Goal: Information Seeking & Learning: Learn about a topic

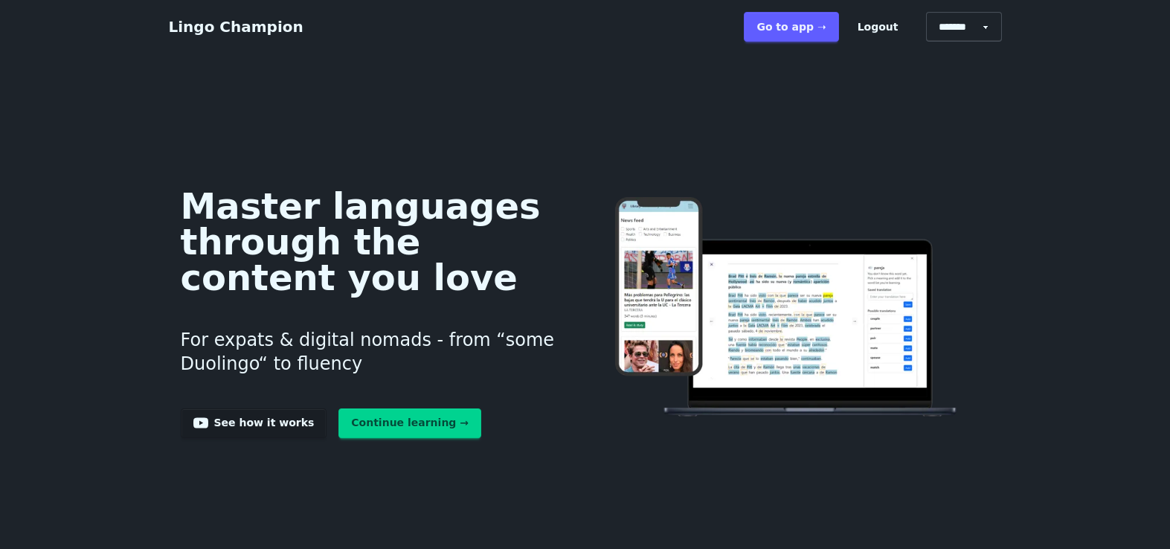
click at [800, 36] on link "Go to app ➝" at bounding box center [791, 27] width 94 height 30
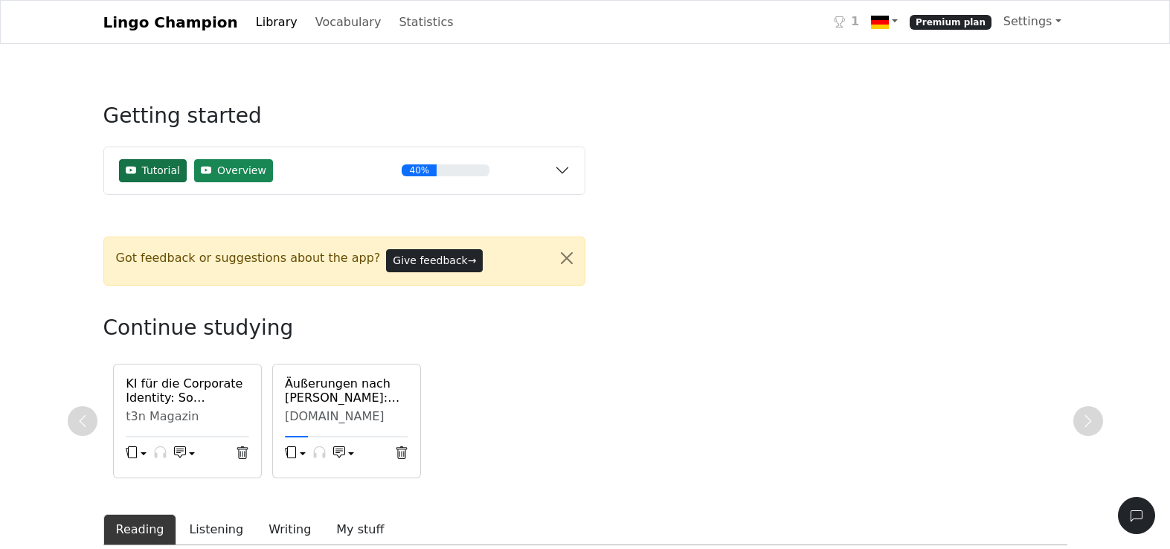
click at [158, 170] on span "Tutorial" at bounding box center [161, 171] width 38 height 16
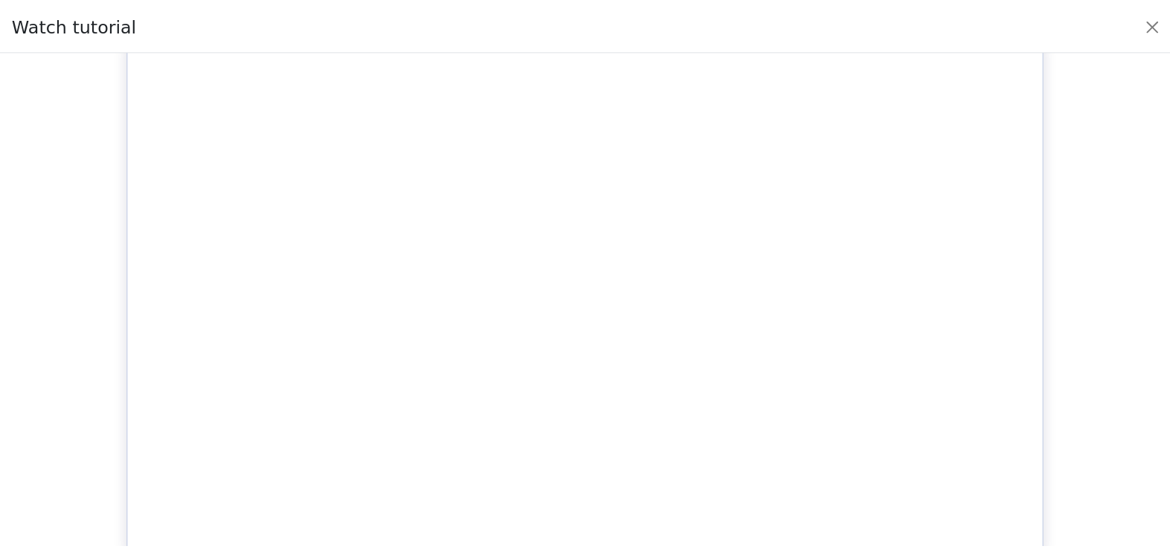
scroll to position [9, 0]
click at [1163, 25] on button "Close" at bounding box center [1163, 25] width 24 height 24
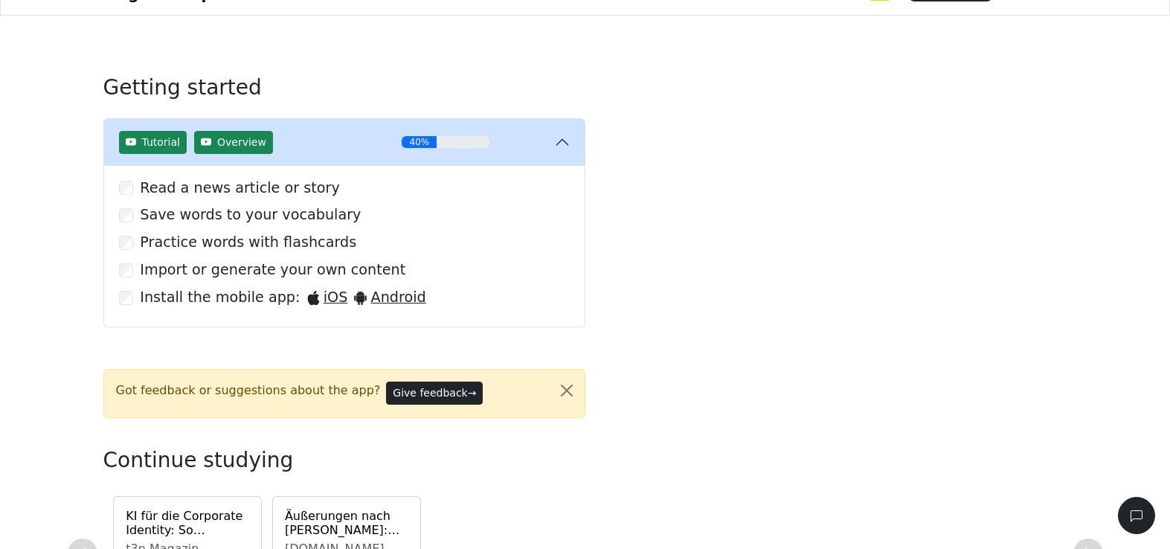
scroll to position [246, 0]
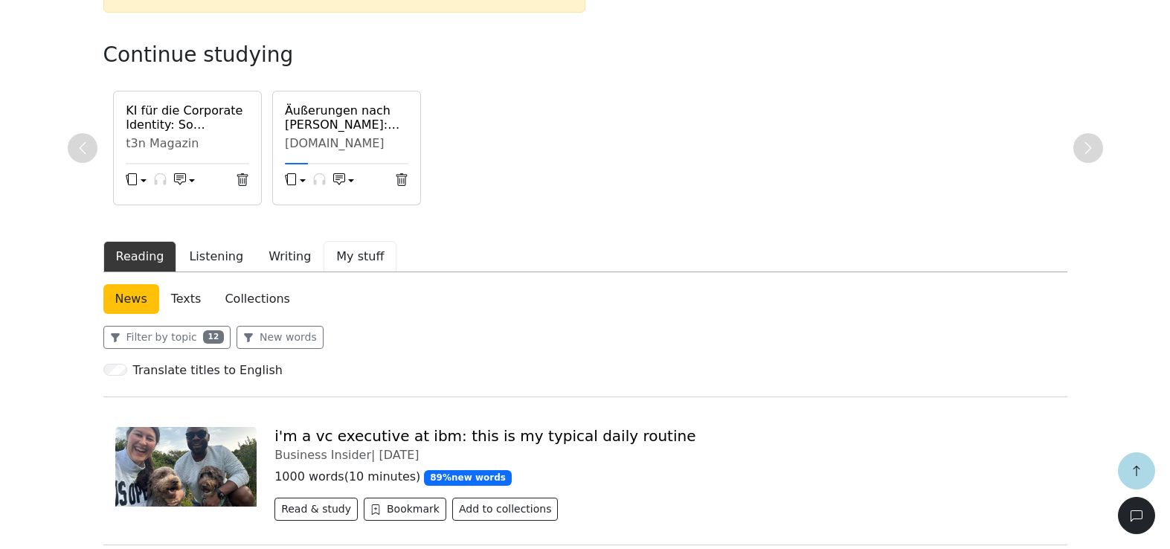
click at [339, 265] on button "My stuff" at bounding box center [359, 256] width 73 height 31
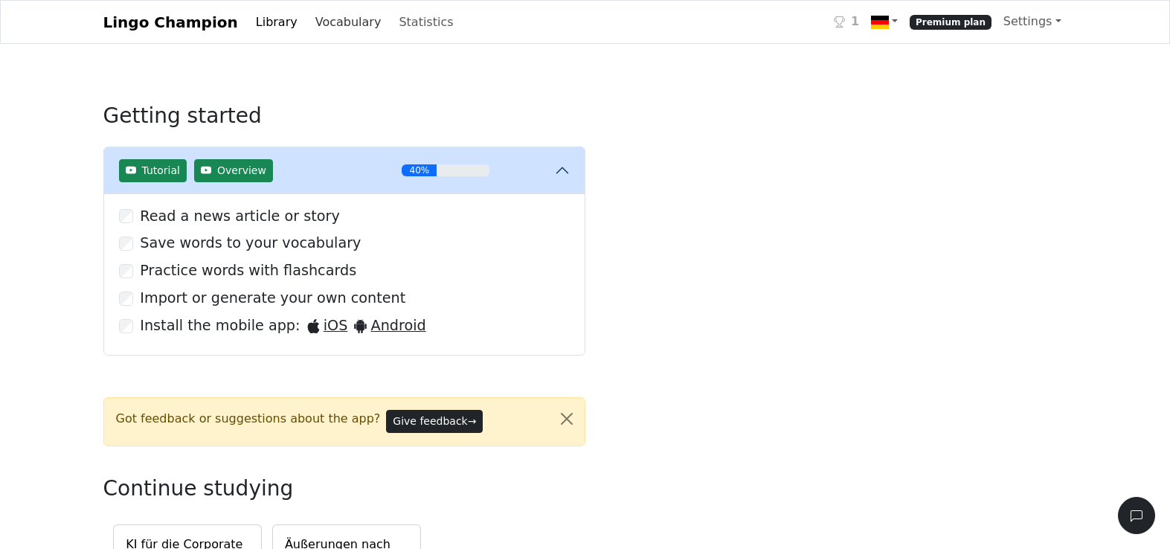
click at [344, 25] on link "Vocabulary" at bounding box center [348, 22] width 78 height 30
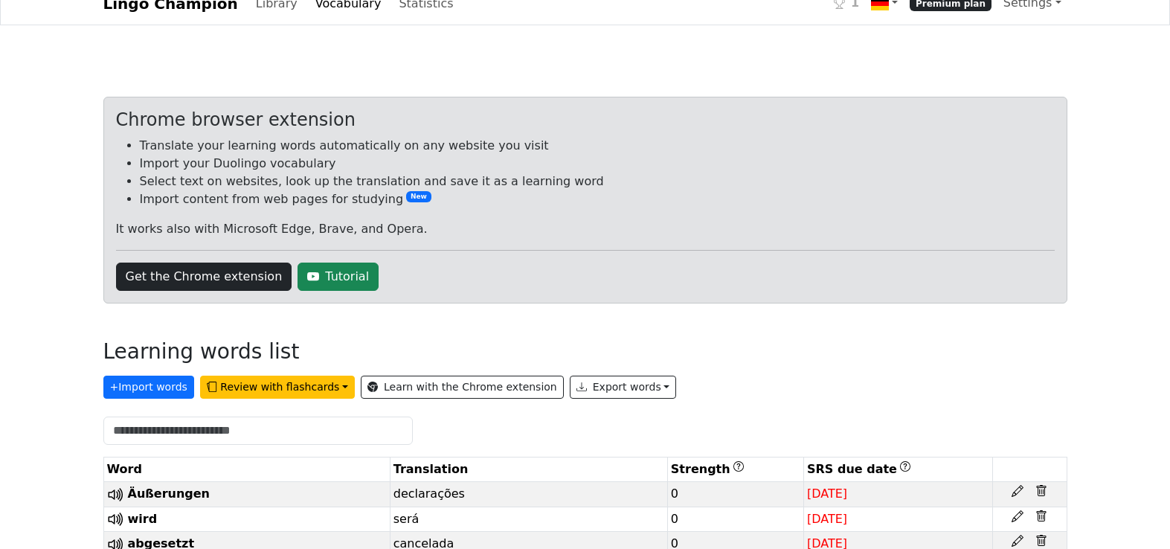
scroll to position [48, 0]
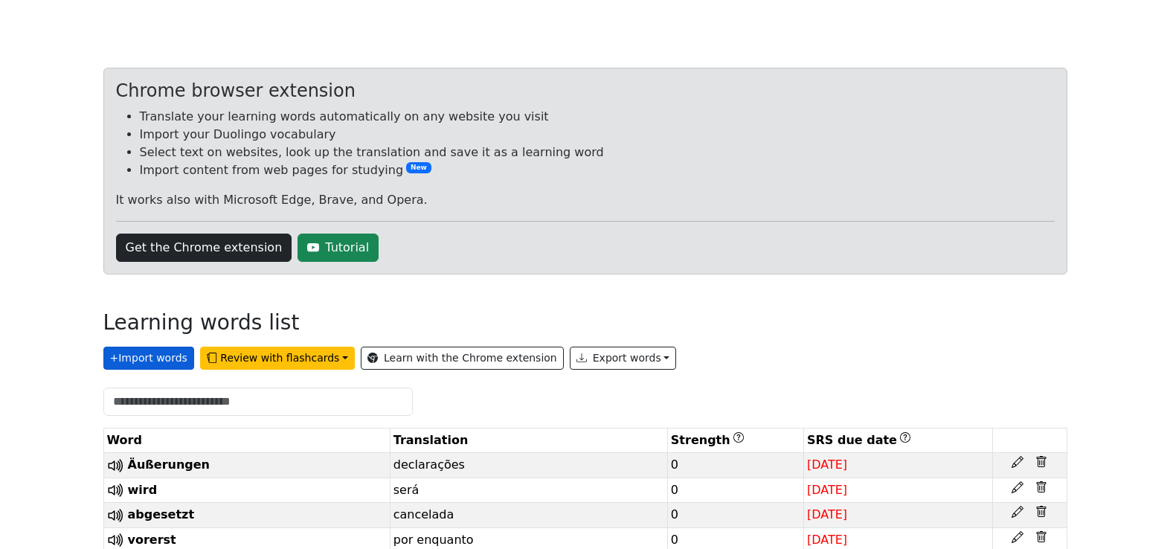
click at [154, 365] on button "+ Import words" at bounding box center [148, 358] width 91 height 23
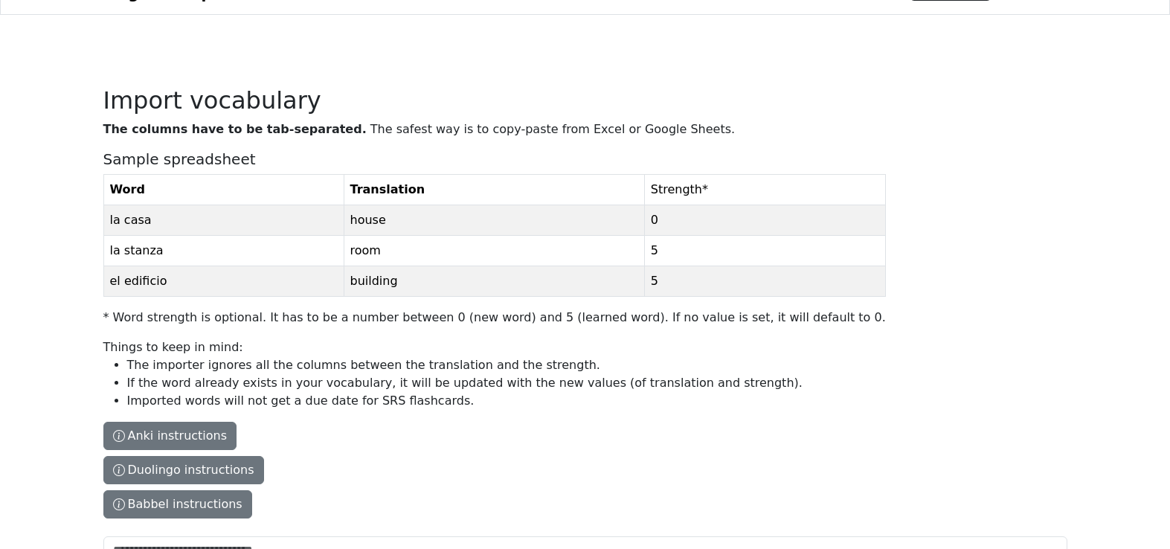
scroll to position [123, 0]
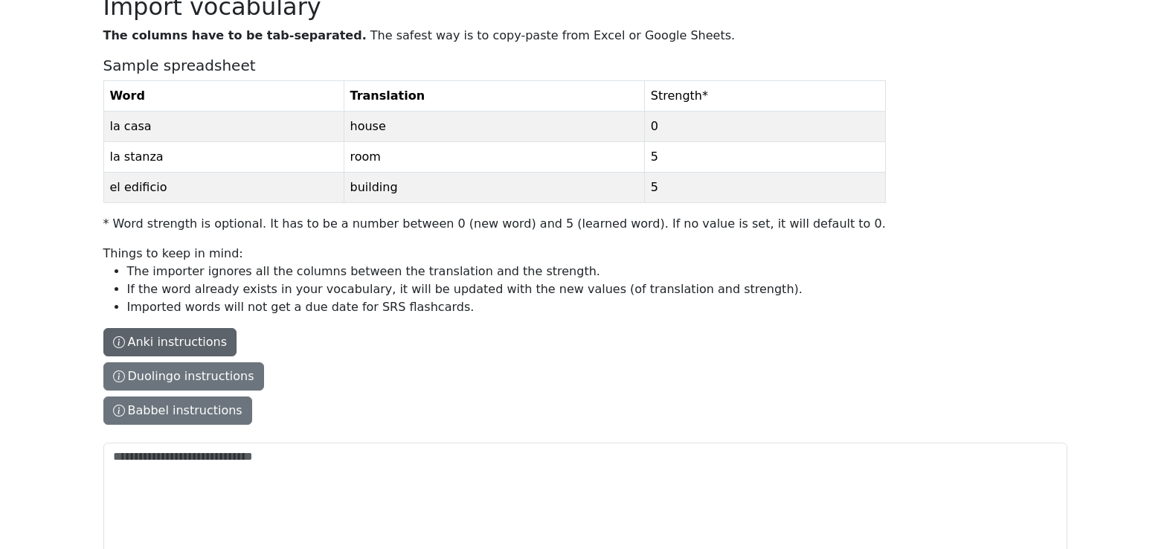
click at [208, 344] on button "Anki instructions" at bounding box center [170, 342] width 134 height 28
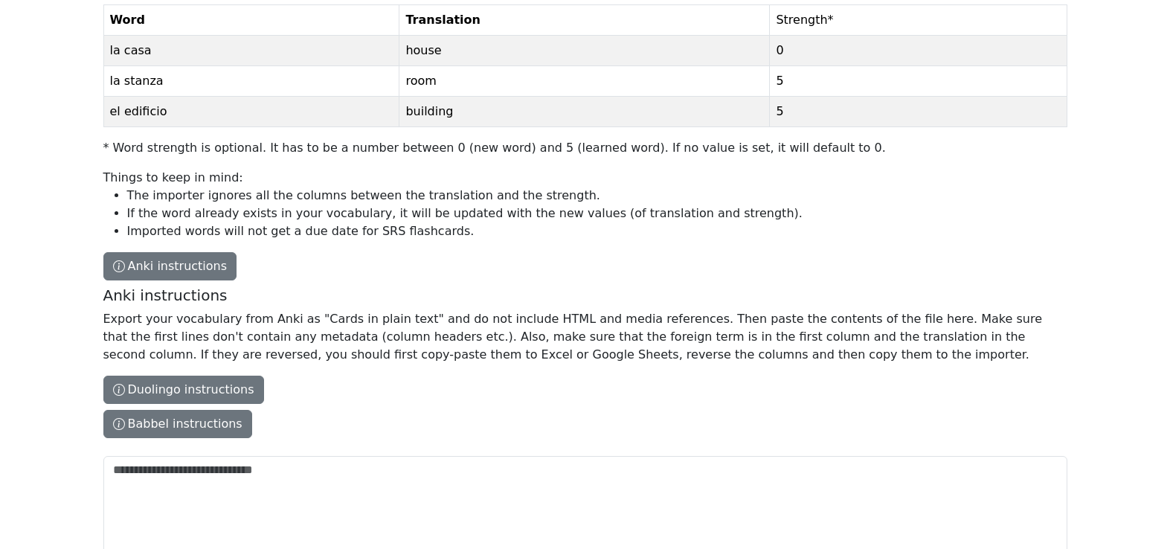
scroll to position [265, 0]
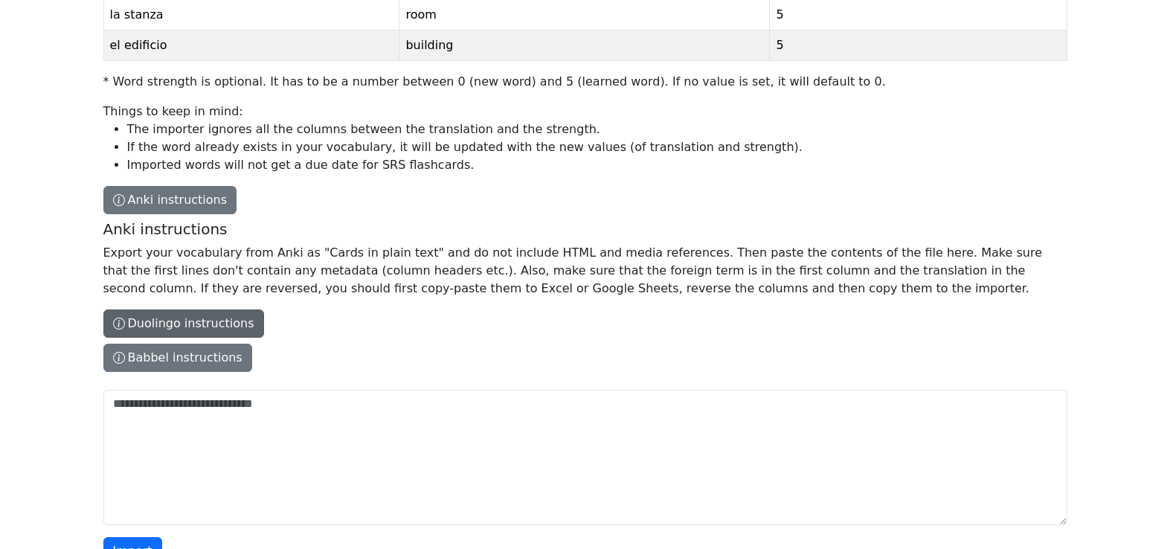
click at [220, 326] on button "Duolingo instructions" at bounding box center [183, 323] width 161 height 28
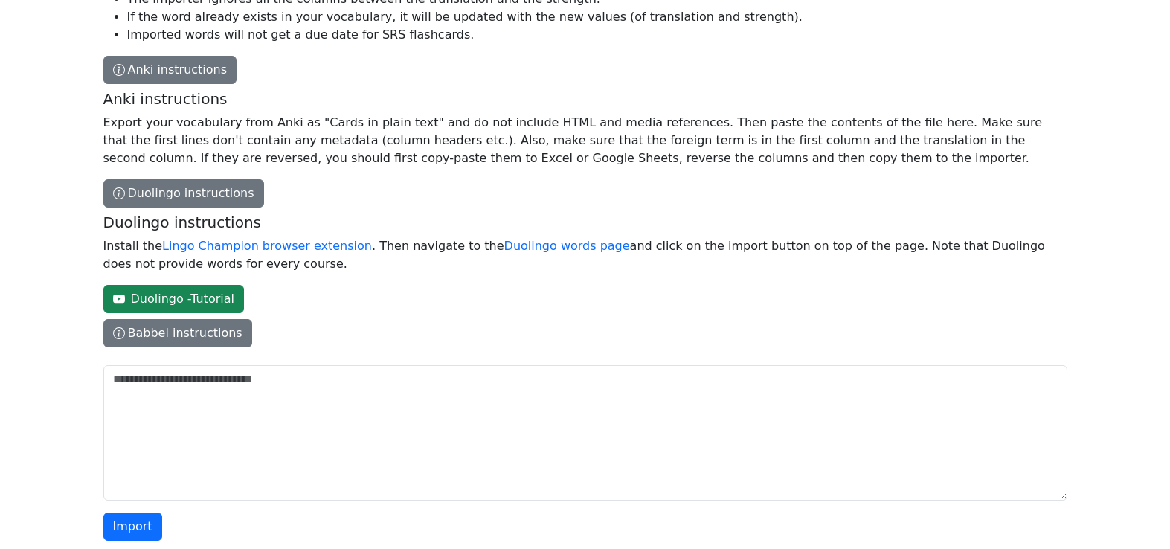
scroll to position [411, 0]
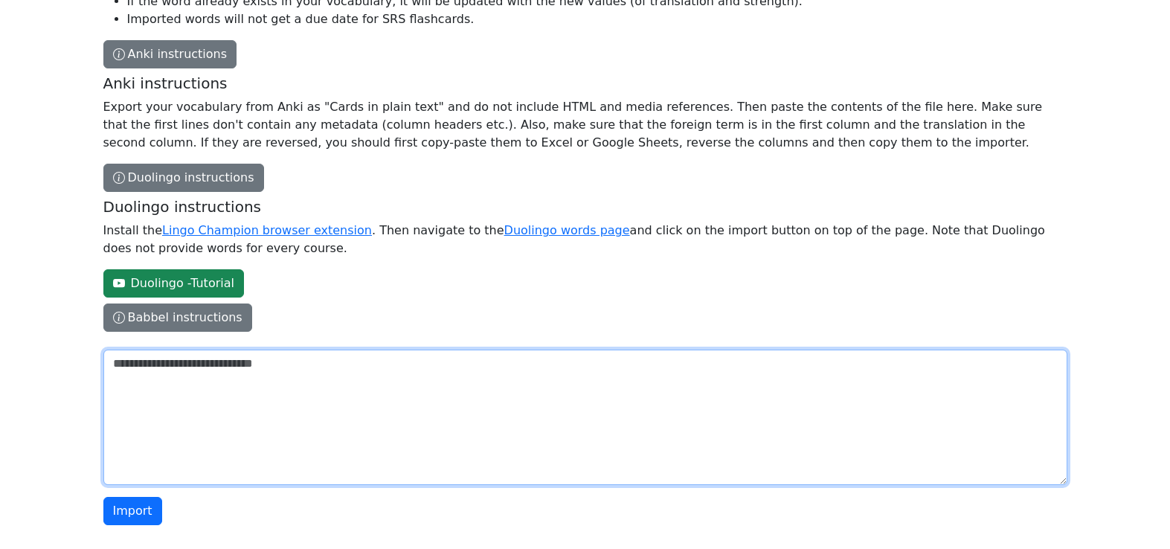
click at [209, 372] on textarea "The columns have to be tab-separated. The safest way is to copy-paste from Exce…" at bounding box center [585, 417] width 964 height 135
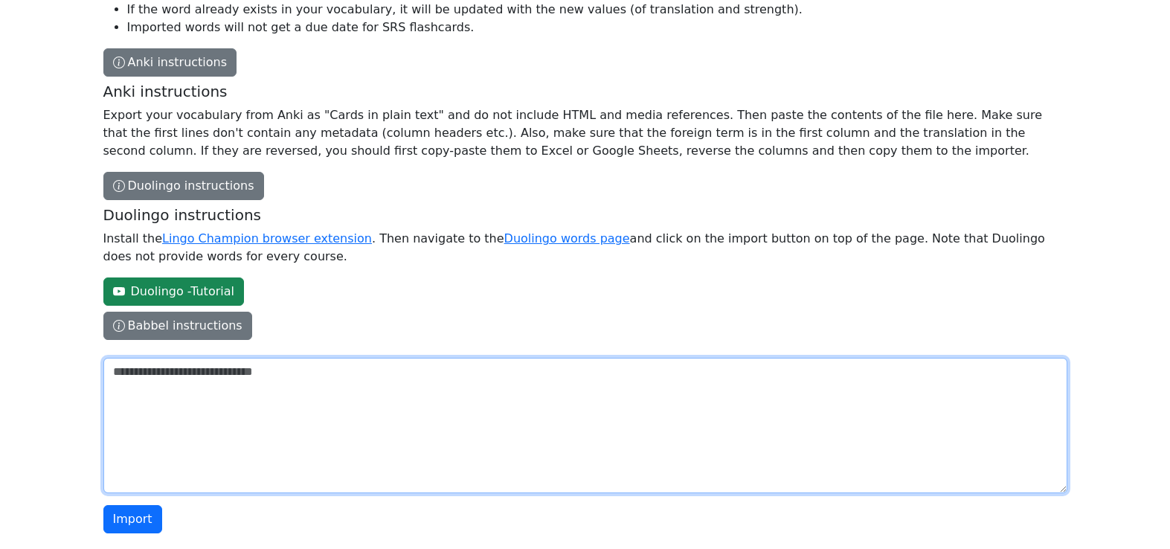
scroll to position [393, 0]
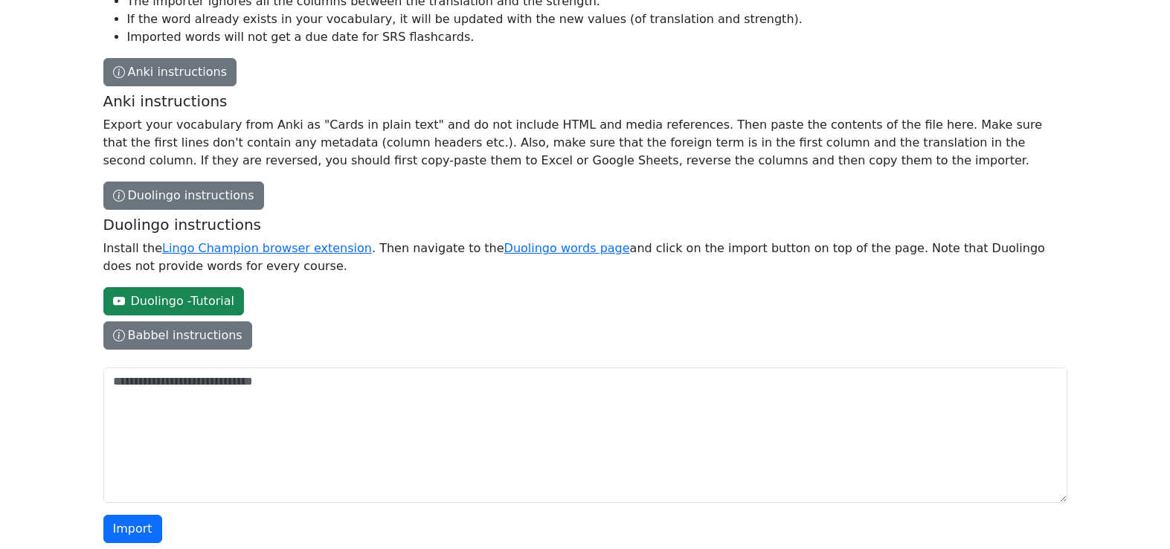
click at [160, 129] on p "Export your vocabulary from Anki as "Cards in plain text" and do not include HT…" at bounding box center [582, 143] width 958 height 54
click at [160, 367] on textarea "The columns have to be tab-separated. The safest way is to copy-paste from Exce…" at bounding box center [585, 434] width 964 height 135
click at [109, 124] on p "Export your vocabulary from Anki as "Cards in plain text" and do not include HT…" at bounding box center [582, 143] width 958 height 54
drag, startPoint x: 673, startPoint y: 123, endPoint x: 928, endPoint y: 127, distance: 255.1
click at [928, 127] on p "Export your vocabulary from Anki as "Cards in plain text" and do not include HT…" at bounding box center [582, 143] width 958 height 54
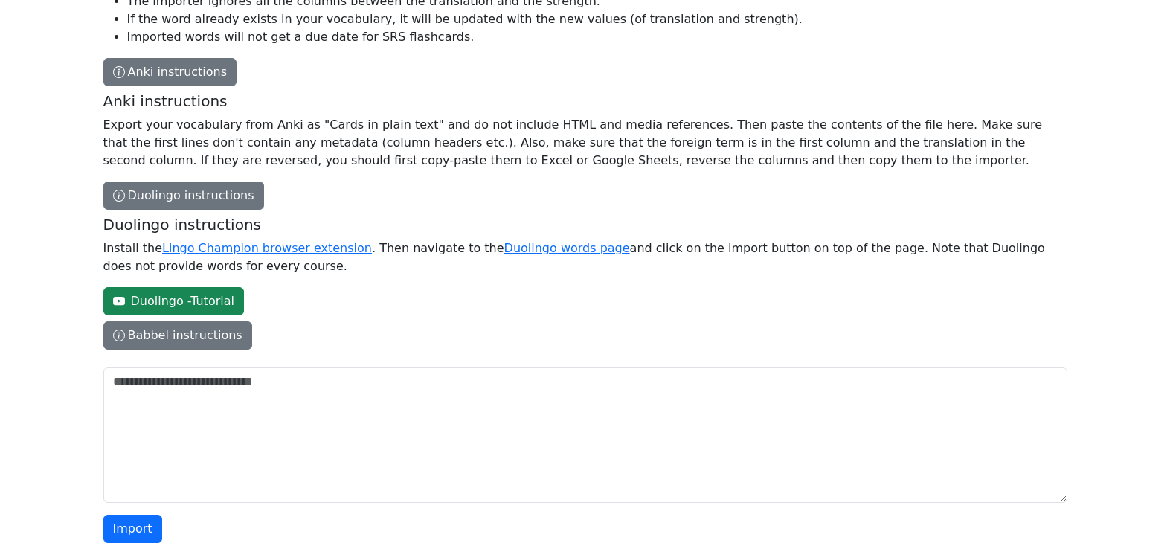
click at [907, 127] on p "Export your vocabulary from Anki as "Cards in plain text" and do not include HT…" at bounding box center [582, 143] width 958 height 54
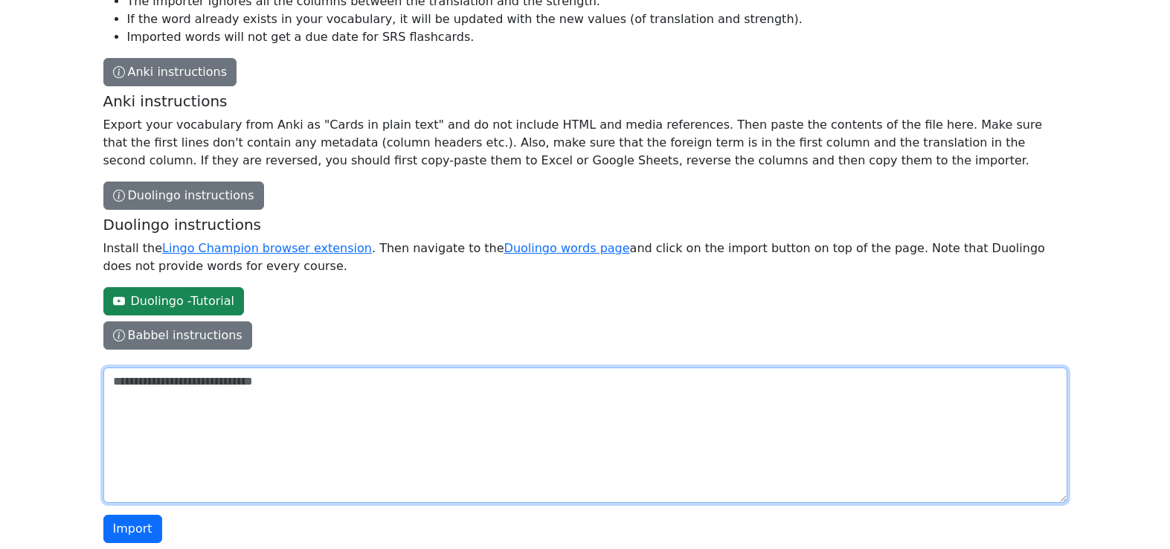
click at [907, 367] on textarea "The columns have to be tab-separated. The safest way is to copy-paste from Exce…" at bounding box center [585, 434] width 964 height 135
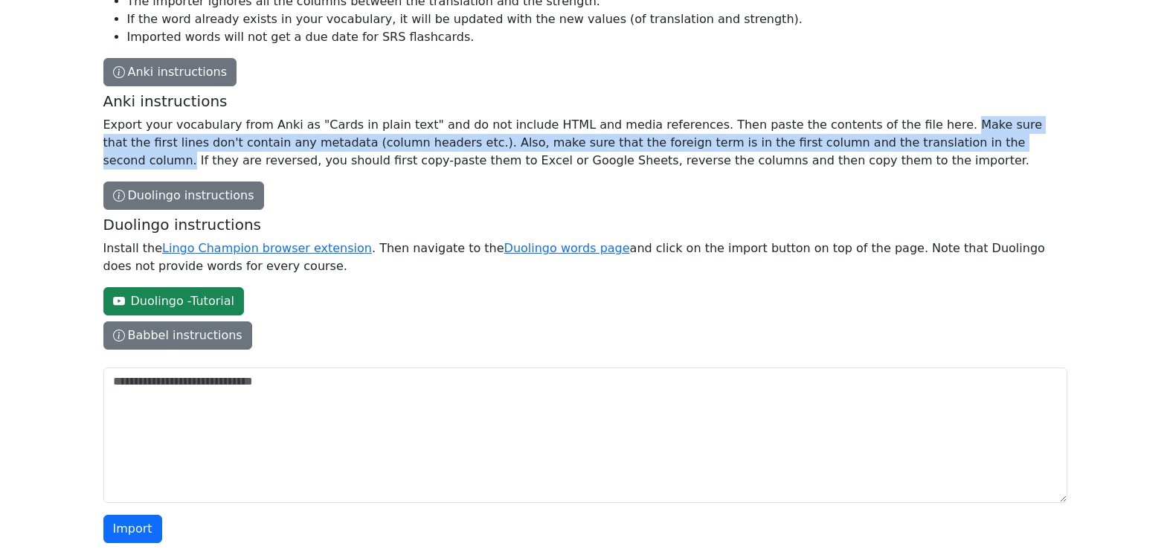
drag, startPoint x: 890, startPoint y: 126, endPoint x: 915, endPoint y: 150, distance: 34.2
click at [915, 150] on p "Export your vocabulary from Anki as "Cards in plain text" and do not include HT…" at bounding box center [582, 143] width 958 height 54
copy p "Make sure that the first lines don't contain any metadata (column headers etc.)…"
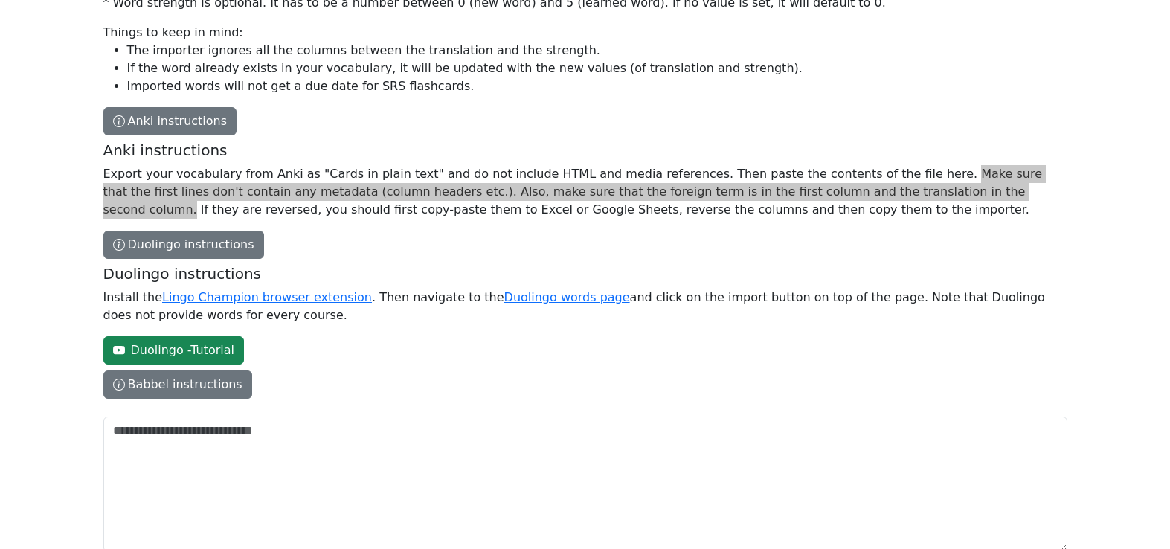
scroll to position [411, 0]
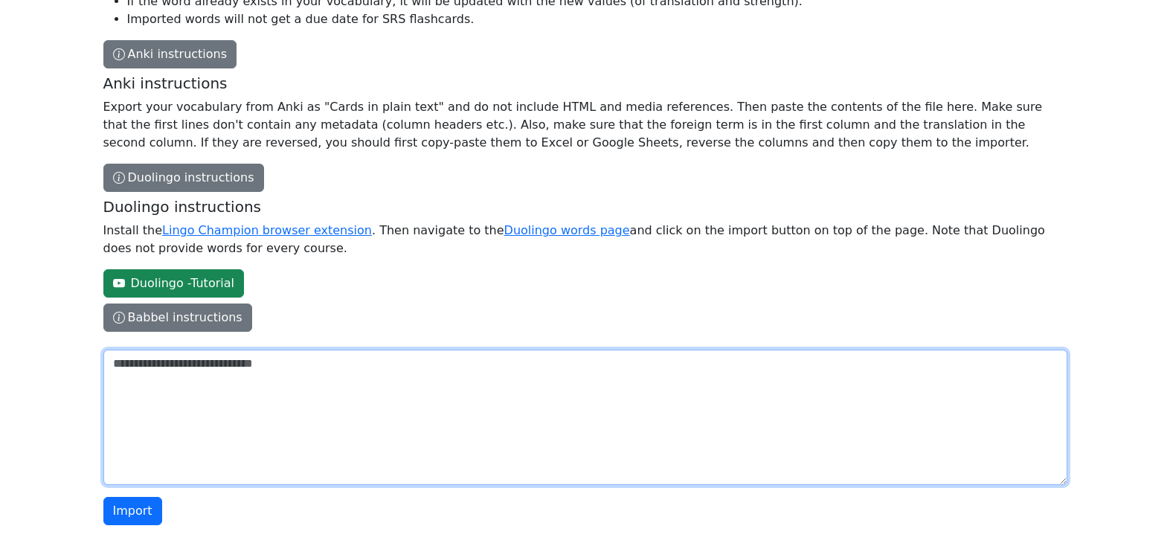
click at [435, 384] on textarea "The columns have to be tab-separated. The safest way is to copy-paste from Exce…" at bounding box center [585, 417] width 964 height 135
paste textarea "**********"
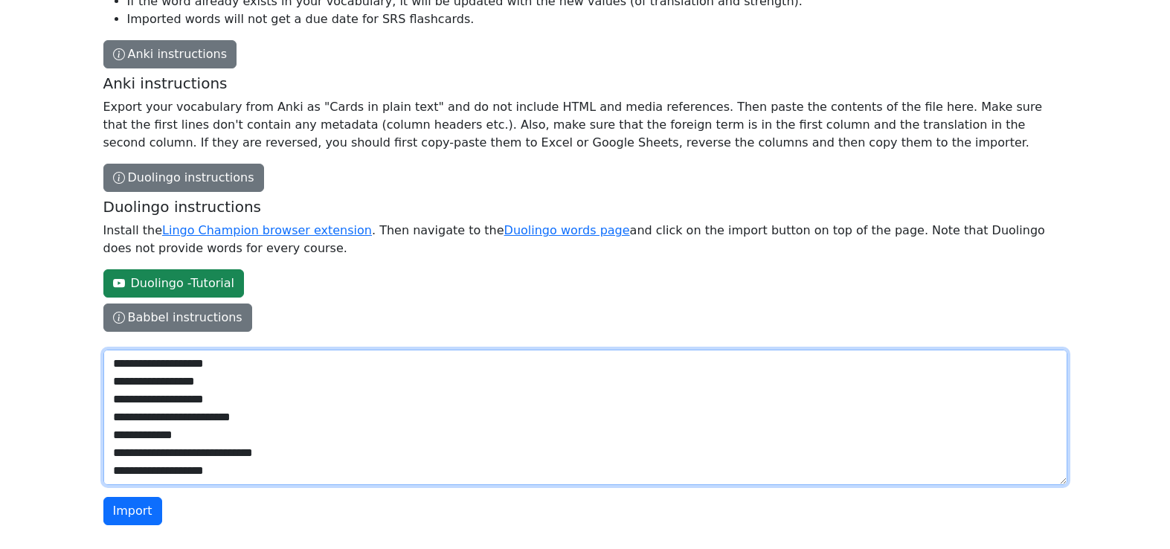
scroll to position [5848, 0]
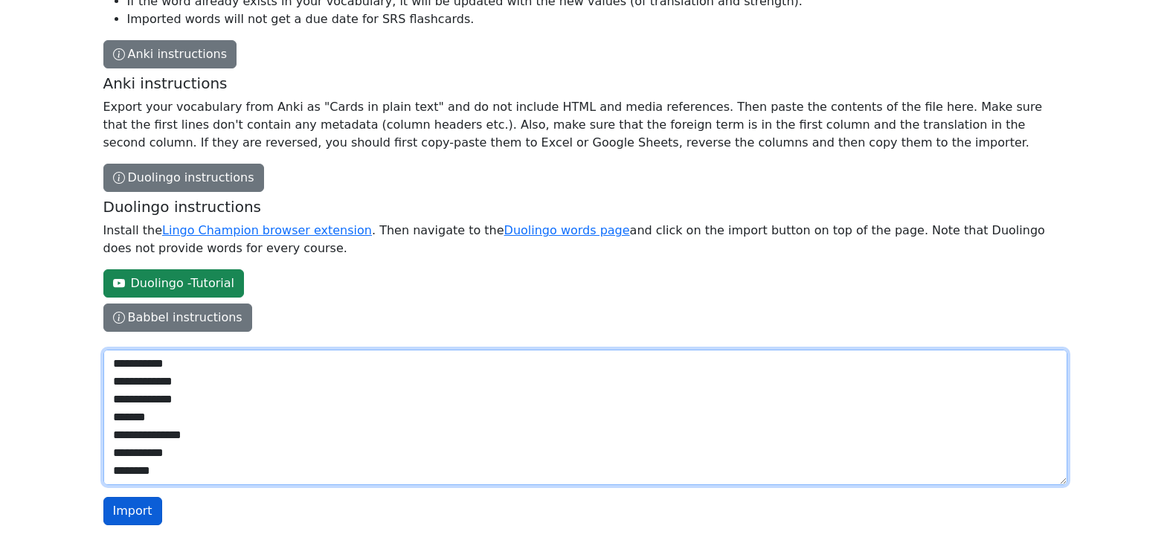
type textarea "**********"
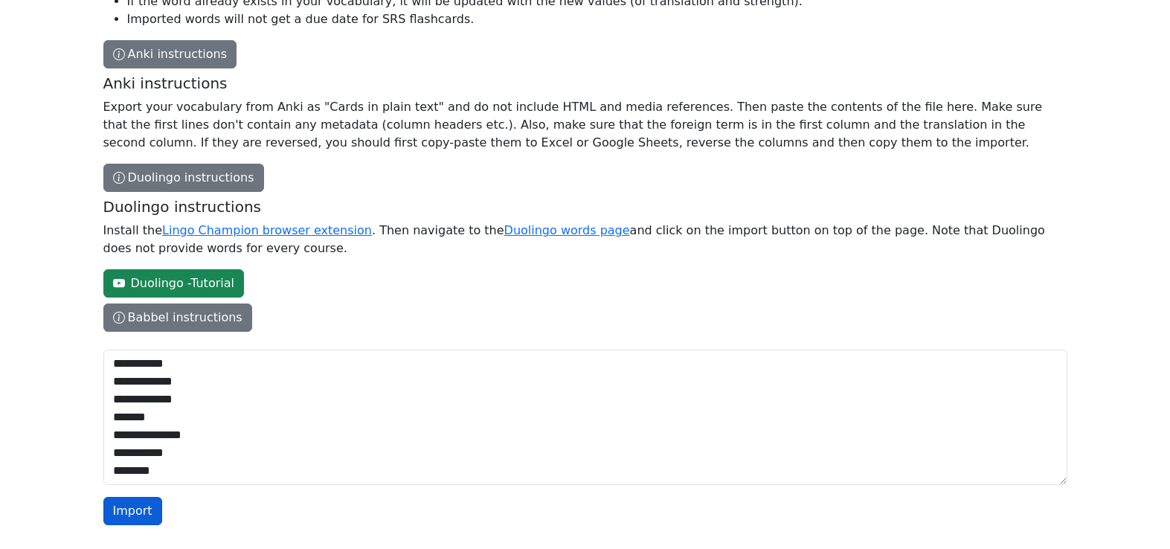
click at [142, 503] on button "Import" at bounding box center [132, 511] width 59 height 28
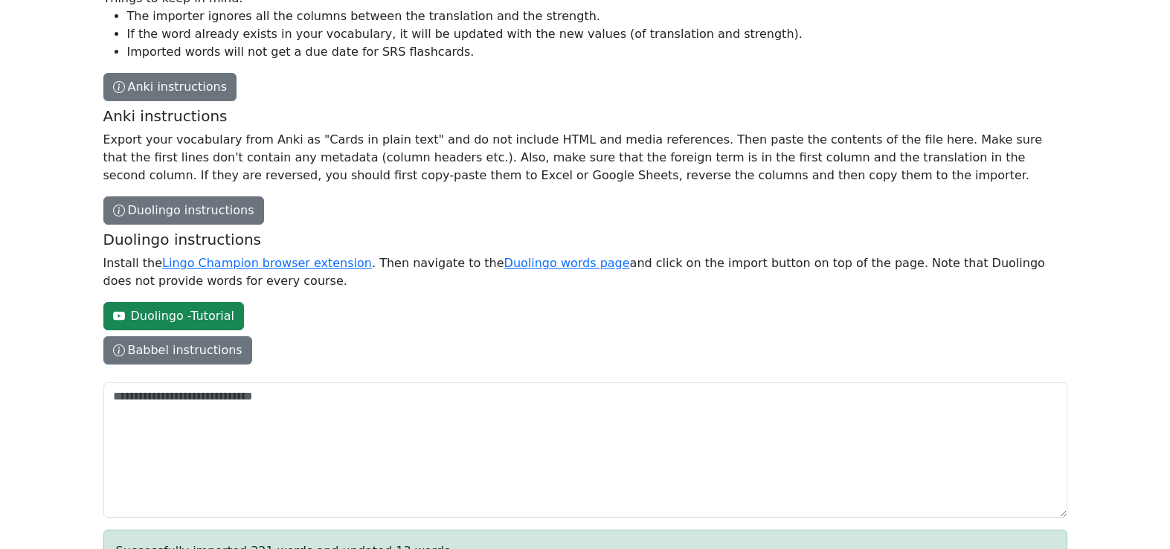
scroll to position [466, 0]
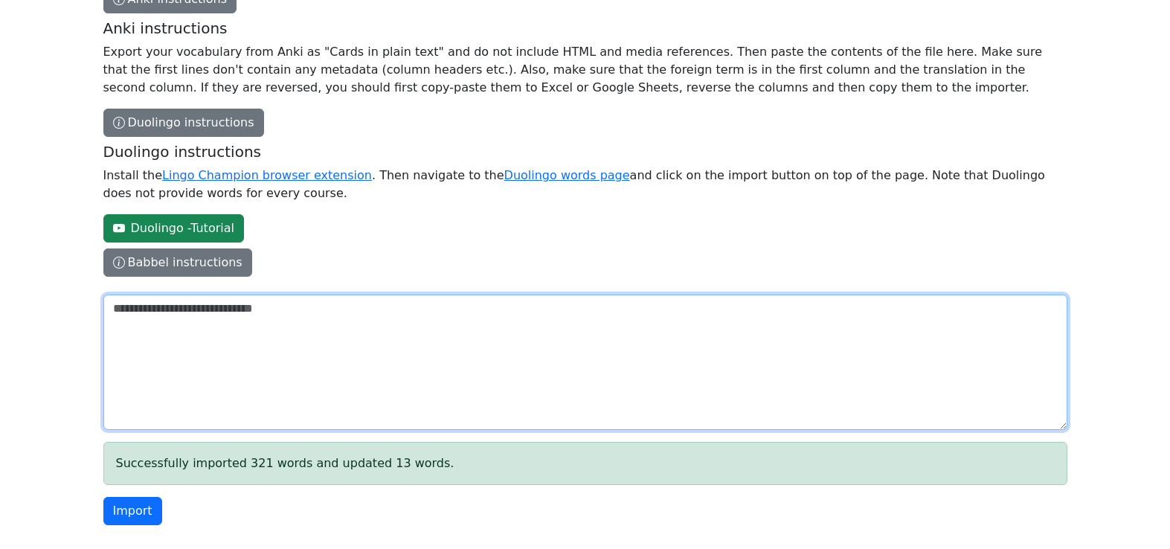
click at [699, 312] on textarea "The columns have to be tab-separated. The safest way is to copy-paste from Exce…" at bounding box center [585, 361] width 964 height 135
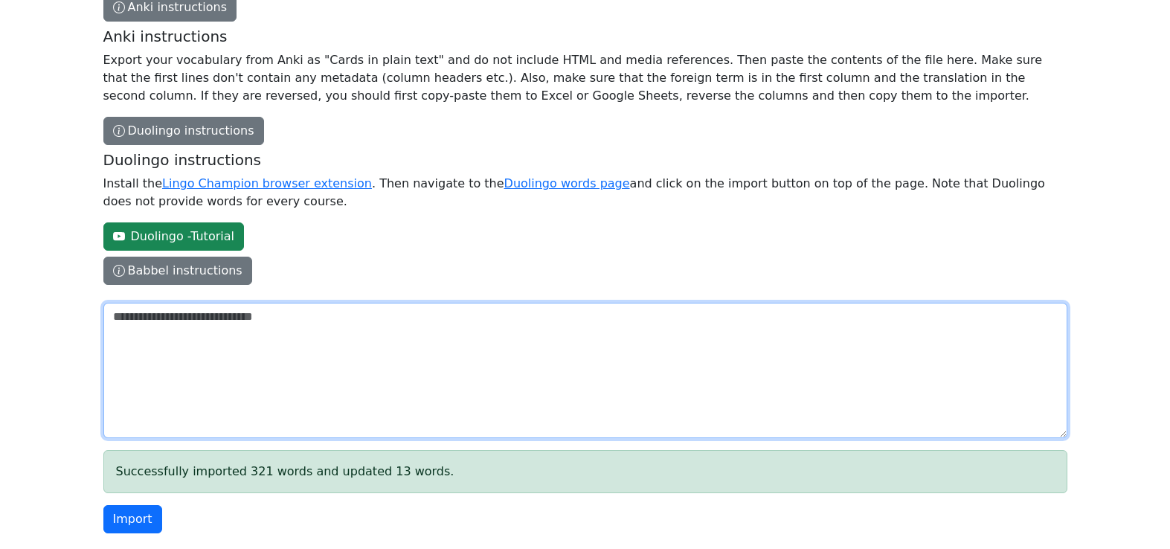
scroll to position [0, 0]
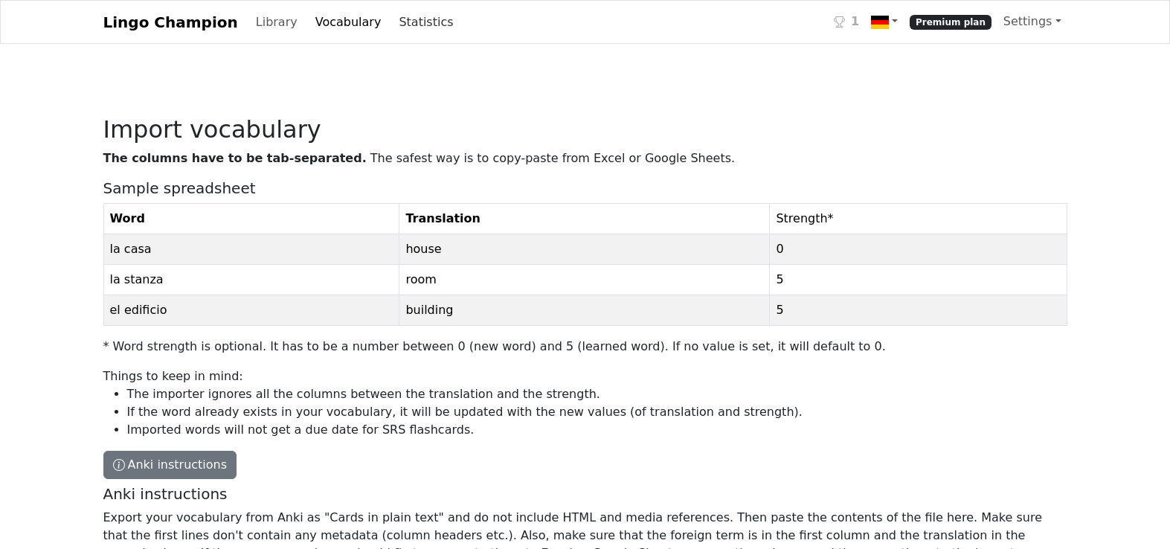
click at [401, 19] on link "Statistics" at bounding box center [426, 22] width 66 height 30
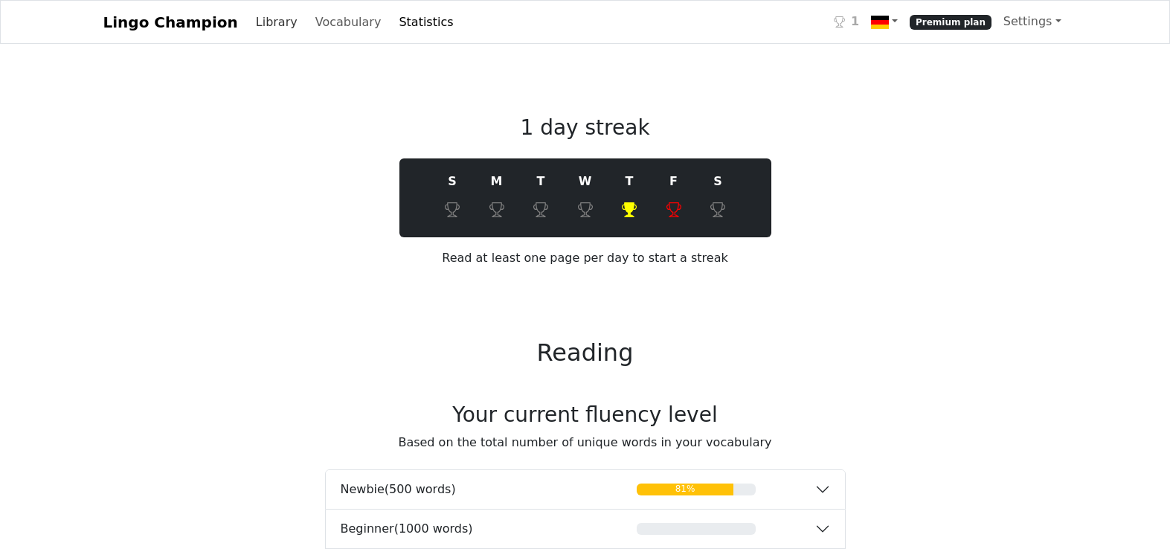
click at [252, 19] on link "Library" at bounding box center [277, 22] width 54 height 30
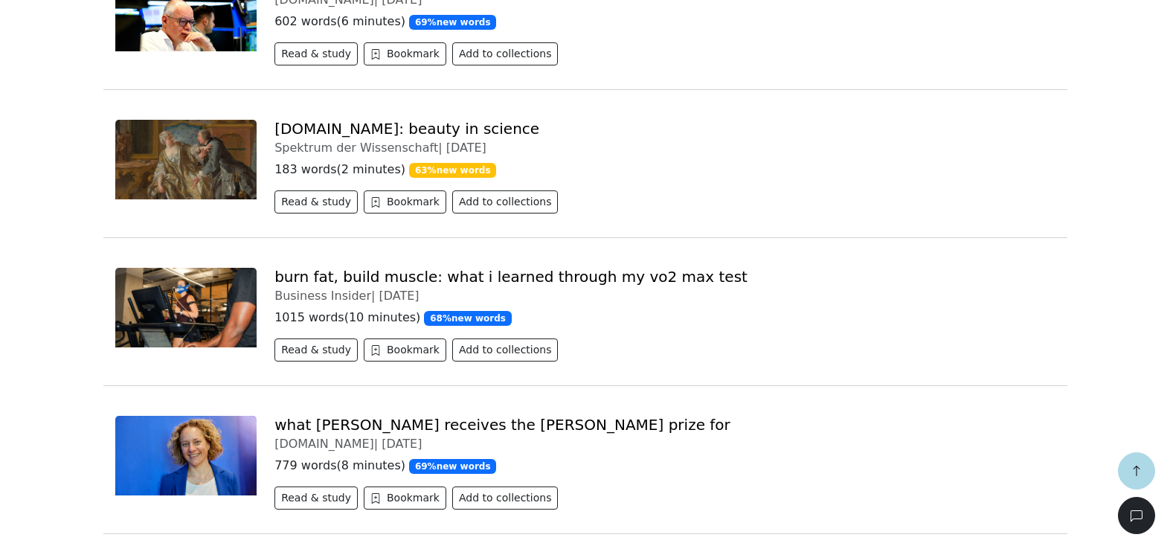
scroll to position [1775, 0]
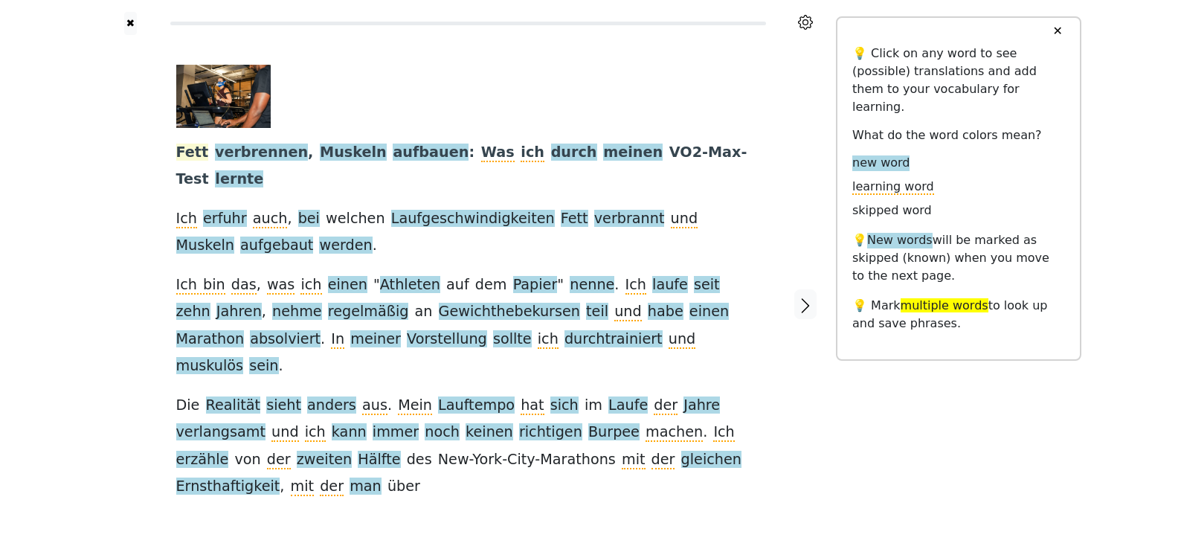
click at [195, 156] on span "Fett" at bounding box center [192, 153] width 33 height 19
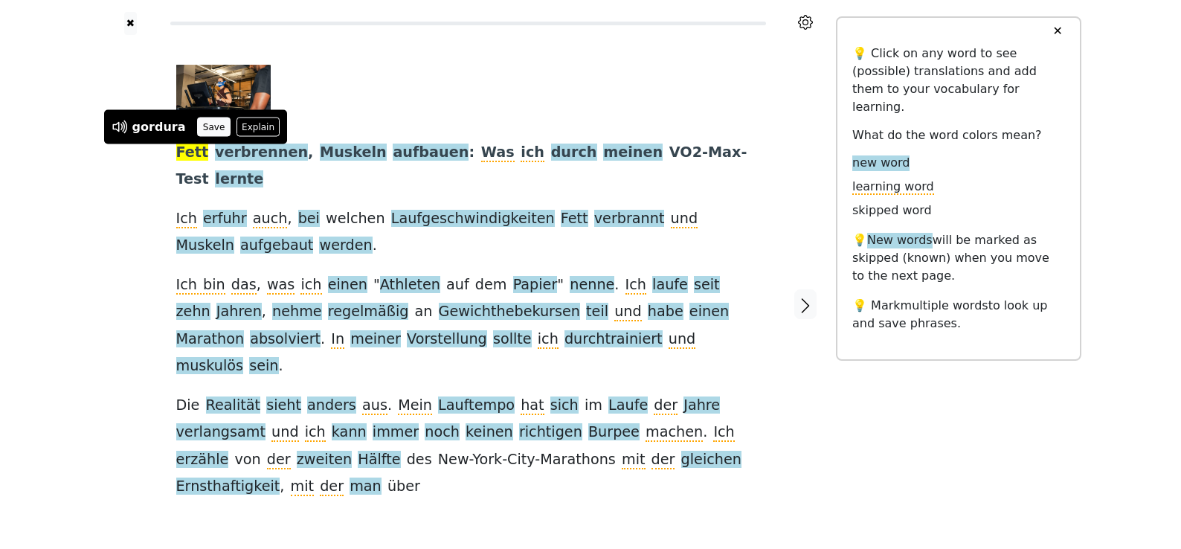
click at [208, 126] on button "Save" at bounding box center [213, 126] width 33 height 19
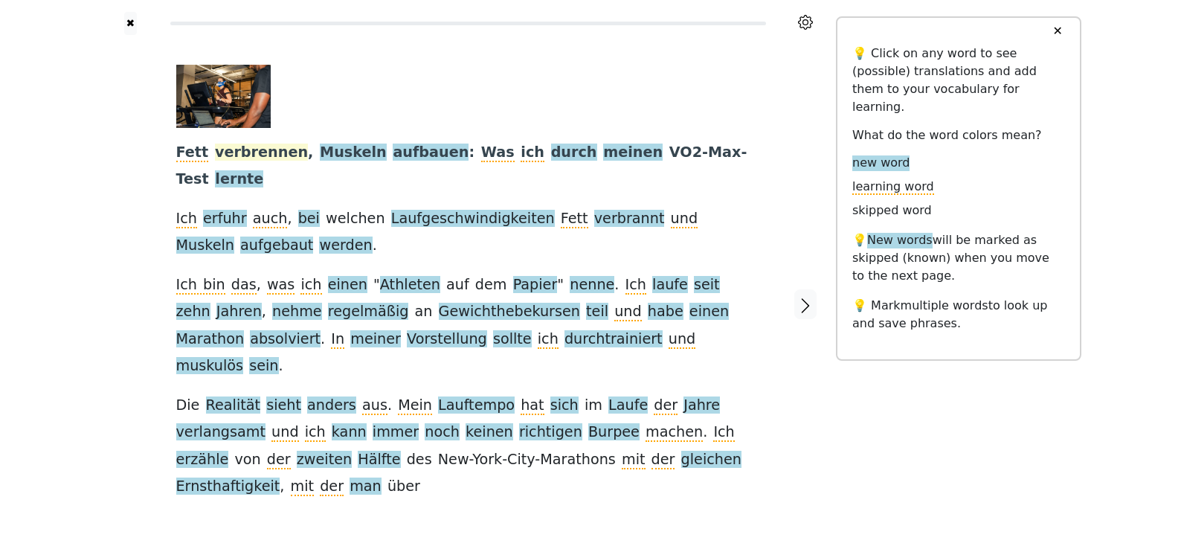
click at [268, 157] on span "verbrennen" at bounding box center [261, 153] width 93 height 19
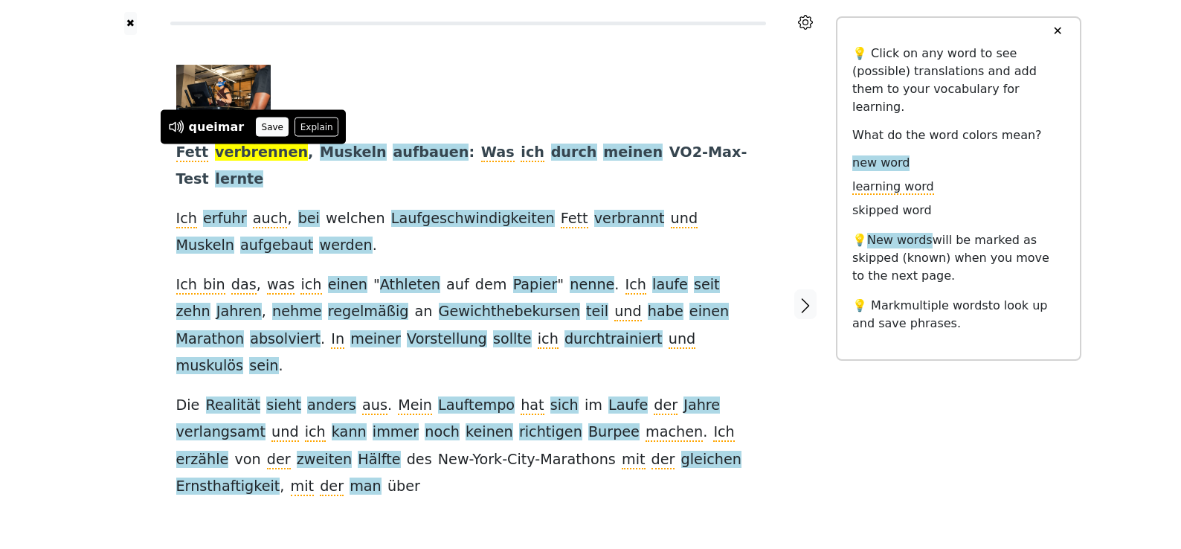
click at [269, 129] on button "Save" at bounding box center [272, 126] width 33 height 19
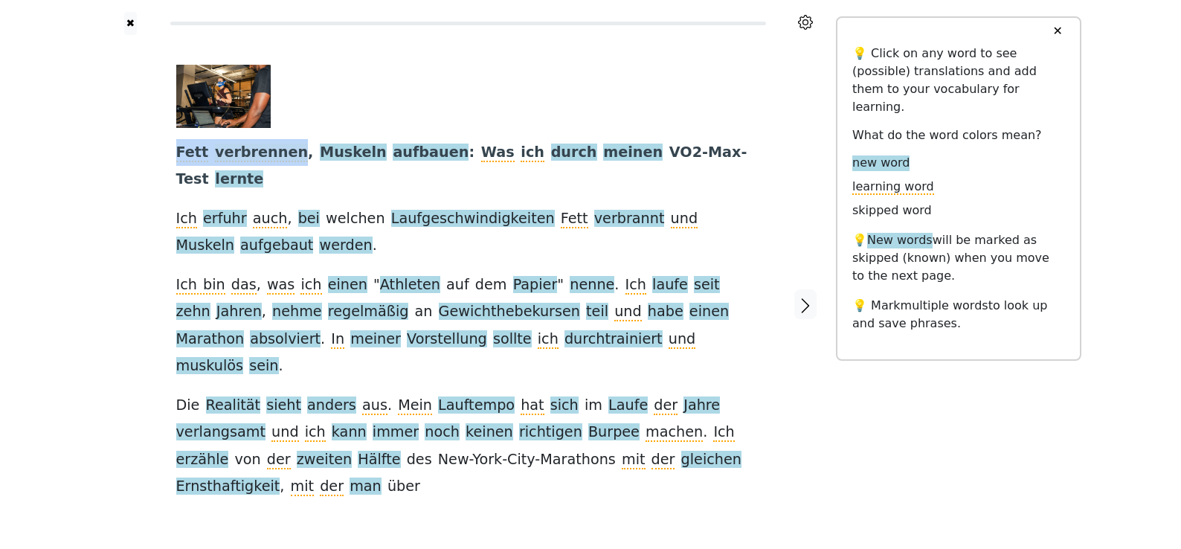
drag, startPoint x: 173, startPoint y: 152, endPoint x: 283, endPoint y: 151, distance: 110.1
click at [283, 151] on div "Fett verbrennen , Muskeln aufbauen : Was ich durch meinen VO2-Max-Test lernte I…" at bounding box center [468, 304] width 614 height 539
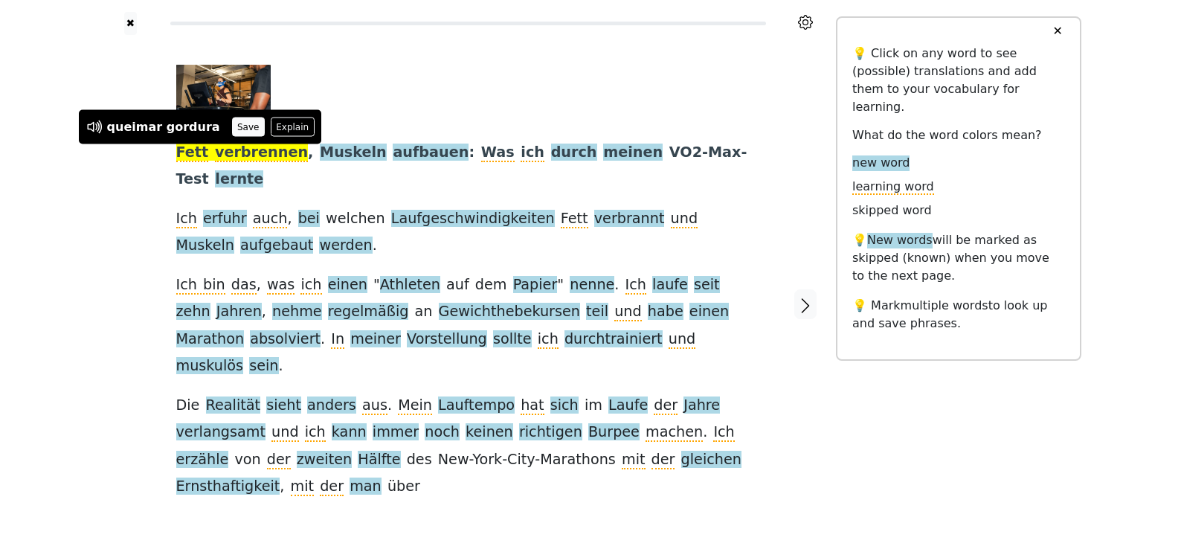
click at [242, 126] on button "Save" at bounding box center [248, 126] width 33 height 19
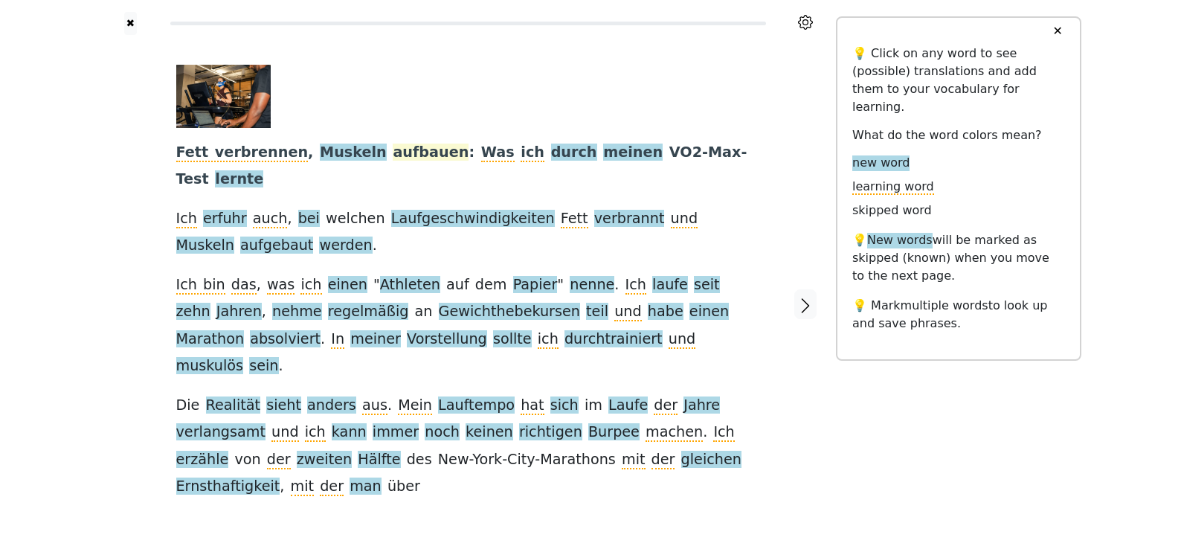
click at [393, 154] on span "aufbauen" at bounding box center [431, 153] width 76 height 19
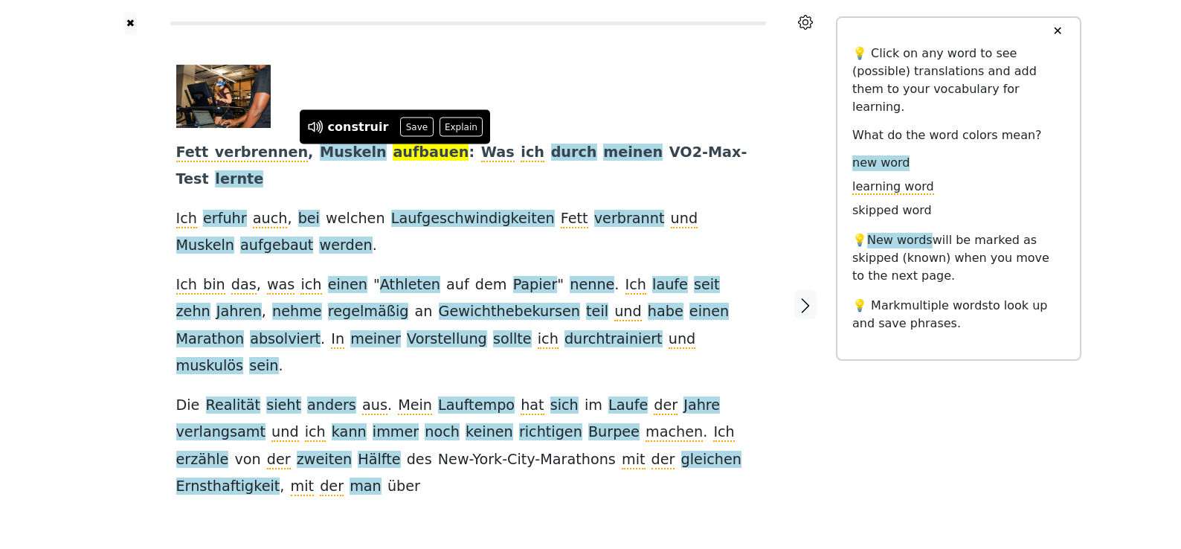
click at [305, 170] on div "Fett verbrennen , Muskeln aufbauen : Was ich durch meinen VO2-Max-Test lernte I…" at bounding box center [468, 283] width 584 height 436
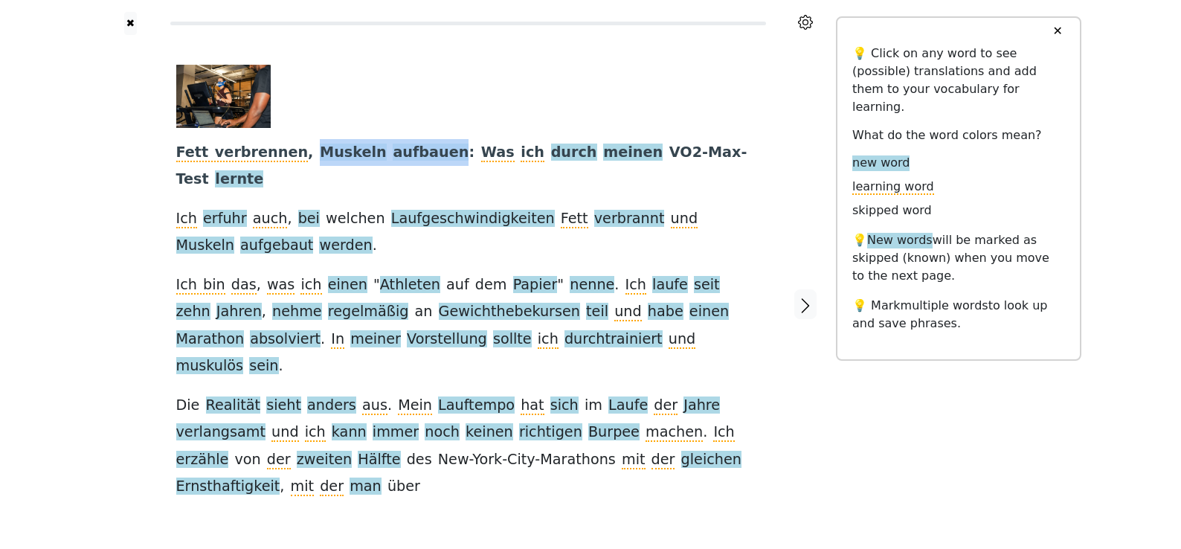
drag, startPoint x: 294, startPoint y: 153, endPoint x: 420, endPoint y: 145, distance: 126.7
click at [420, 145] on div "Fett verbrennen , Muskeln aufbauen : Was ich durch meinen VO2-Max-Test lernte I…" at bounding box center [468, 283] width 584 height 436
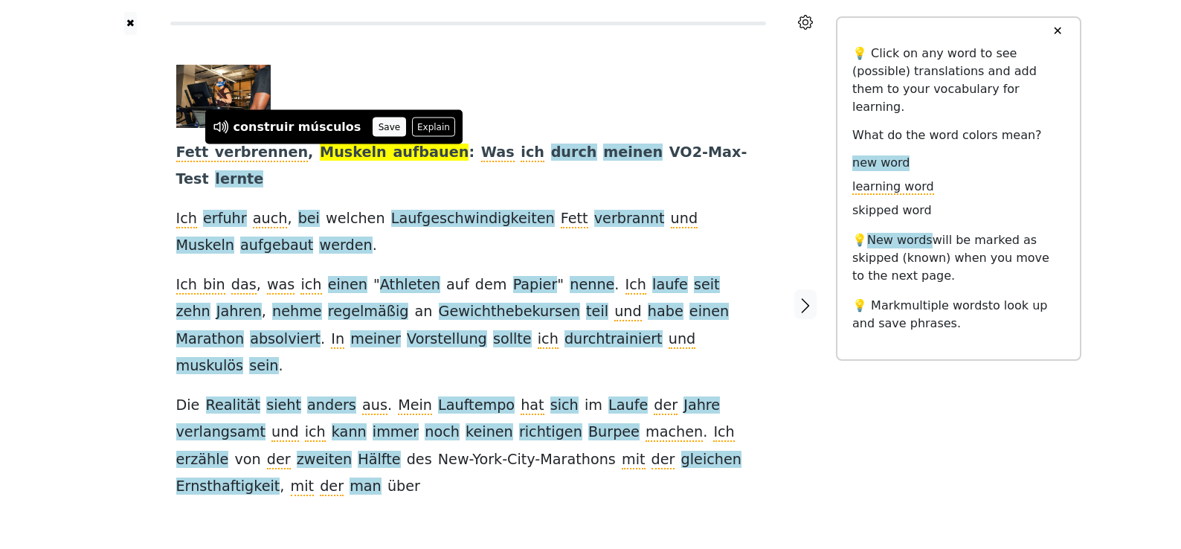
click at [373, 126] on button "Save" at bounding box center [389, 126] width 33 height 19
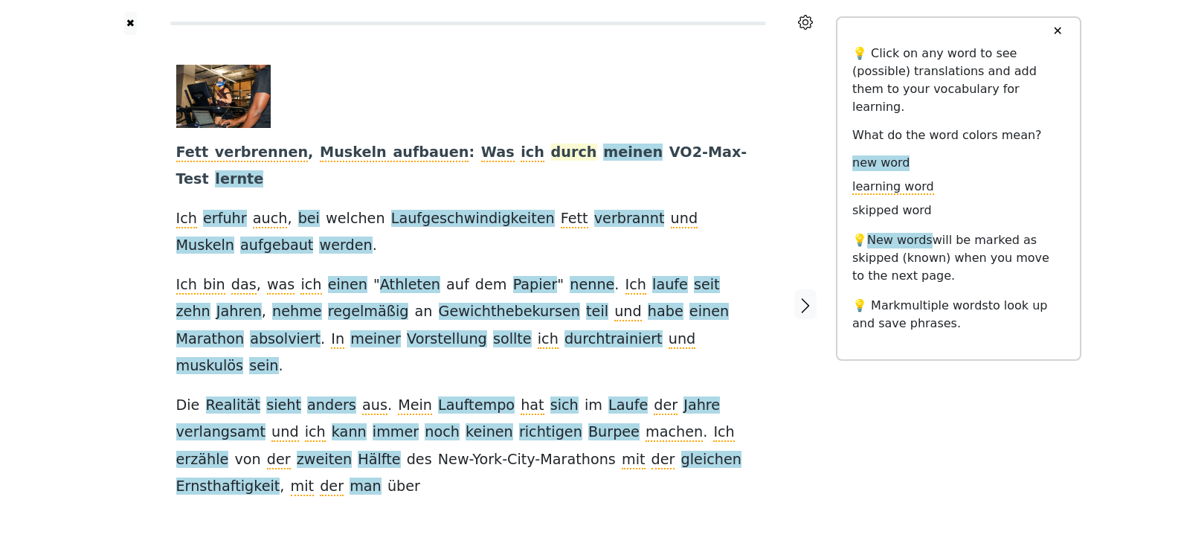
click at [551, 155] on span "durch" at bounding box center [574, 153] width 46 height 19
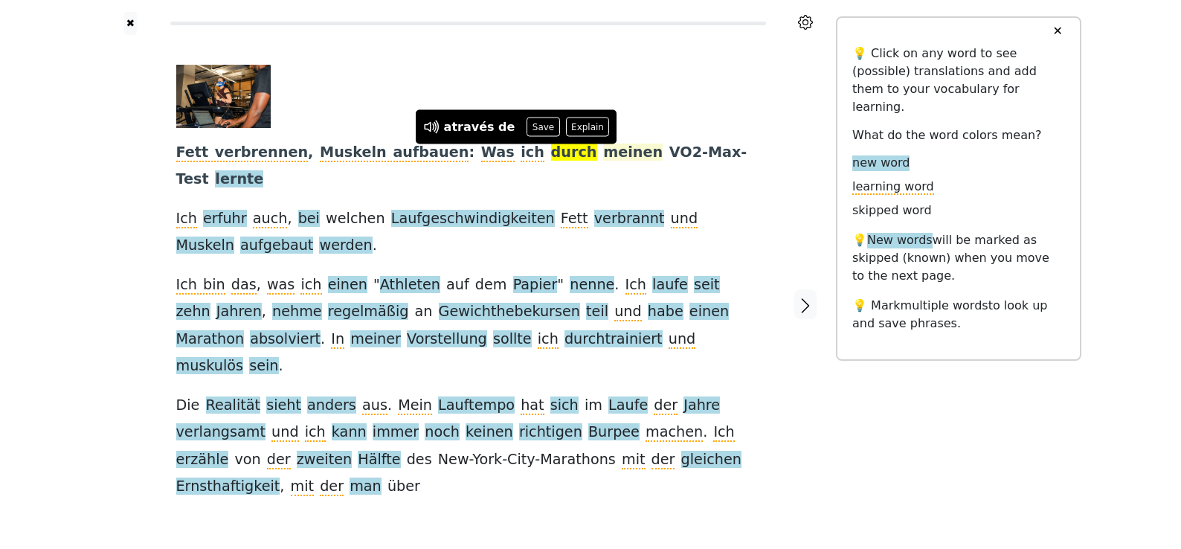
click at [603, 154] on span "meinen" at bounding box center [632, 153] width 59 height 19
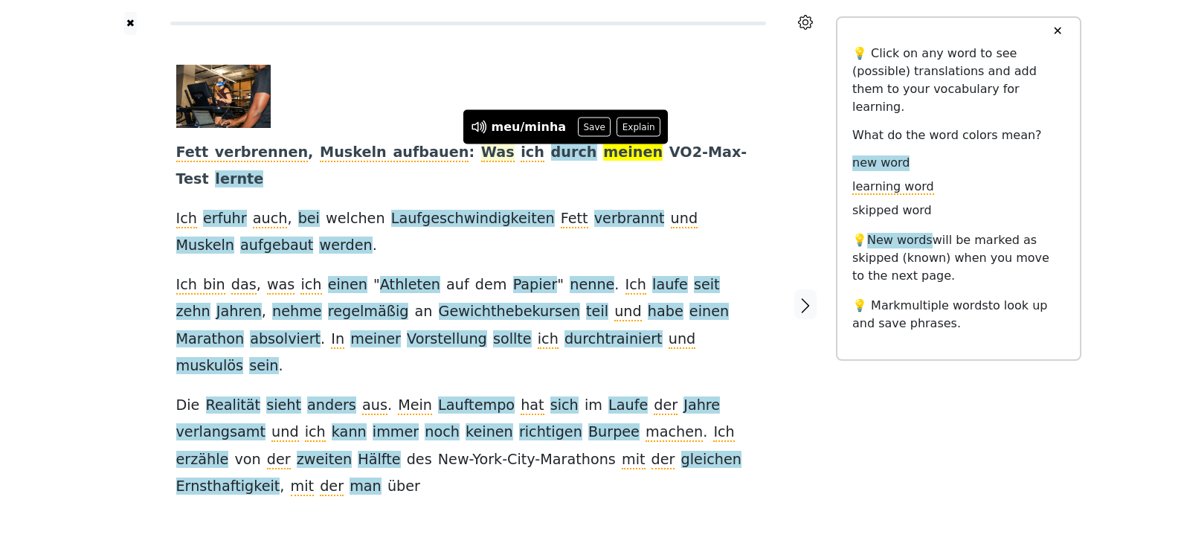
click at [481, 150] on span "Was" at bounding box center [497, 153] width 33 height 19
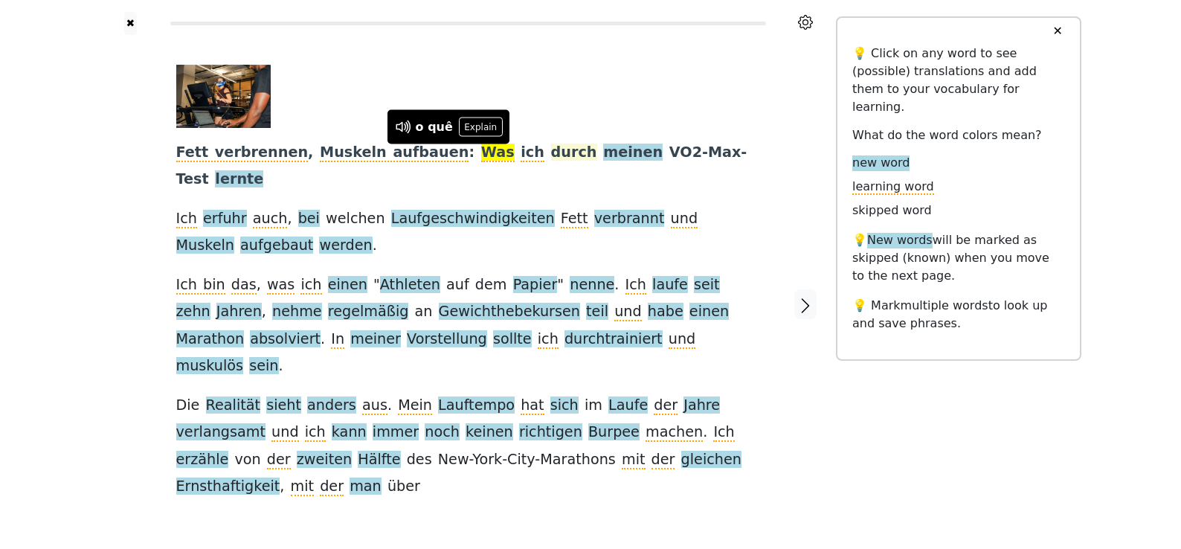
click at [551, 157] on span "durch" at bounding box center [574, 153] width 46 height 19
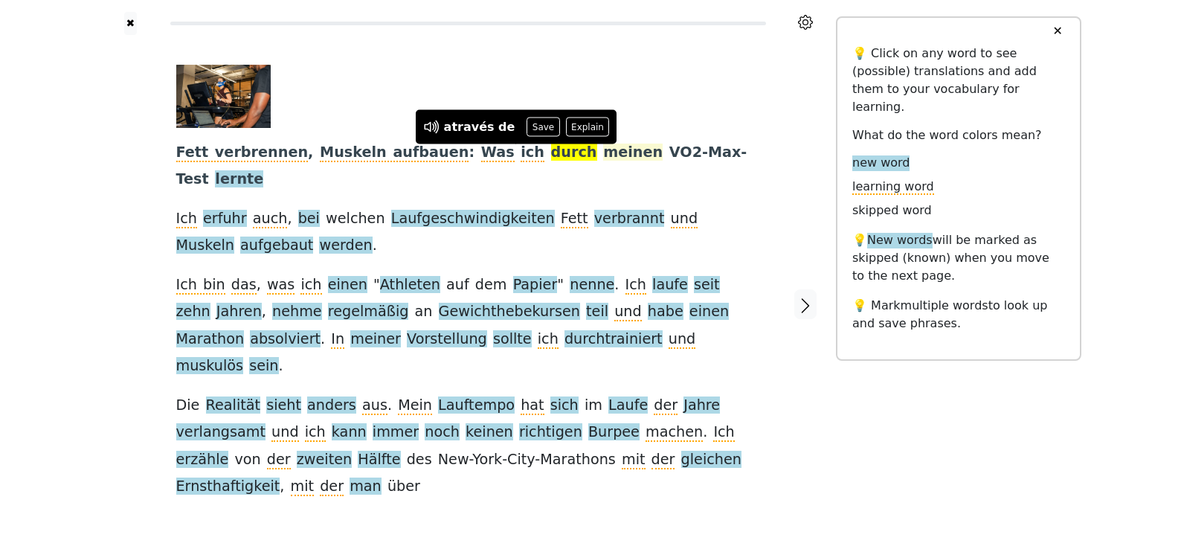
click at [603, 152] on span "meinen" at bounding box center [632, 153] width 59 height 19
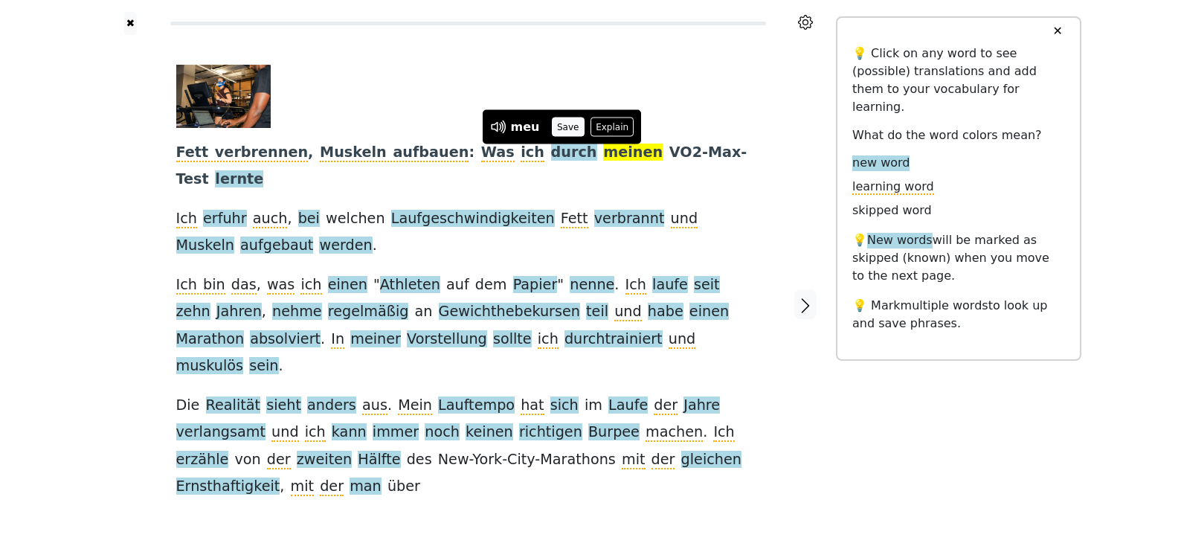
click at [569, 122] on button "Save" at bounding box center [568, 126] width 33 height 19
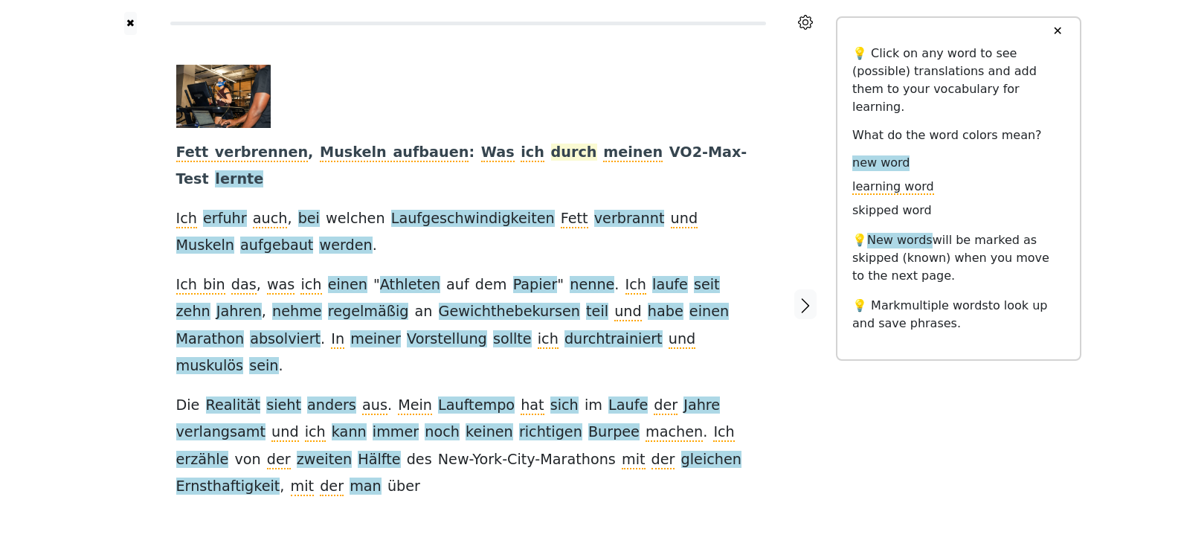
click at [551, 156] on span "durch" at bounding box center [574, 153] width 46 height 19
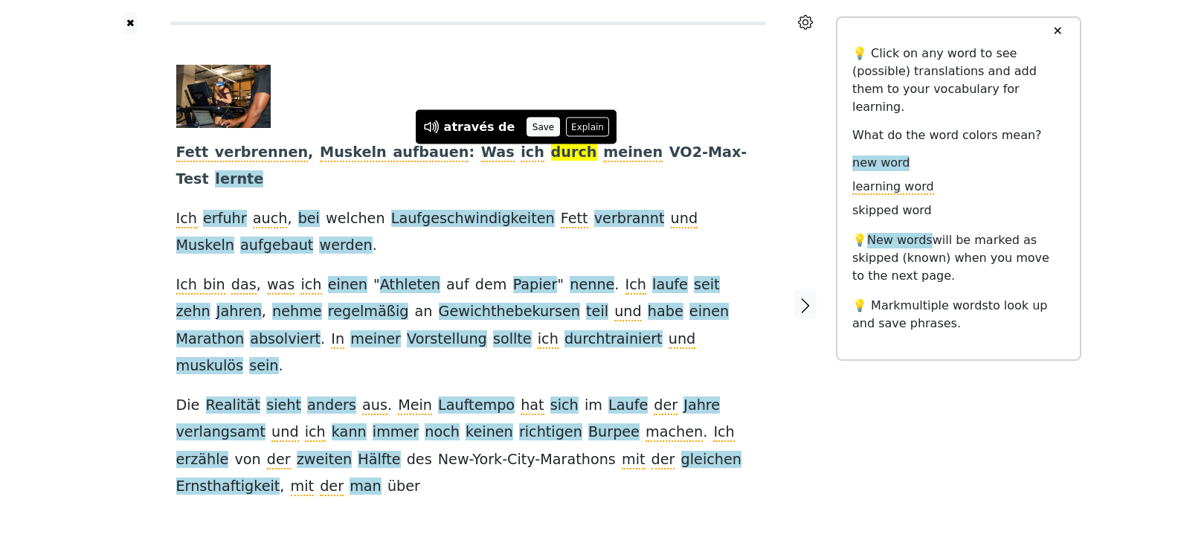
click at [541, 123] on button "Save" at bounding box center [543, 126] width 33 height 19
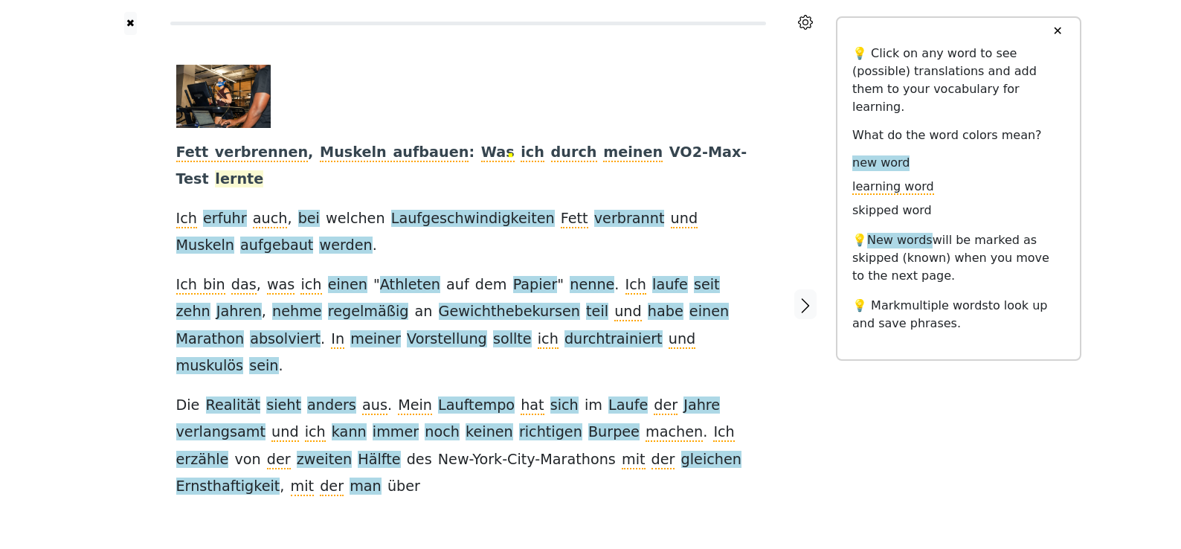
click at [263, 170] on span "lernte" at bounding box center [239, 179] width 48 height 19
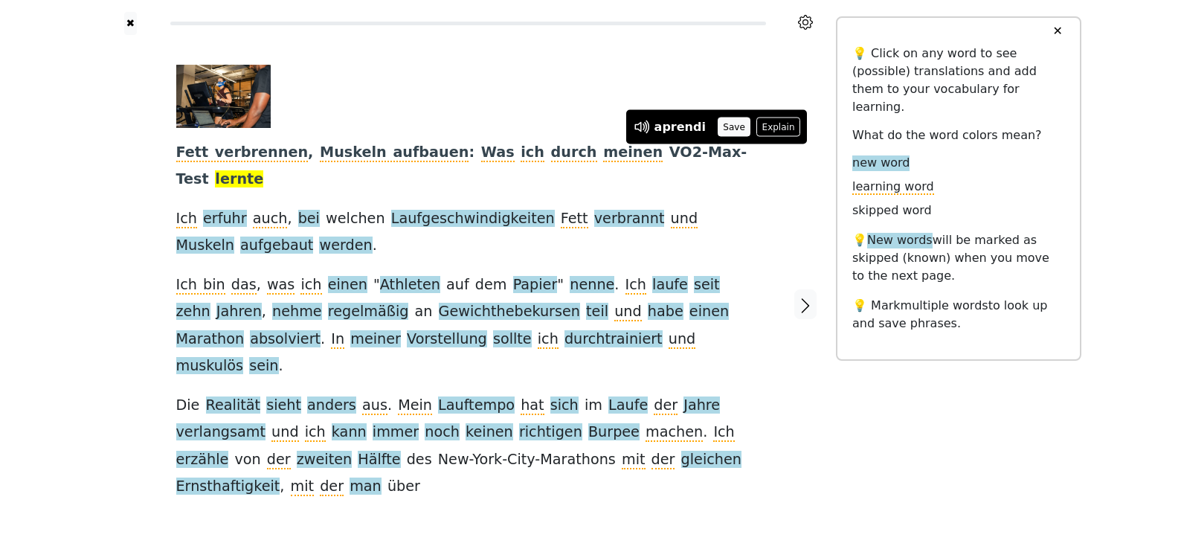
click at [731, 126] on button "Save" at bounding box center [734, 126] width 33 height 19
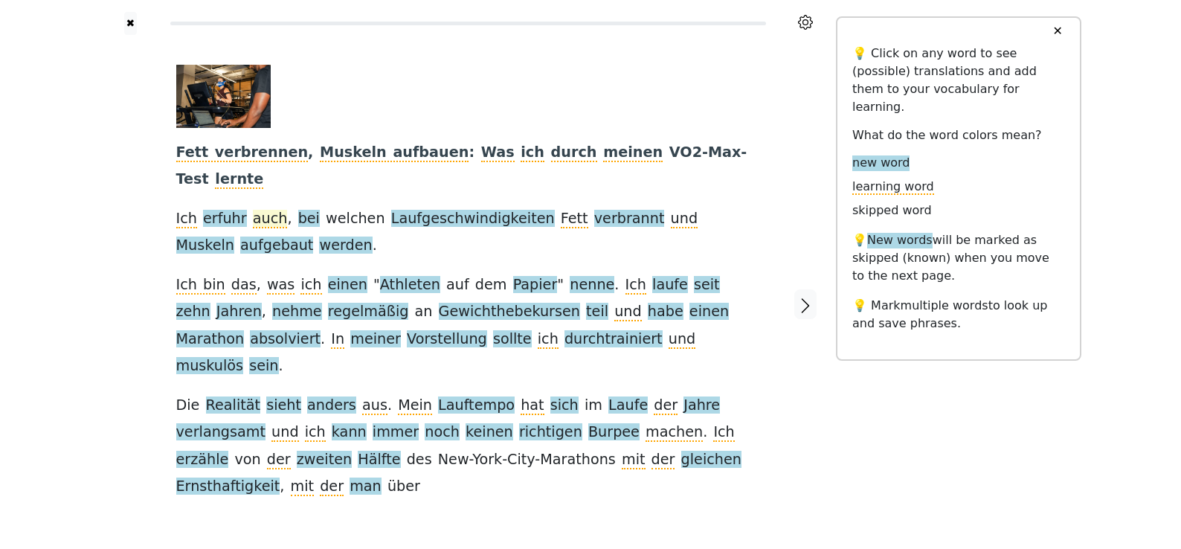
click at [253, 210] on span "auch" at bounding box center [270, 219] width 35 height 19
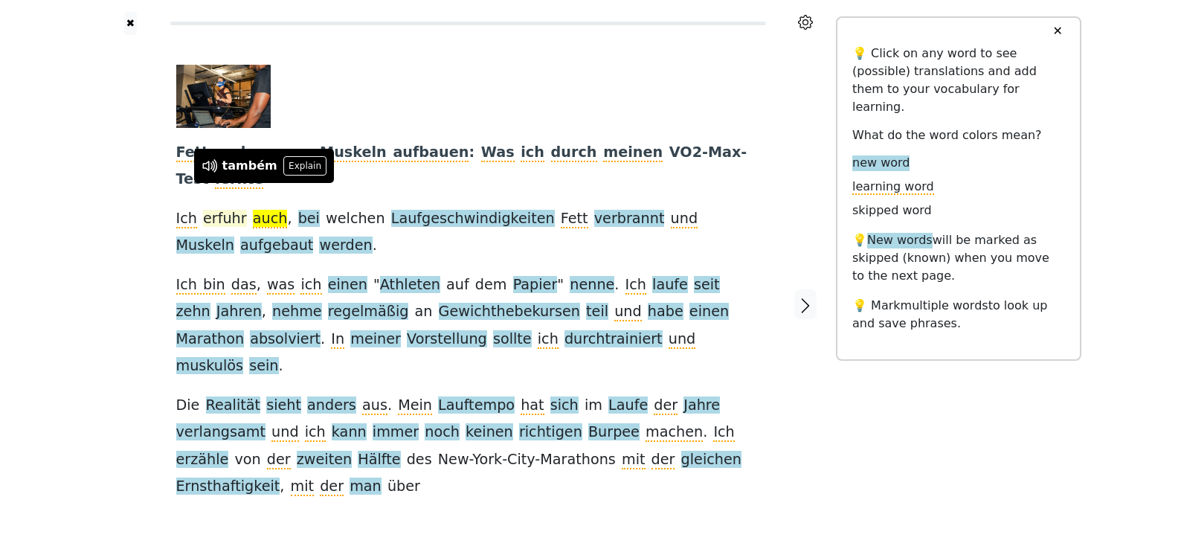
click at [225, 210] on span "erfuhr" at bounding box center [225, 219] width 44 height 19
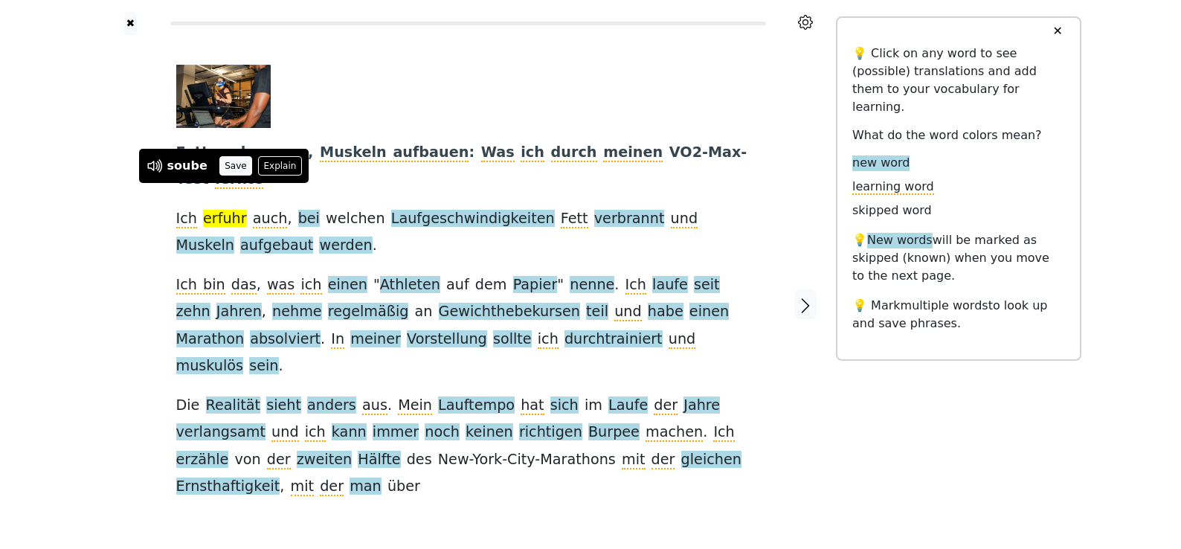
click at [225, 168] on button "Save" at bounding box center [235, 165] width 33 height 19
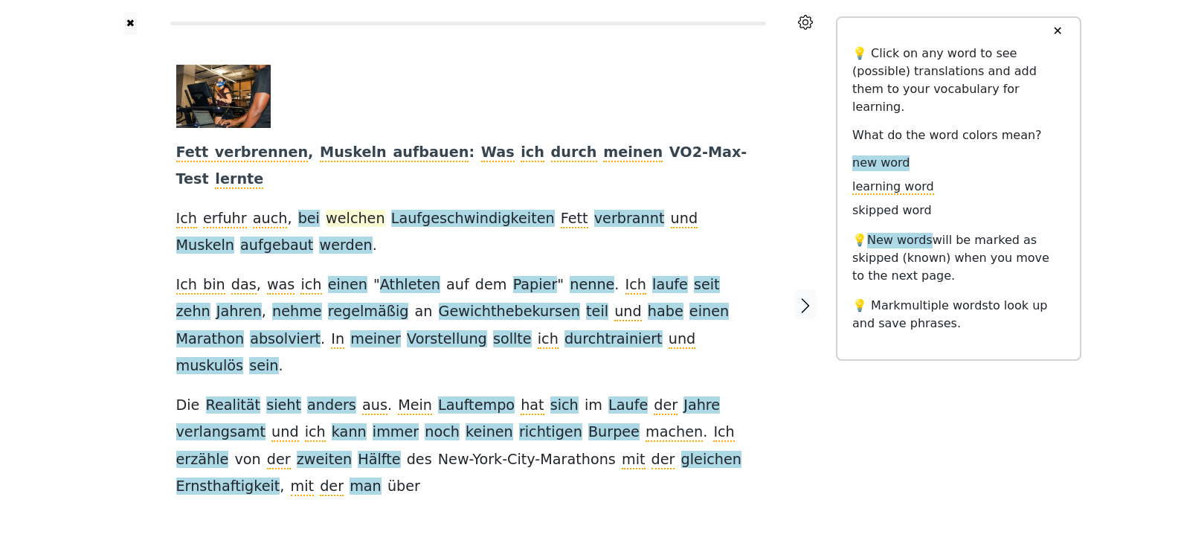
click at [346, 210] on span "welchen" at bounding box center [355, 219] width 59 height 19
click at [409, 219] on div "Fett verbrennen , Muskeln aufbauen : Was ich durch meinen VO2-Max-Test lernte I…" at bounding box center [468, 283] width 584 height 436
click at [477, 210] on span "Laufgeschwindigkeiten" at bounding box center [473, 219] width 164 height 19
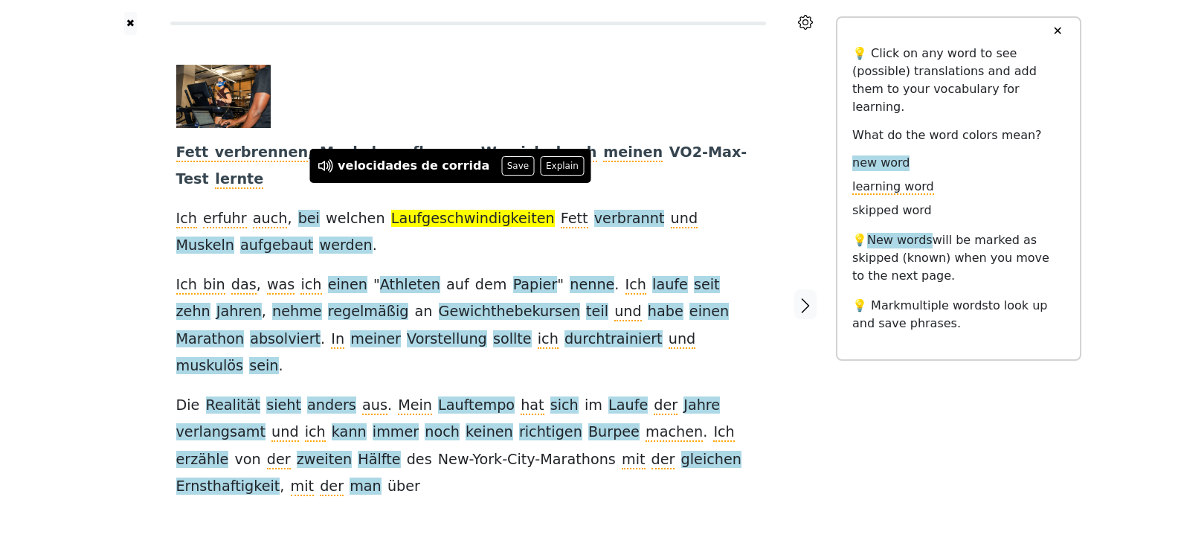
click at [320, 210] on span at bounding box center [323, 219] width 6 height 19
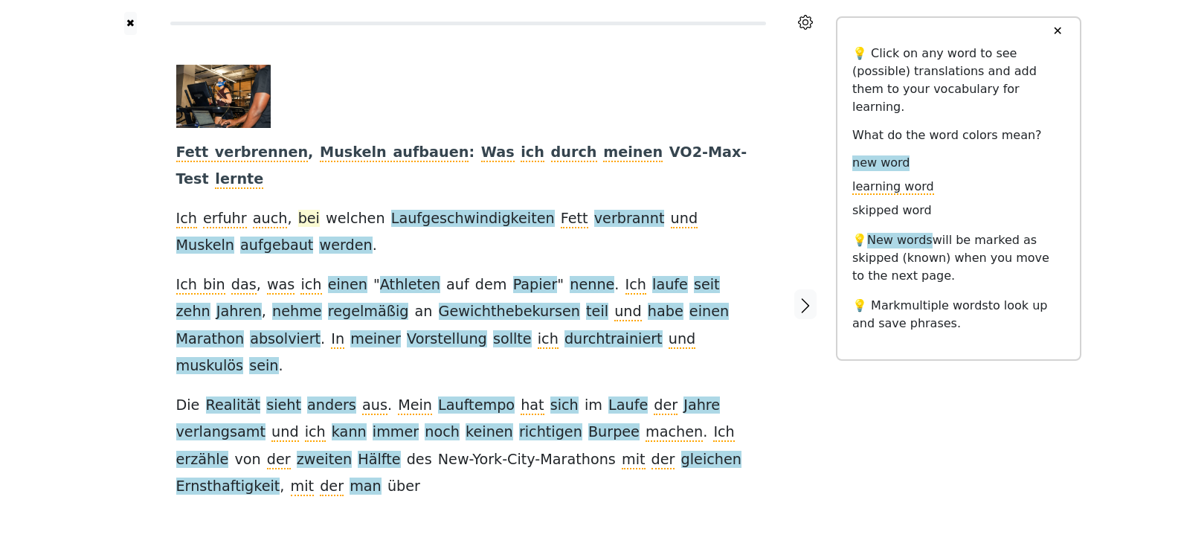
click at [298, 210] on span "bei" at bounding box center [309, 219] width 22 height 19
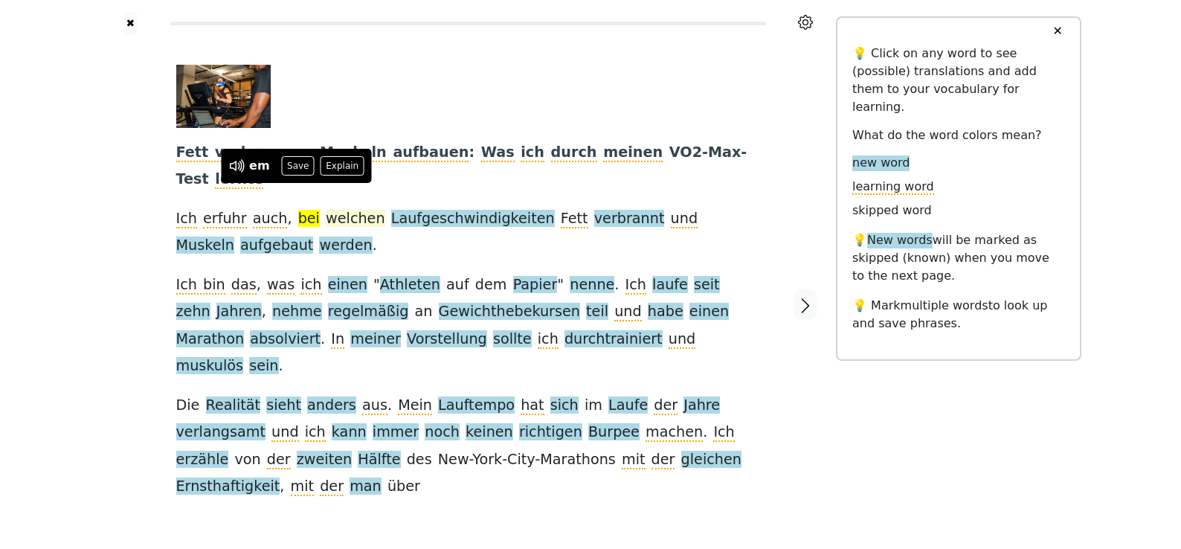
click at [326, 210] on span "welchen" at bounding box center [355, 219] width 59 height 19
click at [298, 210] on span "bei" at bounding box center [309, 219] width 22 height 19
click at [336, 210] on span "welchen" at bounding box center [355, 219] width 59 height 19
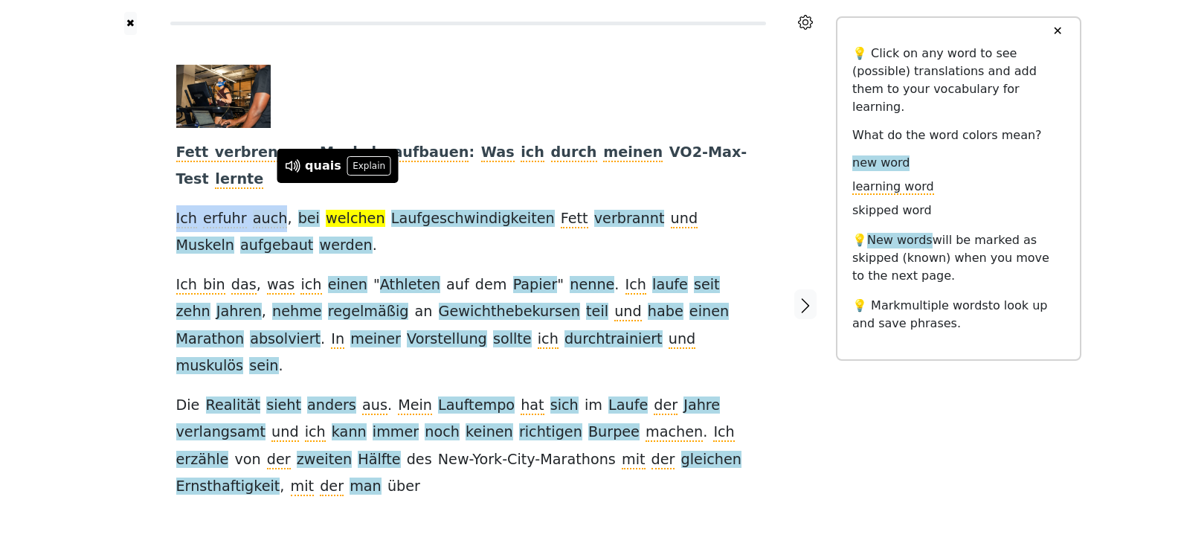
drag, startPoint x: 173, startPoint y: 193, endPoint x: 272, endPoint y: 188, distance: 99.0
click at [272, 188] on div "Fett verbrennen , Muskeln aufbauen : Was ich durch meinen VO2-Max-Test lernte I…" at bounding box center [468, 304] width 614 height 539
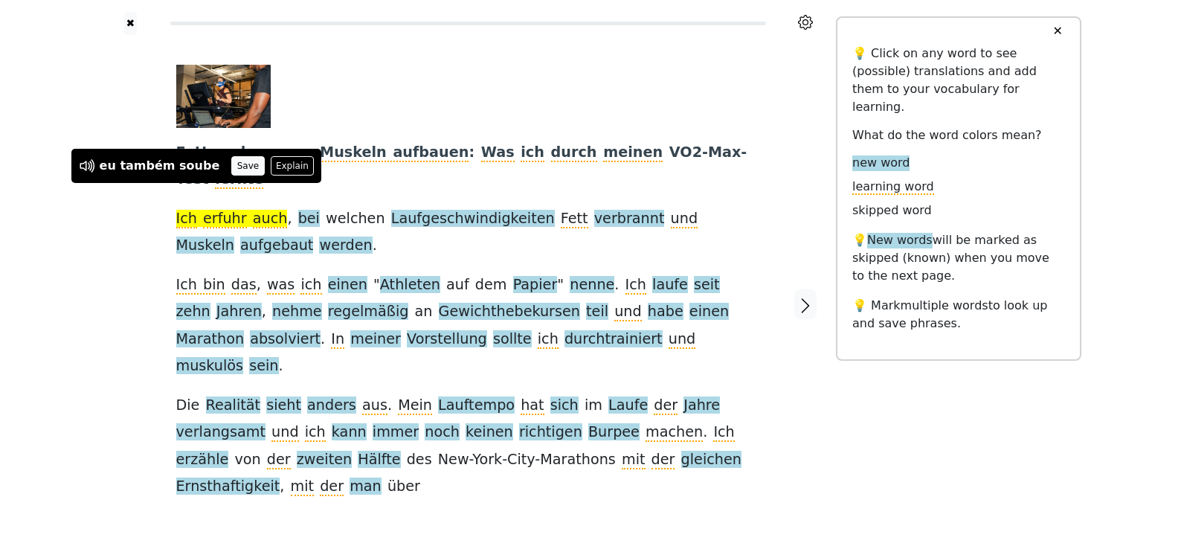
click at [231, 164] on button "Save" at bounding box center [247, 165] width 33 height 19
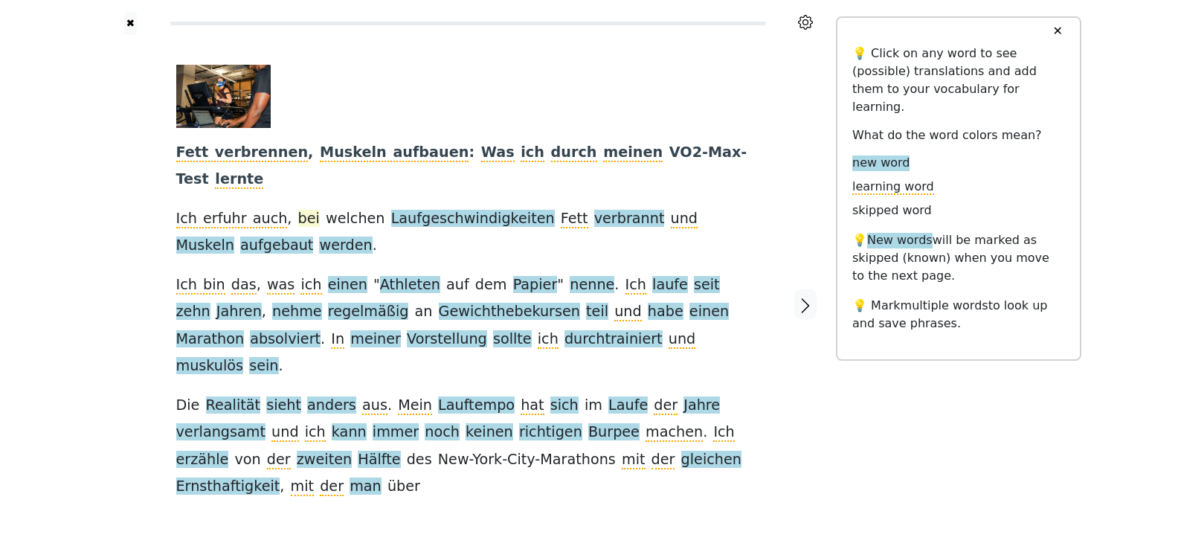
click at [298, 210] on span "bei" at bounding box center [309, 219] width 22 height 19
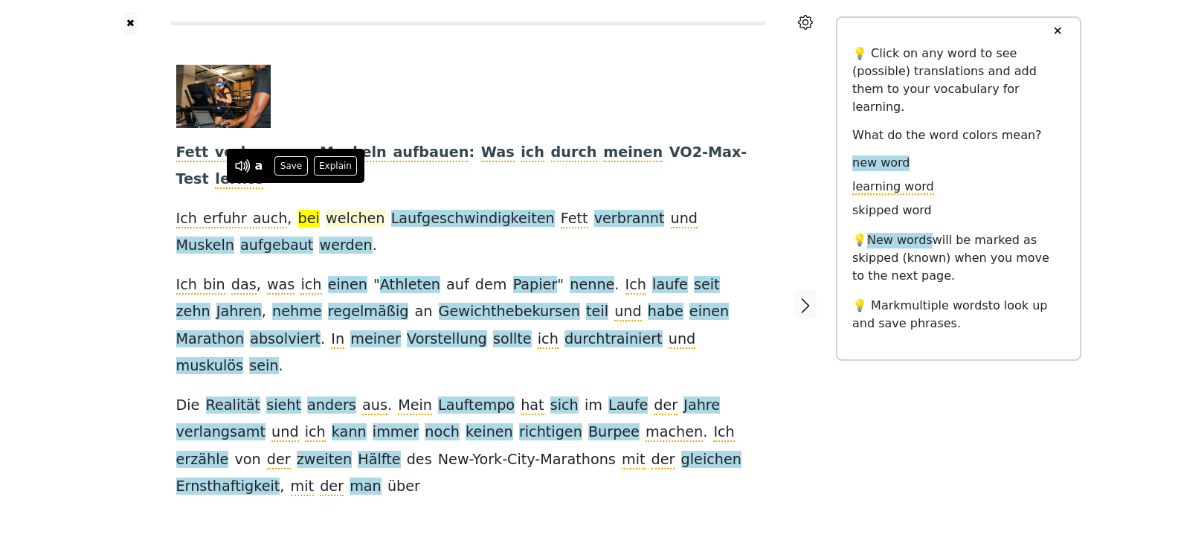
click at [341, 210] on span "welchen" at bounding box center [355, 219] width 59 height 19
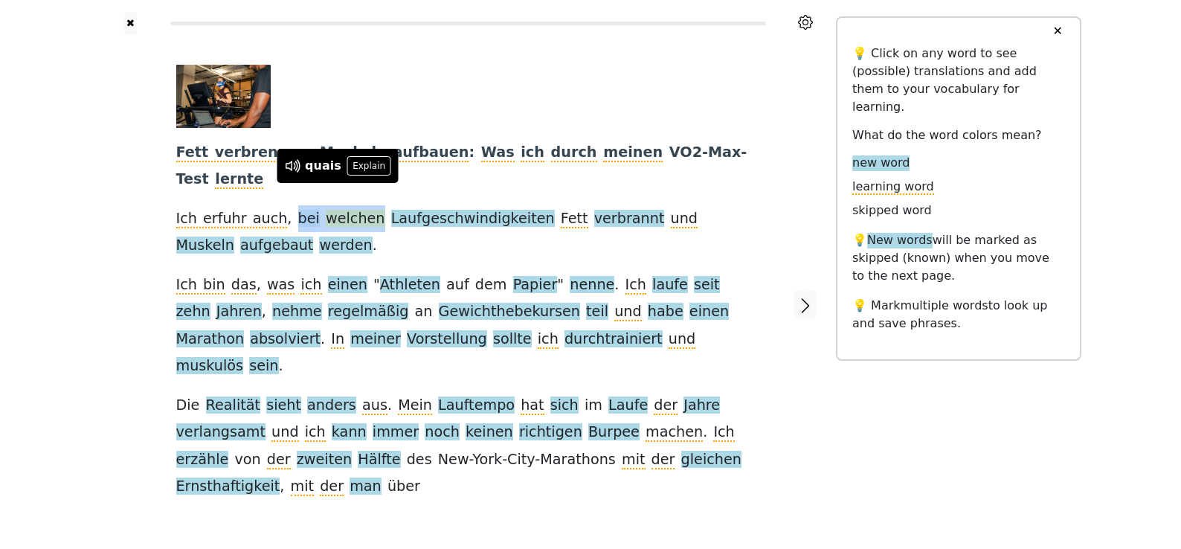
drag, startPoint x: 282, startPoint y: 190, endPoint x: 360, endPoint y: 189, distance: 78.1
click at [360, 189] on div "Fett verbrennen , Muskeln aufbauen : Was ich durch meinen VO2-Max-Test lernte I…" at bounding box center [468, 283] width 584 height 436
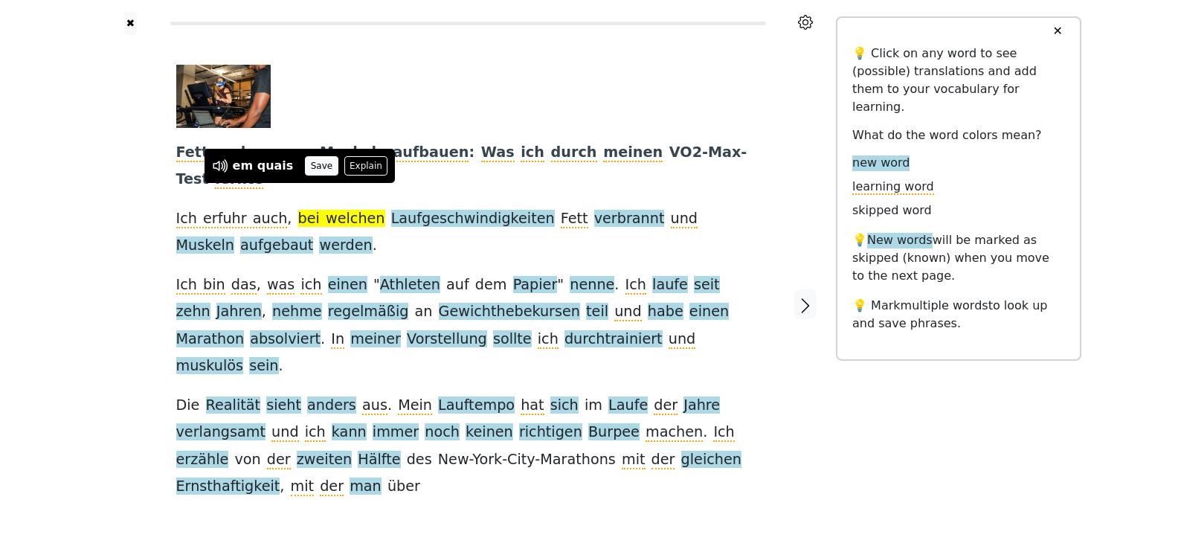
click at [320, 165] on button "Save" at bounding box center [321, 165] width 33 height 19
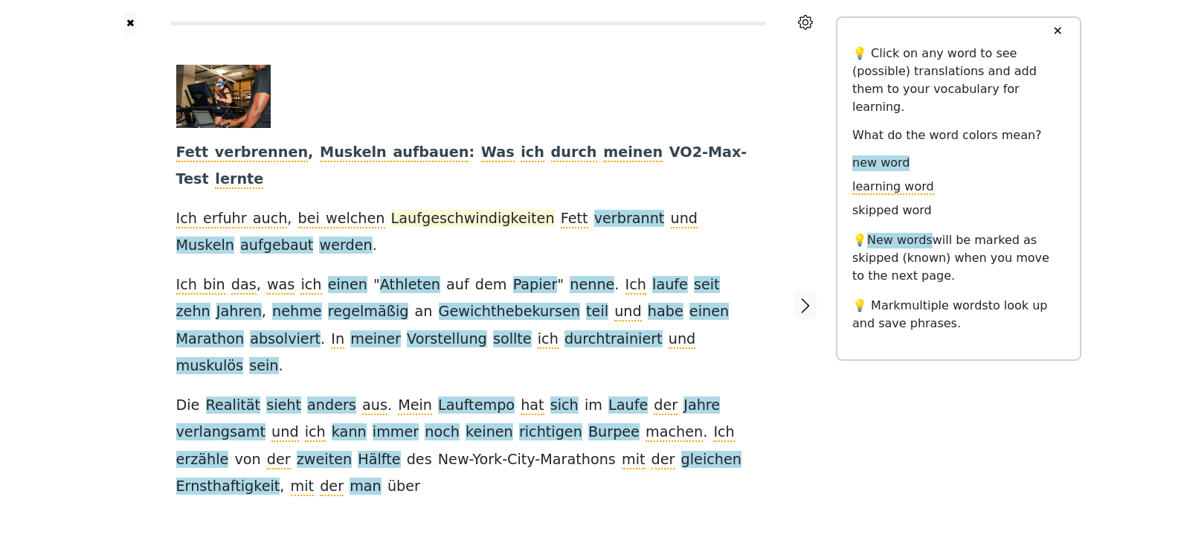
click at [427, 210] on span "Laufgeschwindigkeiten" at bounding box center [473, 219] width 164 height 19
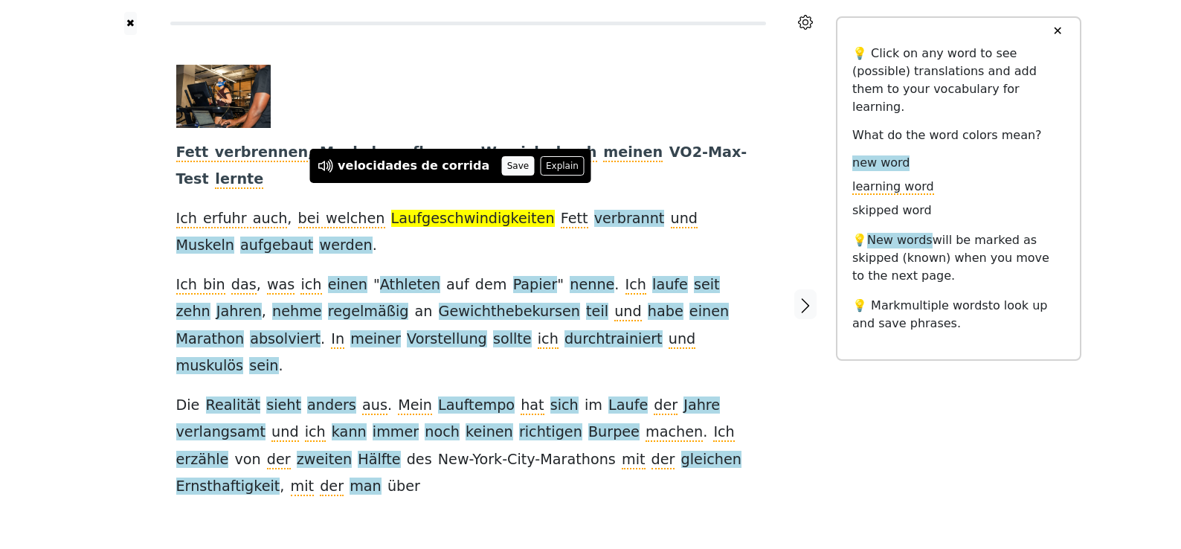
click at [501, 167] on button "Save" at bounding box center [517, 165] width 33 height 19
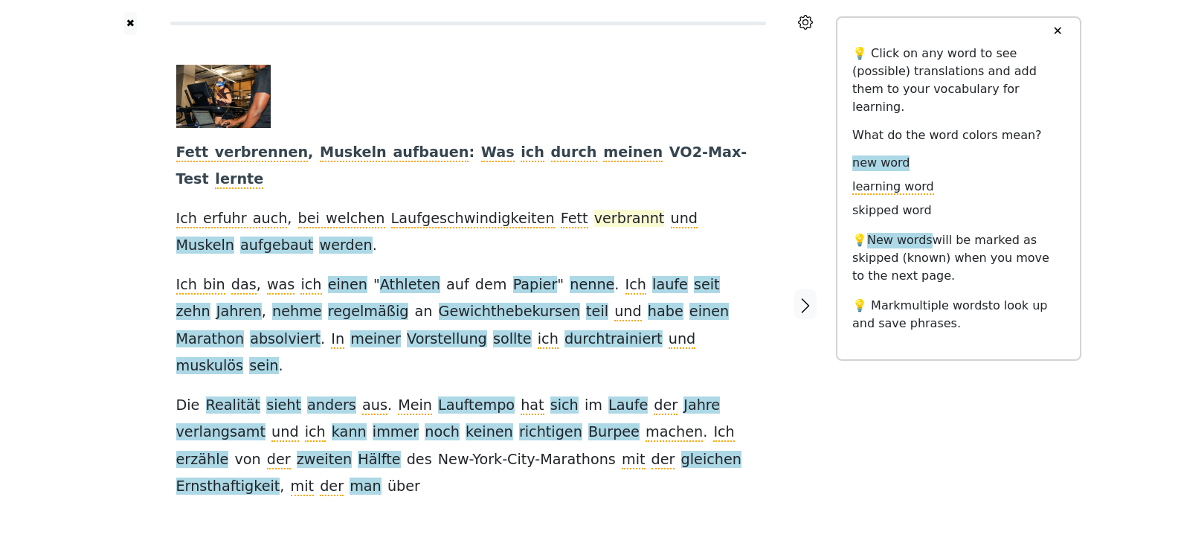
click at [594, 210] on span "verbrannt" at bounding box center [629, 219] width 71 height 19
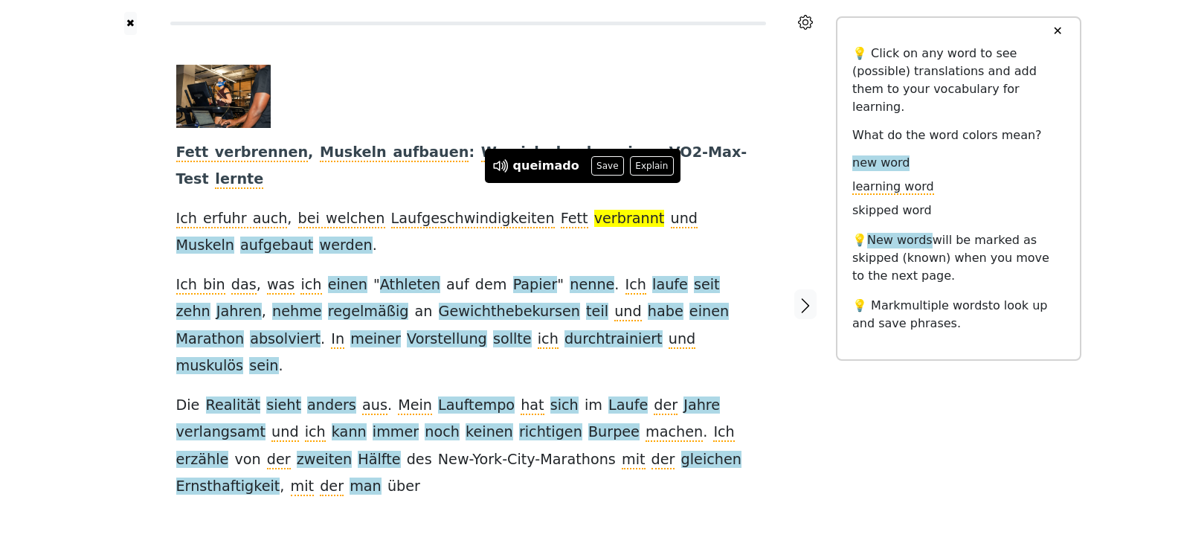
click at [428, 220] on div "Fett verbrennen , Muskeln aufbauen : Was ich durch meinen VO2-Max-Test lernte I…" at bounding box center [468, 283] width 584 height 436
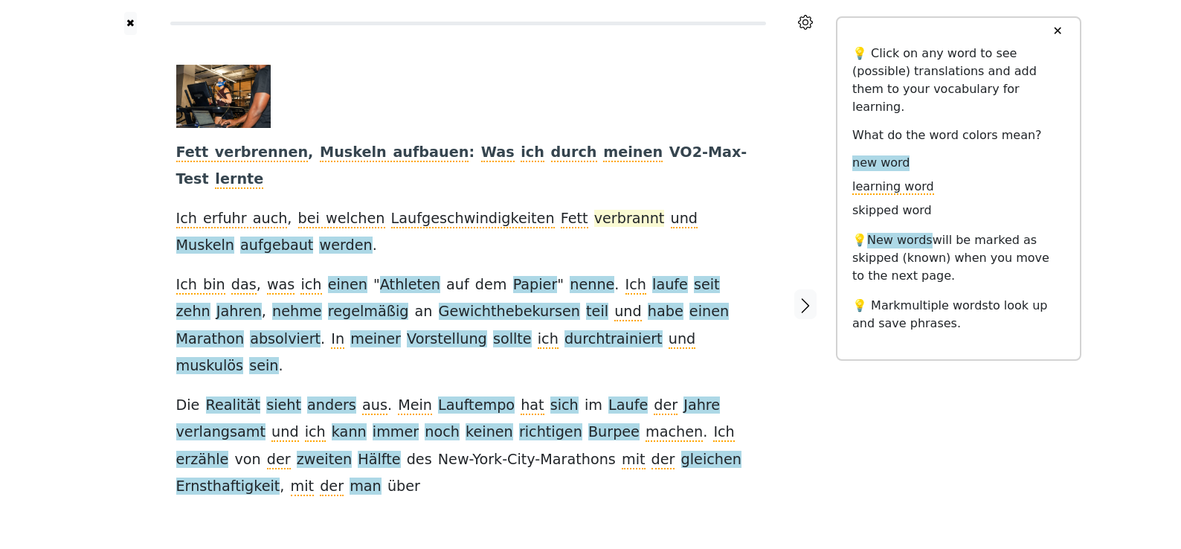
click at [594, 210] on span "verbrannt" at bounding box center [629, 219] width 71 height 19
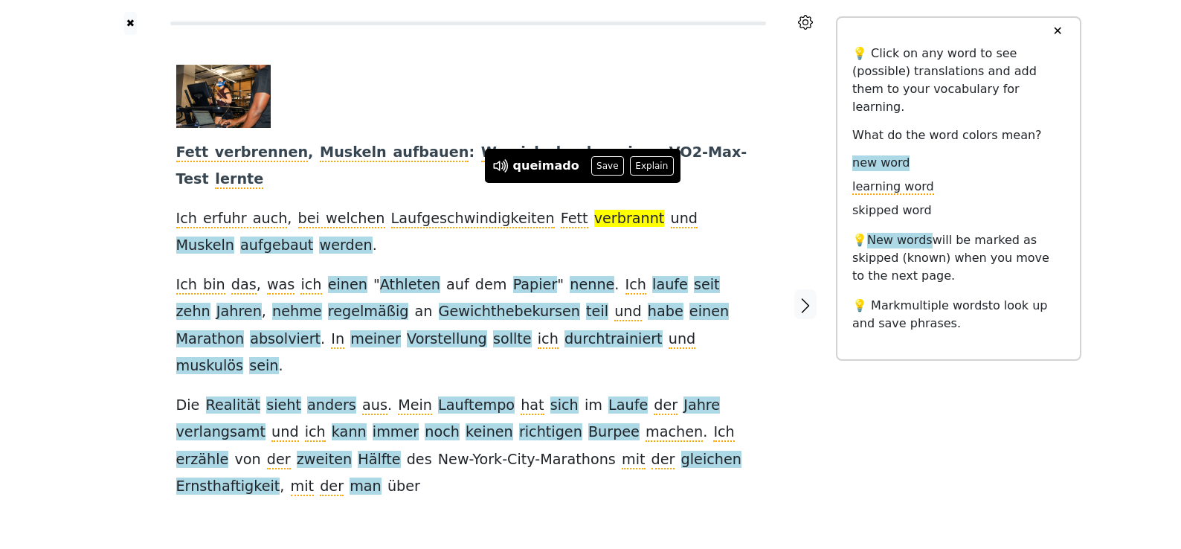
click at [593, 168] on button "Save" at bounding box center [607, 165] width 33 height 19
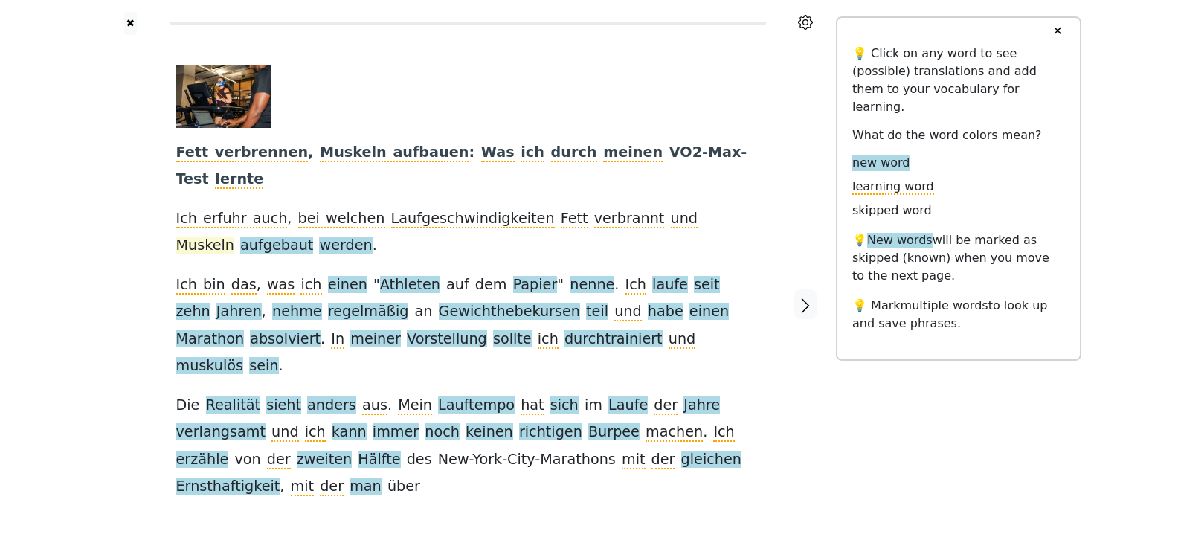
click at [234, 236] on span "Muskeln" at bounding box center [205, 245] width 58 height 19
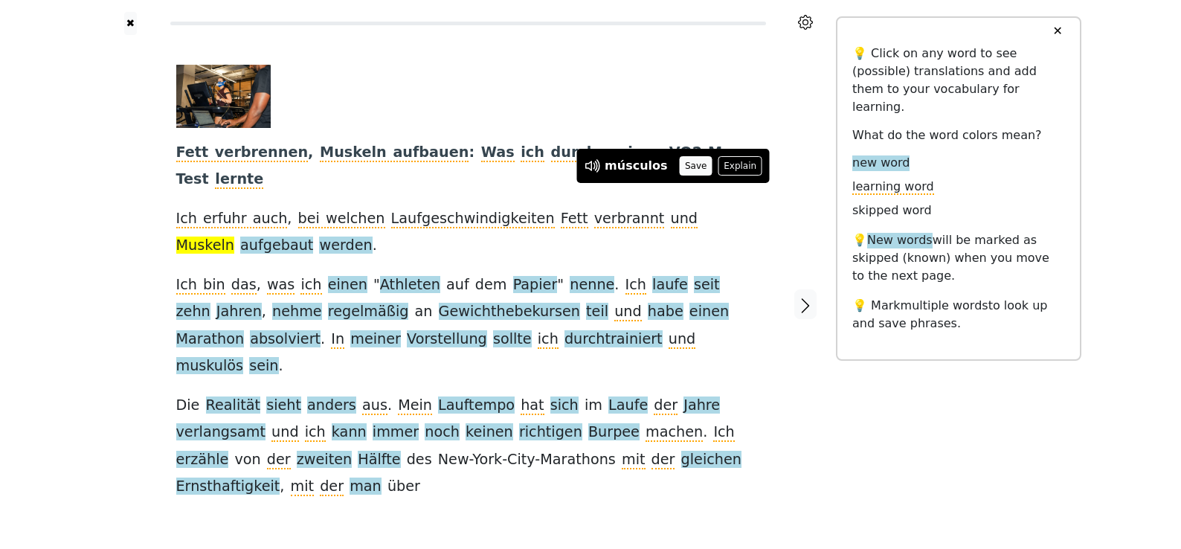
click at [688, 169] on button "Save" at bounding box center [696, 165] width 33 height 19
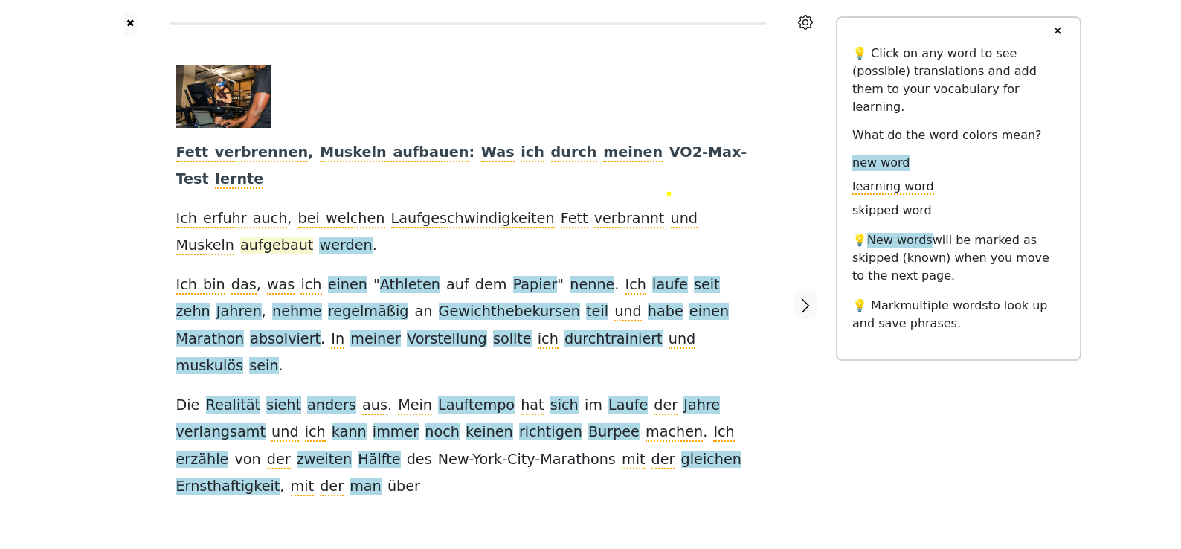
click at [240, 236] on span "aufgebaut" at bounding box center [276, 245] width 73 height 19
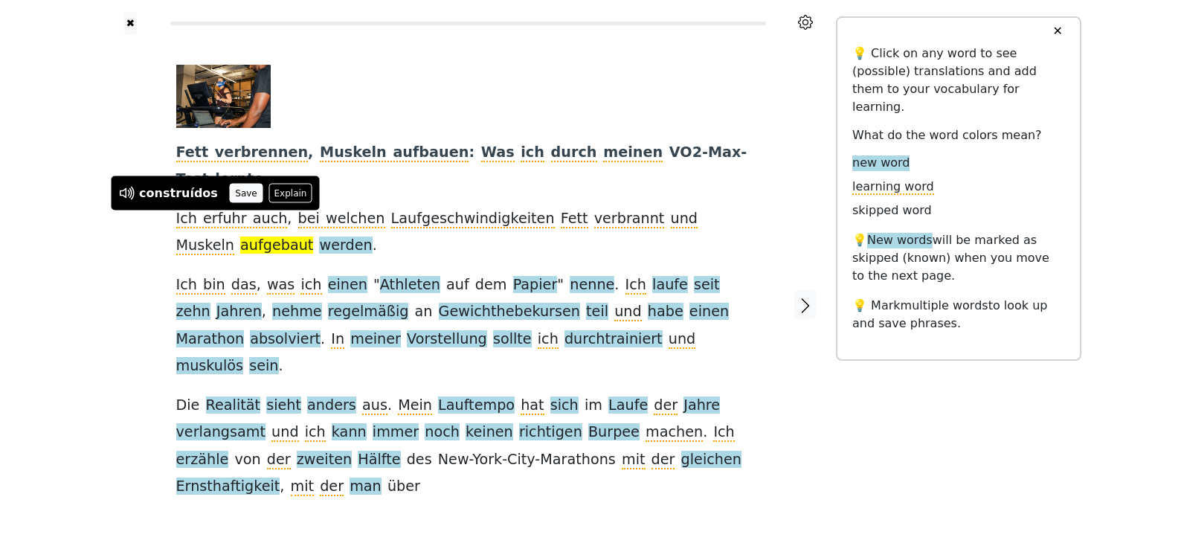
click at [237, 199] on button "Save" at bounding box center [246, 193] width 33 height 19
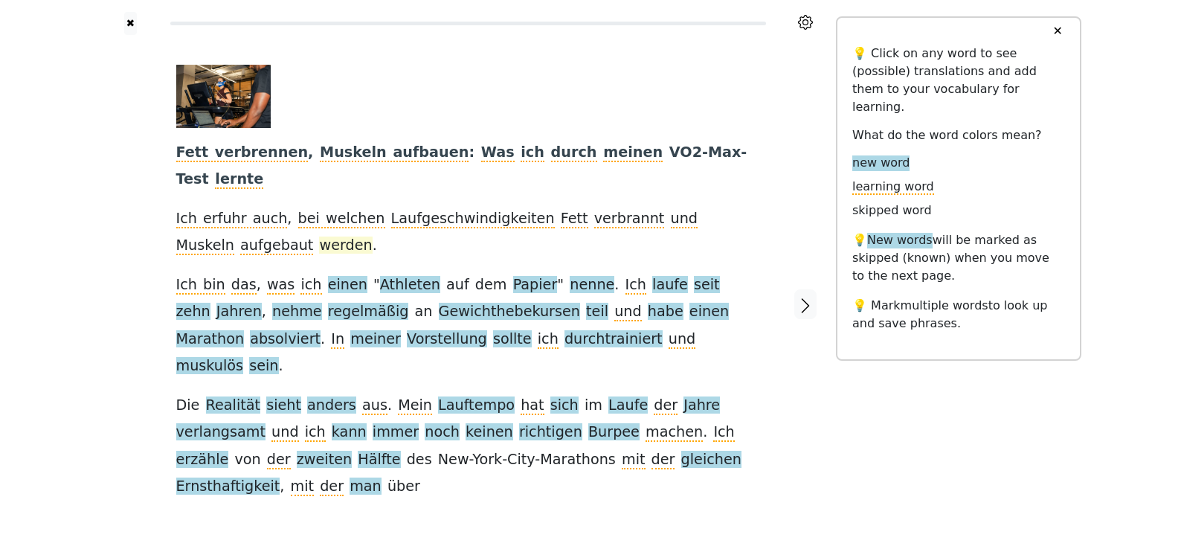
click at [319, 236] on span "werden" at bounding box center [345, 245] width 53 height 19
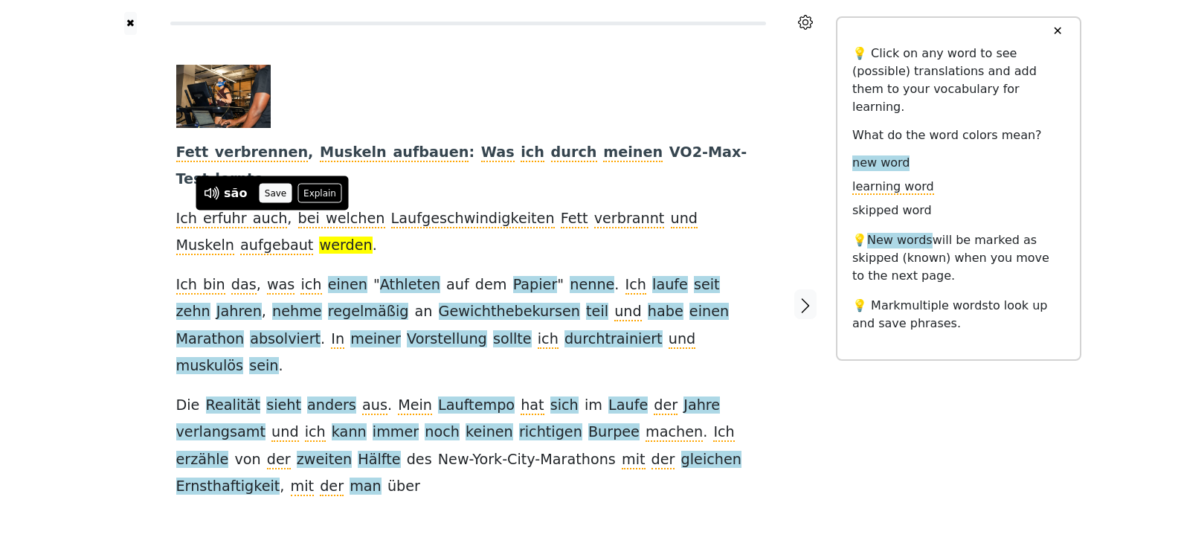
click at [271, 190] on button "Save" at bounding box center [275, 193] width 33 height 19
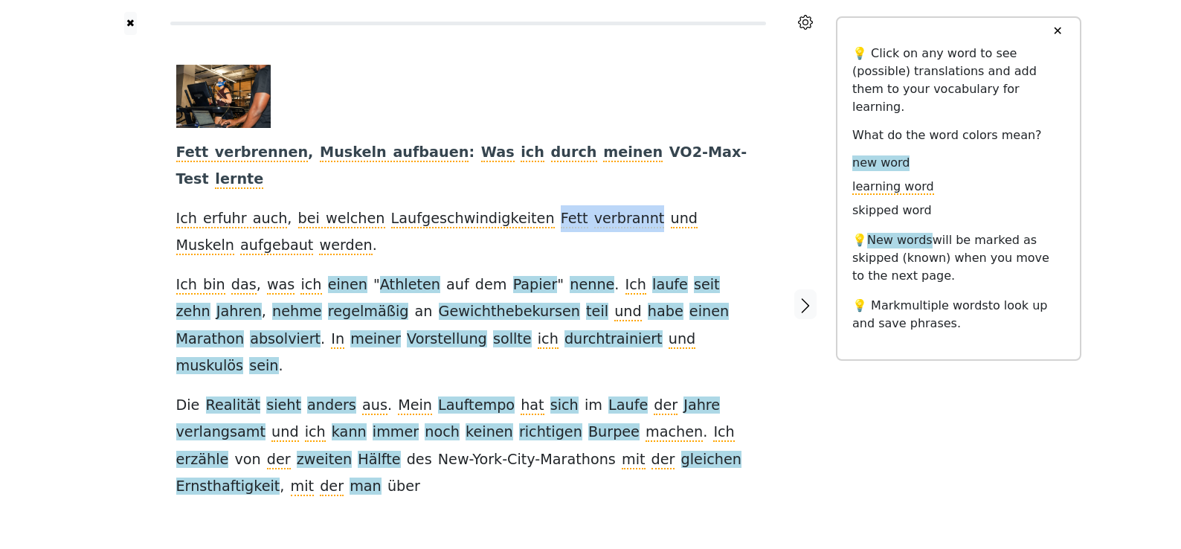
drag, startPoint x: 515, startPoint y: 197, endPoint x: 608, endPoint y: 194, distance: 93.0
click at [608, 194] on div "Fett verbrennen , Muskeln aufbauen : Was ich durch meinen VO2-Max-Test lernte I…" at bounding box center [468, 283] width 584 height 436
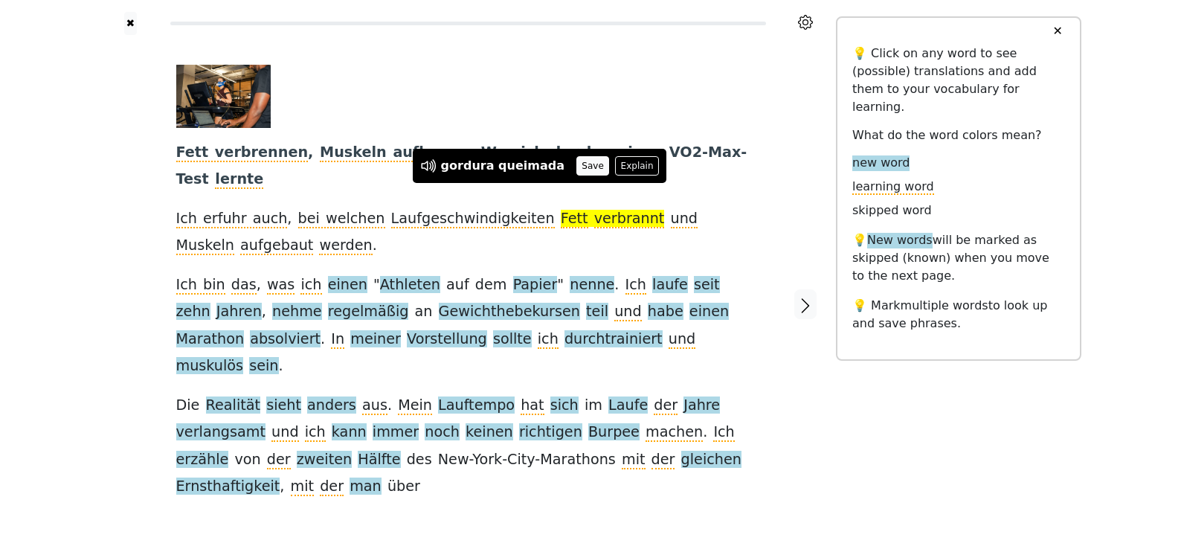
click at [582, 167] on button "Save" at bounding box center [592, 165] width 33 height 19
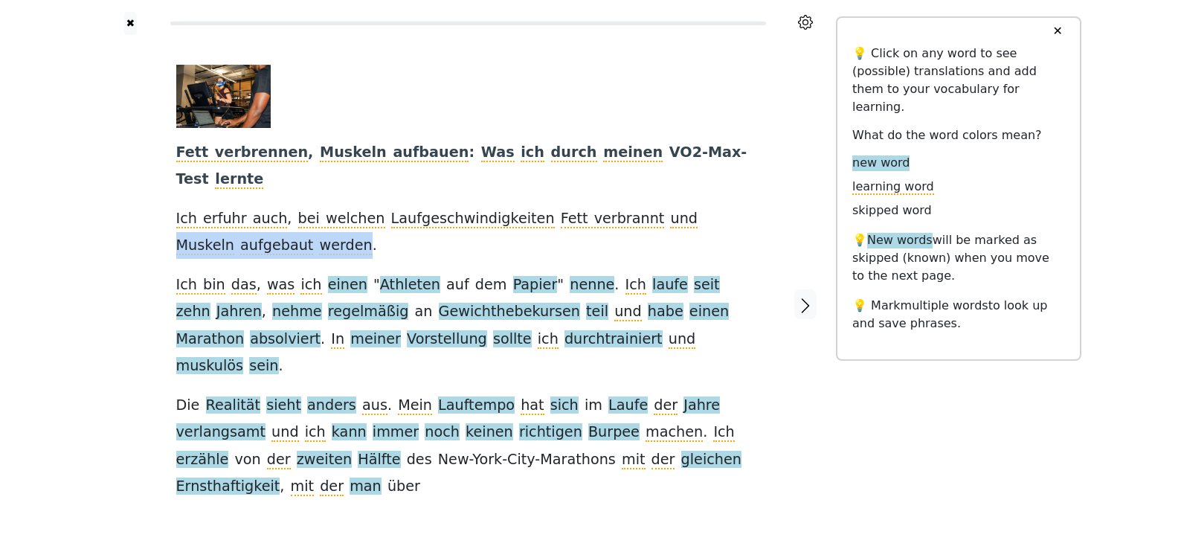
drag, startPoint x: 640, startPoint y: 194, endPoint x: 292, endPoint y: 215, distance: 348.7
click at [292, 215] on div "Fett verbrennen , Muskeln aufbauen : Was ich durch meinen VO2-Max-Test lernte I…" at bounding box center [468, 283] width 584 height 436
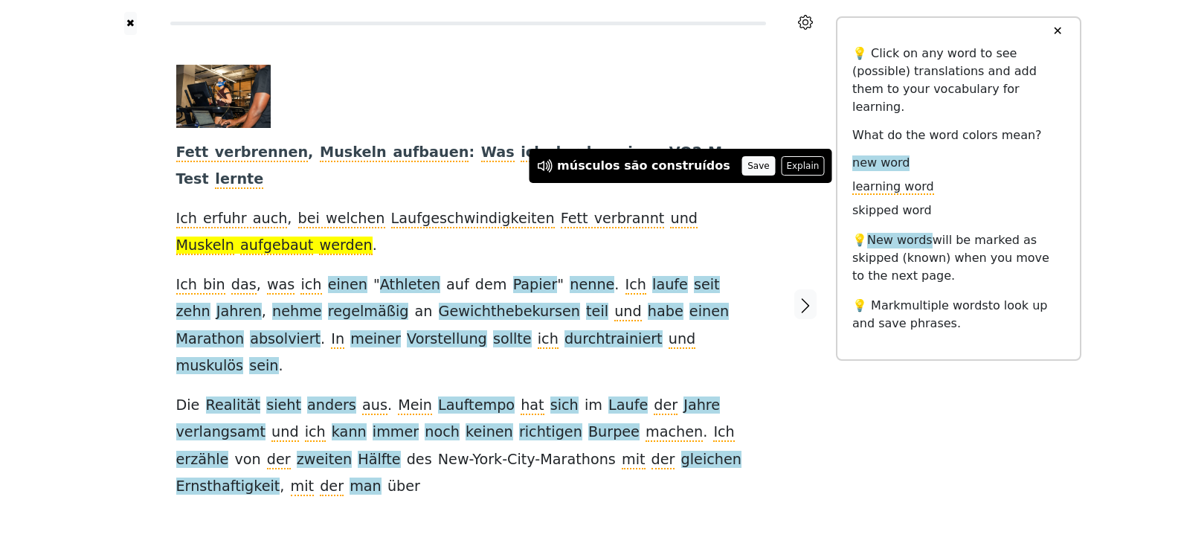
click at [742, 169] on button "Save" at bounding box center [758, 165] width 33 height 19
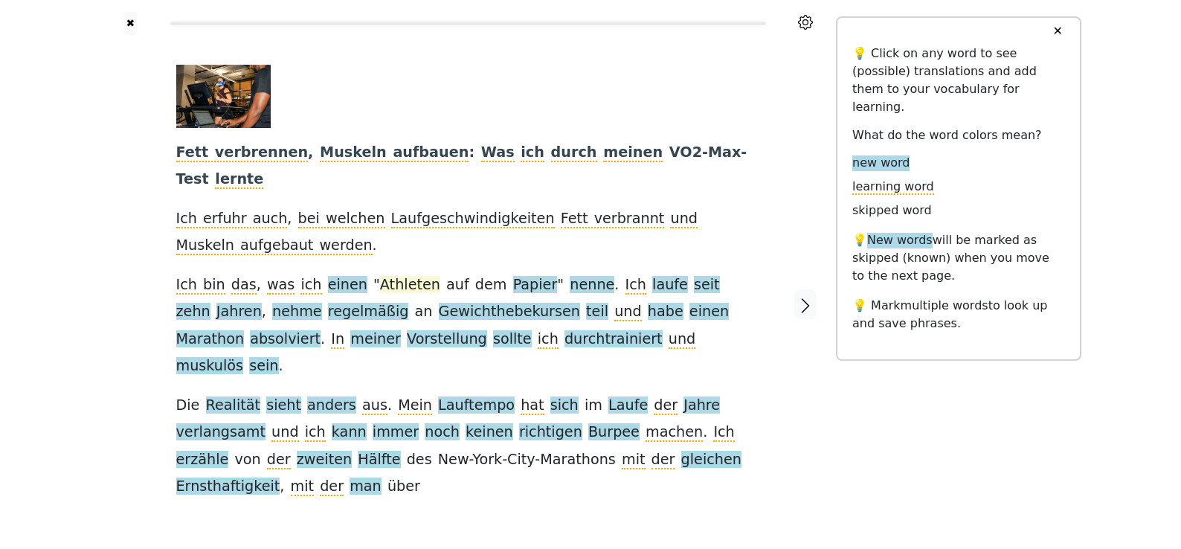
click at [390, 276] on span "Athleten" at bounding box center [410, 285] width 60 height 19
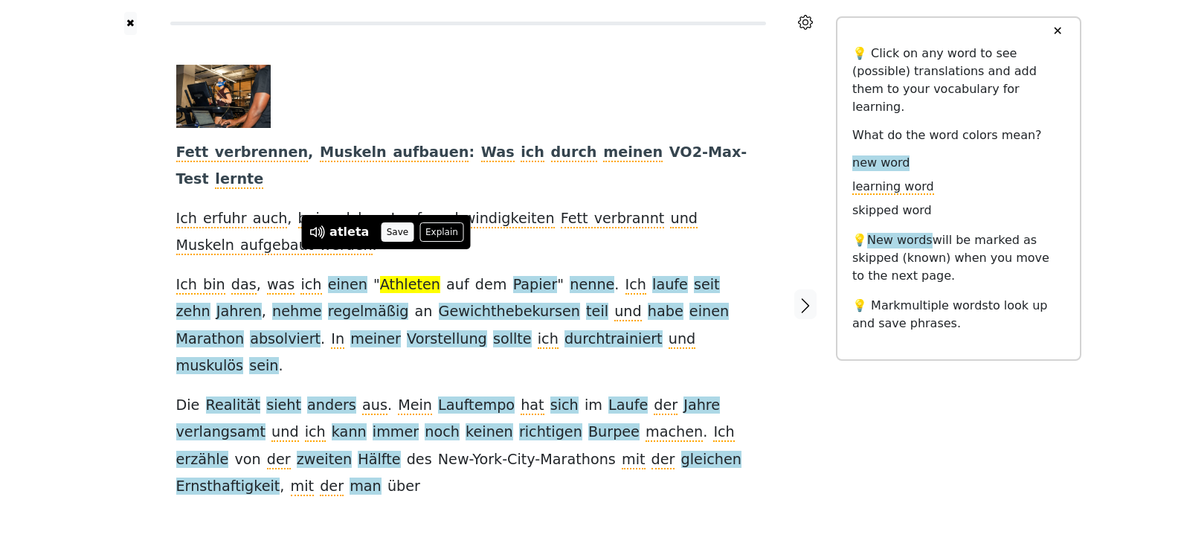
click at [393, 228] on button "Save" at bounding box center [397, 231] width 33 height 19
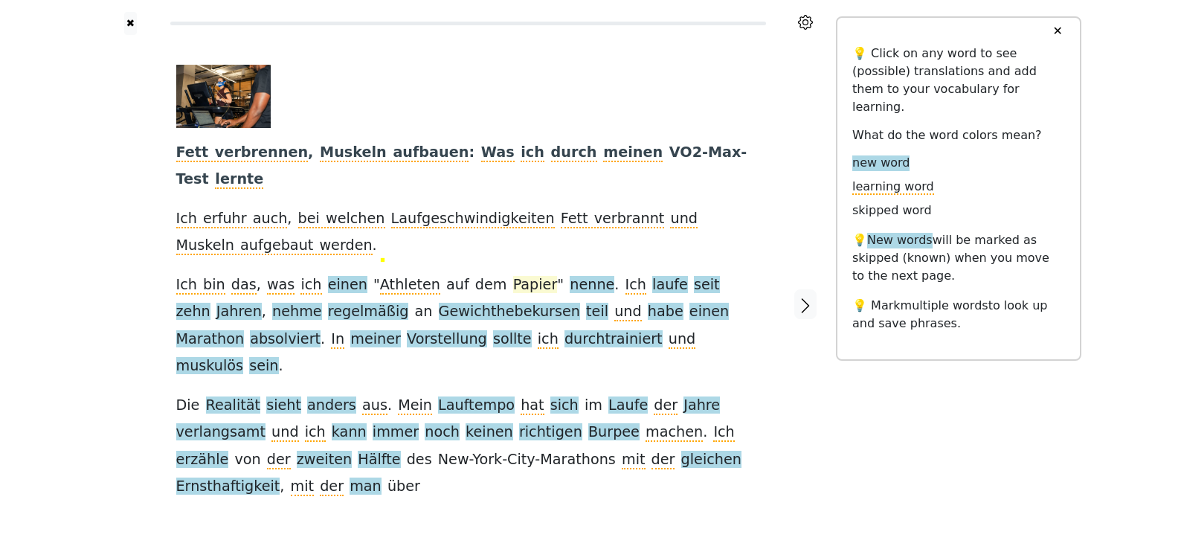
click at [513, 276] on span "Papier" at bounding box center [535, 285] width 45 height 19
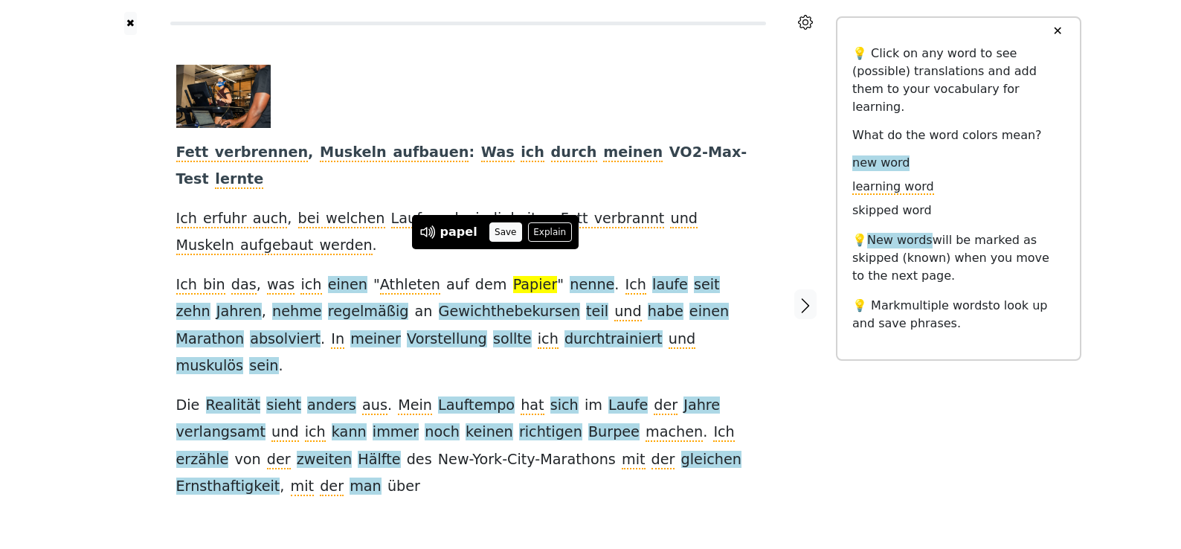
click at [492, 228] on button "Save" at bounding box center [505, 231] width 33 height 19
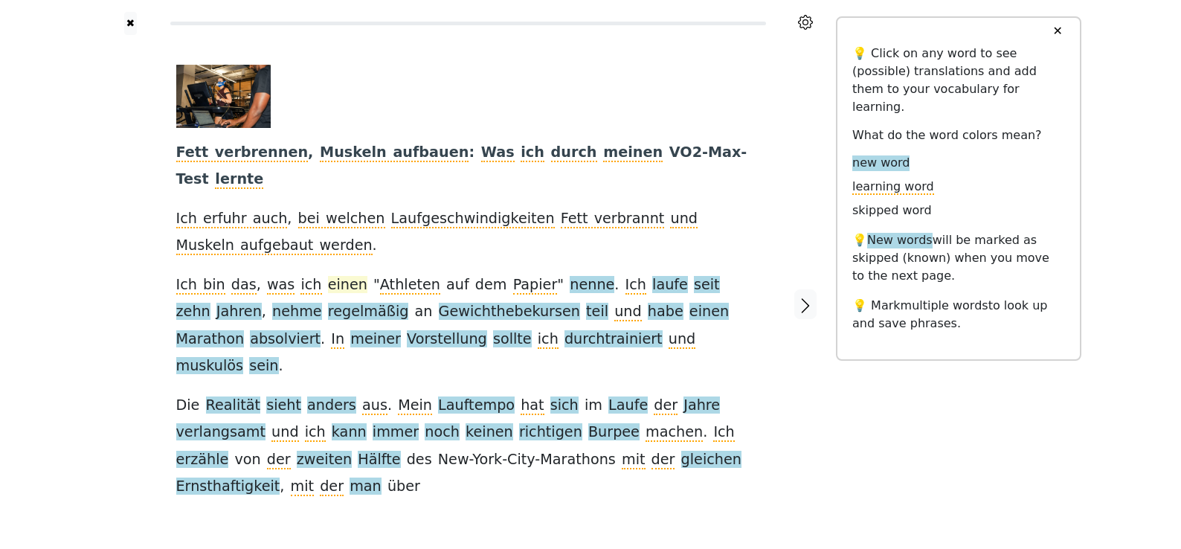
click at [328, 276] on span "einen" at bounding box center [347, 285] width 39 height 19
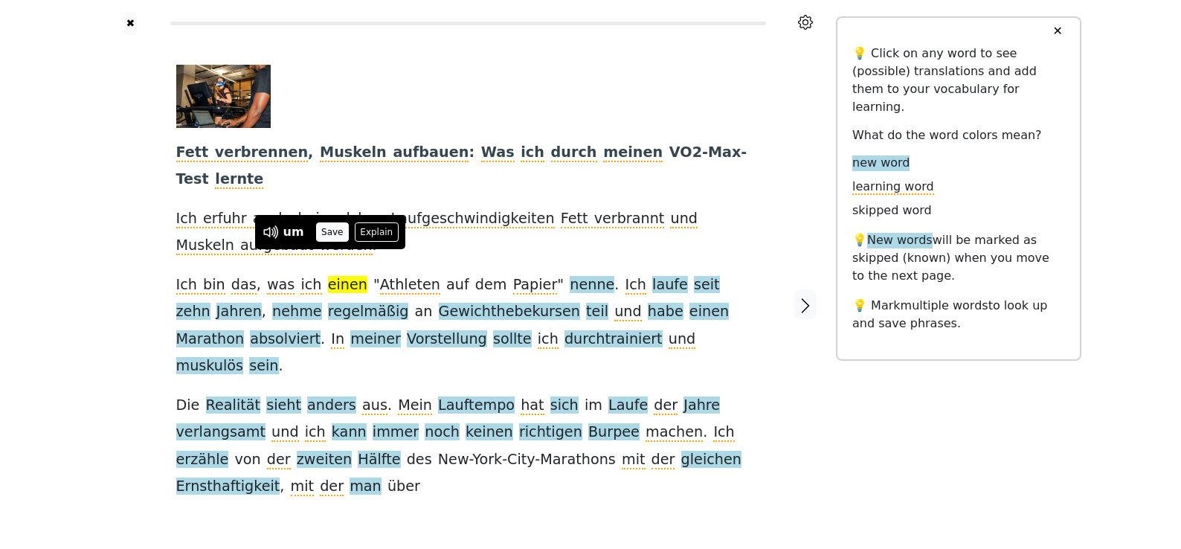
click at [340, 232] on button "Save" at bounding box center [332, 231] width 33 height 19
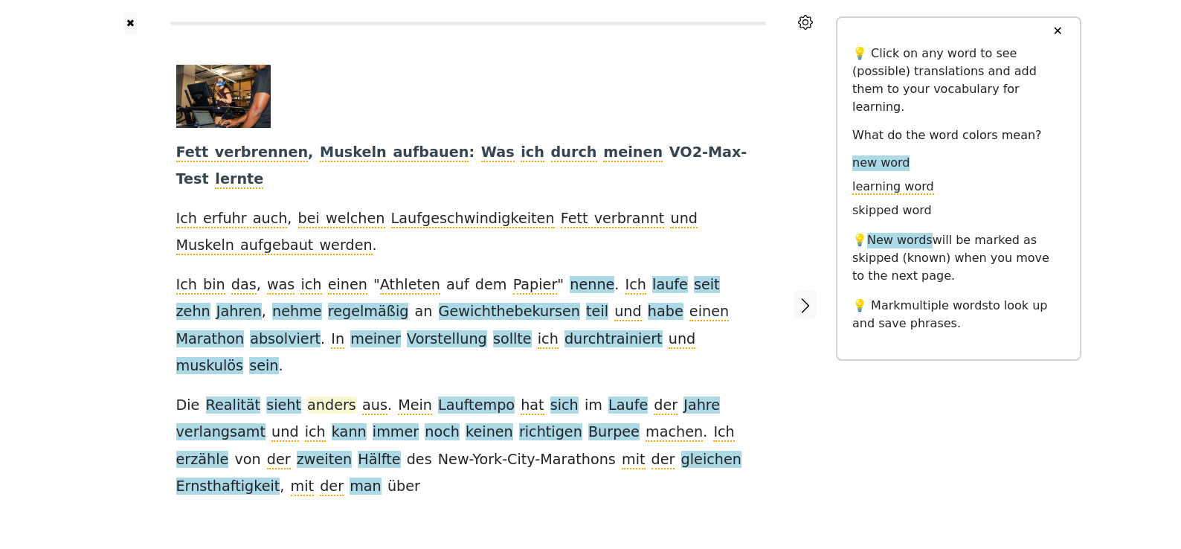
click at [319, 396] on span "anders" at bounding box center [331, 405] width 49 height 19
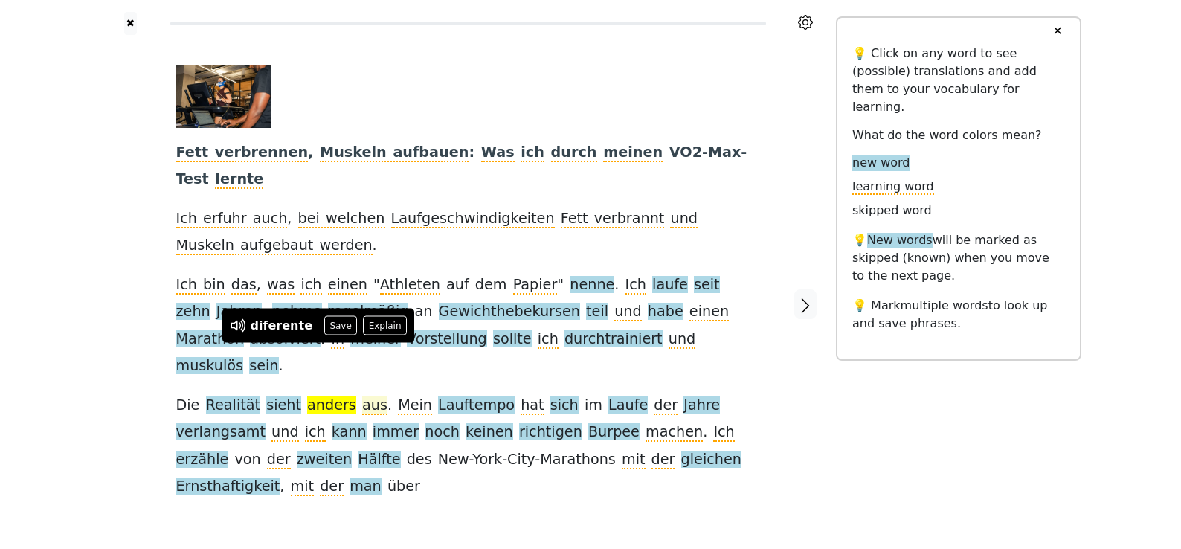
click at [362, 396] on span "aus" at bounding box center [374, 405] width 25 height 19
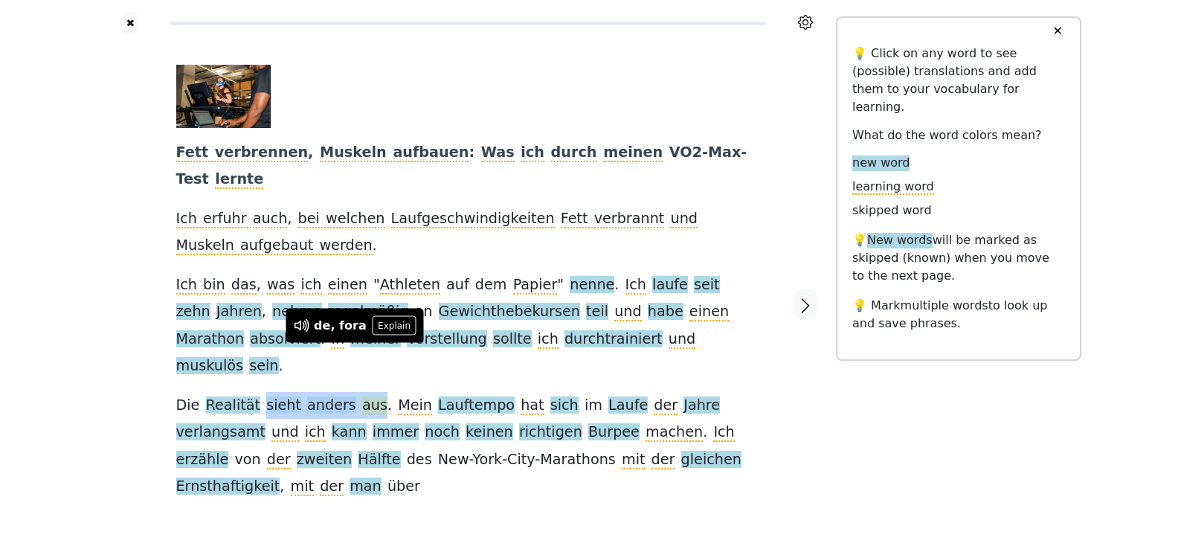
drag, startPoint x: 252, startPoint y: 355, endPoint x: 360, endPoint y: 355, distance: 107.8
click at [360, 355] on div "Fett verbrennen , Muskeln aufbauen : Was ich durch meinen VO2-Max-Test lernte I…" at bounding box center [468, 283] width 584 height 436
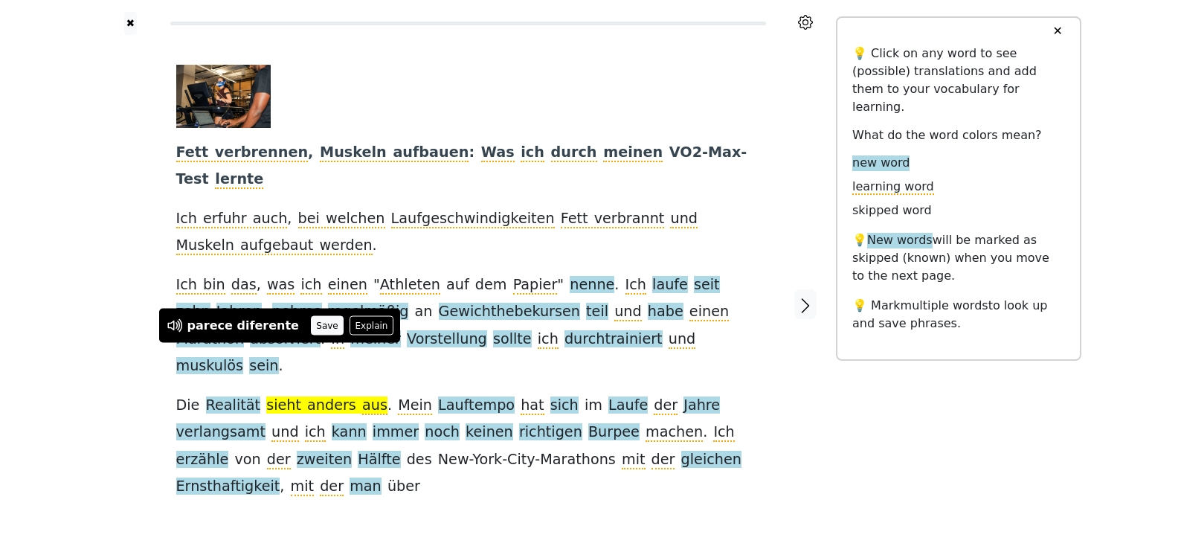
click at [319, 324] on button "Save" at bounding box center [327, 325] width 33 height 19
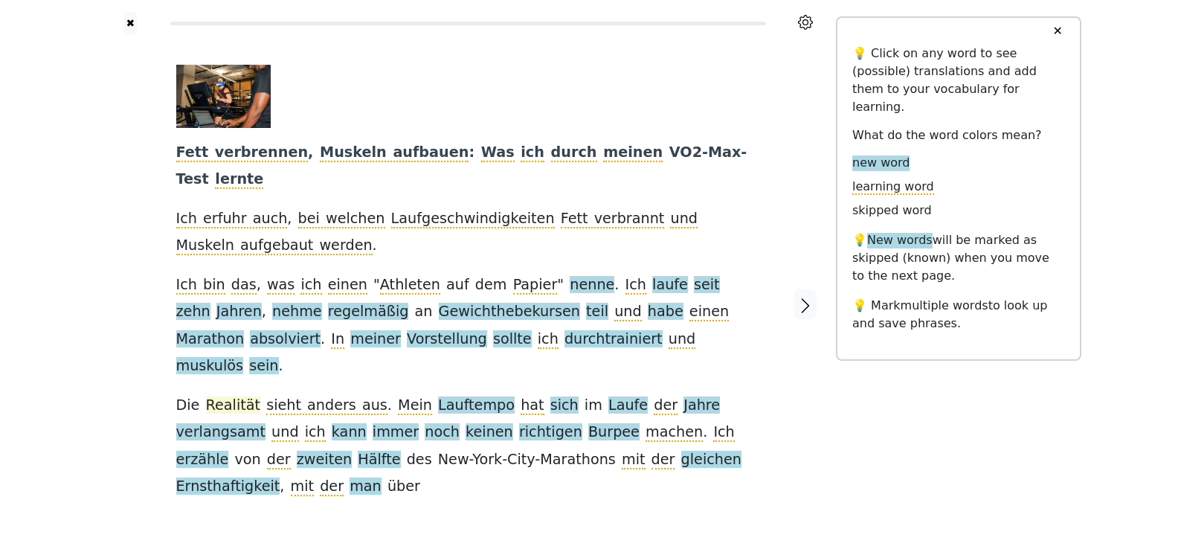
click at [234, 396] on span "Realität" at bounding box center [233, 405] width 55 height 19
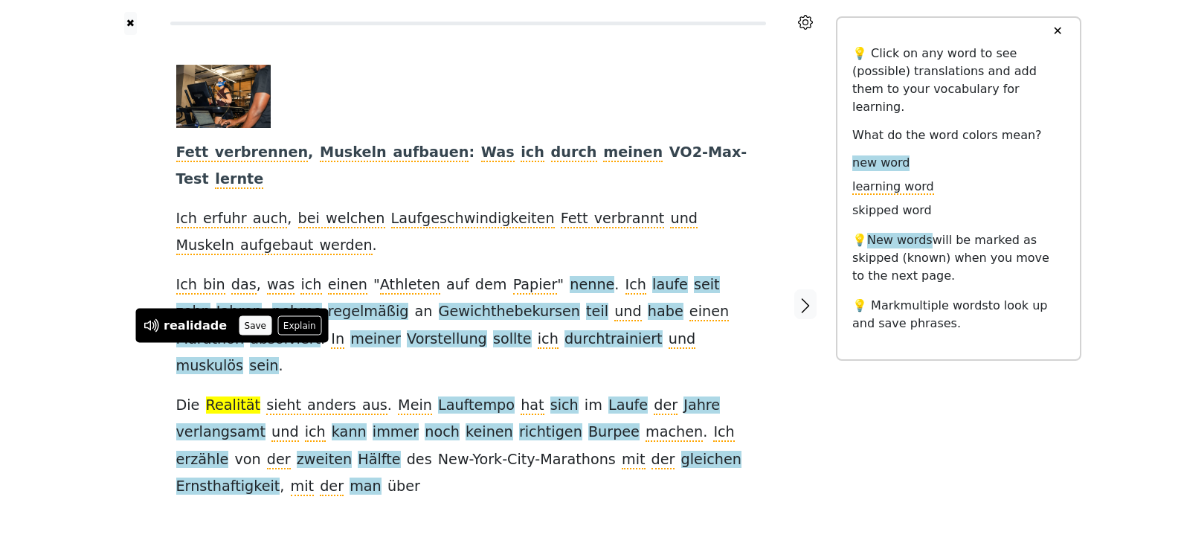
click at [245, 329] on button "Save" at bounding box center [255, 325] width 33 height 19
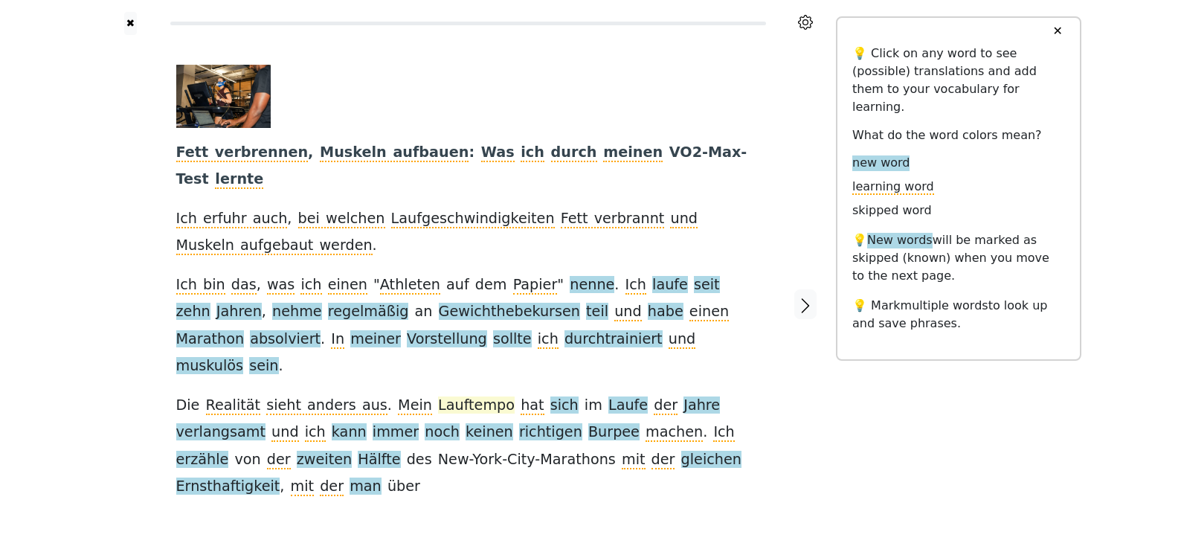
click at [460, 396] on span "Lauftempo" at bounding box center [476, 405] width 77 height 19
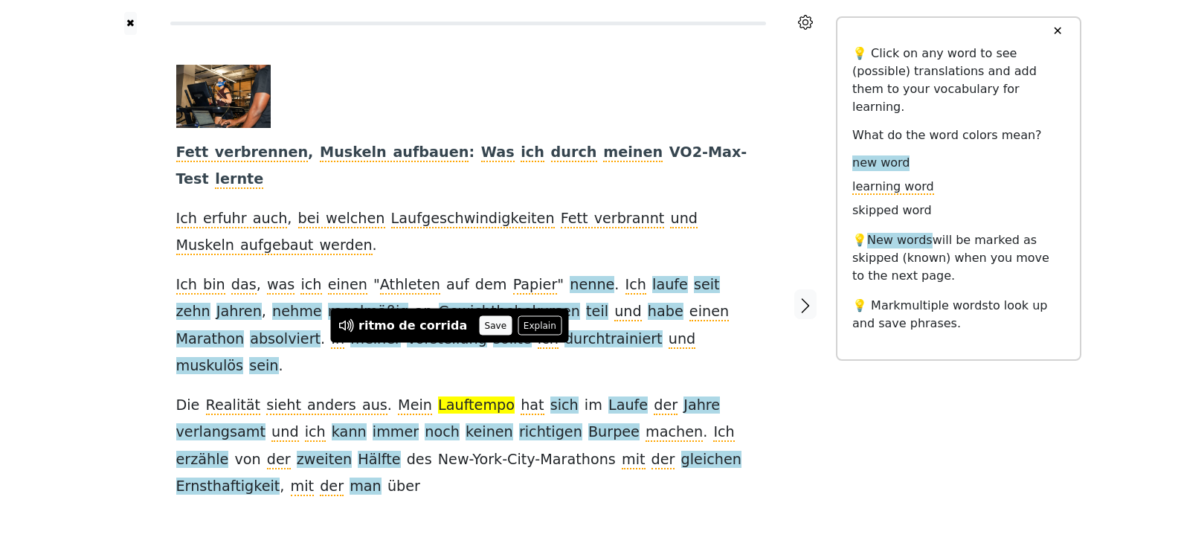
click at [479, 327] on button "Save" at bounding box center [495, 325] width 33 height 19
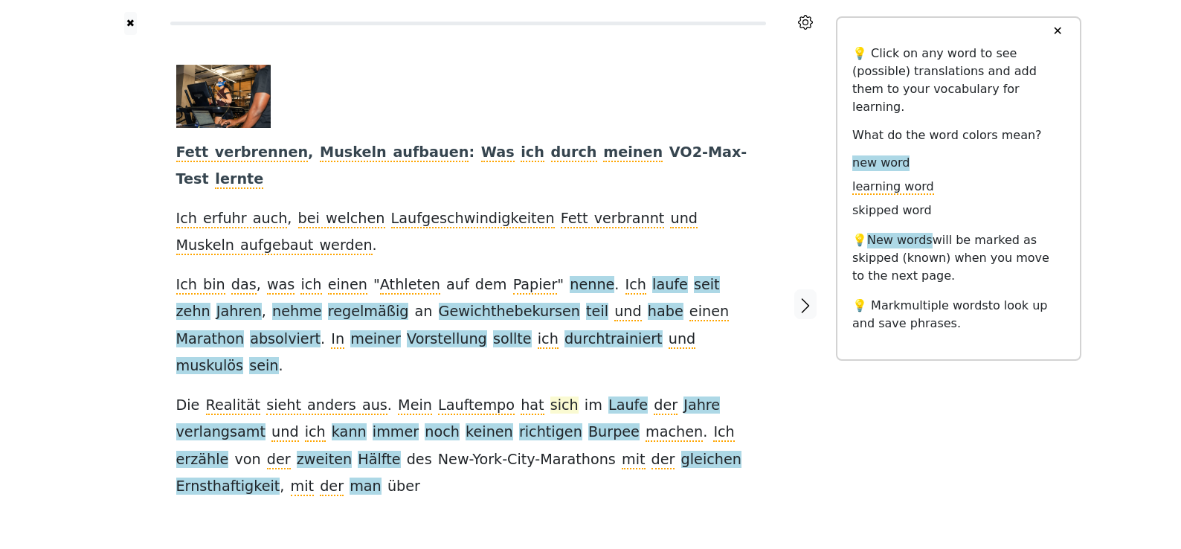
click at [550, 396] on span "sich" at bounding box center [564, 405] width 28 height 19
click at [528, 334] on button "Save" at bounding box center [518, 325] width 33 height 19
click at [608, 396] on span "Laufe" at bounding box center [627, 405] width 39 height 19
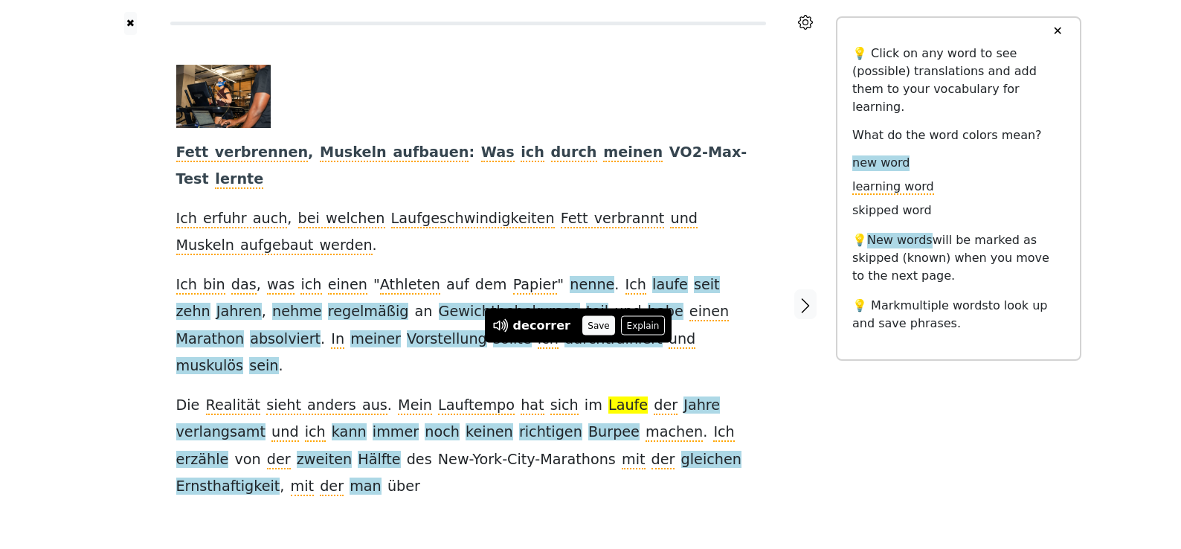
click at [589, 324] on button "Save" at bounding box center [598, 325] width 33 height 19
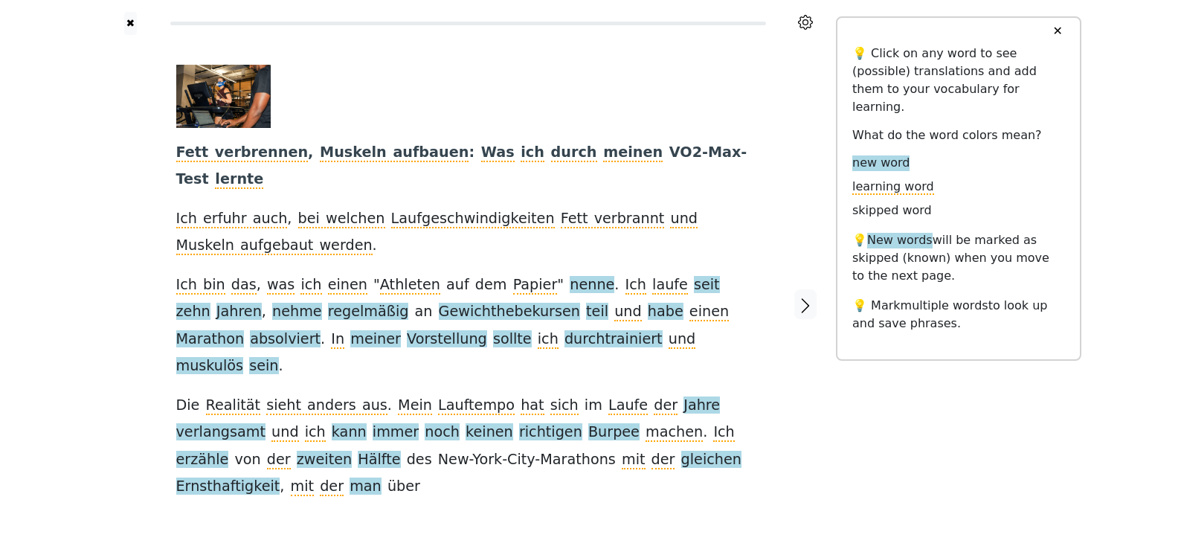
click at [508, 495] on link "Generate audio for the content" at bounding box center [450, 507] width 209 height 24
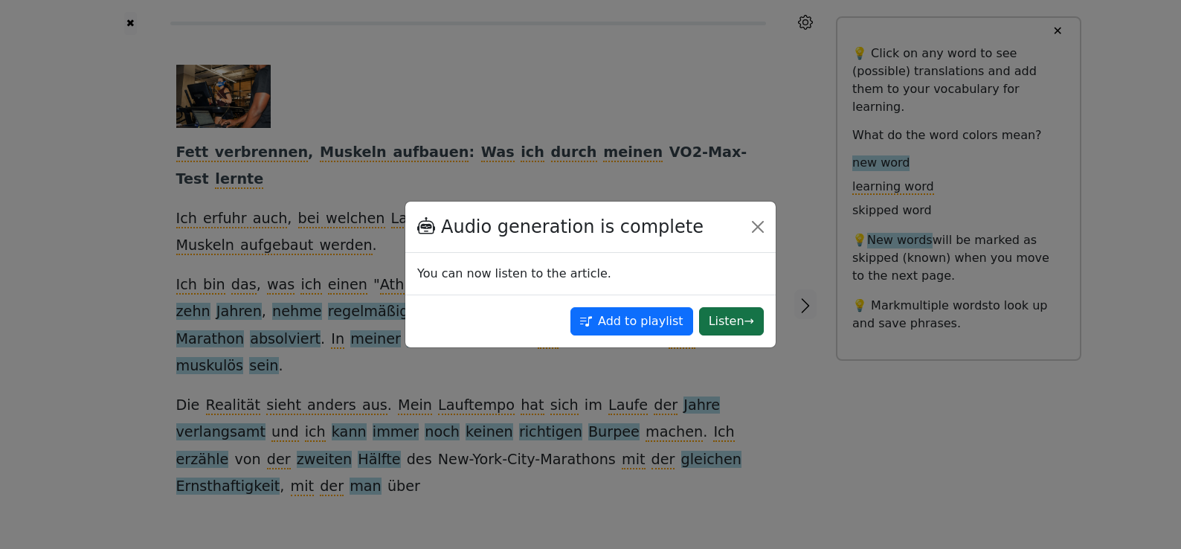
click at [750, 325] on button "Listen →" at bounding box center [731, 321] width 65 height 28
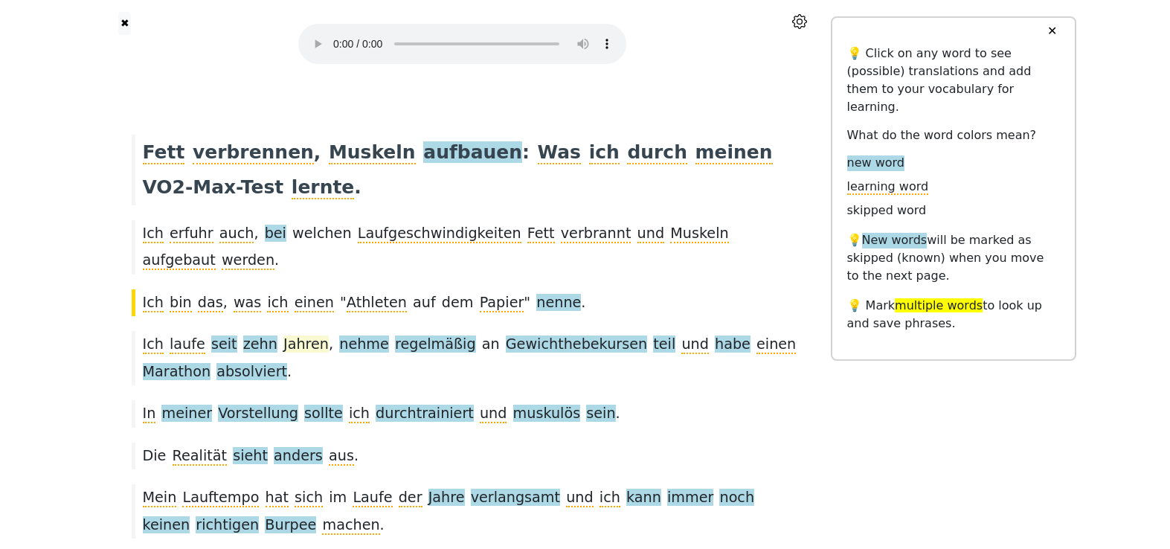
scroll to position [25, 0]
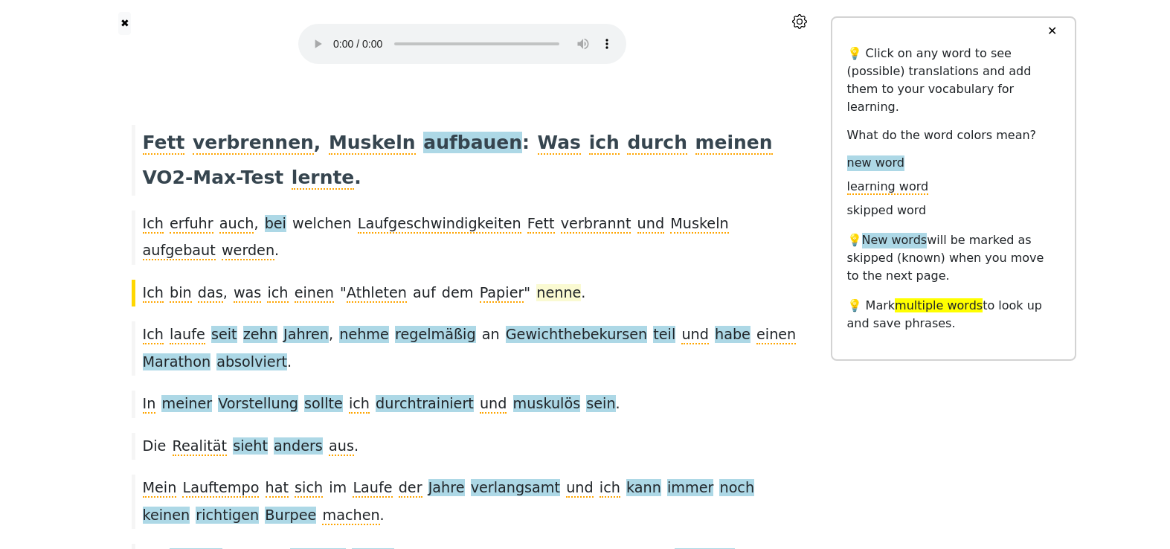
click at [536, 284] on span "nenne" at bounding box center [558, 293] width 45 height 19
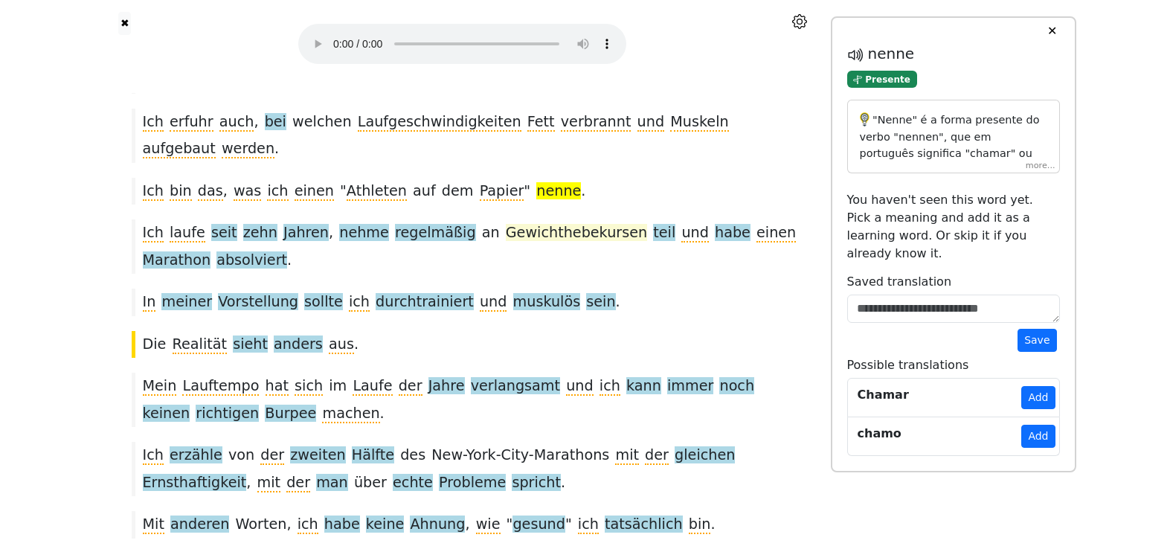
scroll to position [168, 0]
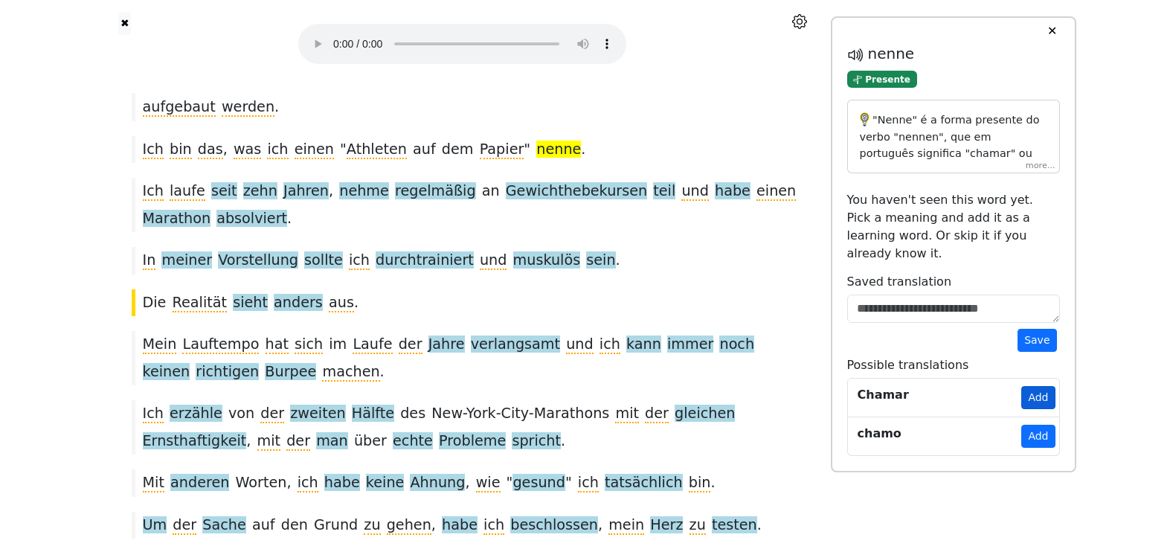
click at [1043, 386] on button "Add" at bounding box center [1037, 397] width 33 height 23
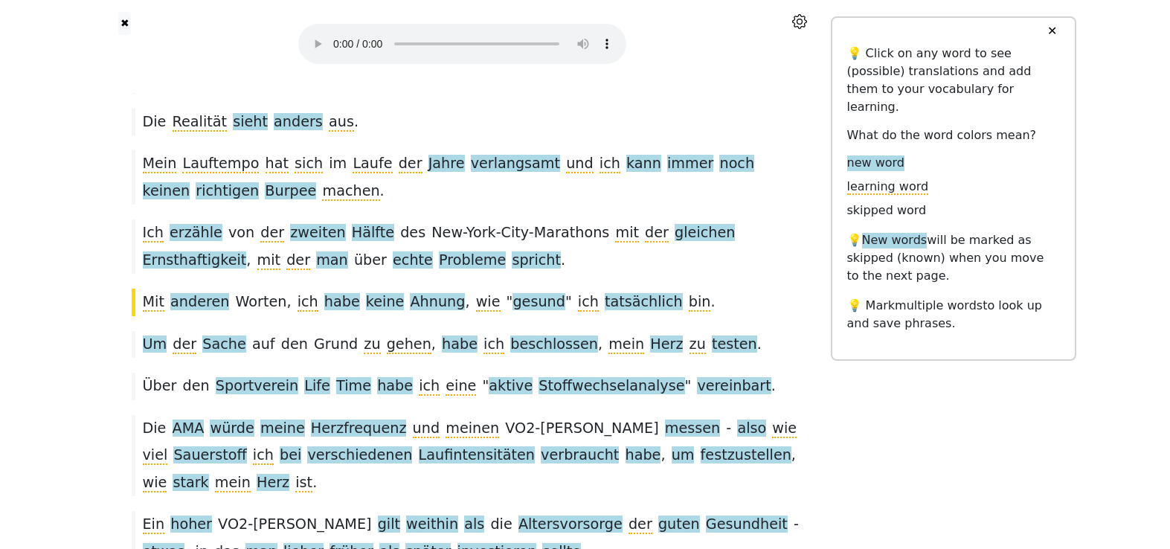
scroll to position [0, 0]
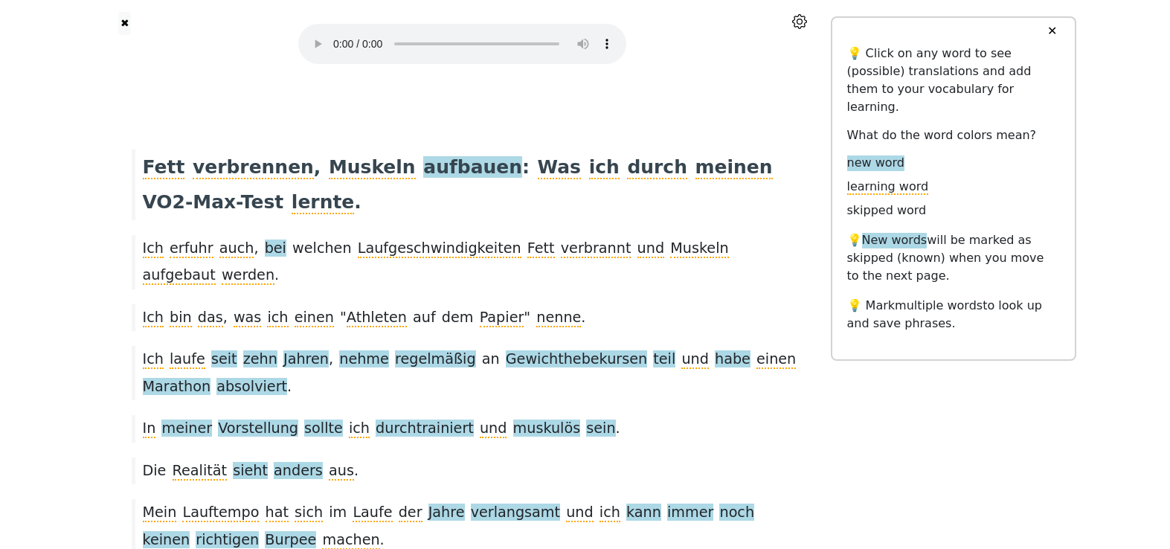
click at [701, 84] on div "✖" at bounding box center [462, 46] width 736 height 93
click at [711, 85] on div "✖" at bounding box center [462, 46] width 736 height 93
click at [423, 164] on span "aufbauen" at bounding box center [472, 167] width 99 height 23
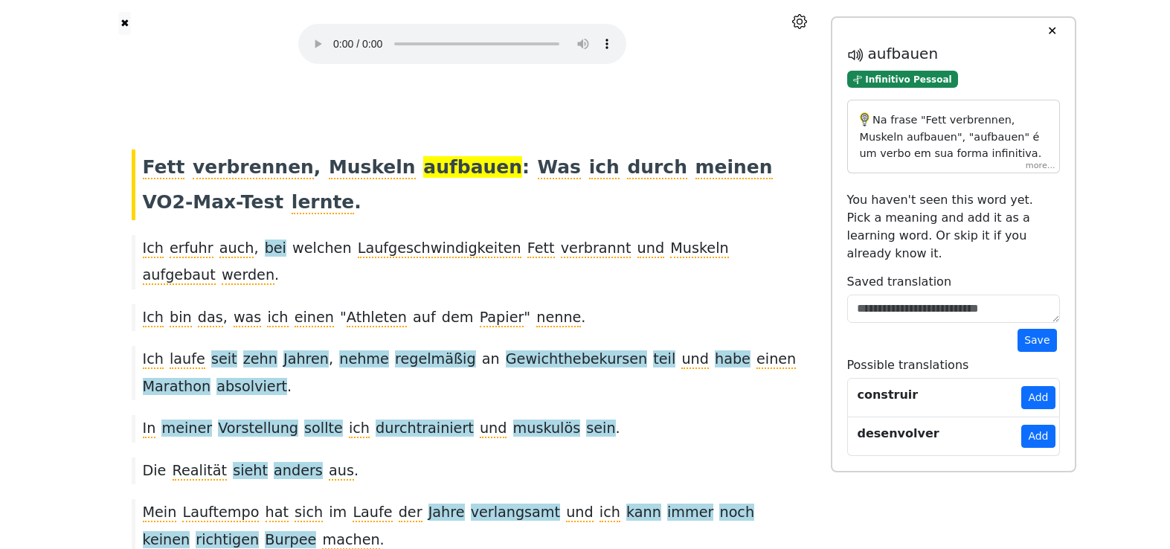
click at [1050, 168] on div "Na frase "Fett verbrennen, Muskeln aufbauen", "aufbauen" é um verbo em sua form…" at bounding box center [953, 137] width 213 height 74
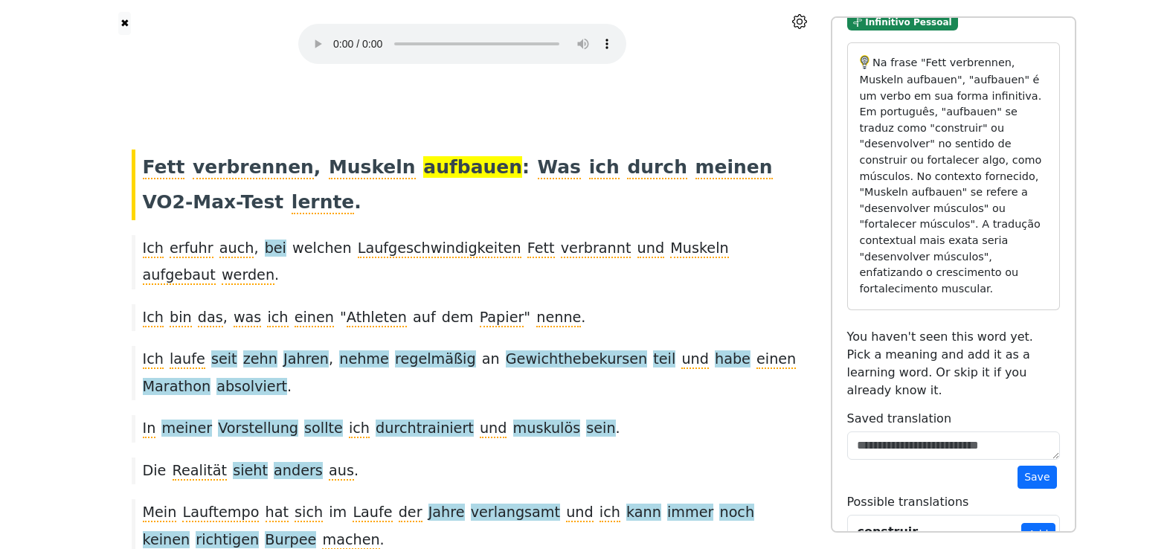
scroll to position [67, 0]
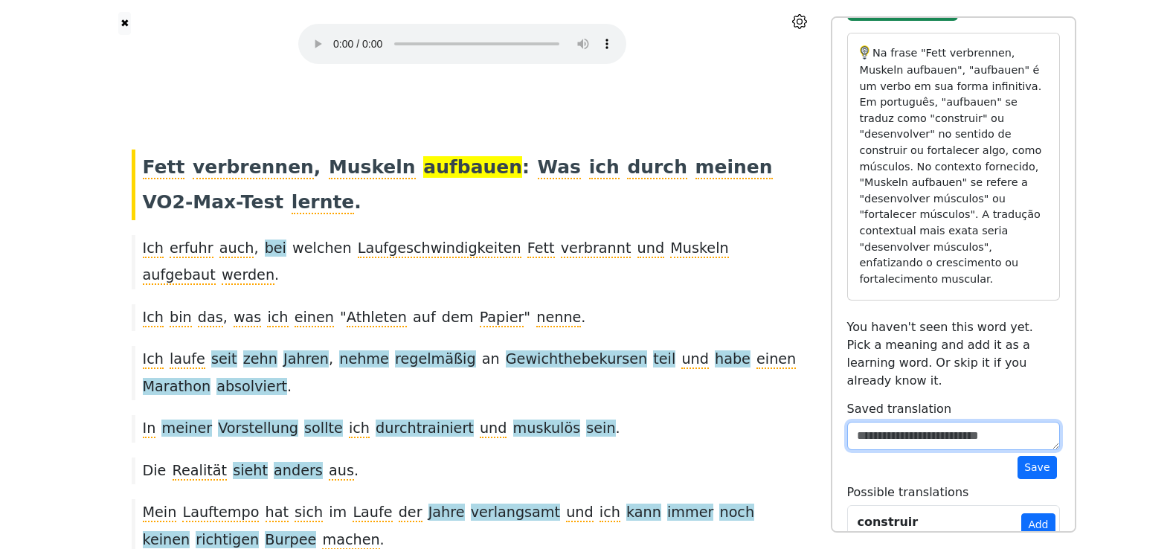
click at [963, 422] on textarea at bounding box center [953, 436] width 213 height 28
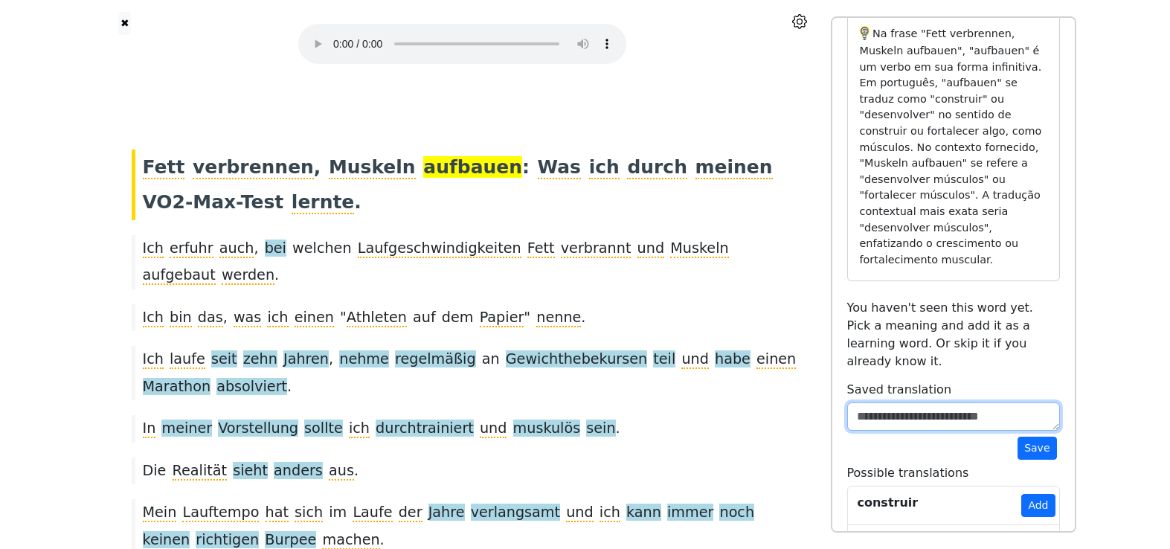
scroll to position [102, 0]
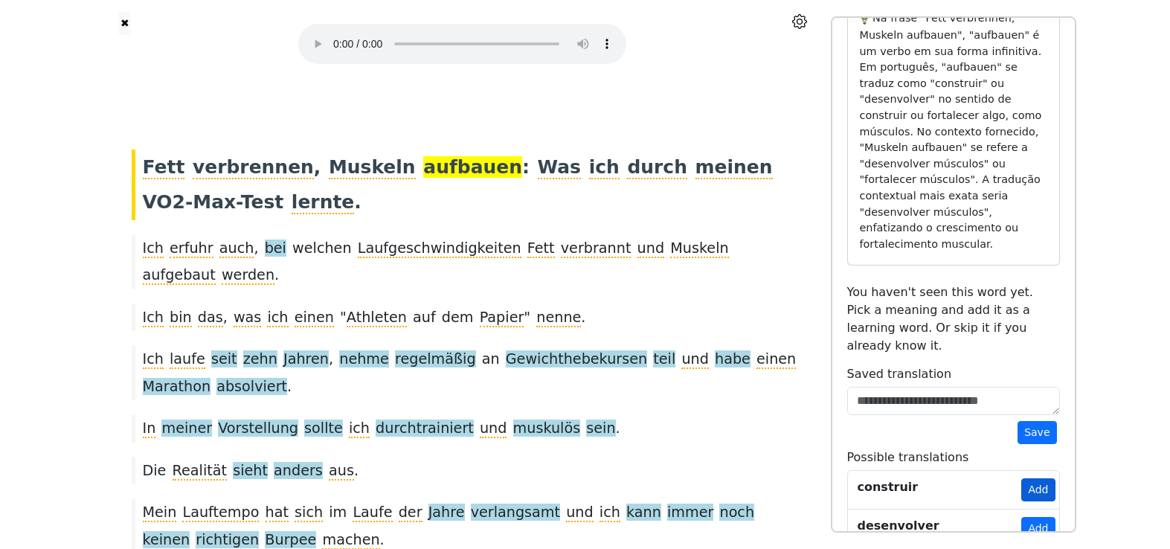
click at [1040, 478] on button "Add" at bounding box center [1037, 489] width 33 height 23
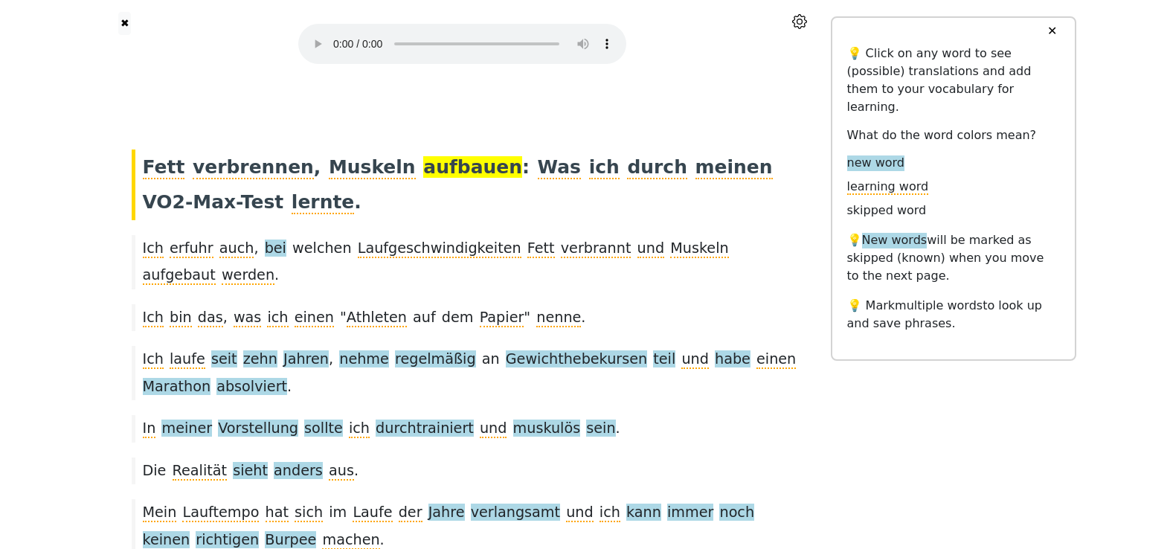
scroll to position [0, 0]
click at [614, 210] on div "Fett verbrennen , Muskeln aufbauen : Was ich durch meinen VO2-Max-Test lernte ." at bounding box center [462, 184] width 677 height 71
click at [265, 248] on span "bei" at bounding box center [276, 248] width 22 height 19
drag, startPoint x: 251, startPoint y: 250, endPoint x: 268, endPoint y: 249, distance: 16.4
click at [268, 249] on span "bei" at bounding box center [276, 248] width 22 height 19
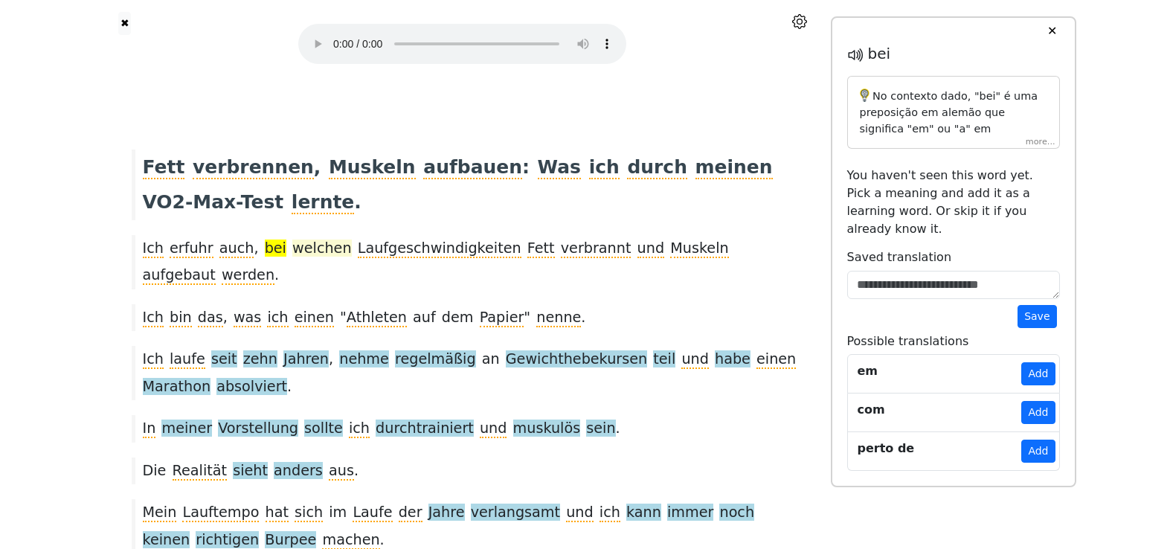
click at [313, 248] on span "welchen" at bounding box center [321, 247] width 59 height 17
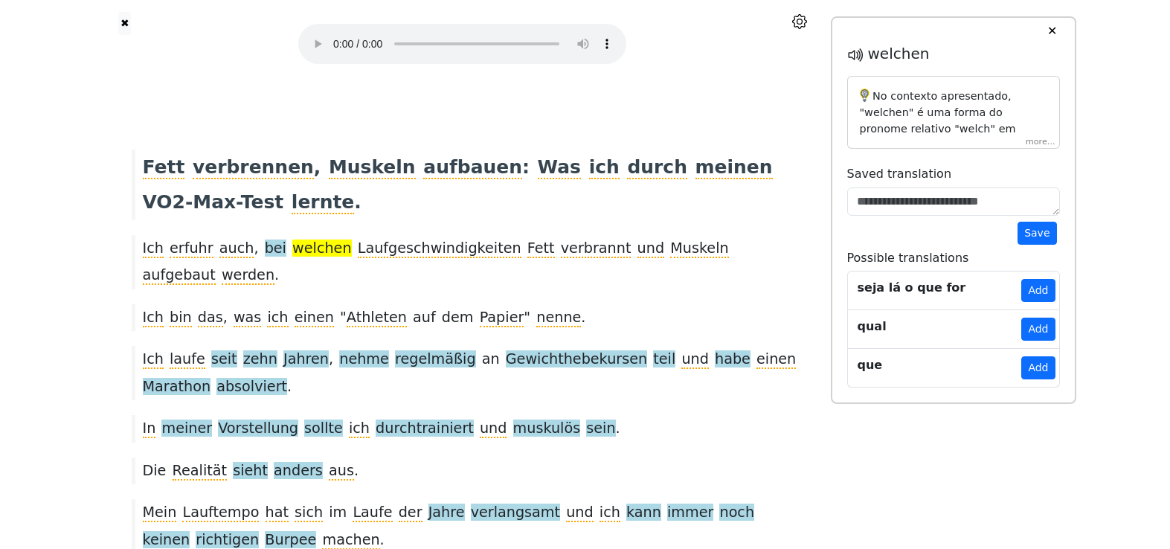
scroll to position [10, 0]
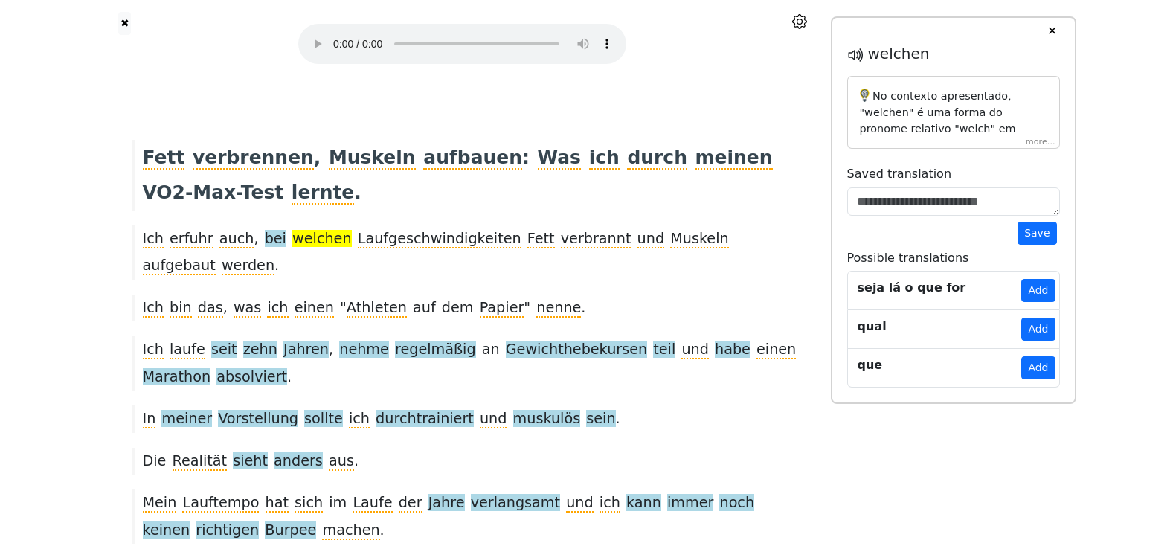
click at [1036, 141] on div "No contexto apresentado, "welchen" é uma forma do pronome relativo "welch" em a…" at bounding box center [953, 113] width 213 height 74
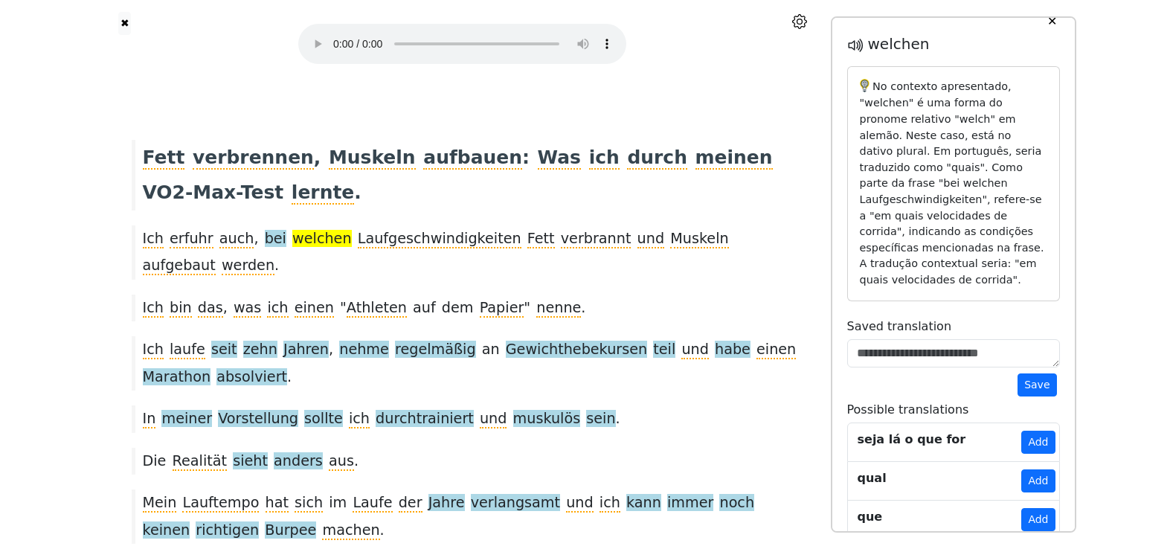
scroll to position [18, 0]
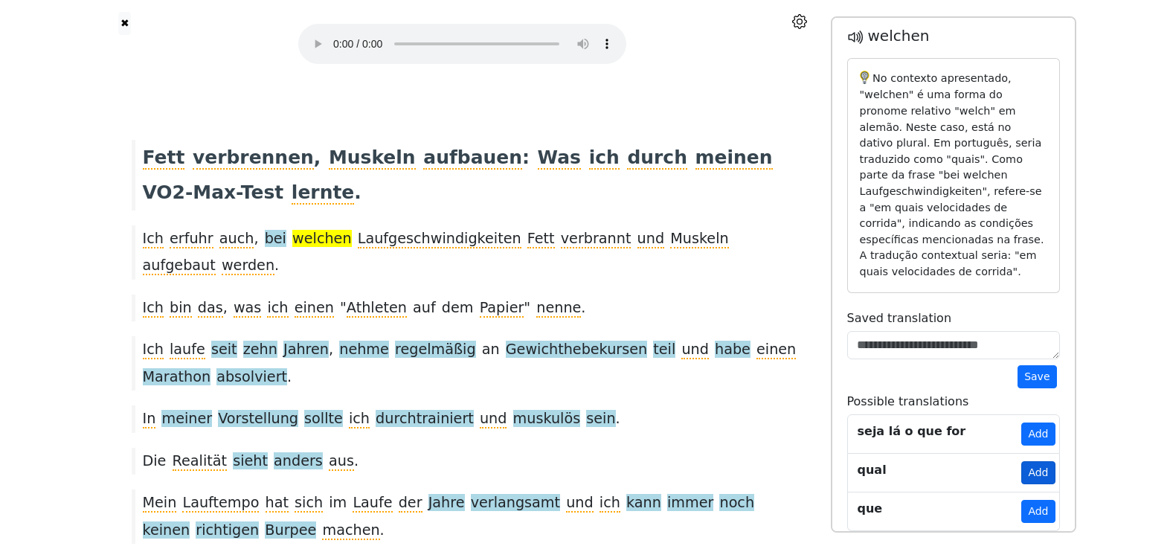
click at [1046, 461] on button "Add" at bounding box center [1037, 472] width 33 height 23
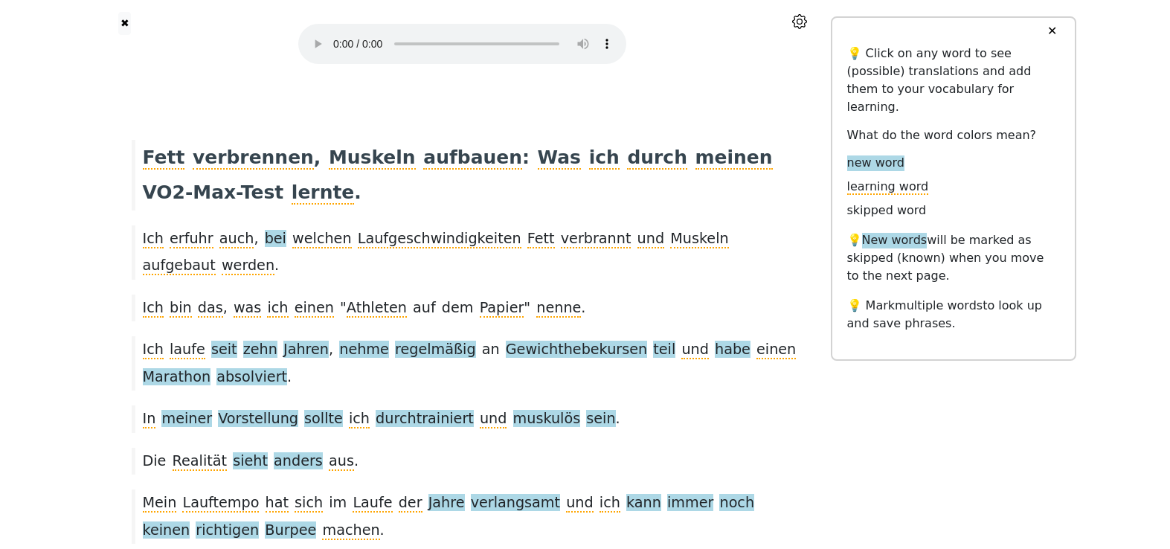
scroll to position [0, 0]
drag, startPoint x: 252, startPoint y: 234, endPoint x: 268, endPoint y: 238, distance: 16.8
click at [268, 238] on div "Ich erfuhr auch , bei welchen Laufgeschwindigkeiten Fett verbrannt und Muskeln …" at bounding box center [462, 252] width 677 height 54
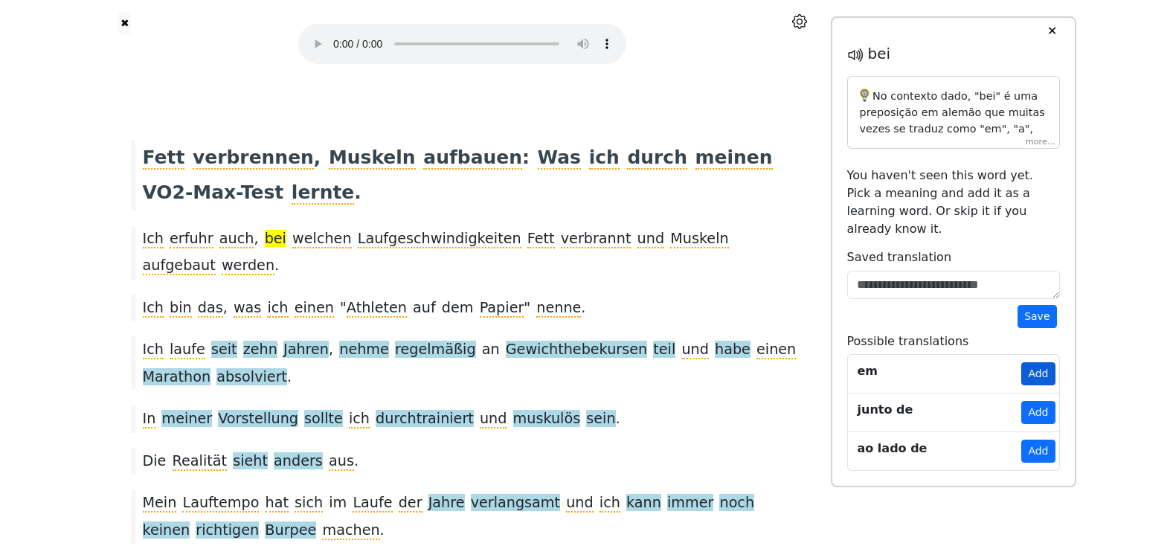
click at [1043, 362] on button "Add" at bounding box center [1037, 373] width 33 height 23
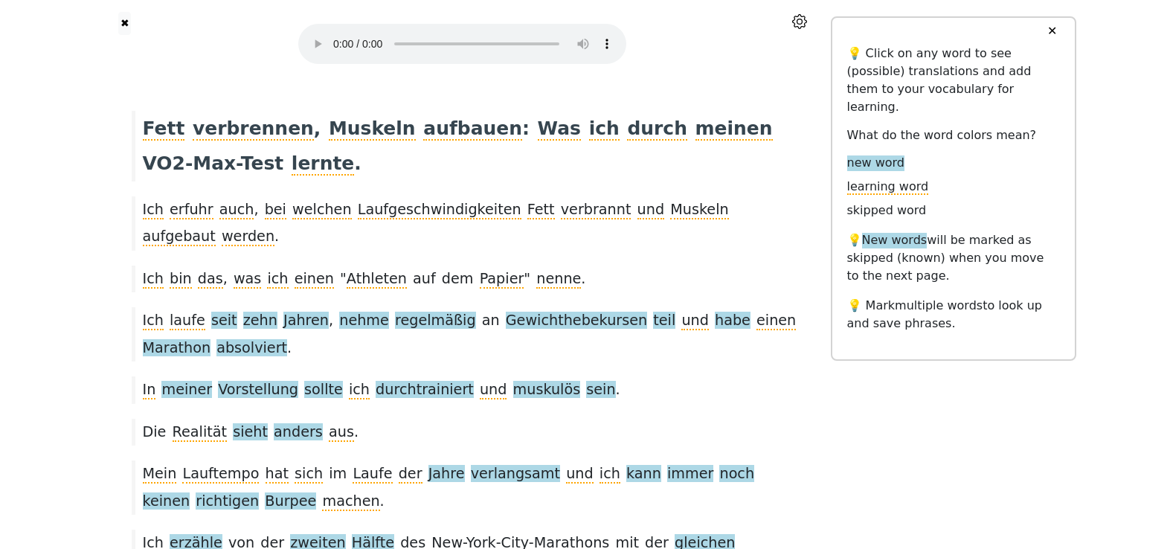
scroll to position [48, 0]
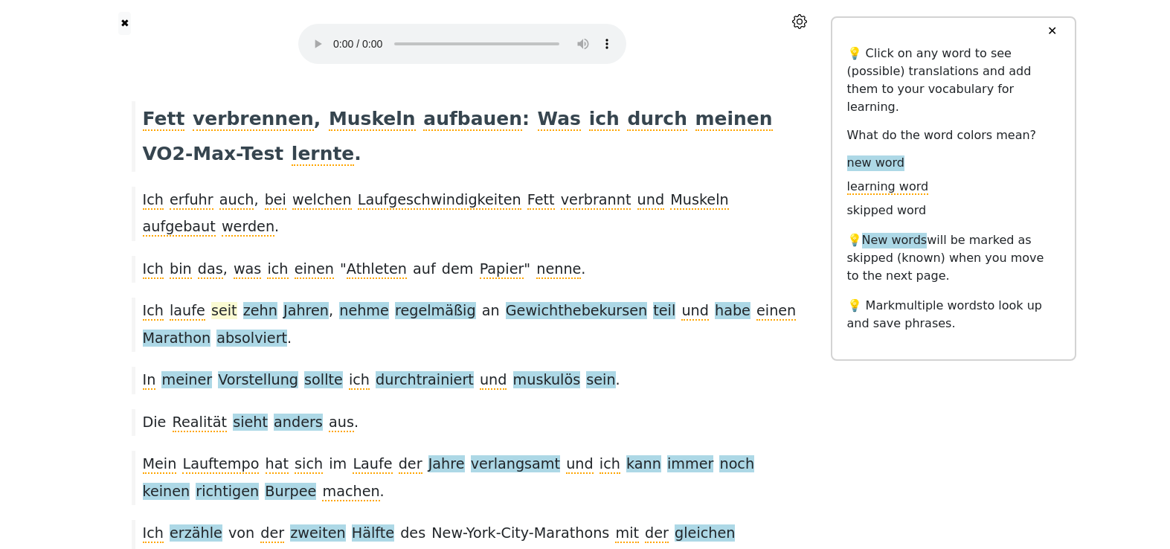
click at [212, 302] on span "seit" at bounding box center [224, 311] width 26 height 19
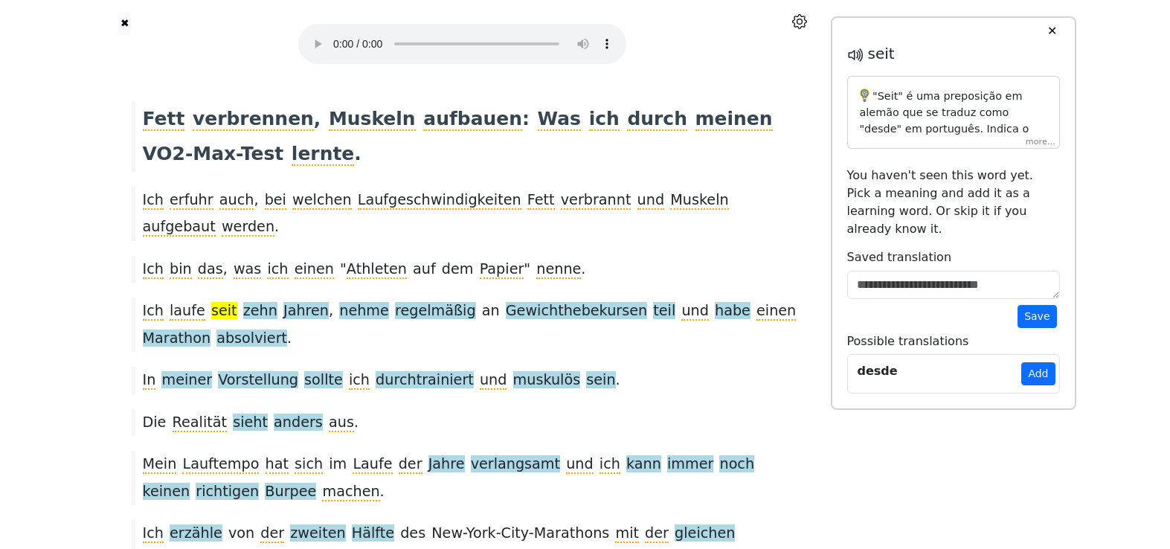
click at [404, 303] on div "Ich laufe seit zehn Jahren , nehme regelmäßig an Gewichthebekursen teil und hab…" at bounding box center [462, 324] width 677 height 54
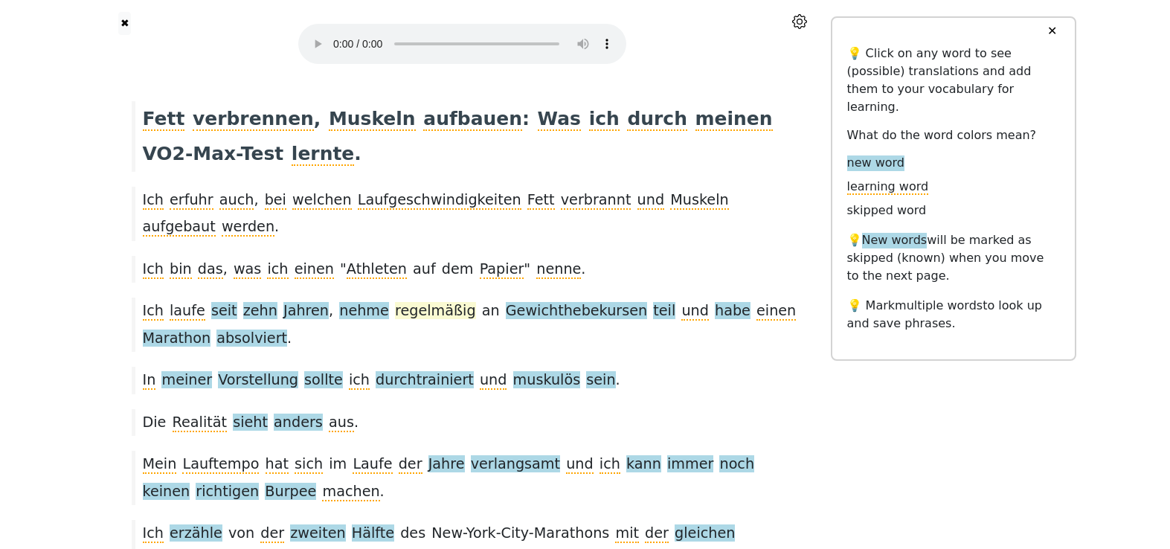
click at [413, 302] on span "regelmäßig" at bounding box center [435, 311] width 81 height 19
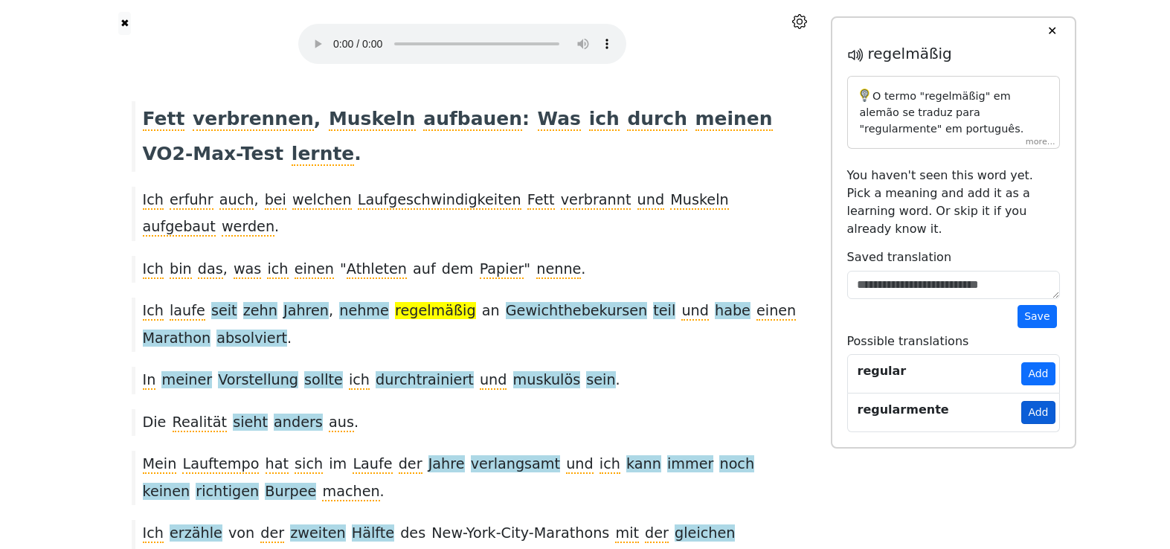
click at [1040, 401] on button "Add" at bounding box center [1037, 412] width 33 height 23
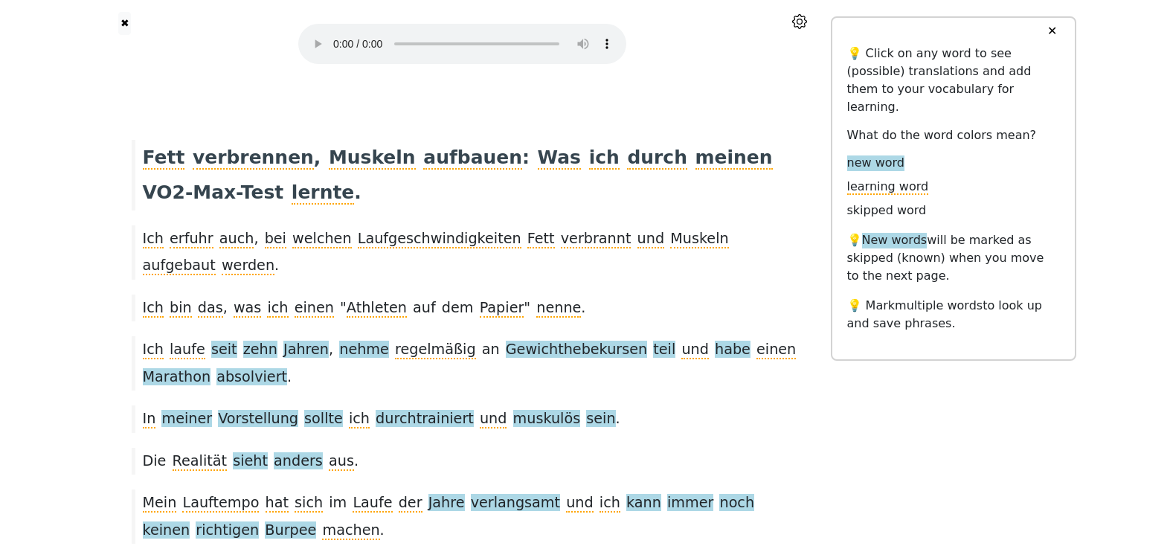
scroll to position [0, 0]
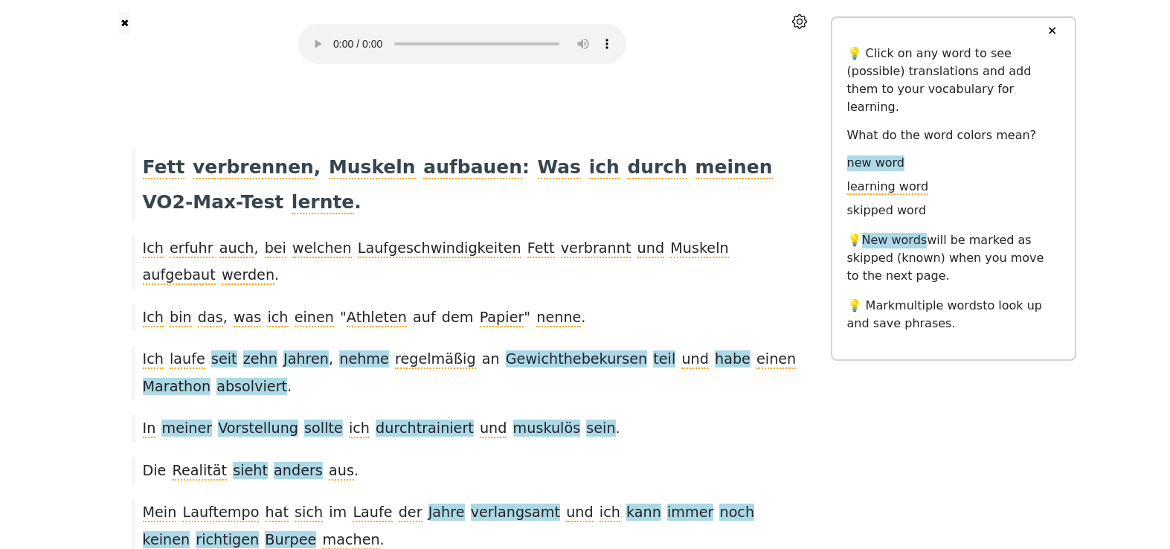
click at [792, 45] on div "✖" at bounding box center [462, 46] width 736 height 93
click at [797, 23] on icon at bounding box center [799, 21] width 15 height 15
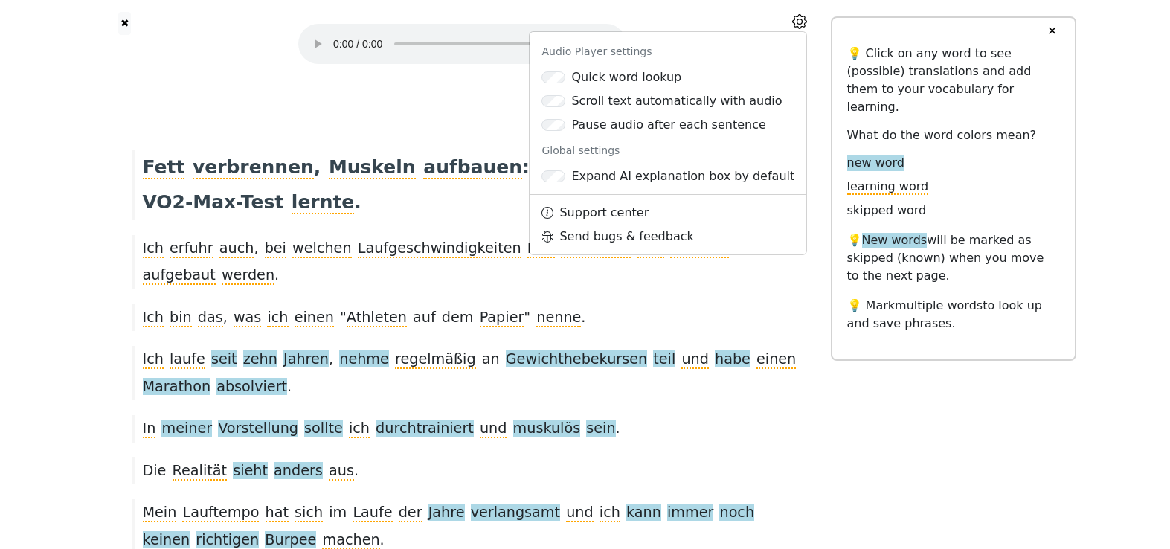
click at [802, 25] on icon at bounding box center [799, 21] width 15 height 15
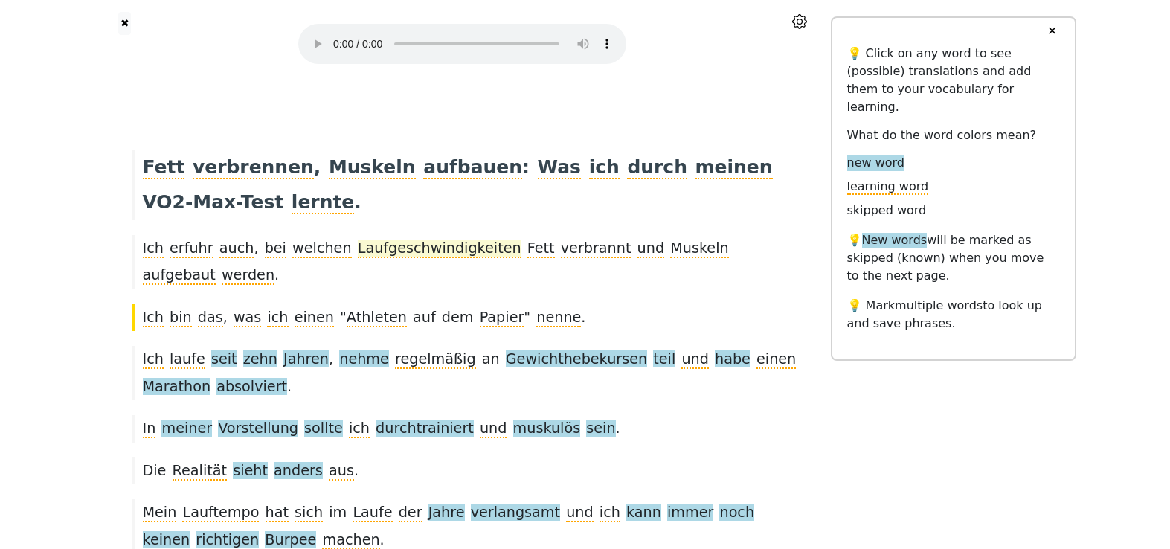
scroll to position [15, 0]
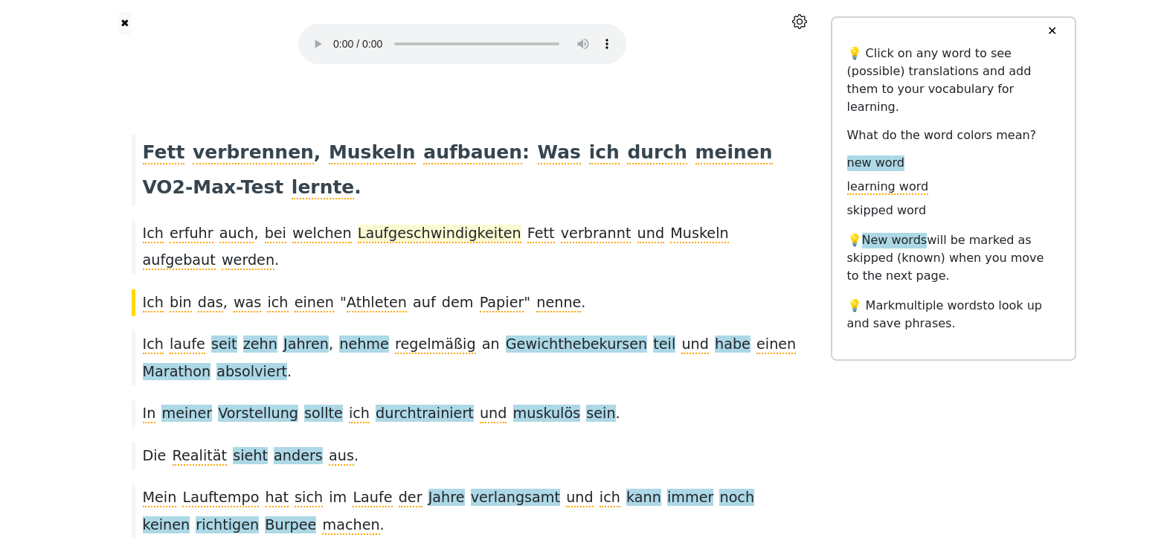
click at [435, 231] on span "Laufgeschwindigkeiten" at bounding box center [440, 234] width 164 height 19
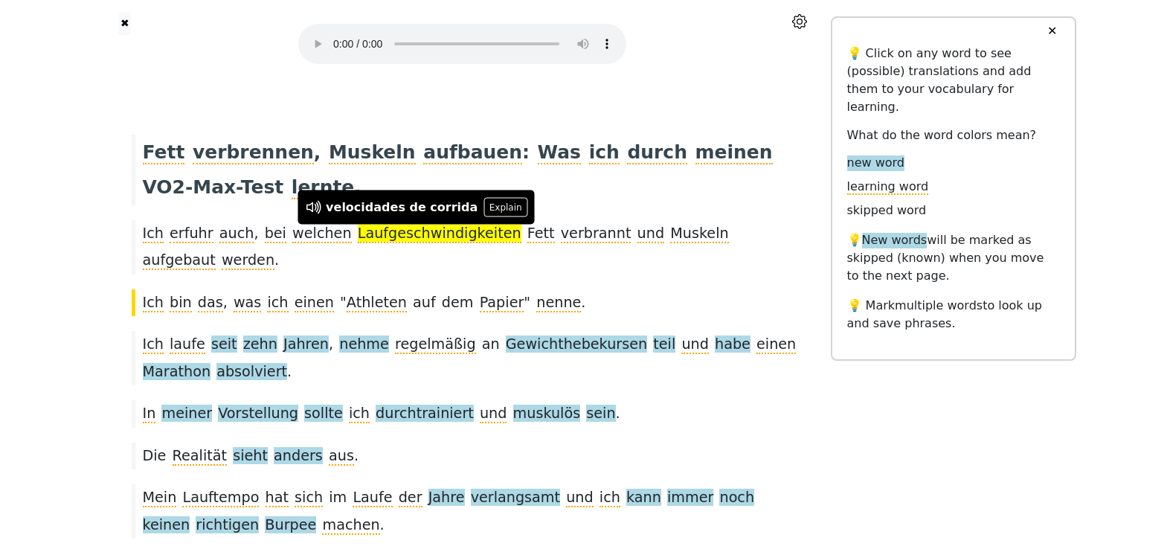
click at [608, 289] on div "Ich bin das , was ich einen " Athleten auf dem Papier " nenne ." at bounding box center [462, 302] width 677 height 27
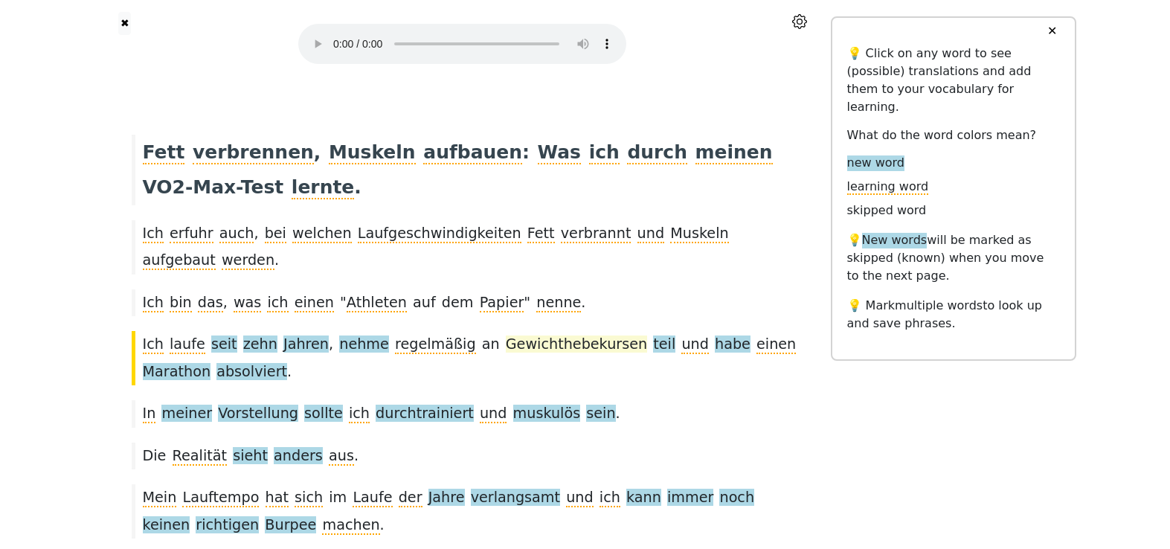
scroll to position [71, 0]
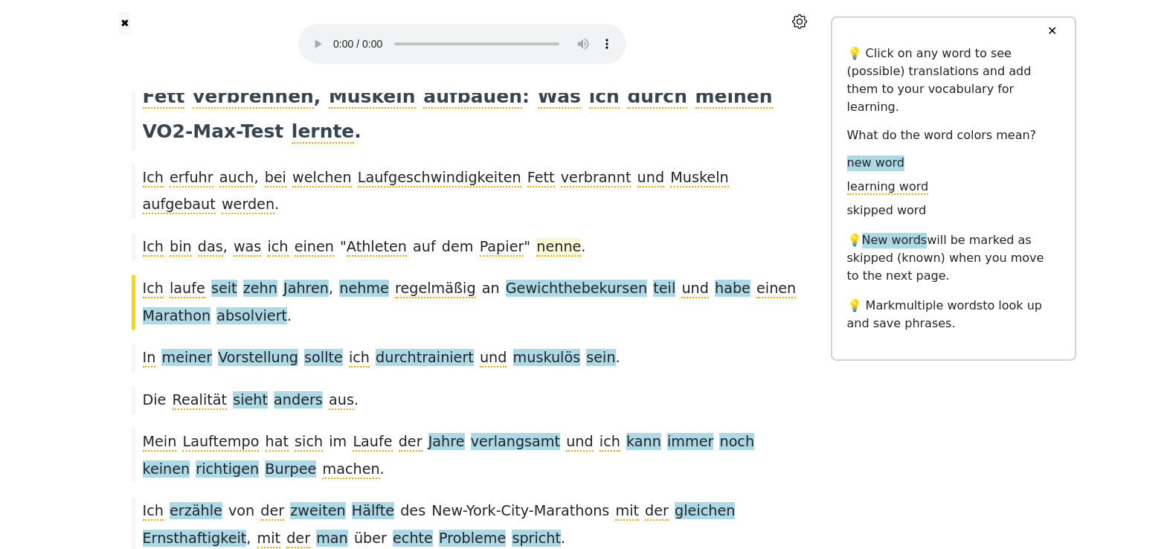
click at [536, 238] on span "nenne" at bounding box center [558, 247] width 45 height 19
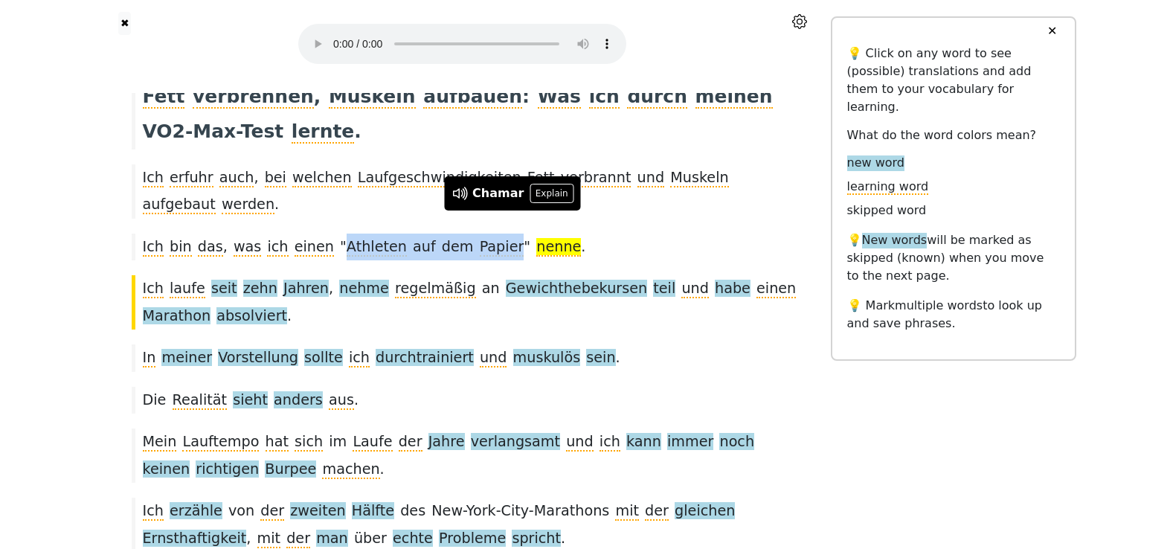
drag, startPoint x: 323, startPoint y: 220, endPoint x: 476, endPoint y: 223, distance: 153.2
click at [476, 234] on div "Ich bin das , was ich einen " Athleten auf dem Papier " nenne ." at bounding box center [462, 247] width 677 height 27
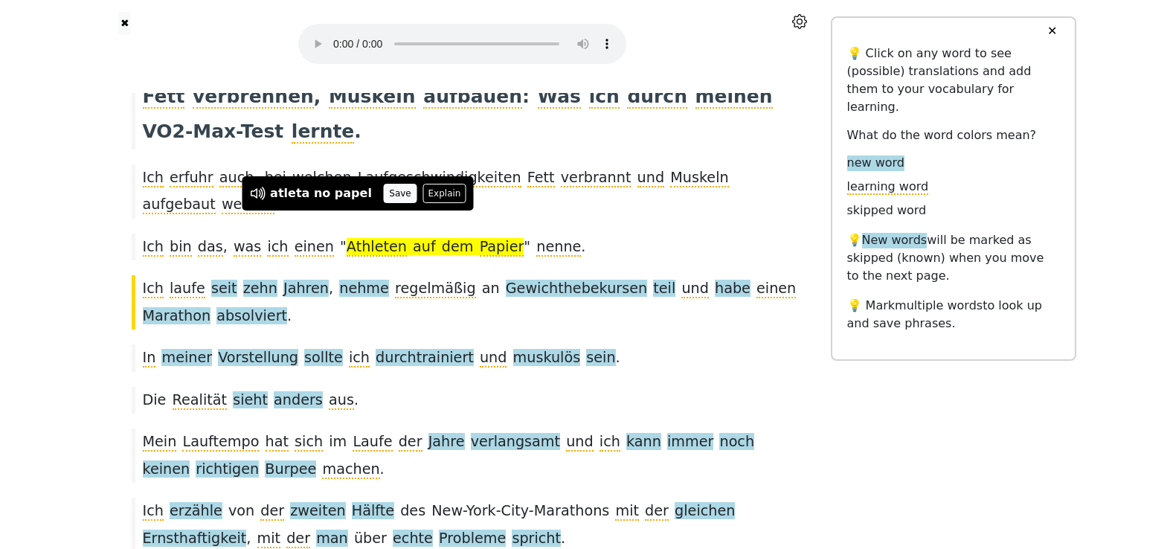
click at [384, 197] on button "Save" at bounding box center [400, 193] width 33 height 19
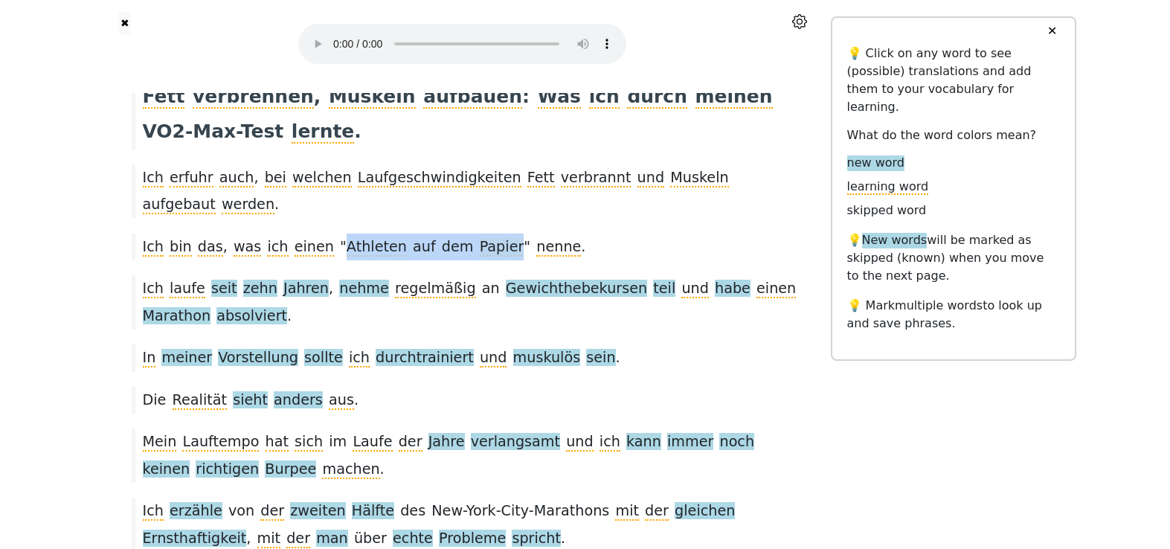
drag, startPoint x: 323, startPoint y: 221, endPoint x: 475, endPoint y: 223, distance: 152.5
click at [475, 234] on div "Ich bin das , was ich einen " Athleten auf dem Papier " nenne ." at bounding box center [462, 247] width 677 height 27
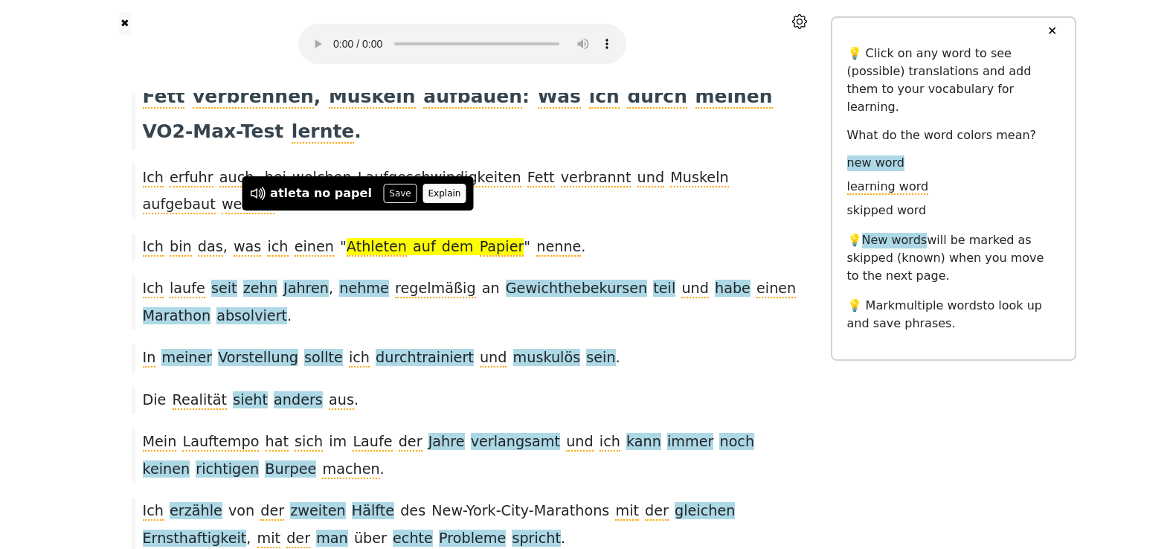
click at [425, 197] on button "Explain" at bounding box center [444, 193] width 44 height 19
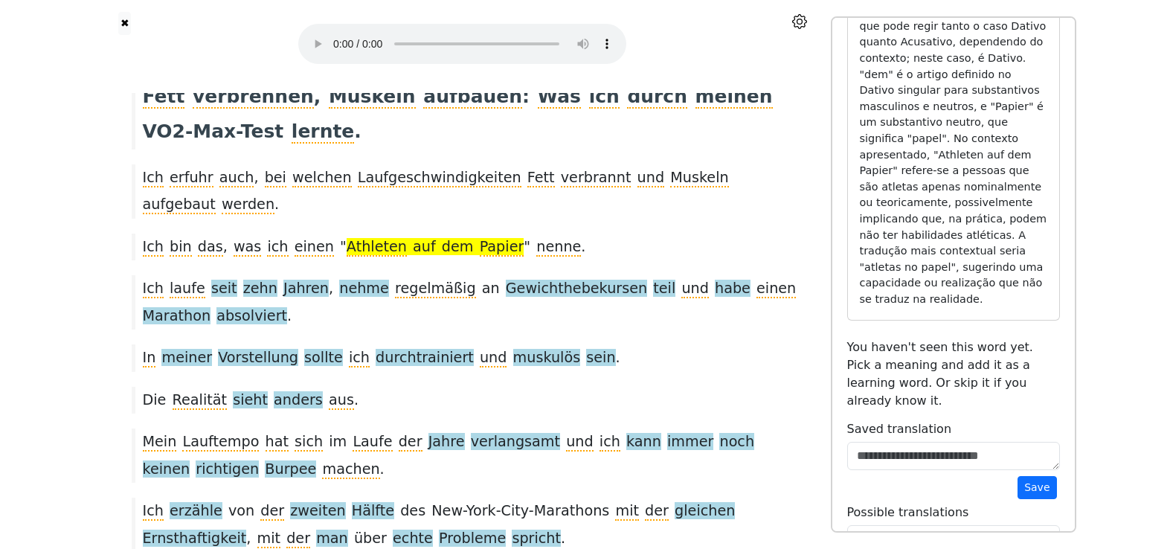
scroll to position [80, 0]
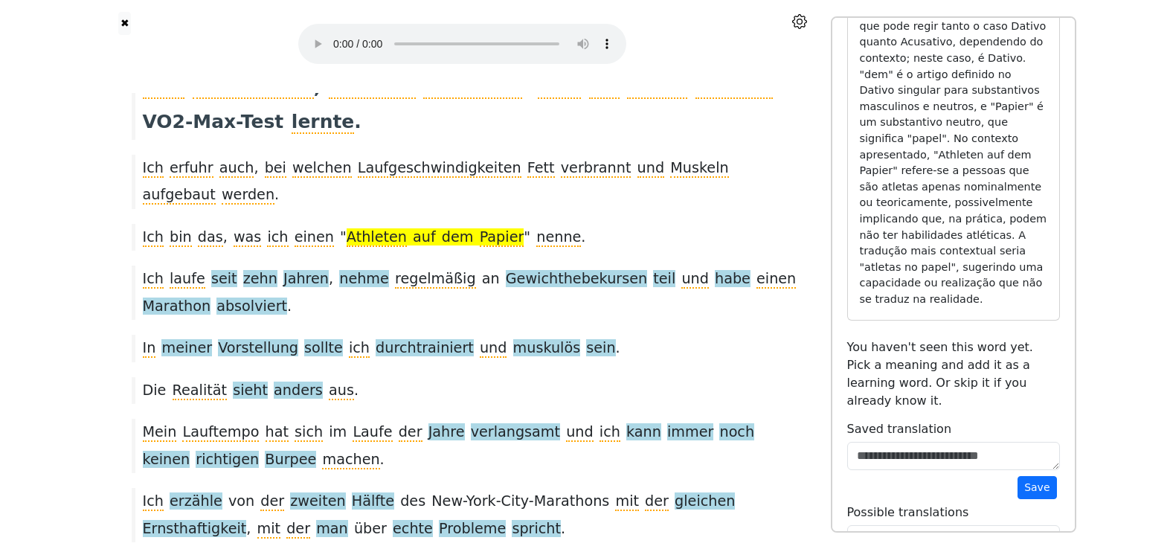
click at [469, 289] on div "Ich laufe seit zehn Jahren , nehme regelmäßig an Gewichthebekursen teil und hab…" at bounding box center [462, 292] width 677 height 54
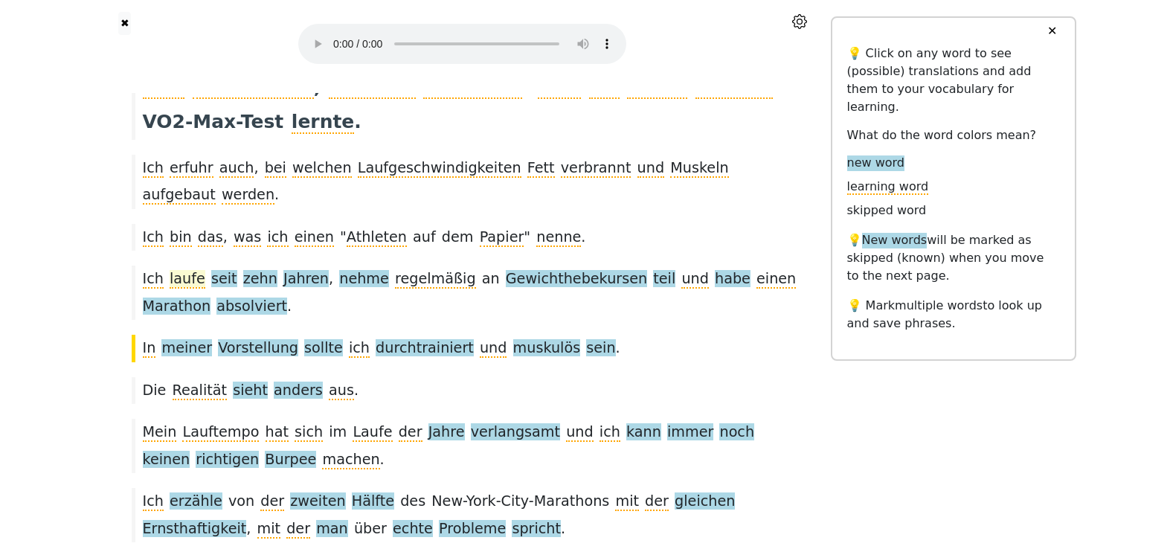
scroll to position [126, 0]
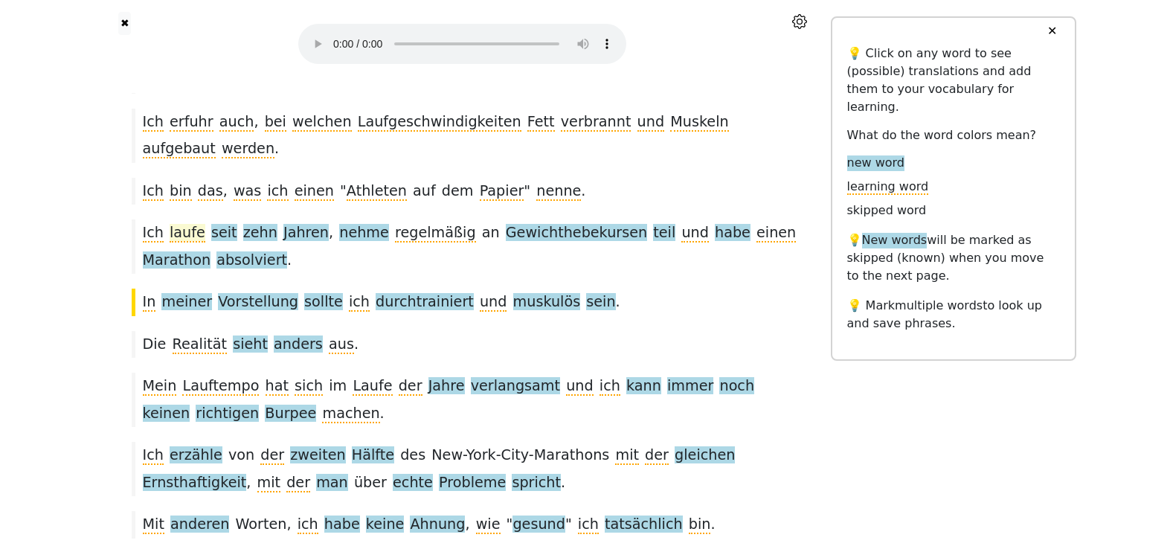
click at [193, 224] on span "laufe" at bounding box center [188, 233] width 36 height 19
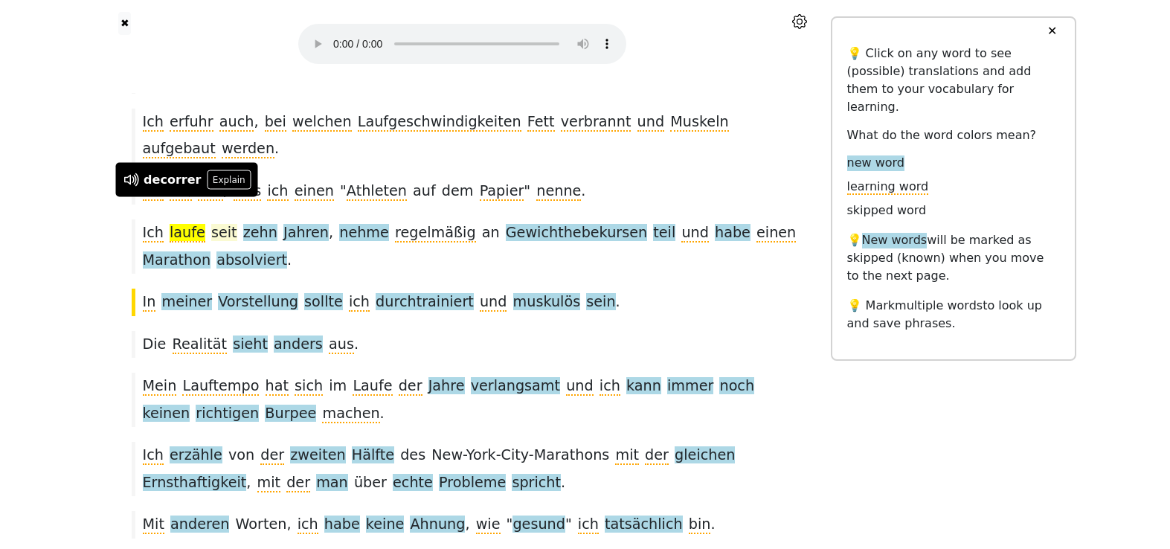
click at [216, 224] on span "seit" at bounding box center [224, 233] width 26 height 19
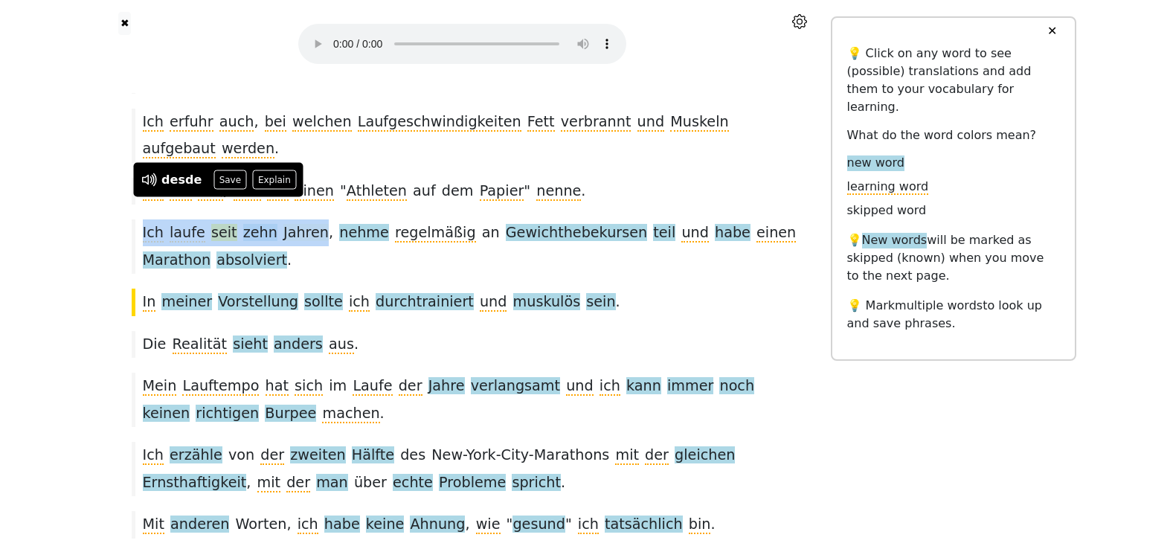
drag, startPoint x: 141, startPoint y: 207, endPoint x: 306, endPoint y: 213, distance: 165.2
click at [306, 219] on div "Ich laufe seit zehn Jahren , nehme regelmäßig an Gewichthebekursen teil und hab…" at bounding box center [462, 246] width 677 height 54
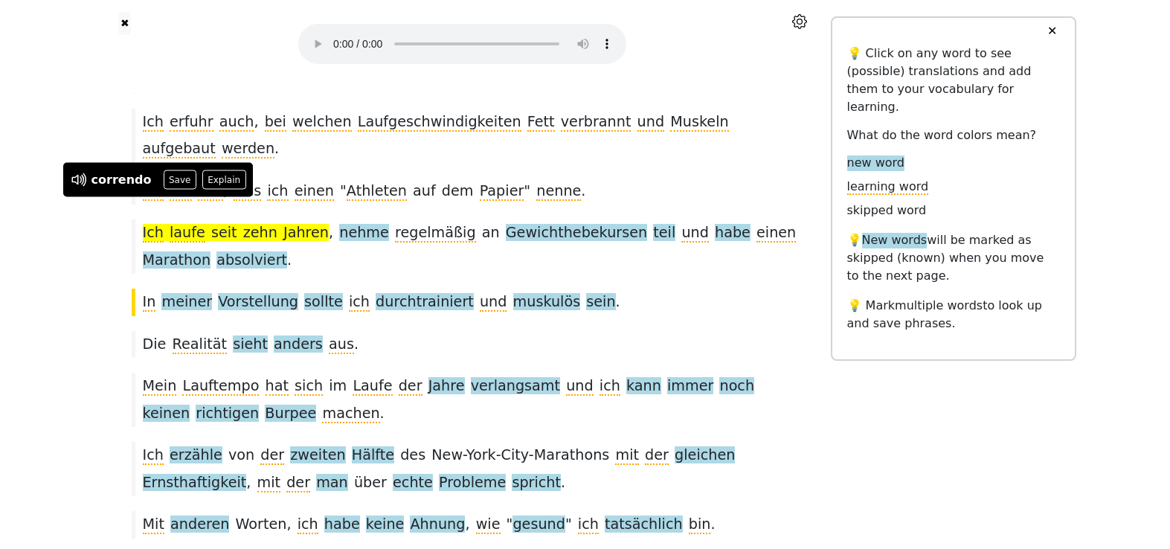
click at [213, 224] on span "seit" at bounding box center [224, 233] width 26 height 19
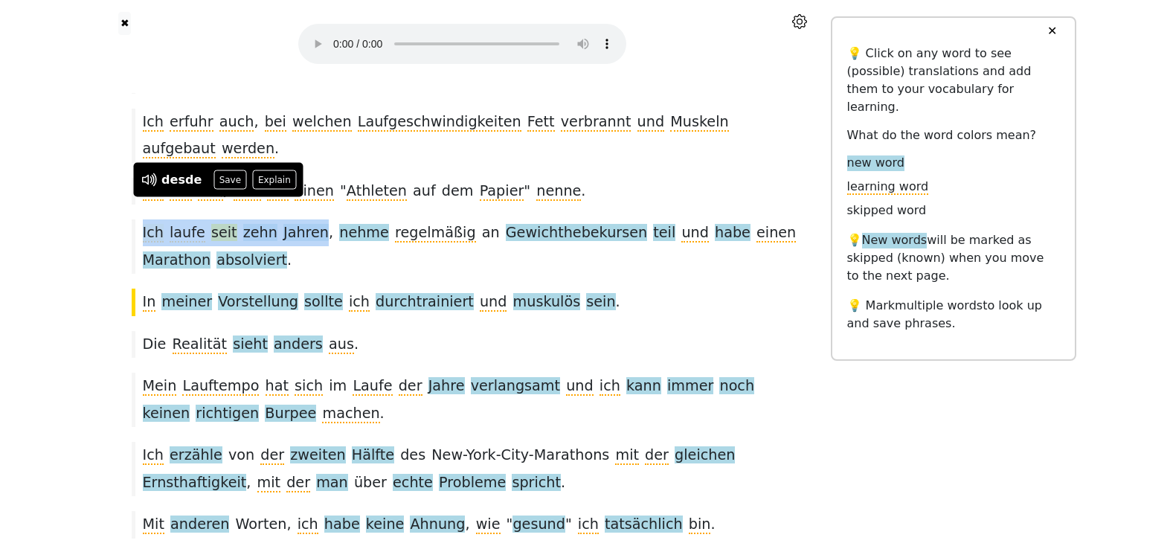
drag, startPoint x: 310, startPoint y: 209, endPoint x: 142, endPoint y: 199, distance: 168.3
click at [142, 219] on div "Ich laufe seit zehn Jahren , nehme regelmäßig an Gewichthebekursen teil und hab…" at bounding box center [462, 246] width 677 height 54
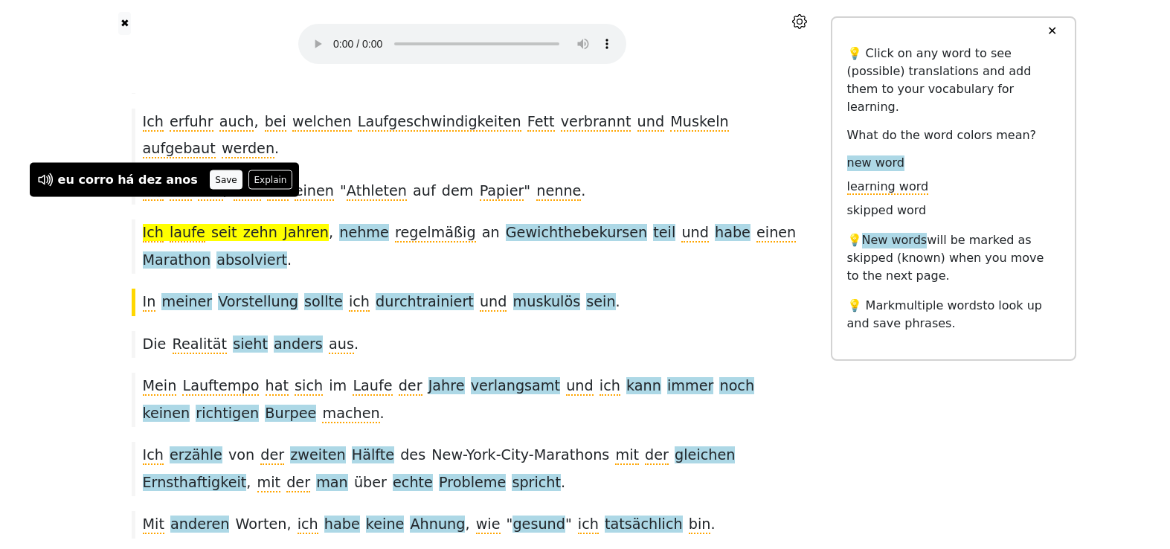
click at [210, 178] on button "Save" at bounding box center [226, 179] width 33 height 19
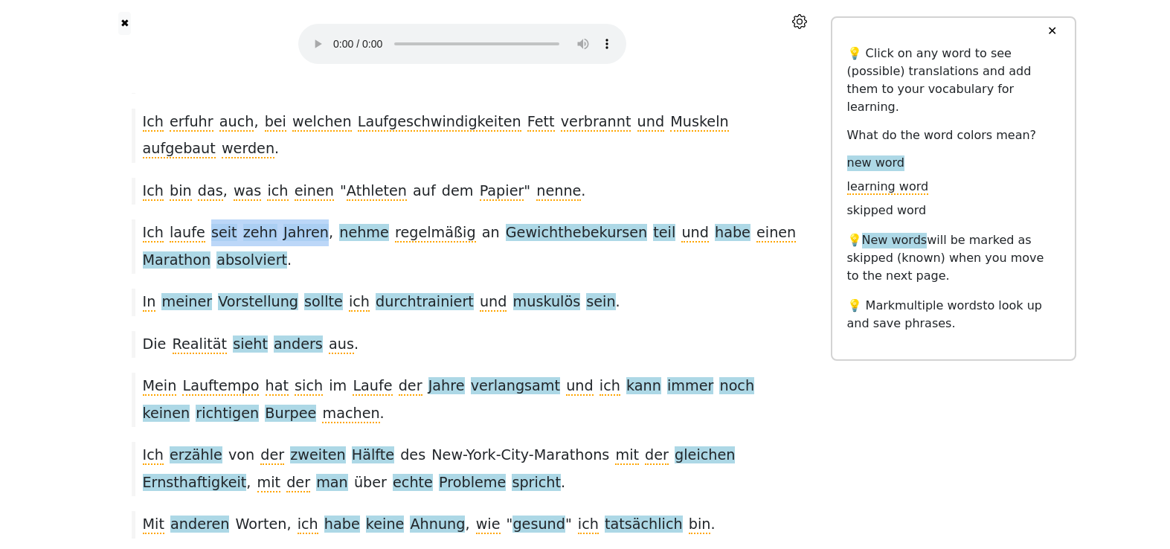
drag, startPoint x: 201, startPoint y: 210, endPoint x: 308, endPoint y: 209, distance: 107.1
click at [308, 219] on div "Ich laufe seit zehn Jahren , nehme regelmäßig an Gewichthebekursen teil und hab…" at bounding box center [462, 246] width 677 height 54
click at [356, 233] on div "Ich laufe seit zehn Jahren , nehme regelmäßig an Gewichthebekursen teil und hab…" at bounding box center [462, 246] width 677 height 54
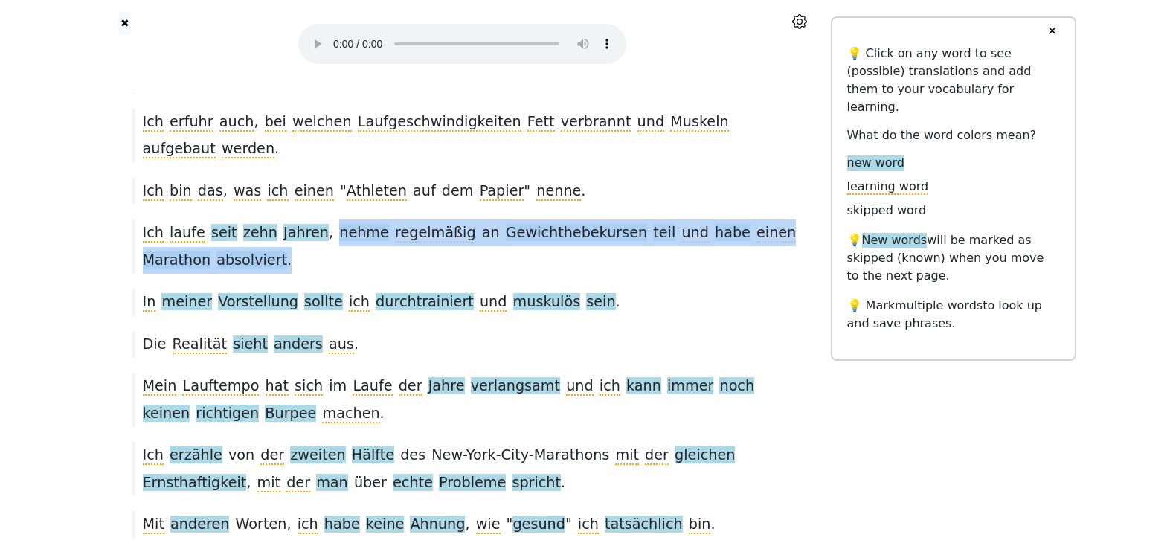
drag, startPoint x: 318, startPoint y: 206, endPoint x: 370, endPoint y: 239, distance: 61.9
click at [370, 239] on div "Ich laufe seit zehn Jahren , nehme regelmäßig an Gewichthebekursen teil und hab…" at bounding box center [462, 246] width 677 height 54
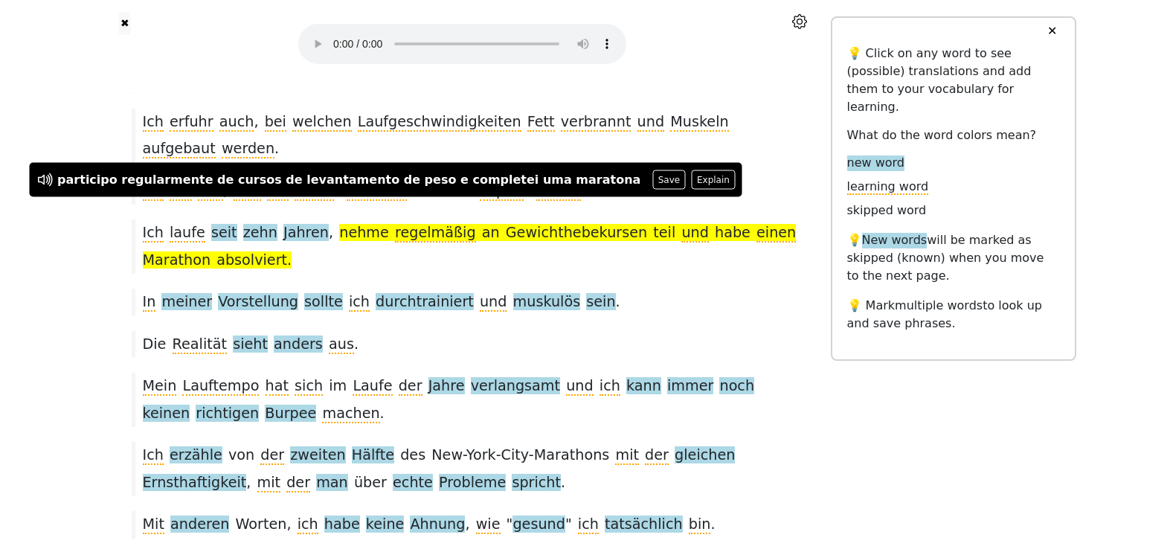
click at [409, 242] on div "Ich laufe seit zehn Jahren , nehme regelmäßig an Gewichthebekursen teil und hab…" at bounding box center [462, 246] width 677 height 54
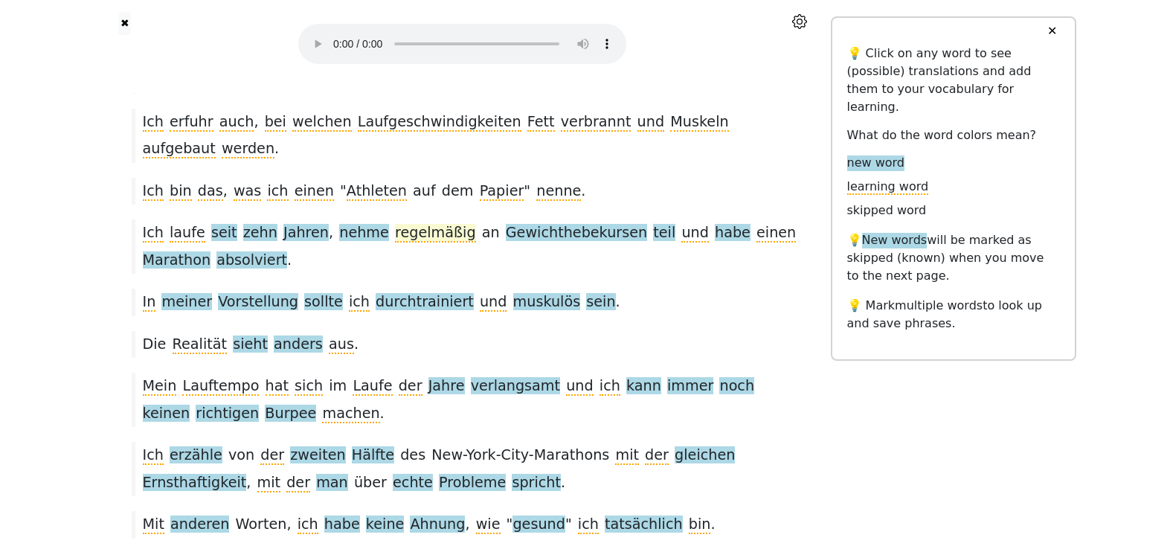
click at [395, 224] on span "regelmäßig" at bounding box center [435, 233] width 81 height 19
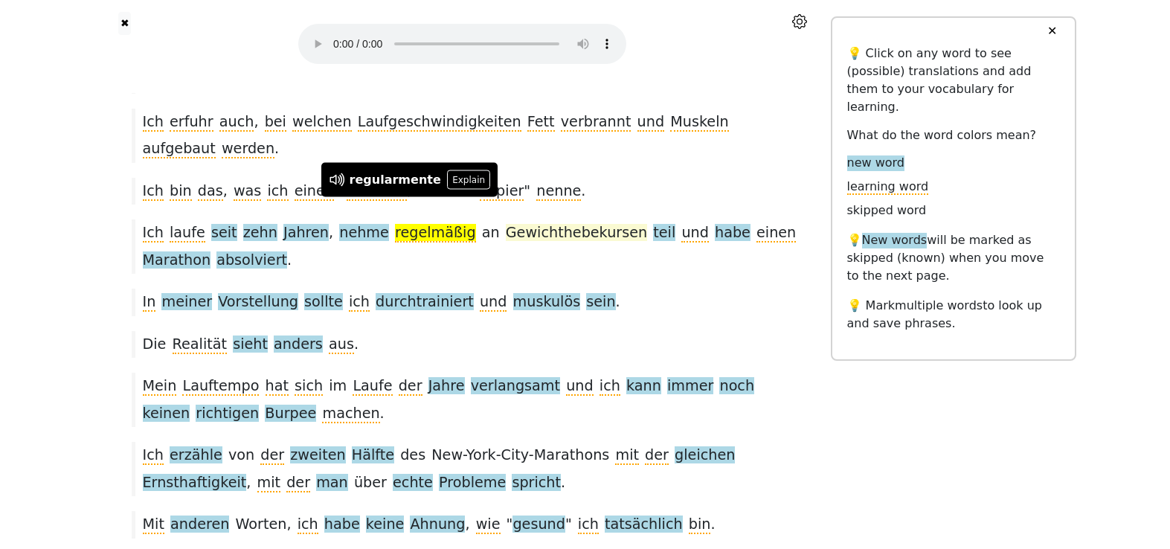
click at [506, 224] on span "Gewichthebekursen" at bounding box center [576, 233] width 141 height 19
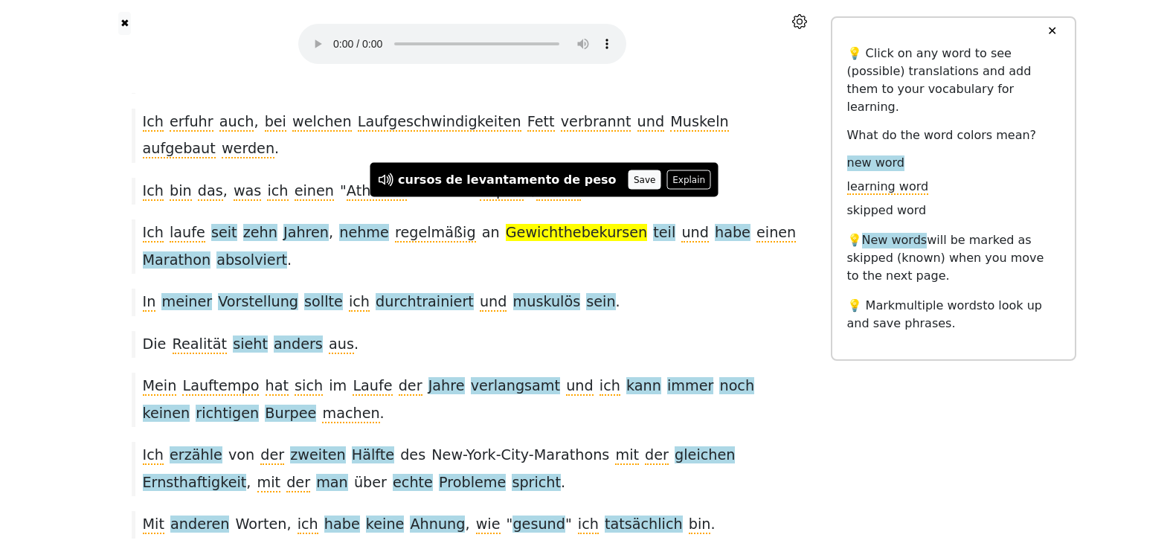
click at [628, 177] on button "Save" at bounding box center [644, 179] width 33 height 19
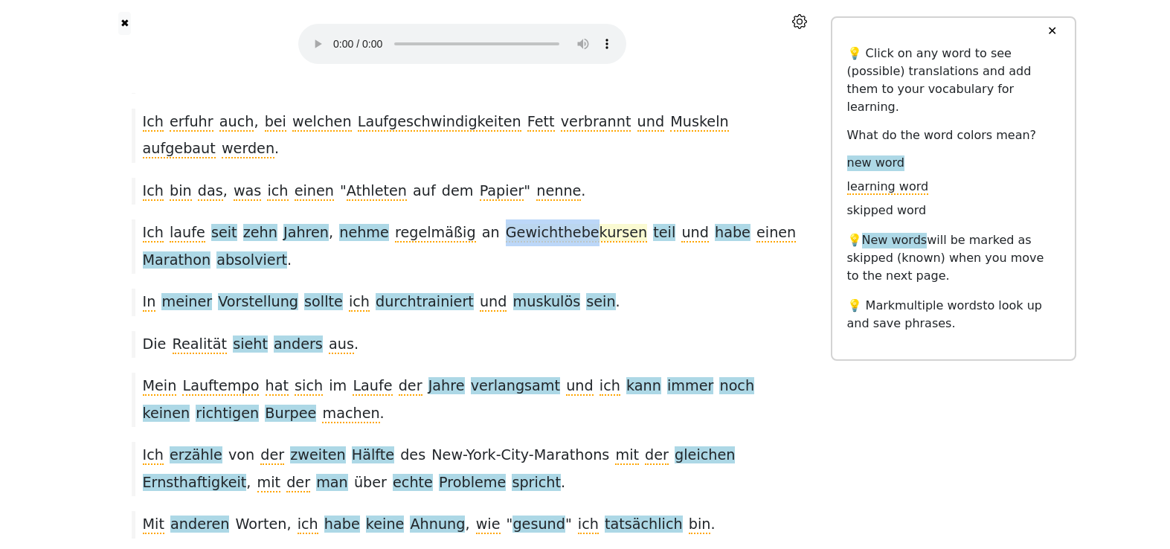
drag, startPoint x: 461, startPoint y: 210, endPoint x: 542, endPoint y: 210, distance: 81.1
click at [542, 219] on div "Ich laufe seit zehn Jahren , nehme regelmäßig an Gewichthebekursen teil und hab…" at bounding box center [462, 246] width 677 height 54
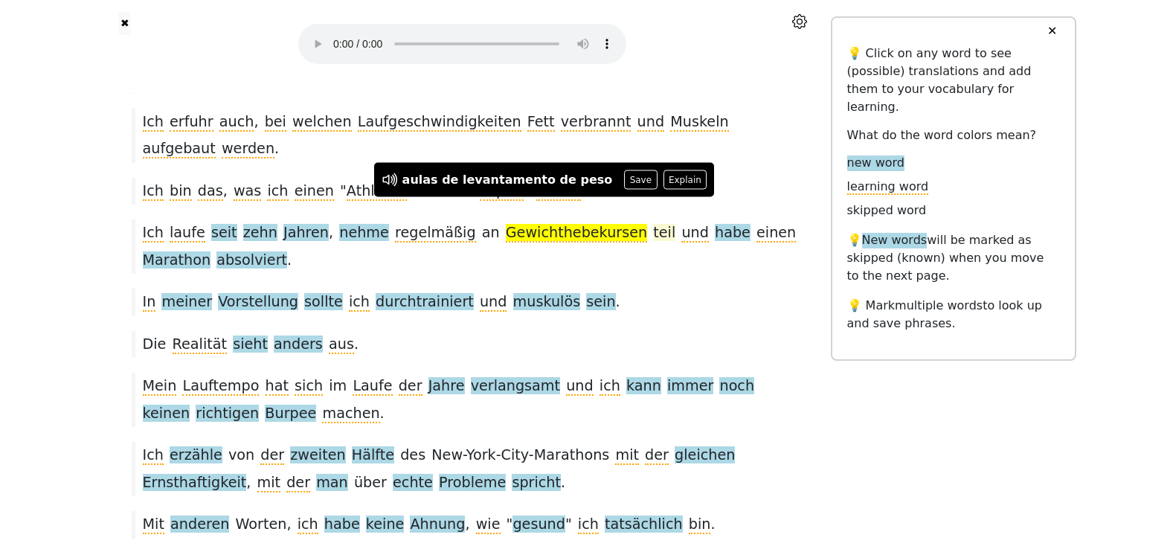
click at [653, 224] on span "teil" at bounding box center [664, 233] width 22 height 19
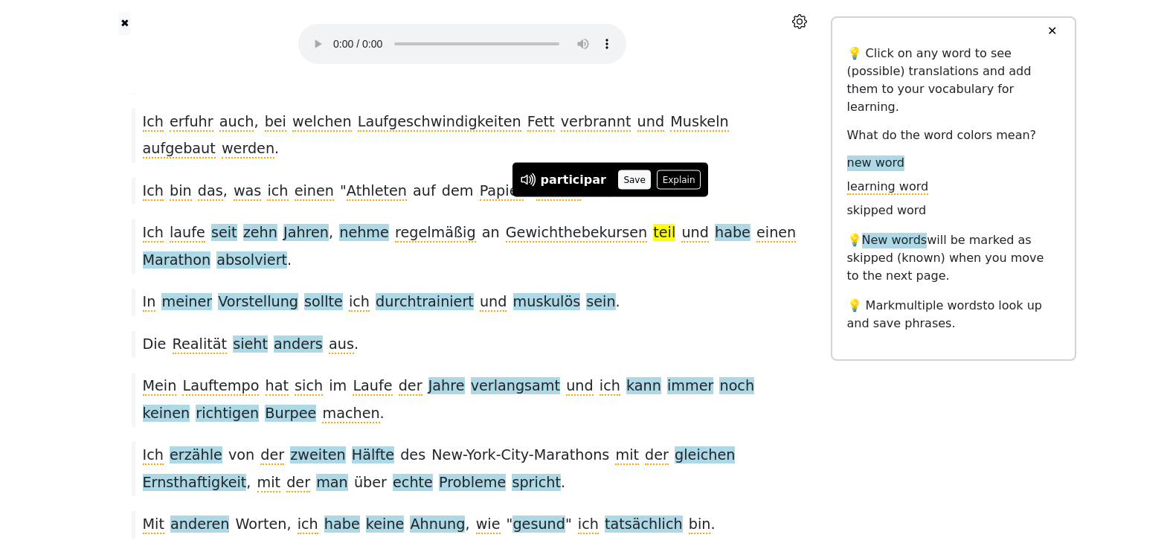
click at [631, 186] on button "Save" at bounding box center [634, 179] width 33 height 19
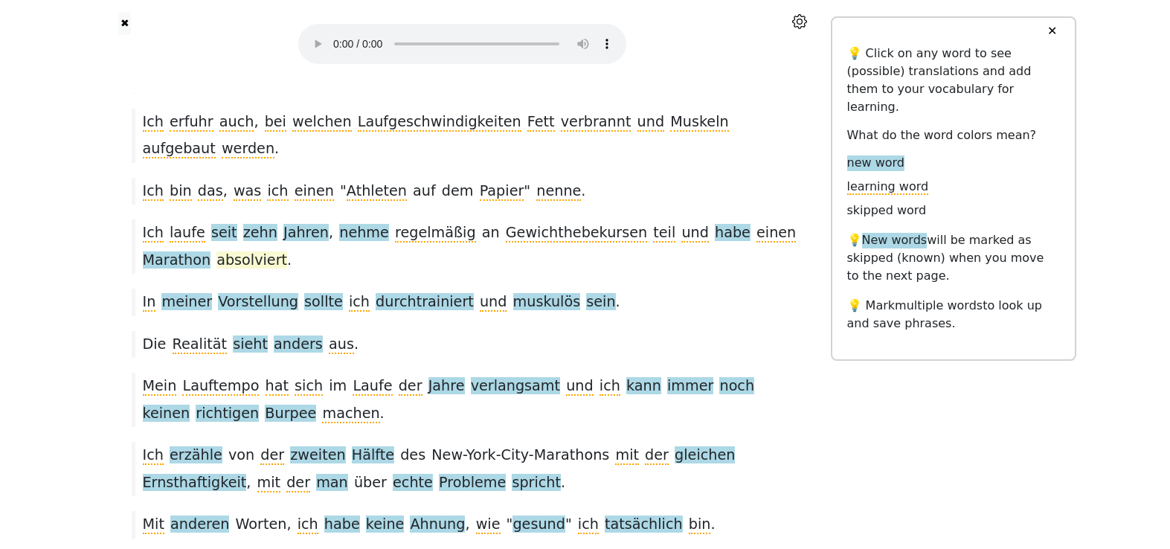
click at [216, 251] on span "absolviert" at bounding box center [251, 260] width 71 height 19
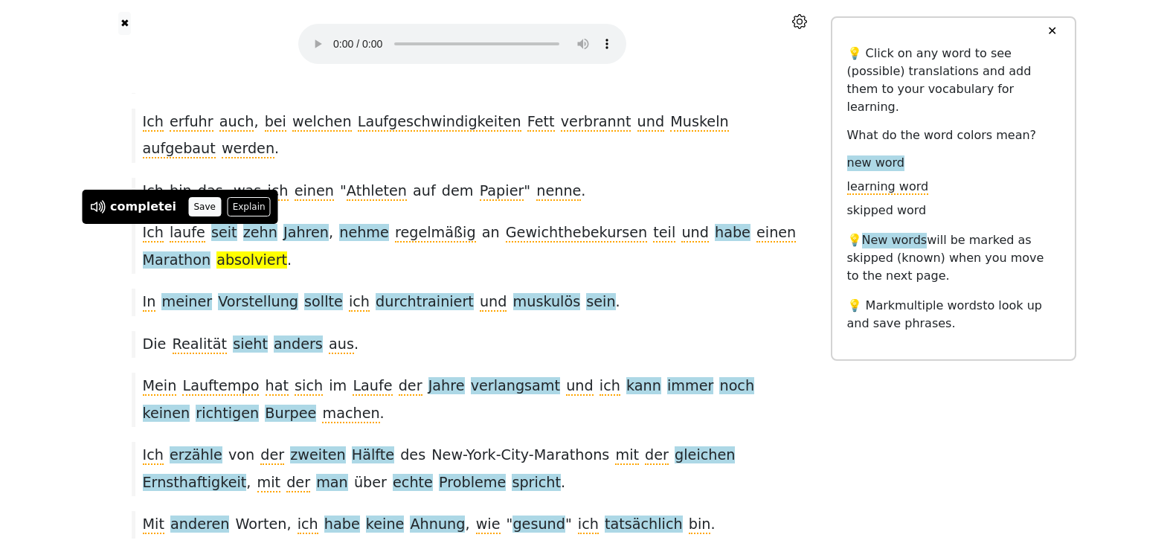
click at [191, 208] on button "Save" at bounding box center [204, 206] width 33 height 19
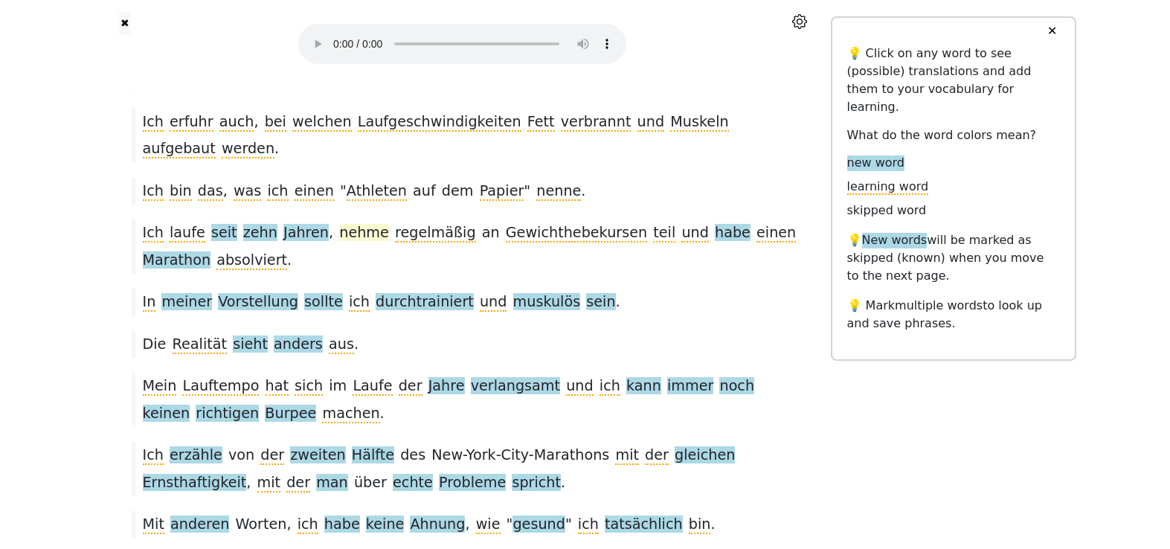
click at [355, 224] on span "nehme" at bounding box center [364, 233] width 50 height 19
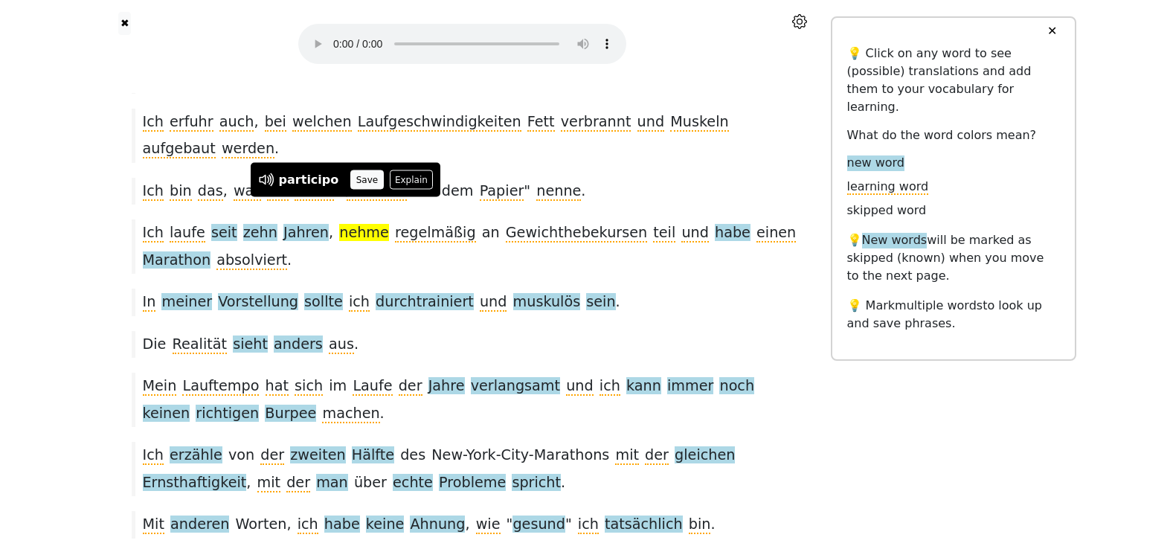
click at [366, 175] on button "Save" at bounding box center [366, 179] width 33 height 19
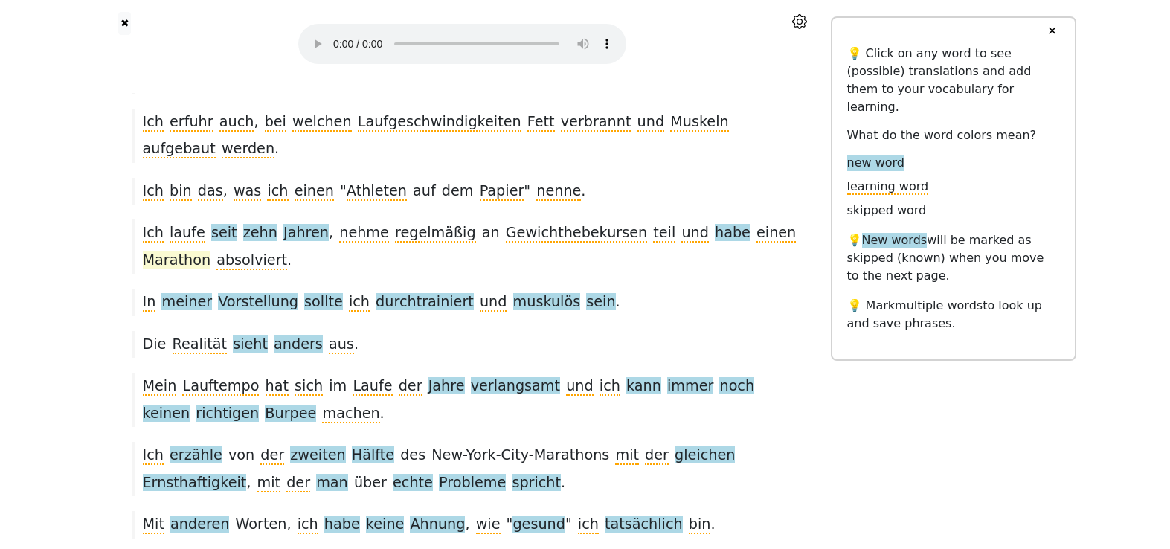
click at [211, 251] on span "Marathon" at bounding box center [177, 260] width 68 height 19
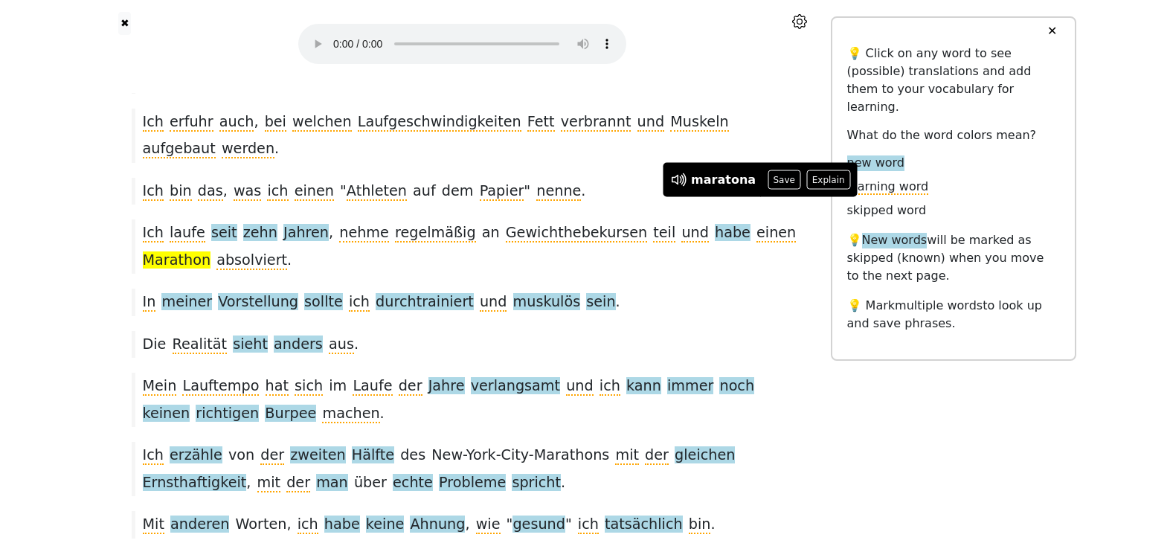
click at [770, 183] on button "Save" at bounding box center [783, 179] width 33 height 19
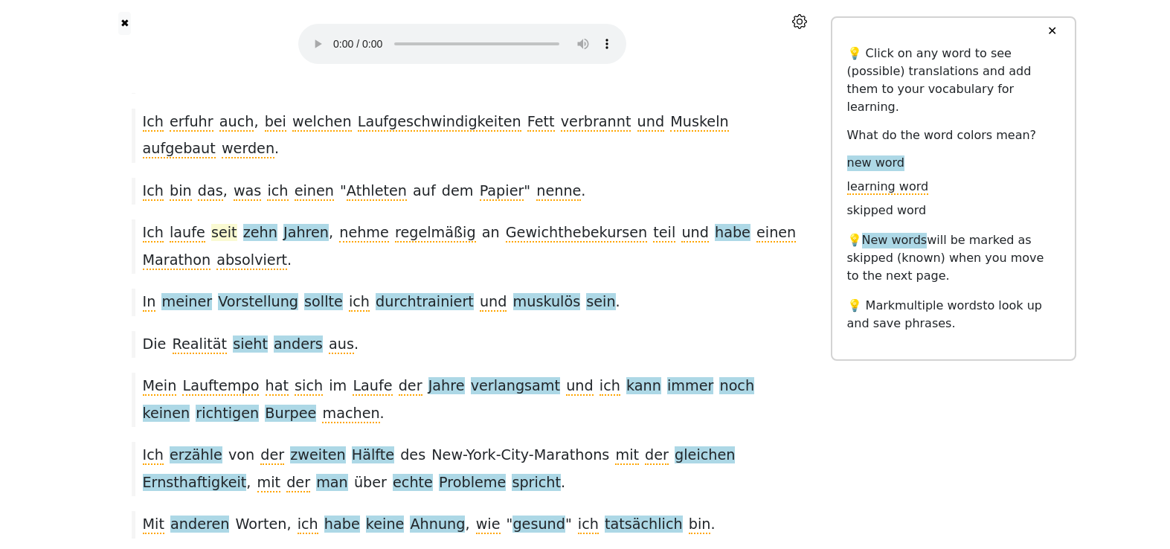
click at [217, 224] on span "seit" at bounding box center [224, 233] width 26 height 19
click at [214, 179] on button "Save" at bounding box center [216, 179] width 33 height 19
click at [243, 224] on span "zehn" at bounding box center [260, 233] width 34 height 19
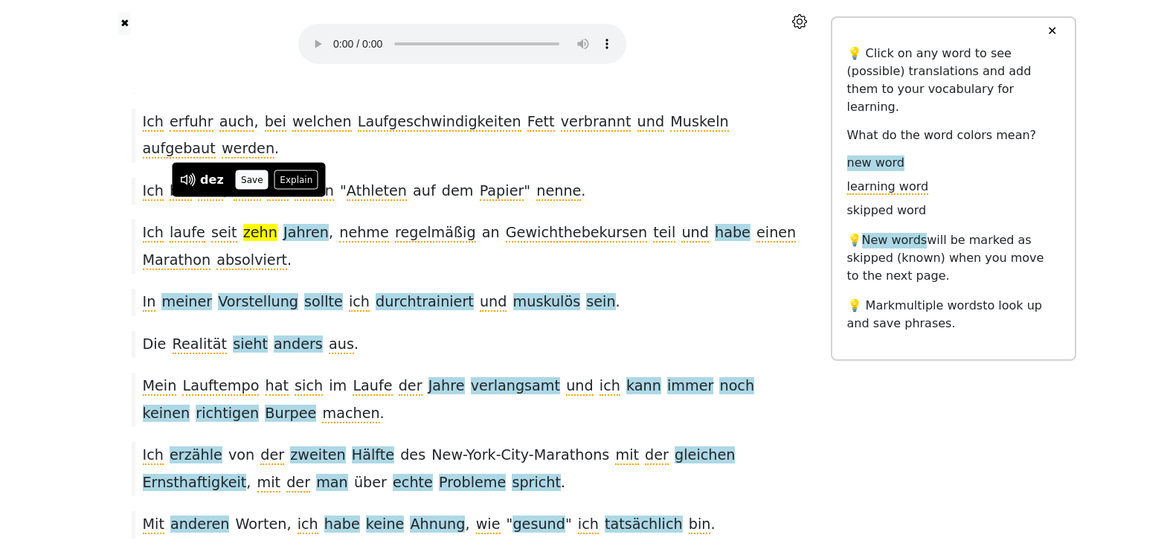
click at [242, 173] on button "Save" at bounding box center [252, 179] width 33 height 19
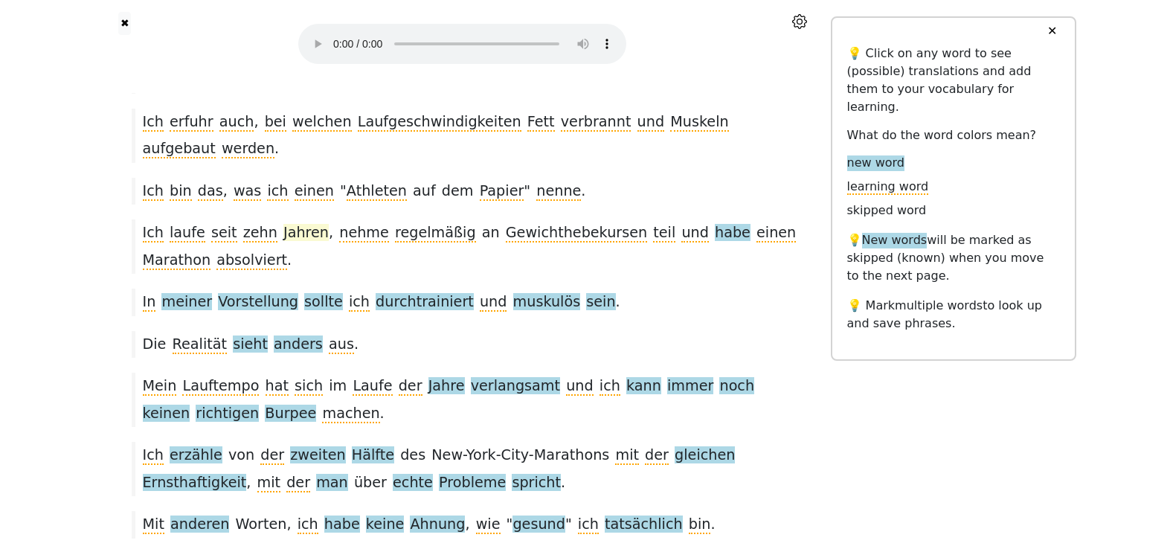
click at [287, 224] on span "Jahren" at bounding box center [305, 233] width 45 height 19
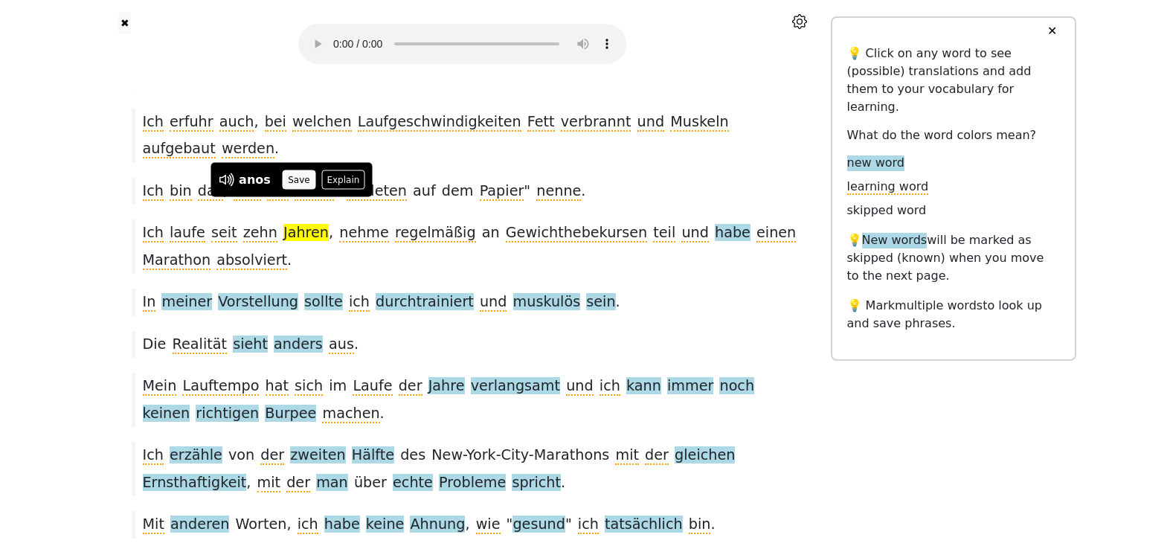
click at [286, 177] on button "Save" at bounding box center [299, 179] width 33 height 19
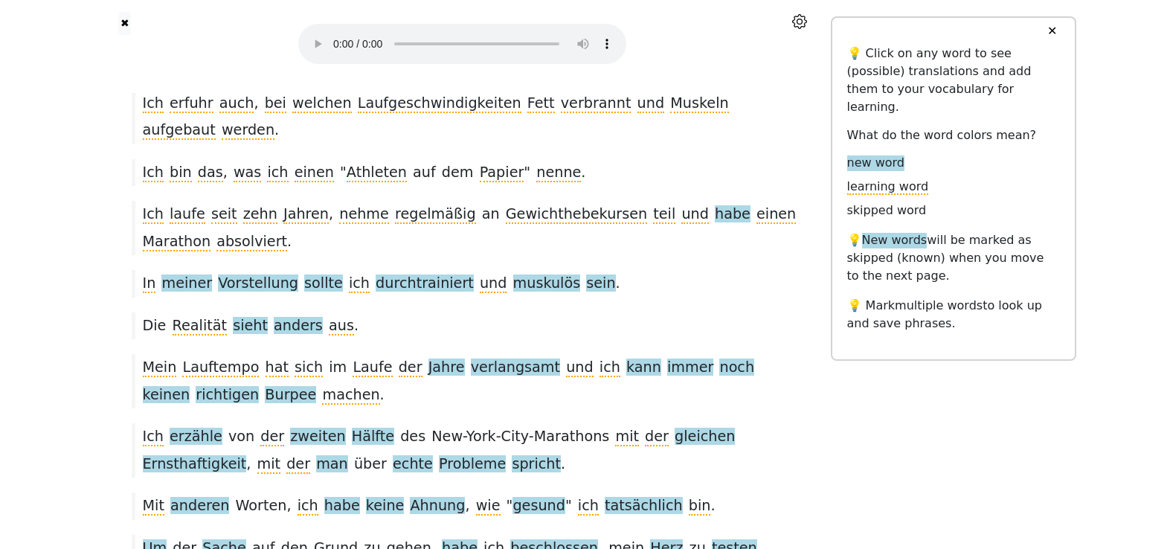
scroll to position [155, 0]
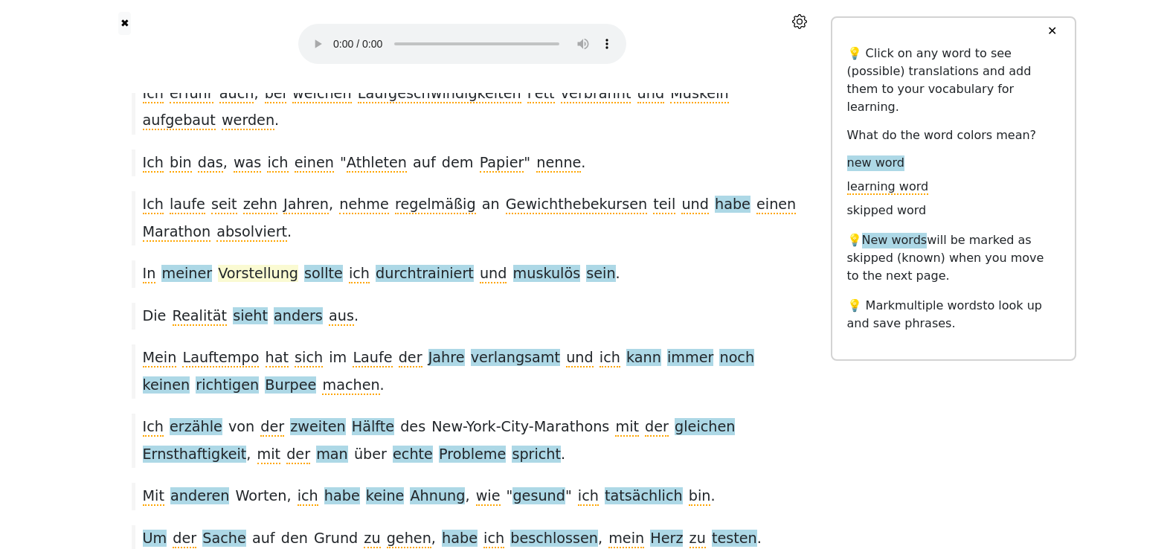
click at [236, 265] on span "Vorstellung" at bounding box center [258, 274] width 80 height 19
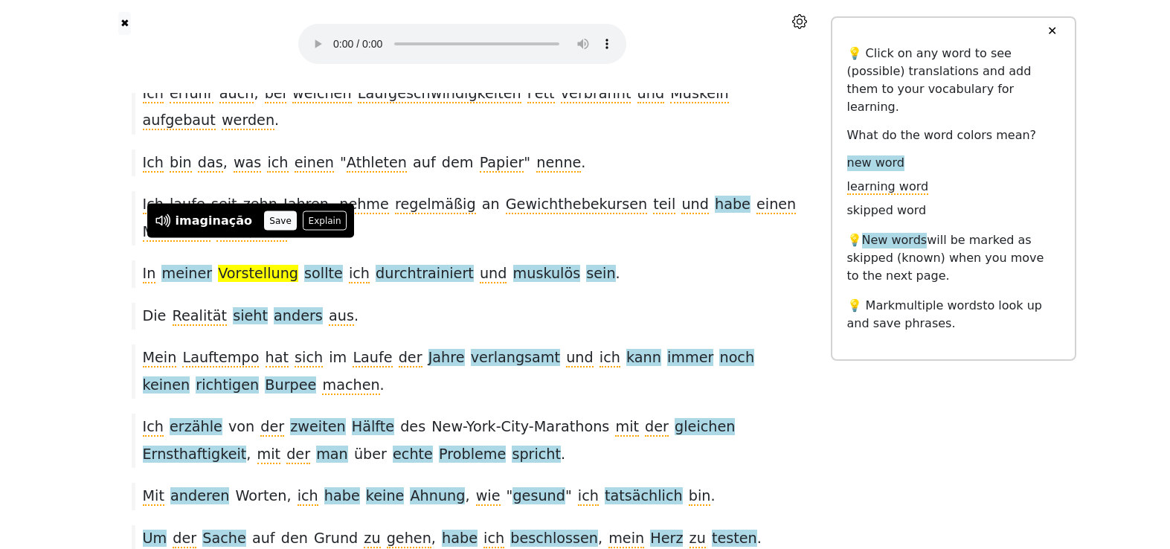
click at [280, 225] on button "Save" at bounding box center [280, 220] width 33 height 19
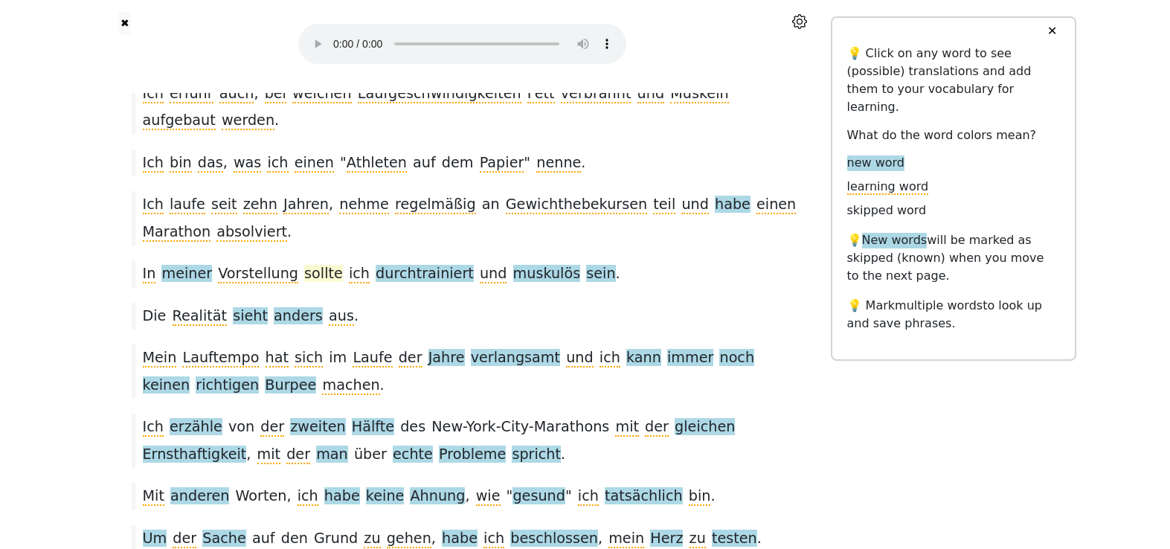
click at [304, 265] on span "sollte" at bounding box center [323, 274] width 39 height 19
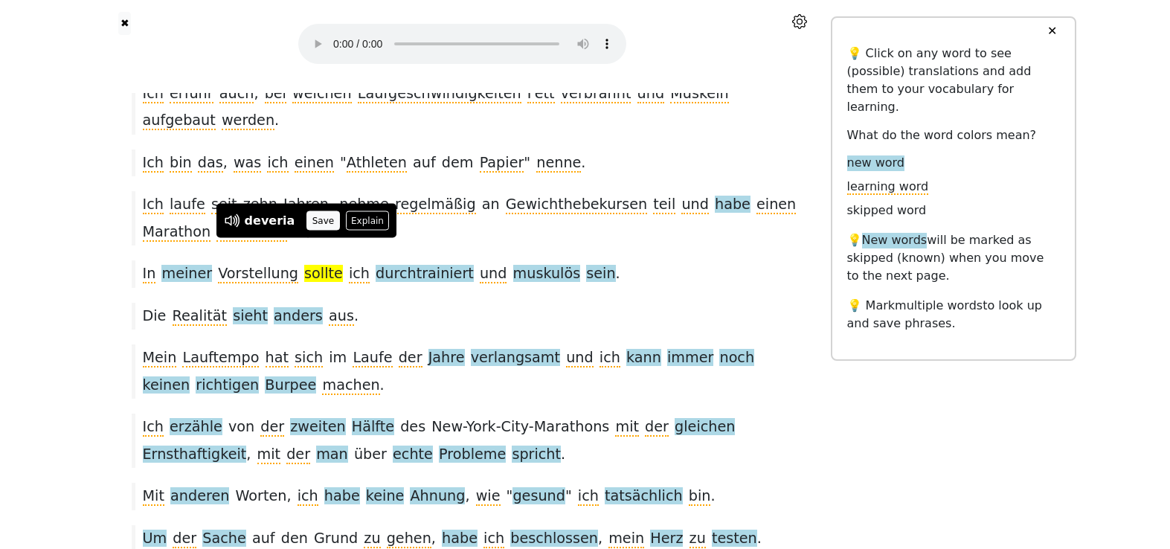
click at [318, 220] on button "Save" at bounding box center [322, 220] width 33 height 19
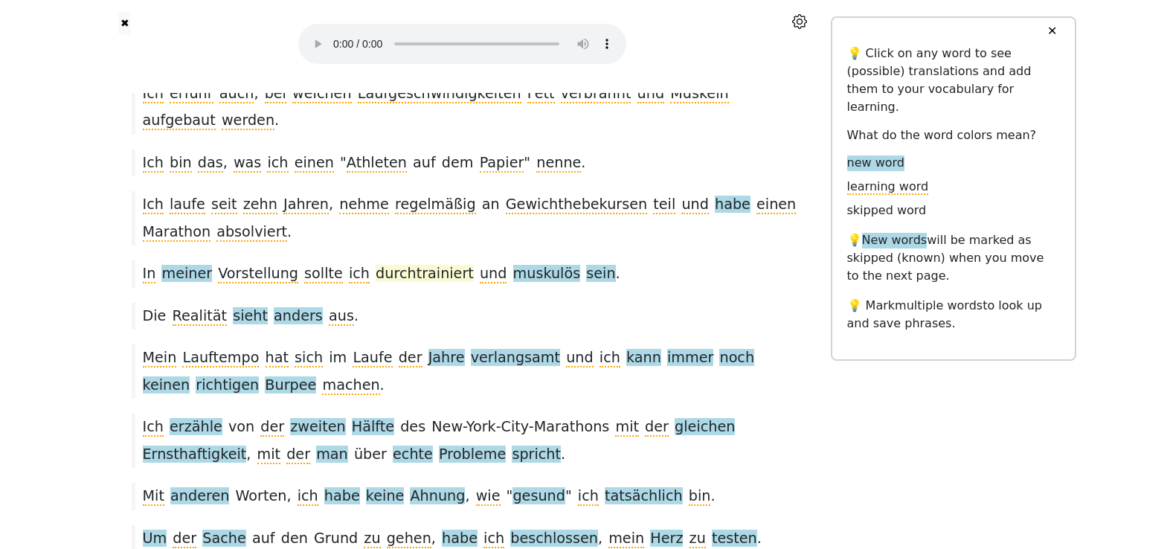
click at [384, 265] on span "durchtrainiert" at bounding box center [425, 274] width 98 height 19
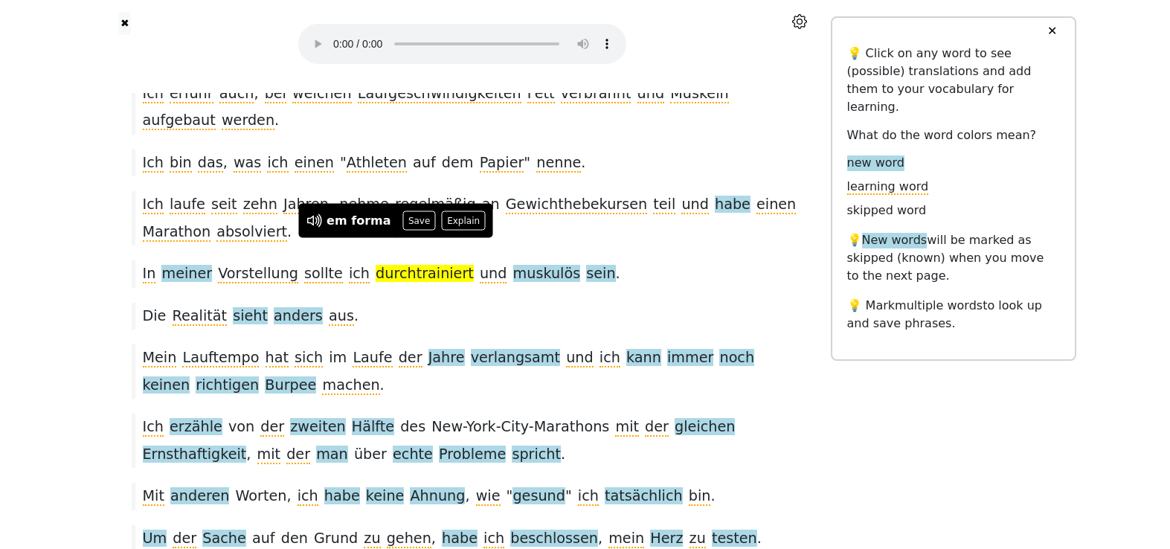
click at [487, 303] on div "Die Realität sieht anders aus ." at bounding box center [462, 316] width 677 height 27
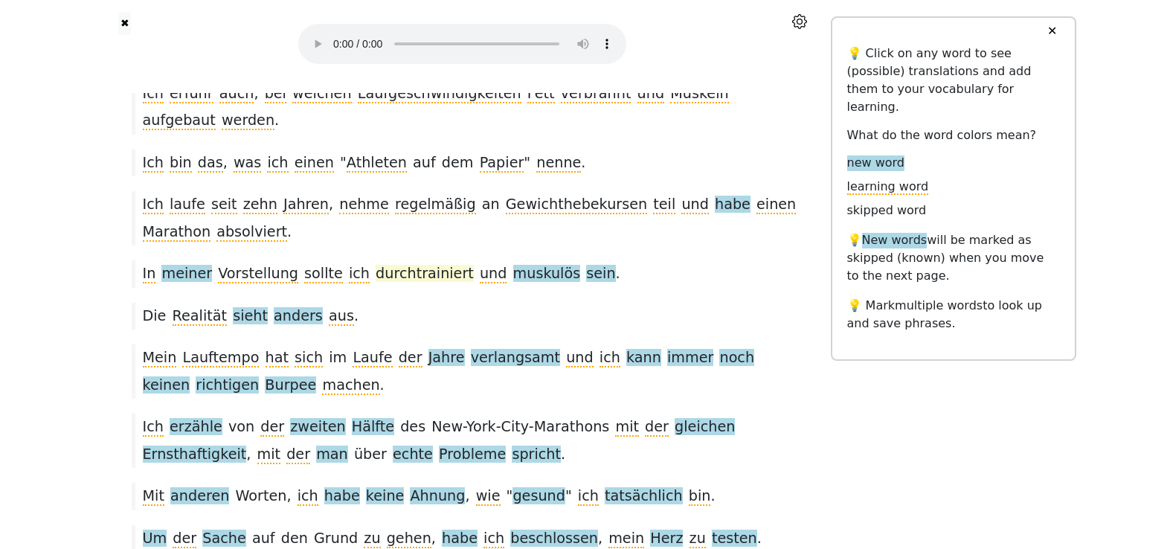
click at [405, 265] on span "durchtrainiert" at bounding box center [425, 274] width 98 height 19
click at [400, 265] on span "durchtrainiert" at bounding box center [425, 274] width 98 height 19
click at [636, 260] on div "In meiner Vorstellung sollte ich durchtrainiert und muskulös sein ." at bounding box center [462, 273] width 677 height 27
click at [402, 265] on span "durchtrainiert" at bounding box center [425, 274] width 98 height 19
drag, startPoint x: 348, startPoint y: 247, endPoint x: 431, endPoint y: 244, distance: 82.6
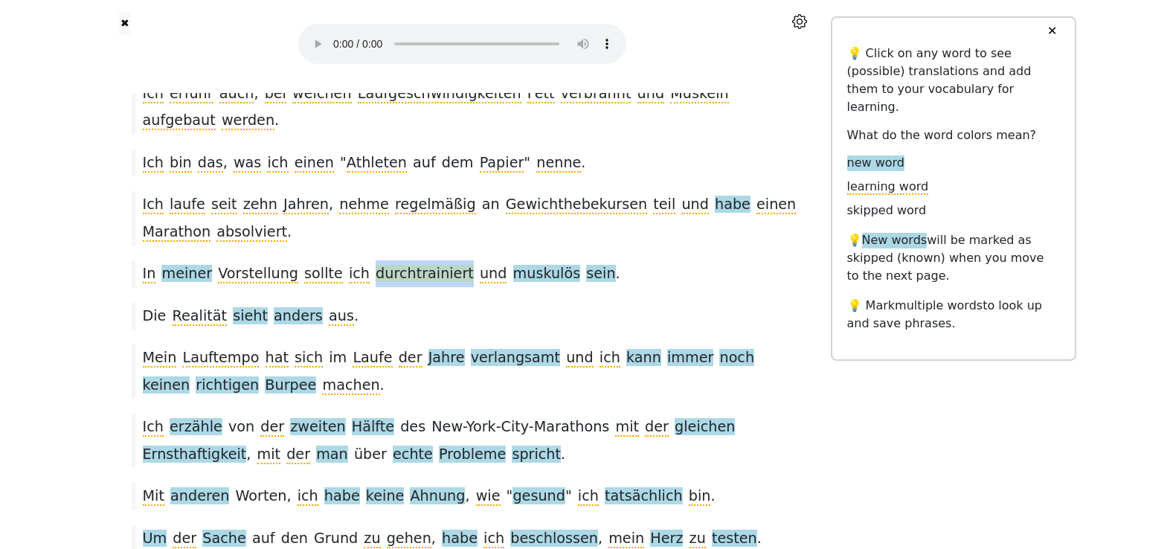
click at [431, 260] on div "In meiner Vorstellung sollte ich durchtrainiert und muskulös sein ." at bounding box center [462, 273] width 677 height 27
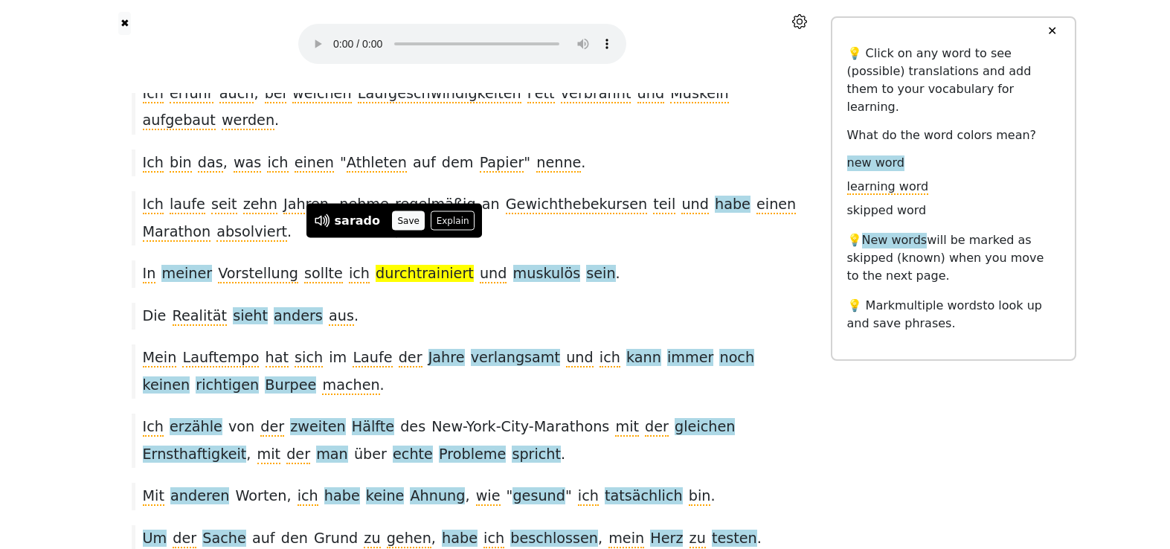
click at [399, 223] on button "Save" at bounding box center [408, 220] width 33 height 19
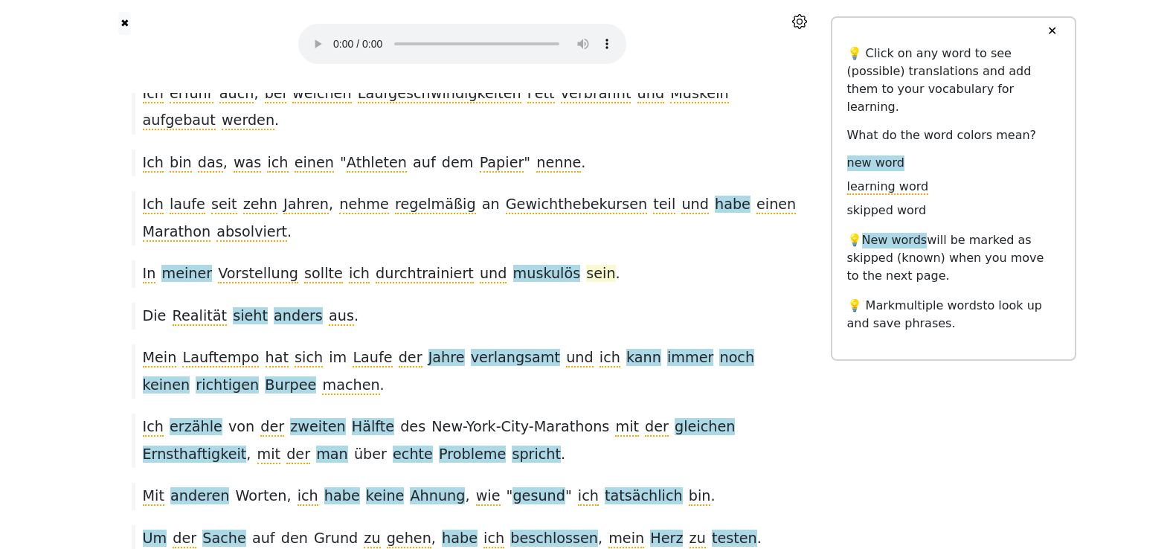
click at [586, 265] on span "sein" at bounding box center [600, 274] width 29 height 19
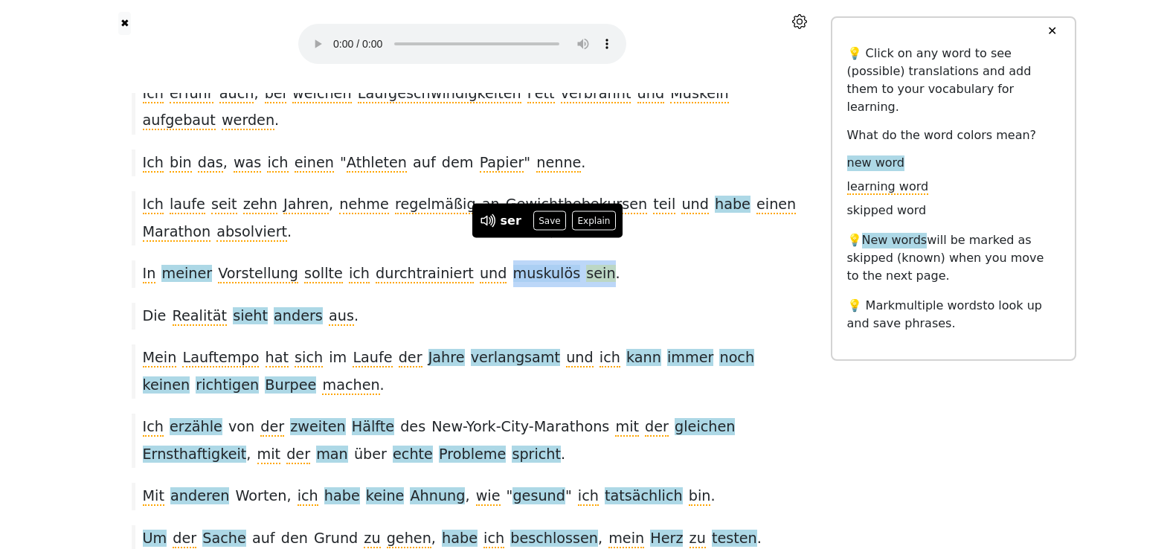
drag, startPoint x: 466, startPoint y: 248, endPoint x: 556, endPoint y: 251, distance: 90.8
click at [556, 260] on div "In meiner Vorstellung sollte ich durchtrainiert und muskulös sein ." at bounding box center [462, 273] width 677 height 27
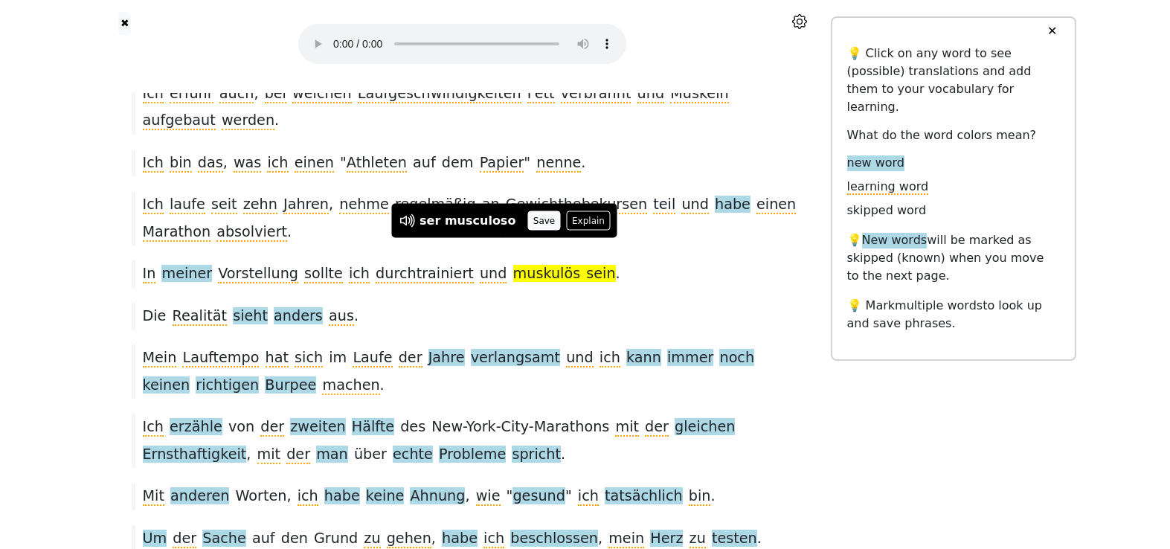
click at [531, 222] on button "Save" at bounding box center [543, 220] width 33 height 19
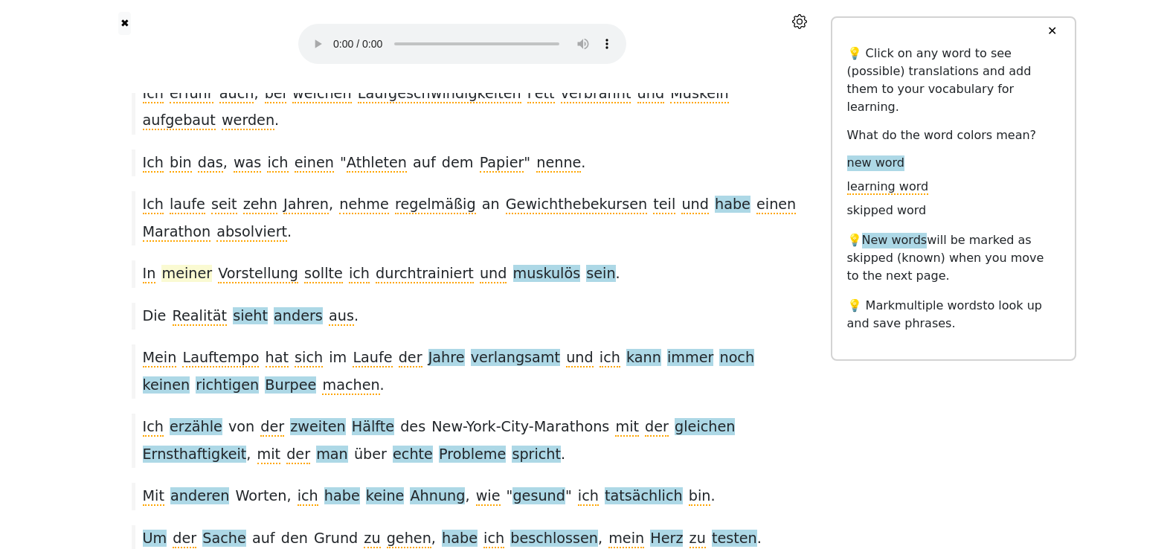
click at [172, 265] on span "meiner" at bounding box center [186, 274] width 51 height 19
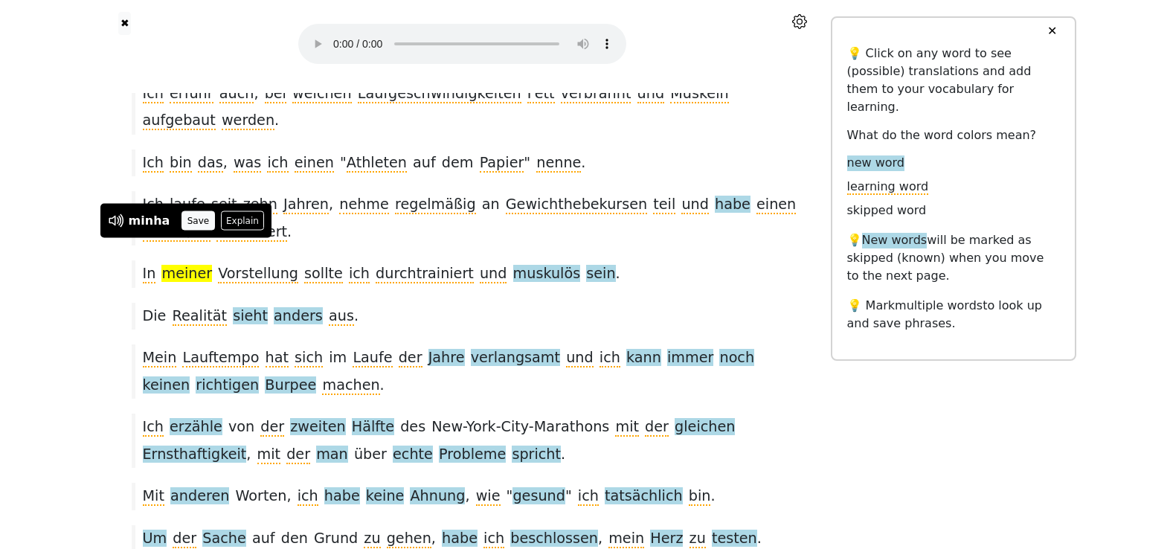
click at [188, 223] on button "Save" at bounding box center [197, 220] width 33 height 19
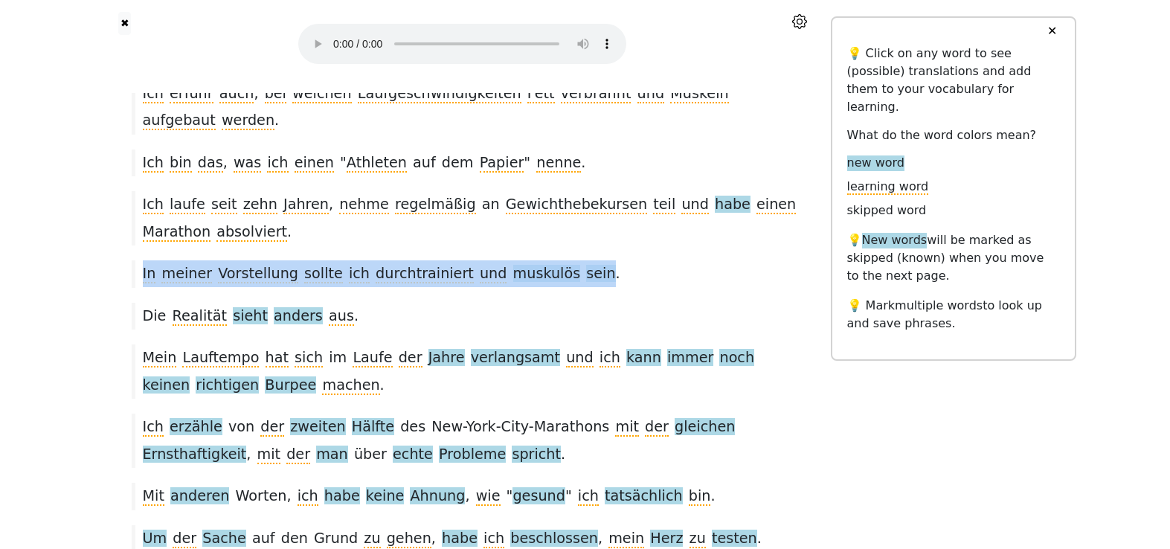
drag, startPoint x: 143, startPoint y: 246, endPoint x: 556, endPoint y: 254, distance: 413.5
click at [556, 260] on div "In meiner Vorstellung sollte ich durchtrainiert und muskulös sein ." at bounding box center [462, 273] width 677 height 27
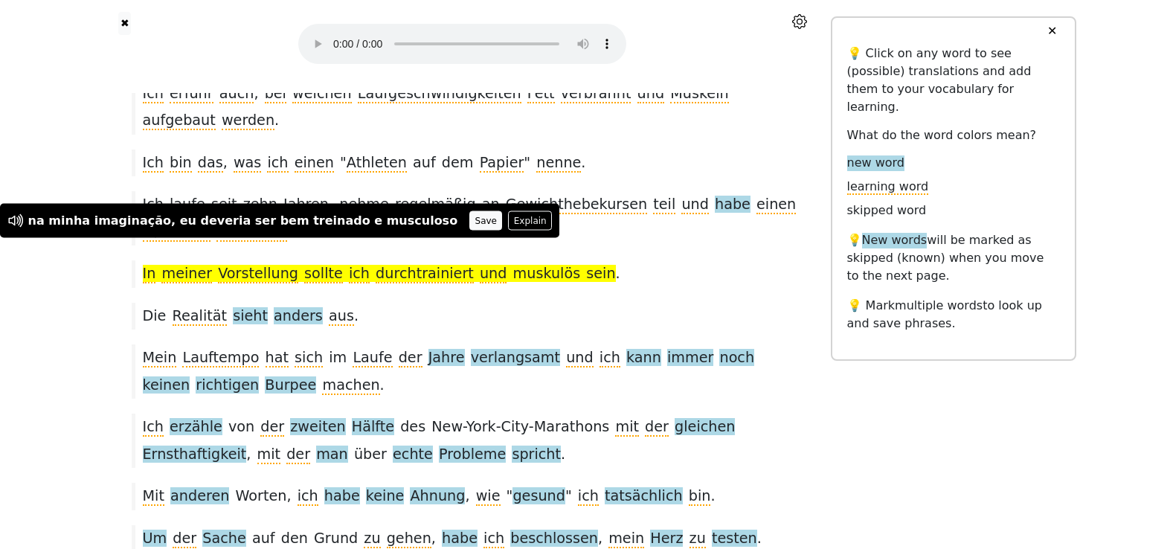
click at [469, 225] on button "Save" at bounding box center [485, 220] width 33 height 19
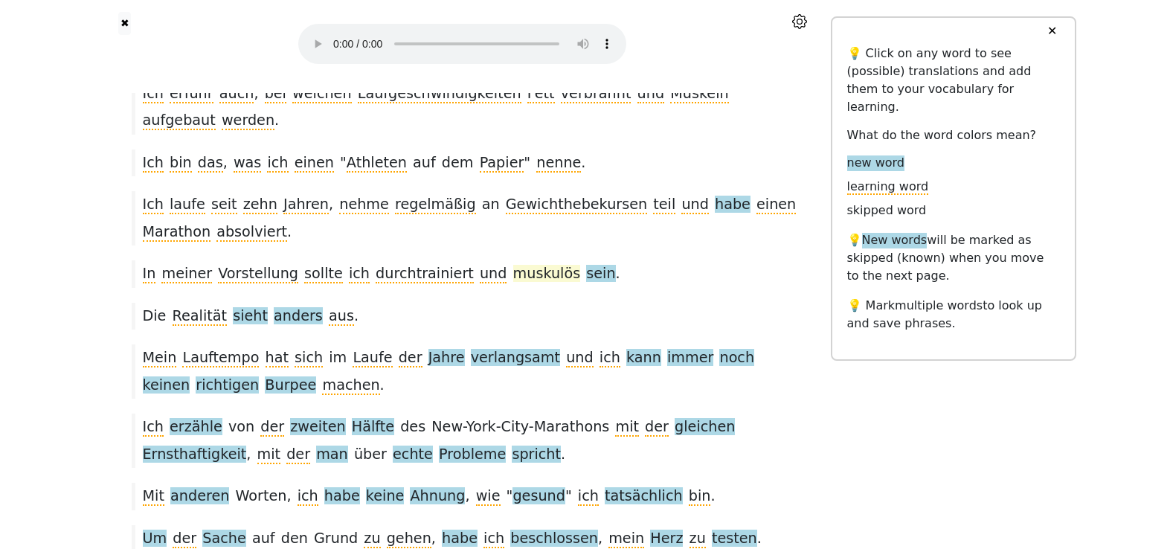
click at [513, 265] on span "muskulös" at bounding box center [547, 274] width 68 height 19
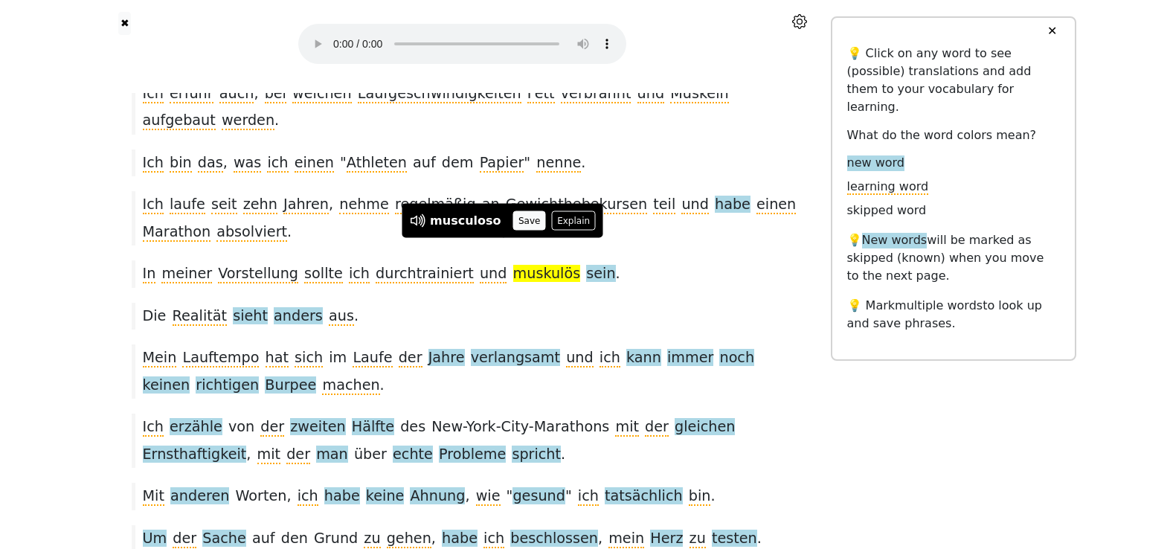
click at [526, 218] on button "Save" at bounding box center [529, 220] width 33 height 19
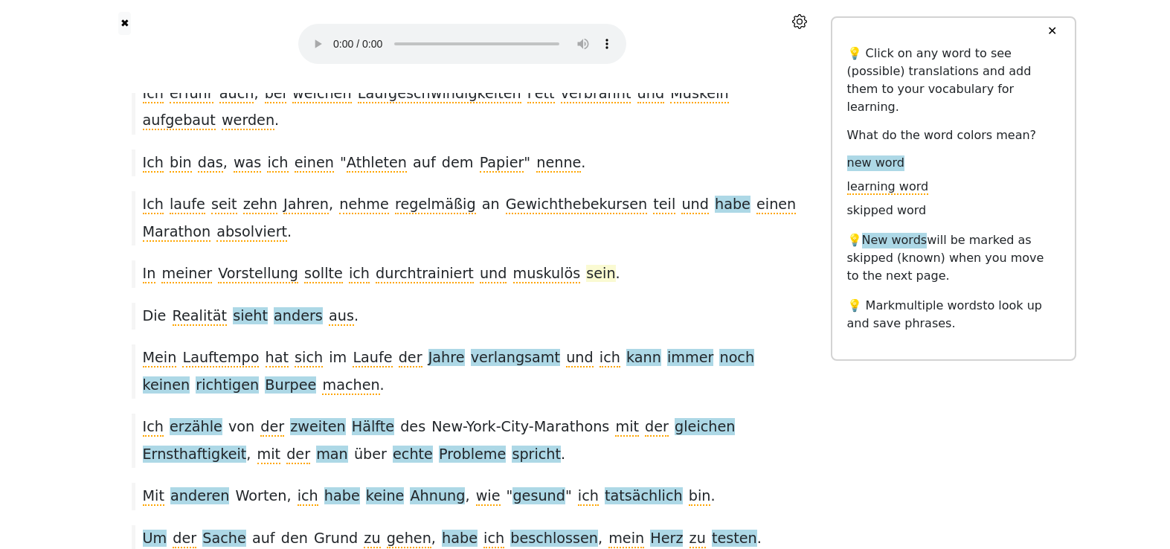
click at [586, 265] on span "sein" at bounding box center [600, 274] width 29 height 19
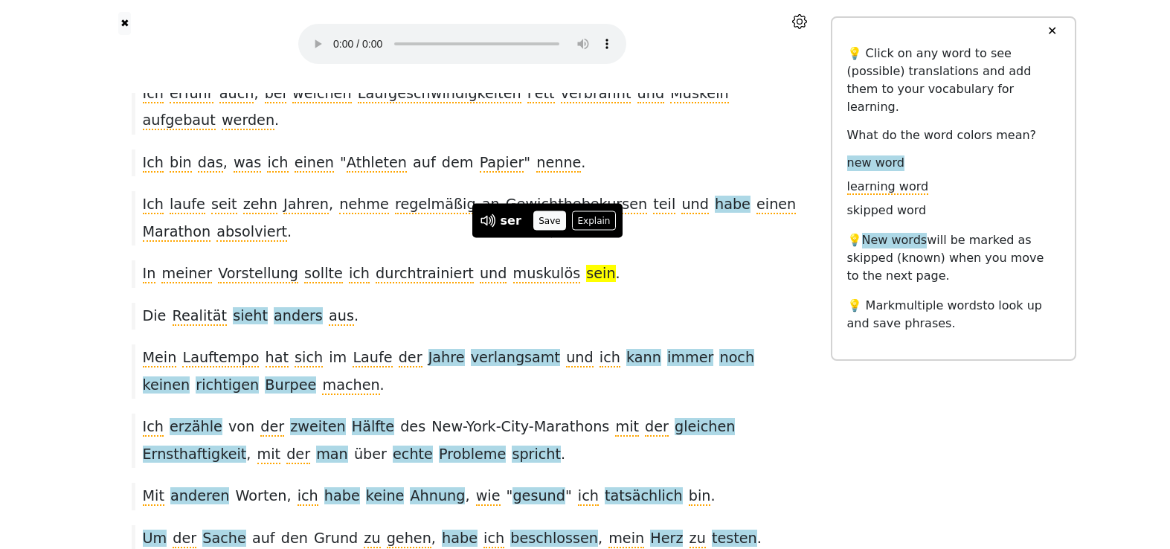
click at [546, 224] on button "Save" at bounding box center [549, 220] width 33 height 19
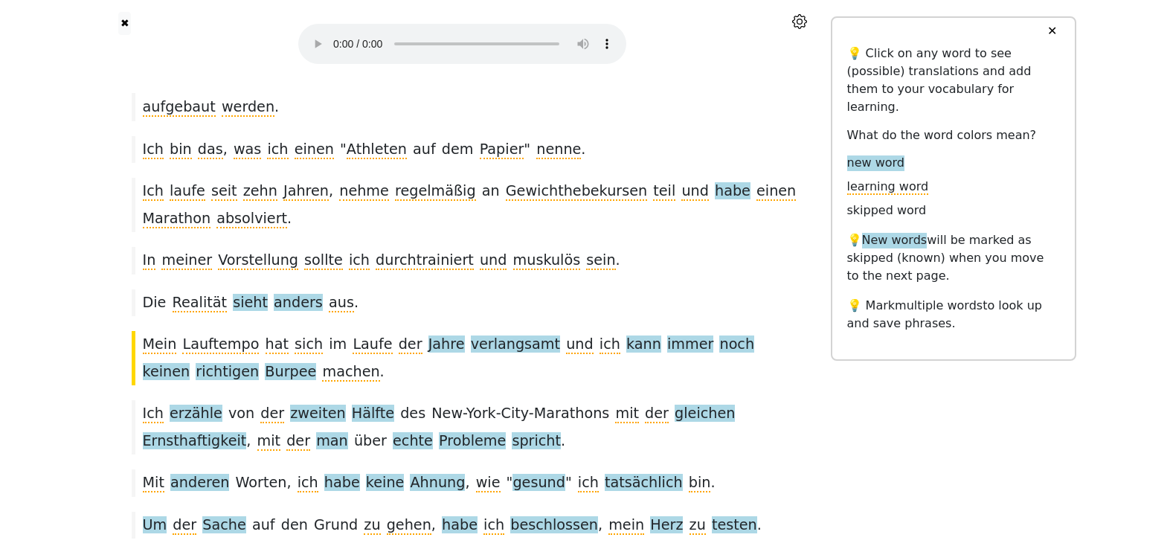
scroll to position [224, 0]
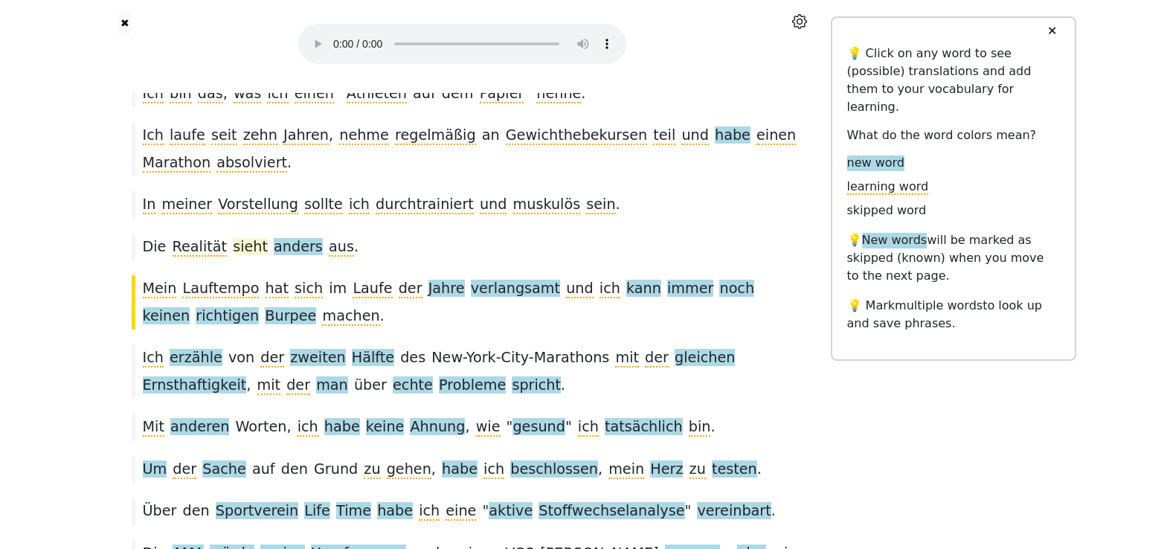
click at [234, 238] on span "sieht" at bounding box center [250, 247] width 35 height 19
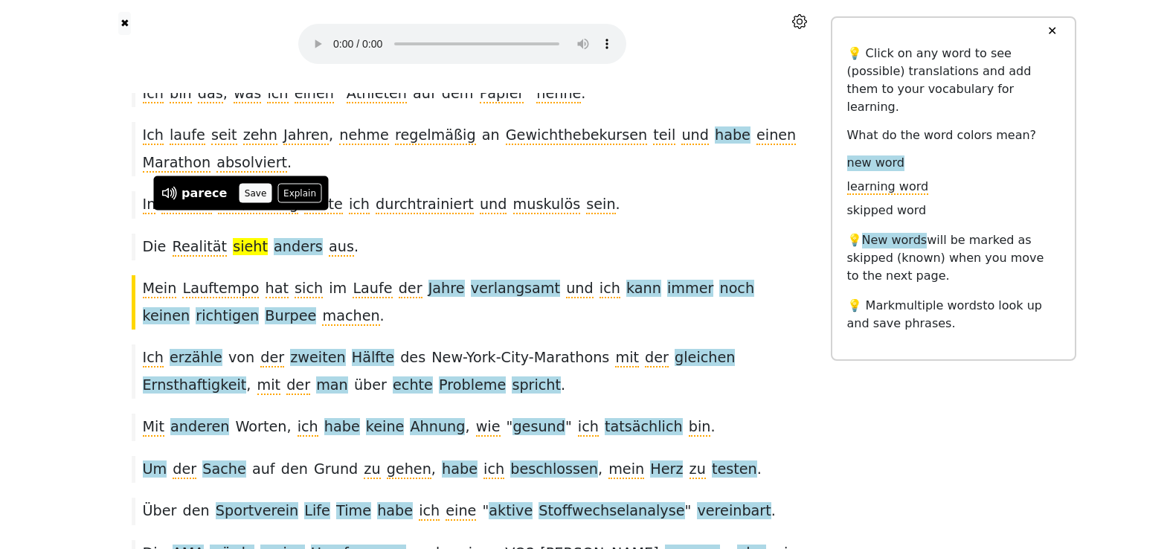
click at [245, 197] on button "Save" at bounding box center [255, 193] width 33 height 19
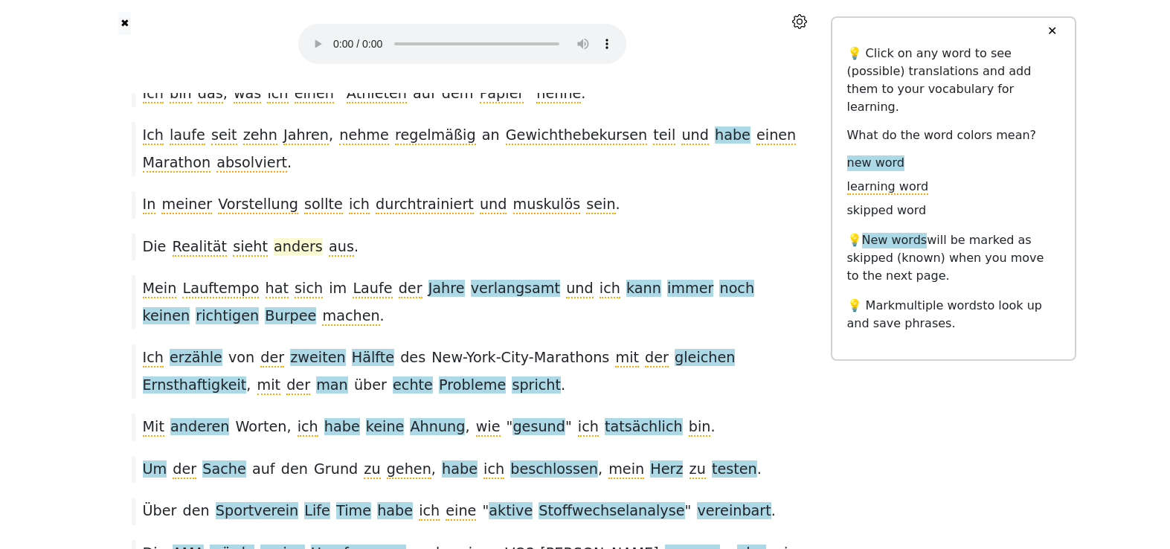
click at [279, 238] on span "anders" at bounding box center [298, 247] width 49 height 19
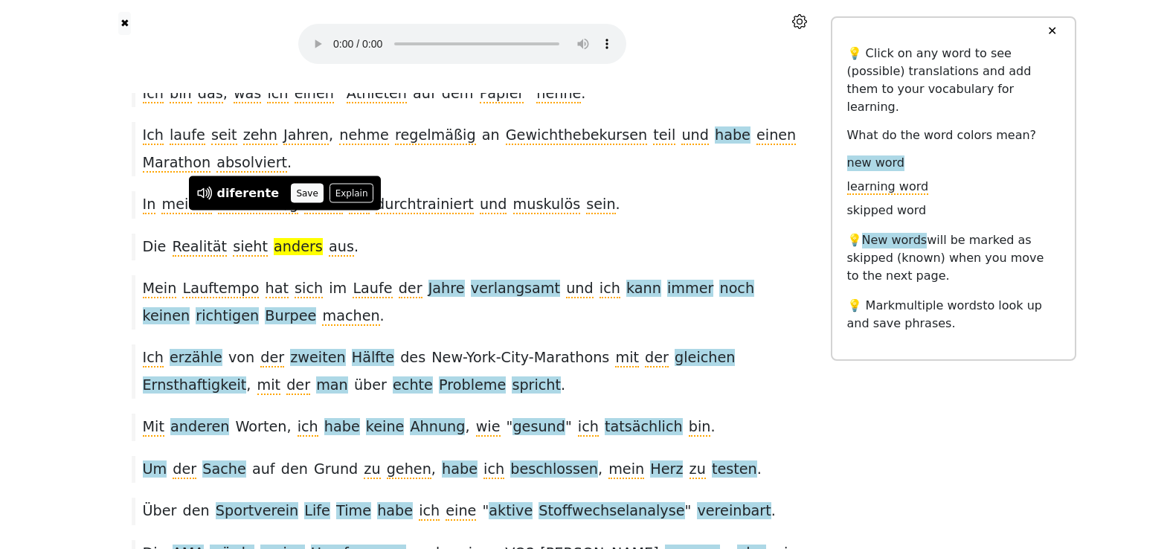
click at [291, 193] on button "Save" at bounding box center [307, 193] width 33 height 19
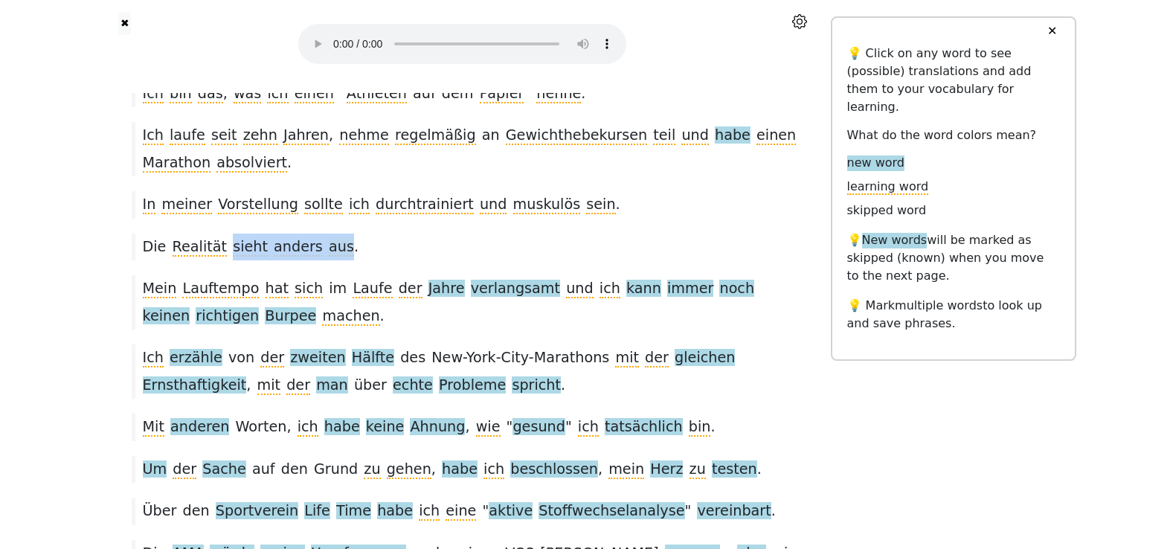
drag, startPoint x: 219, startPoint y: 220, endPoint x: 326, endPoint y: 221, distance: 106.3
click at [326, 234] on div "Die Realität sieht anders aus ." at bounding box center [462, 247] width 677 height 27
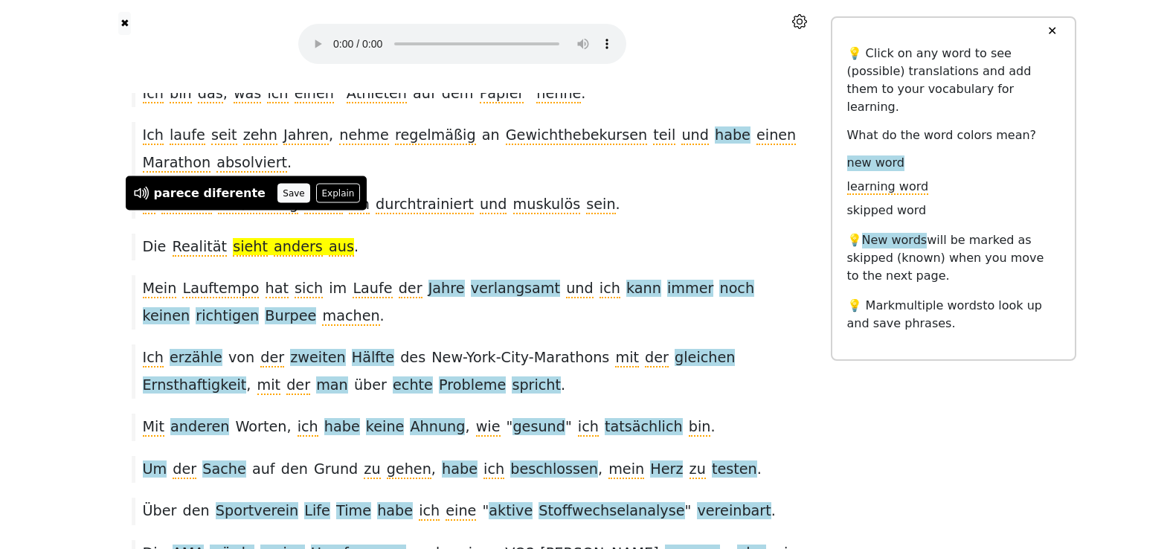
click at [278, 190] on button "Save" at bounding box center [293, 193] width 33 height 19
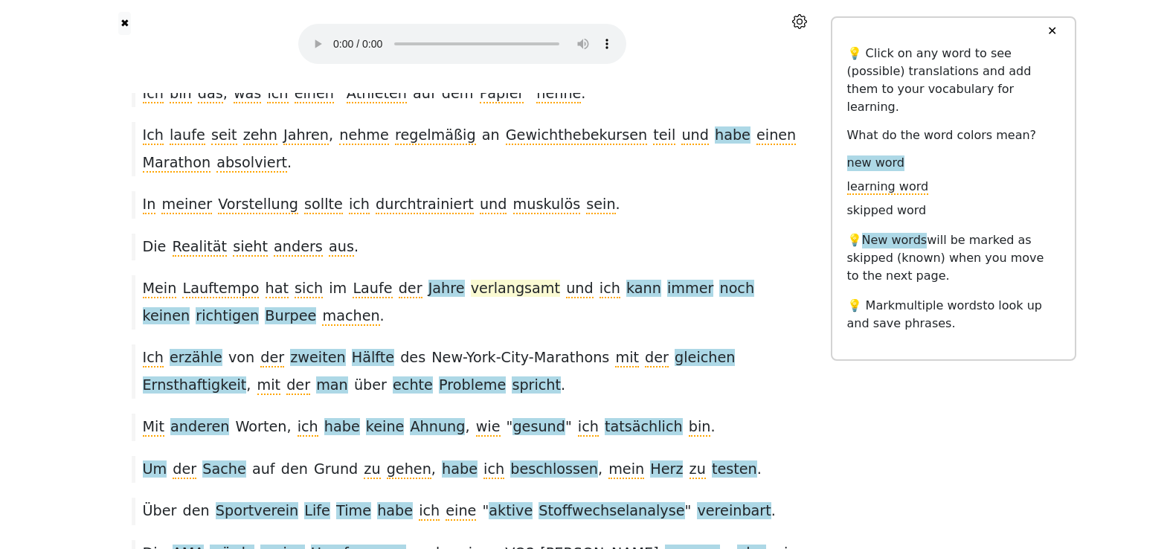
click at [501, 280] on span "verlangsamt" at bounding box center [515, 289] width 89 height 19
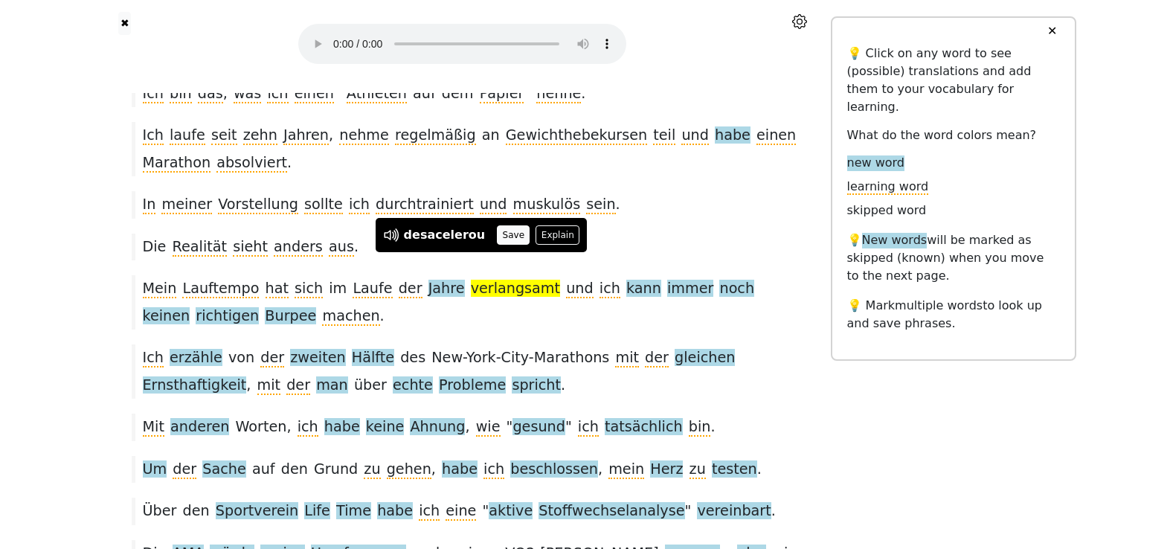
click at [505, 239] on button "Save" at bounding box center [513, 234] width 33 height 19
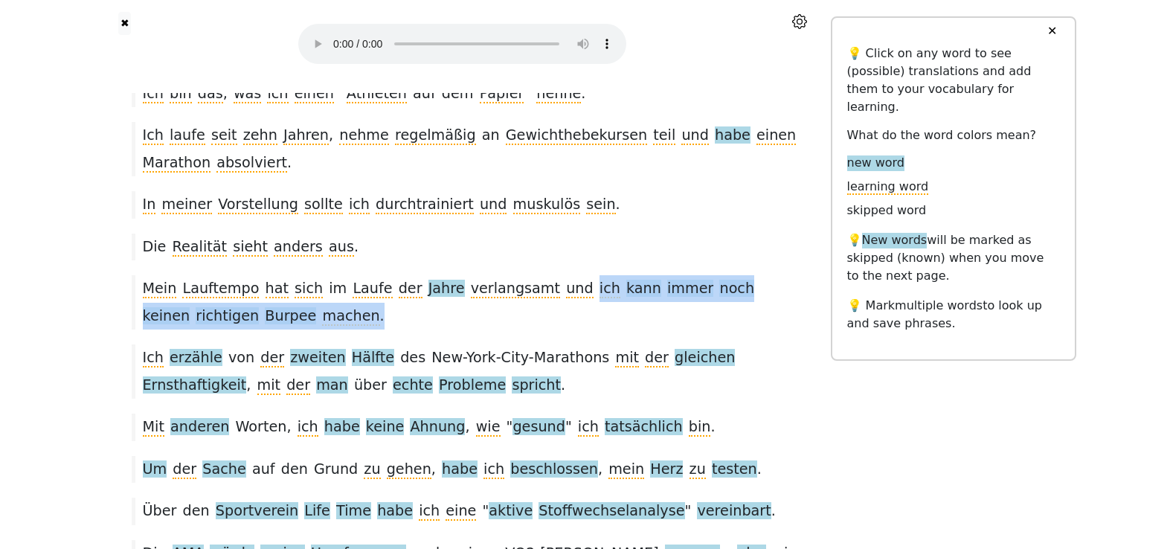
drag, startPoint x: 545, startPoint y: 263, endPoint x: 558, endPoint y: 277, distance: 19.0
click at [558, 277] on div "Mein Lauftempo hat sich im Laufe der Jahre verlangsamt und ich kann immer noch …" at bounding box center [462, 302] width 677 height 54
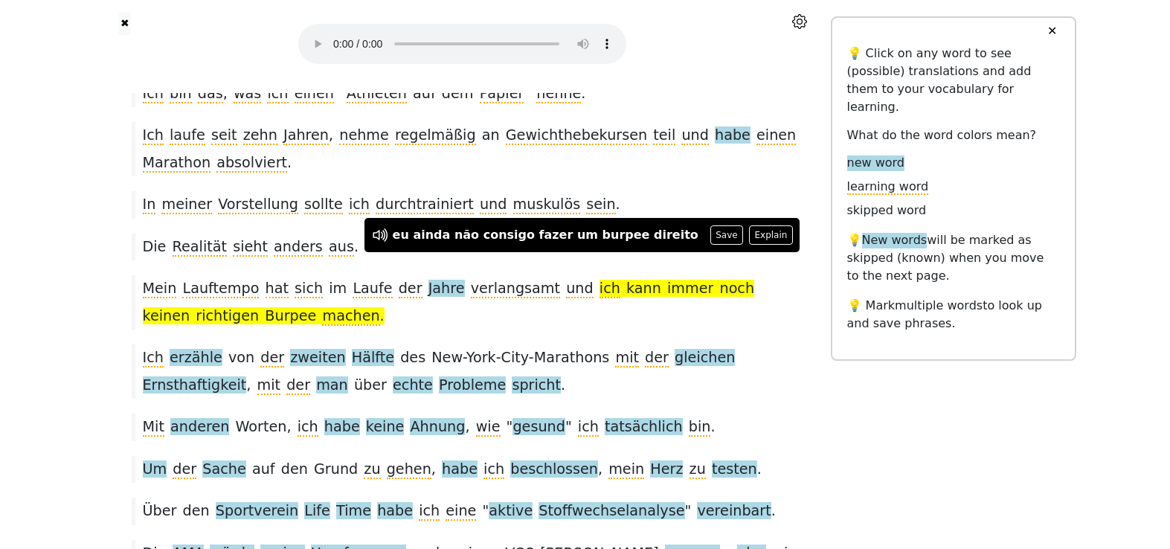
click at [341, 275] on div "Mein Lauftempo hat sich im Laufe der Jahre verlangsamt und ich kann immer noch …" at bounding box center [462, 302] width 677 height 54
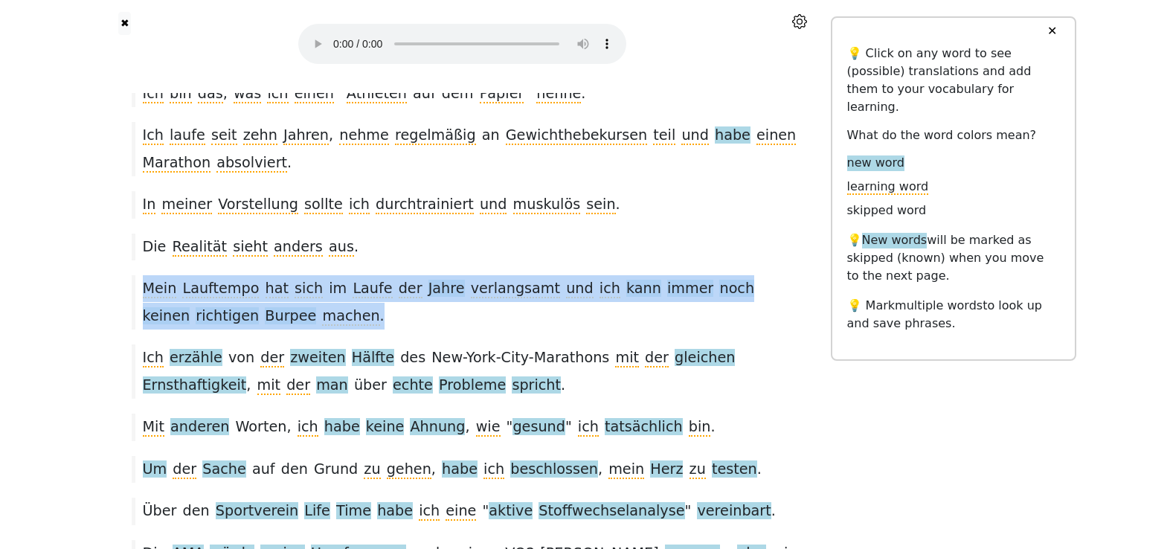
drag, startPoint x: 140, startPoint y: 262, endPoint x: 254, endPoint y: 300, distance: 120.2
click at [254, 300] on div "Mein Lauftempo hat sich im Laufe der Jahre verlangsamt und ich kann immer noch …" at bounding box center [462, 302] width 677 height 54
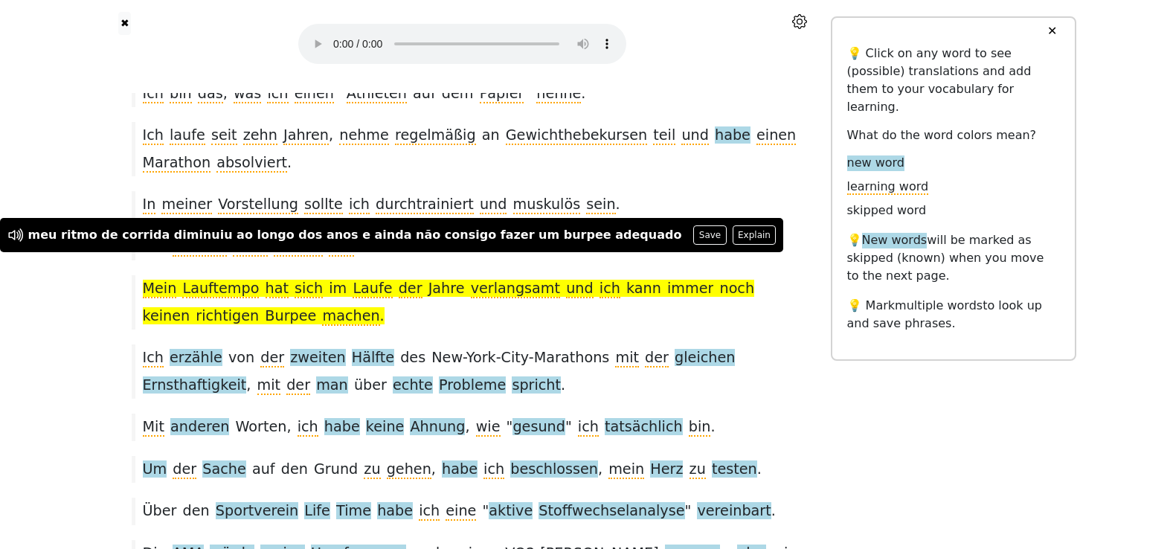
click at [469, 297] on div "Mein Lauftempo hat sich im Laufe der Jahre verlangsamt und ich kann immer noch …" at bounding box center [462, 302] width 677 height 54
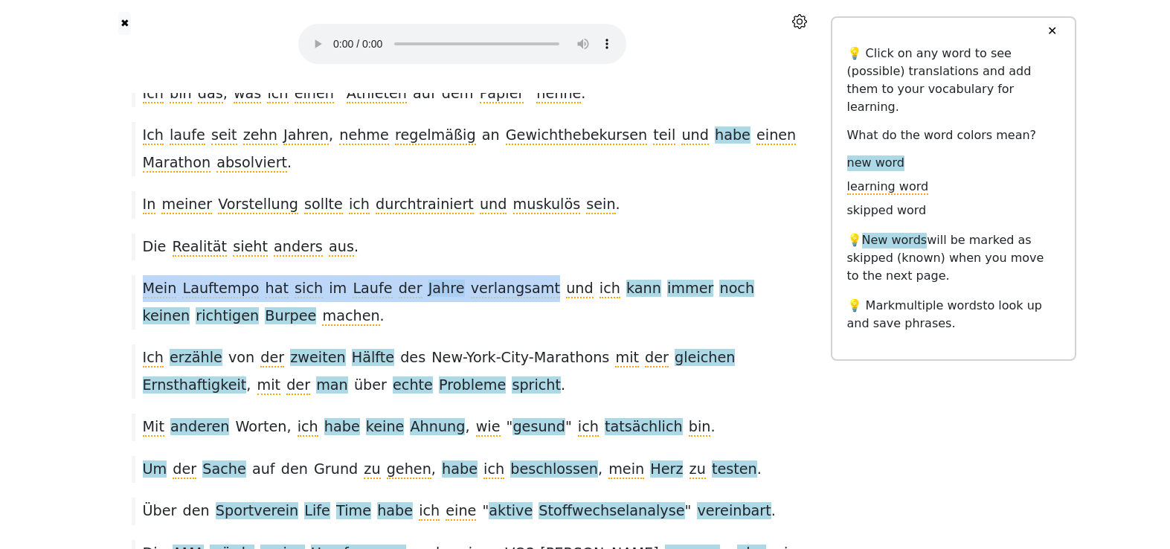
drag, startPoint x: 513, startPoint y: 265, endPoint x: 147, endPoint y: 272, distance: 366.7
click at [147, 275] on div "Mein Lauftempo hat sich im Laufe der Jahre verlangsamt und ich kann immer noch …" at bounding box center [462, 302] width 677 height 54
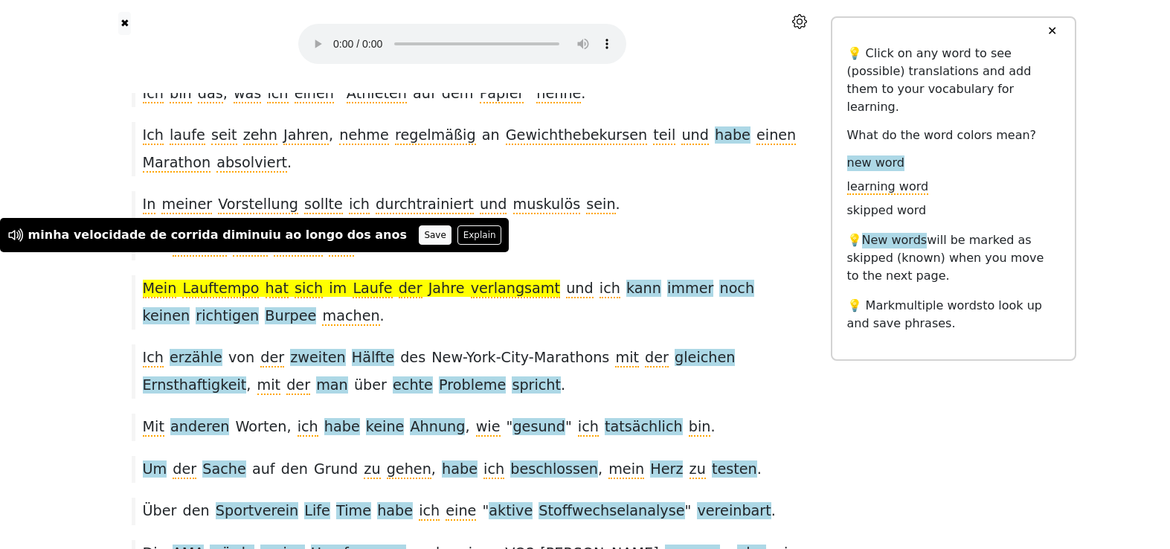
click at [419, 231] on button "Save" at bounding box center [435, 234] width 33 height 19
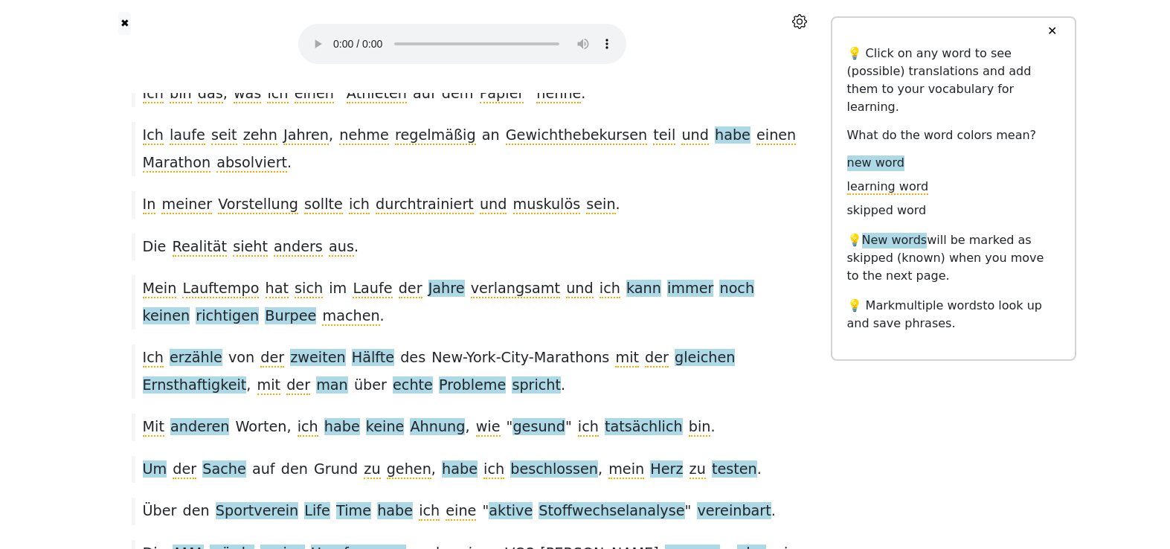
click at [471, 297] on div "Mein Lauftempo hat sich im Laufe der Jahre verlangsamt und ich kann immer noch …" at bounding box center [462, 302] width 677 height 54
click at [428, 280] on span "Jahre" at bounding box center [446, 289] width 36 height 19
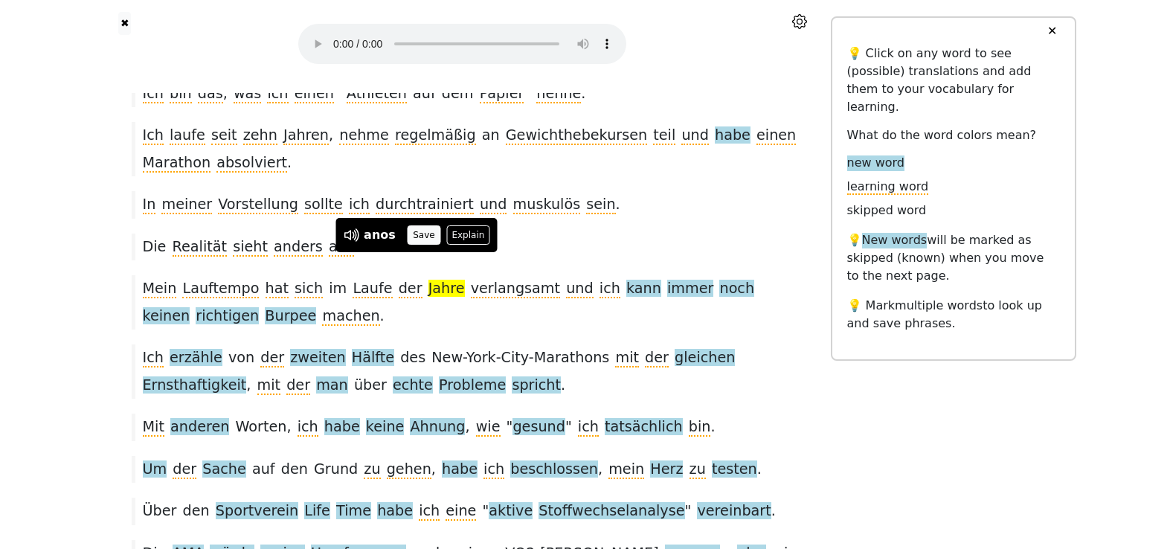
click at [415, 235] on button "Save" at bounding box center [424, 234] width 33 height 19
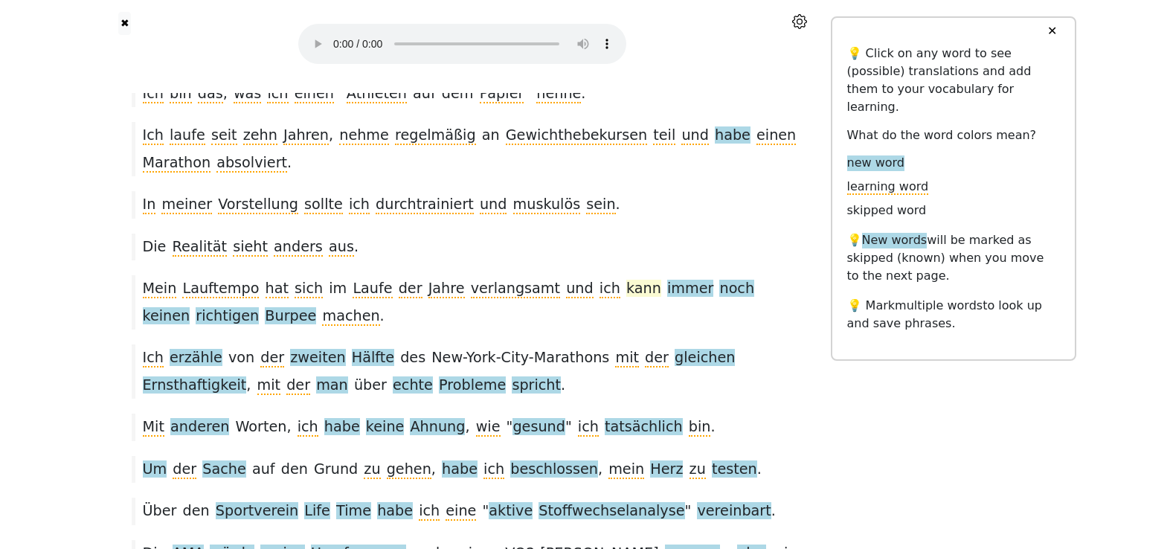
click at [626, 280] on span "kann" at bounding box center [643, 289] width 35 height 19
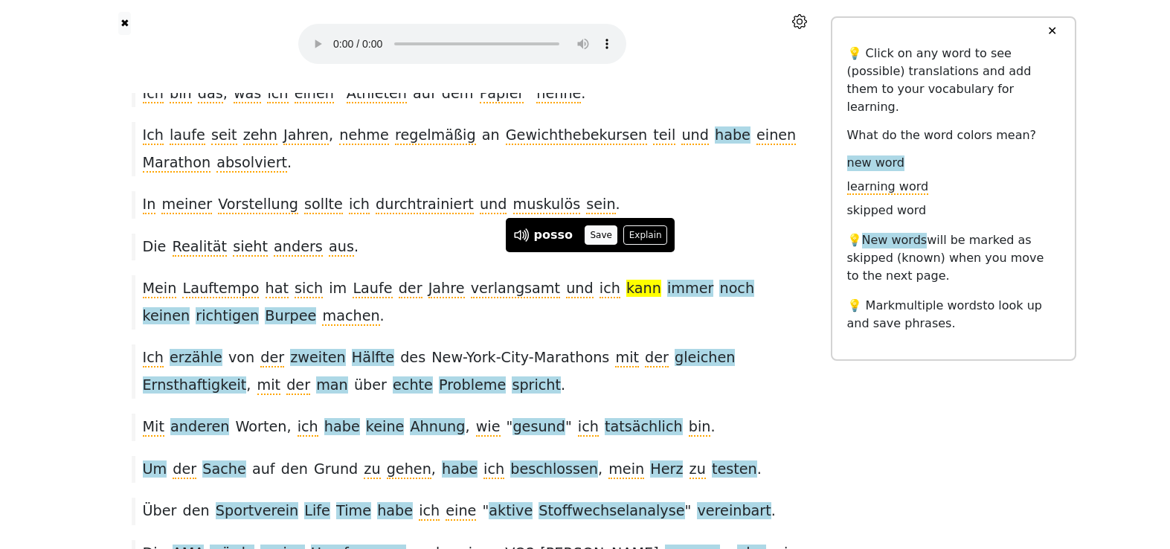
click at [587, 232] on button "Save" at bounding box center [601, 234] width 33 height 19
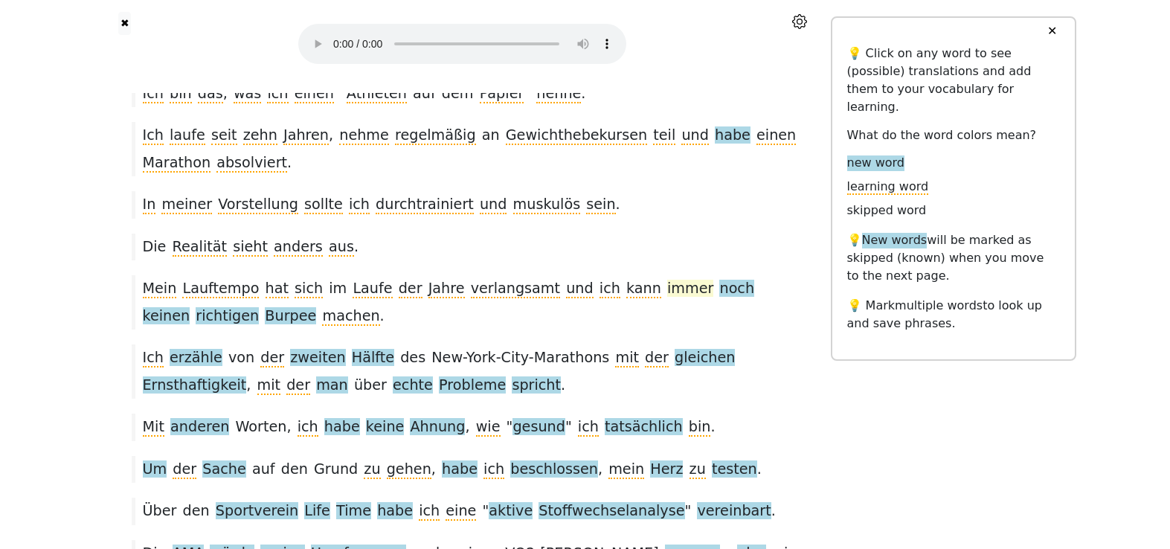
click at [667, 280] on span "immer" at bounding box center [690, 289] width 46 height 19
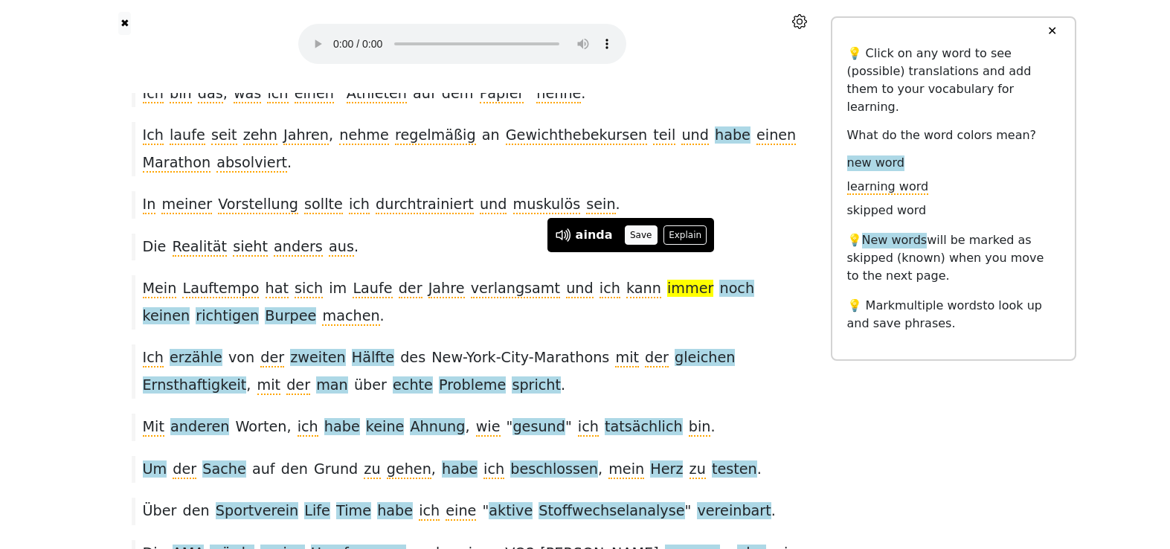
click at [640, 234] on button "Save" at bounding box center [641, 234] width 33 height 19
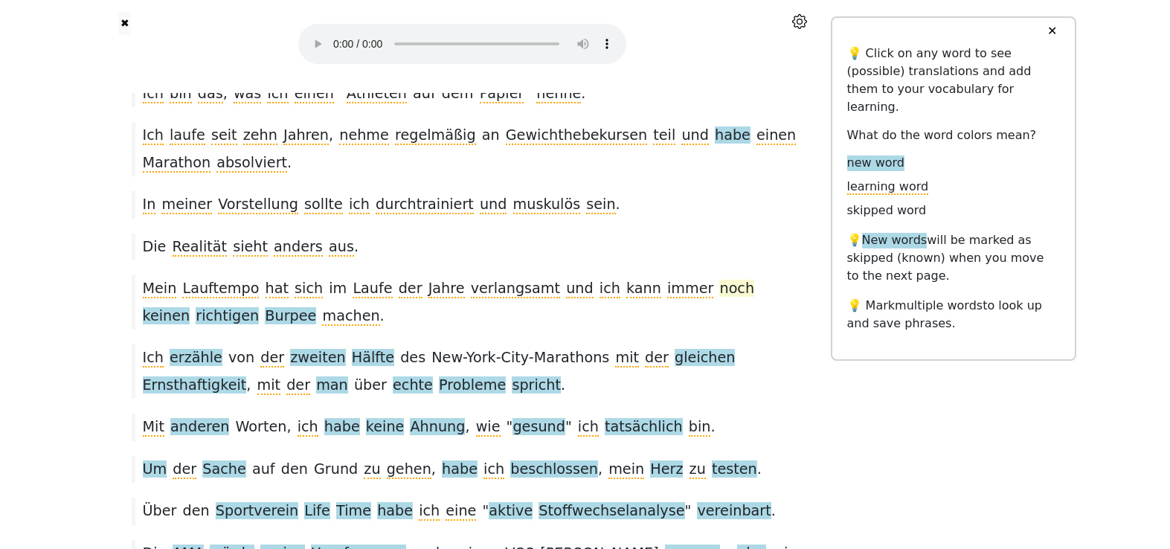
click at [719, 280] on span "noch" at bounding box center [736, 289] width 35 height 19
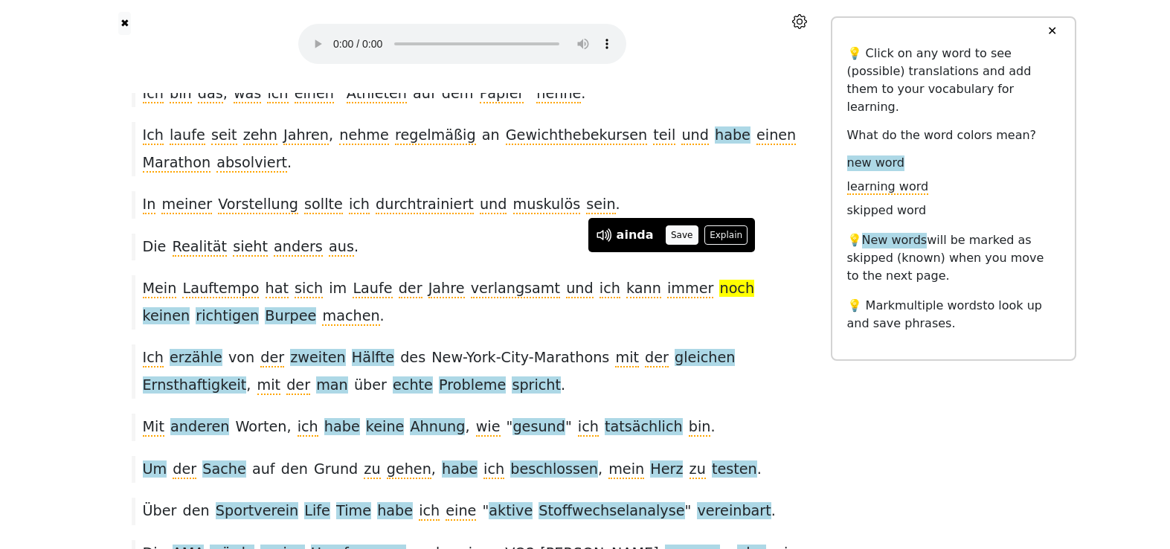
click at [674, 239] on button "Save" at bounding box center [682, 234] width 33 height 19
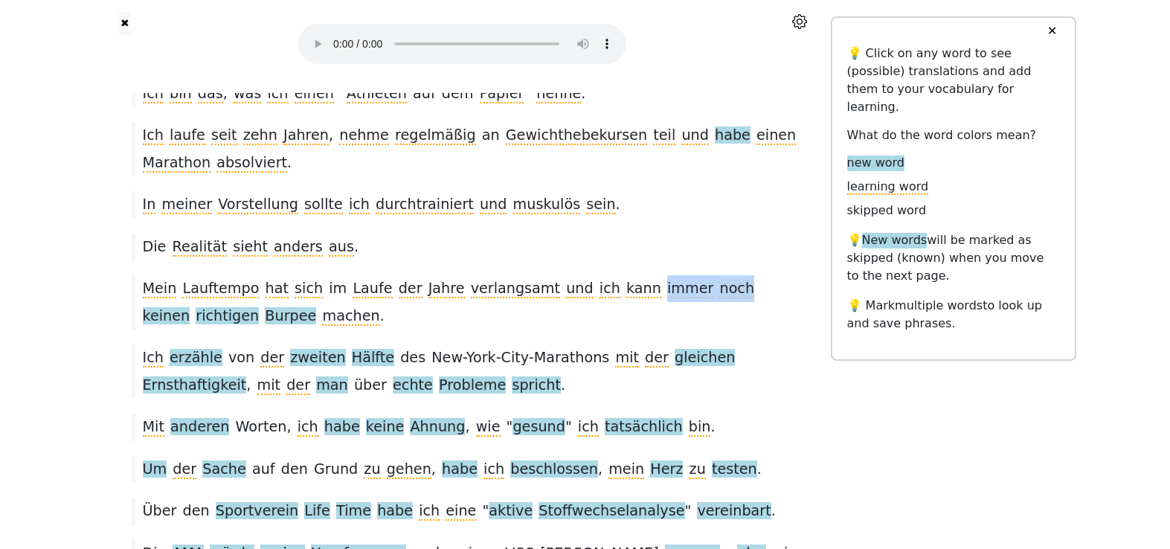
drag, startPoint x: 605, startPoint y: 264, endPoint x: 680, endPoint y: 263, distance: 74.4
click at [681, 275] on div "Mein Lauftempo hat sich im Laufe der Jahre verlangsamt und ich kann immer noch …" at bounding box center [462, 302] width 677 height 54
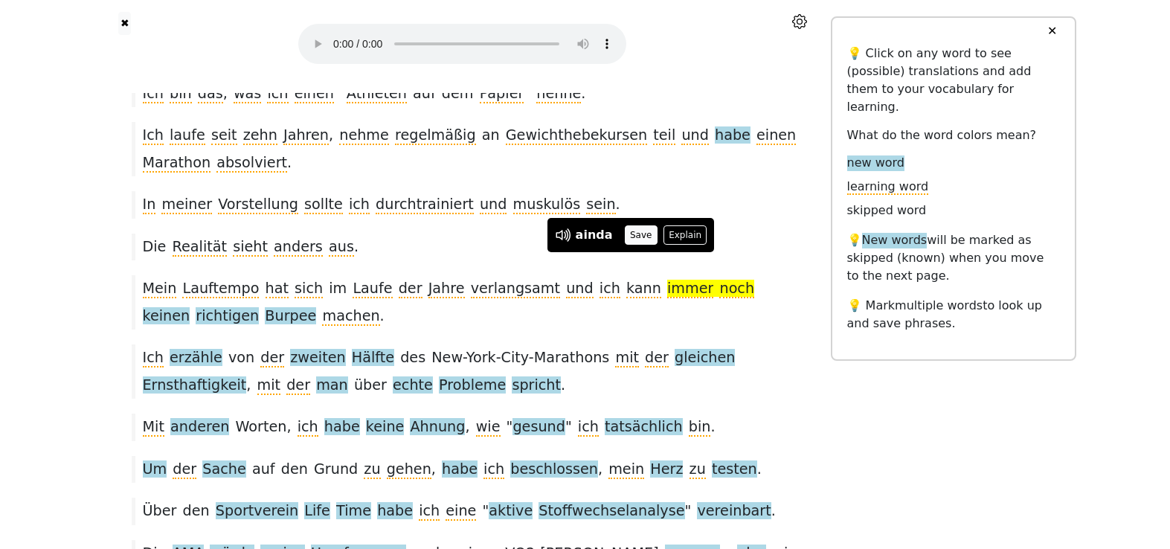
click at [625, 237] on button "Save" at bounding box center [641, 234] width 33 height 19
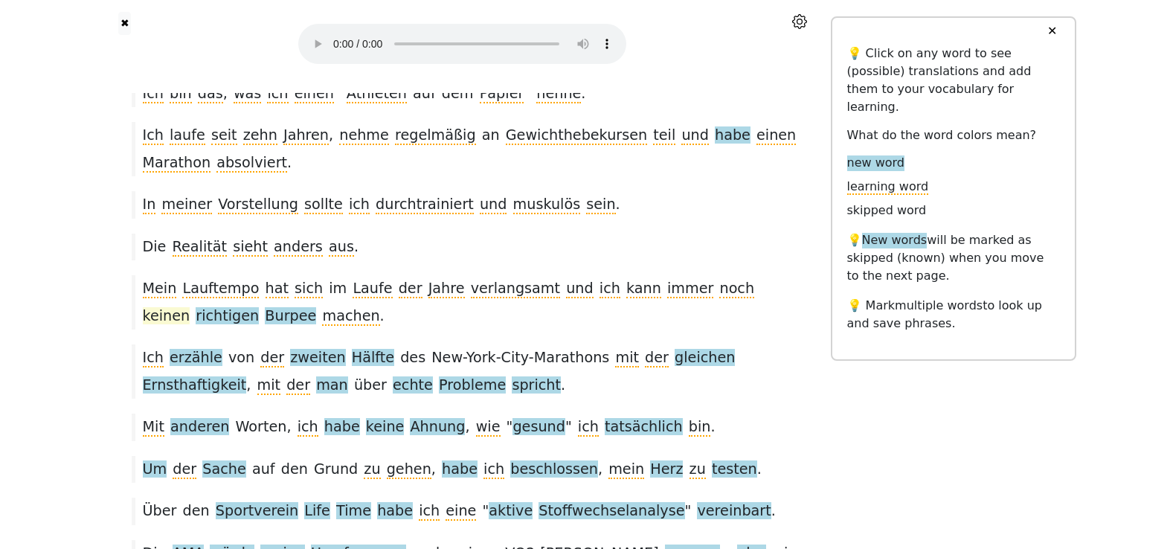
click at [190, 307] on span "keinen" at bounding box center [167, 316] width 48 height 19
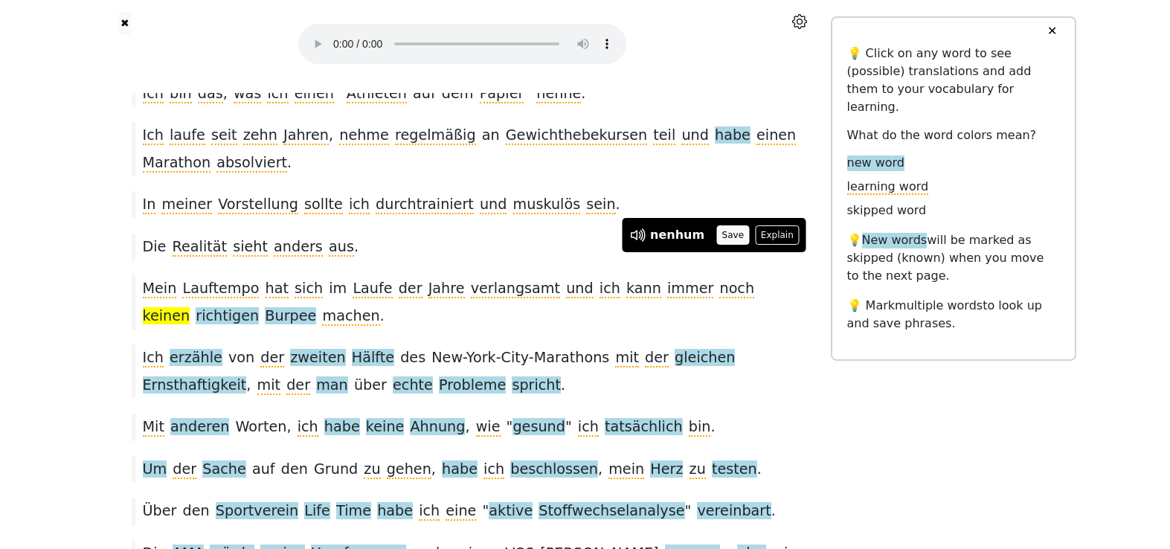
click at [718, 236] on button "Save" at bounding box center [732, 234] width 33 height 19
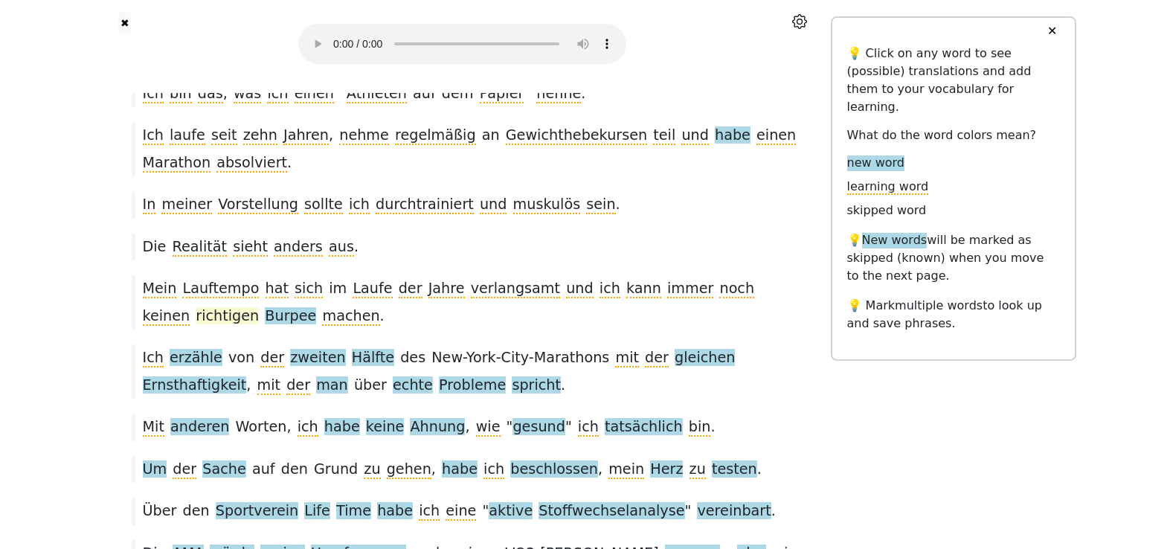
click at [259, 307] on span "richtigen" at bounding box center [227, 316] width 63 height 19
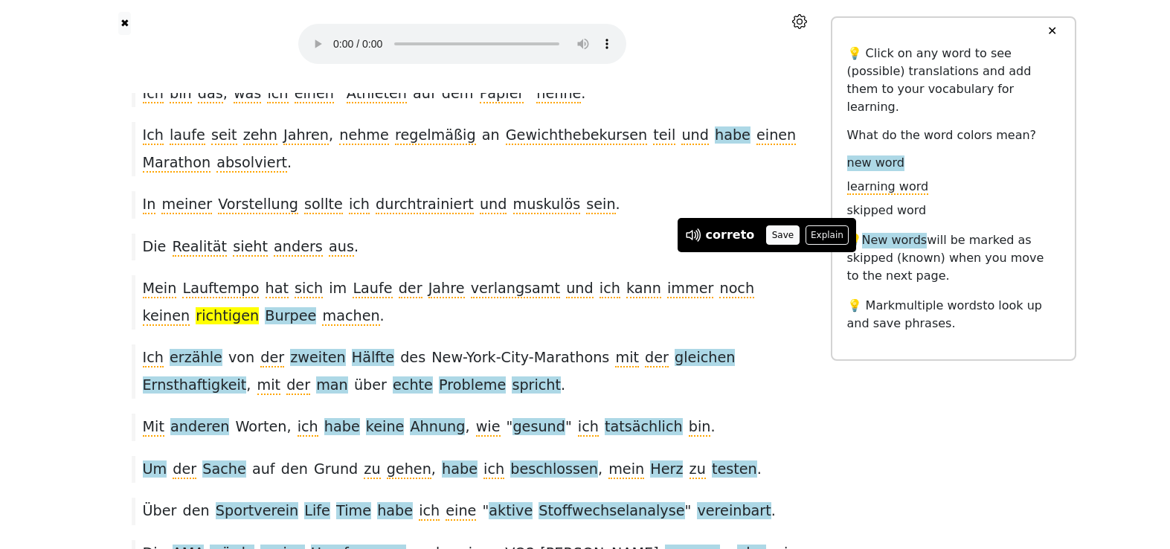
click at [766, 236] on button "Save" at bounding box center [782, 234] width 33 height 19
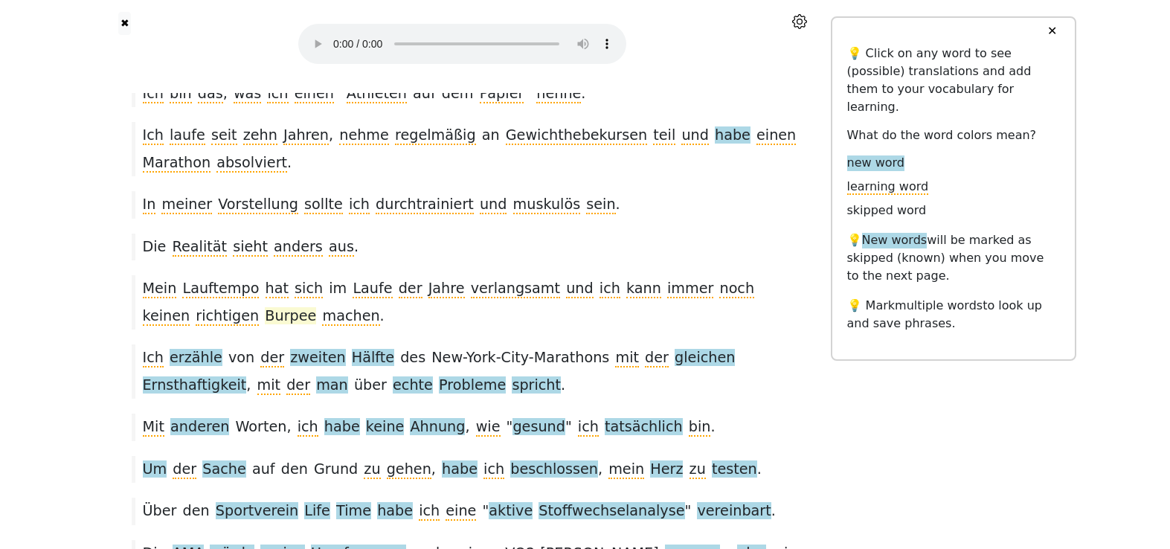
click at [265, 307] on span "Burpee" at bounding box center [290, 316] width 51 height 19
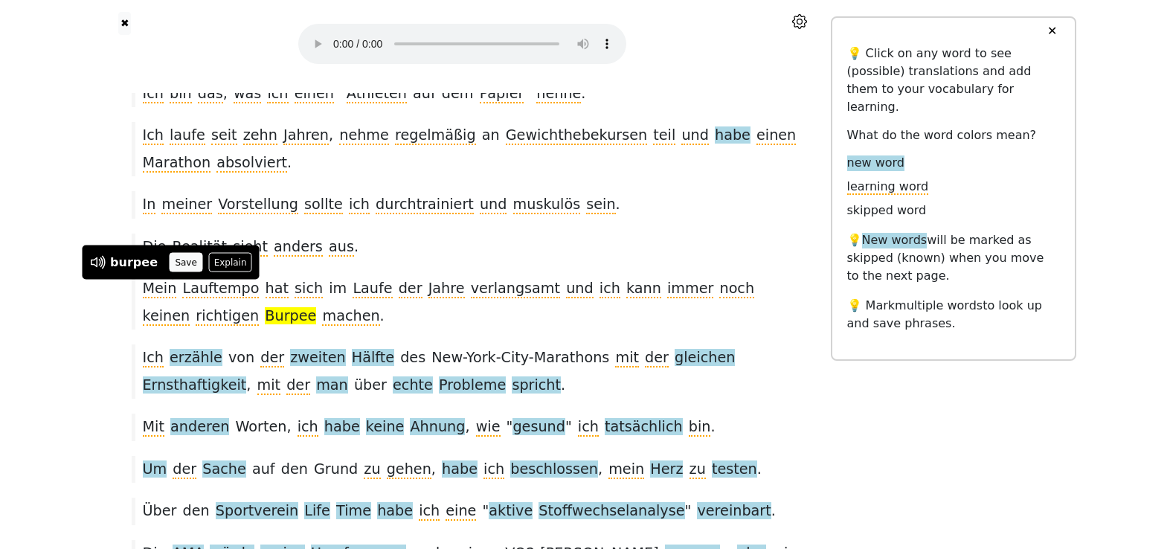
click at [178, 268] on button "Save" at bounding box center [186, 262] width 33 height 19
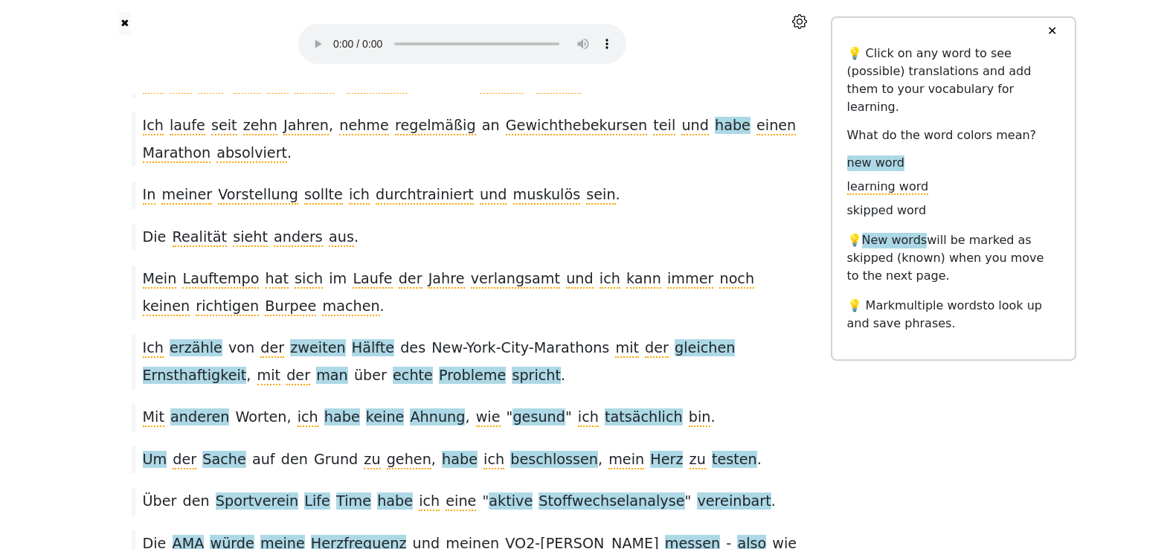
scroll to position [153, 0]
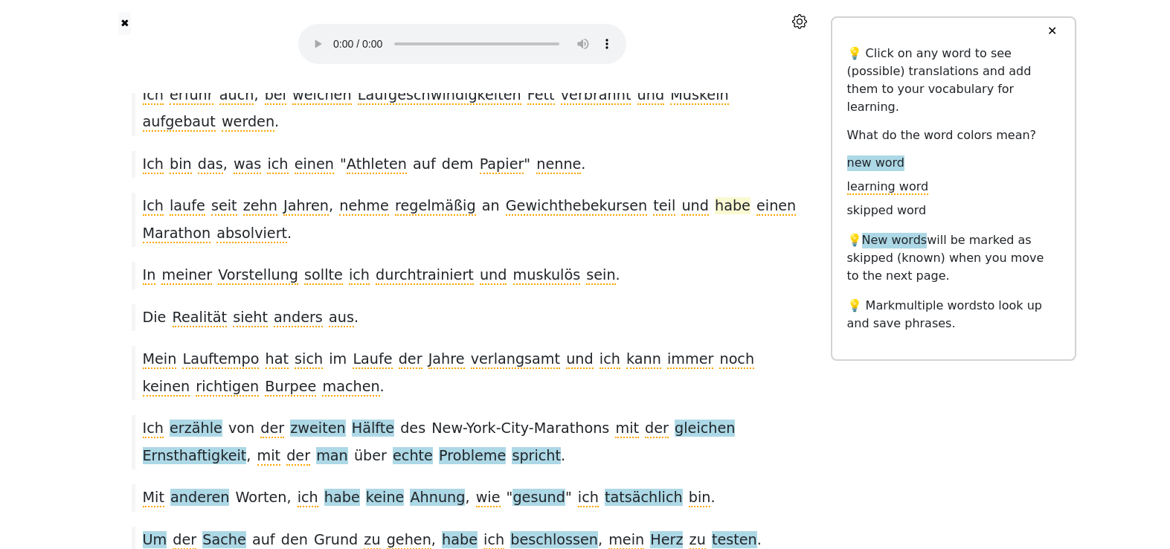
click at [715, 197] on span "habe" at bounding box center [733, 206] width 36 height 19
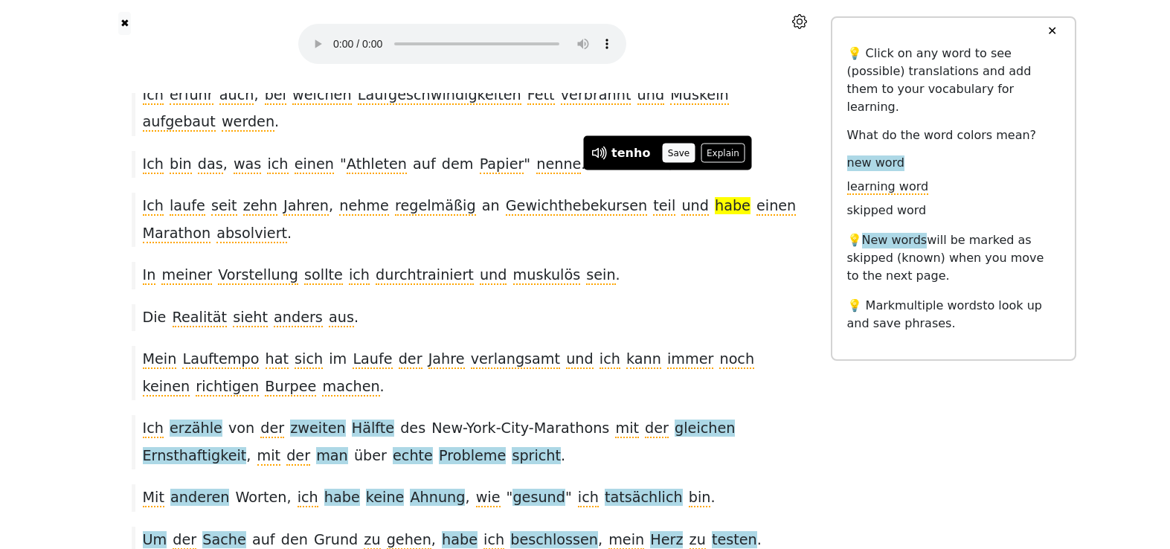
click at [673, 144] on button "Save" at bounding box center [678, 153] width 33 height 19
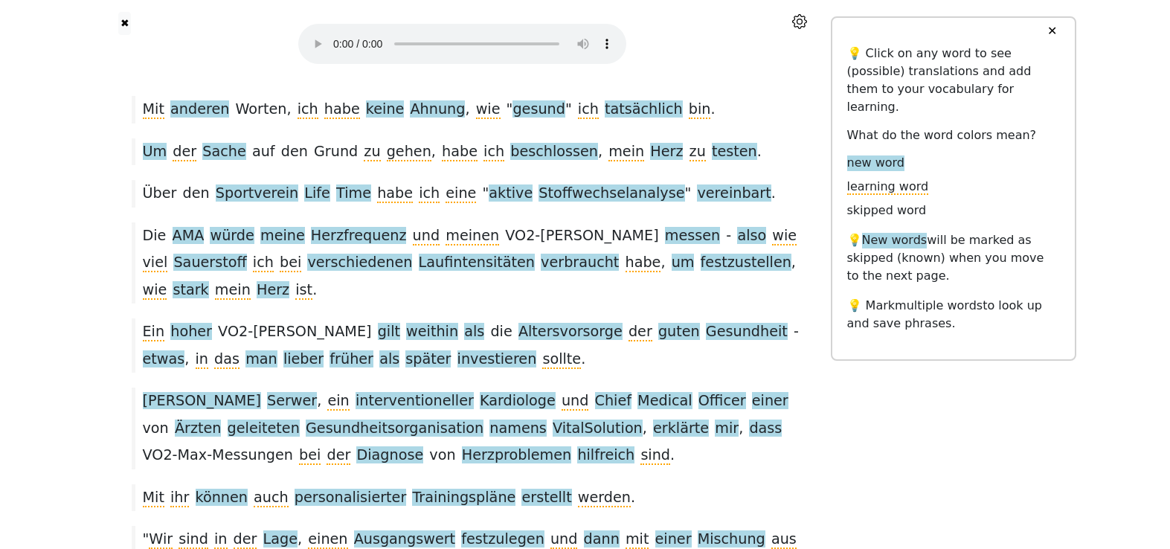
scroll to position [0, 0]
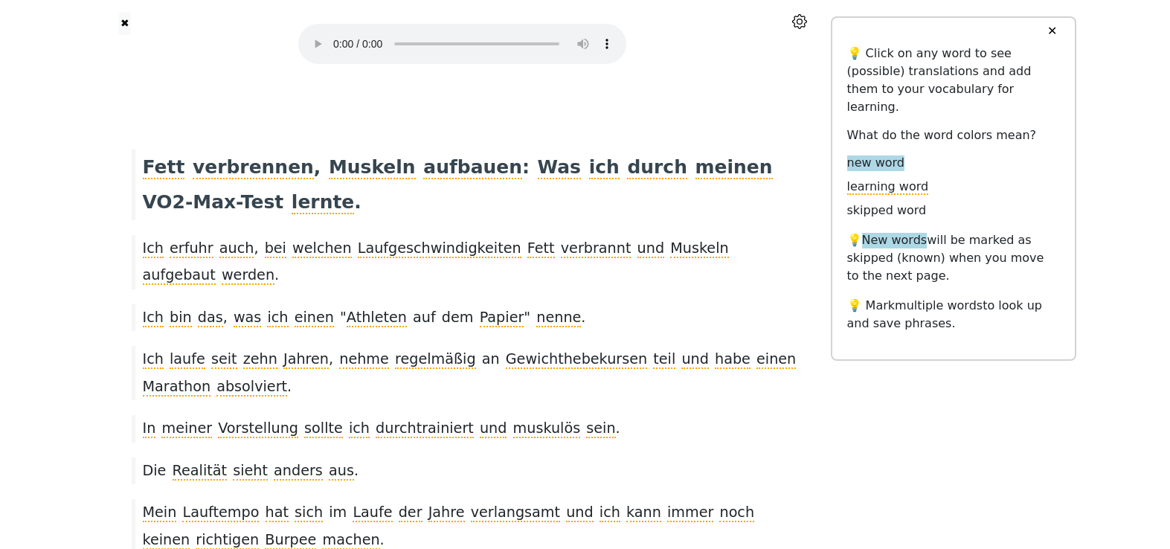
click at [120, 25] on button "✖" at bounding box center [124, 23] width 13 height 23
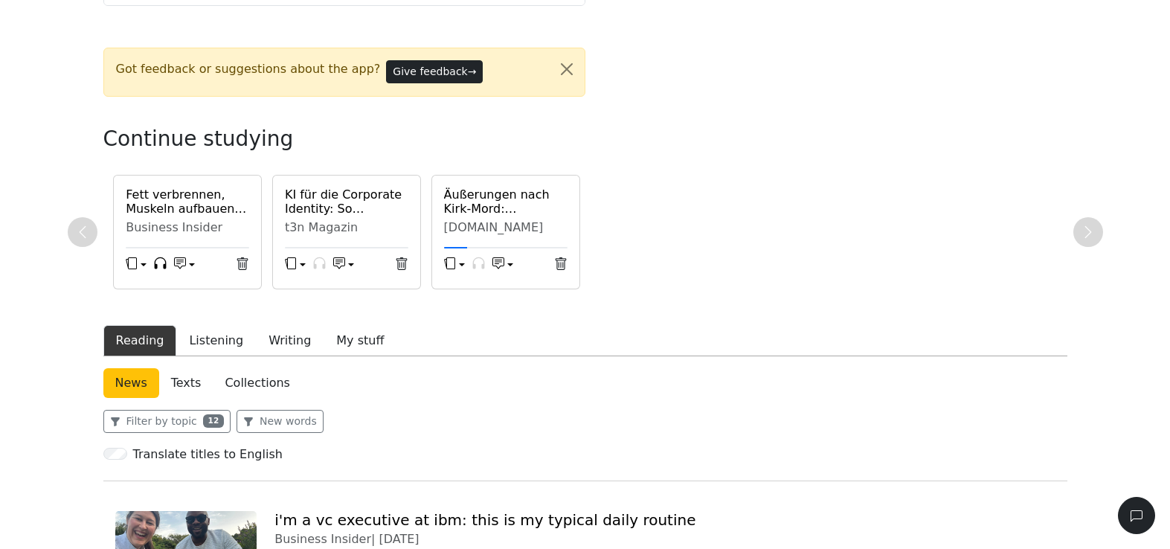
scroll to position [199, 0]
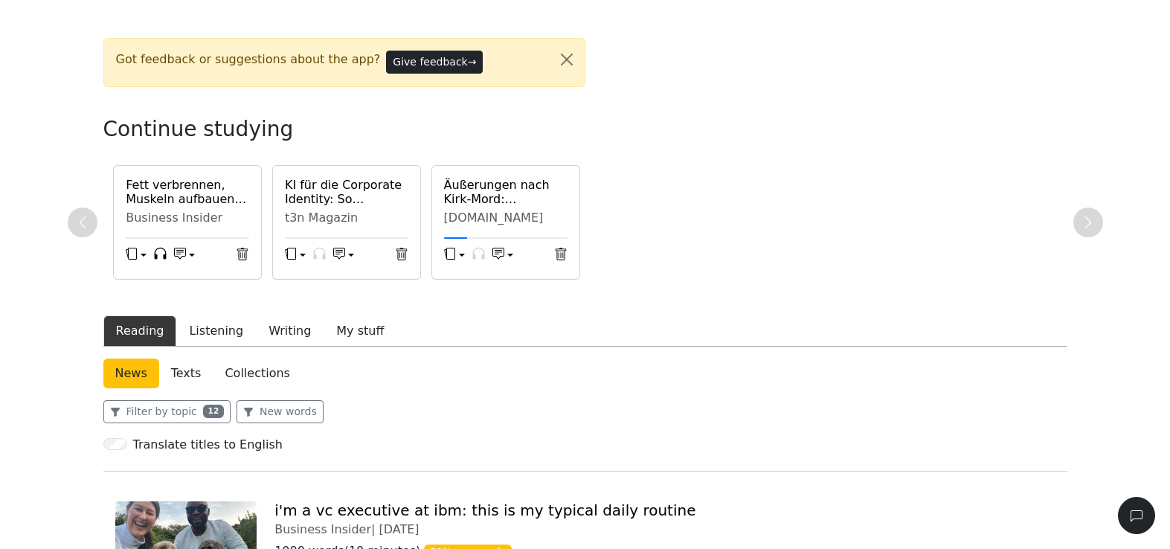
click at [190, 374] on link "Texts" at bounding box center [186, 373] width 54 height 30
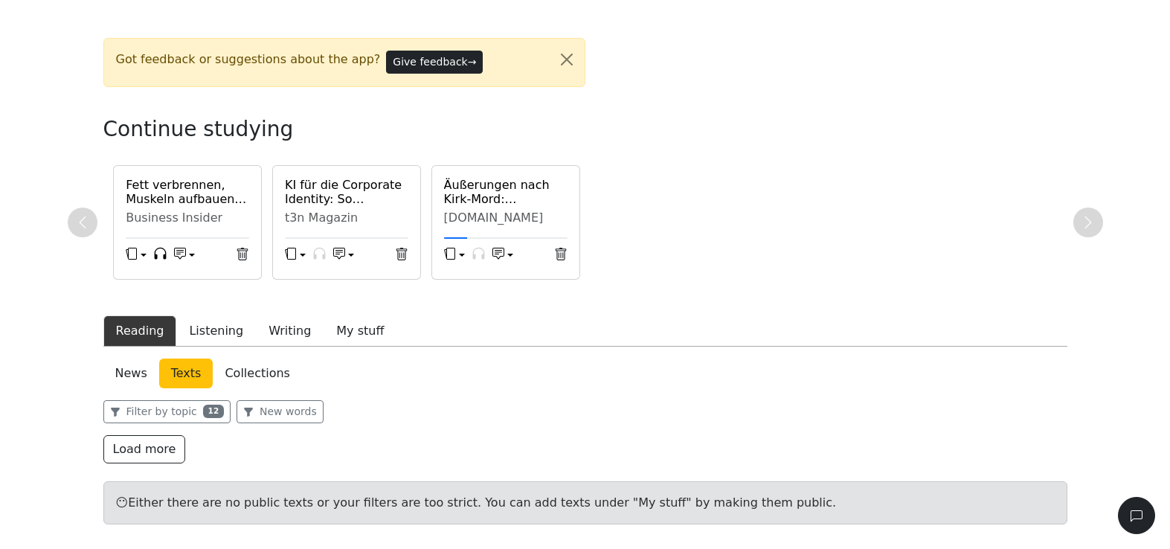
scroll to position [234, 0]
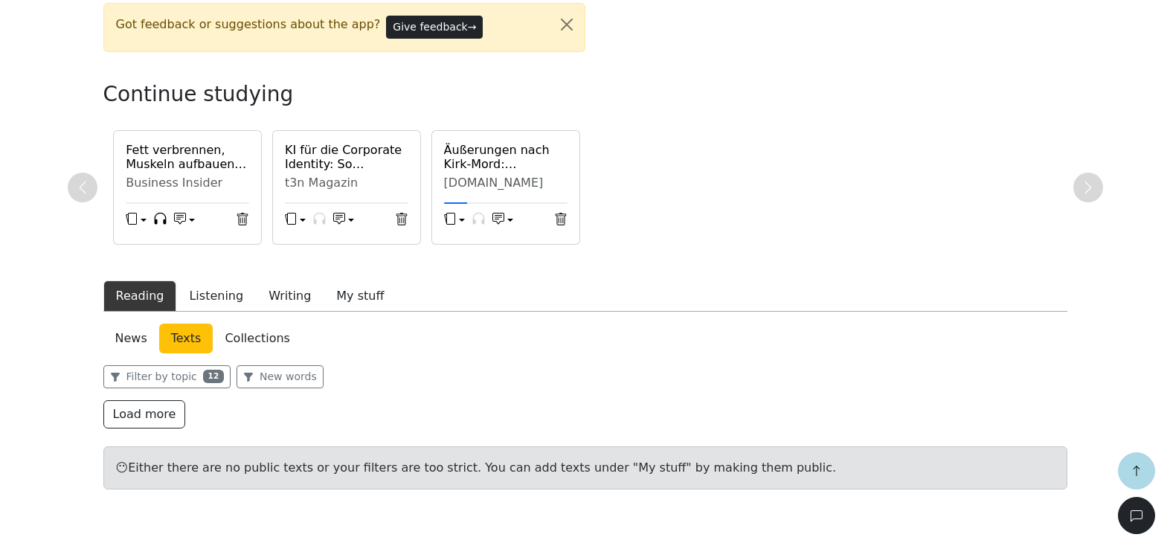
click at [246, 344] on link "Collections" at bounding box center [257, 338] width 88 height 30
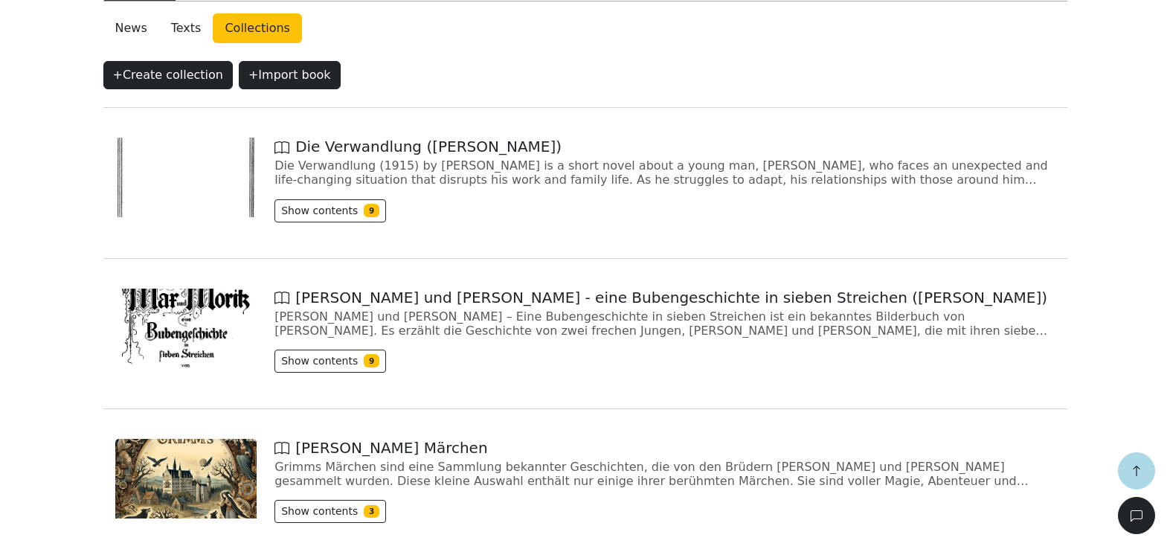
scroll to position [343, 0]
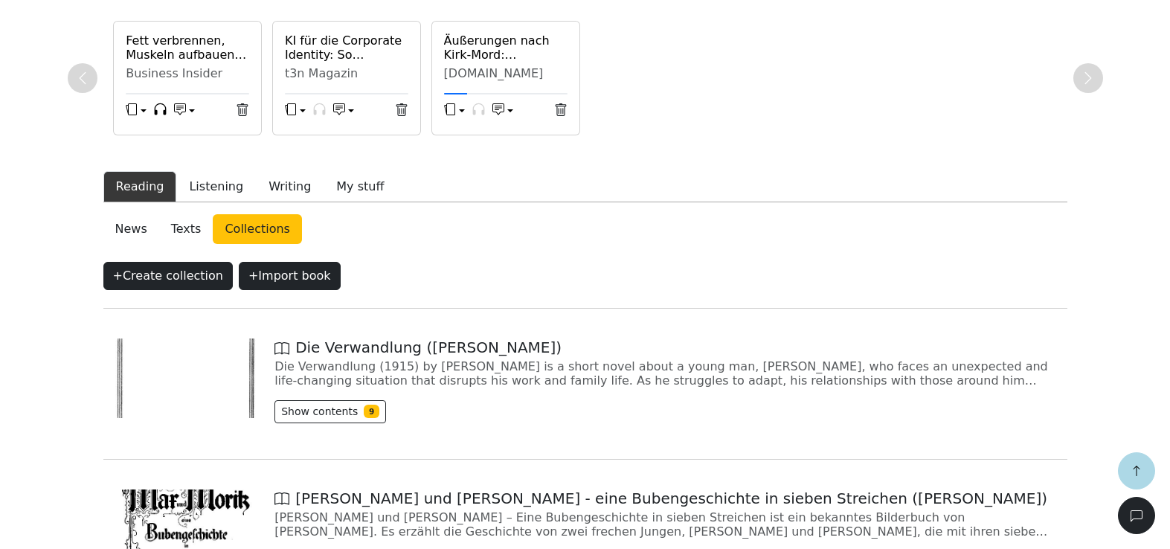
click at [117, 239] on link "News" at bounding box center [131, 229] width 56 height 30
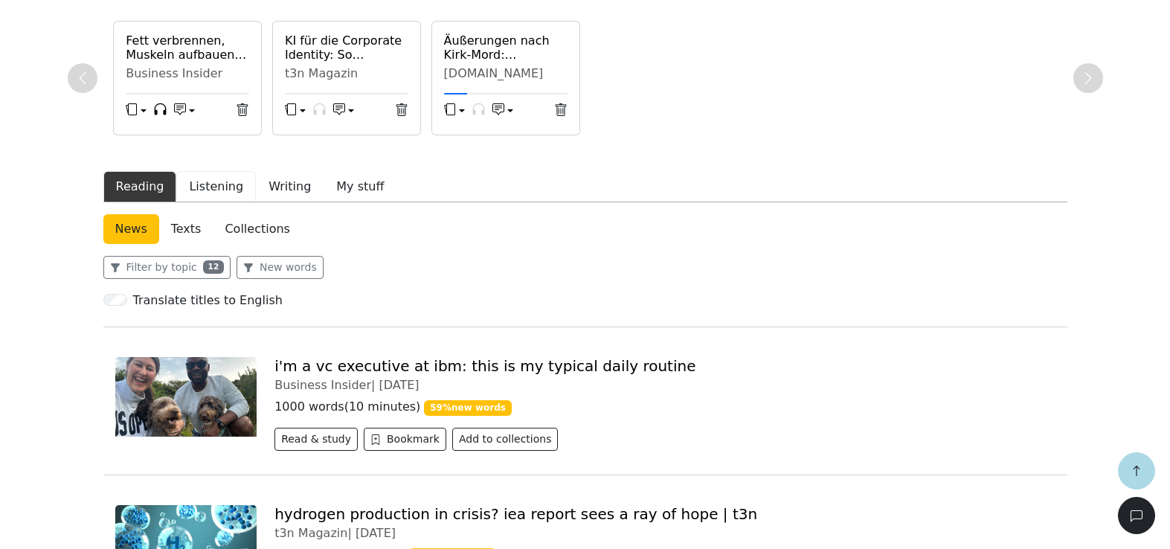
click at [207, 190] on button "Listening" at bounding box center [216, 186] width 80 height 31
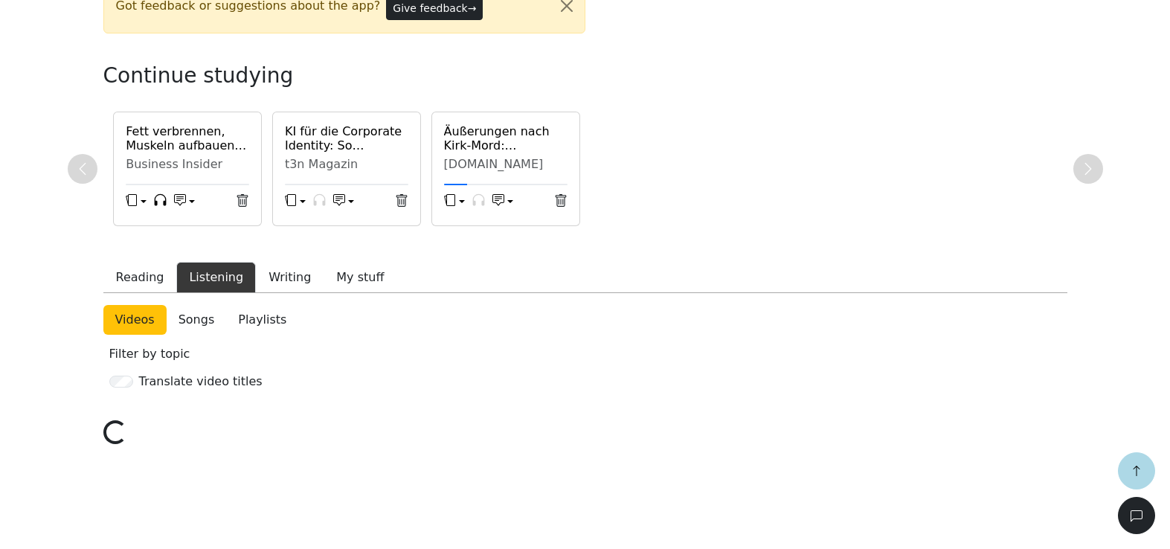
scroll to position [343, 0]
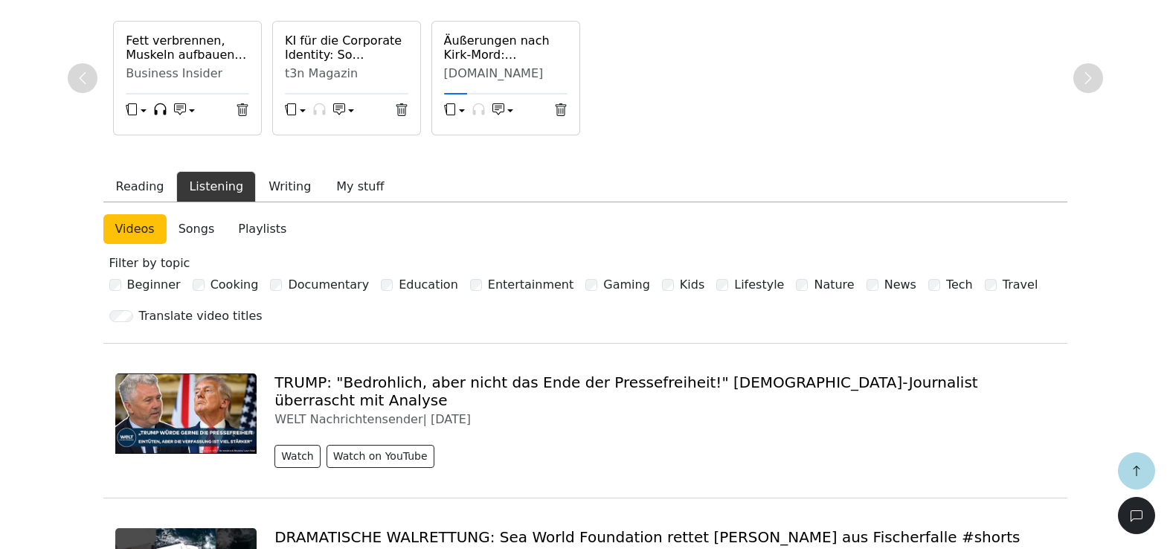
click at [179, 238] on link "Songs" at bounding box center [197, 229] width 60 height 30
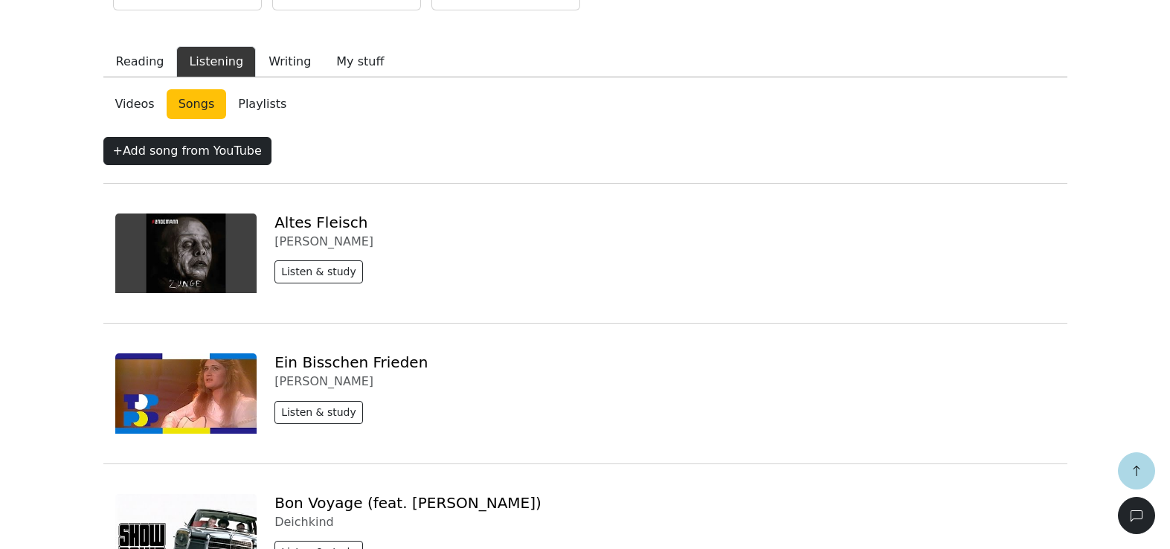
scroll to position [364, 0]
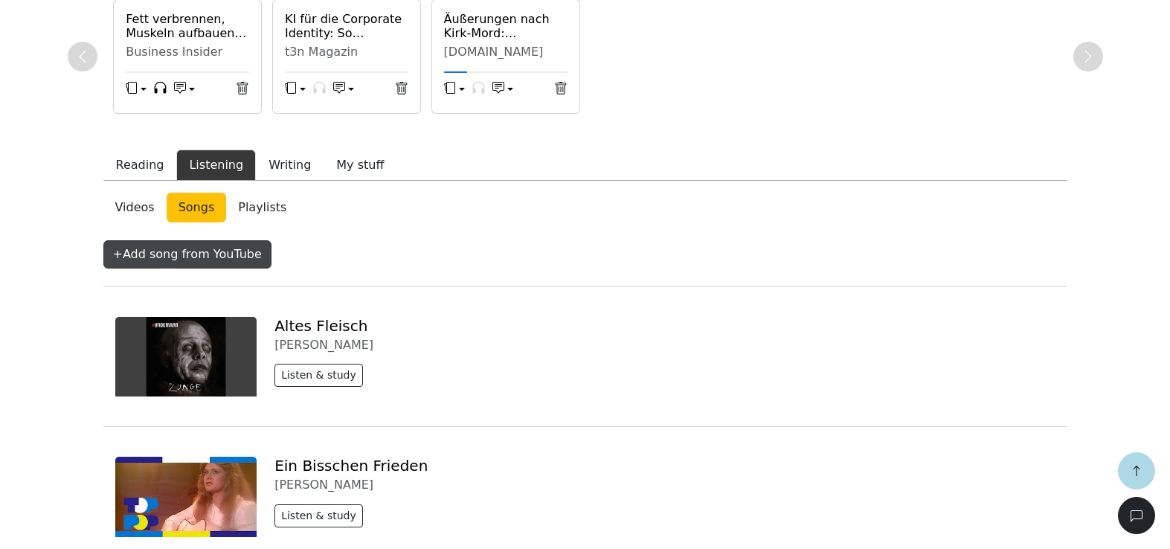
click at [236, 254] on button "+ Add song from YouTube" at bounding box center [187, 254] width 168 height 28
select select "******"
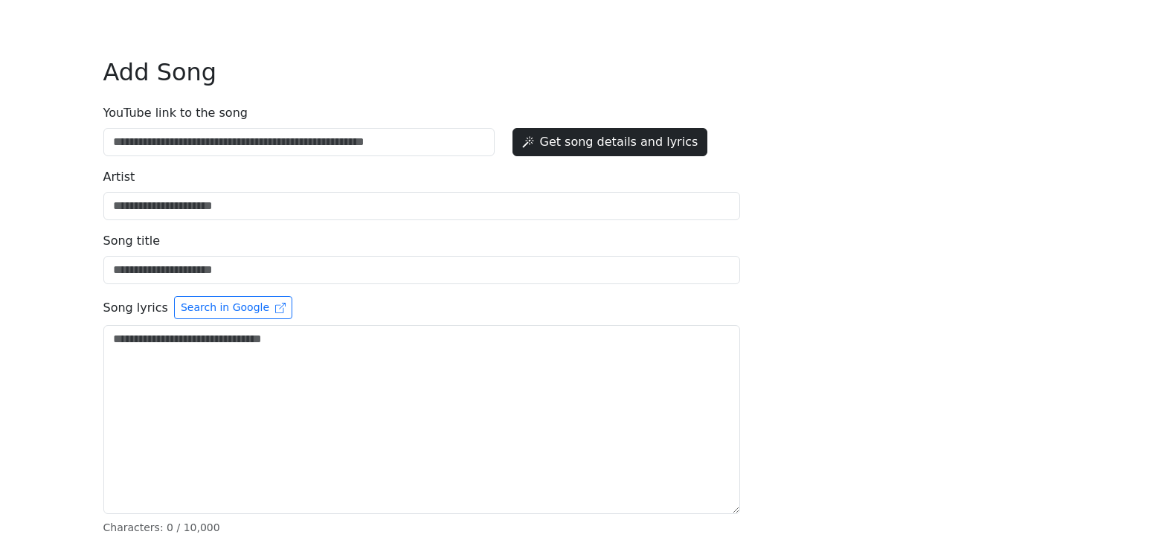
scroll to position [67, 0]
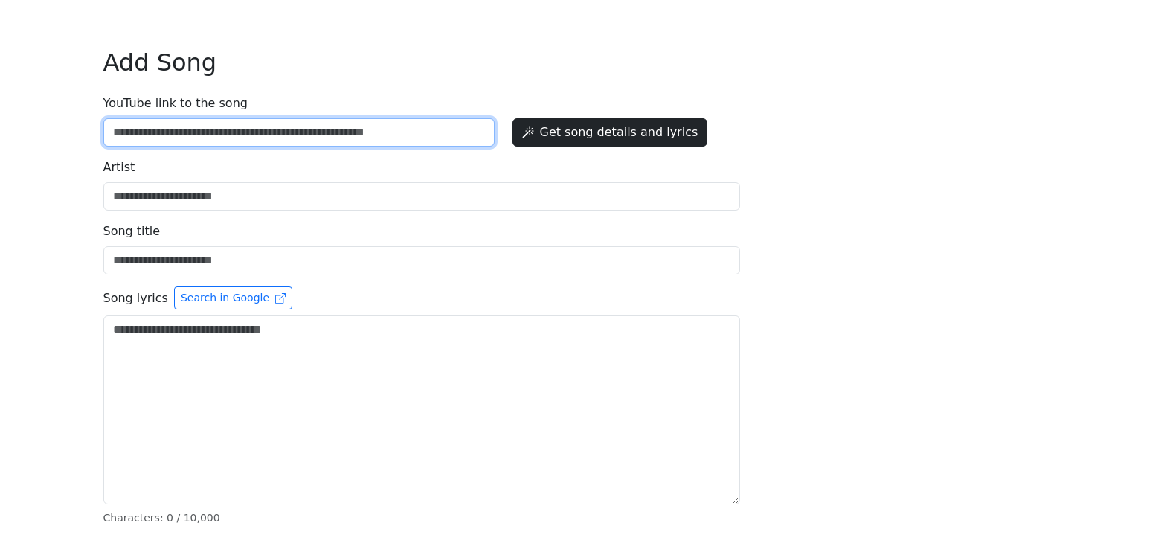
click at [244, 131] on input "YouTube link to the song" at bounding box center [298, 132] width 391 height 28
paste input "**********"
type input "**********"
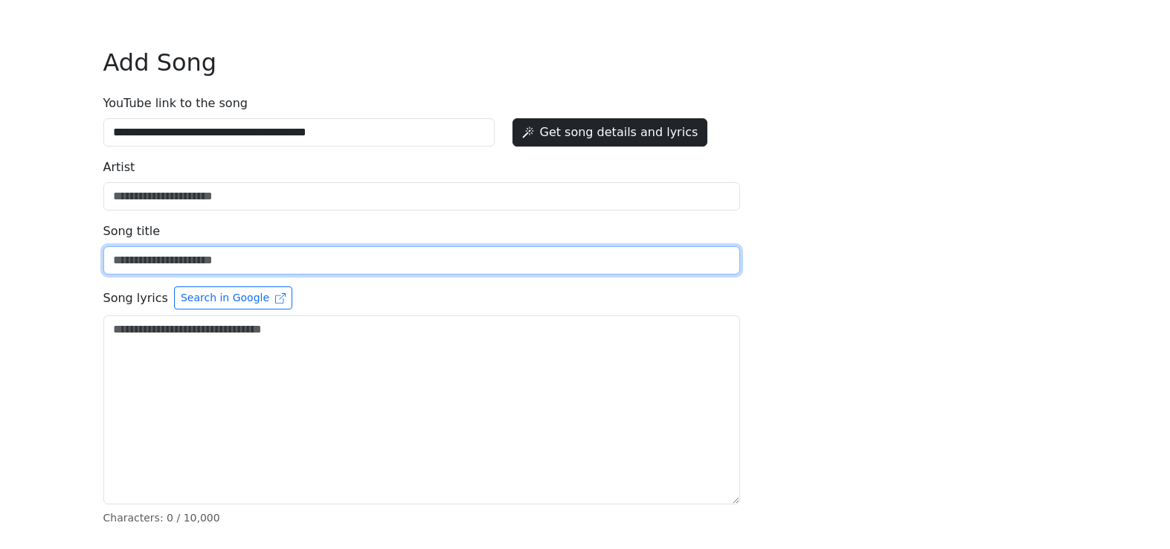
click at [181, 261] on input "YouTube link to the song" at bounding box center [421, 260] width 637 height 28
paste input "*****"
type input "*****"
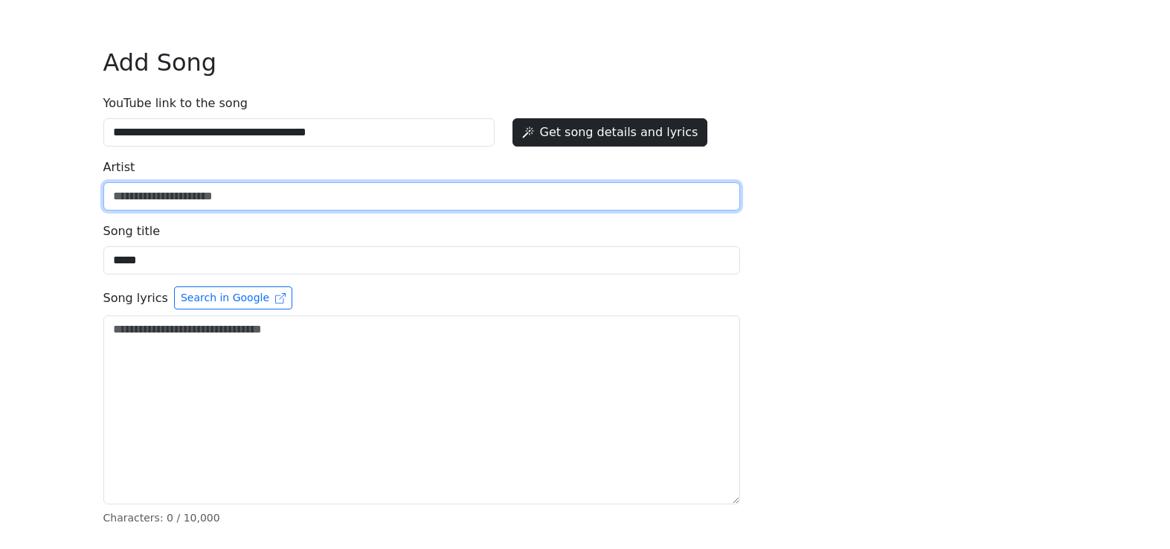
click at [231, 187] on input "YouTube link to the song" at bounding box center [421, 196] width 637 height 28
paste input "**********"
type input "**********"
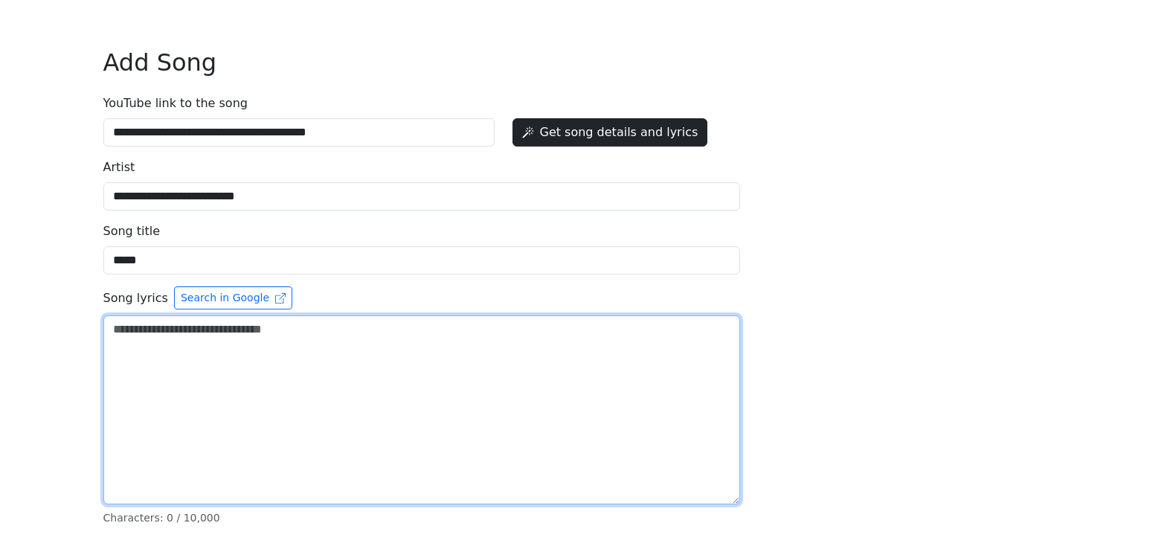
click at [305, 376] on textarea "YouTube link to the song" at bounding box center [421, 409] width 637 height 189
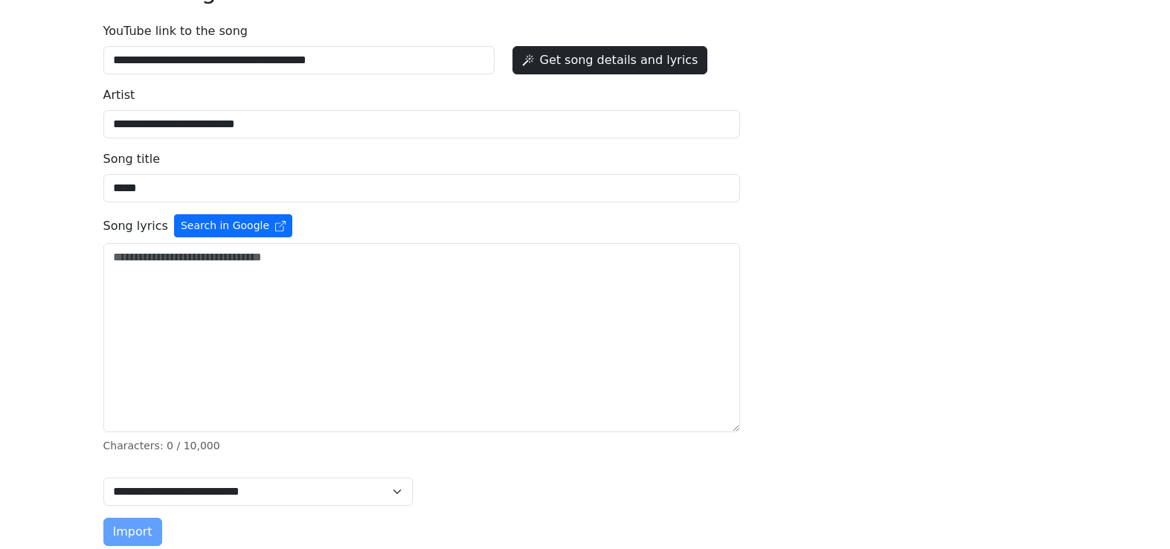
click at [242, 232] on button "Search in Google" at bounding box center [233, 225] width 118 height 23
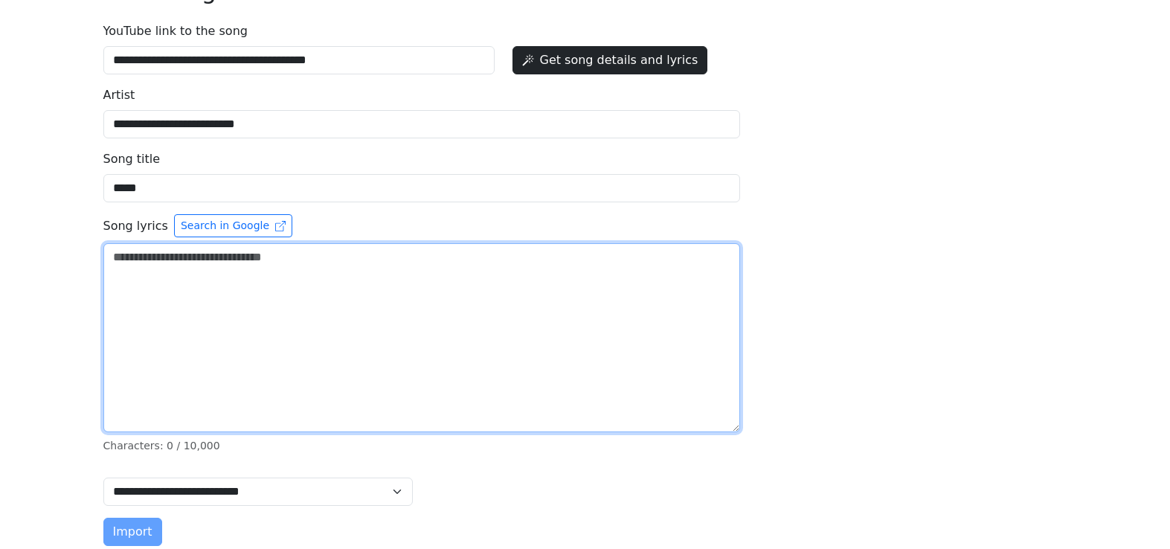
click at [313, 289] on textarea "YouTube link to the song" at bounding box center [421, 337] width 637 height 189
paste textarea "**********"
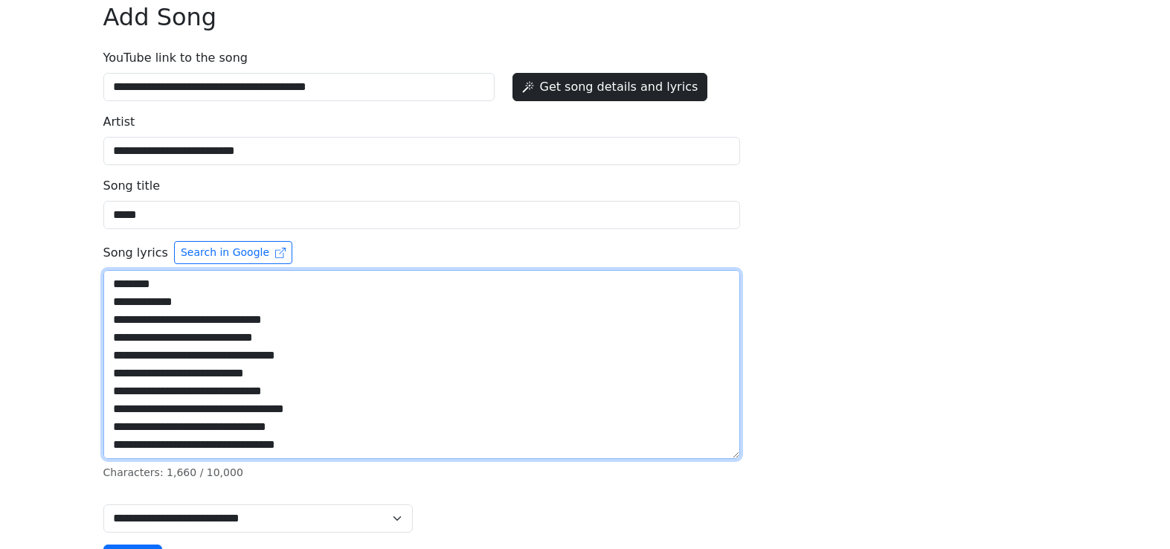
scroll to position [161, 0]
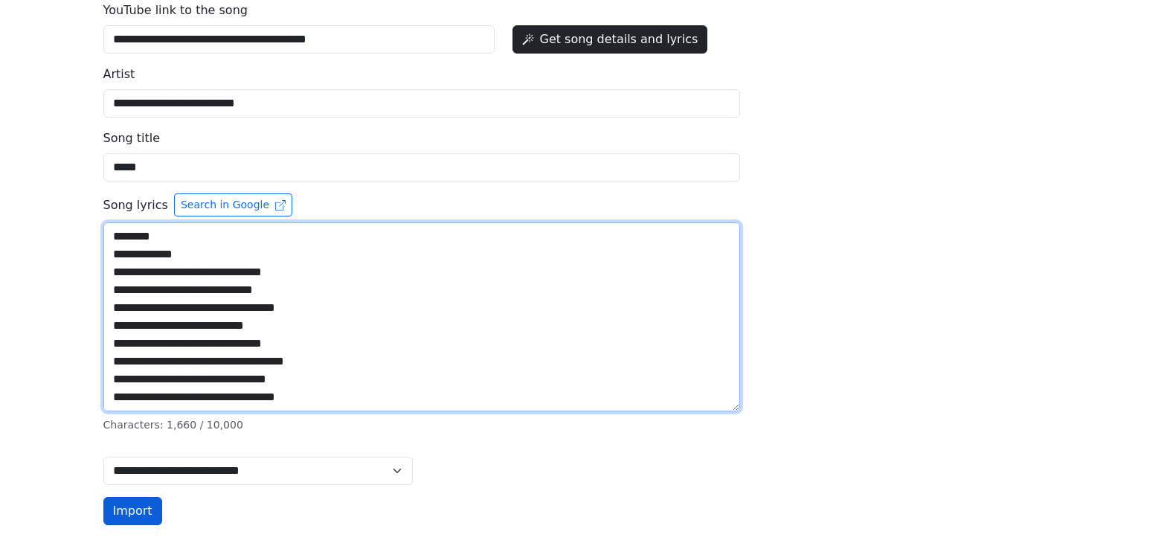
type textarea "**********"
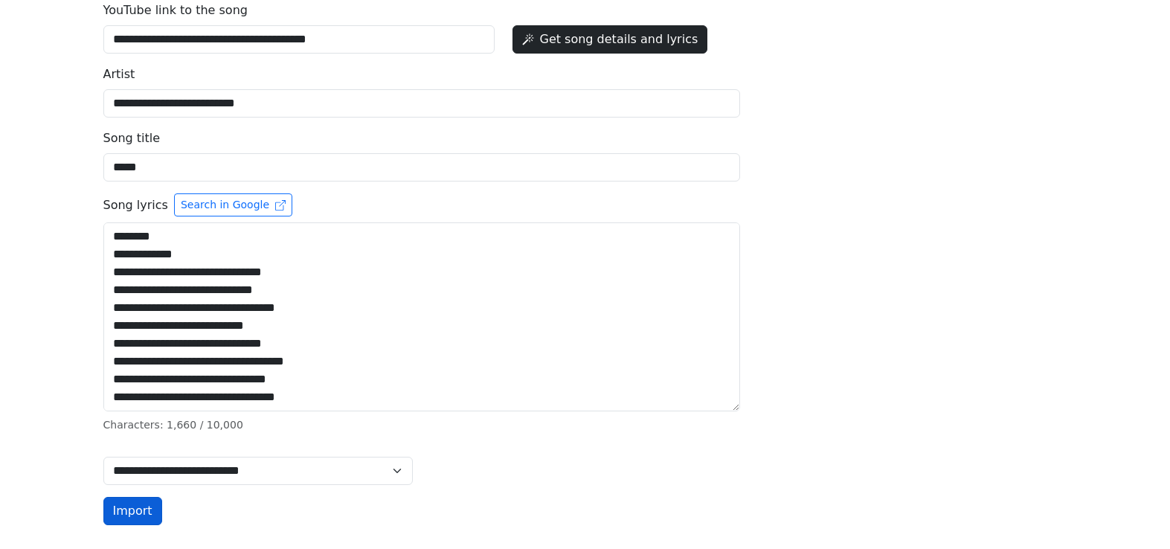
click at [125, 516] on button "Import" at bounding box center [132, 511] width 59 height 28
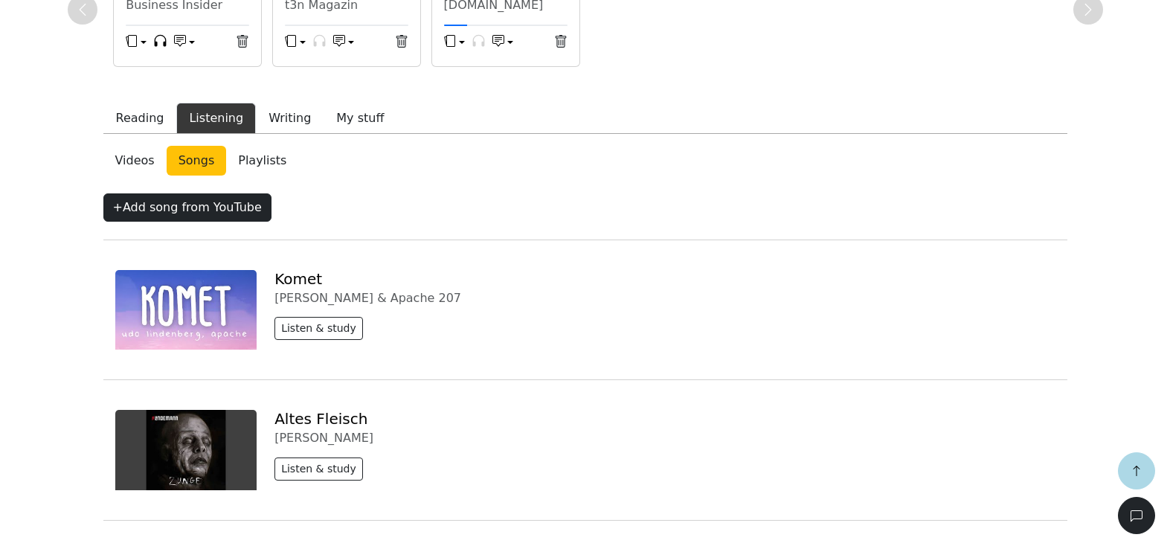
scroll to position [454, 0]
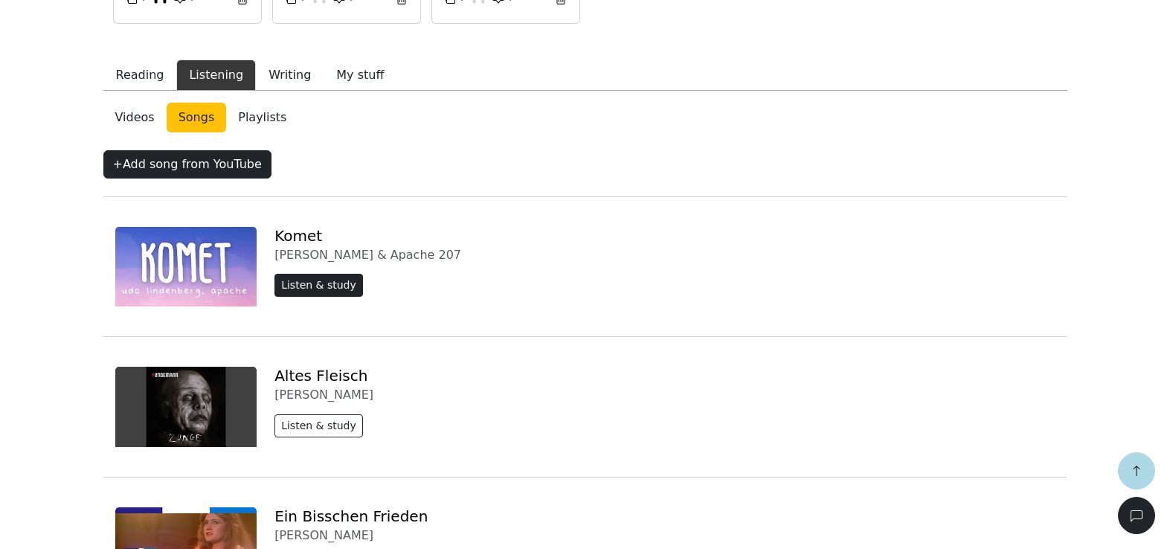
click at [322, 292] on button "Listen & study" at bounding box center [318, 285] width 88 height 23
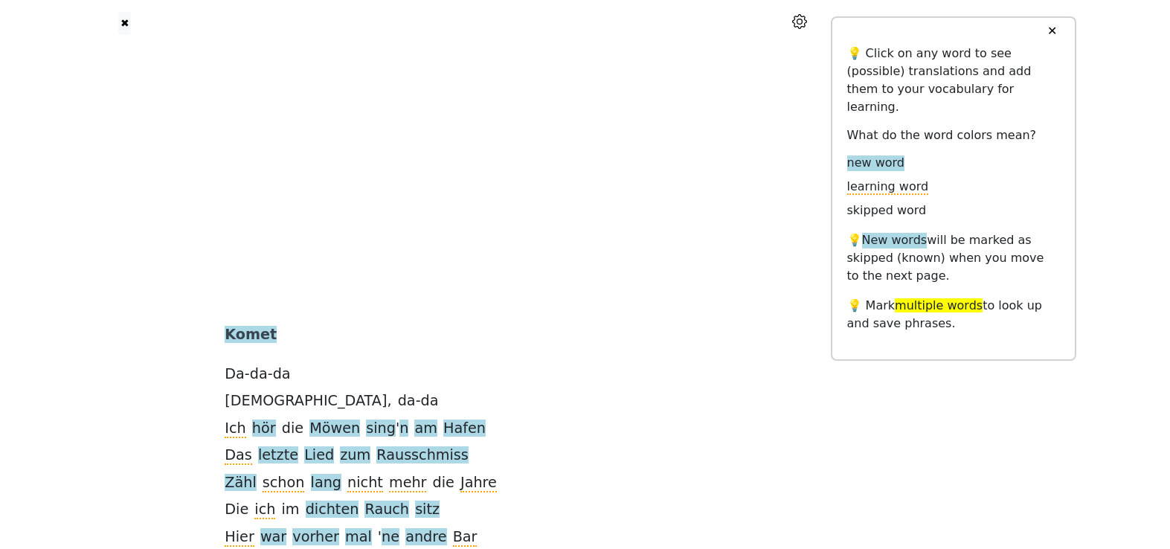
scroll to position [71, 0]
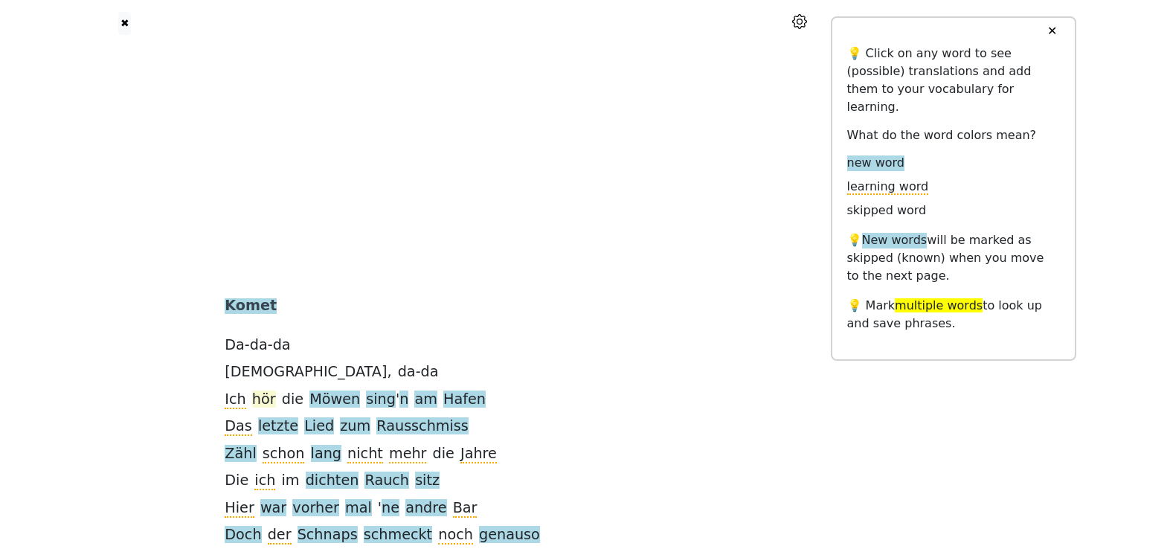
click at [276, 402] on span "hör" at bounding box center [264, 399] width 24 height 19
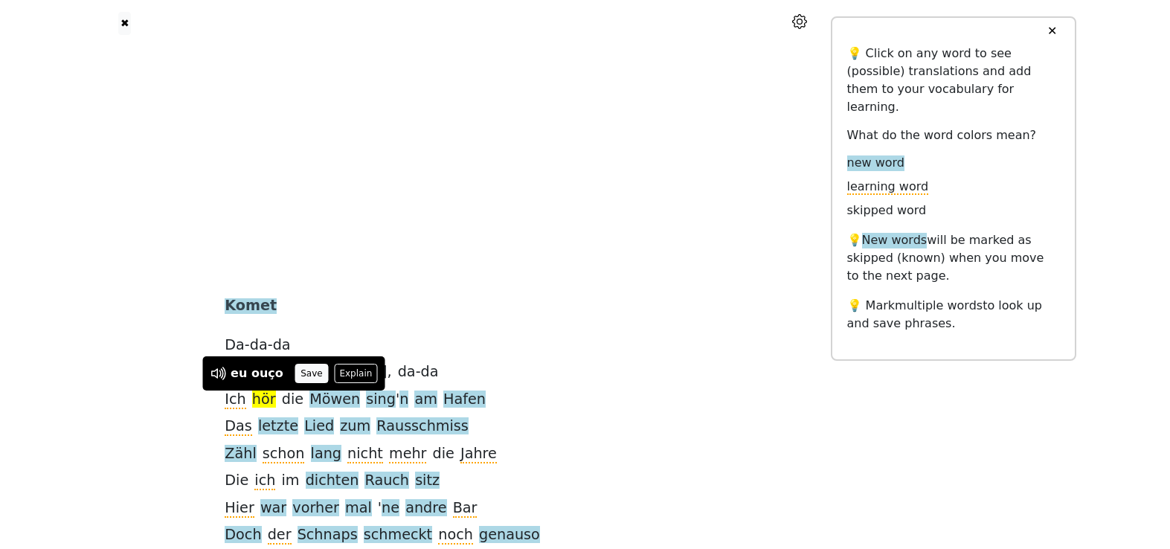
click at [305, 372] on button "Save" at bounding box center [311, 373] width 33 height 19
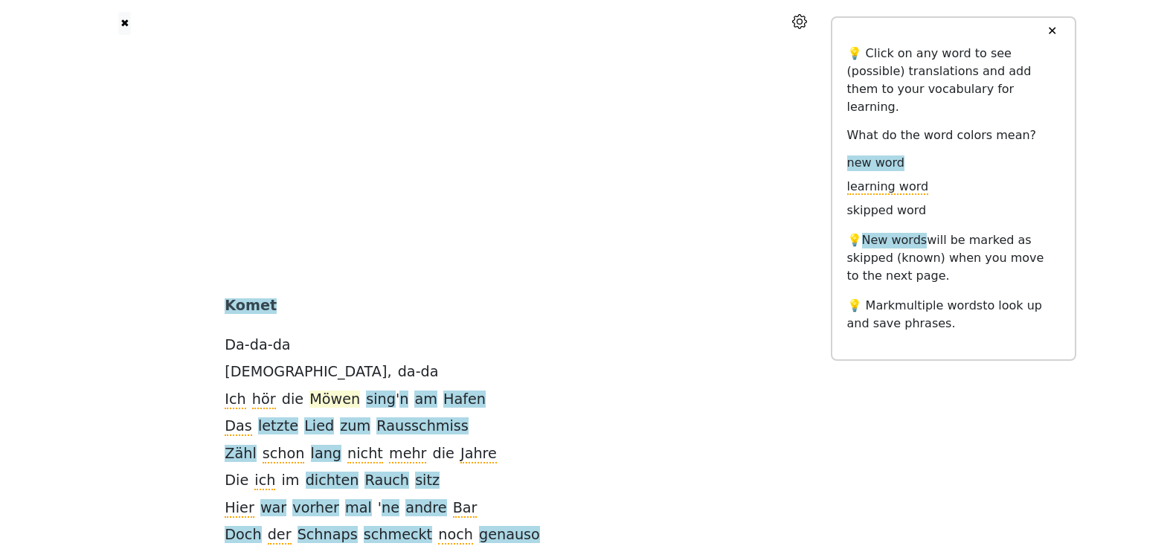
click at [360, 391] on span "Möwen" at bounding box center [334, 399] width 51 height 19
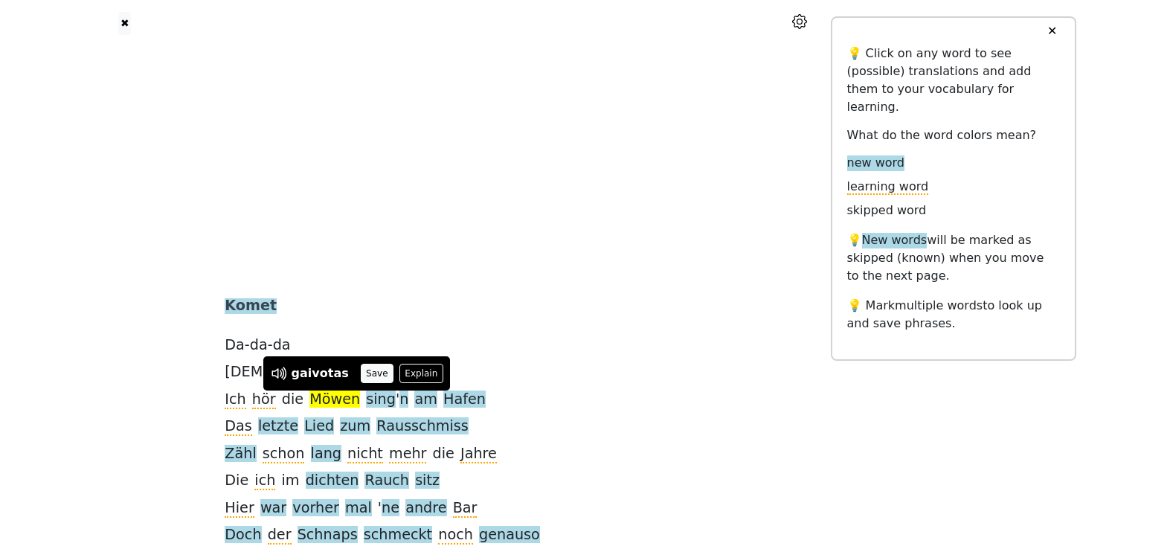
click at [371, 373] on button "Save" at bounding box center [377, 373] width 33 height 19
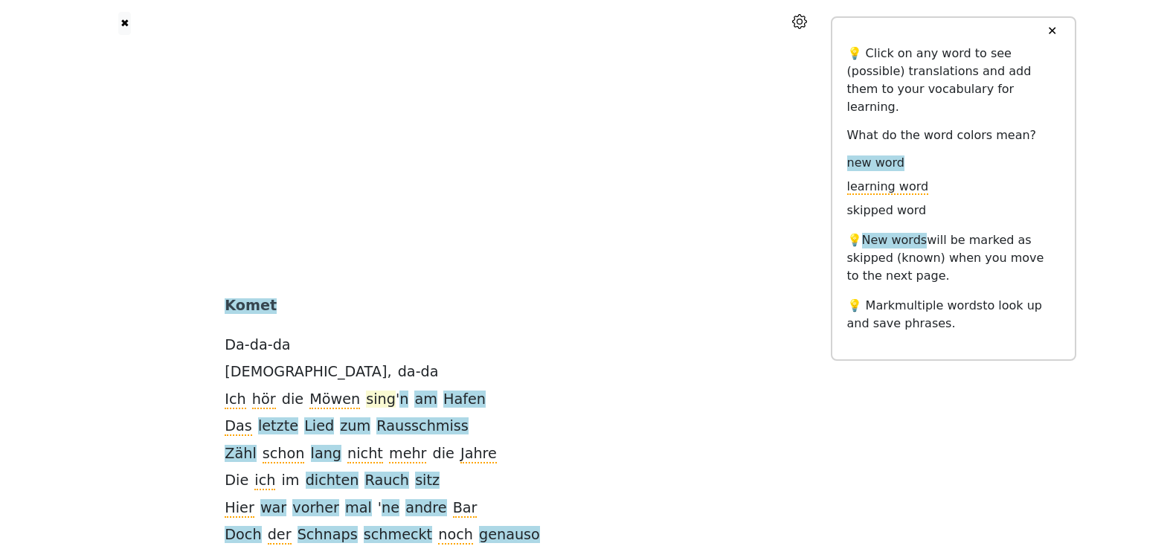
click at [393, 401] on span "sing" at bounding box center [381, 399] width 30 height 19
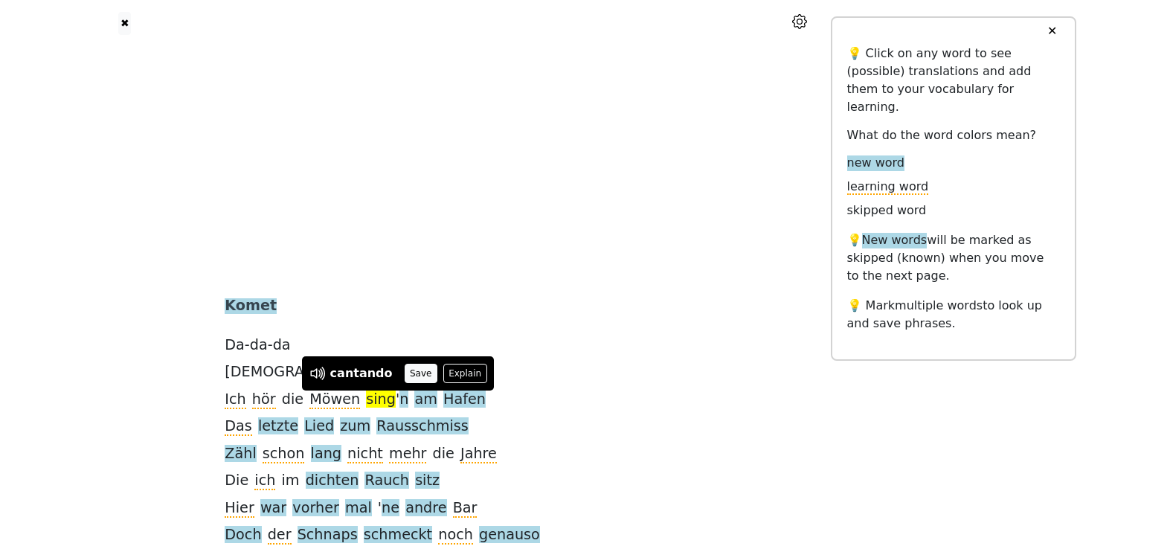
click at [408, 376] on button "Save" at bounding box center [421, 373] width 33 height 19
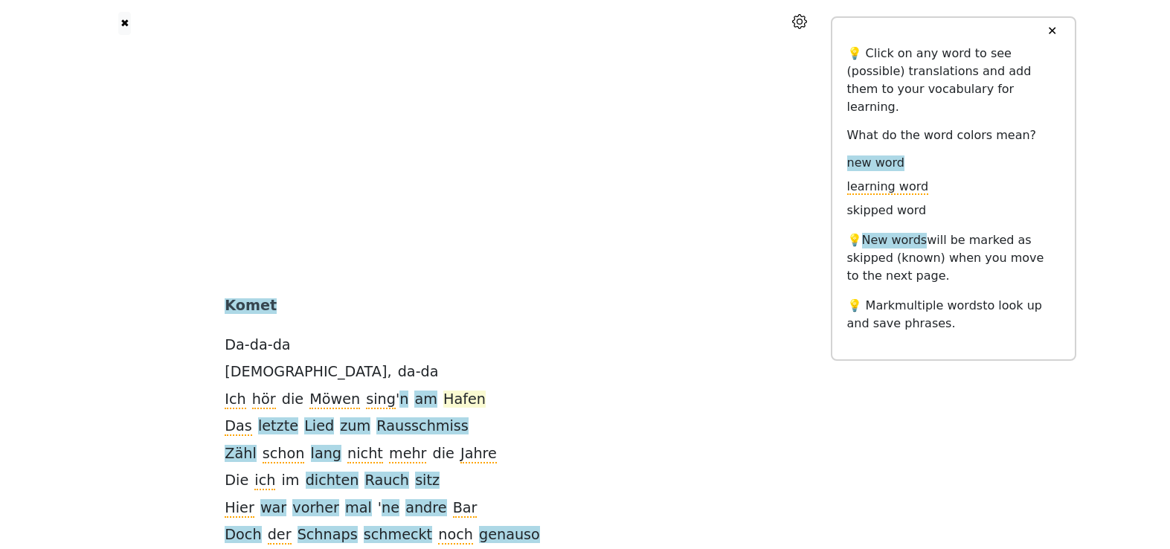
click at [470, 401] on span "Hafen" at bounding box center [464, 399] width 42 height 19
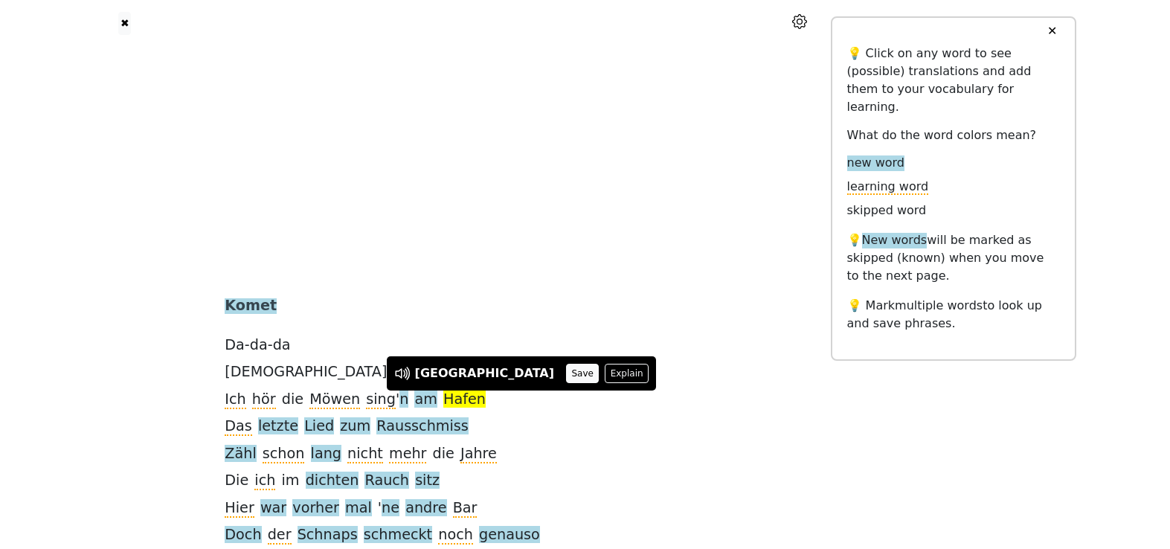
click at [566, 376] on button "Save" at bounding box center [582, 373] width 33 height 19
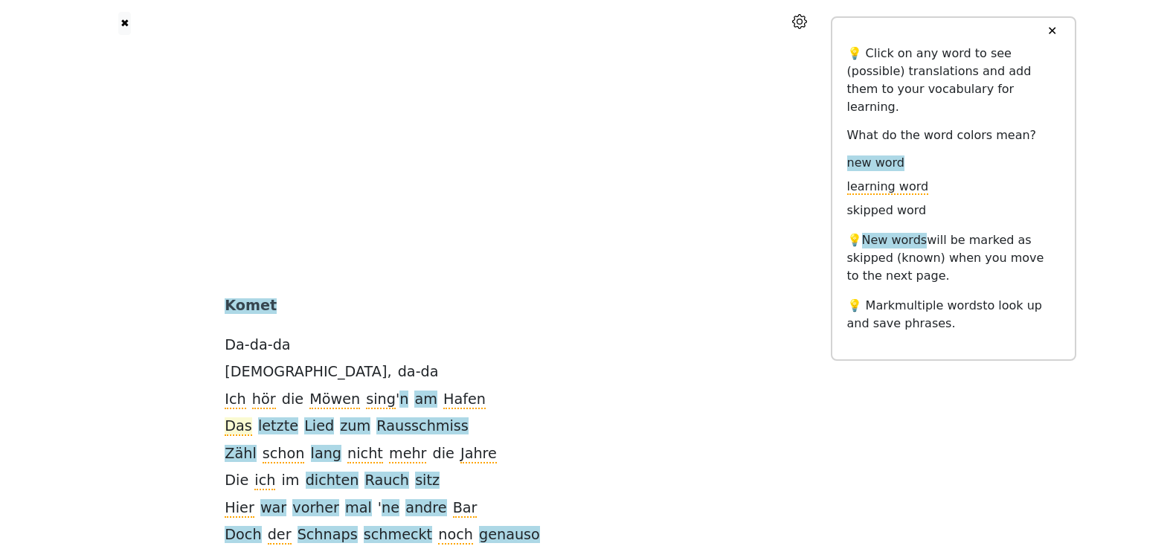
click at [252, 426] on span "Das" at bounding box center [239, 426] width 28 height 19
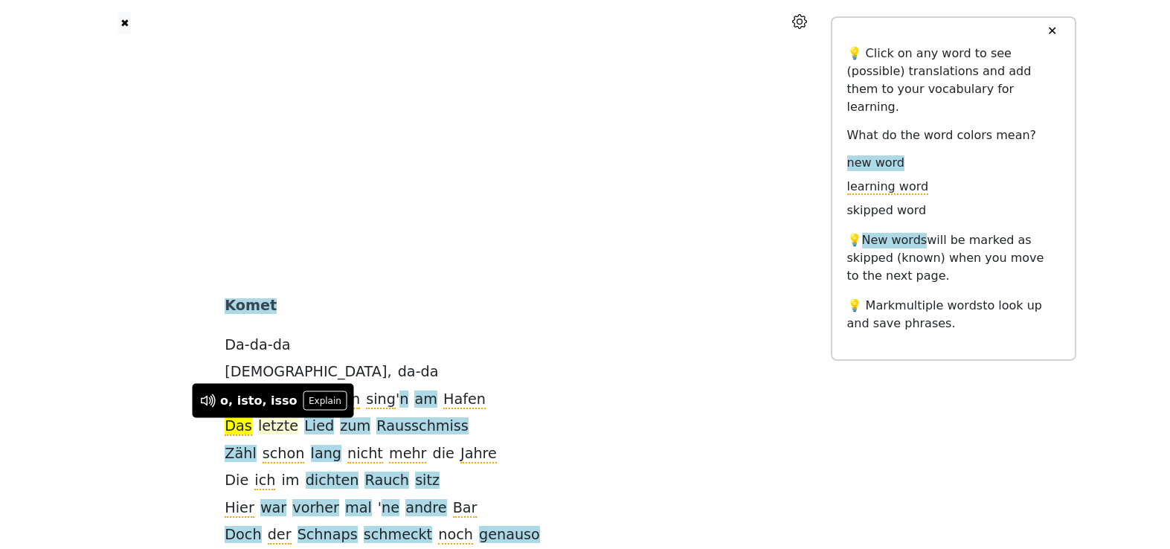
click at [298, 427] on span "letzte" at bounding box center [278, 426] width 40 height 19
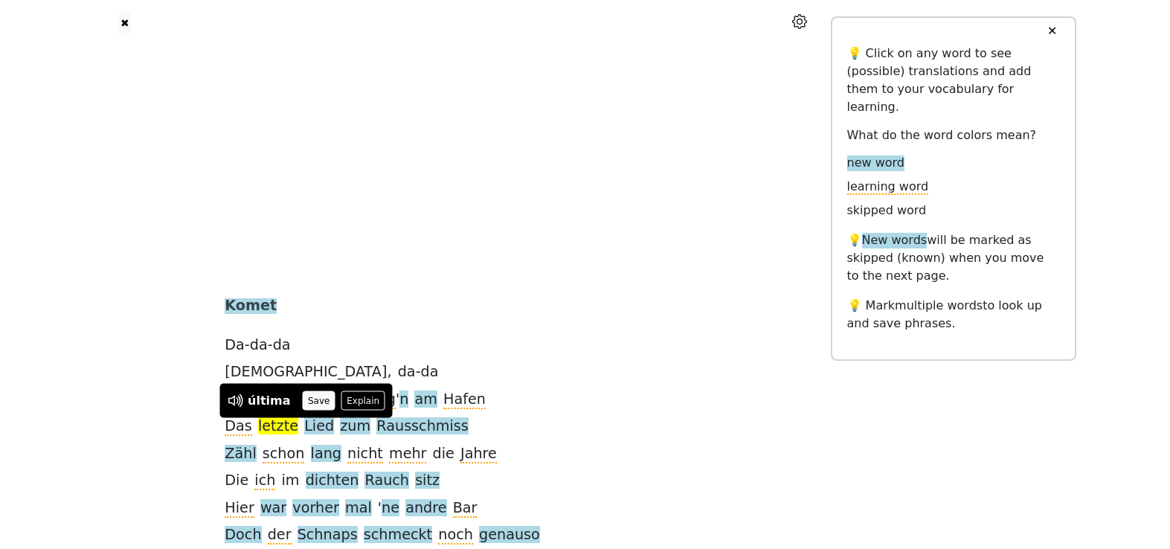
click at [307, 403] on button "Save" at bounding box center [319, 400] width 33 height 19
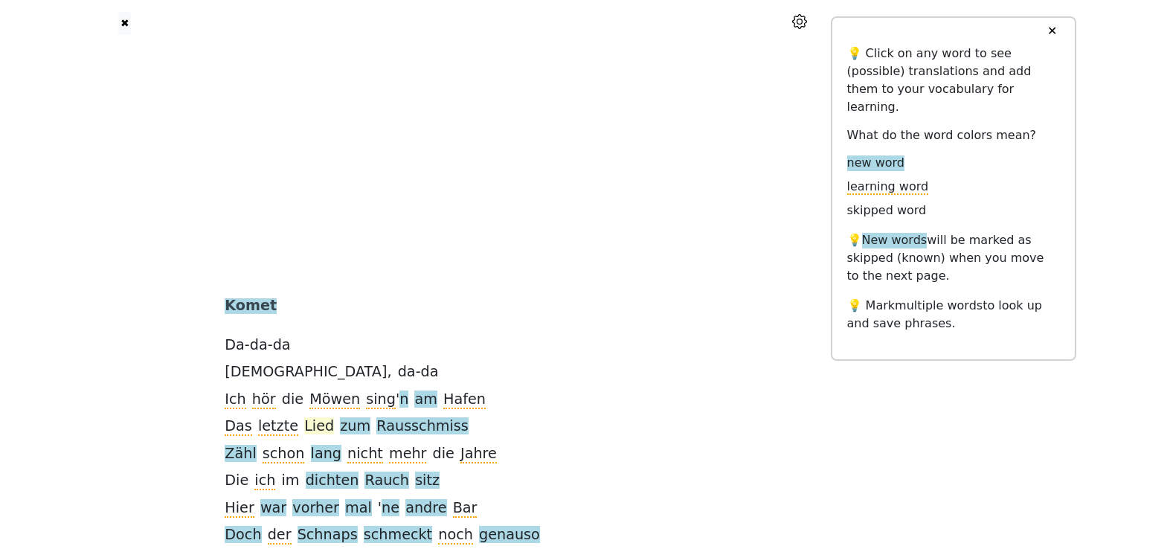
click at [334, 429] on span "Lied" at bounding box center [319, 426] width 30 height 19
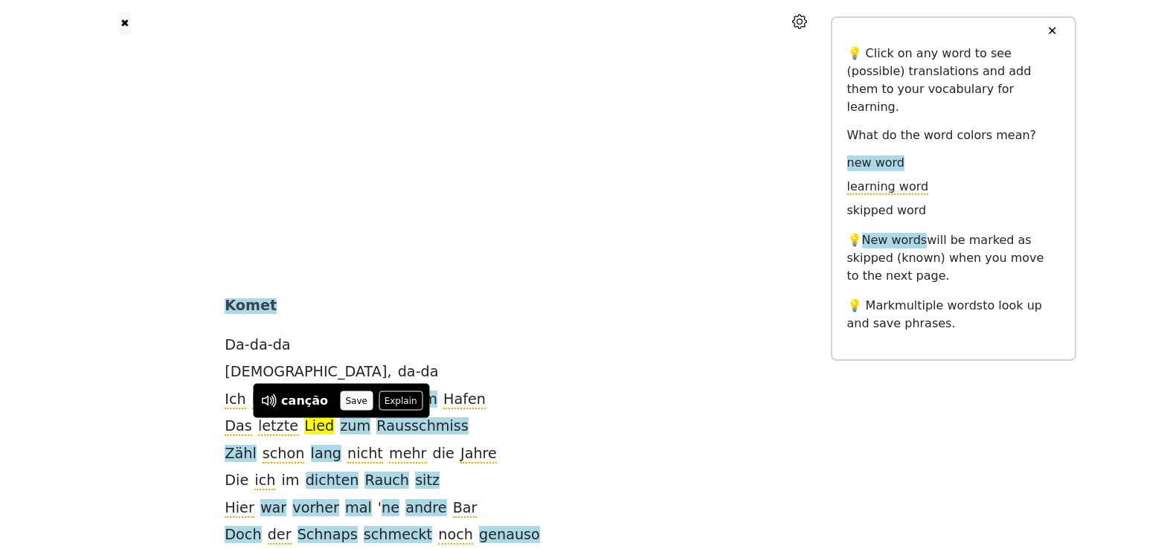
click at [354, 405] on button "Save" at bounding box center [356, 400] width 33 height 19
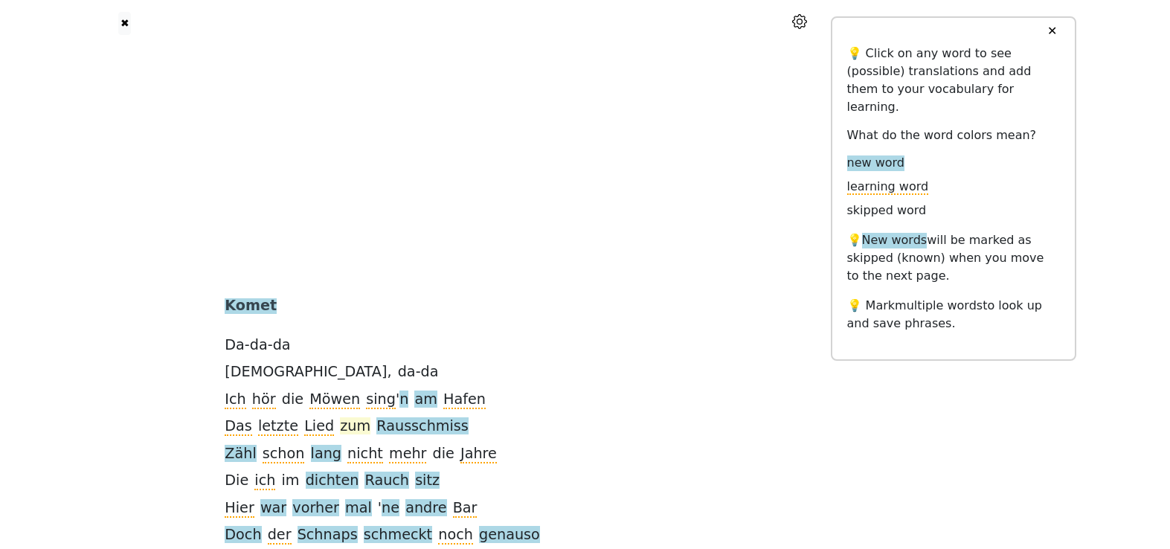
click at [370, 425] on span "zum" at bounding box center [355, 426] width 30 height 19
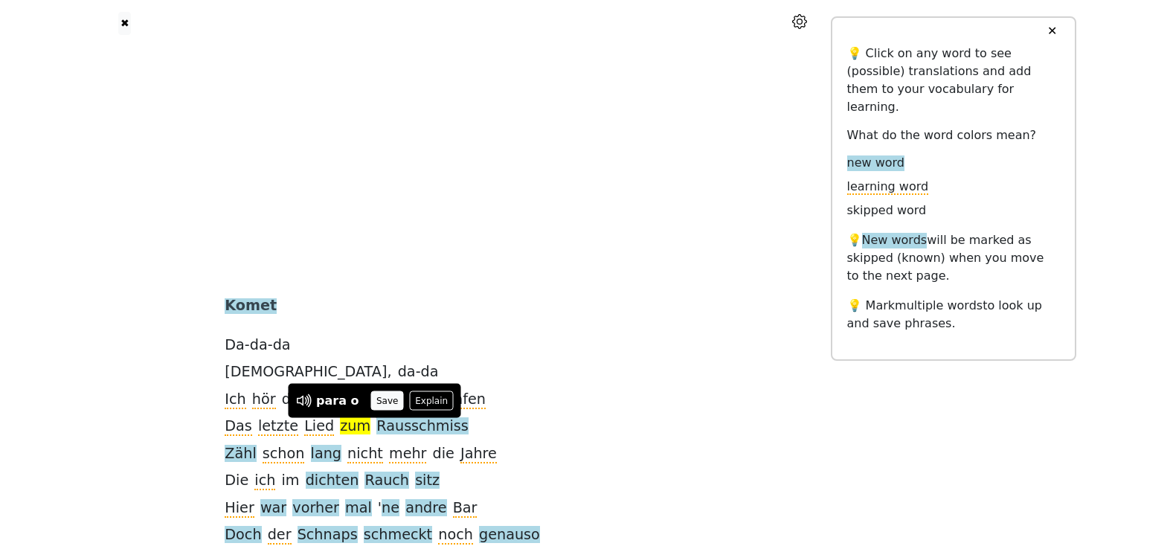
click at [382, 391] on button "Save" at bounding box center [387, 400] width 33 height 19
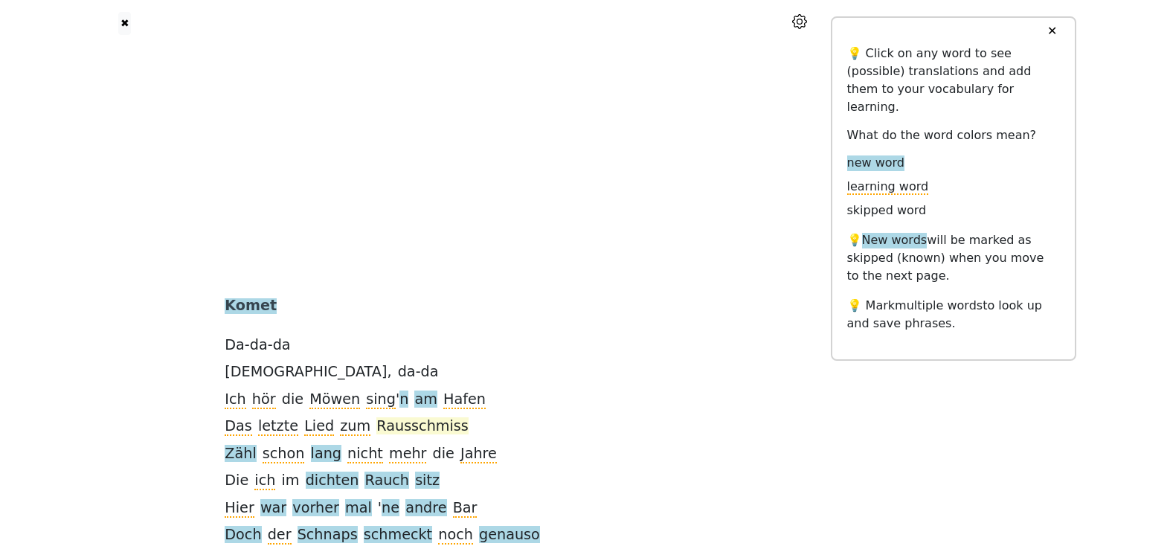
click at [433, 428] on span "Rausschmiss" at bounding box center [422, 426] width 92 height 19
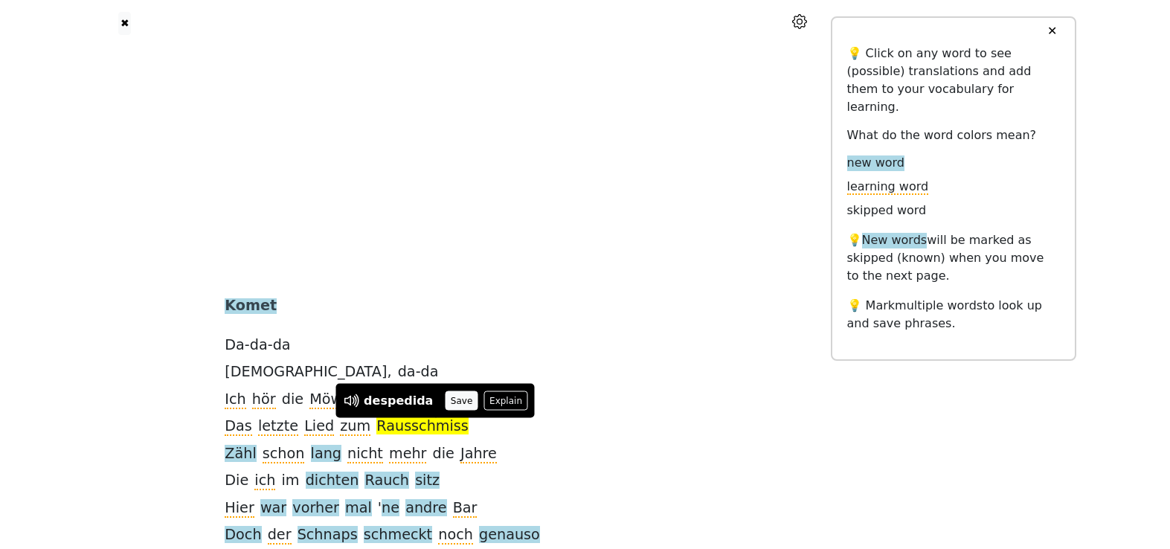
click at [454, 397] on button "Save" at bounding box center [461, 400] width 33 height 19
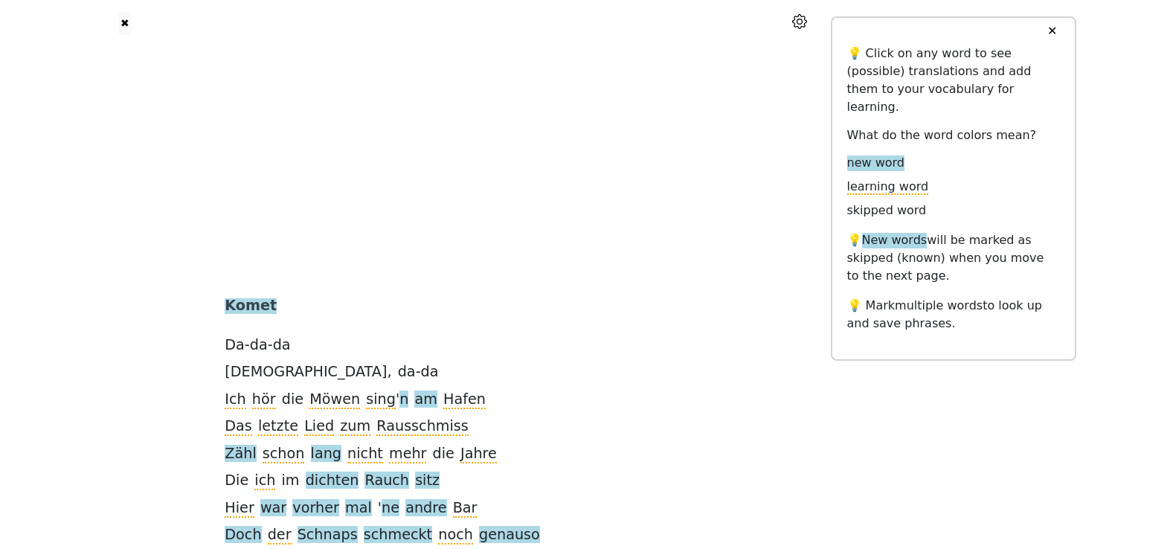
scroll to position [100, 0]
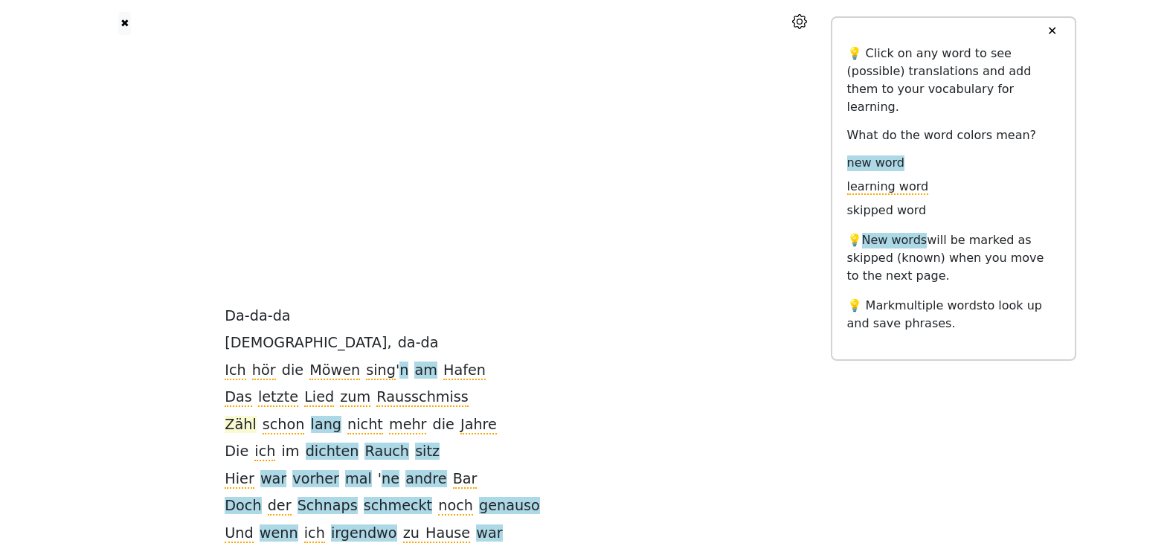
click at [256, 425] on span "Zähl" at bounding box center [240, 425] width 31 height 19
click at [281, 397] on button "Save" at bounding box center [281, 398] width 33 height 19
click at [303, 424] on span "schon" at bounding box center [284, 425] width 42 height 19
click at [341, 424] on span "lang" at bounding box center [326, 425] width 30 height 19
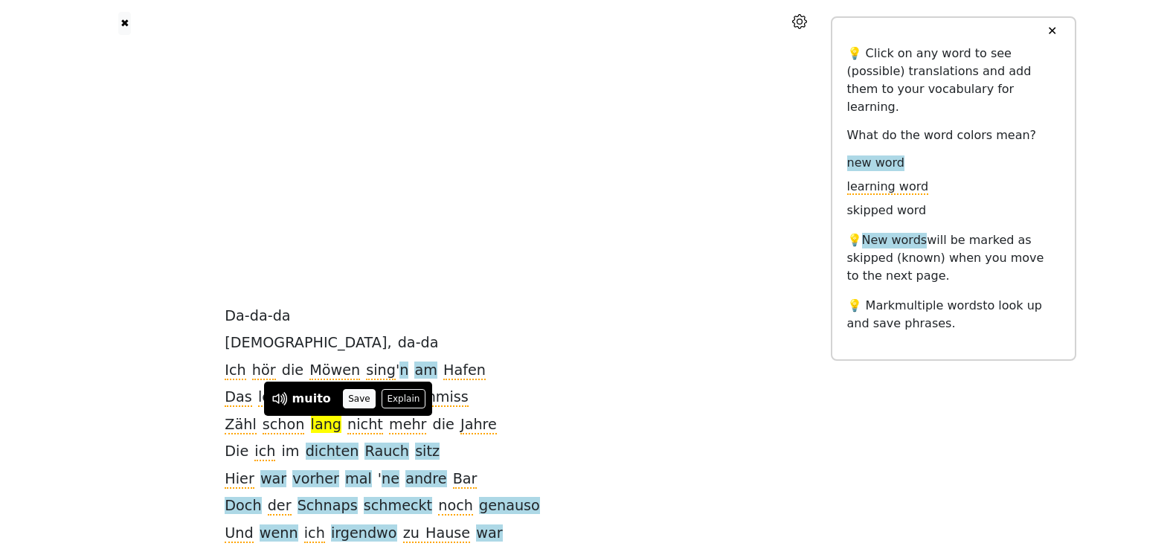
click at [358, 399] on button "Save" at bounding box center [359, 398] width 33 height 19
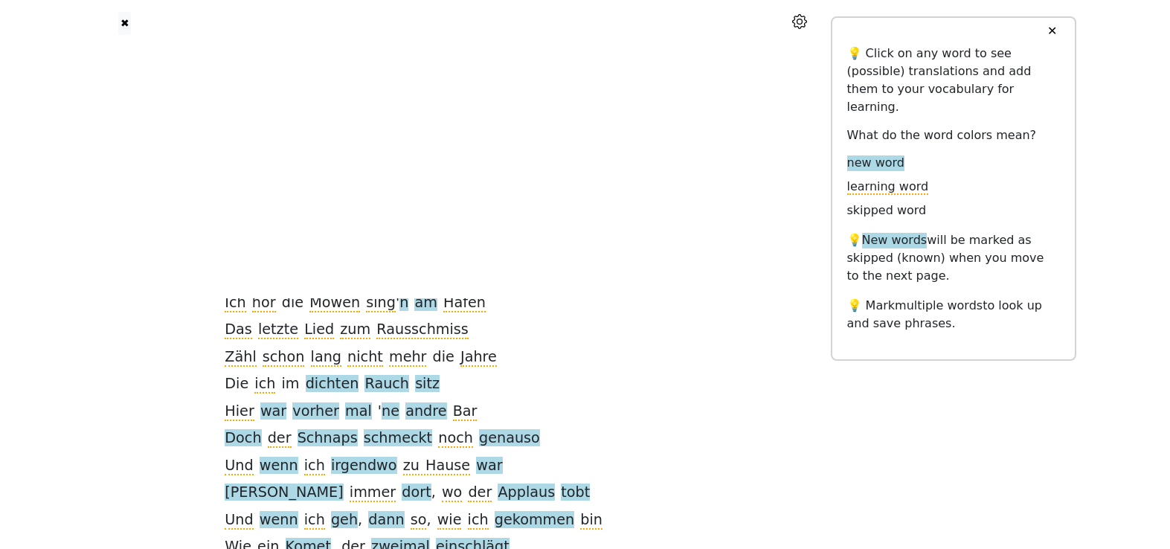
scroll to position [178, 0]
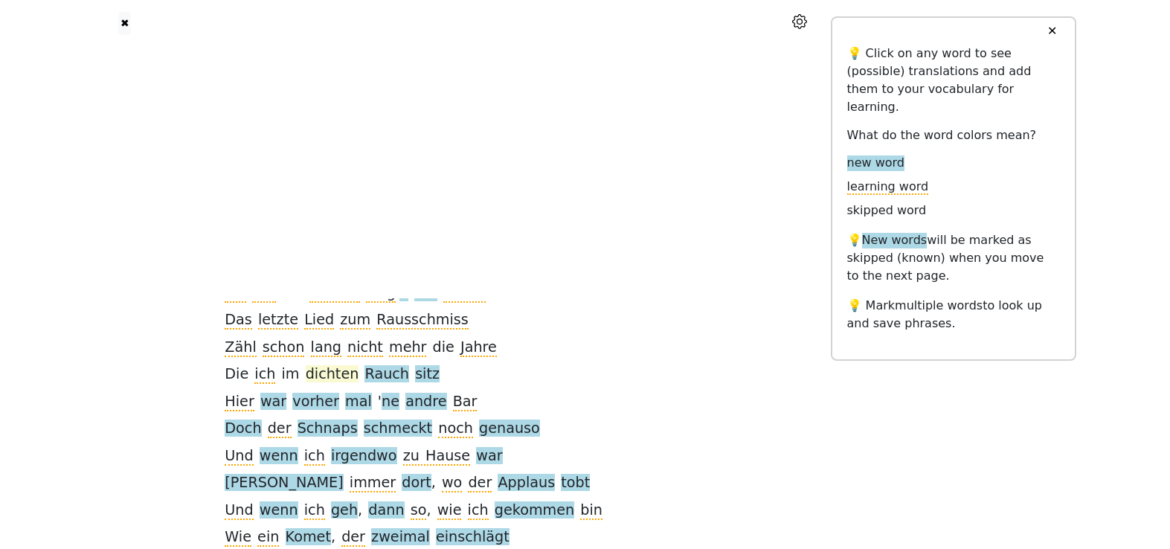
click at [355, 377] on span "dichten" at bounding box center [333, 374] width 54 height 19
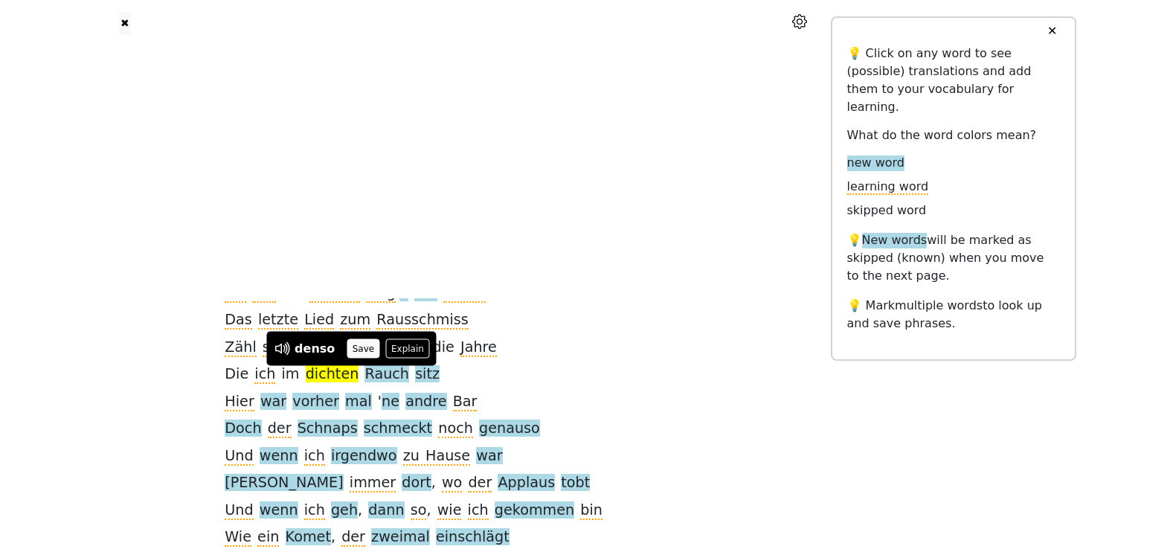
click at [347, 346] on button "Save" at bounding box center [363, 348] width 33 height 19
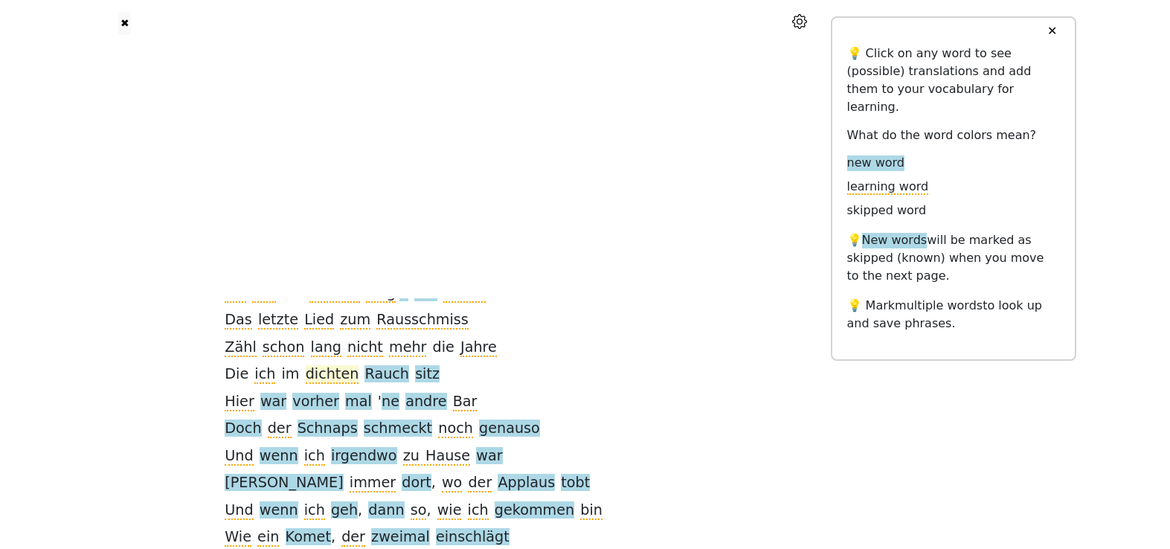
click at [359, 379] on span "dichten" at bounding box center [333, 374] width 54 height 19
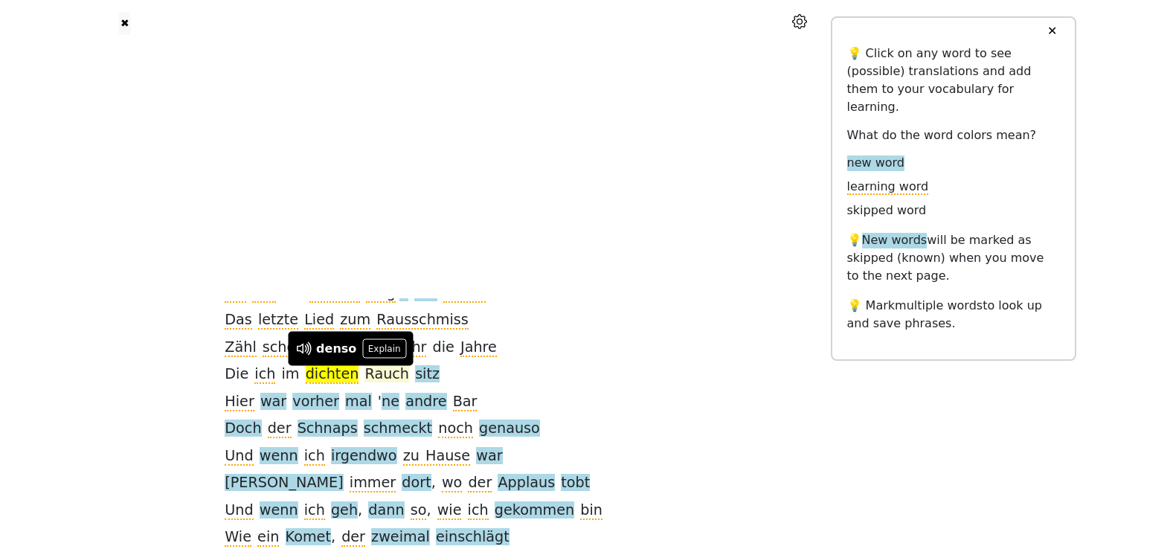
click at [408, 378] on span "Rauch" at bounding box center [386, 374] width 45 height 19
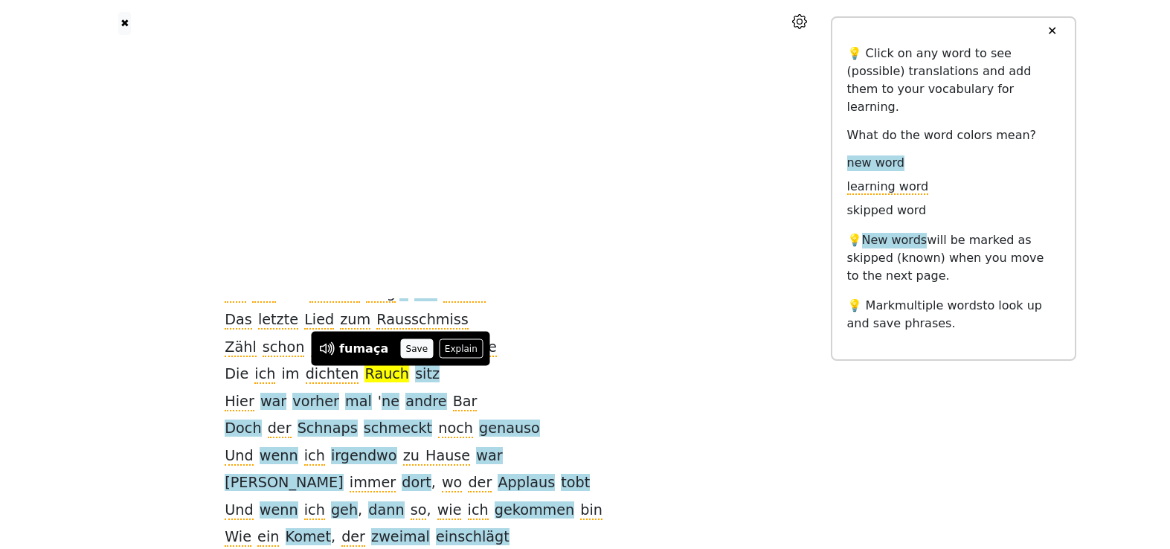
click at [410, 350] on button "Save" at bounding box center [416, 348] width 33 height 19
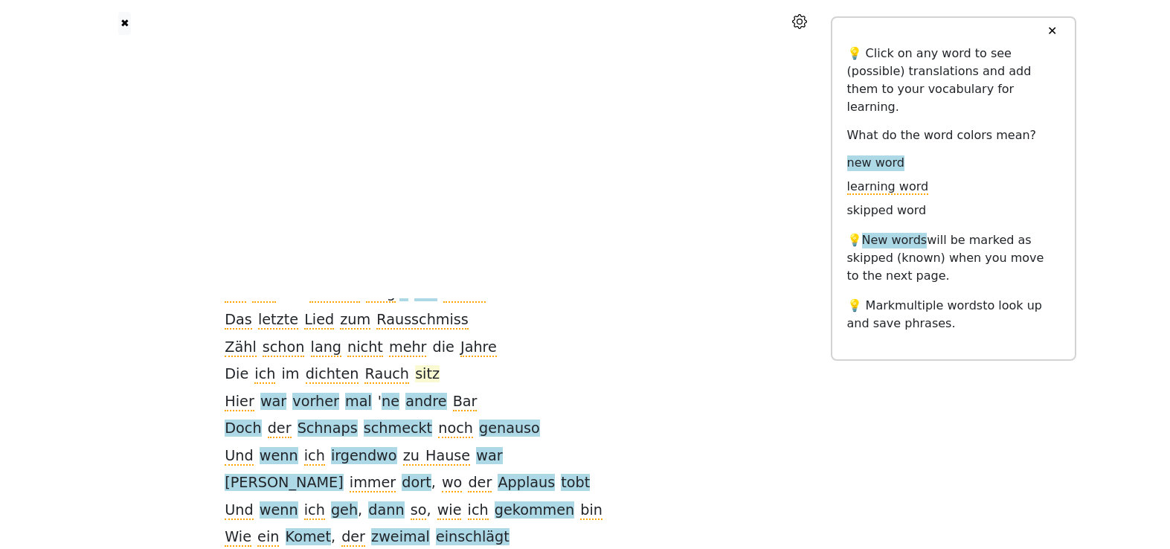
click at [439, 376] on span "sitz" at bounding box center [427, 374] width 25 height 19
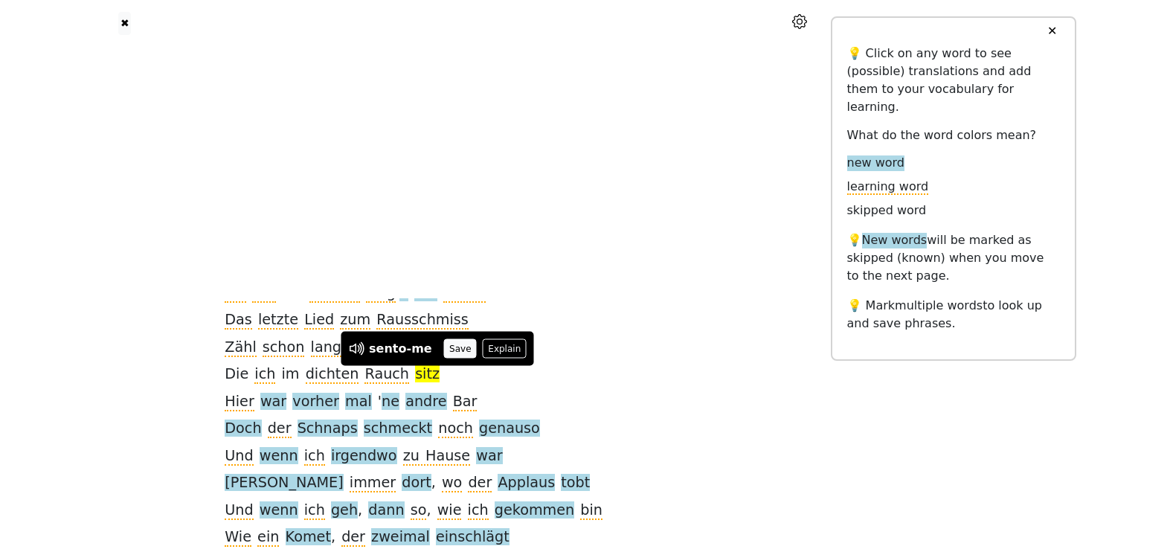
click at [444, 346] on button "Save" at bounding box center [460, 348] width 33 height 19
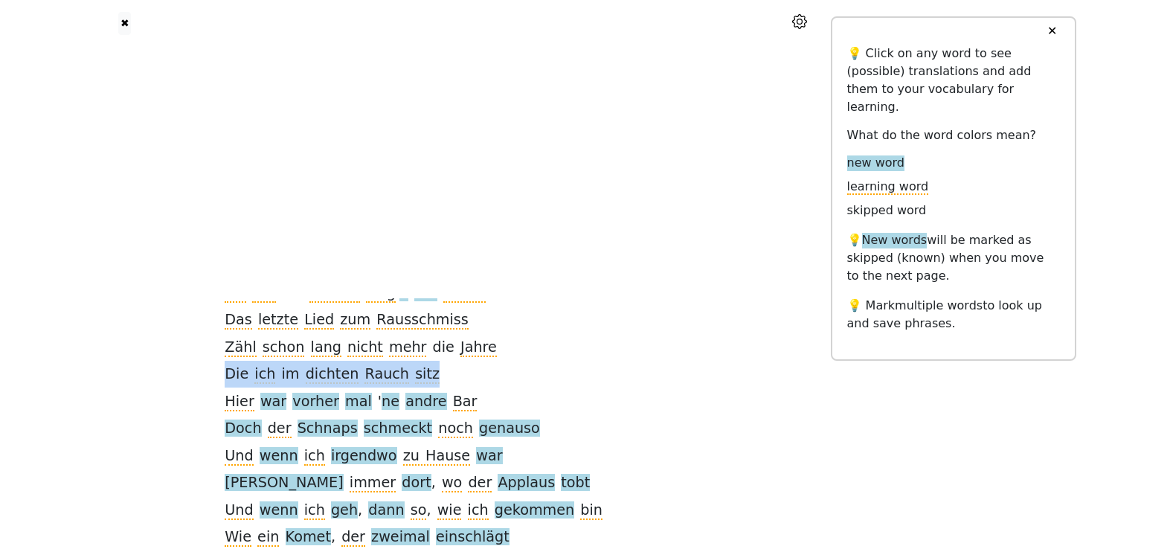
drag, startPoint x: 446, startPoint y: 378, endPoint x: 251, endPoint y: 367, distance: 195.9
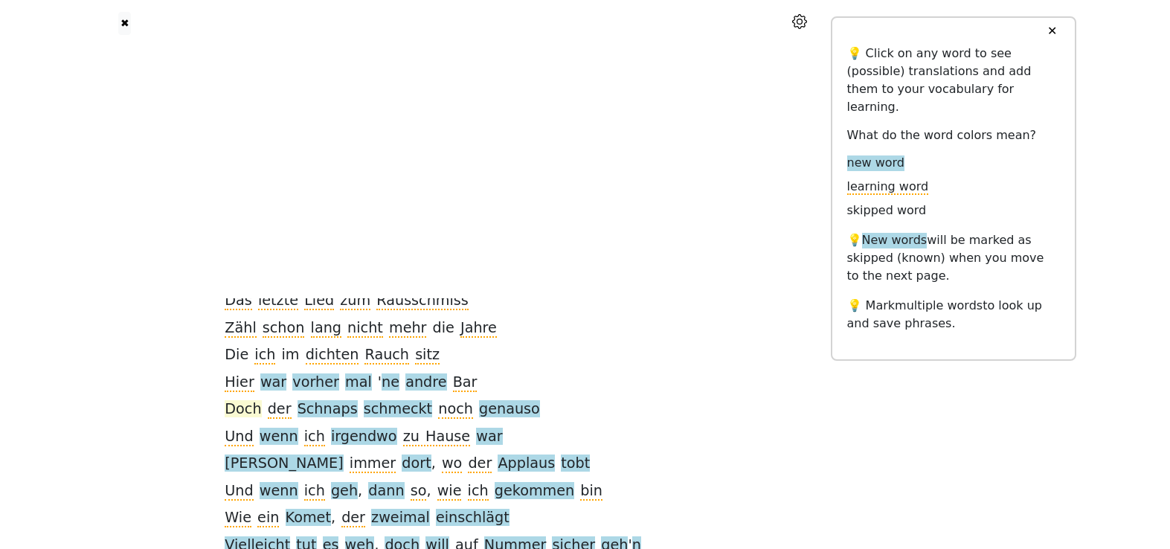
scroll to position [207, 0]
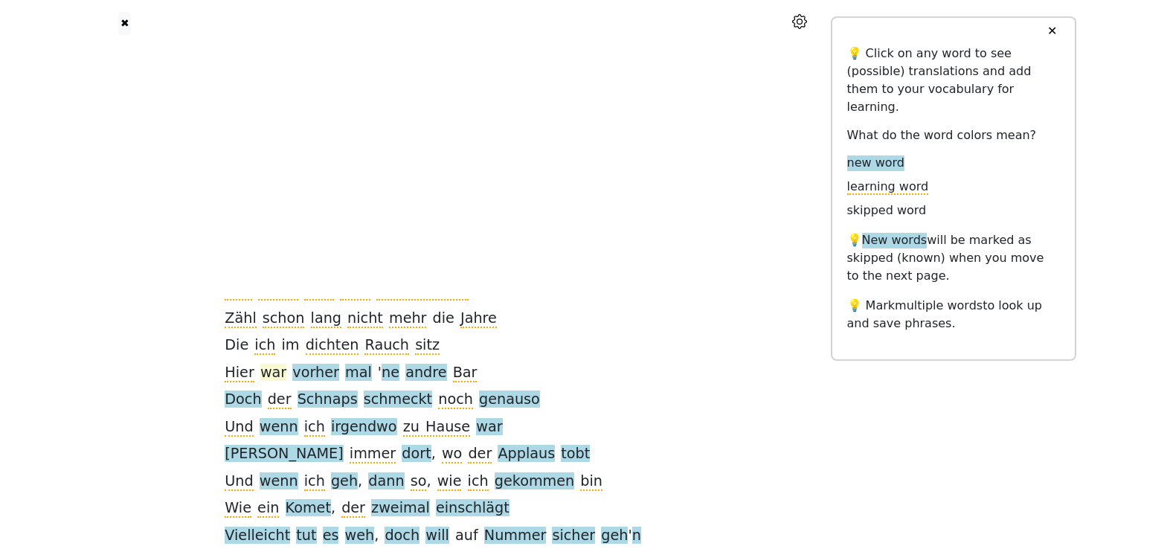
click at [286, 375] on span "war" at bounding box center [273, 373] width 26 height 19
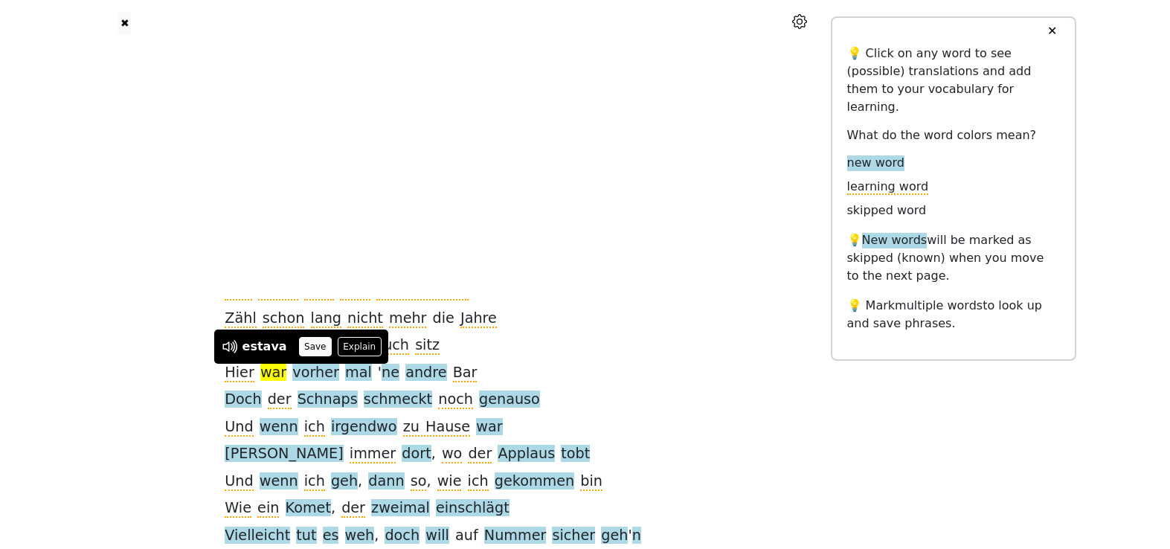
click at [305, 349] on button "Save" at bounding box center [315, 346] width 33 height 19
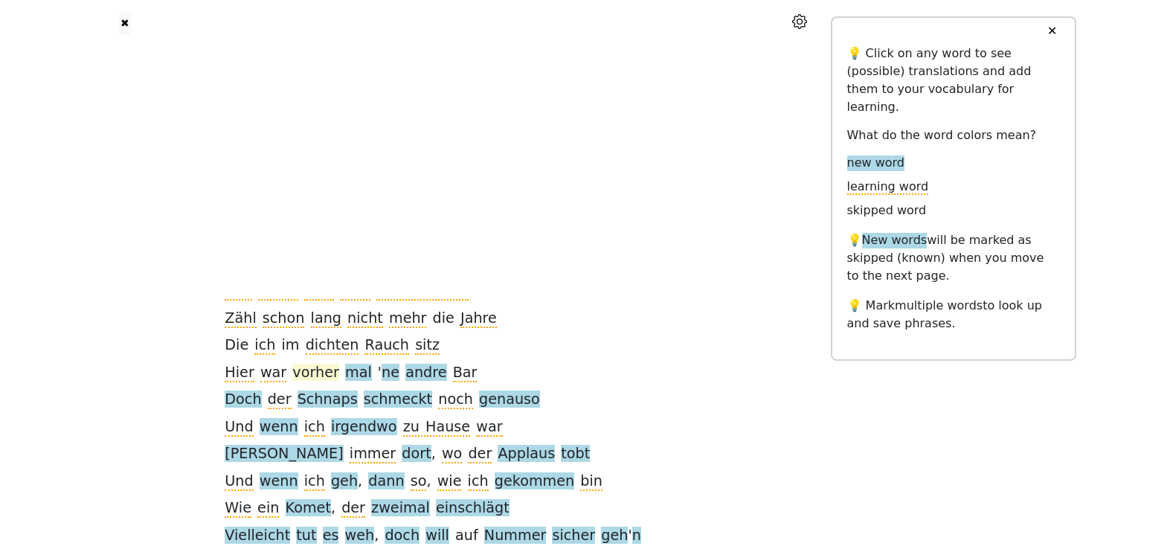
click at [330, 369] on span "vorher" at bounding box center [315, 373] width 47 height 19
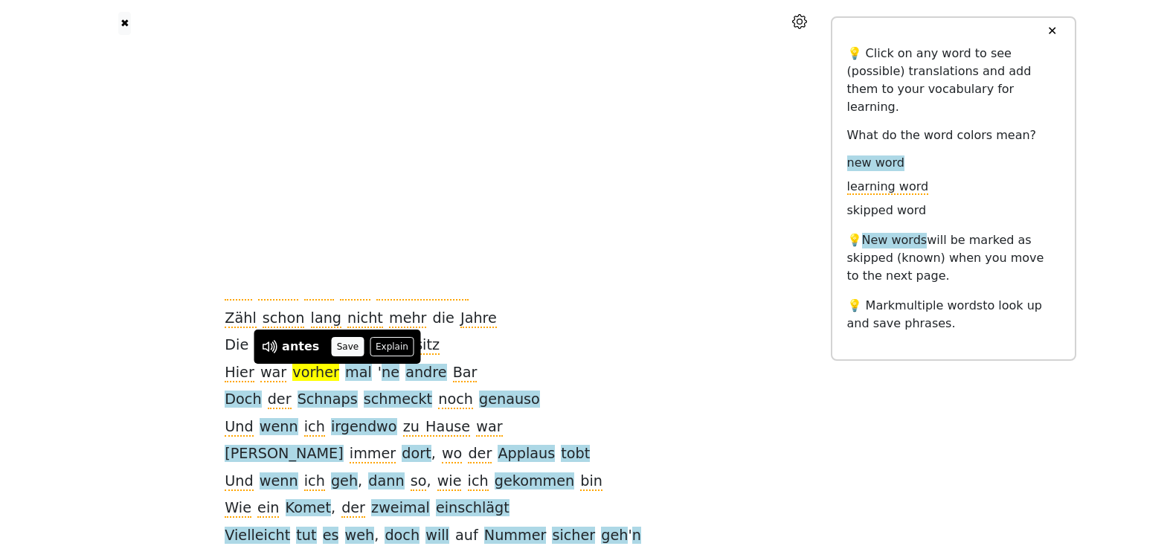
click at [341, 348] on button "Save" at bounding box center [347, 346] width 33 height 19
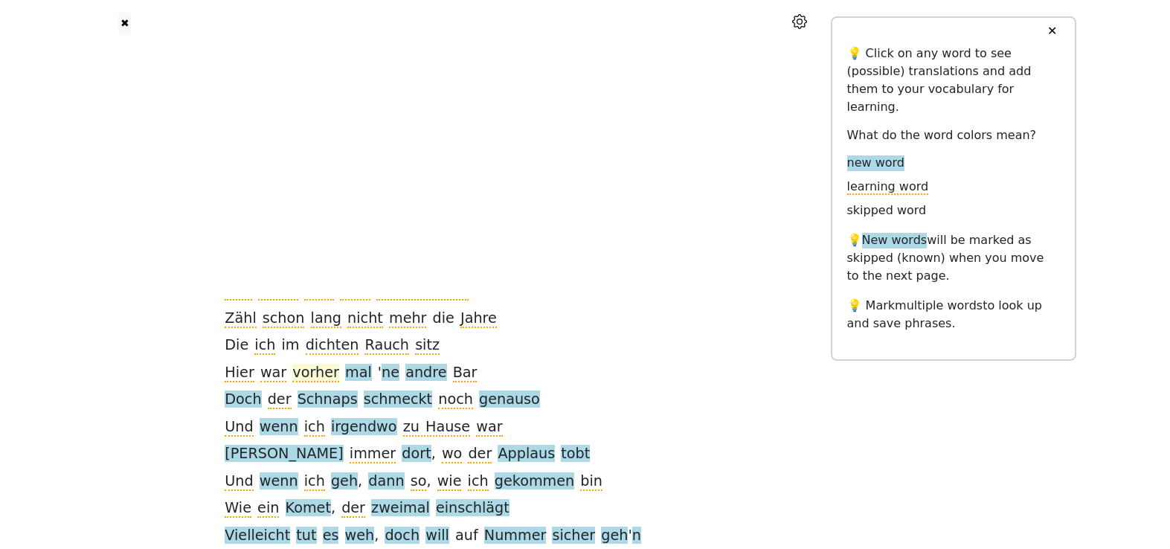
click at [322, 370] on span "vorher" at bounding box center [315, 373] width 47 height 19
click at [286, 370] on span "war" at bounding box center [273, 373] width 26 height 19
click at [325, 371] on span "vorher" at bounding box center [315, 373] width 47 height 19
click at [366, 378] on span "mal" at bounding box center [358, 373] width 27 height 19
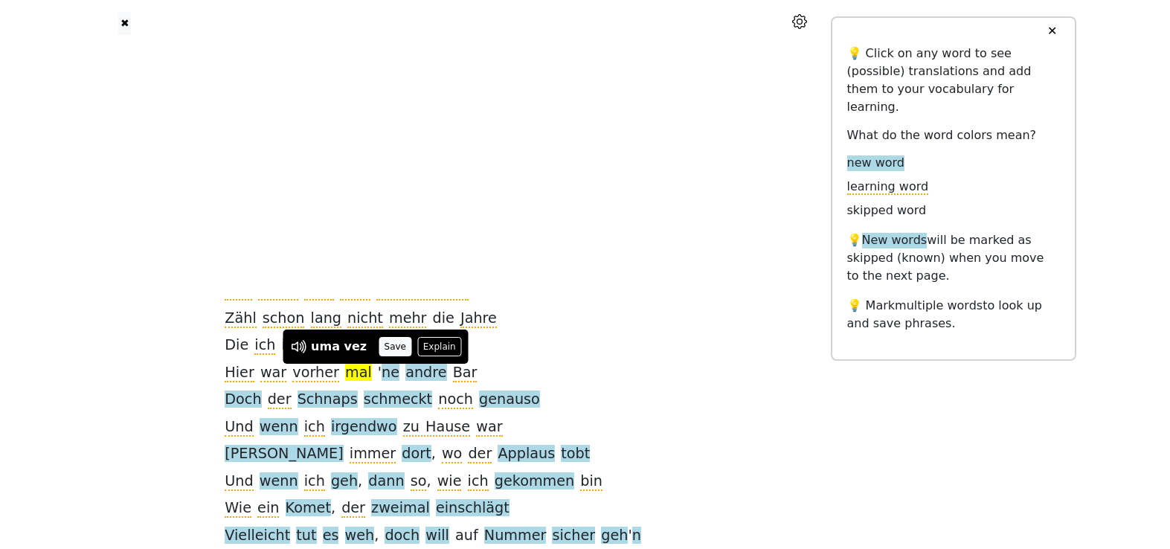
click at [387, 354] on button "Save" at bounding box center [395, 346] width 33 height 19
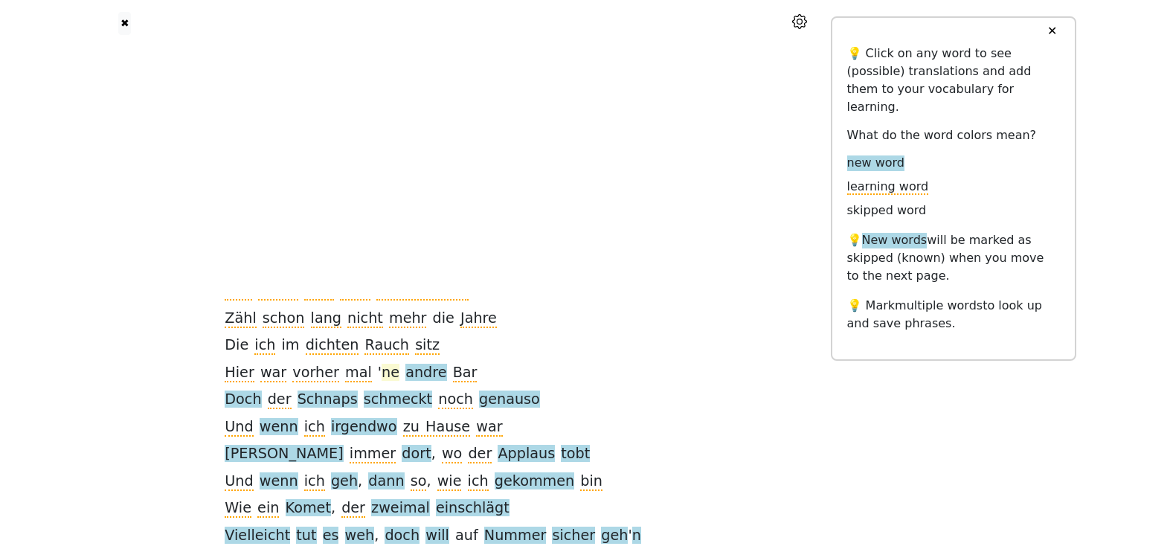
click at [399, 375] on span "ne" at bounding box center [390, 373] width 18 height 19
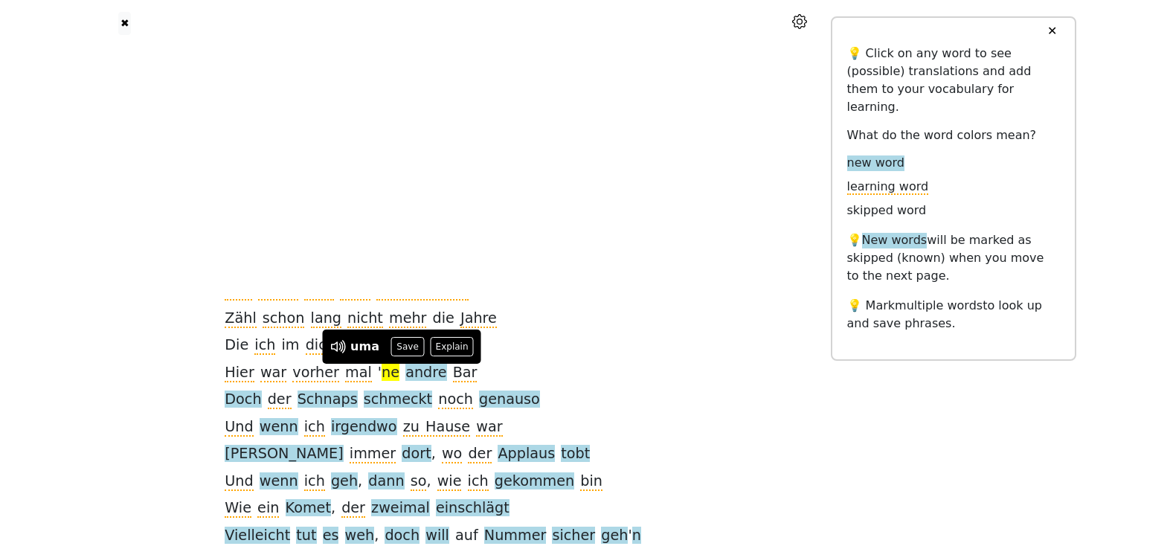
click at [406, 349] on button "Save" at bounding box center [407, 346] width 33 height 19
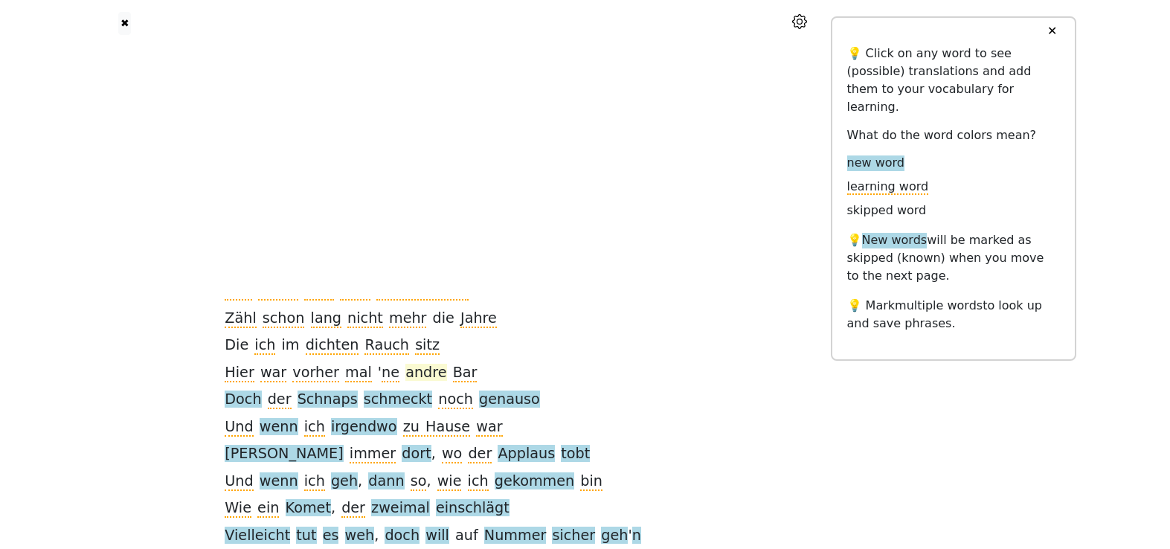
click at [432, 376] on span "andre" at bounding box center [425, 373] width 41 height 19
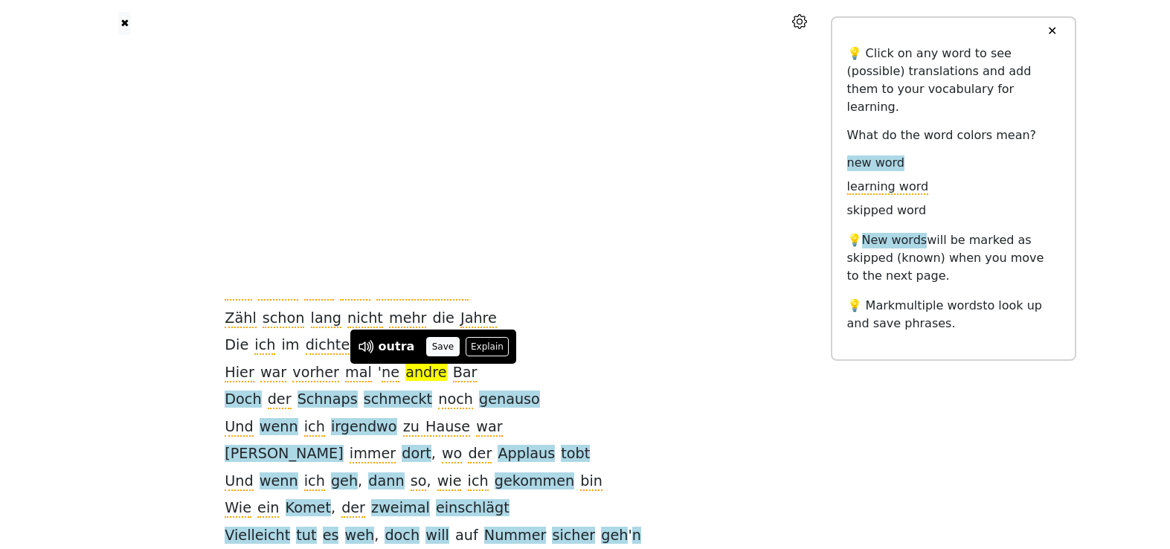
click at [426, 351] on button "Save" at bounding box center [442, 346] width 33 height 19
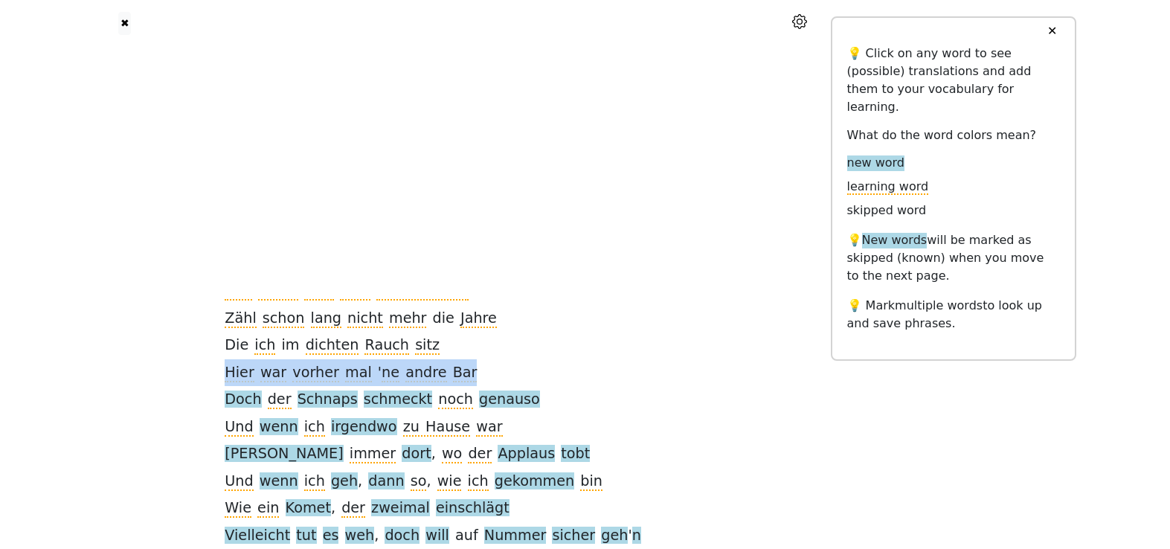
drag, startPoint x: 253, startPoint y: 376, endPoint x: 473, endPoint y: 380, distance: 220.2
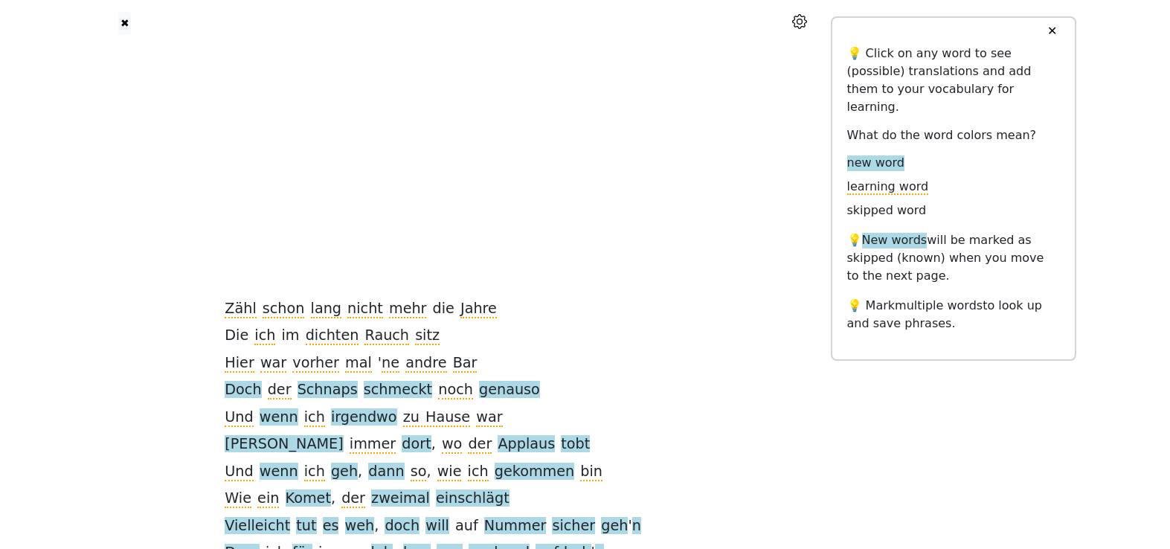
scroll to position [236, 0]
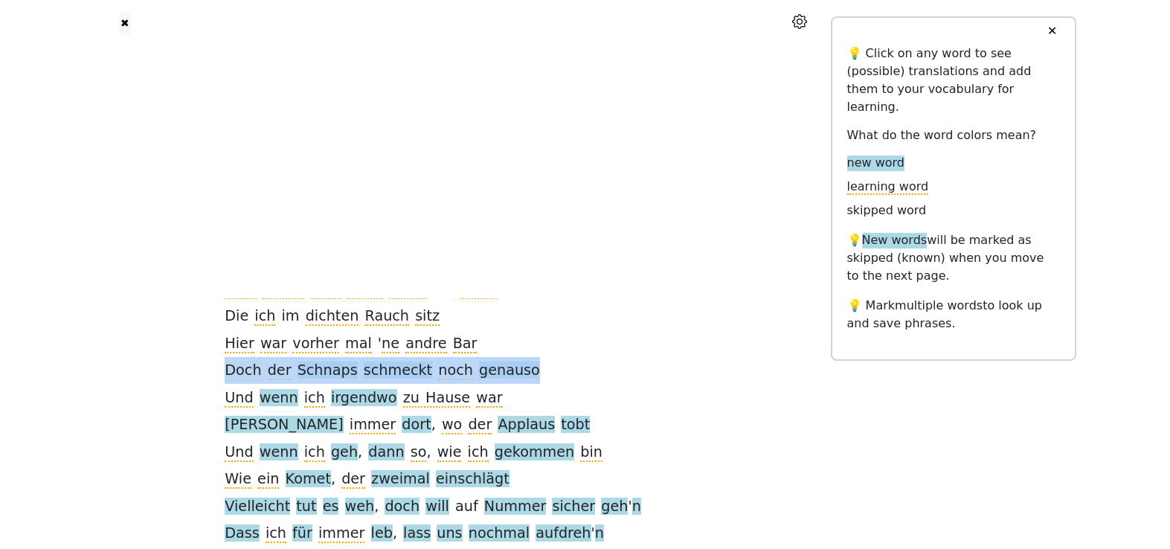
drag, startPoint x: 558, startPoint y: 370, endPoint x: 256, endPoint y: 376, distance: 302.7
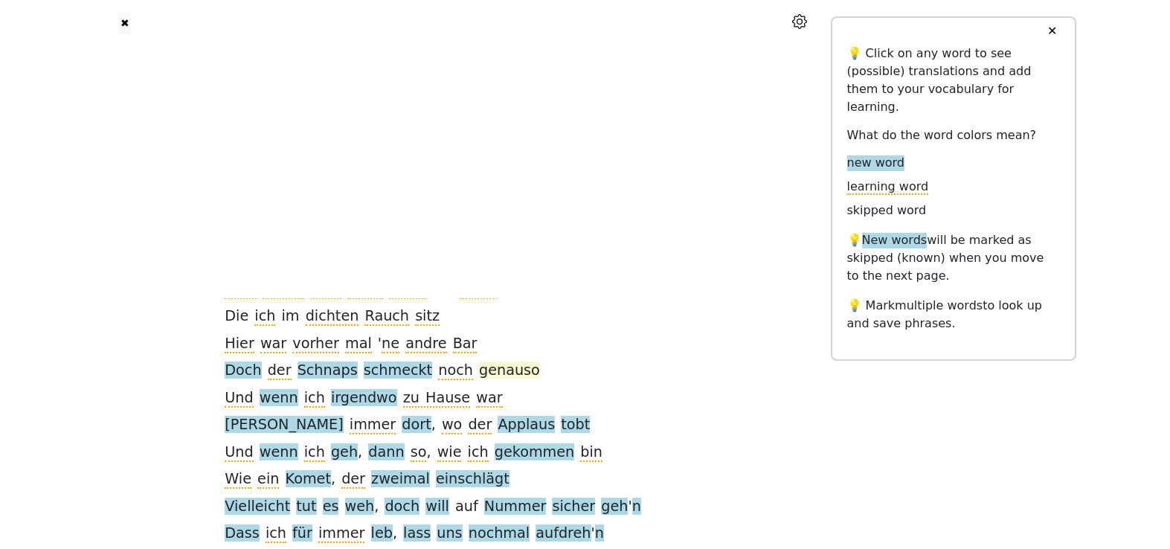
click at [512, 370] on span "genauso" at bounding box center [509, 370] width 61 height 19
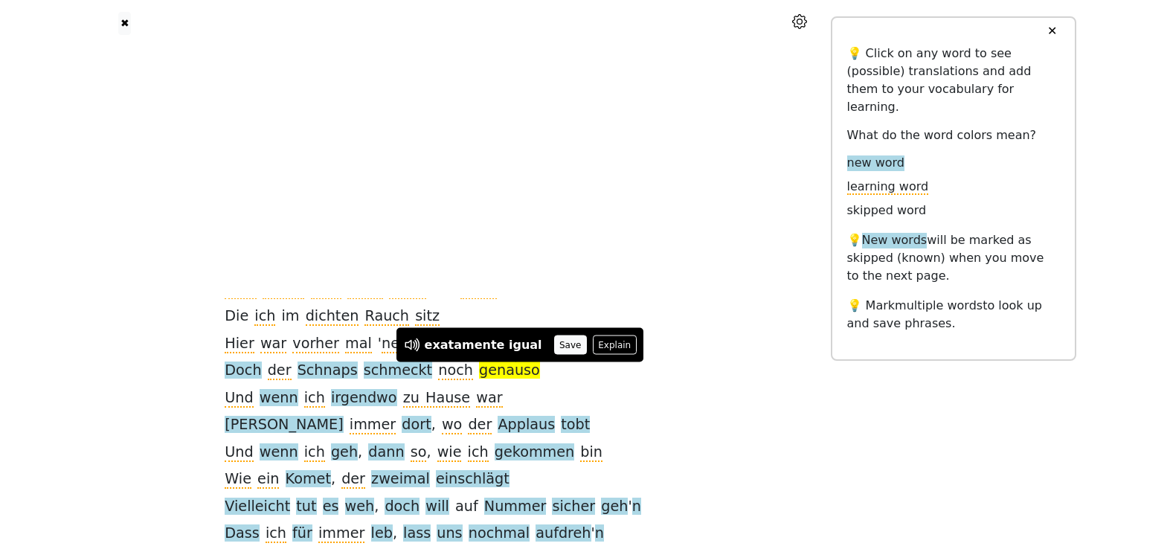
click at [554, 344] on button "Save" at bounding box center [570, 344] width 33 height 19
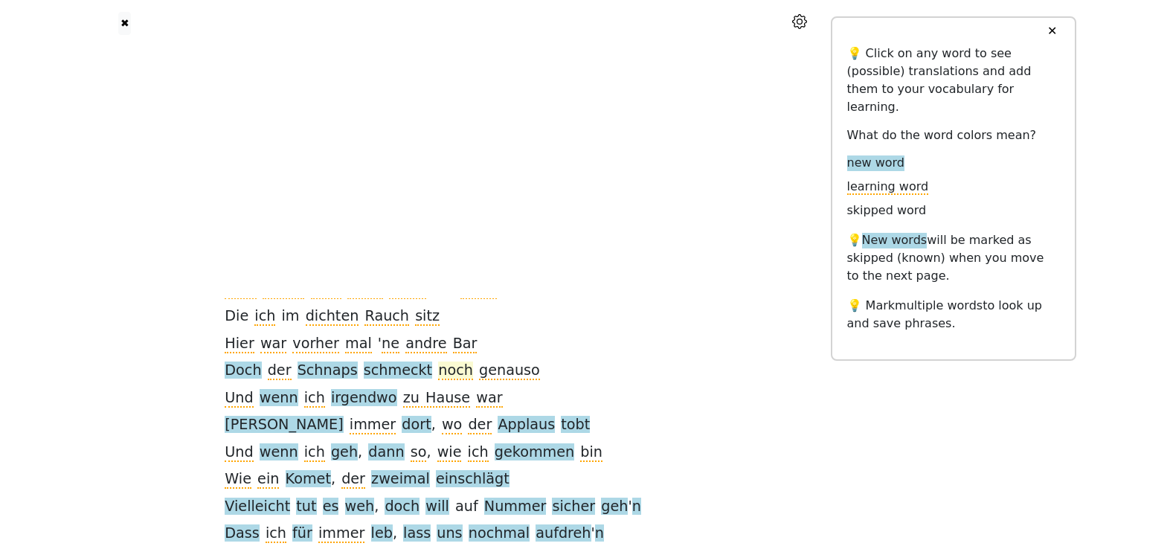
click at [469, 375] on span "noch" at bounding box center [455, 370] width 35 height 19
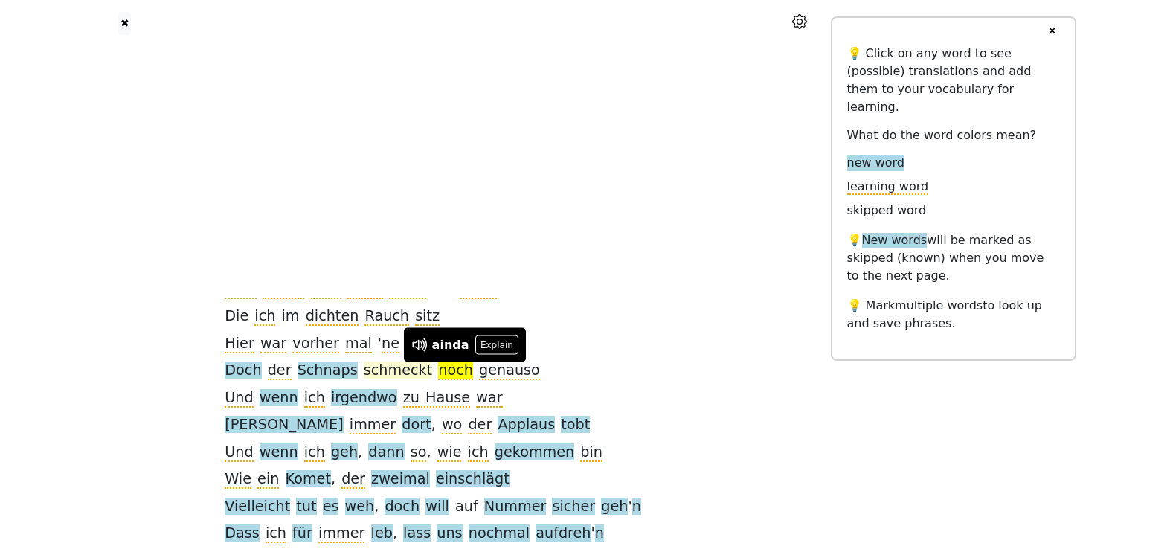
click at [427, 376] on span "schmeckt" at bounding box center [398, 370] width 68 height 19
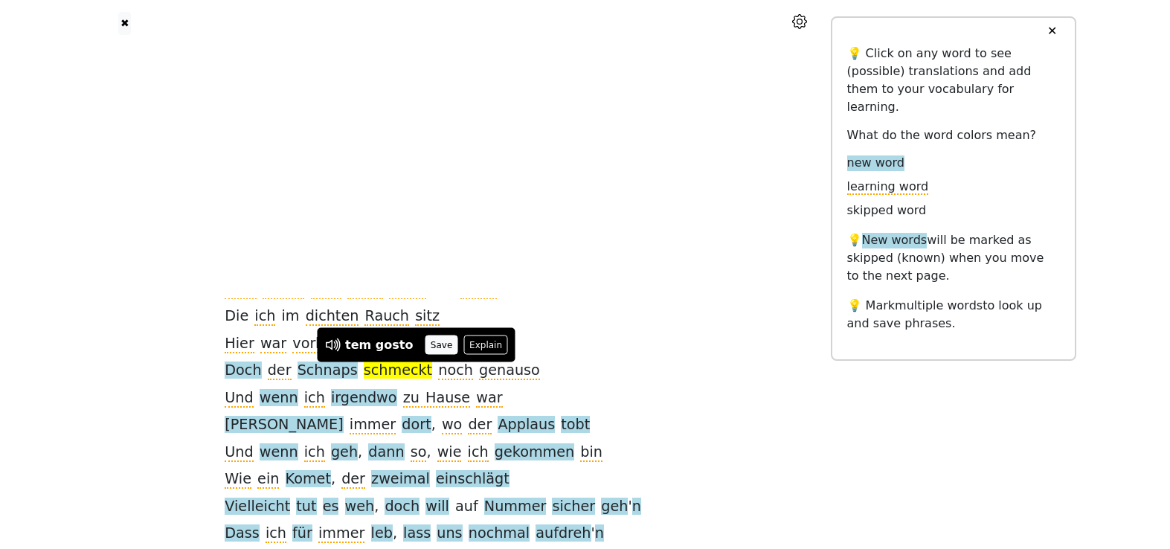
click at [425, 352] on button "Save" at bounding box center [441, 344] width 33 height 19
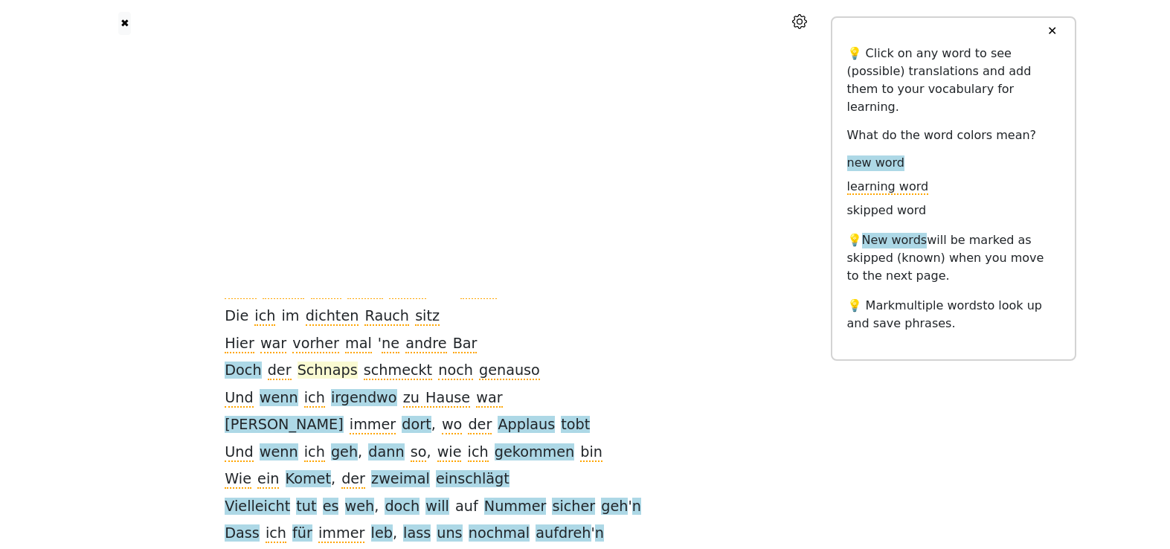
click at [347, 376] on span "Schnaps" at bounding box center [327, 370] width 60 height 19
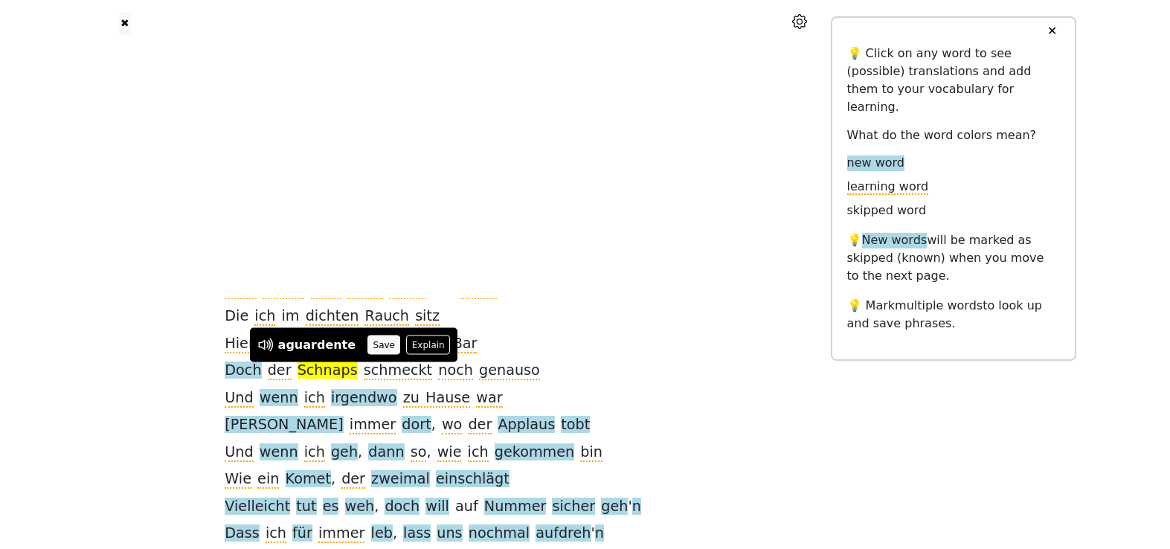
click at [370, 344] on button "Save" at bounding box center [383, 344] width 33 height 19
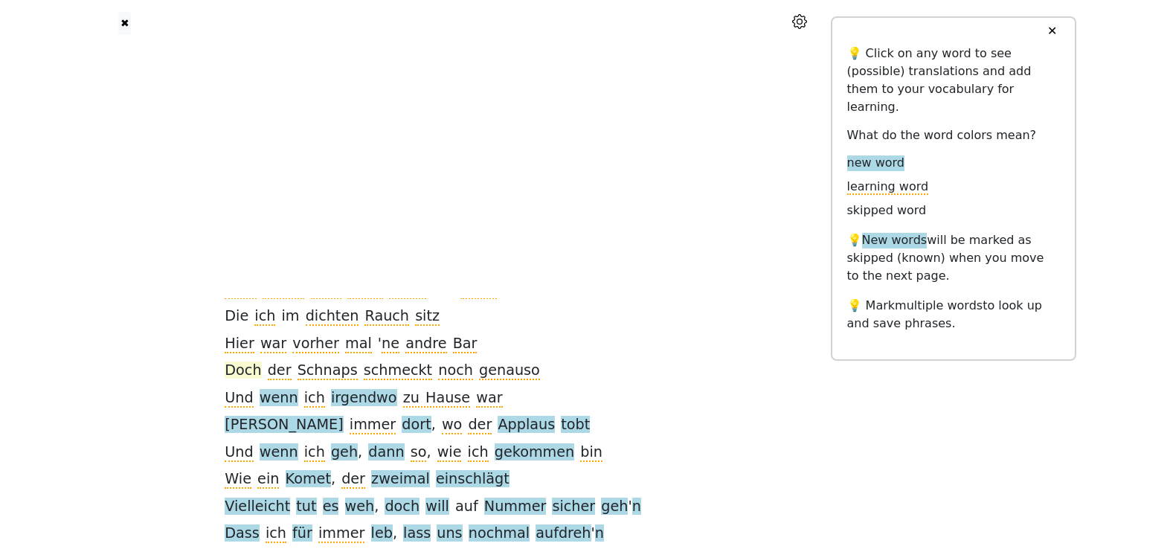
click at [261, 370] on span "Doch" at bounding box center [243, 370] width 36 height 19
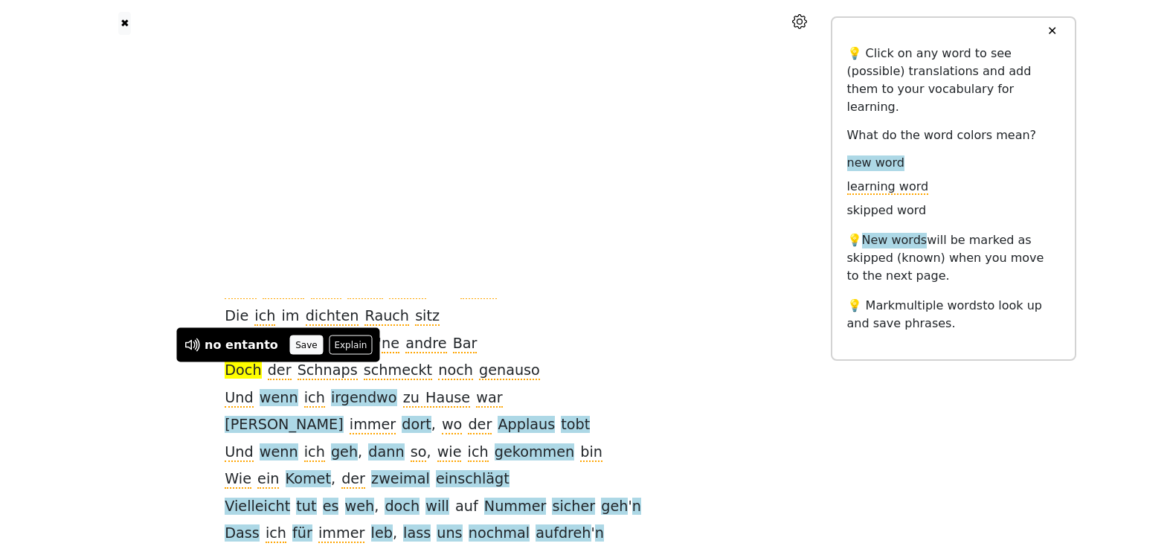
click at [290, 350] on button "Save" at bounding box center [306, 344] width 33 height 19
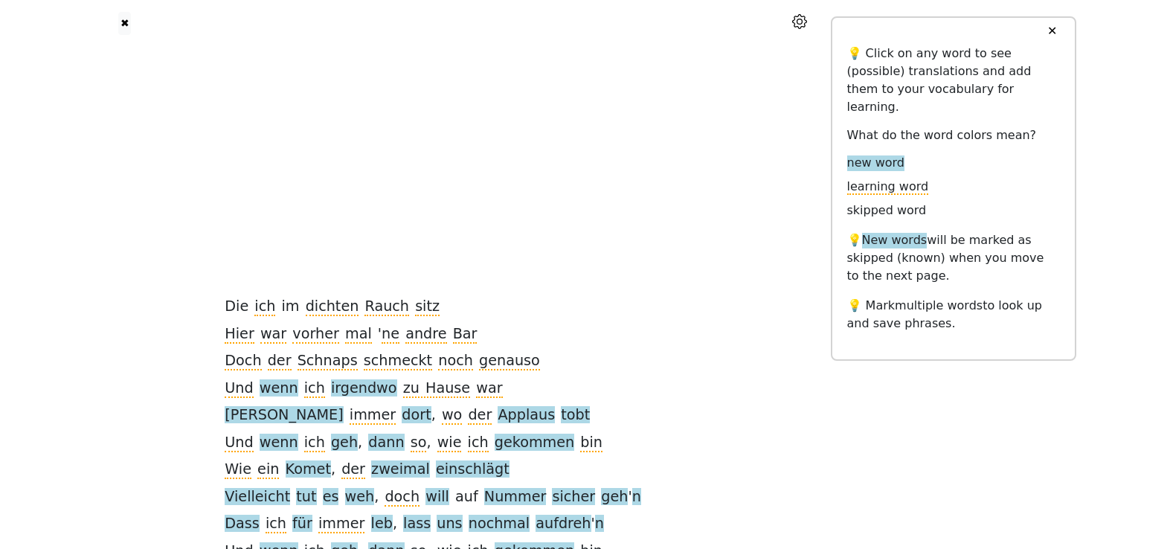
scroll to position [265, 0]
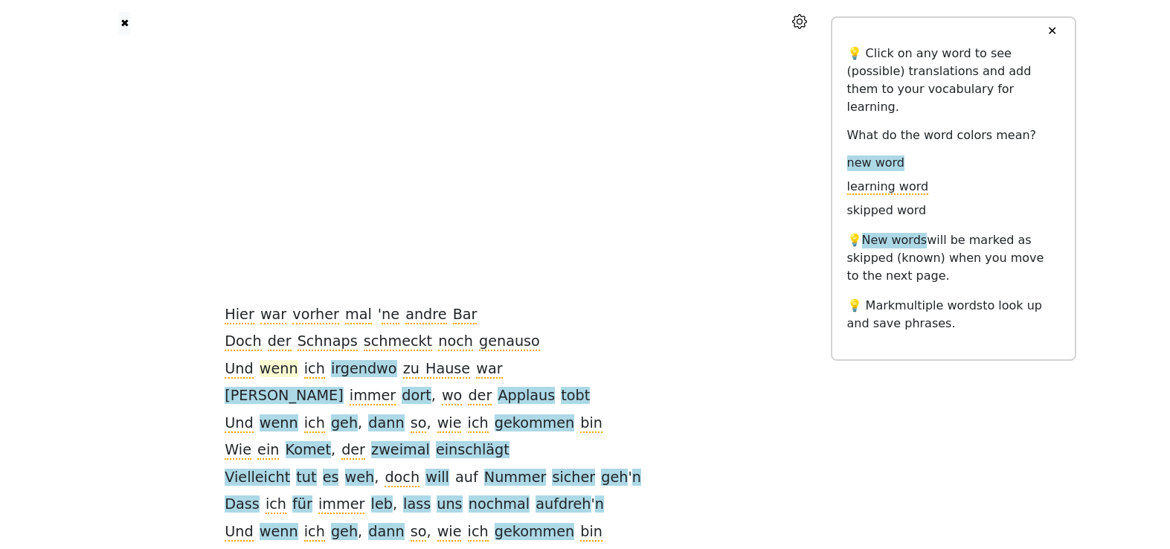
click at [297, 367] on span "wenn" at bounding box center [279, 369] width 39 height 19
click at [300, 344] on button "Save" at bounding box center [303, 342] width 33 height 19
click at [392, 371] on span "irgendwo" at bounding box center [364, 369] width 66 height 19
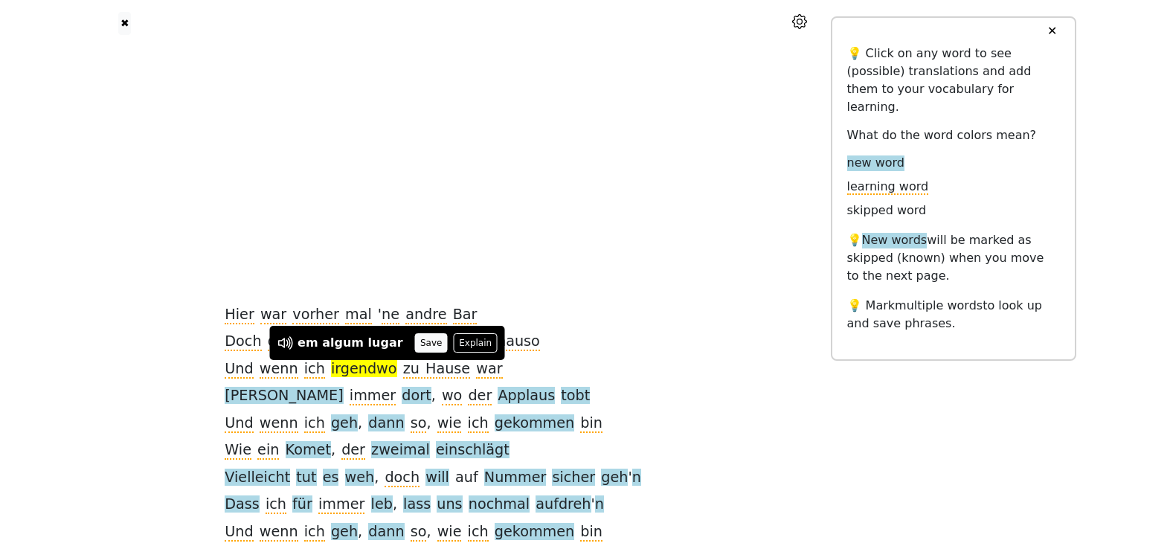
click at [415, 348] on button "Save" at bounding box center [431, 342] width 33 height 19
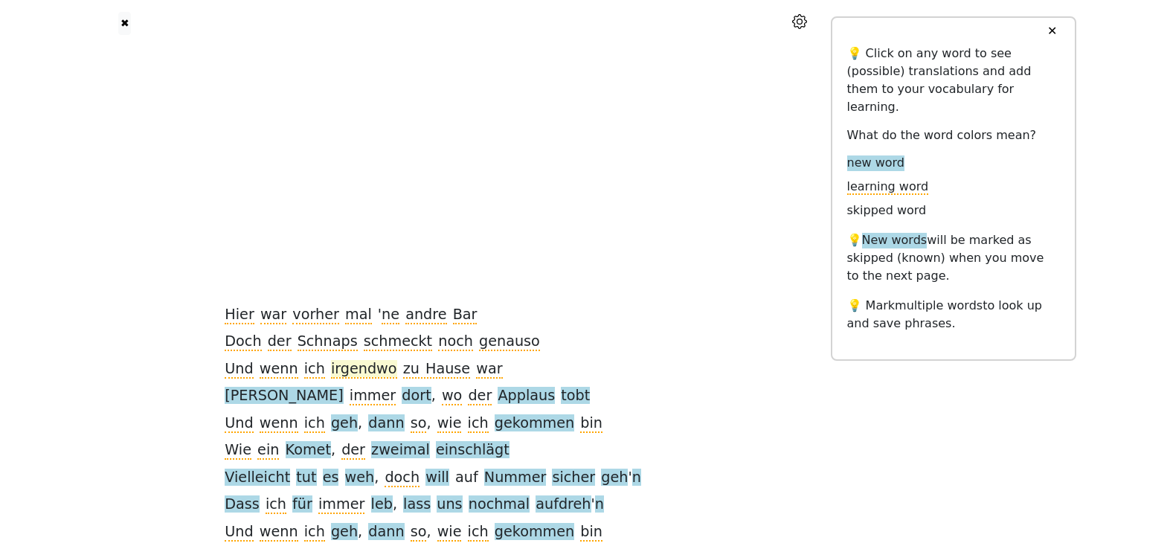
click at [364, 366] on span "irgendwo" at bounding box center [364, 369] width 66 height 19
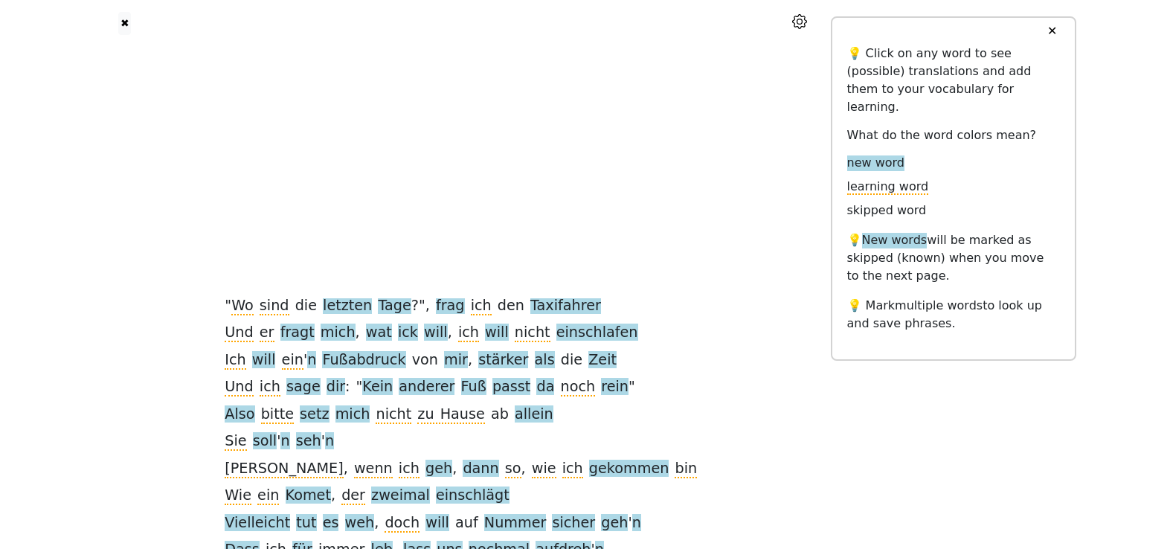
scroll to position [700, 0]
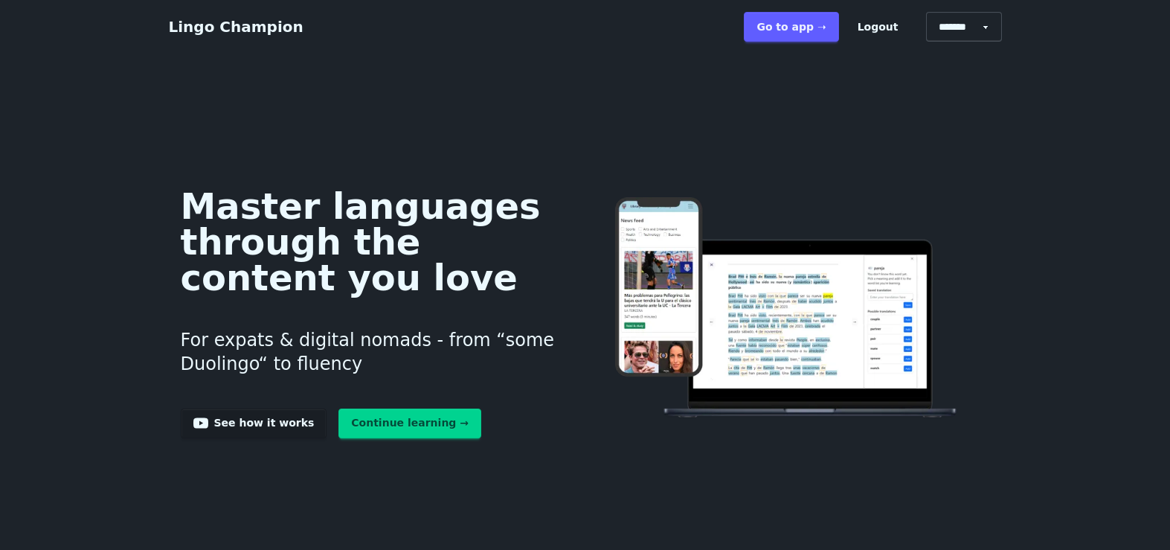
click at [795, 35] on link "Go to app ➝" at bounding box center [791, 27] width 94 height 30
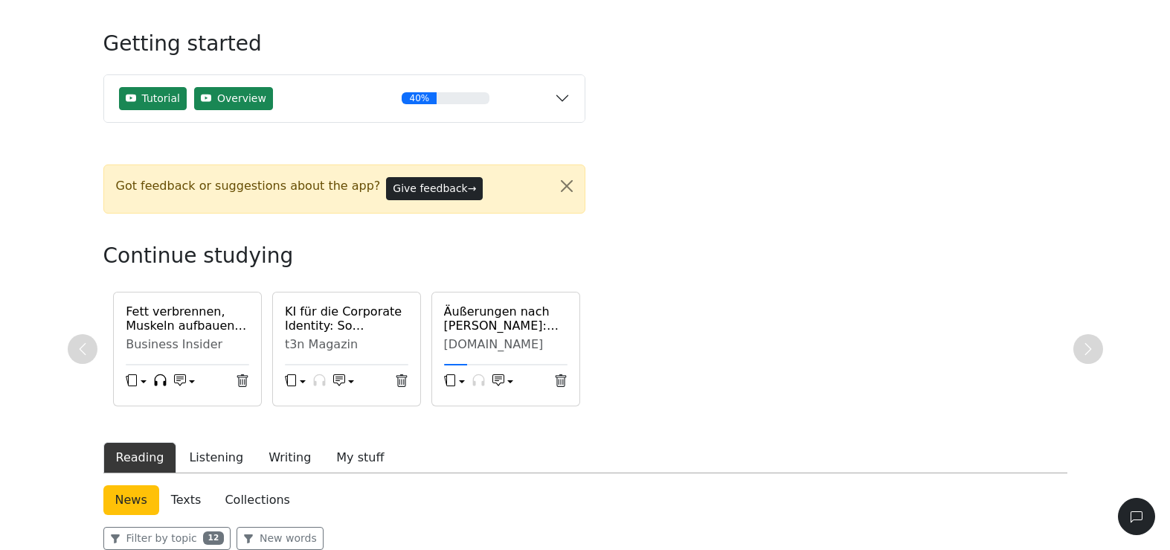
scroll to position [283, 0]
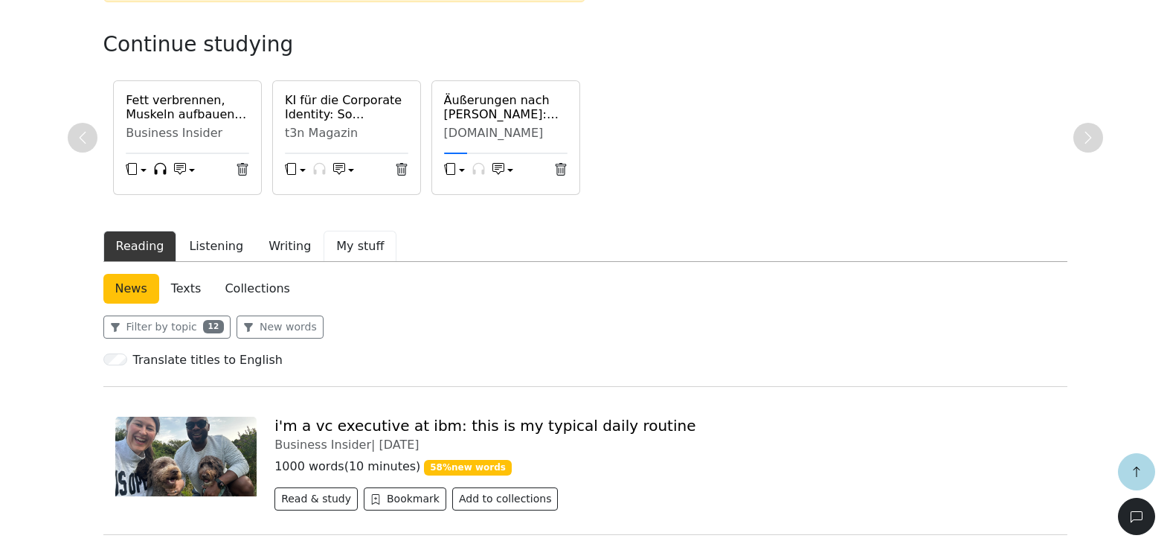
click at [329, 252] on button "My stuff" at bounding box center [359, 246] width 73 height 31
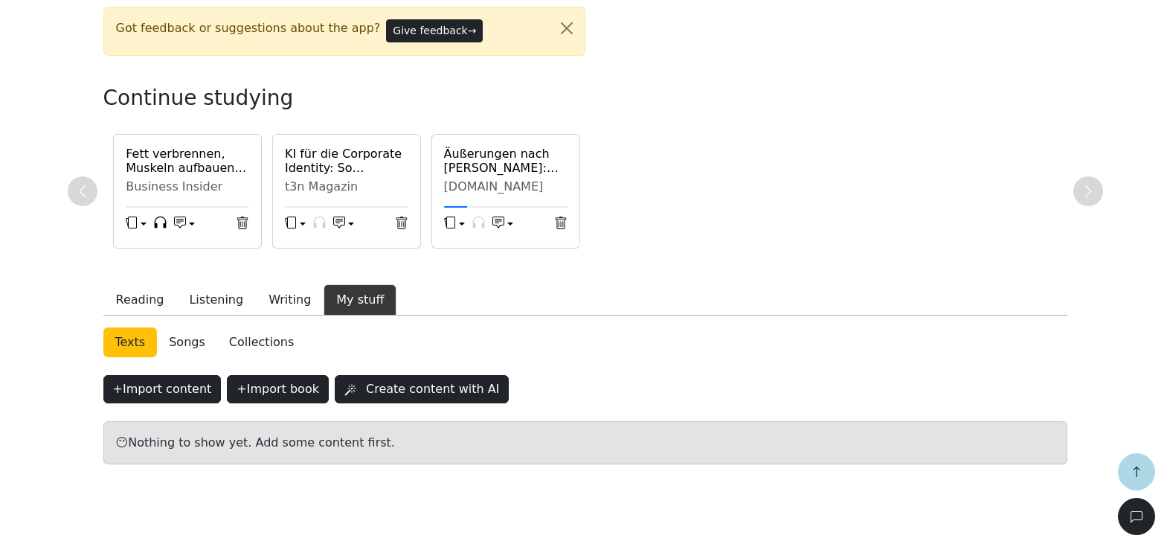
scroll to position [246, 0]
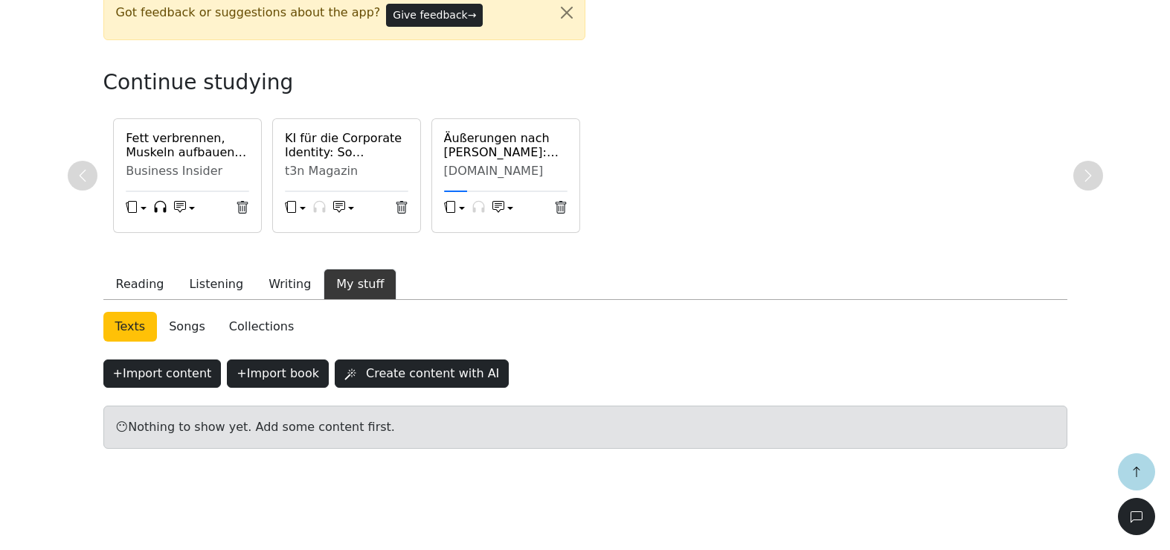
click at [283, 330] on link "Collections" at bounding box center [261, 327] width 88 height 30
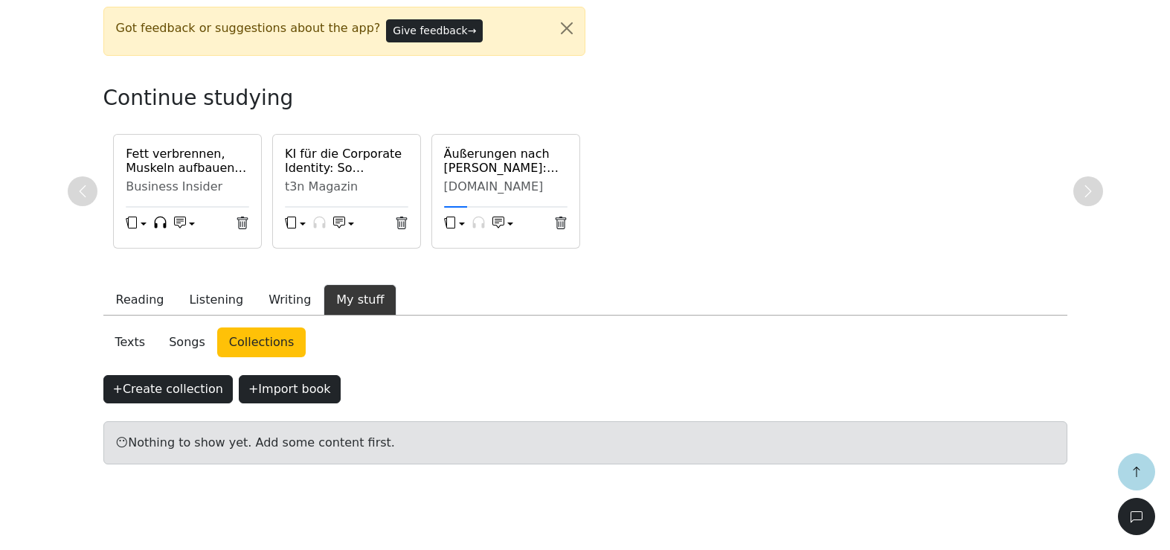
scroll to position [246, 0]
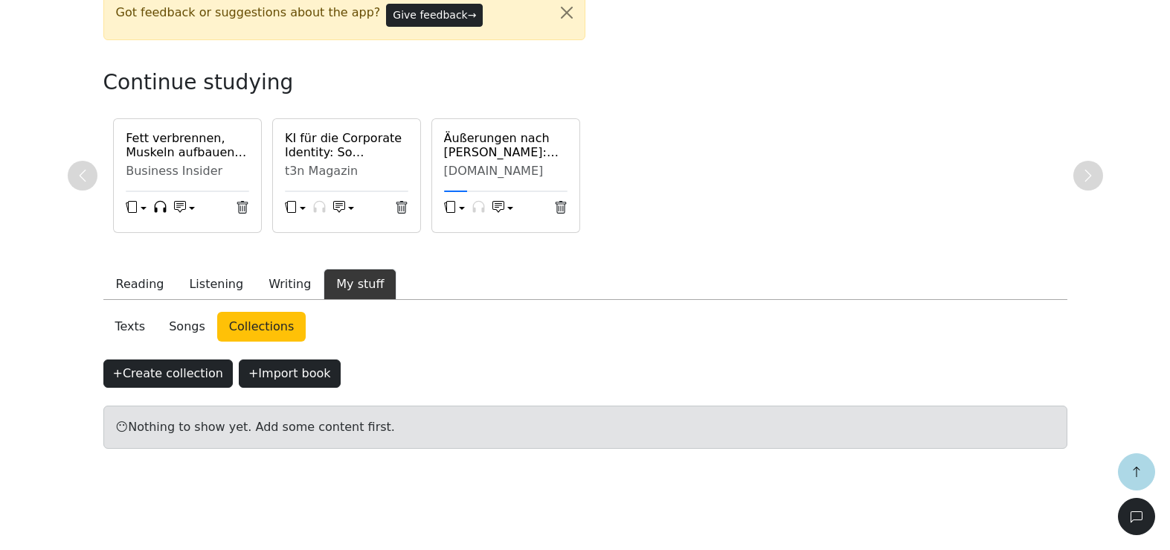
click at [126, 328] on link "Texts" at bounding box center [130, 327] width 54 height 30
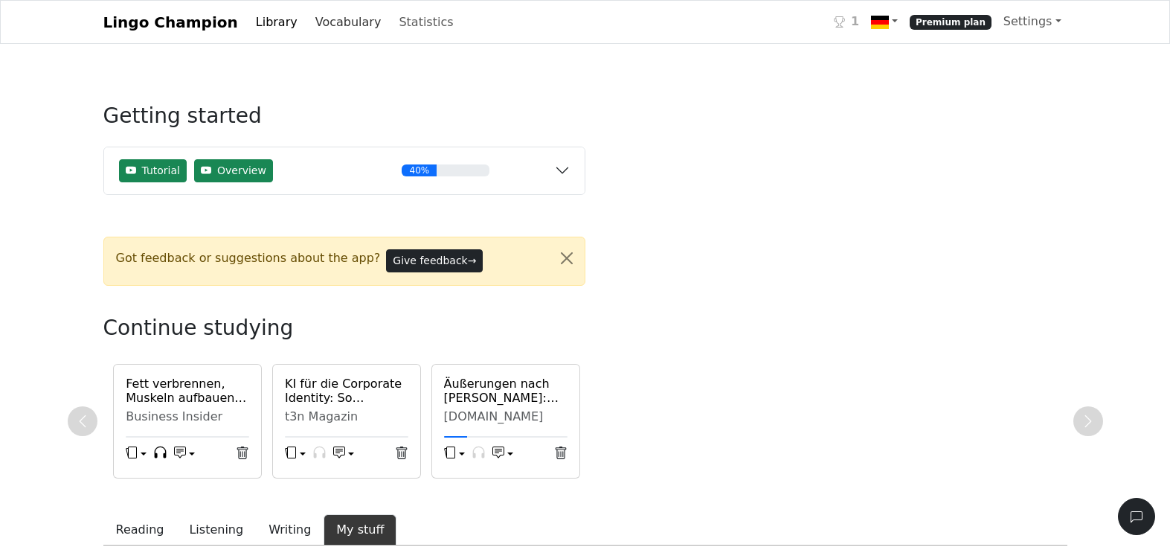
click at [320, 22] on link "Vocabulary" at bounding box center [348, 22] width 78 height 30
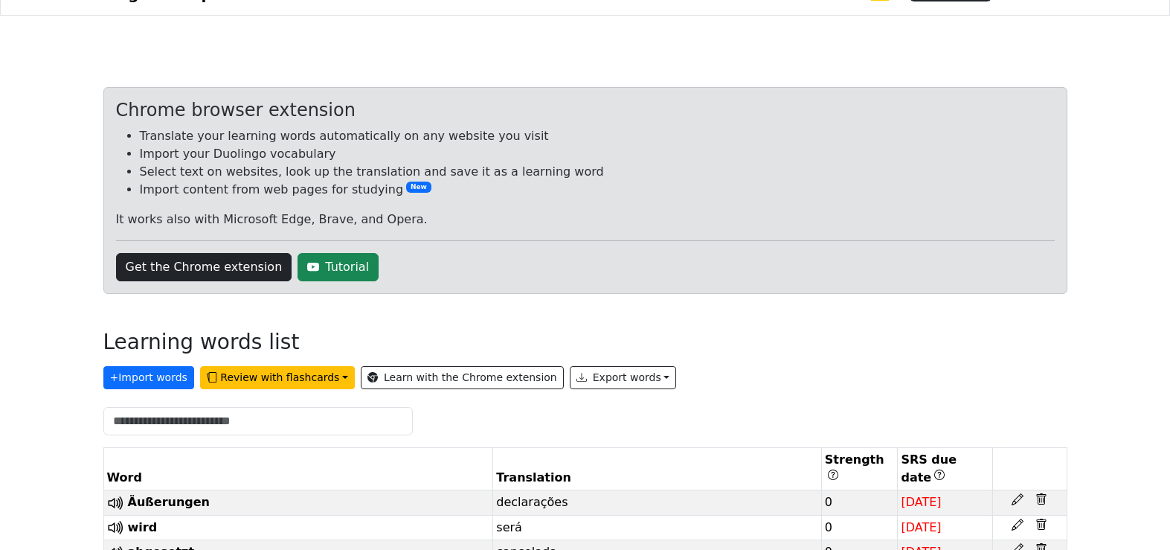
scroll to position [38, 0]
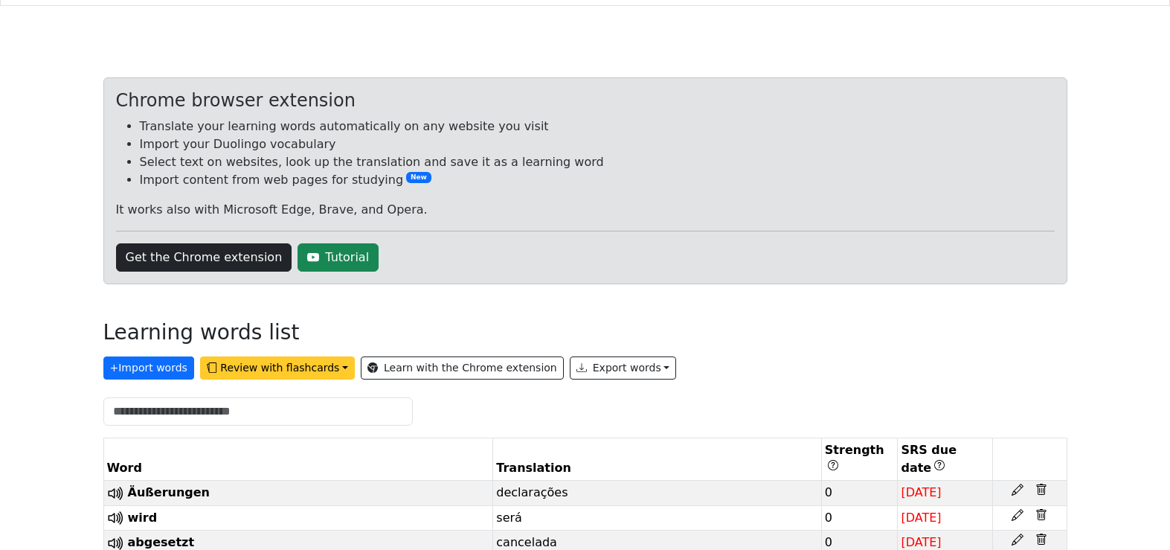
click at [315, 370] on button "Review with flashcards" at bounding box center [277, 367] width 155 height 23
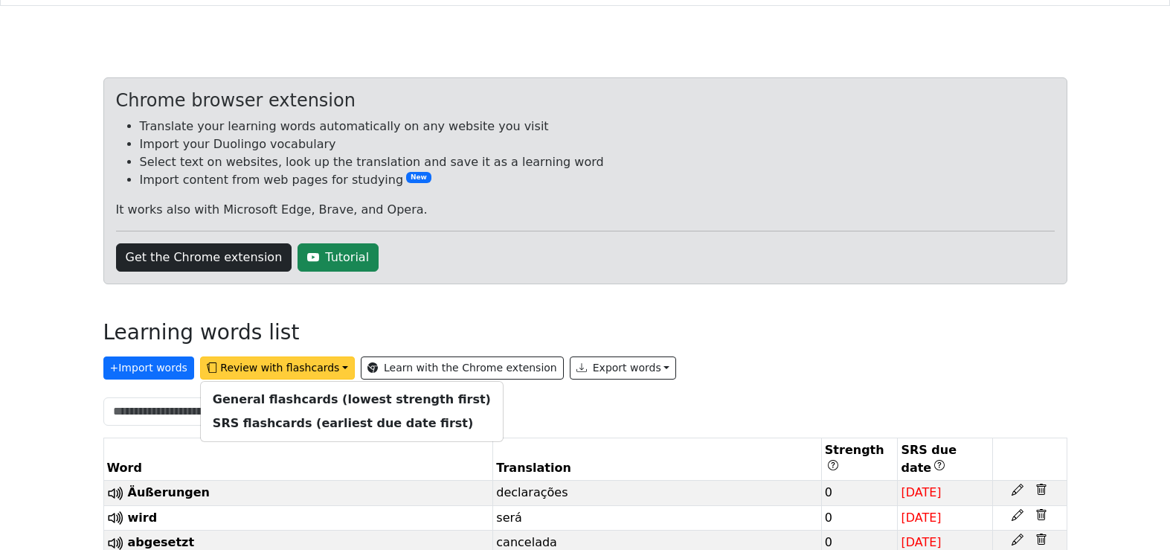
click at [625, 402] on div at bounding box center [585, 411] width 982 height 28
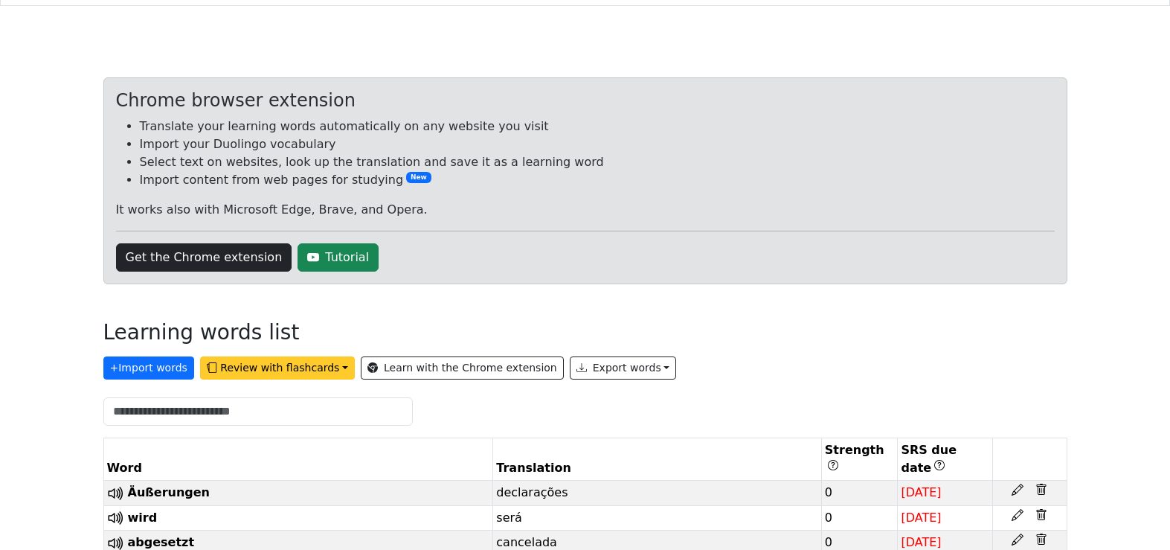
click at [260, 369] on button "Review with flashcards" at bounding box center [277, 367] width 155 height 23
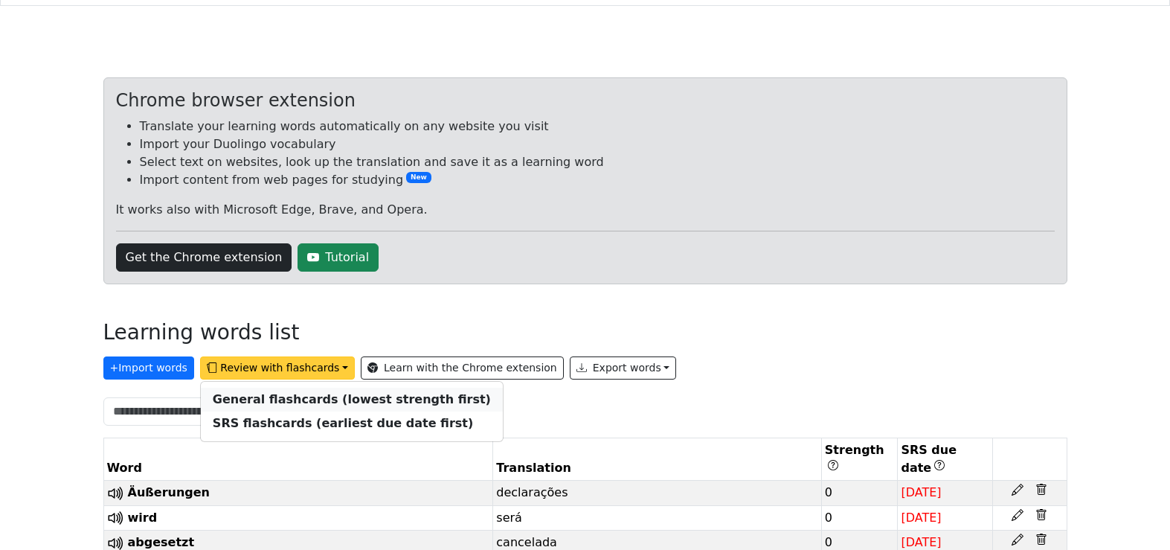
click at [285, 400] on strong "General flashcards (lowest strength first)" at bounding box center [352, 399] width 278 height 14
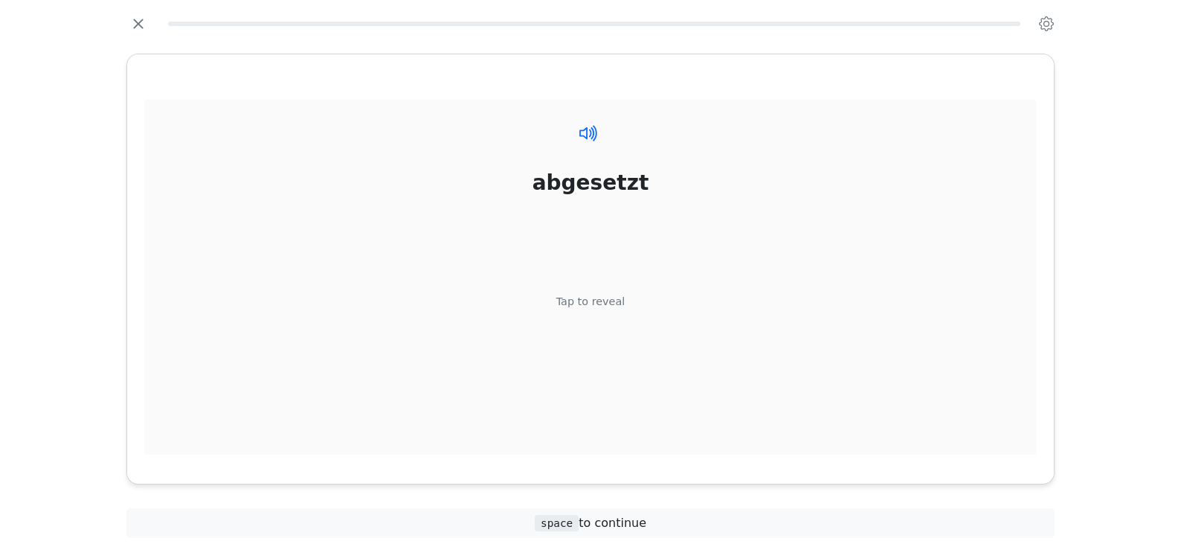
click at [585, 132] on icon at bounding box center [589, 133] width 22 height 22
click at [594, 307] on div "Tap to reveal" at bounding box center [590, 302] width 69 height 16
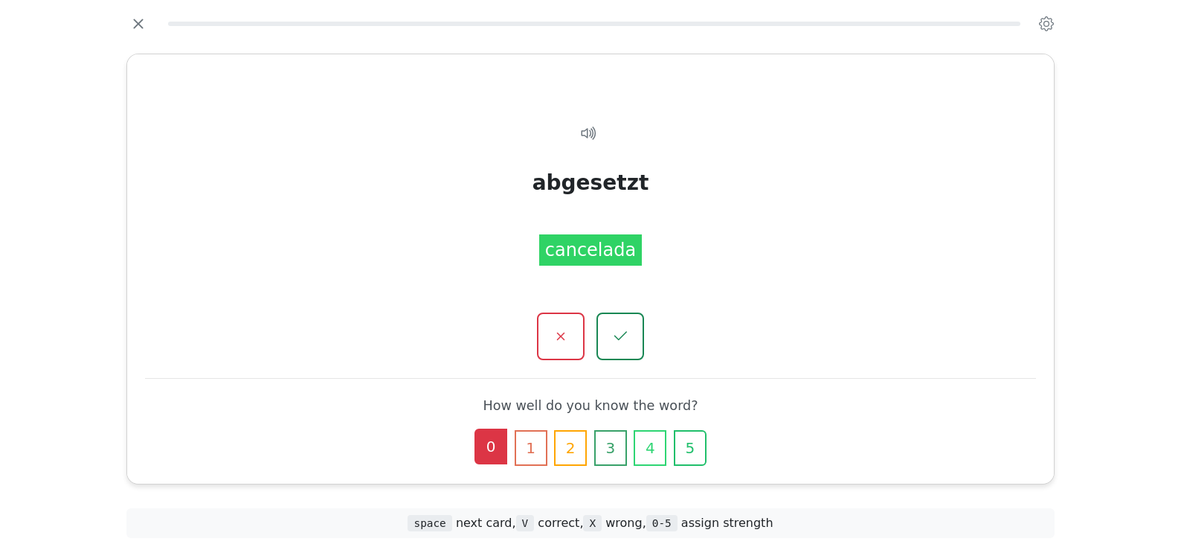
click at [483, 442] on button "0" at bounding box center [490, 446] width 33 height 36
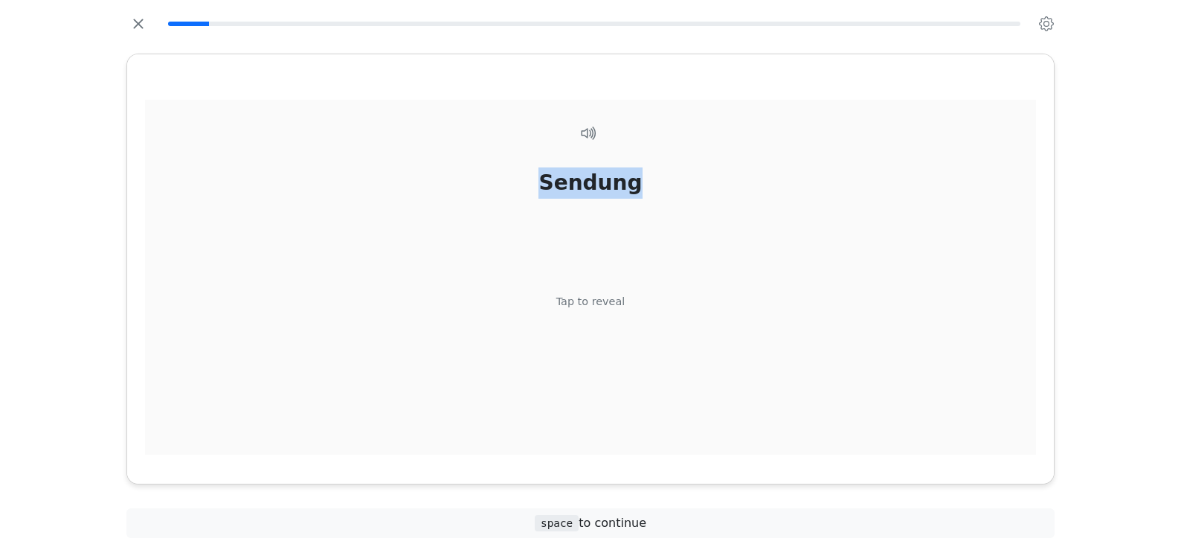
click at [594, 303] on div "Tap to reveal" at bounding box center [590, 302] width 69 height 16
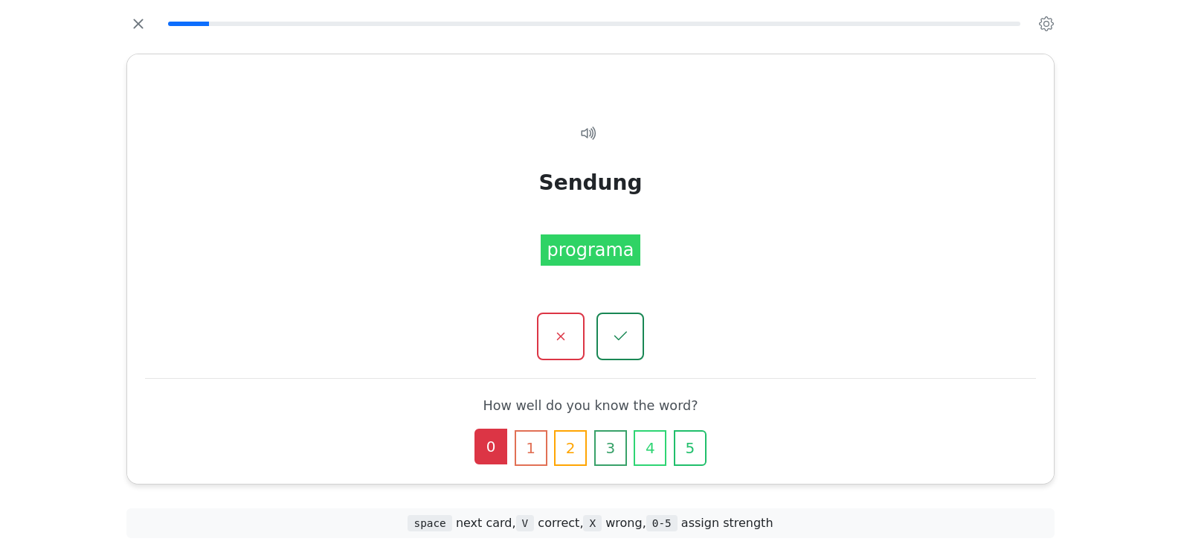
click at [489, 454] on button "0" at bounding box center [490, 446] width 33 height 36
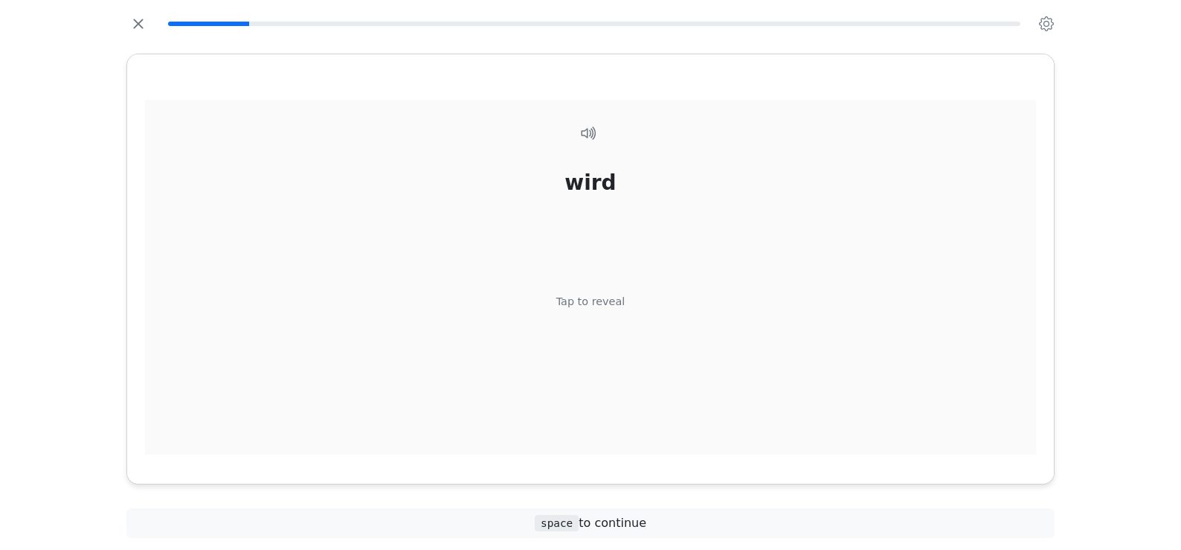
click at [605, 298] on div "Tap to reveal" at bounding box center [590, 302] width 69 height 16
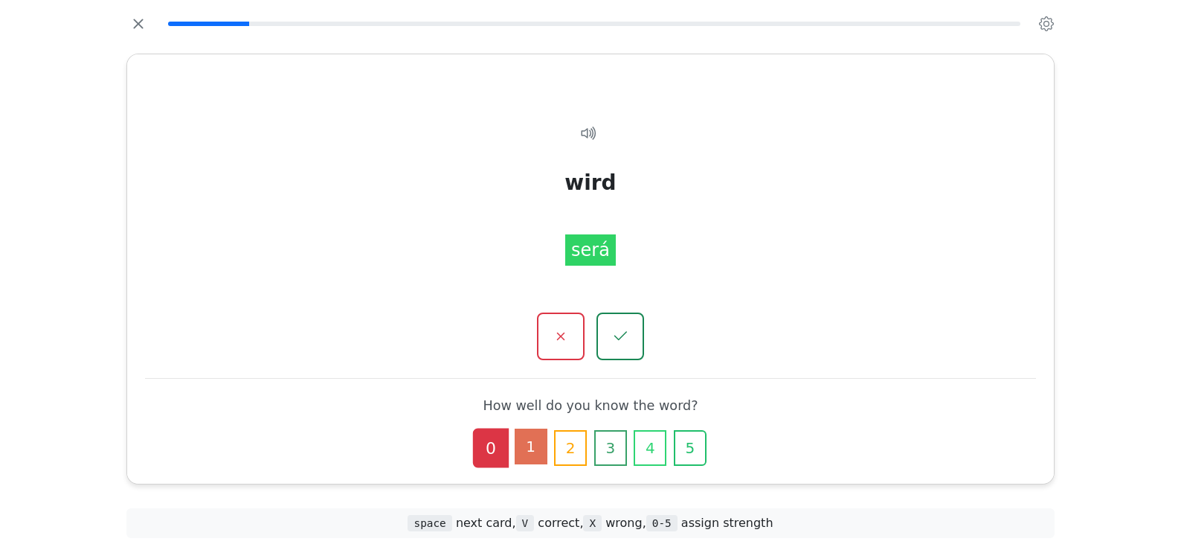
click at [531, 439] on button "1" at bounding box center [531, 446] width 33 height 36
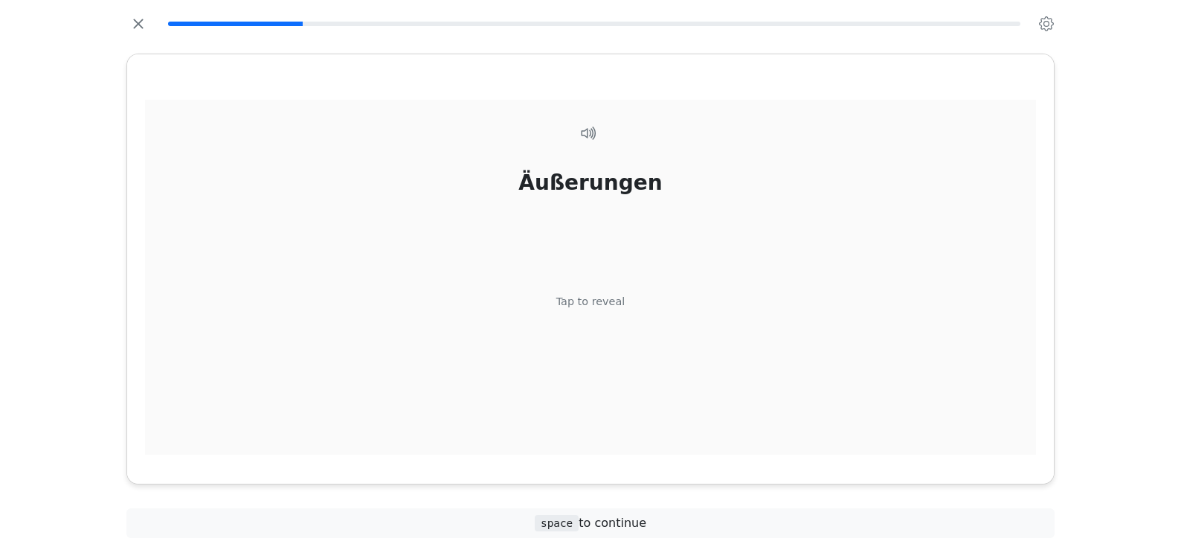
click at [615, 303] on div "Tap to reveal" at bounding box center [590, 302] width 69 height 16
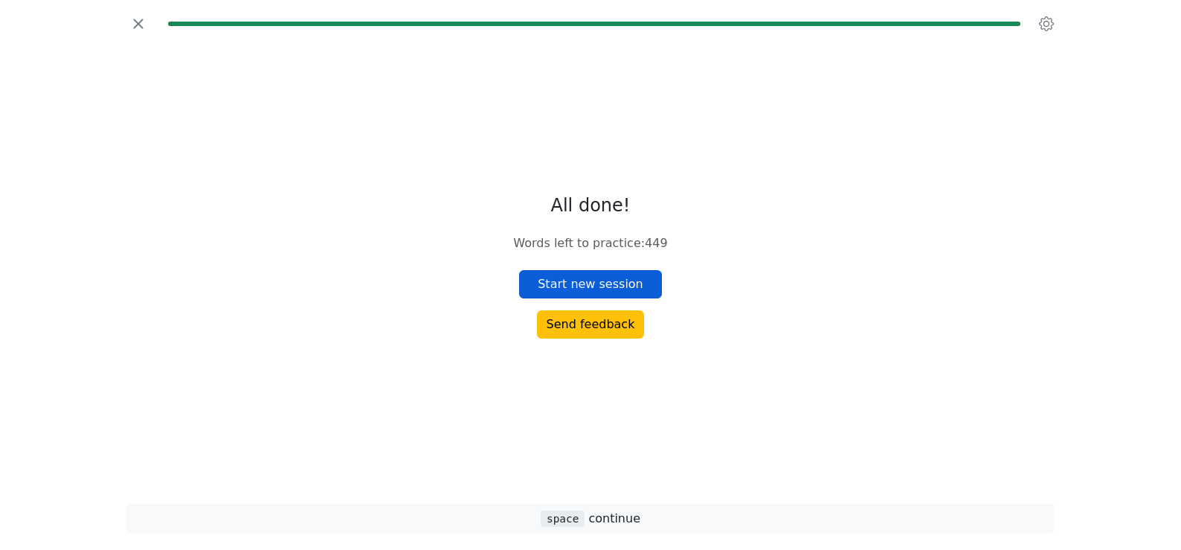
click at [579, 282] on button "Start new session" at bounding box center [590, 284] width 143 height 28
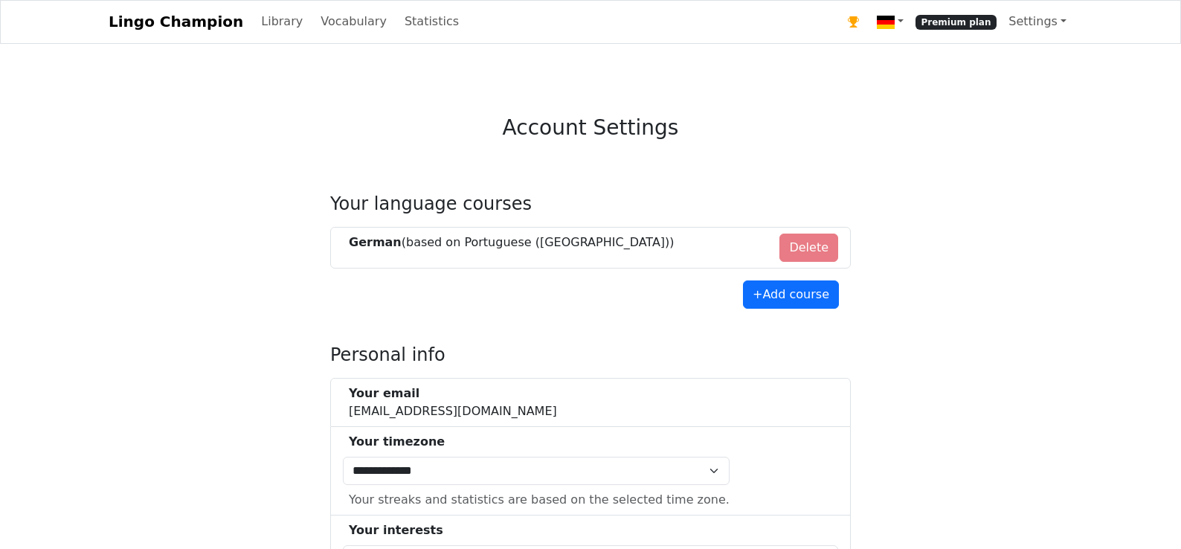
select select "**********"
click at [1014, 26] on link "Settings" at bounding box center [1032, 22] width 70 height 30
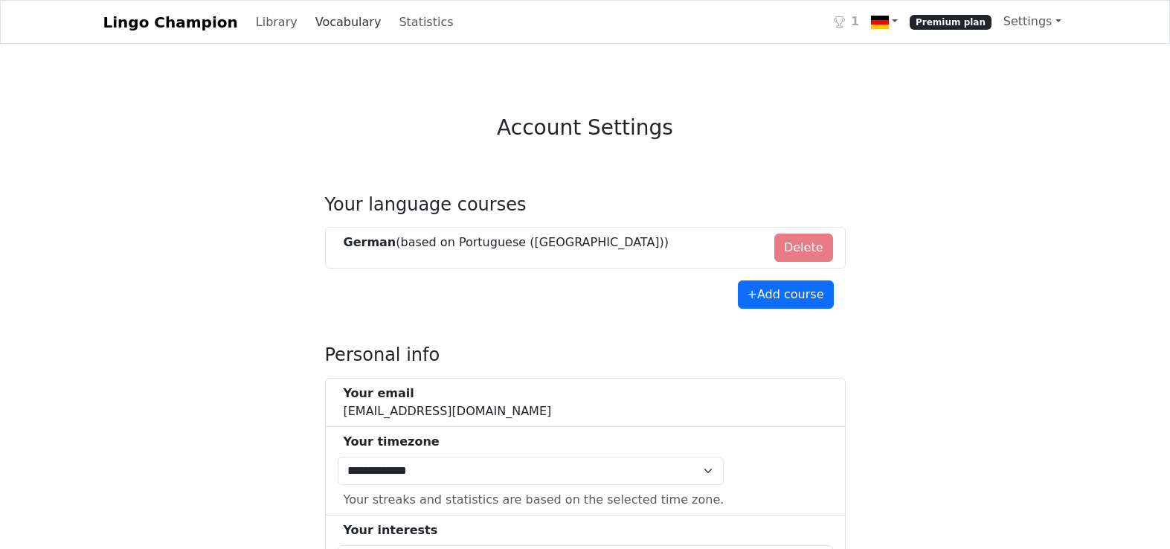
click at [309, 28] on link "Vocabulary" at bounding box center [348, 22] width 78 height 30
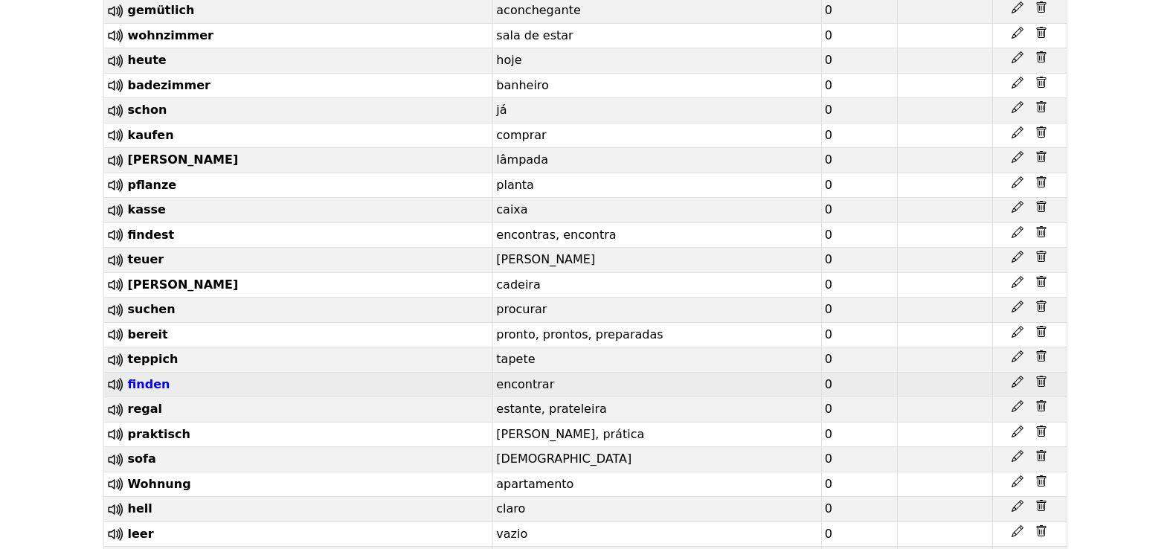
scroll to position [1875, 0]
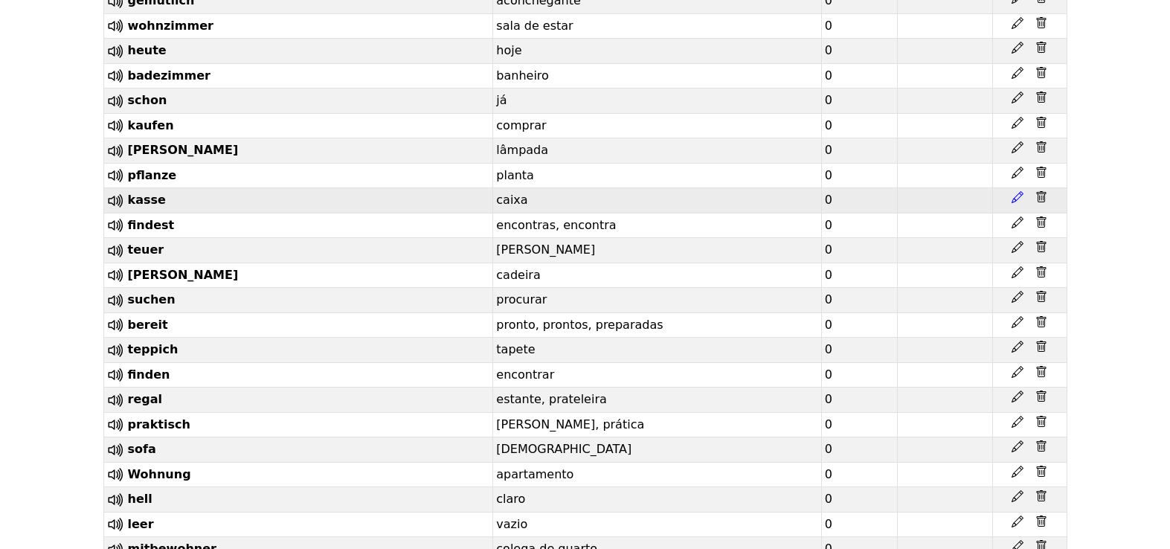
click at [1017, 203] on icon at bounding box center [1017, 197] width 12 height 12
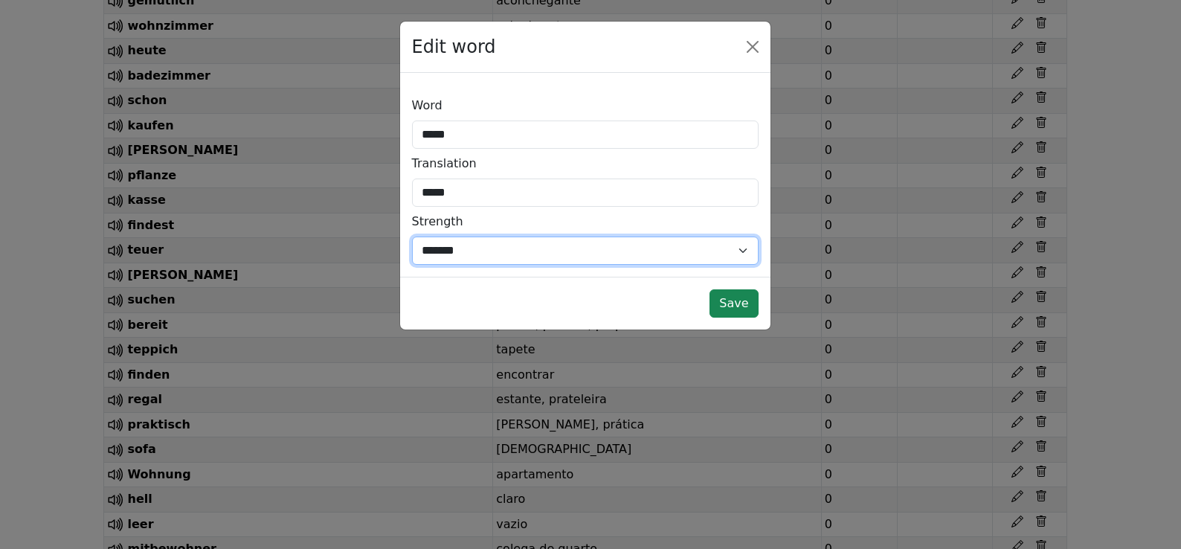
click at [584, 241] on select "*** *** * * * * * *** ******* *" at bounding box center [585, 250] width 347 height 28
select select "*"
click at [412, 236] on select "*** *** * * * * * *** ******* *" at bounding box center [585, 250] width 347 height 28
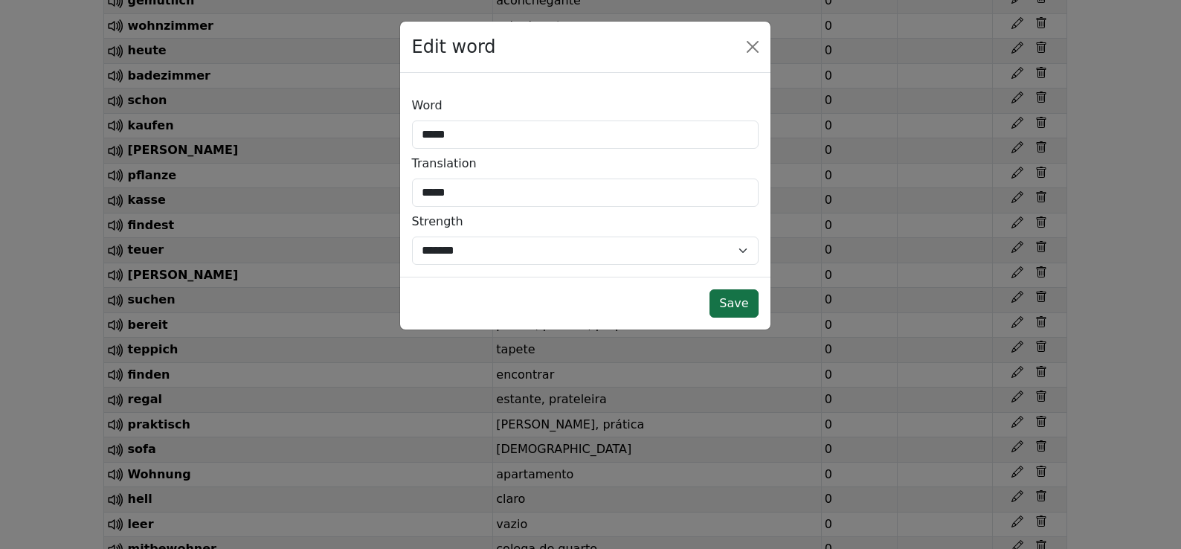
click at [736, 304] on button "Save" at bounding box center [733, 303] width 48 height 28
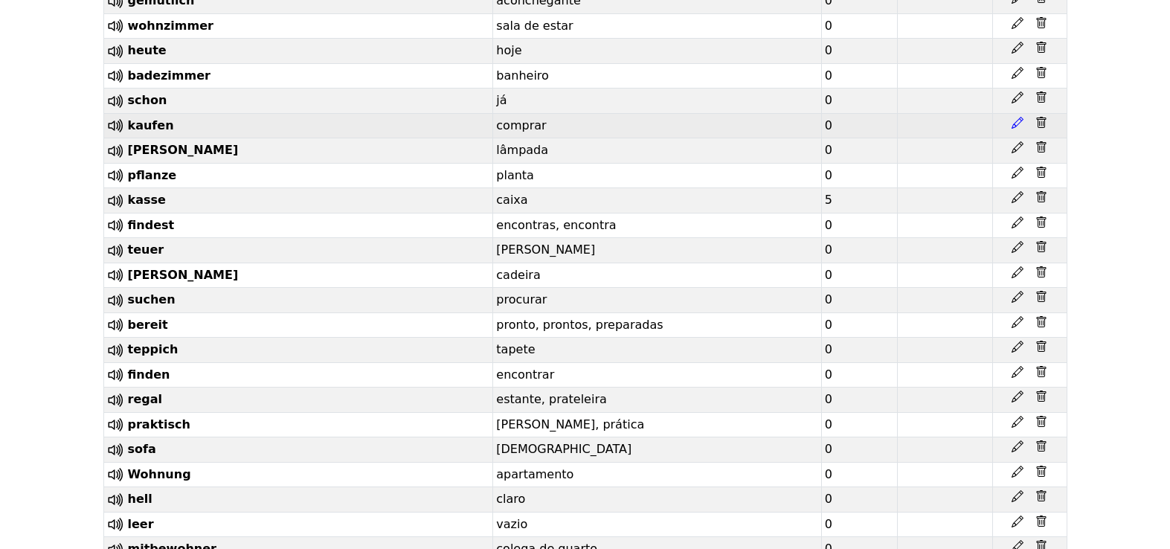
click at [1017, 129] on icon at bounding box center [1017, 123] width 12 height 12
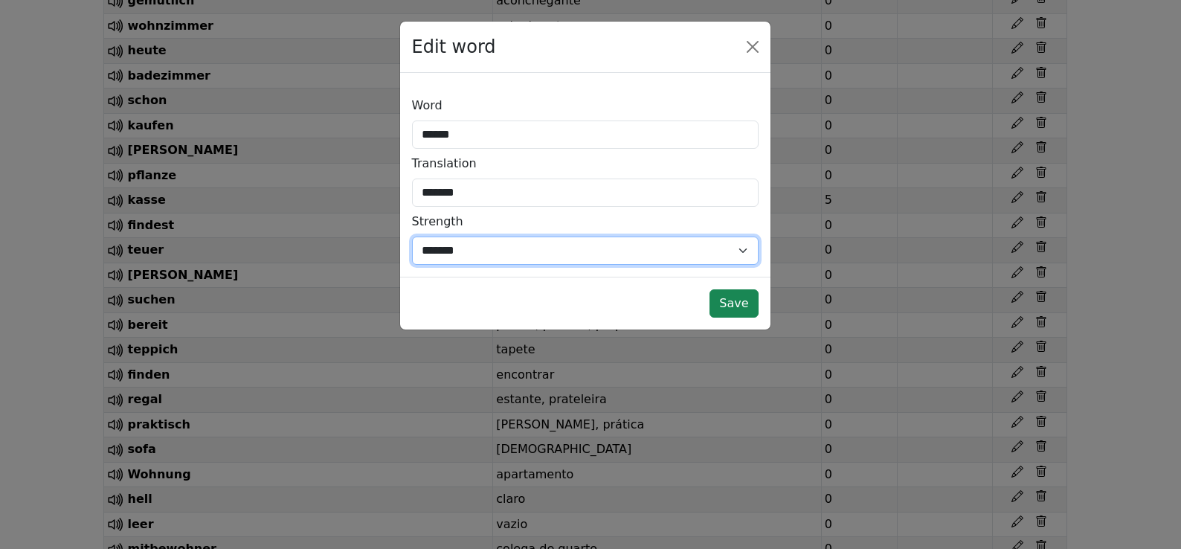
click at [596, 250] on select "*** *** * * * * * *** ******* *" at bounding box center [585, 250] width 347 height 28
select select "*"
click at [412, 236] on select "*** *** * * * * * *** ******* *" at bounding box center [585, 250] width 347 height 28
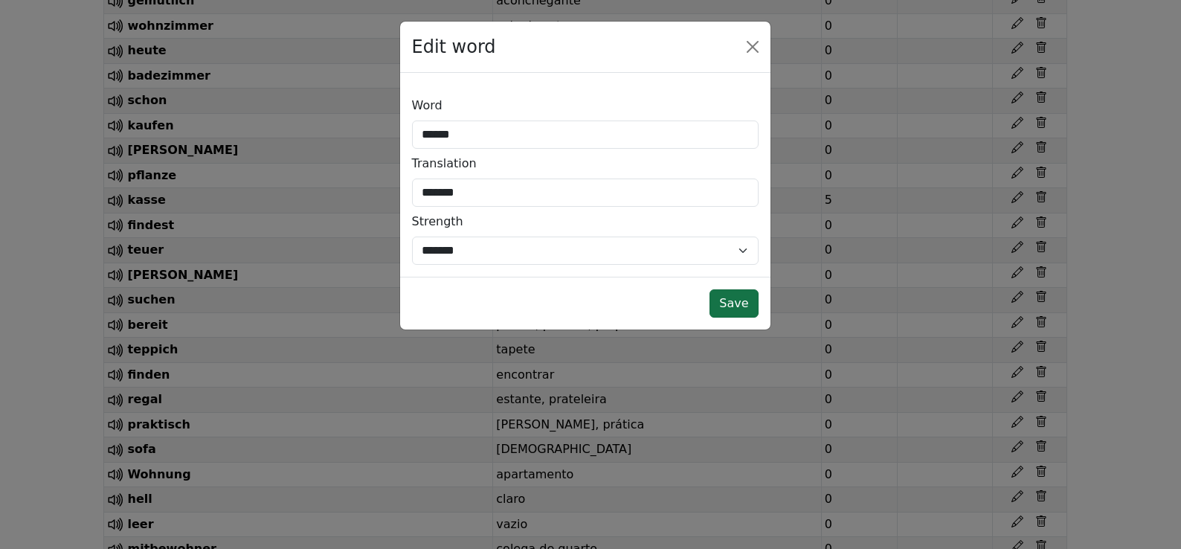
click at [745, 299] on button "Save" at bounding box center [733, 303] width 48 height 28
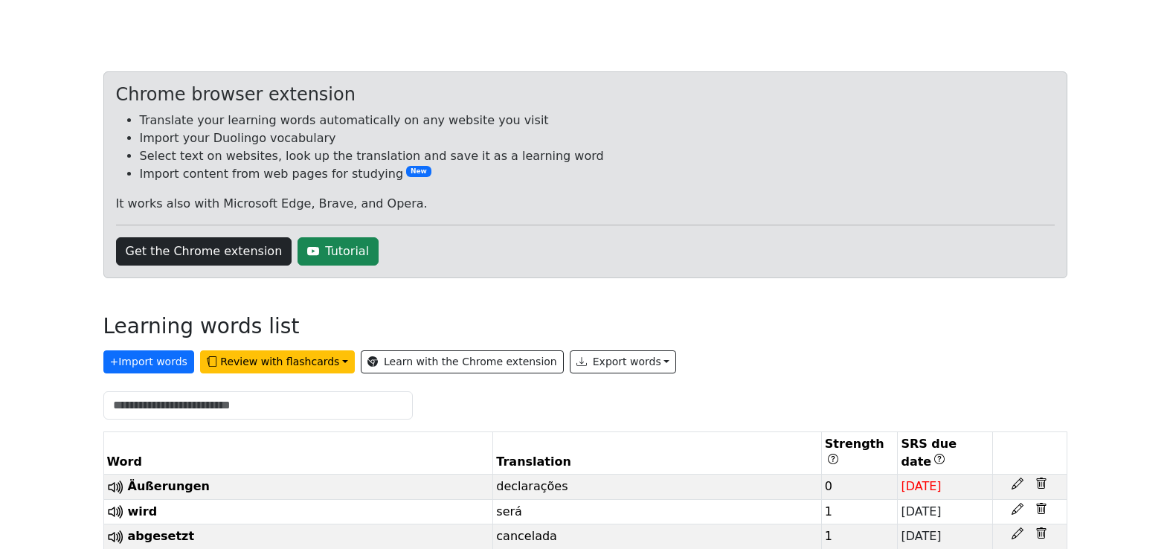
scroll to position [62, 0]
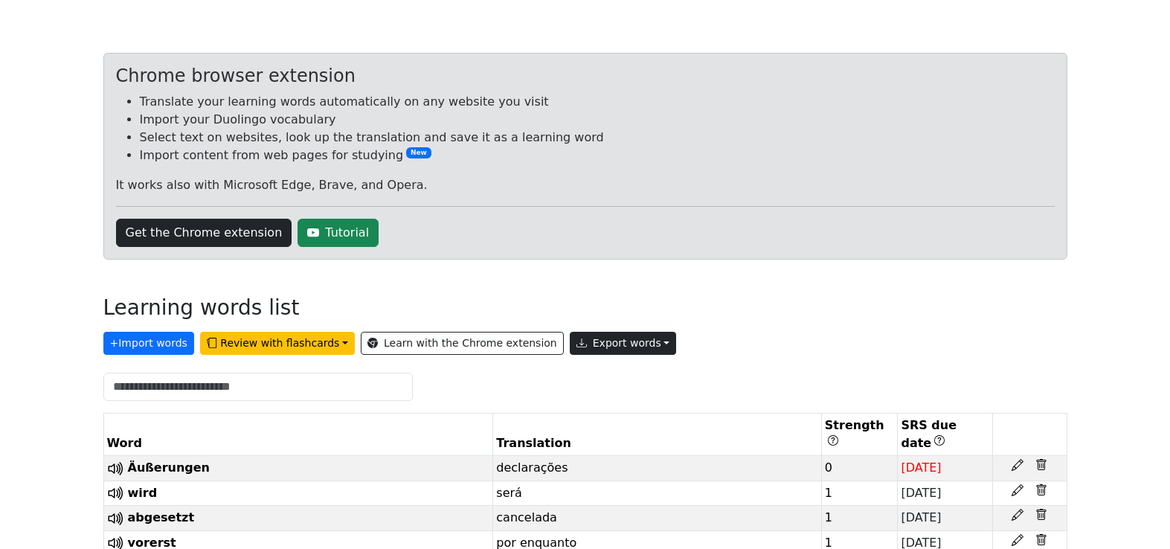
click at [610, 341] on button "Export words" at bounding box center [623, 343] width 107 height 23
click at [617, 382] on link "Copy to clipboard" at bounding box center [657, 375] width 174 height 24
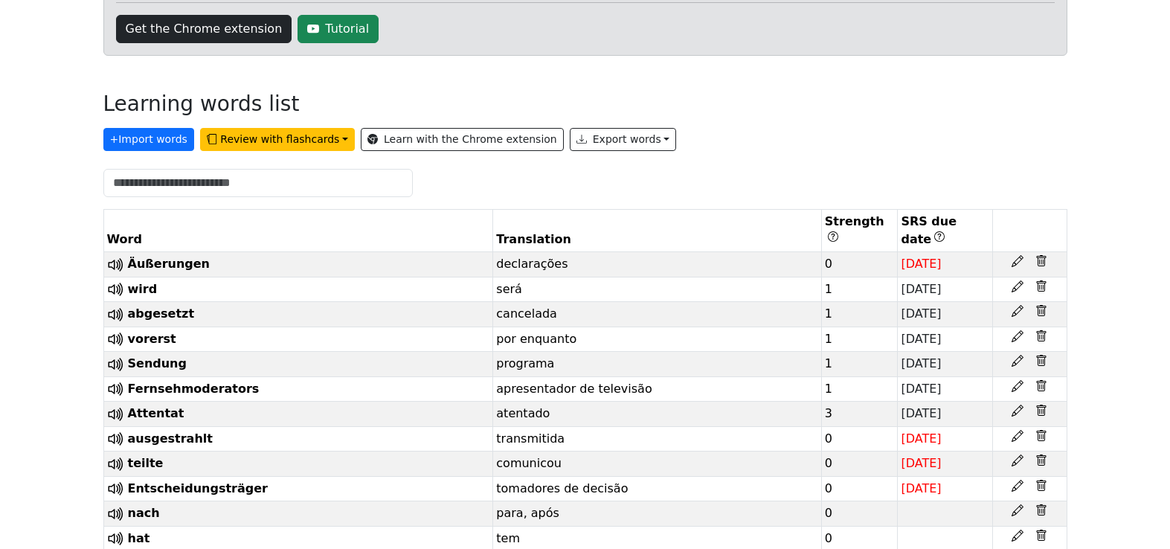
scroll to position [385, 0]
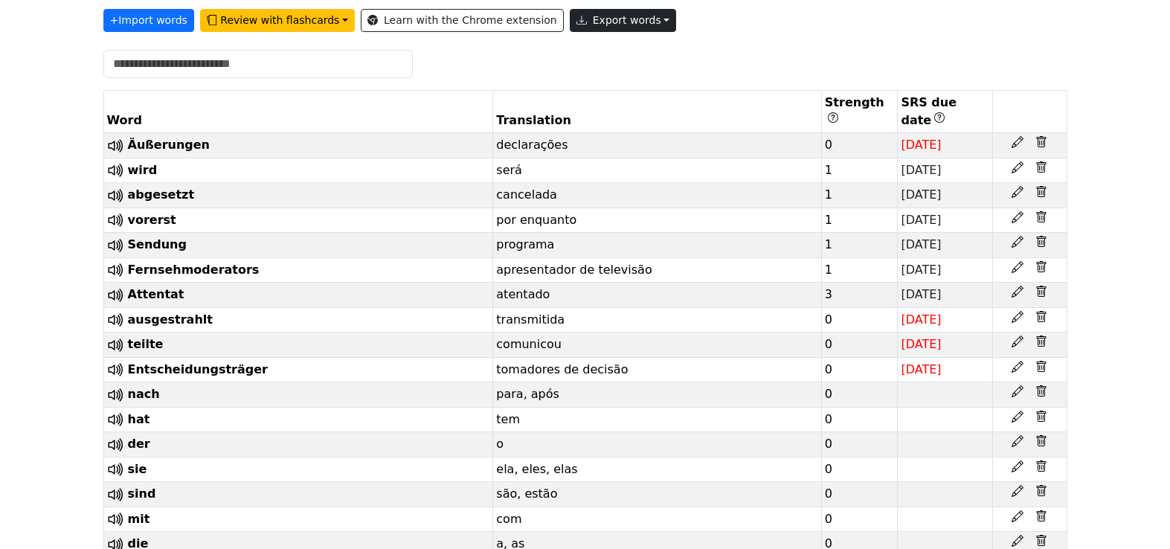
click at [596, 24] on button "Export words" at bounding box center [623, 20] width 107 height 23
click at [628, 75] on link "Tab-separated TXT file" at bounding box center [657, 76] width 174 height 24
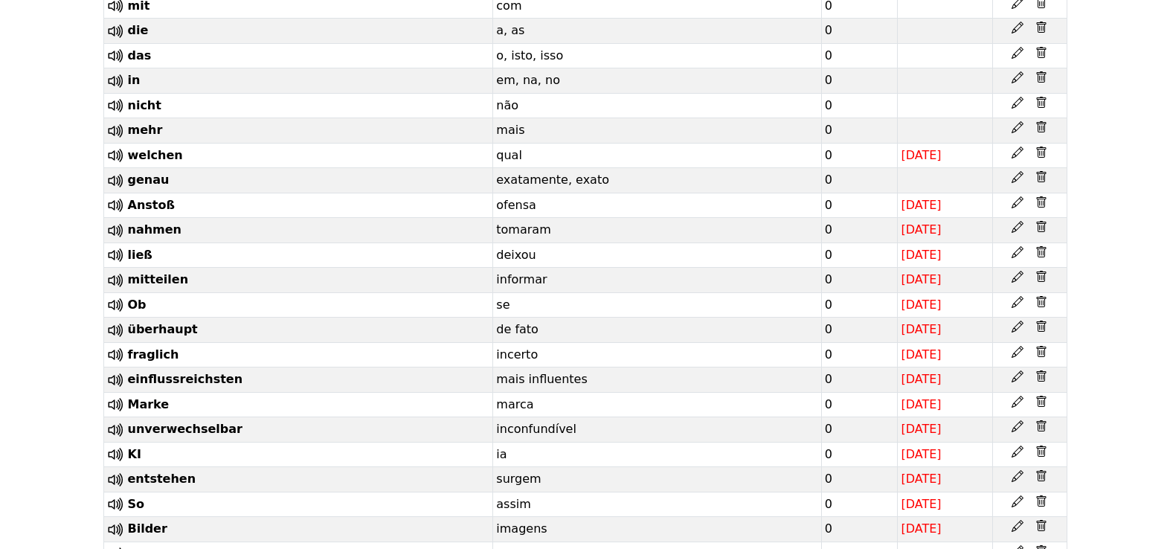
scroll to position [1035, 0]
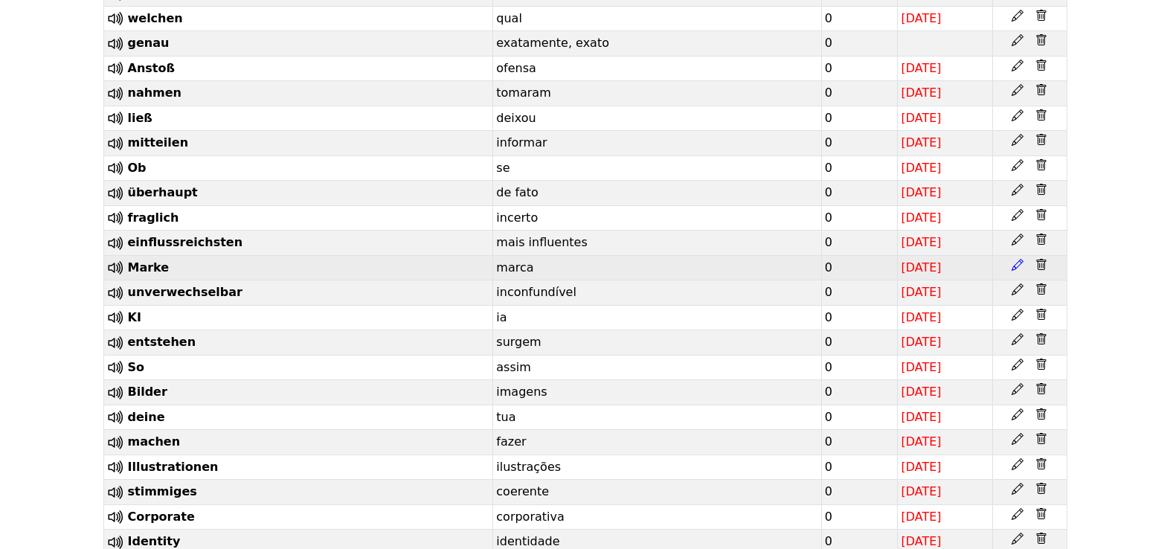
click at [1017, 271] on icon at bounding box center [1017, 265] width 12 height 12
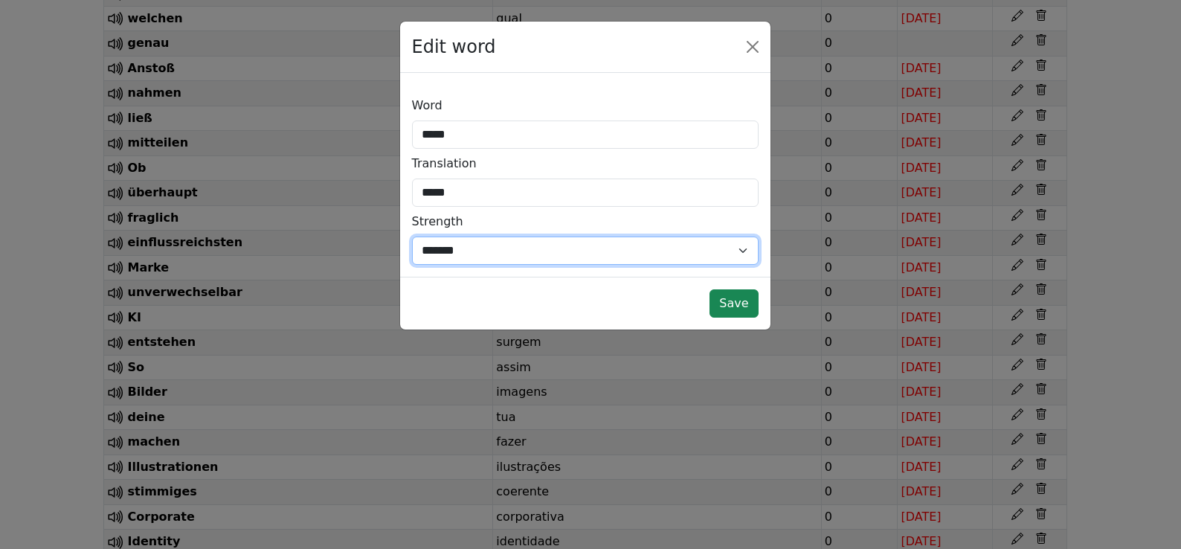
click at [564, 244] on select "*** *** * * * * * *** ******* *" at bounding box center [585, 250] width 347 height 28
select select "*"
click at [412, 236] on select "*** *** * * * * * *** ******* *" at bounding box center [585, 250] width 347 height 28
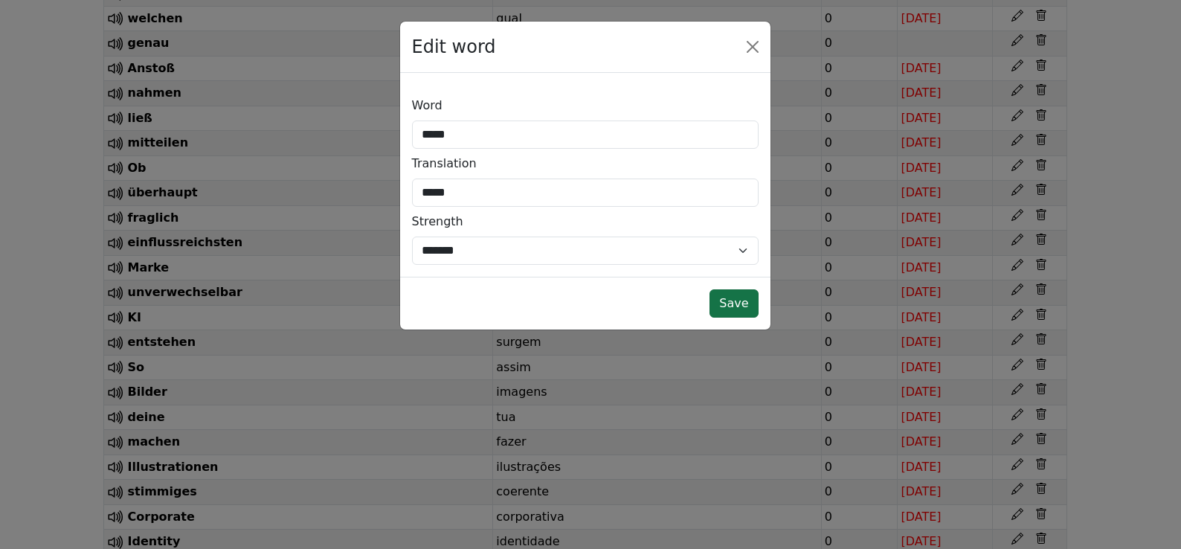
click at [729, 303] on button "Save" at bounding box center [733, 303] width 48 height 28
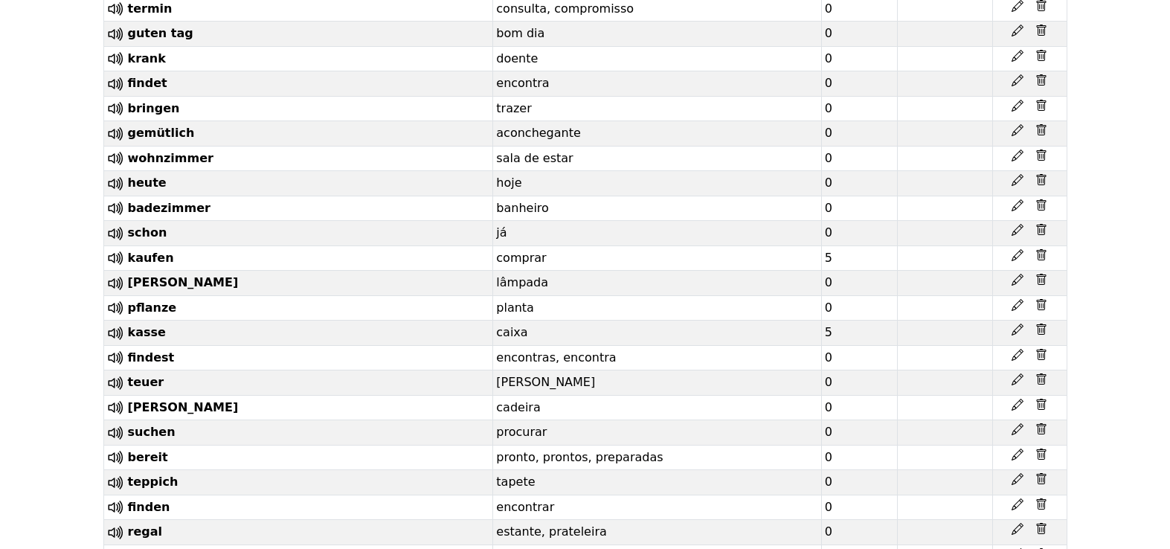
scroll to position [2804, 0]
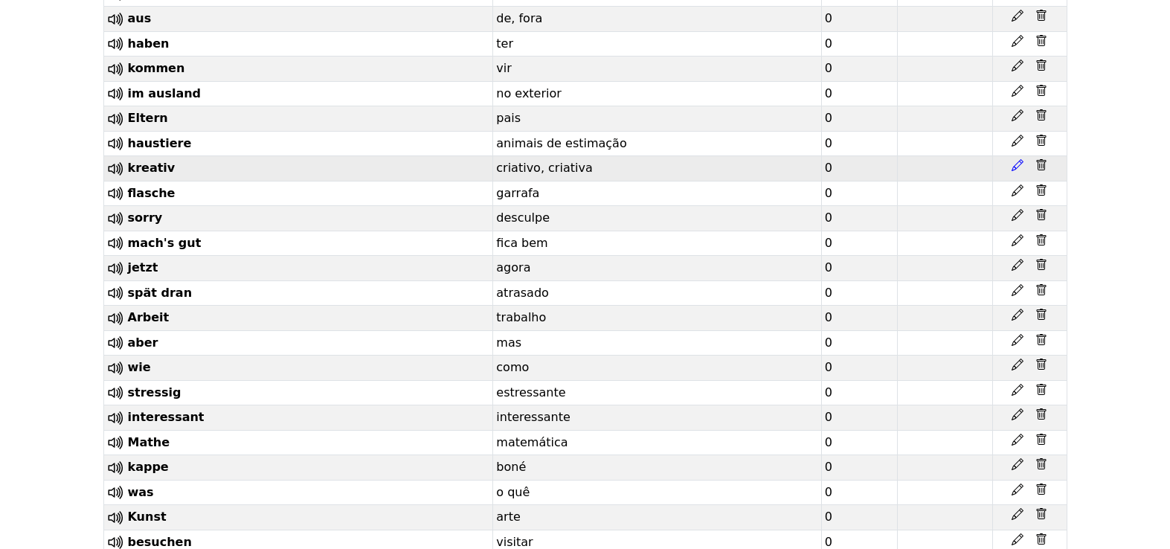
click at [1017, 171] on icon at bounding box center [1017, 165] width 12 height 12
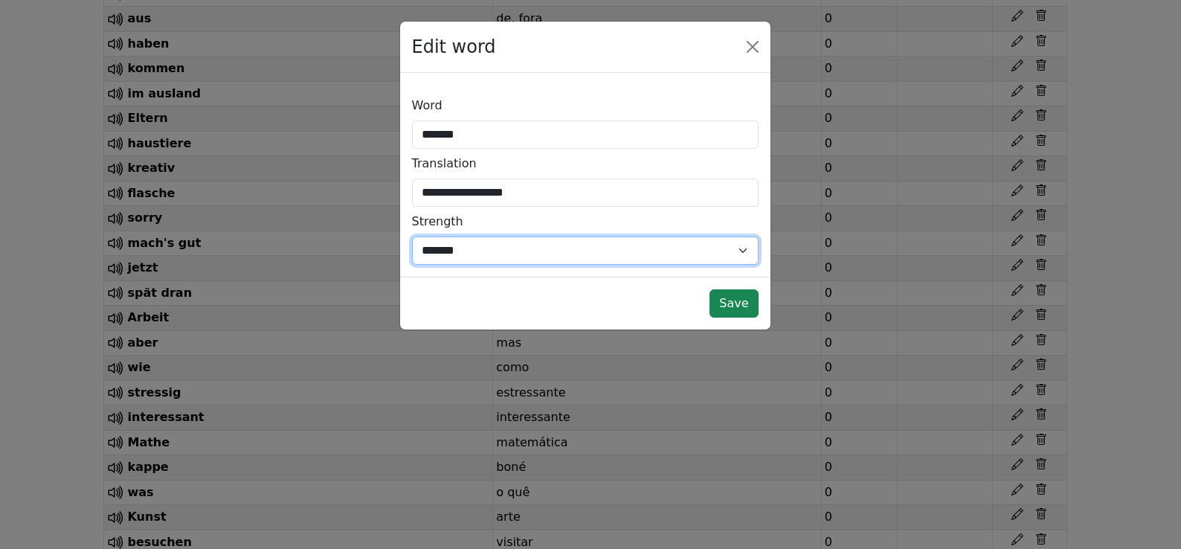
click at [657, 260] on select "*** *** * * * * * *** ******* *" at bounding box center [585, 250] width 347 height 28
select select "*"
click at [412, 236] on select "*** *** * * * * * *** ******* *" at bounding box center [585, 250] width 347 height 28
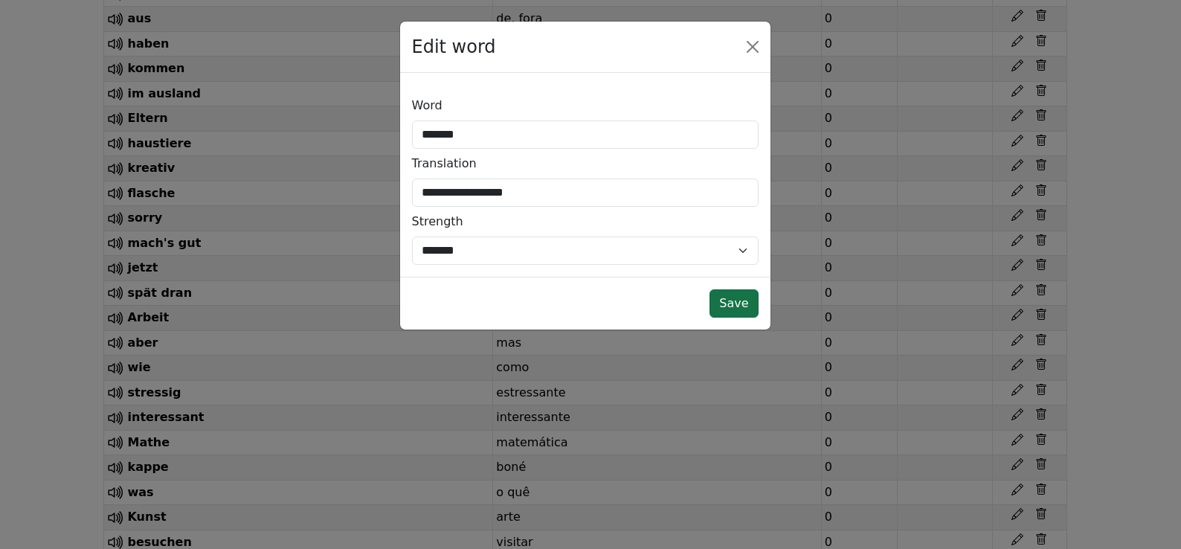
click at [730, 305] on button "Save" at bounding box center [733, 303] width 48 height 28
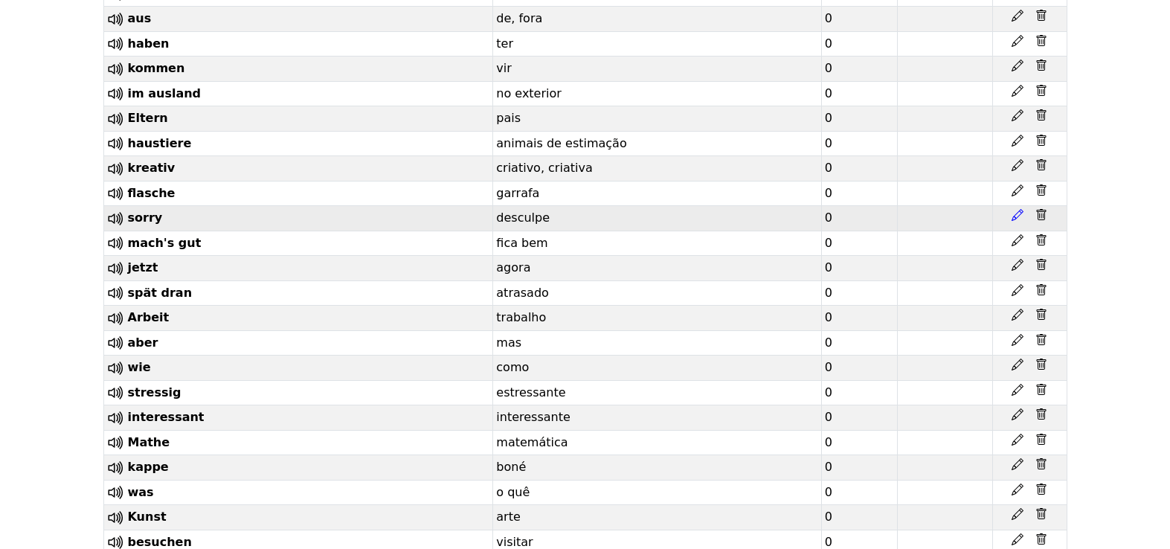
click at [1017, 221] on icon at bounding box center [1017, 215] width 12 height 12
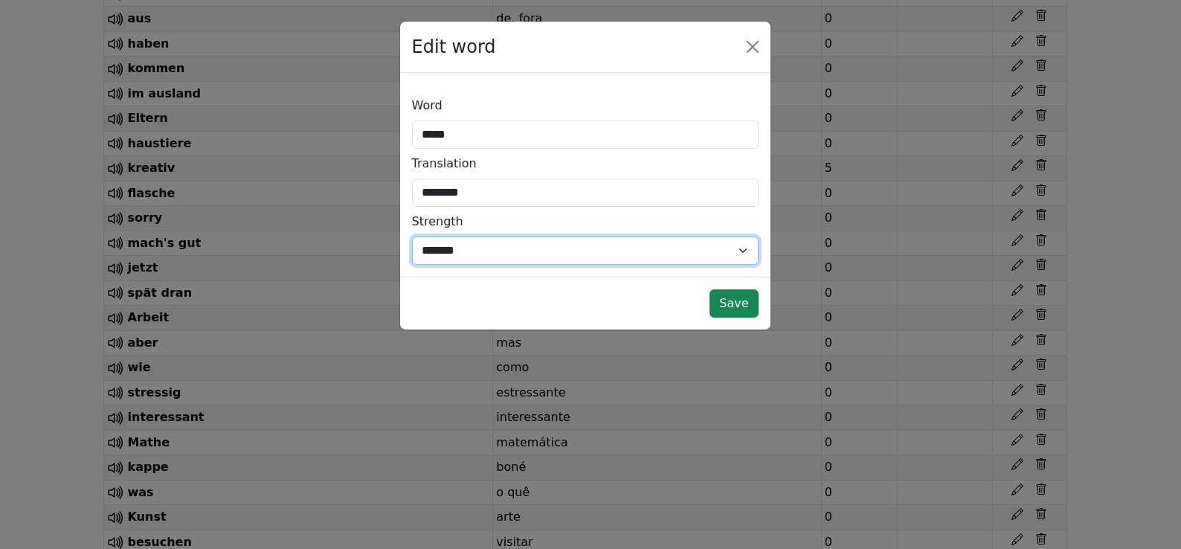
click at [541, 254] on select "*** *** * * * * * *** ******* *" at bounding box center [585, 250] width 347 height 28
select select "*"
click at [412, 236] on select "*** *** * * * * * *** ******* *" at bounding box center [585, 250] width 347 height 28
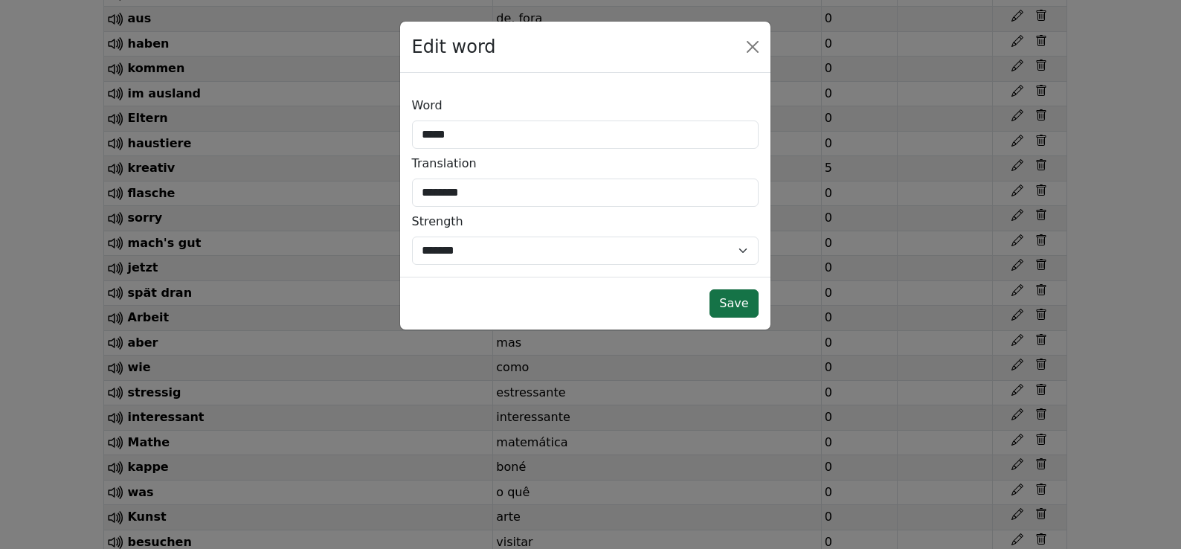
click at [746, 297] on button "Save" at bounding box center [733, 303] width 48 height 28
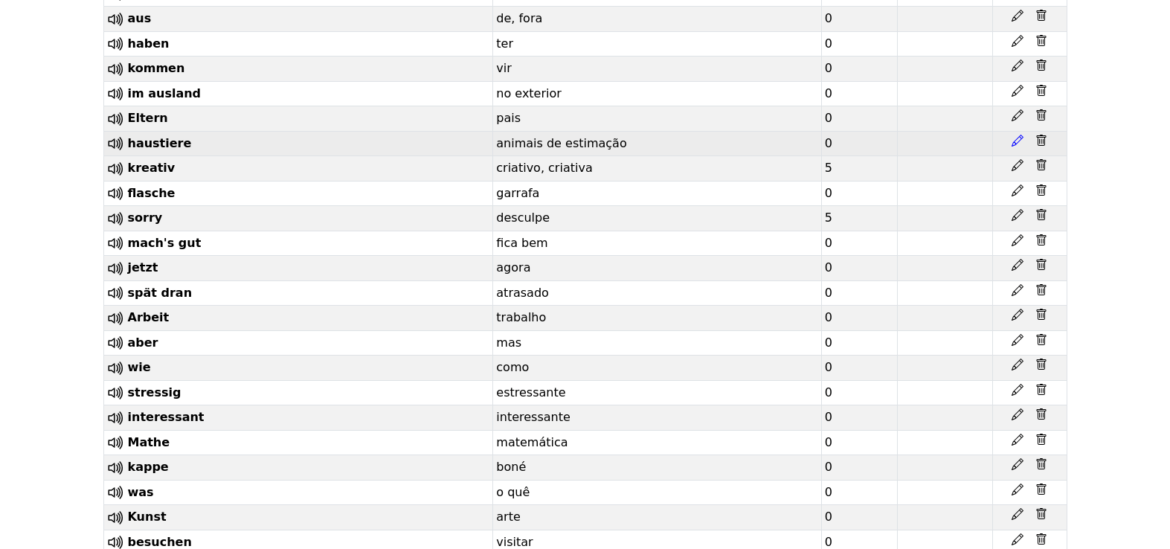
click at [1020, 147] on icon at bounding box center [1017, 141] width 12 height 12
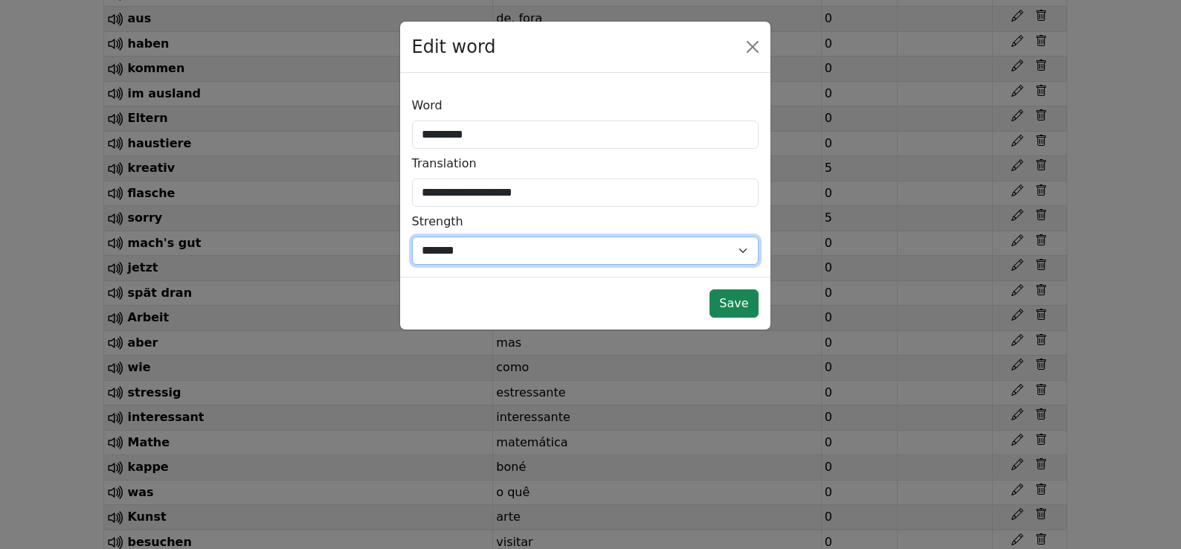
click at [576, 242] on select "*** *** * * * * * *** ******* *" at bounding box center [585, 250] width 347 height 28
select select "*"
click at [412, 236] on select "*** *** * * * * * *** ******* *" at bounding box center [585, 250] width 347 height 28
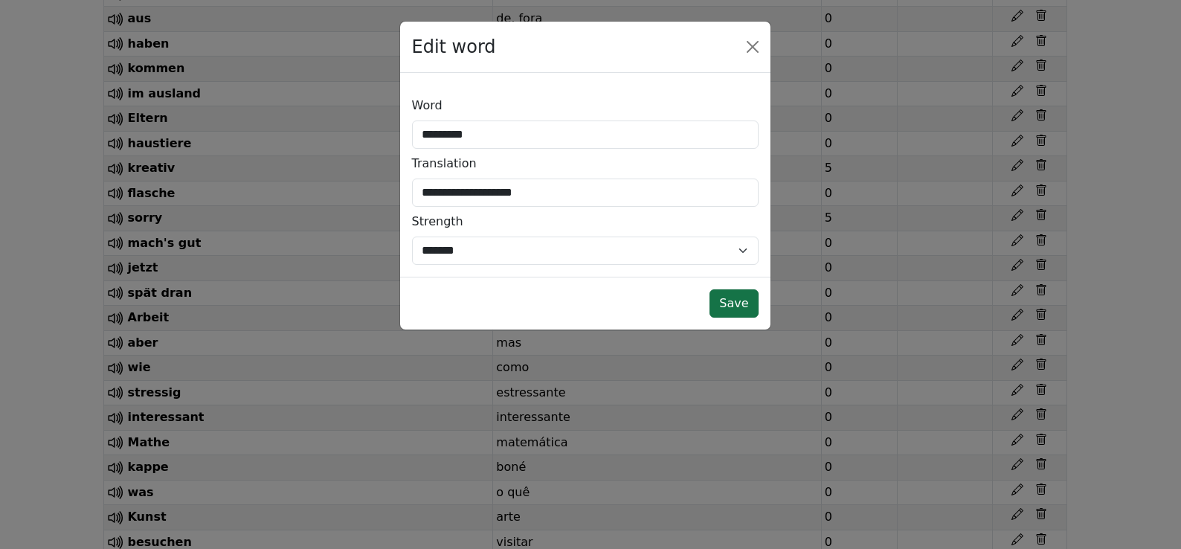
click at [738, 307] on button "Save" at bounding box center [733, 303] width 48 height 28
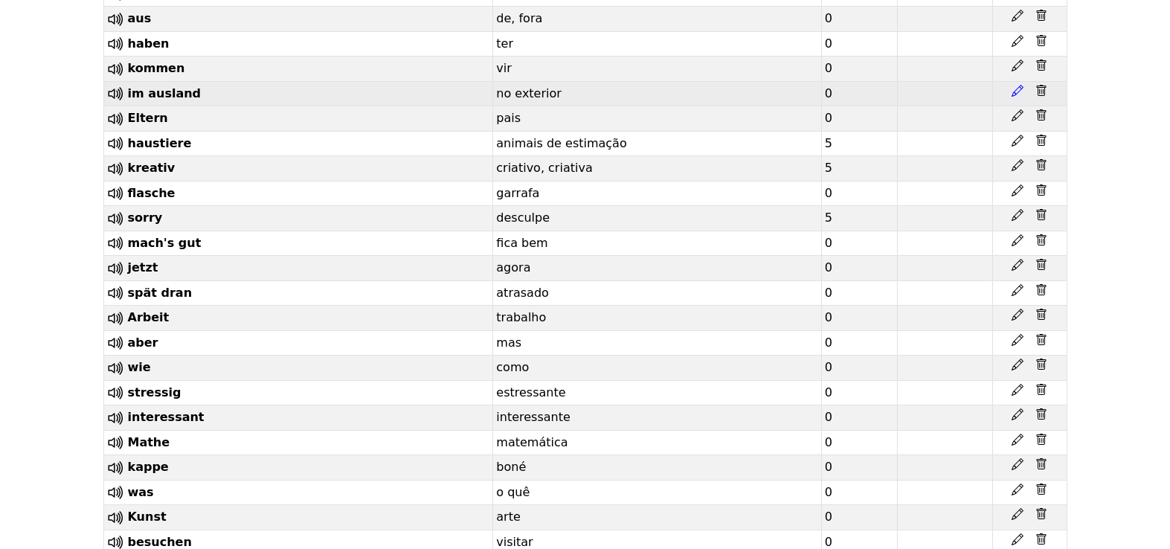
click at [1019, 97] on icon at bounding box center [1017, 91] width 12 height 12
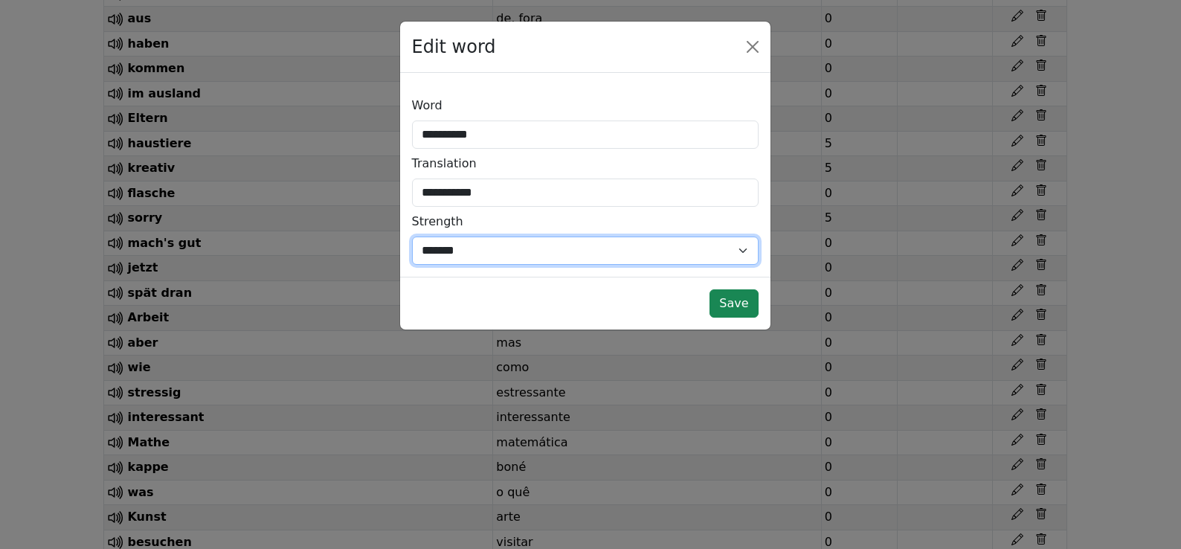
click at [466, 241] on select "*** *** * * * * * *** ******* *" at bounding box center [585, 250] width 347 height 28
select select "*"
click at [412, 236] on select "*** *** * * * * * *** ******* *" at bounding box center [585, 250] width 347 height 28
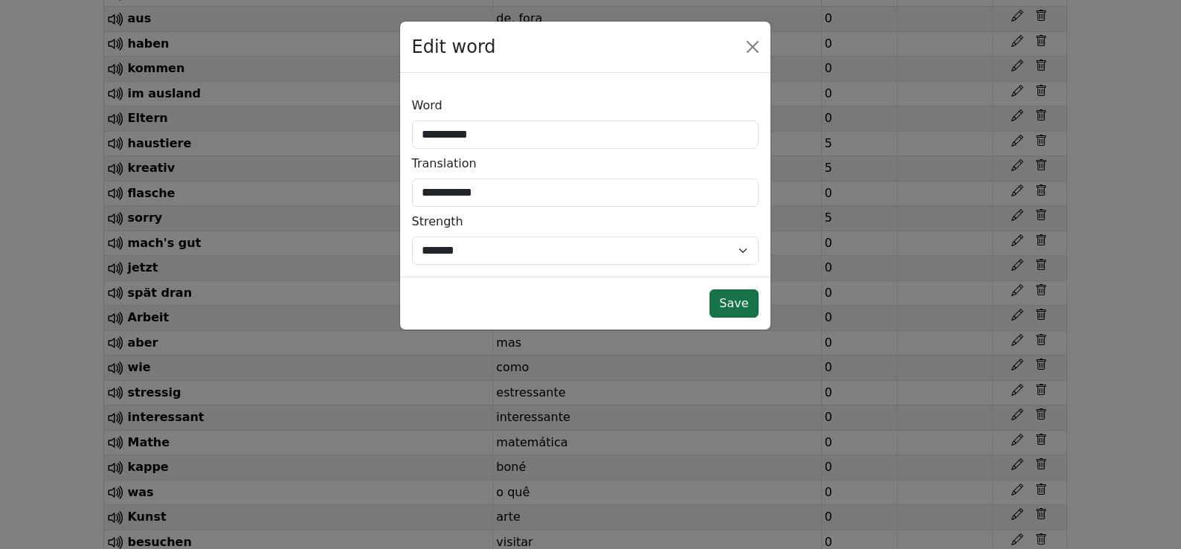
click at [745, 309] on button "Save" at bounding box center [733, 303] width 48 height 28
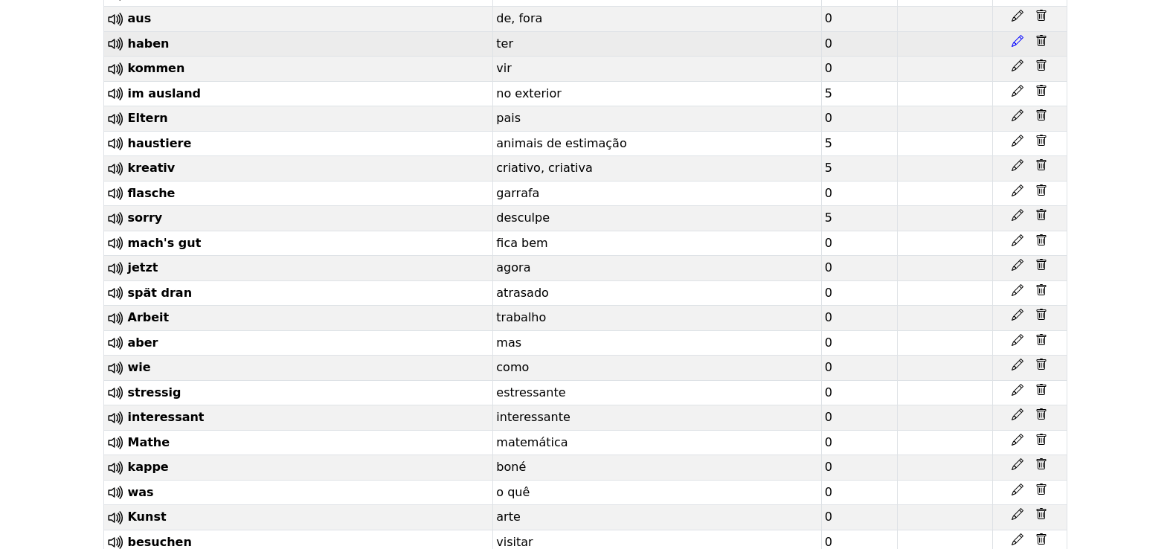
click at [1018, 47] on icon at bounding box center [1017, 41] width 12 height 12
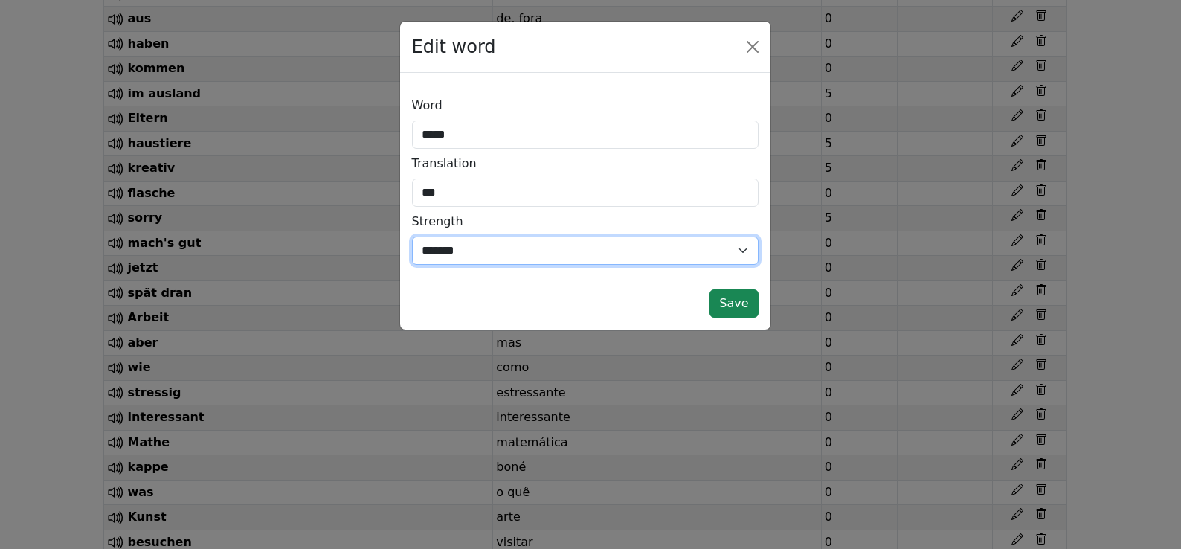
click at [602, 259] on select "*** *** * * * * * *** ******* *" at bounding box center [585, 250] width 347 height 28
select select "*"
click at [412, 236] on select "*** *** * * * * * *** ******* *" at bounding box center [585, 250] width 347 height 28
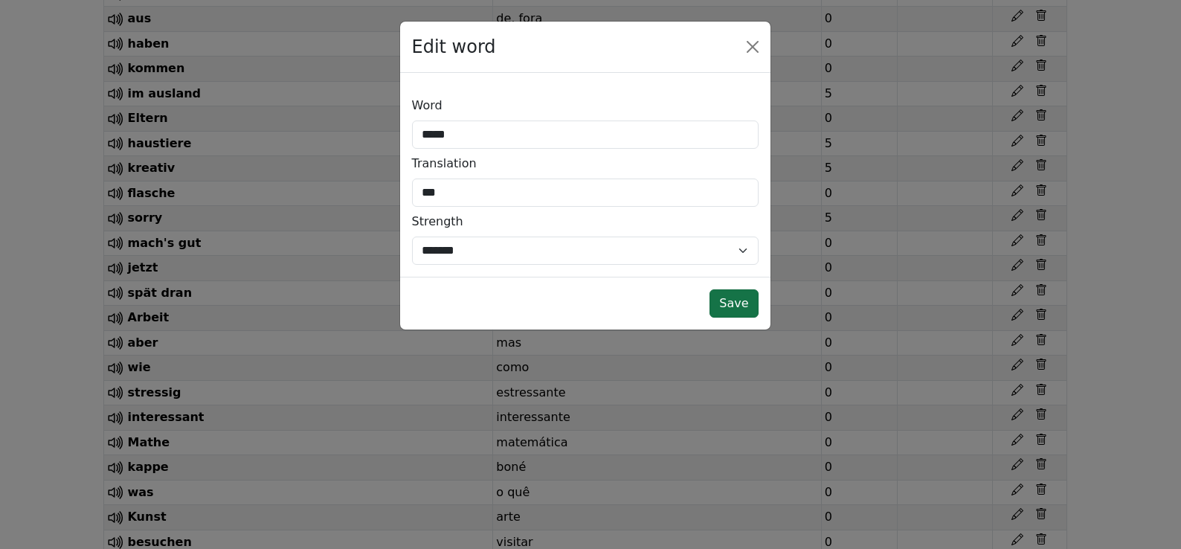
click at [731, 301] on button "Save" at bounding box center [733, 303] width 48 height 28
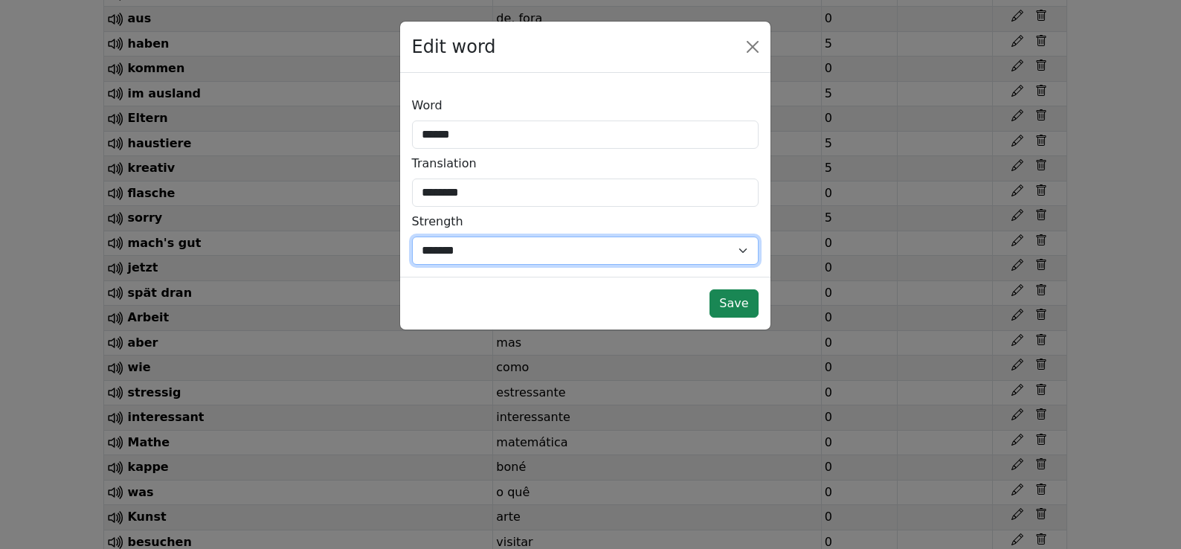
click at [534, 255] on select "*** *** * * * * * *** ******* *" at bounding box center [585, 250] width 347 height 28
select select "*"
click at [412, 236] on select "*** *** * * * * * *** ******* *" at bounding box center [585, 250] width 347 height 28
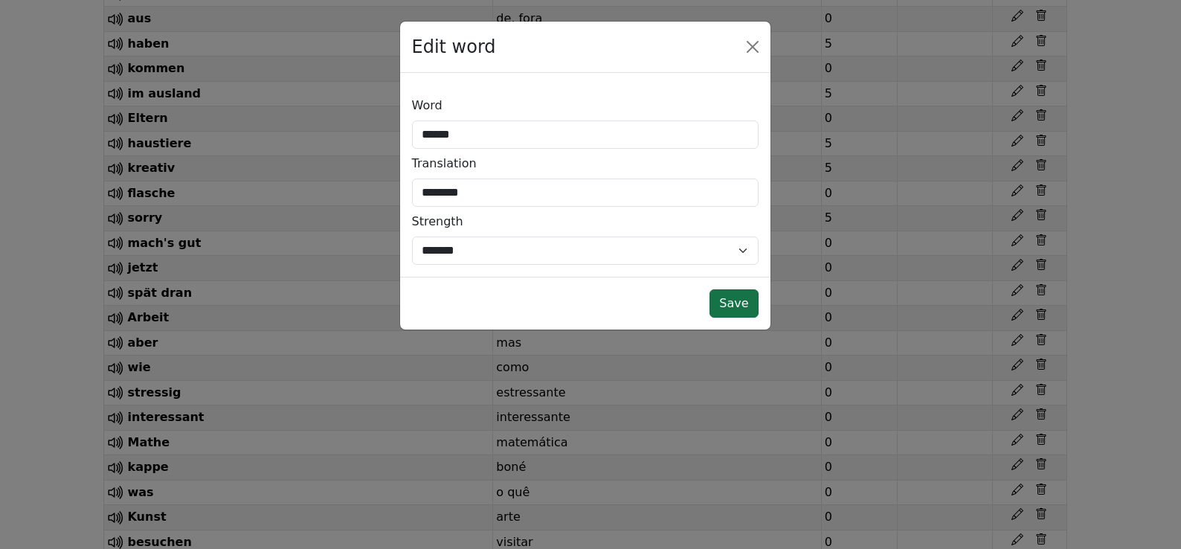
click at [736, 306] on button "Save" at bounding box center [733, 303] width 48 height 28
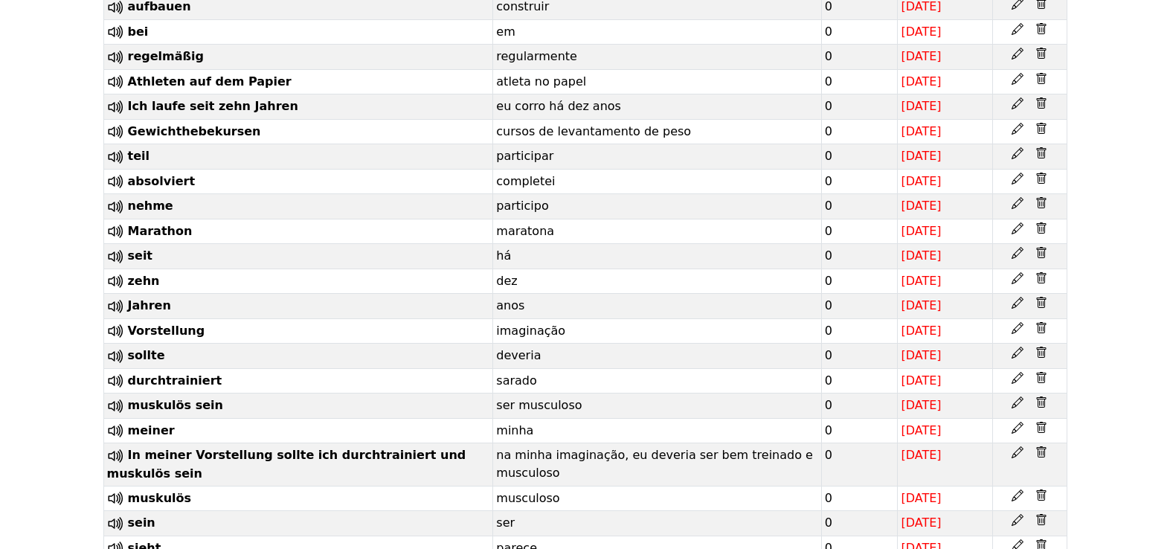
scroll to position [10376, 0]
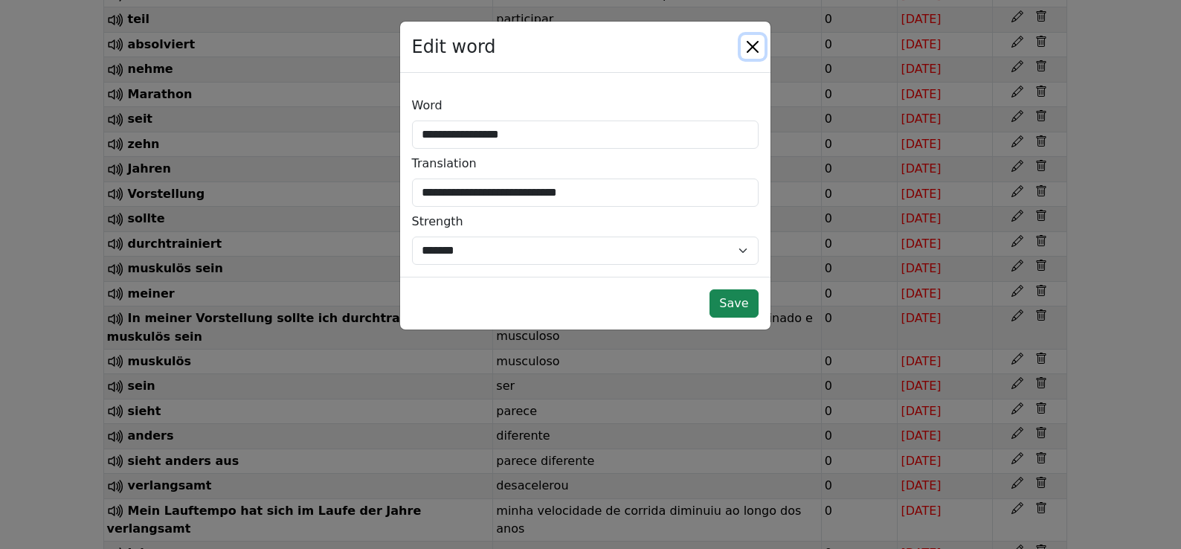
click at [749, 44] on button "Close" at bounding box center [753, 47] width 24 height 24
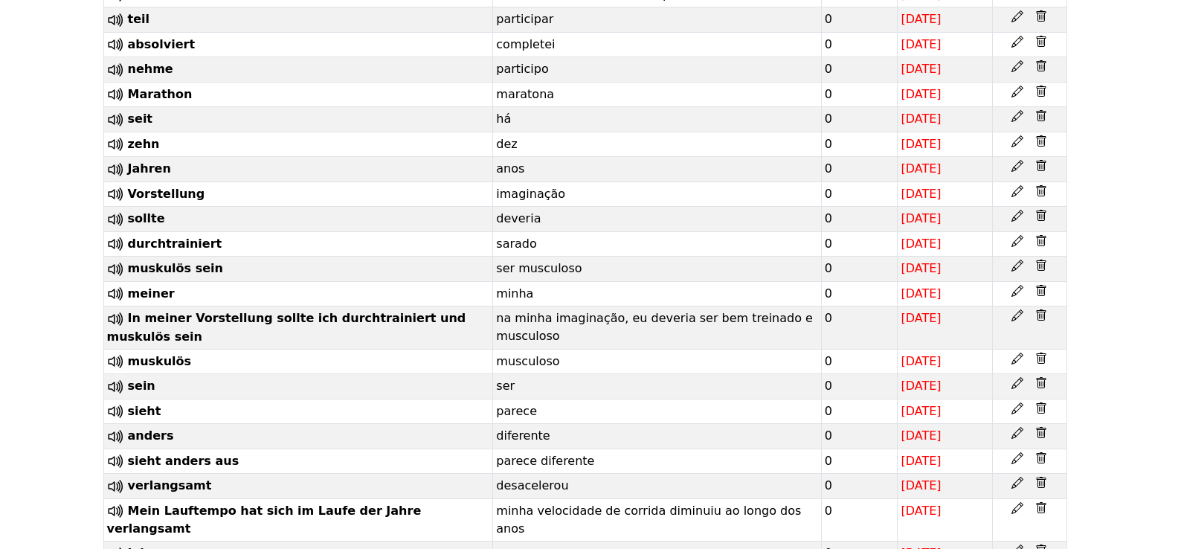
click at [756, 36] on div "Edit word" at bounding box center [585, 9] width 370 height 51
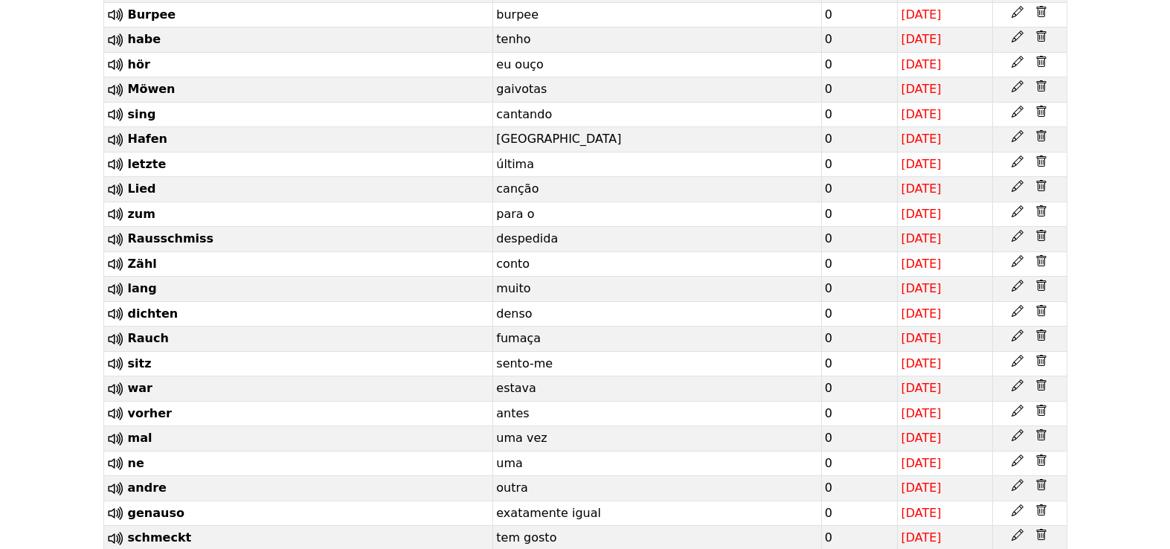
scroll to position [11628, 0]
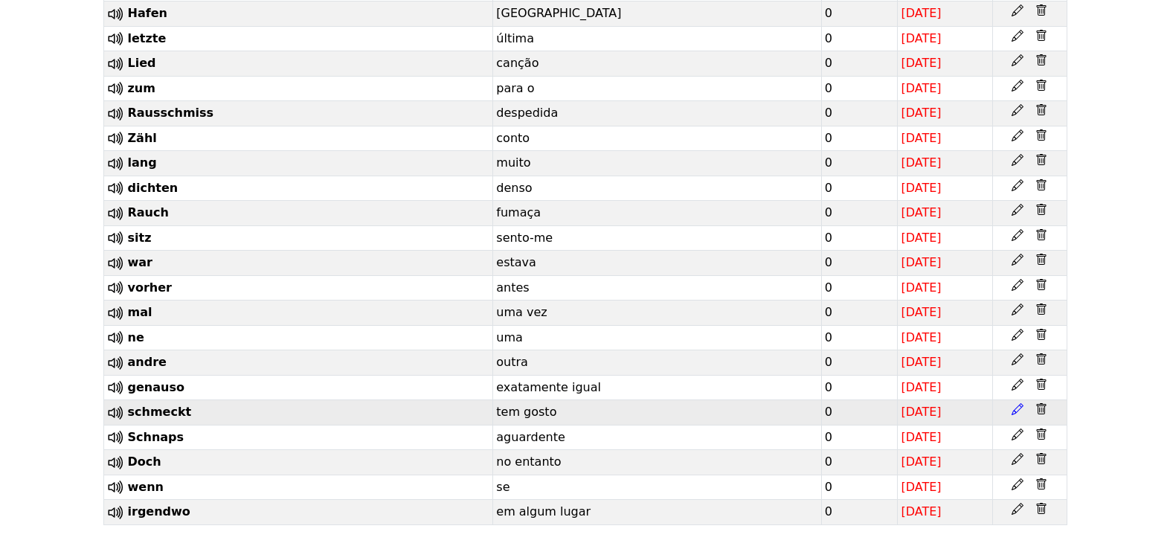
click at [1016, 403] on icon at bounding box center [1017, 409] width 12 height 12
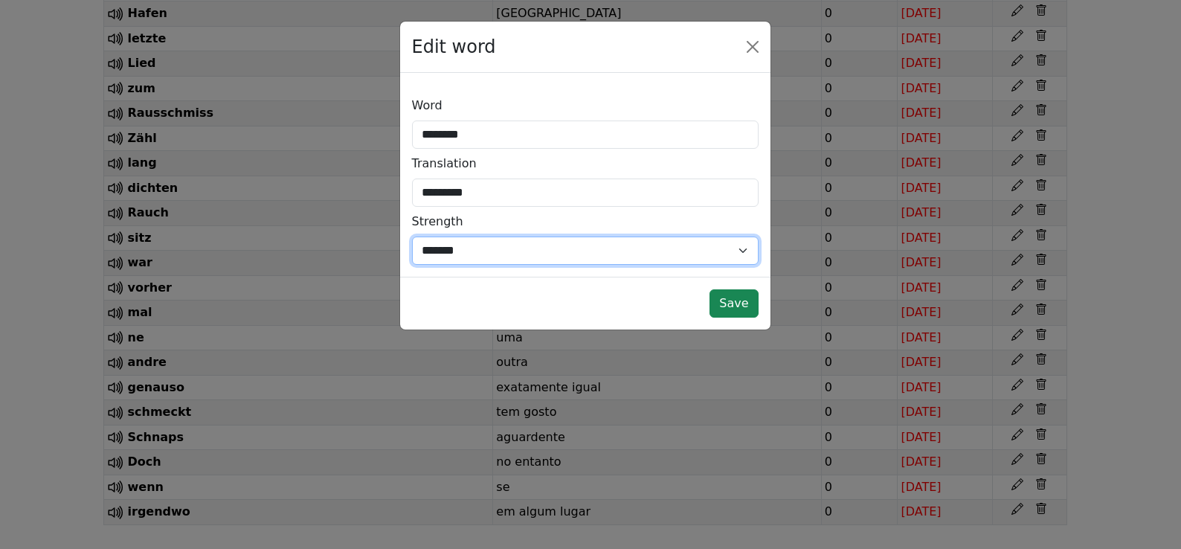
click at [494, 256] on select "*** *** * * * * * *** ******* *" at bounding box center [585, 250] width 347 height 28
select select "*"
click at [412, 236] on select "*** *** * * * * * *** ******* *" at bounding box center [585, 250] width 347 height 28
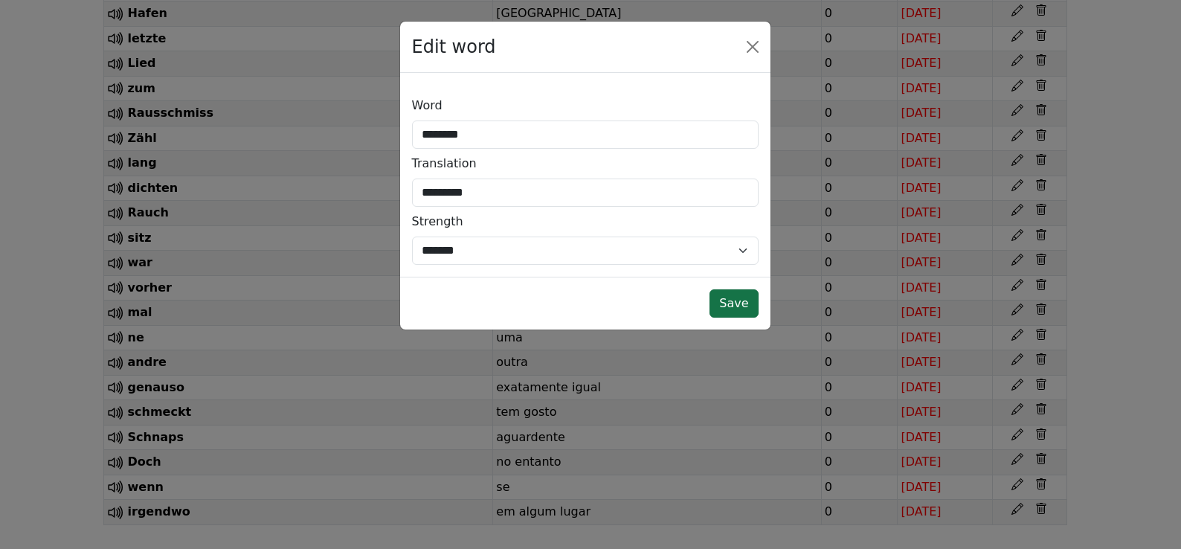
click at [738, 294] on button "Save" at bounding box center [733, 303] width 48 height 28
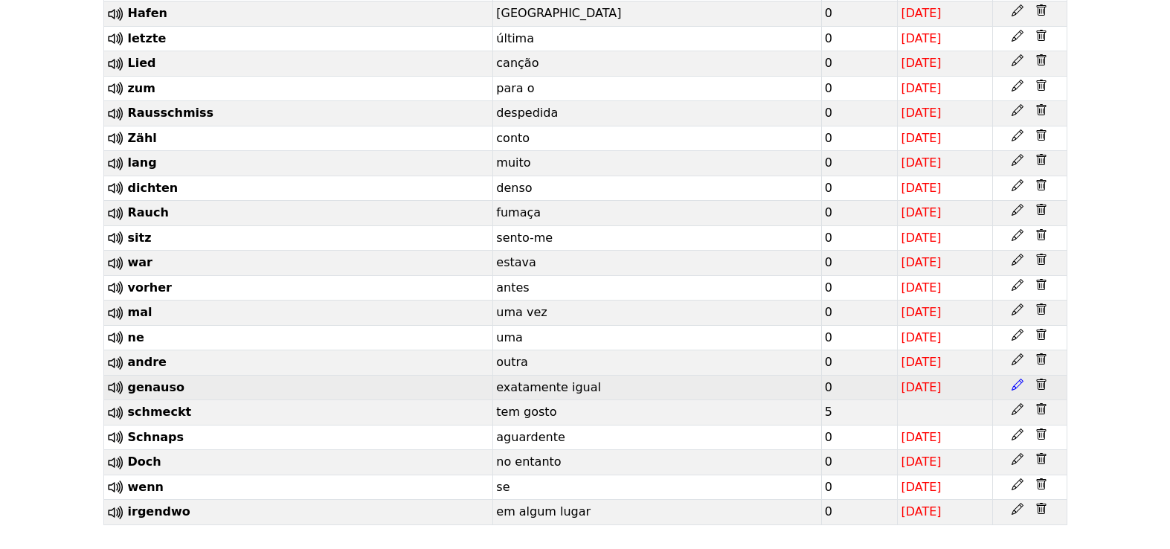
click at [1020, 381] on icon at bounding box center [1017, 385] width 12 height 12
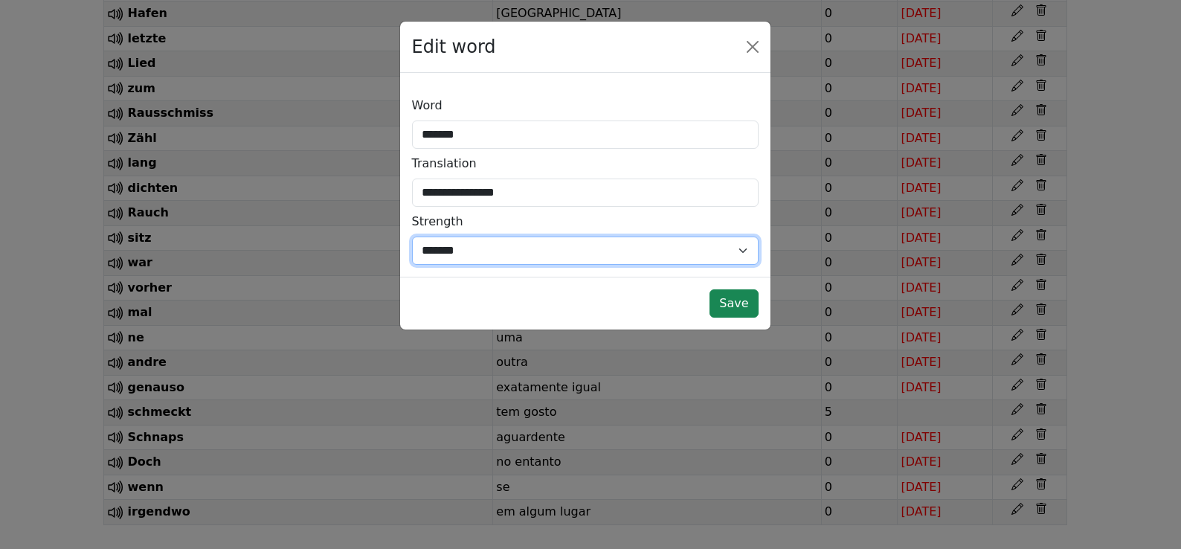
click at [429, 248] on select "*** *** * * * * * *** ******* *" at bounding box center [585, 250] width 347 height 28
select select "*"
click at [412, 236] on select "*** *** * * * * * *** ******* *" at bounding box center [585, 250] width 347 height 28
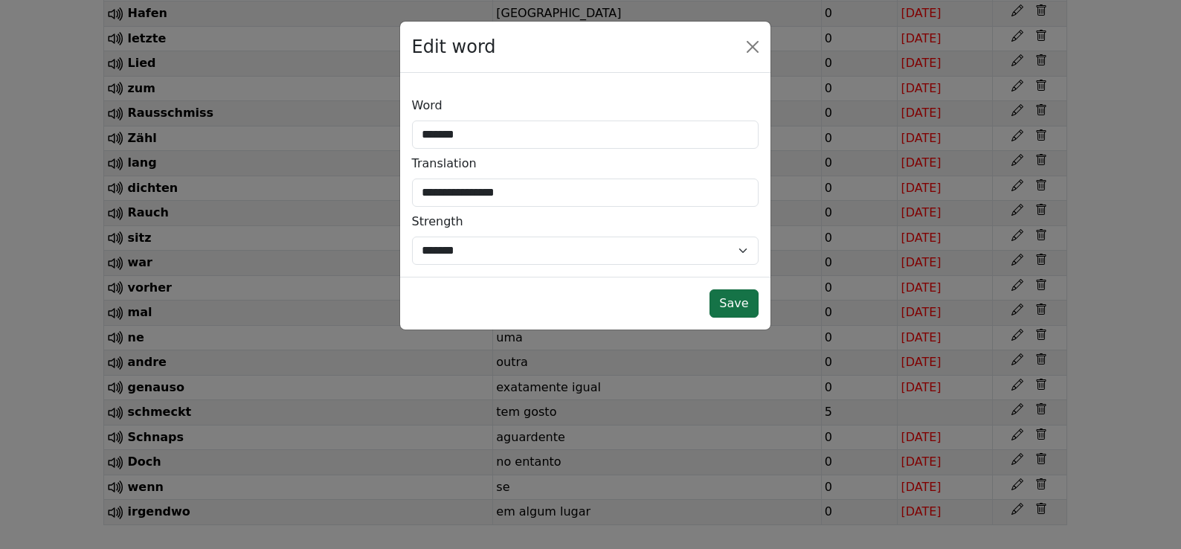
click at [727, 307] on button "Save" at bounding box center [733, 303] width 48 height 28
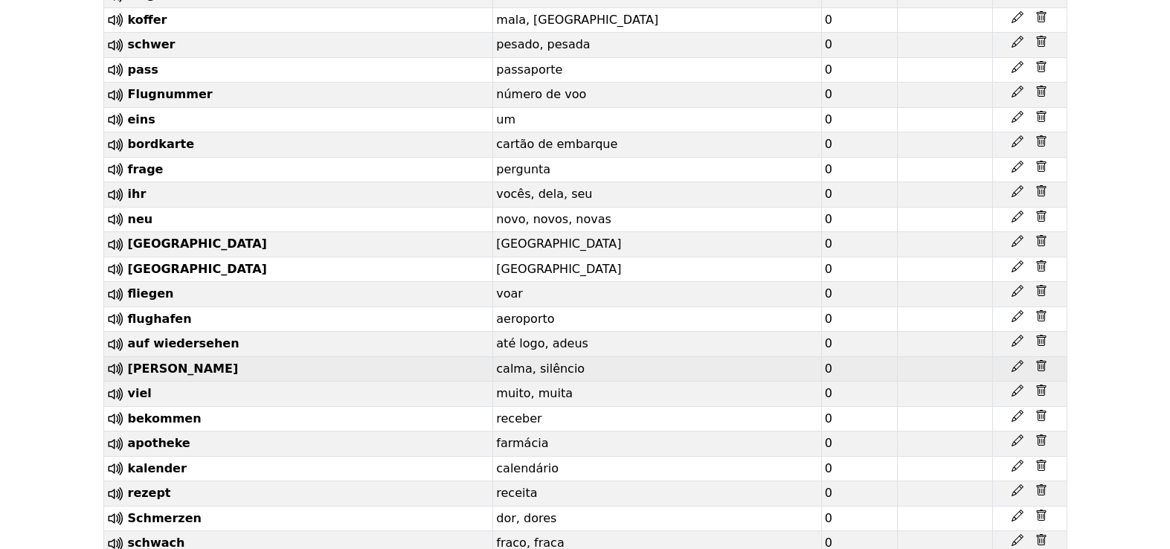
scroll to position [8035, 0]
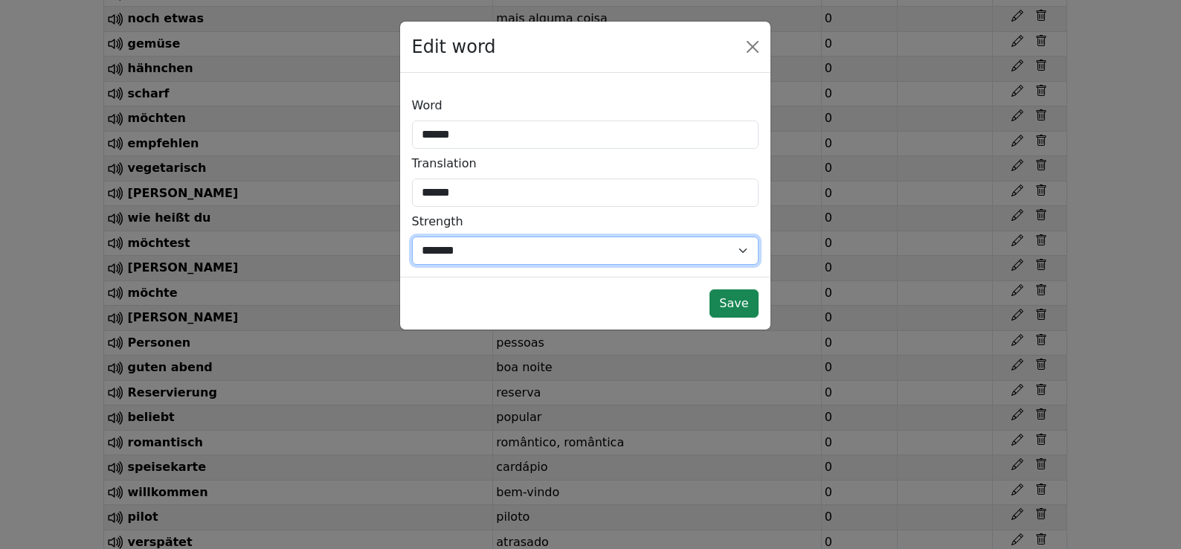
click at [704, 249] on select "*** *** * * * * * *** ******* *" at bounding box center [585, 250] width 347 height 28
select select "*"
click at [412, 236] on select "*** *** * * * * * *** ******* *" at bounding box center [585, 250] width 347 height 28
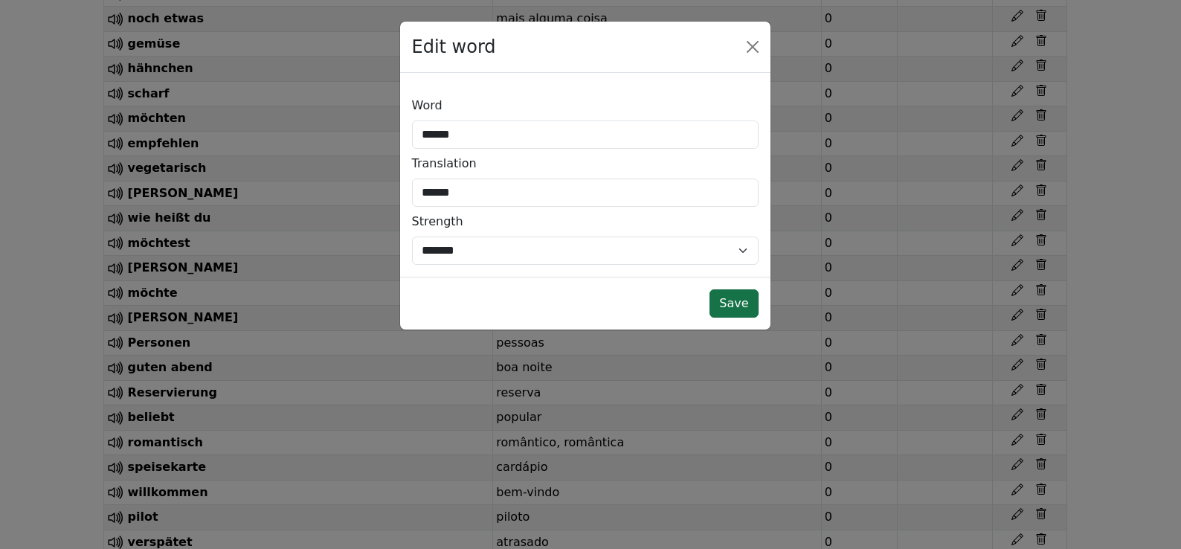
click at [722, 297] on button "Save" at bounding box center [733, 303] width 48 height 28
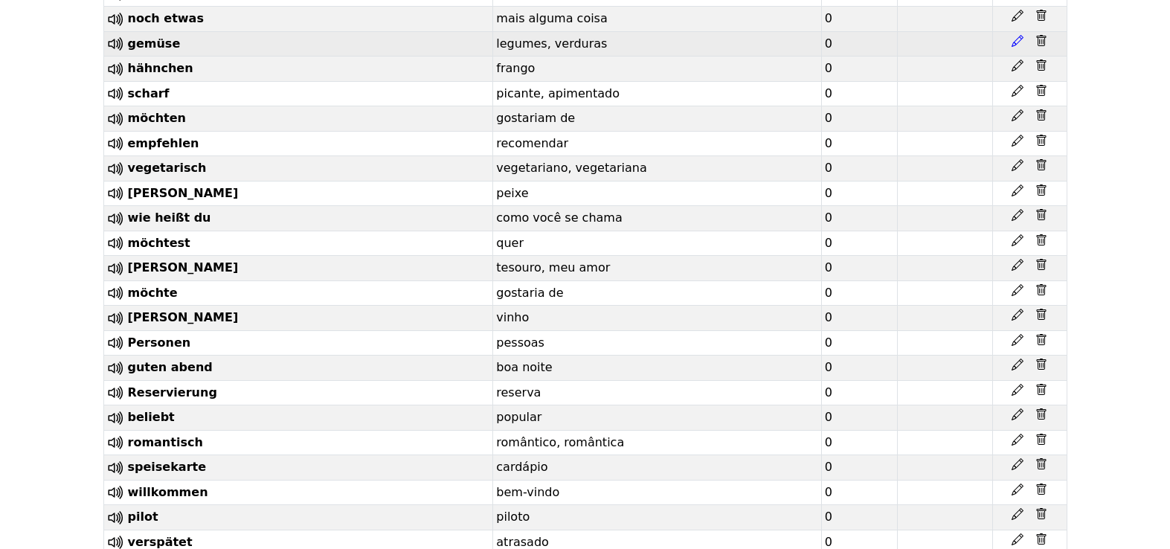
click at [1022, 47] on icon at bounding box center [1017, 41] width 12 height 12
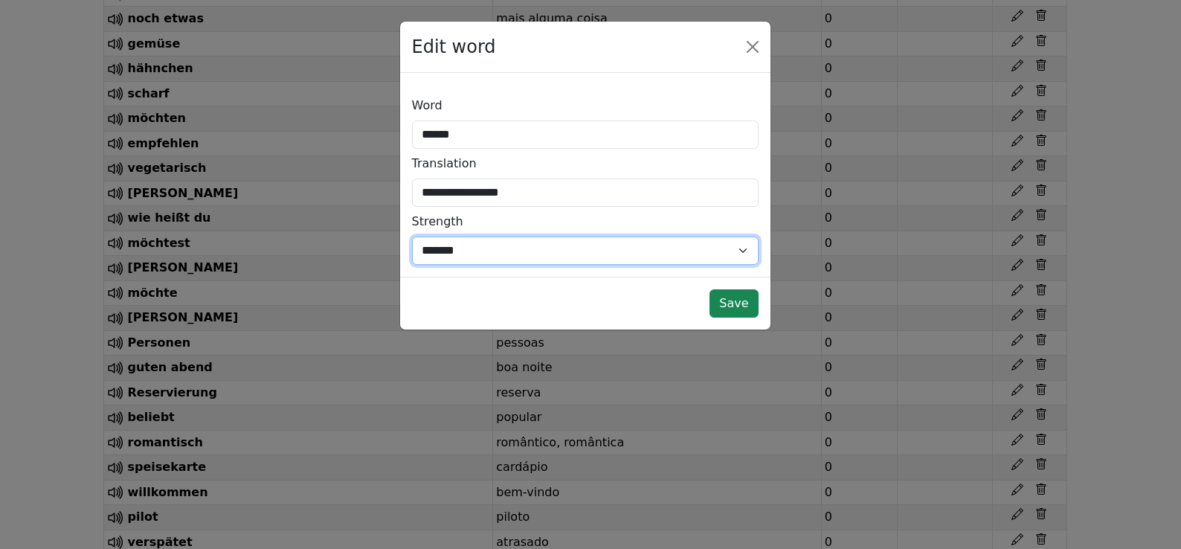
click at [589, 248] on select "*** *** * * * * * *** ******* *" at bounding box center [585, 250] width 347 height 28
click at [596, 264] on select "*** *** * * * * * *** ******* *" at bounding box center [585, 250] width 347 height 28
select select "*"
click at [412, 236] on select "*** *** * * * * * *** ******* *" at bounding box center [585, 250] width 347 height 28
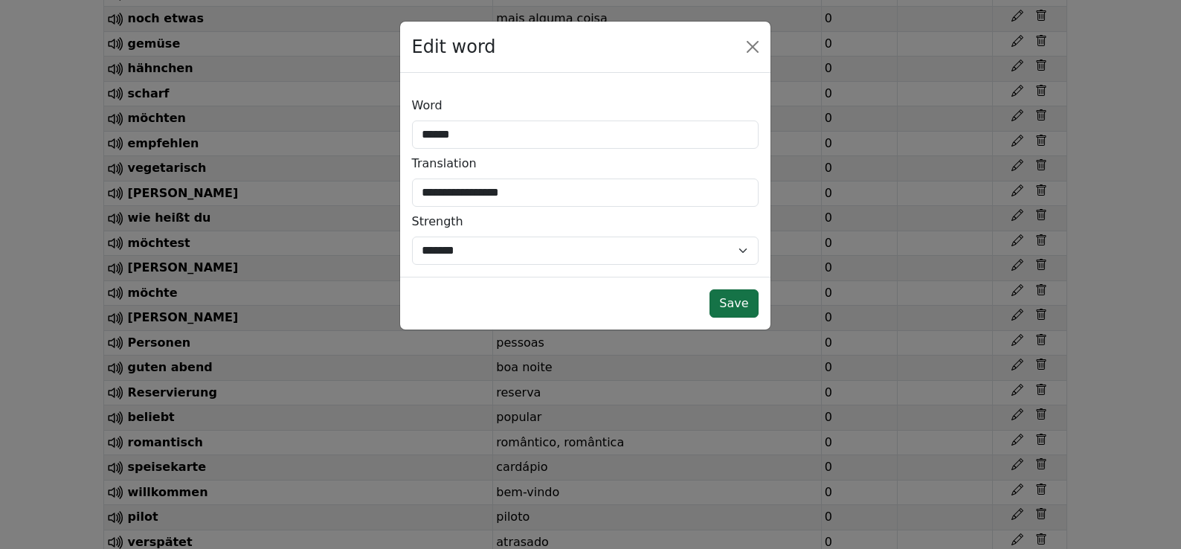
click at [730, 301] on button "Save" at bounding box center [733, 303] width 48 height 28
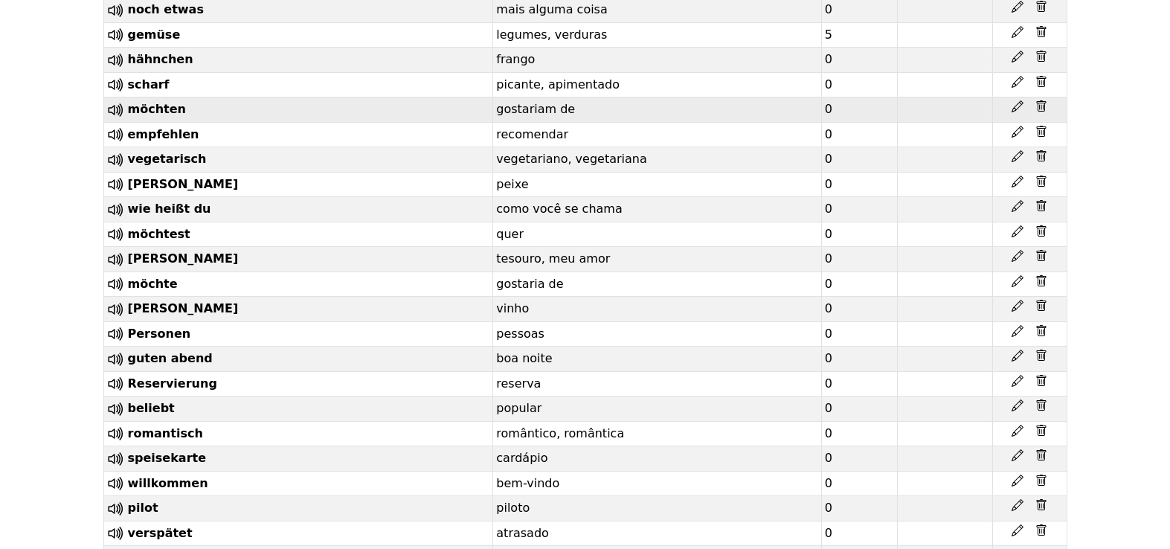
scroll to position [8054, 0]
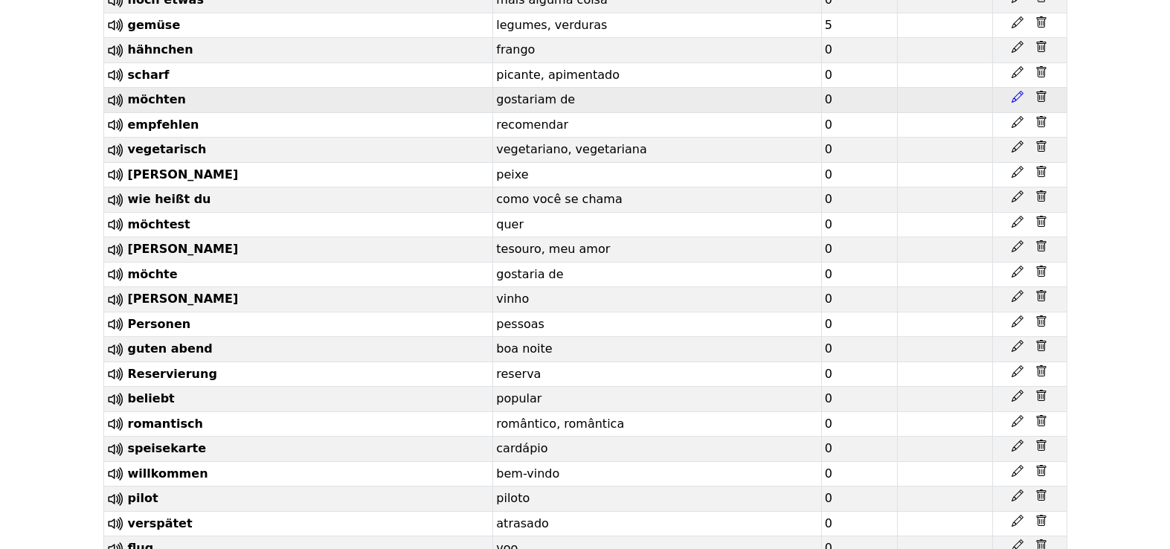
click at [1018, 103] on icon at bounding box center [1017, 97] width 12 height 12
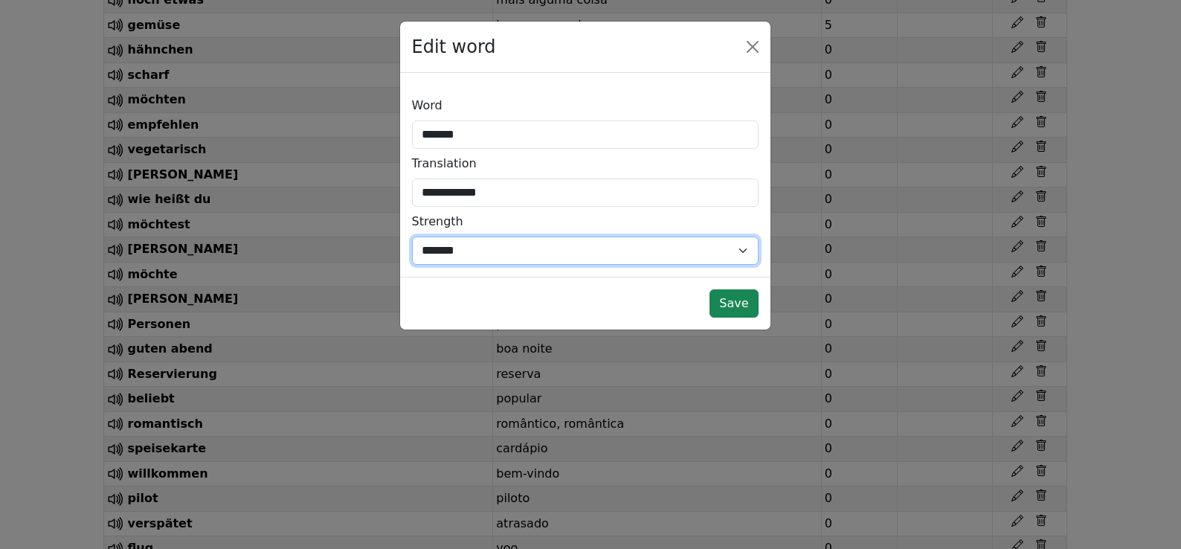
click at [659, 242] on select "*** *** * * * * * *** ******* *" at bounding box center [585, 250] width 347 height 28
select select "*"
click at [412, 236] on select "*** *** * * * * * *** ******* *" at bounding box center [585, 250] width 347 height 28
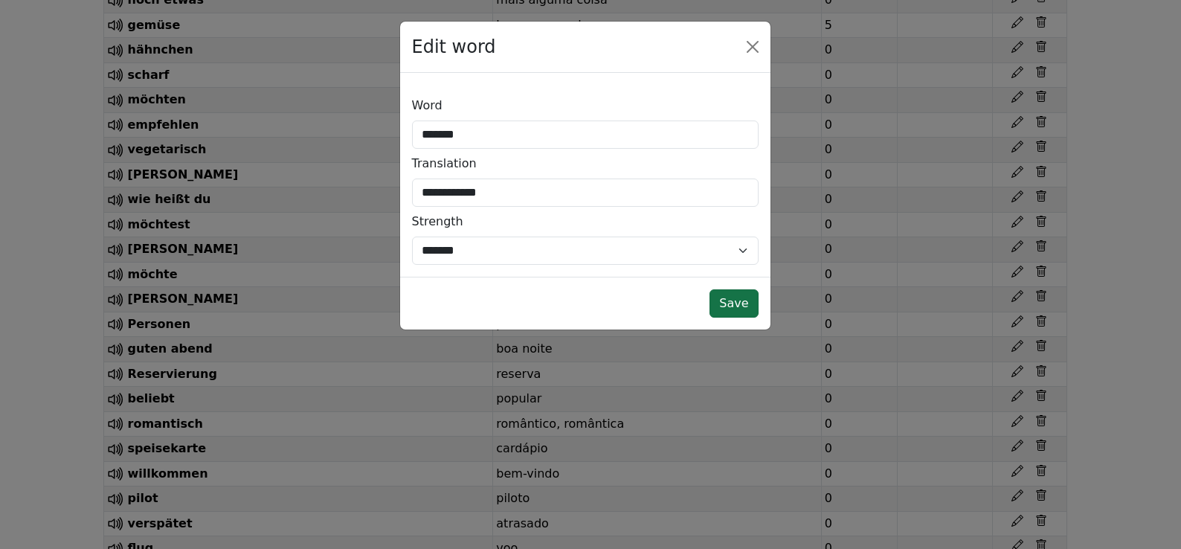
click at [739, 311] on button "Save" at bounding box center [733, 303] width 48 height 28
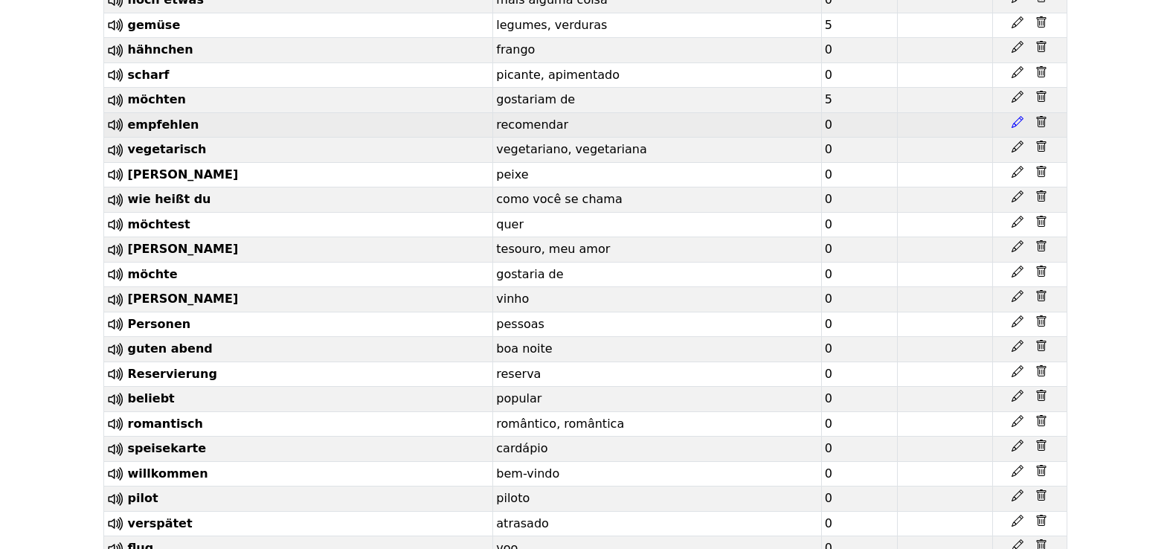
click at [1014, 128] on icon at bounding box center [1017, 122] width 12 height 12
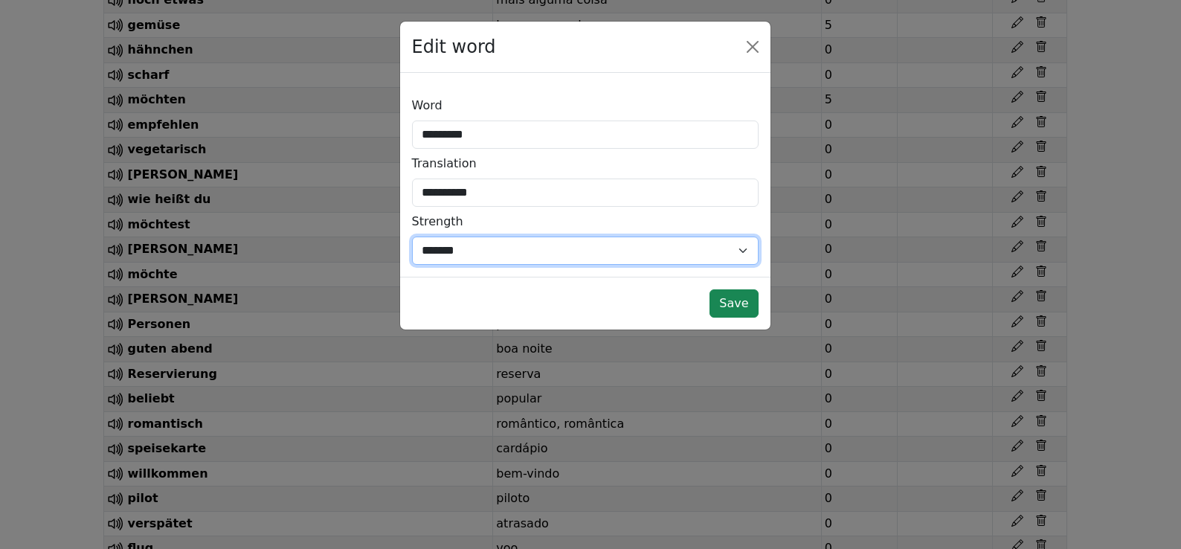
click at [537, 245] on select "*** *** * * * * * *** ******* *" at bounding box center [585, 250] width 347 height 28
select select "*"
click at [412, 236] on select "*** *** * * * * * *** ******* *" at bounding box center [585, 250] width 347 height 28
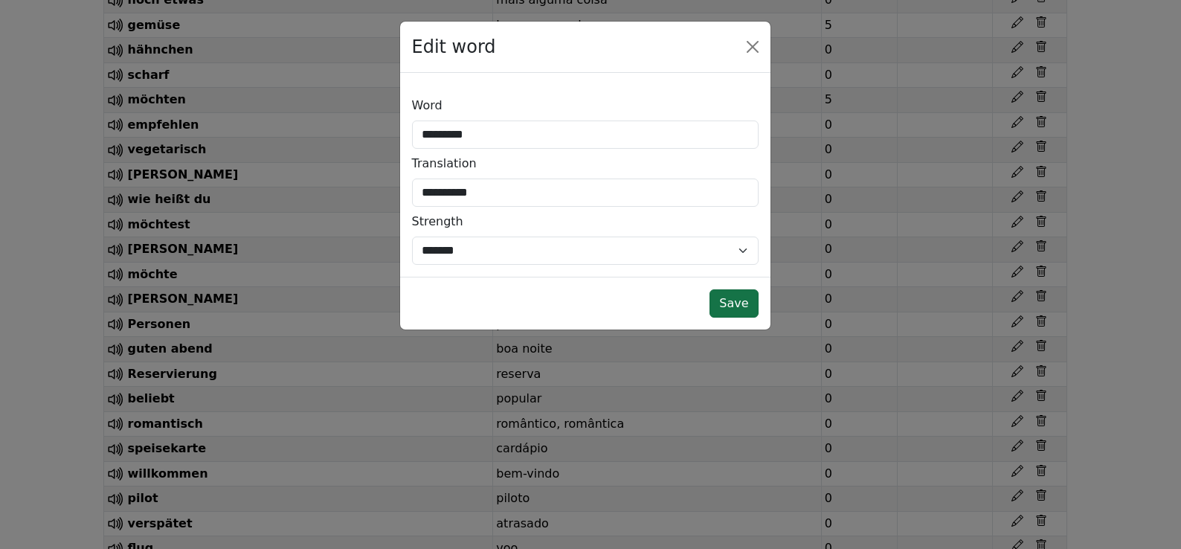
click at [749, 296] on button "Save" at bounding box center [733, 303] width 48 height 28
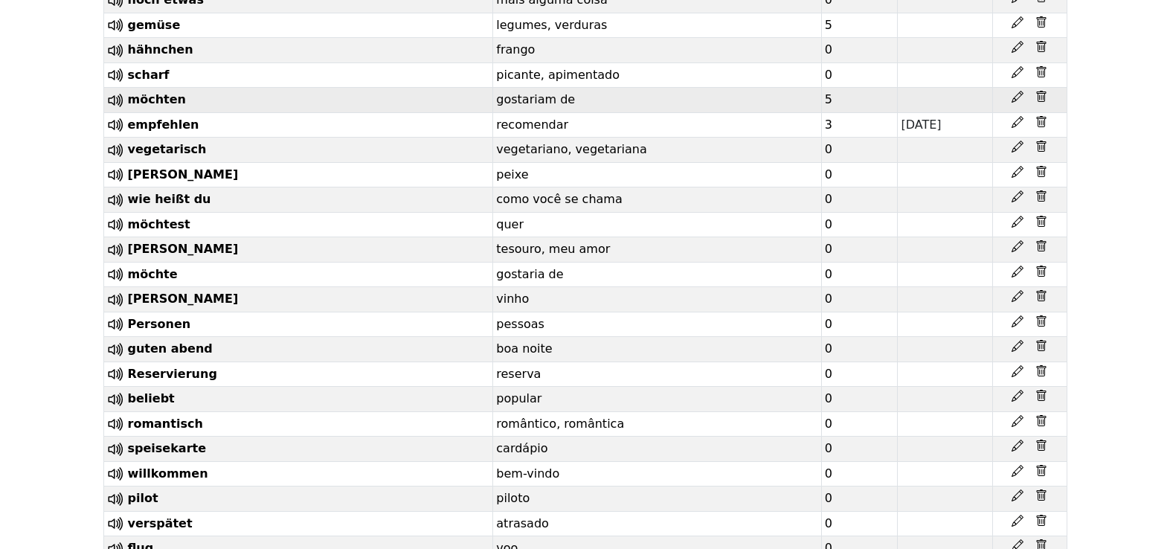
scroll to position [8099, 0]
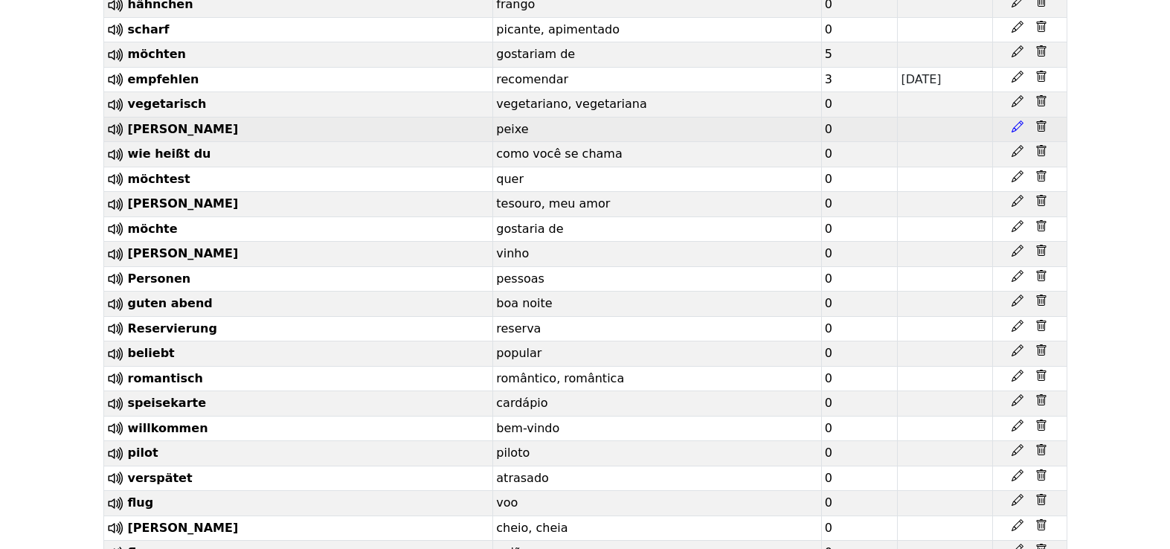
click at [1016, 132] on icon at bounding box center [1017, 126] width 12 height 12
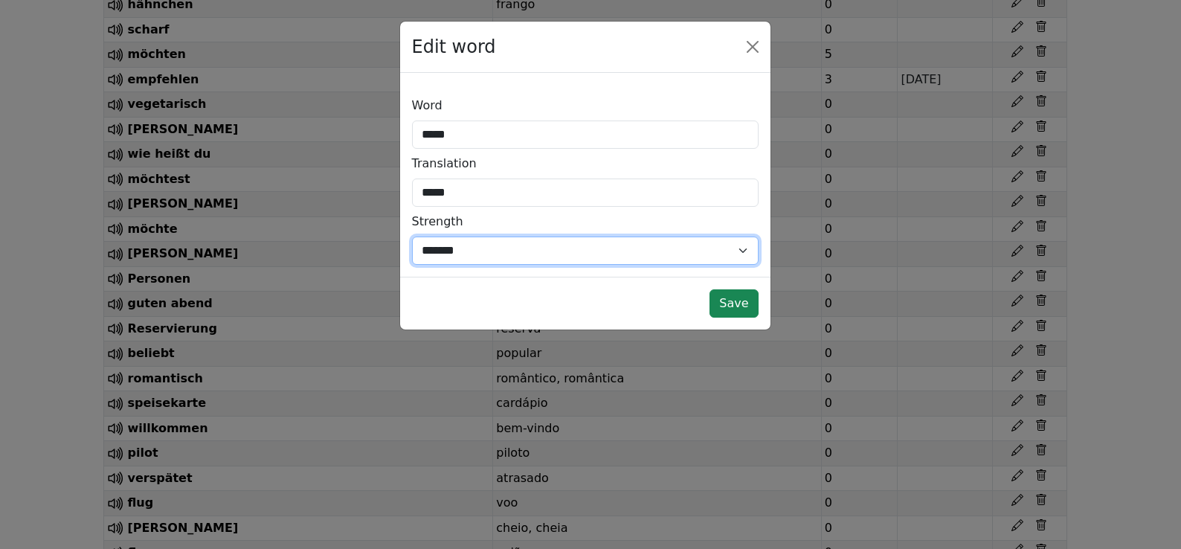
click at [631, 246] on select "*** *** * * * * * *** ******* *" at bounding box center [585, 250] width 347 height 28
select select "*"
click at [412, 236] on select "*** *** * * * * * *** ******* *" at bounding box center [585, 250] width 347 height 28
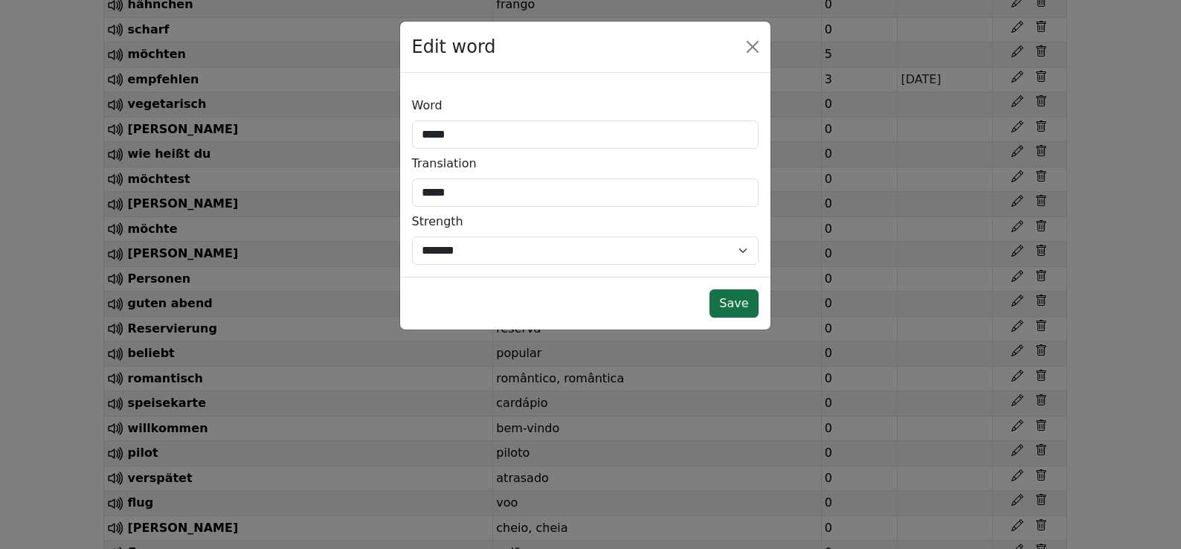
click at [724, 302] on button "Save" at bounding box center [733, 303] width 48 height 28
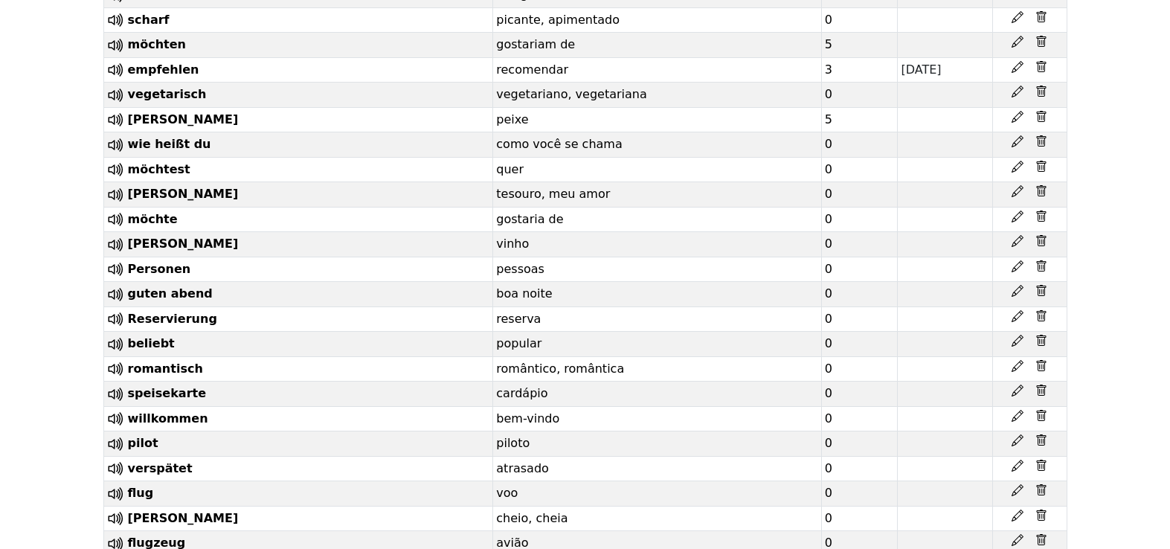
scroll to position [8676, 0]
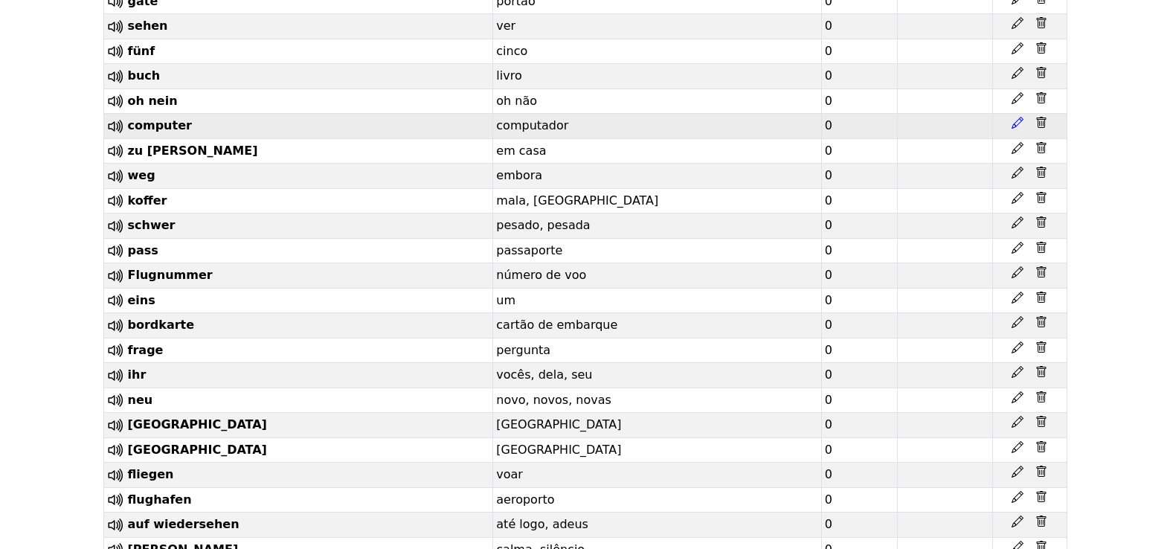
click at [1018, 129] on icon at bounding box center [1017, 123] width 12 height 12
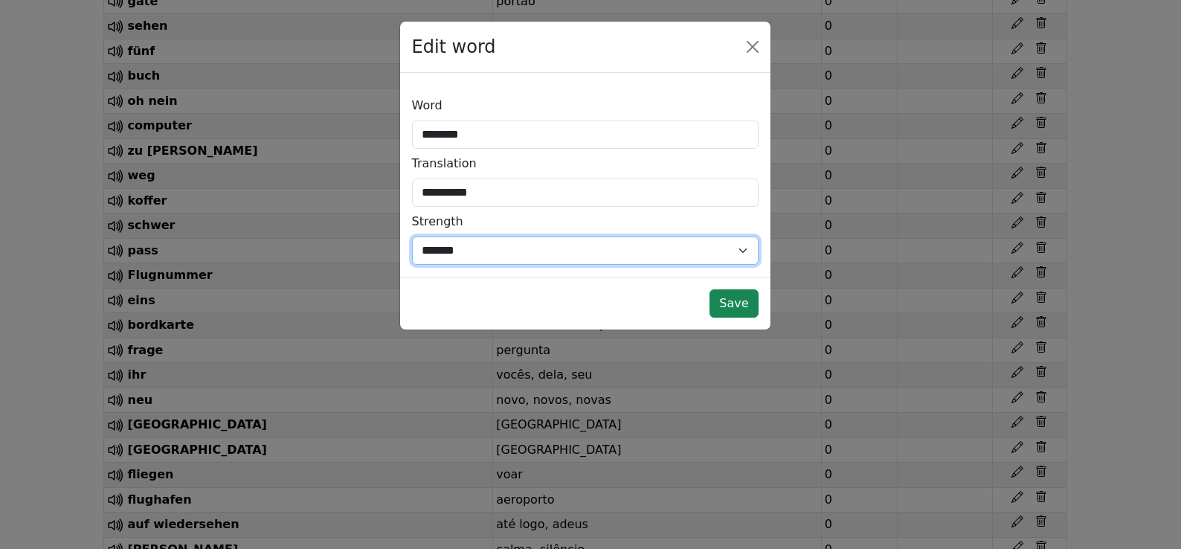
click at [633, 257] on select "*** *** * * * * * *** ******* *" at bounding box center [585, 250] width 347 height 28
select select "*"
click at [412, 236] on select "*** *** * * * * * *** ******* *" at bounding box center [585, 250] width 347 height 28
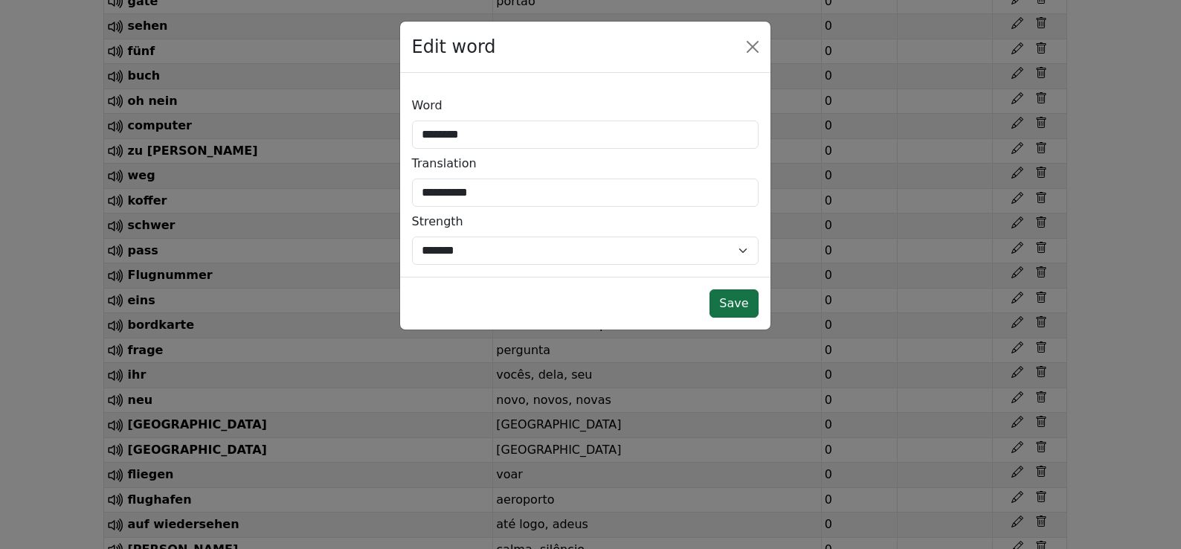
click at [726, 312] on button "Save" at bounding box center [733, 303] width 48 height 28
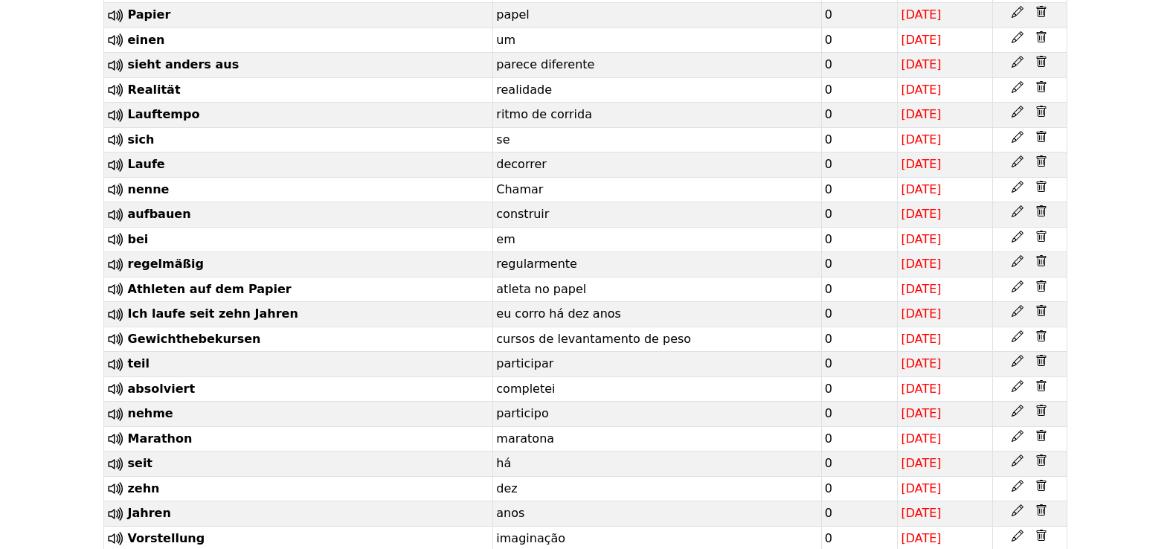
scroll to position [10599, 0]
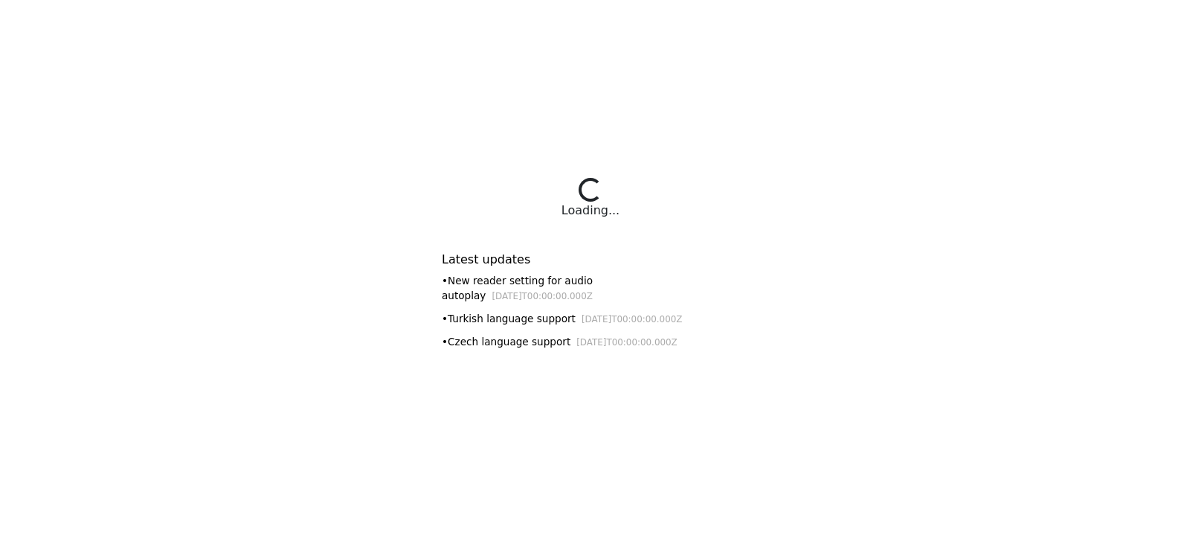
select select "**********"
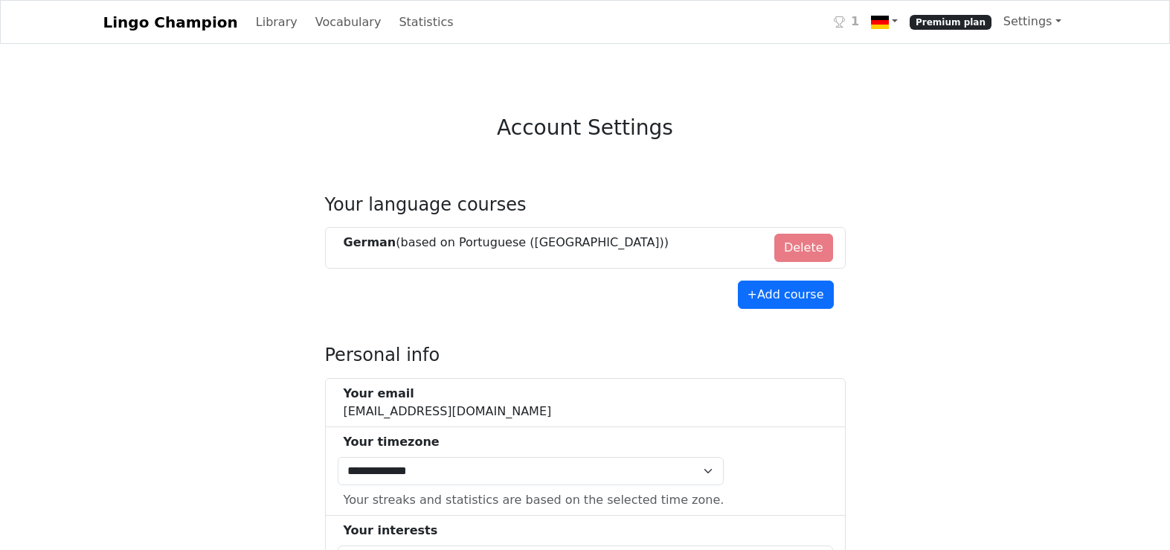
click at [945, 25] on span "Premium plan" at bounding box center [950, 22] width 82 height 15
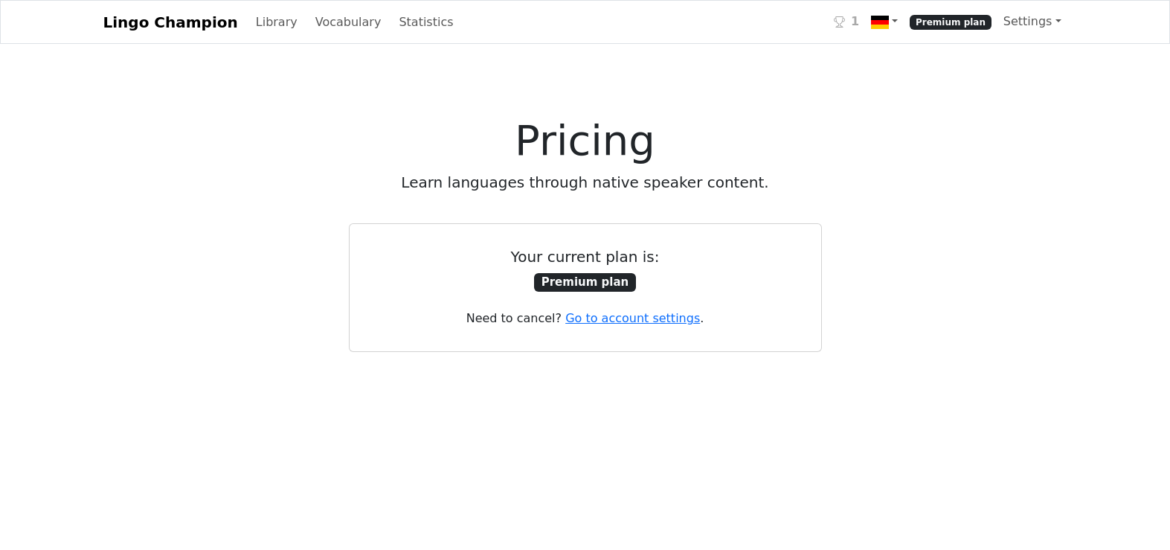
click at [857, 22] on div "1" at bounding box center [846, 22] width 25 height 19
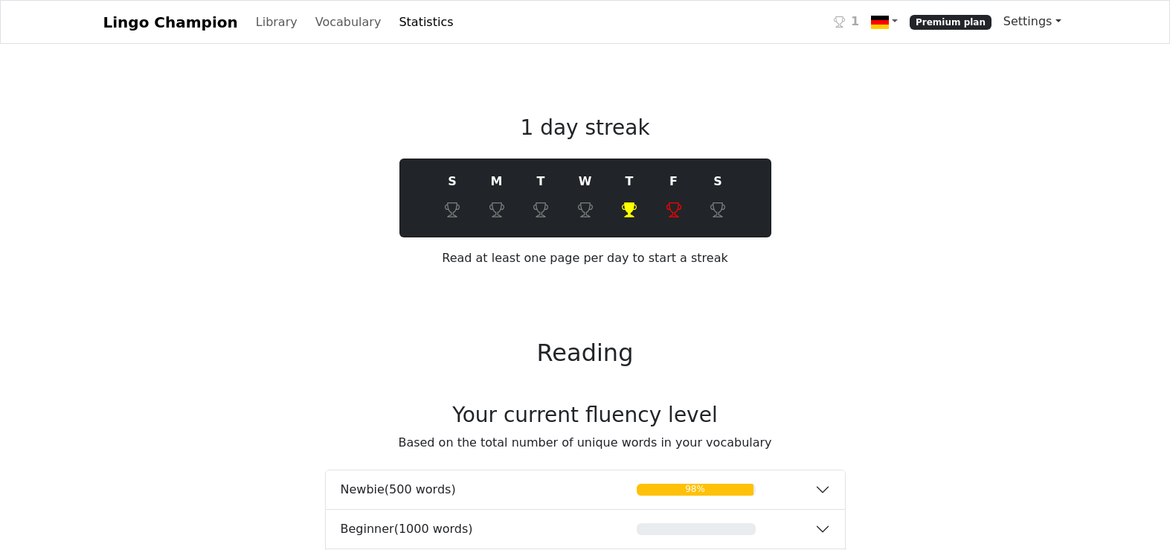
click at [1060, 9] on link "Settings" at bounding box center [1032, 22] width 70 height 30
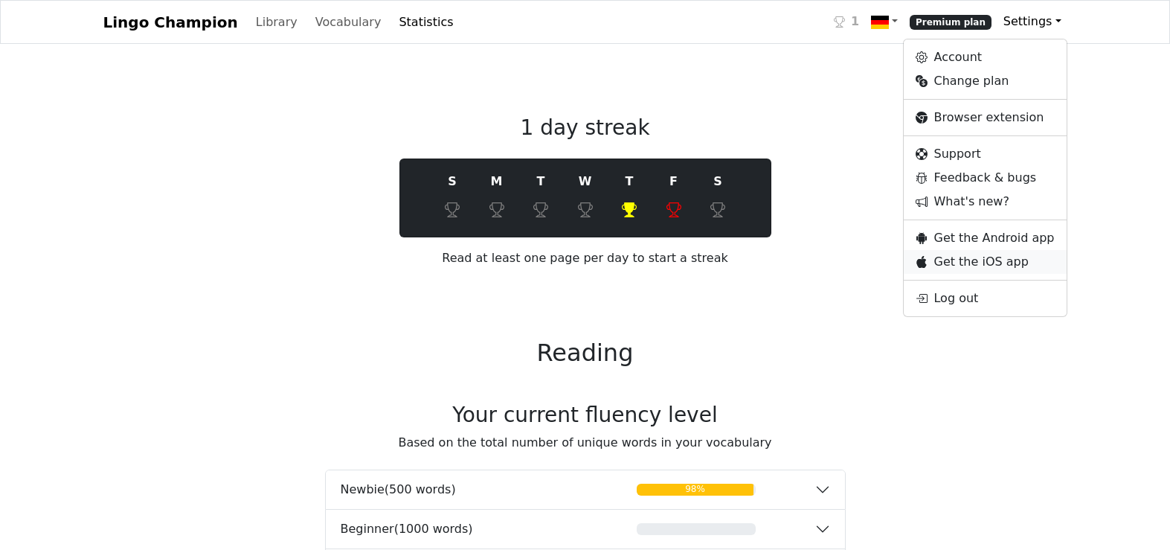
click at [1037, 268] on link "Get the iOS app" at bounding box center [985, 262] width 162 height 24
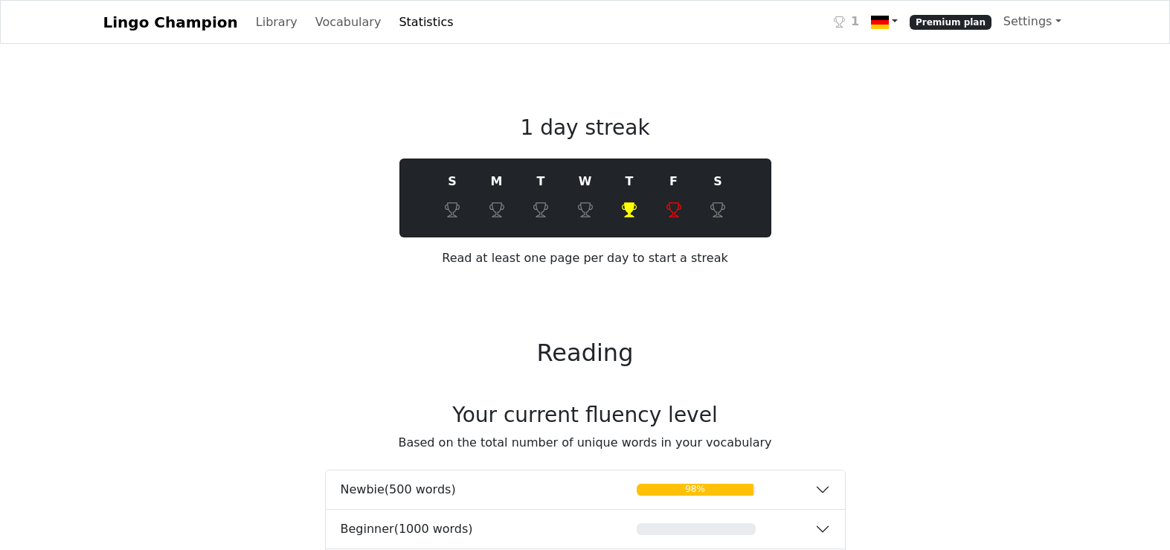
click at [895, 12] on link at bounding box center [884, 22] width 39 height 30
click at [895, 13] on link at bounding box center [884, 22] width 39 height 30
click at [254, 16] on link "Library" at bounding box center [277, 22] width 54 height 30
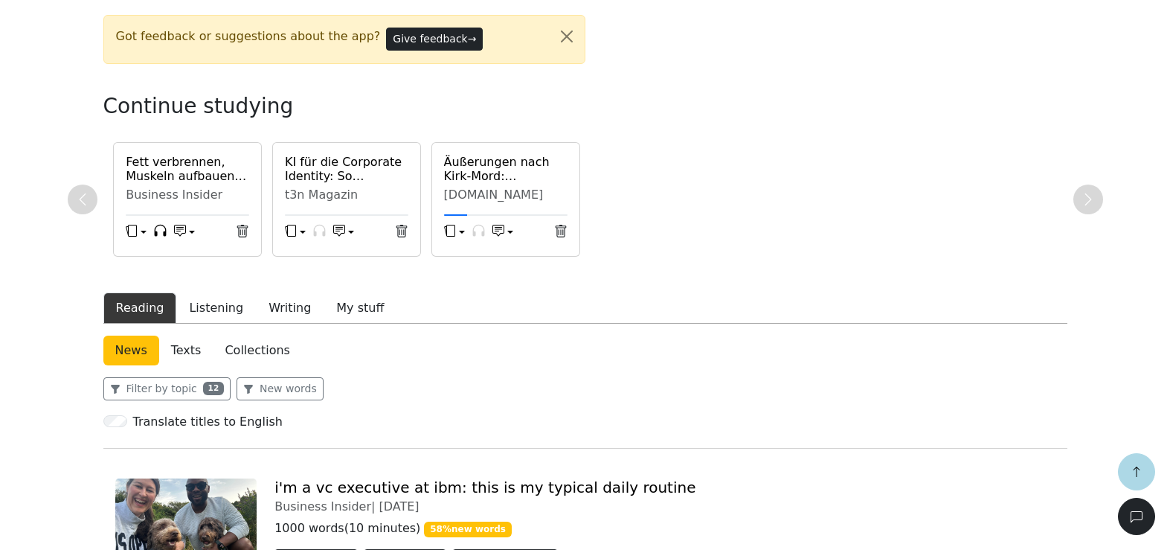
scroll to position [317, 0]
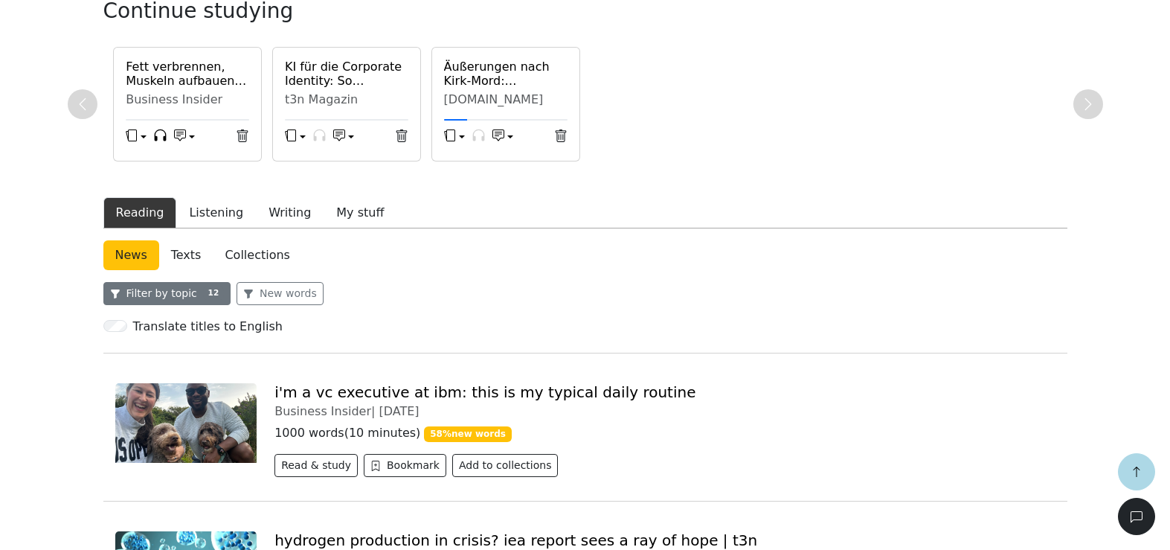
click at [203, 300] on span "12" at bounding box center [213, 292] width 21 height 13
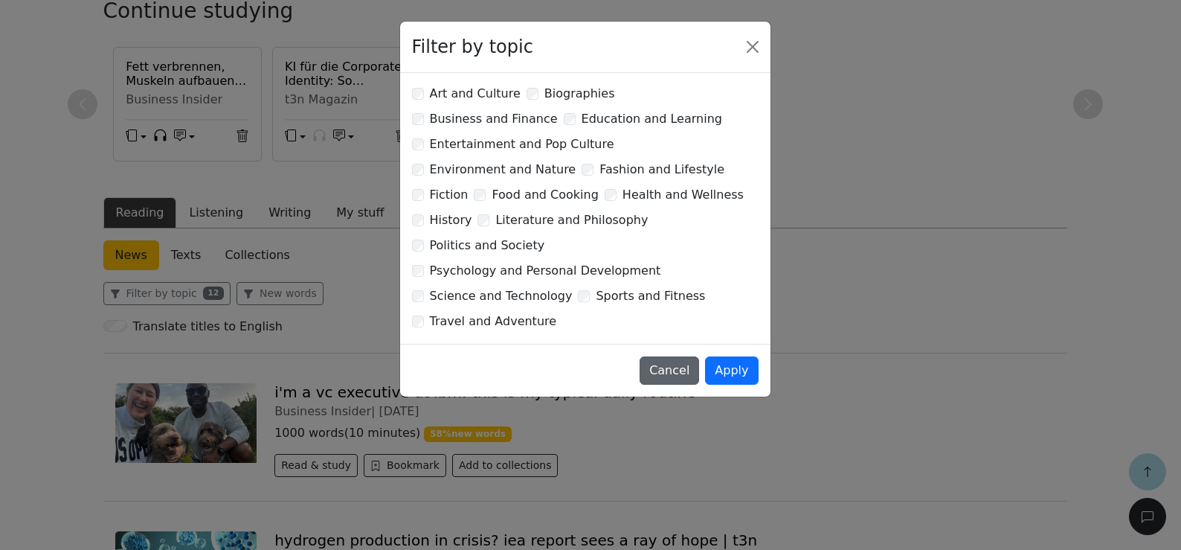
click at [684, 356] on button "Cancel" at bounding box center [669, 370] width 59 height 28
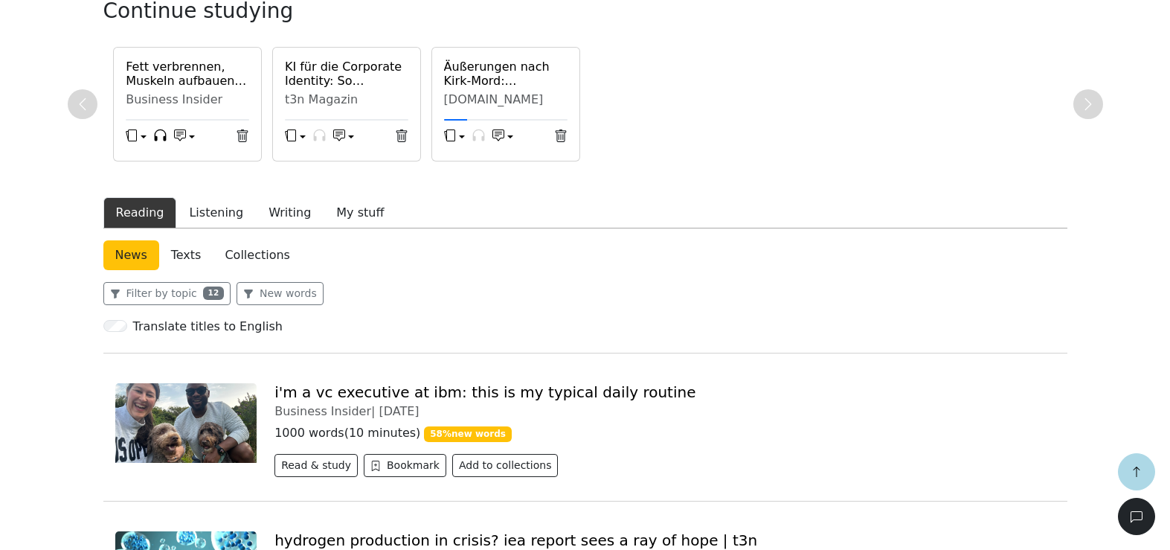
click at [182, 255] on link "Texts" at bounding box center [186, 255] width 54 height 30
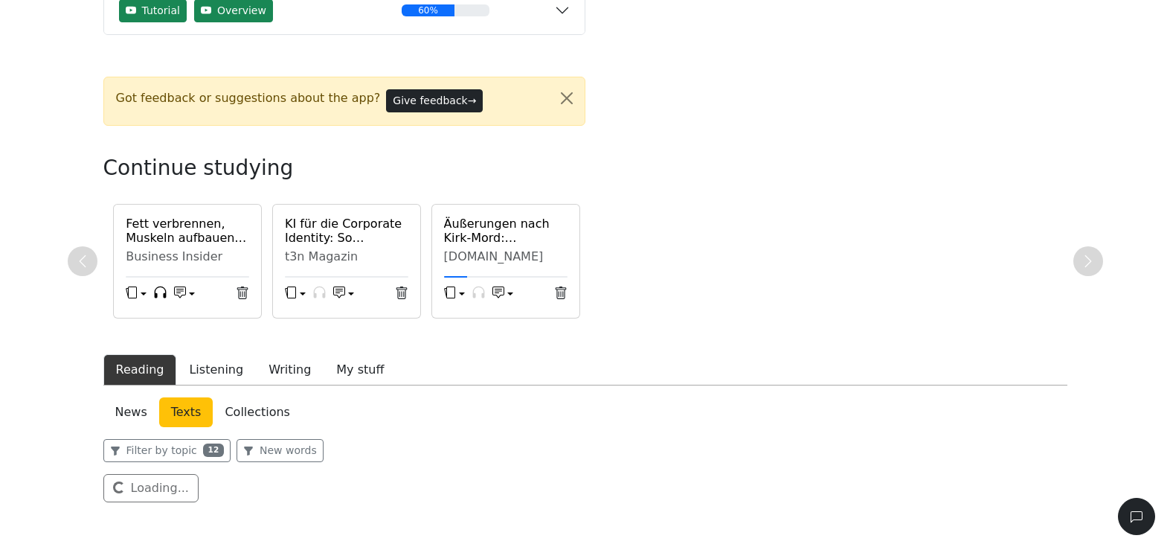
scroll to position [234, 0]
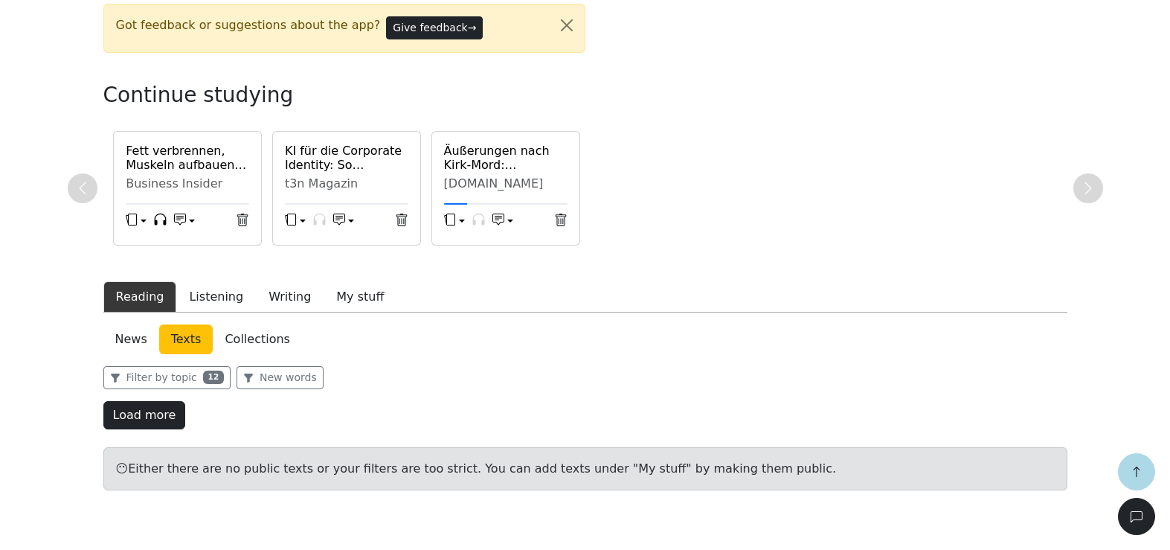
click at [139, 421] on button "Load more" at bounding box center [144, 415] width 83 height 28
click at [276, 381] on button "New words" at bounding box center [279, 377] width 87 height 23
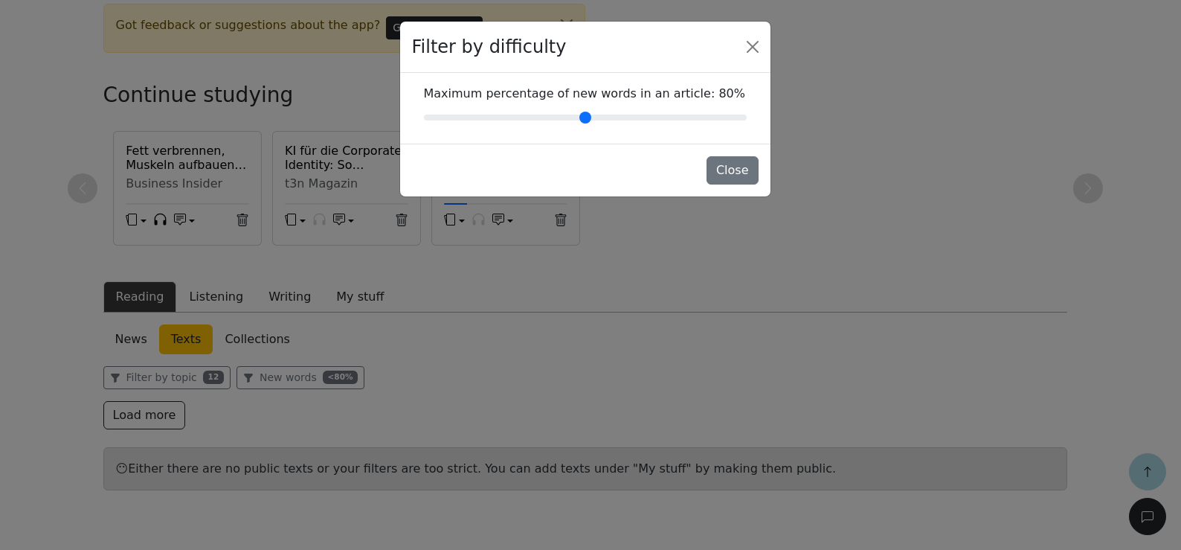
drag, startPoint x: 741, startPoint y: 118, endPoint x: 691, endPoint y: 117, distance: 49.8
type input "**"
click at [691, 117] on input "Maximum percentage of new words in an article : 80 %" at bounding box center [585, 118] width 323 height 18
click at [750, 176] on button "Close" at bounding box center [732, 170] width 52 height 28
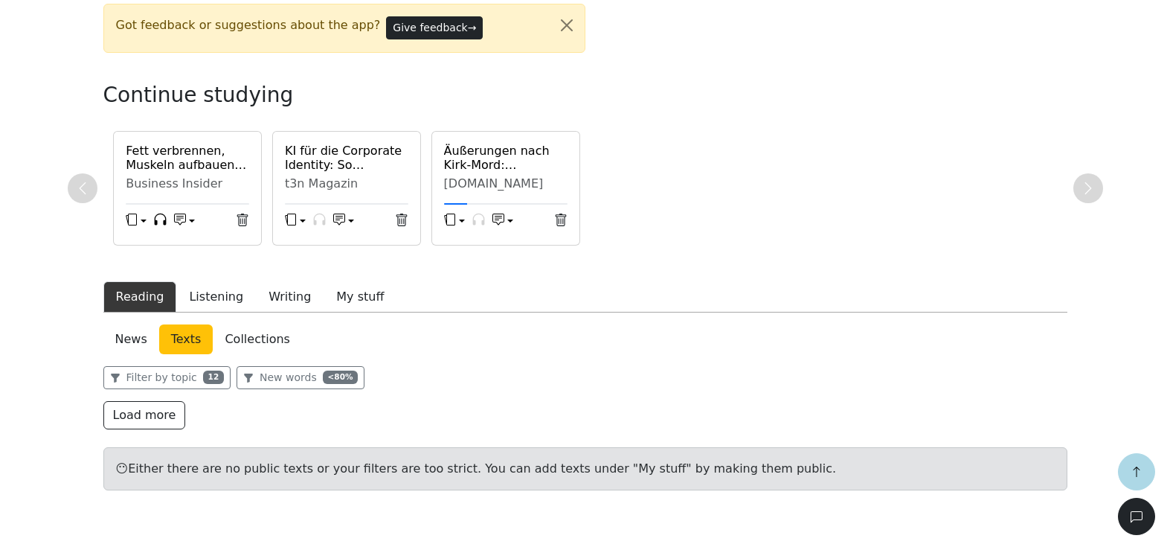
click at [124, 346] on link "News" at bounding box center [131, 339] width 56 height 30
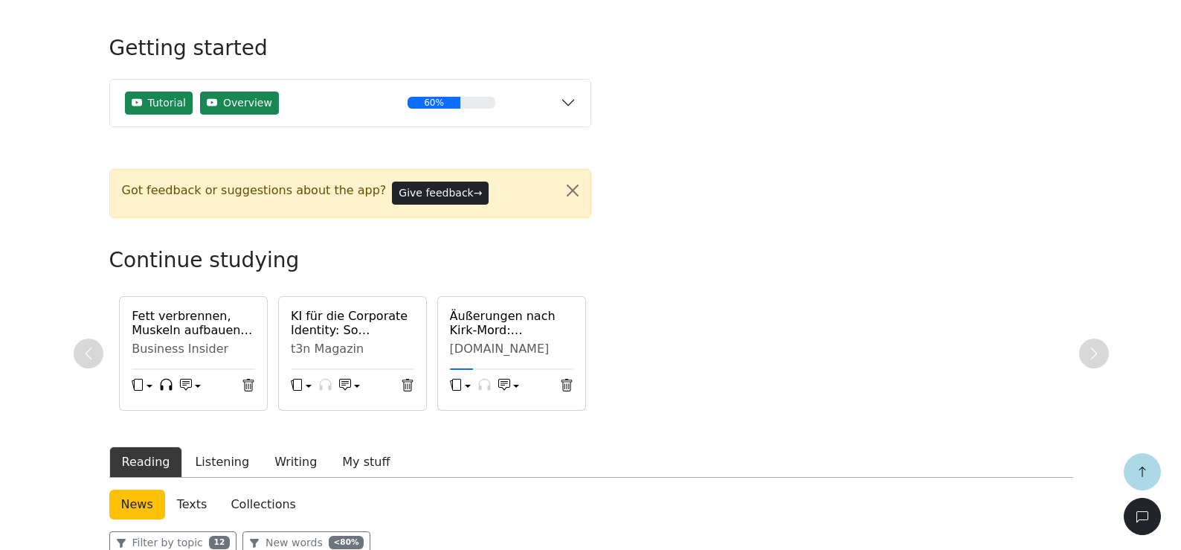
scroll to position [498, 0]
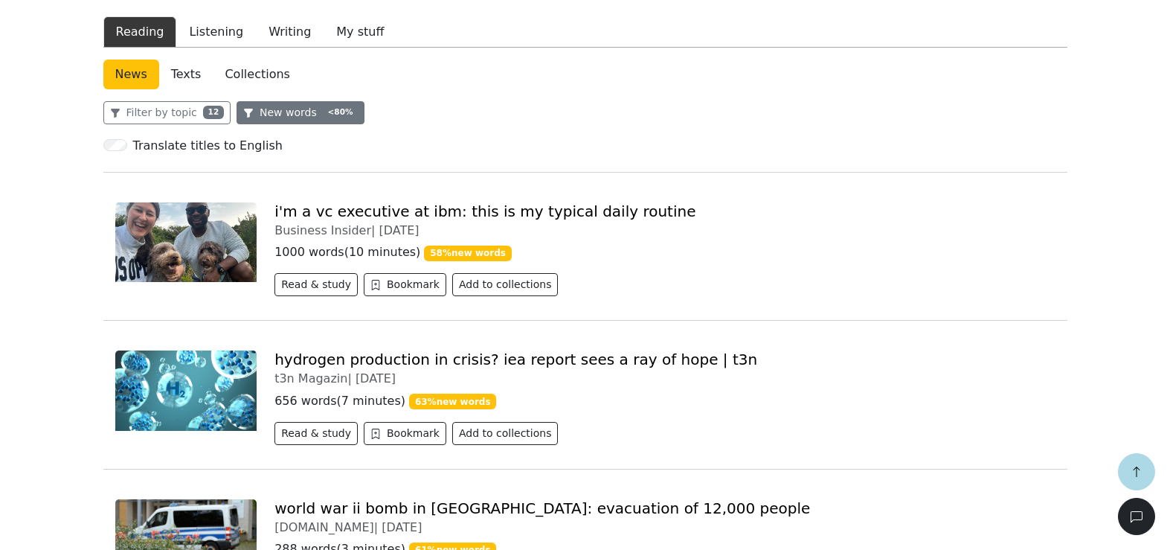
click at [293, 117] on button "New words < 80 %" at bounding box center [300, 112] width 128 height 23
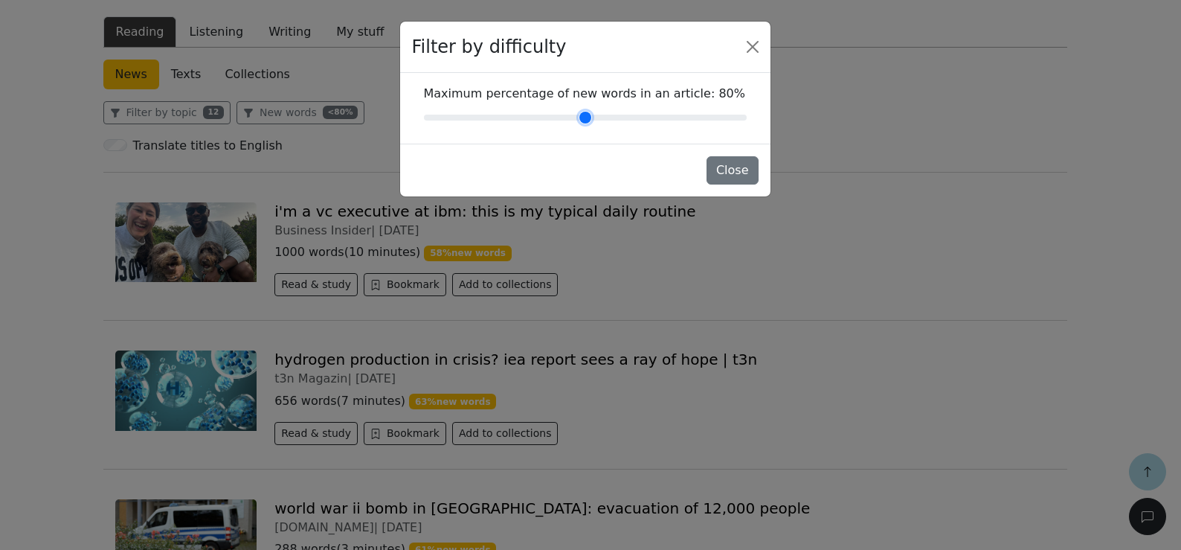
click at [596, 120] on input "Maximum percentage of new words in an article : 80 %" at bounding box center [585, 118] width 323 height 18
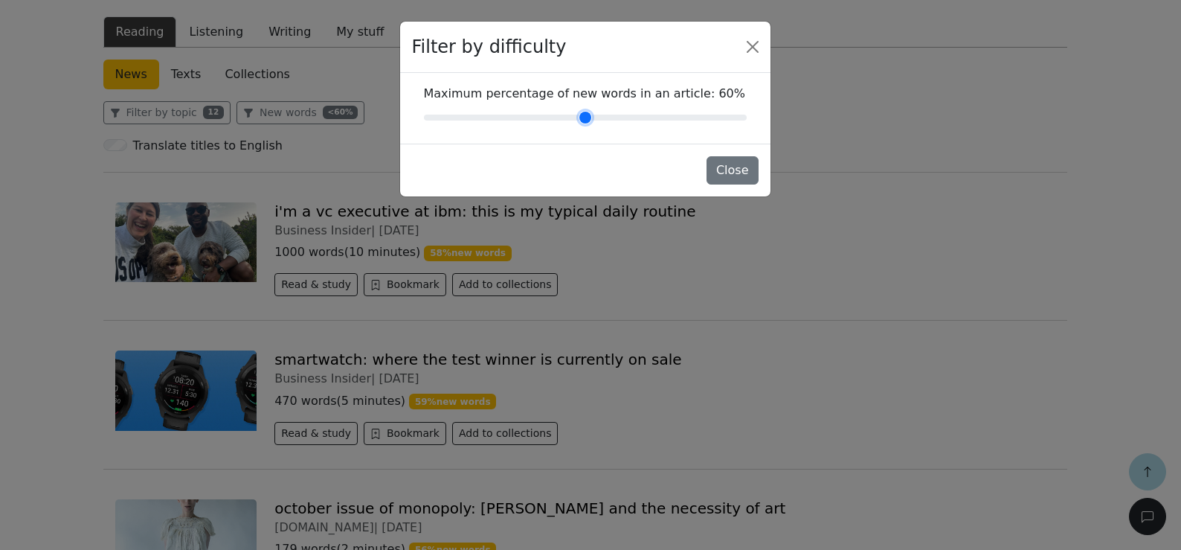
drag, startPoint x: 590, startPoint y: 115, endPoint x: 609, endPoint y: 113, distance: 18.7
type input "**"
click at [609, 113] on input "Maximum percentage of new words in an article : 60 %" at bounding box center [585, 118] width 323 height 18
click at [729, 173] on button "Close" at bounding box center [732, 170] width 52 height 28
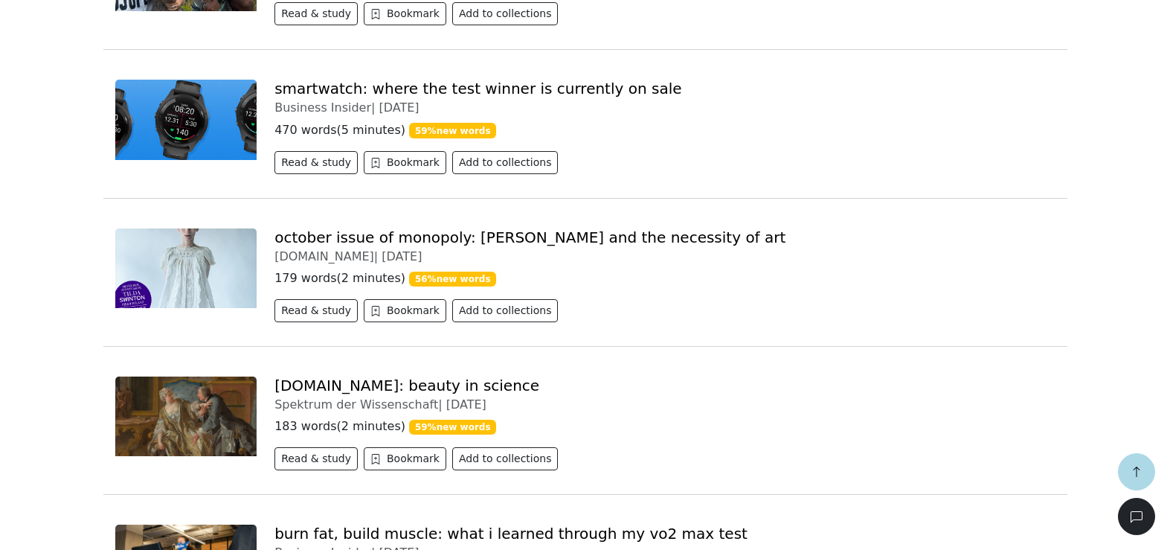
scroll to position [701, 0]
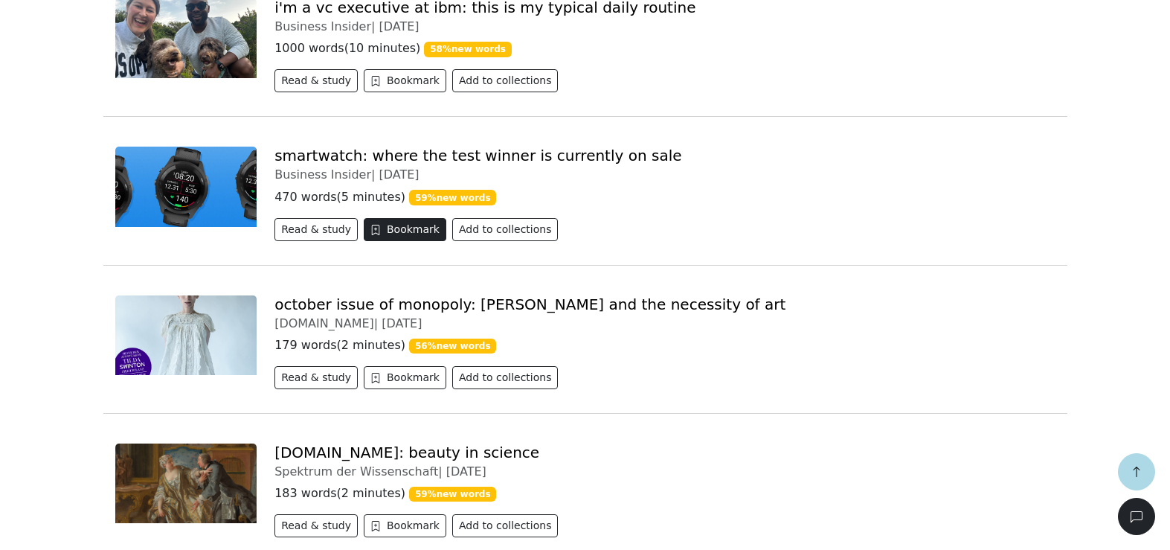
click at [387, 236] on button "Bookmark" at bounding box center [405, 229] width 83 height 23
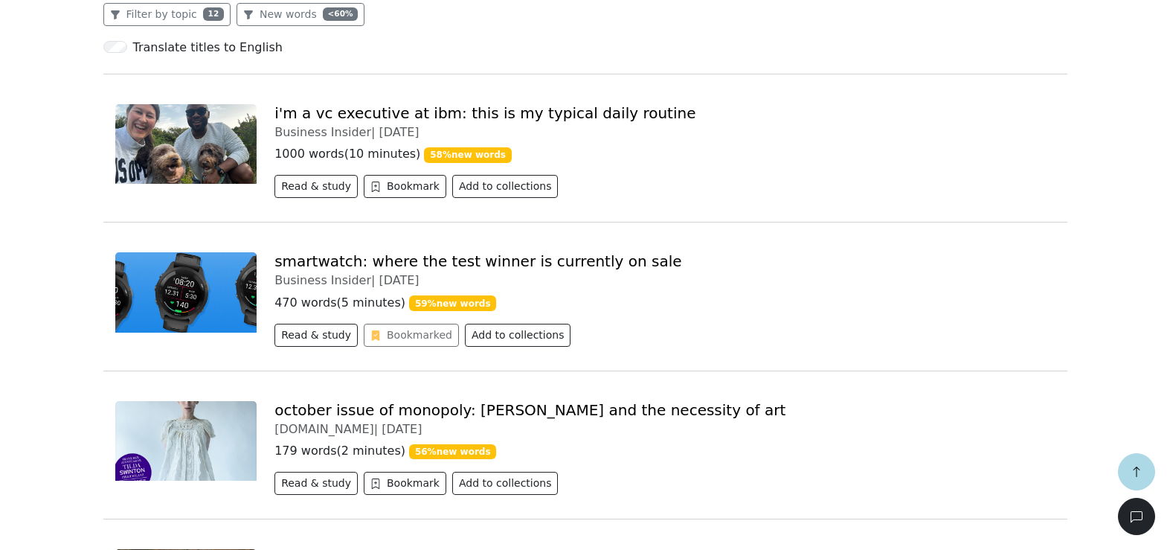
scroll to position [586, 0]
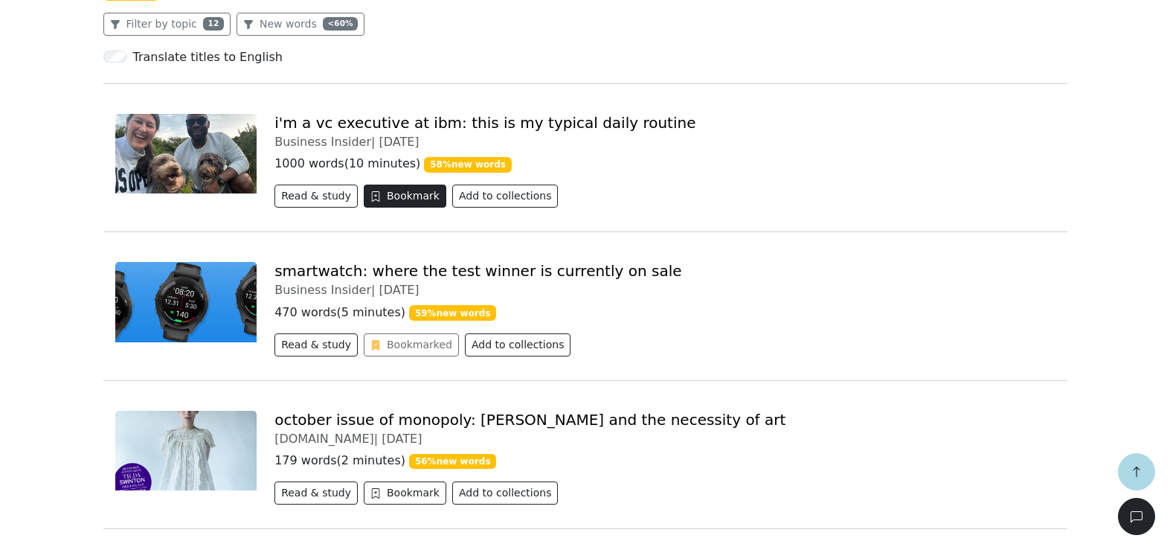
click at [408, 197] on button "Bookmark" at bounding box center [405, 195] width 83 height 23
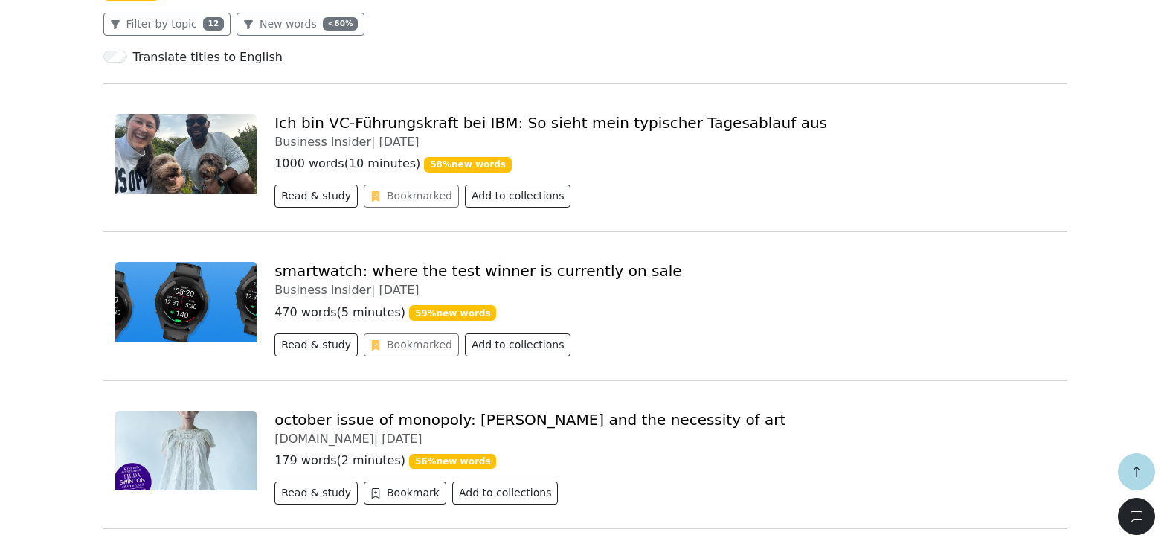
click at [464, 124] on link "Ich bin VC-Führungskraft bei IBM: So sieht mein typischer Tagesablauf aus" at bounding box center [550, 123] width 553 height 18
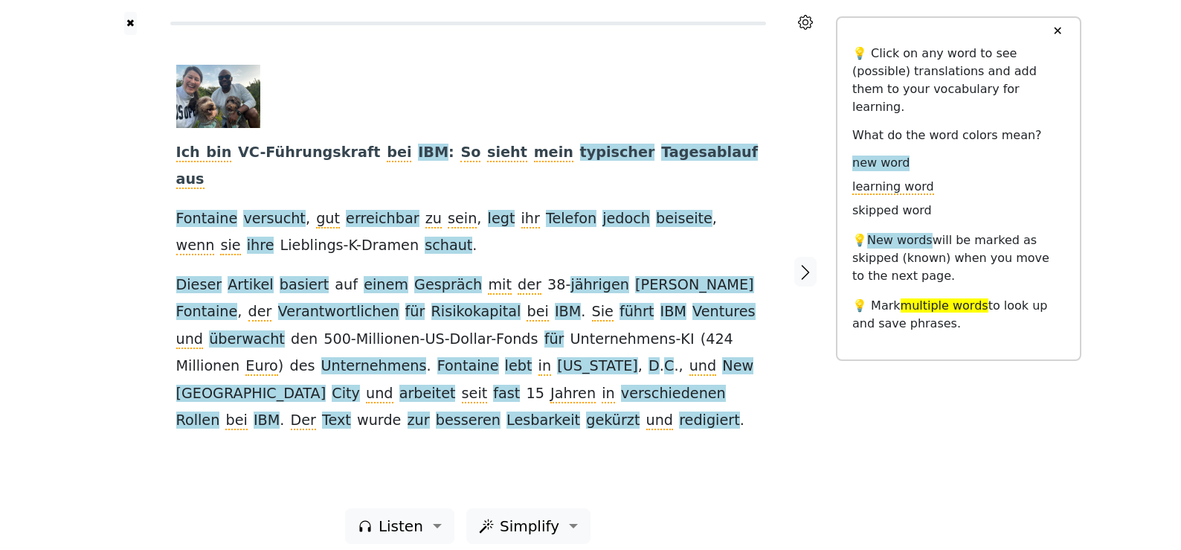
click at [297, 154] on span "VC-Führungskraft" at bounding box center [309, 153] width 142 height 19
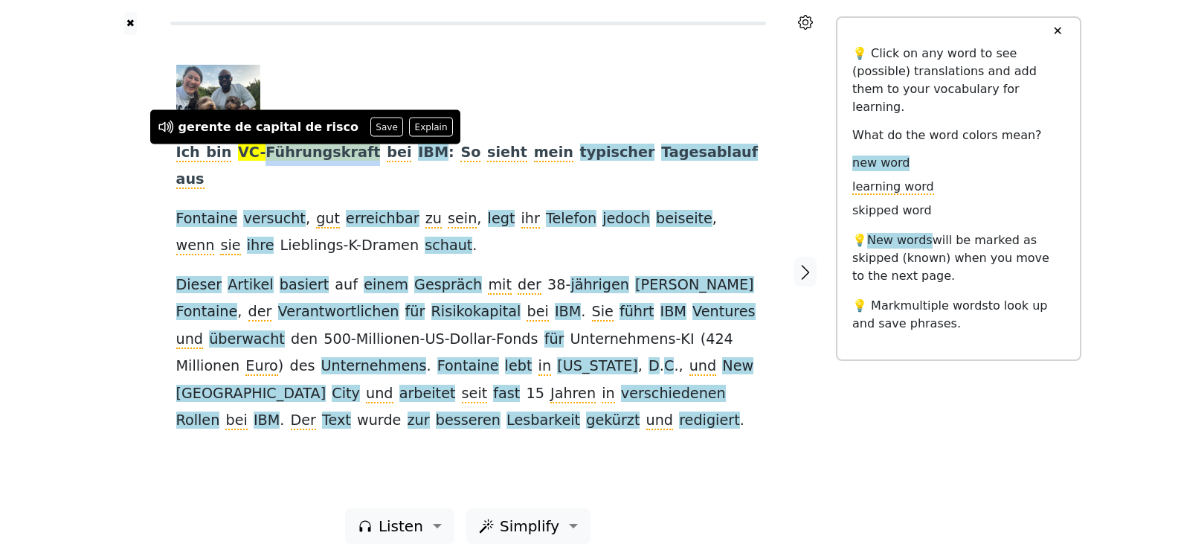
drag, startPoint x: 254, startPoint y: 152, endPoint x: 348, endPoint y: 151, distance: 94.4
click at [348, 151] on span "VC-Führungskraft" at bounding box center [309, 153] width 142 height 19
click at [594, 164] on div "Ich bin VC-Führungskraft bei IBM : So sieht mein typischer Tagesablauf aus Font…" at bounding box center [468, 250] width 584 height 370
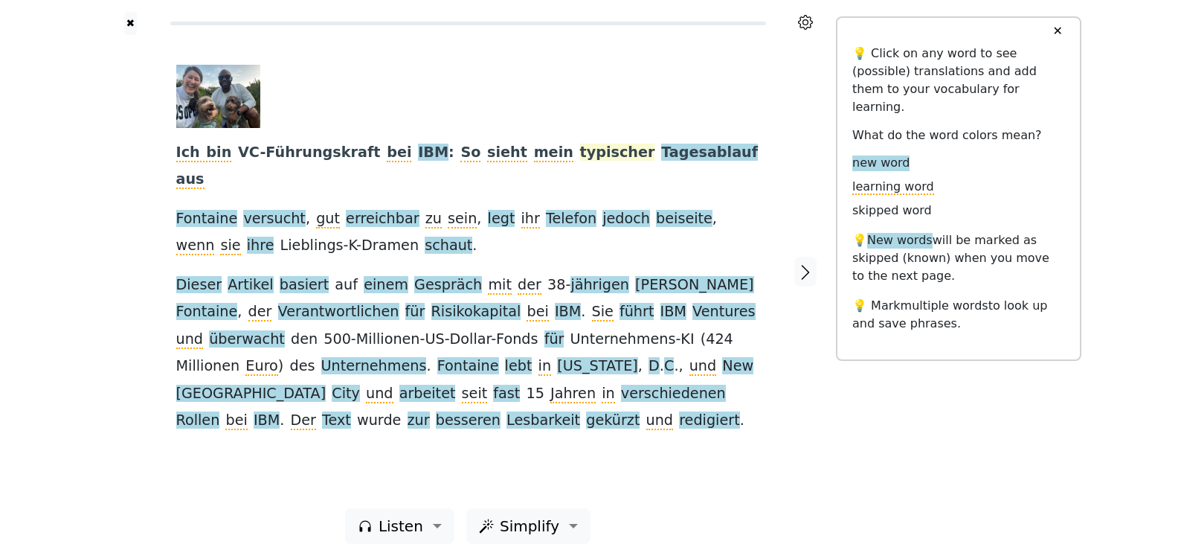
click at [580, 153] on span "typischer" at bounding box center [617, 153] width 75 height 19
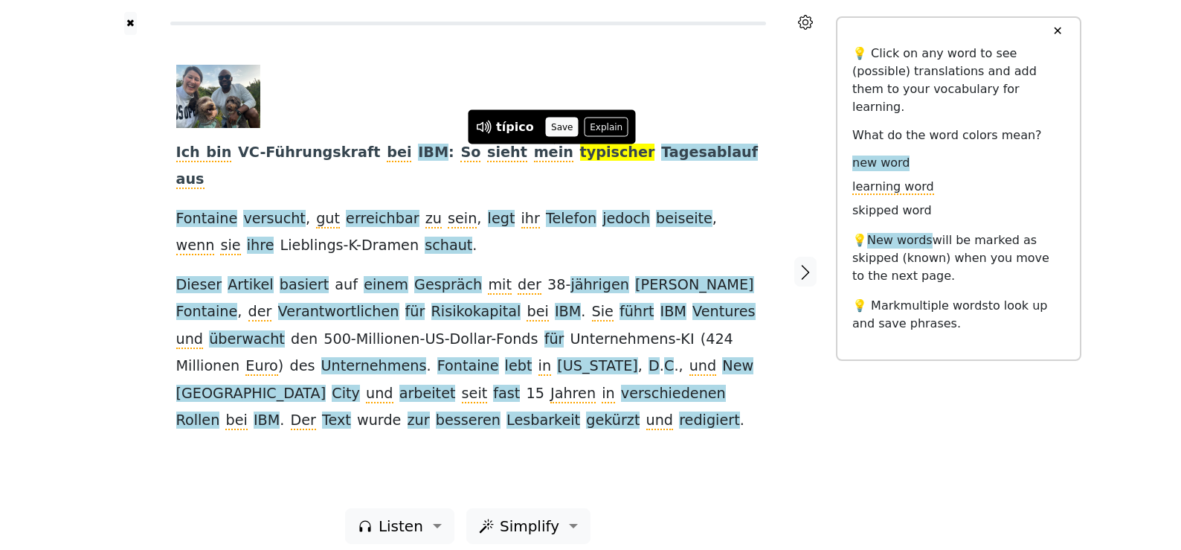
click at [558, 129] on button "Save" at bounding box center [562, 126] width 33 height 19
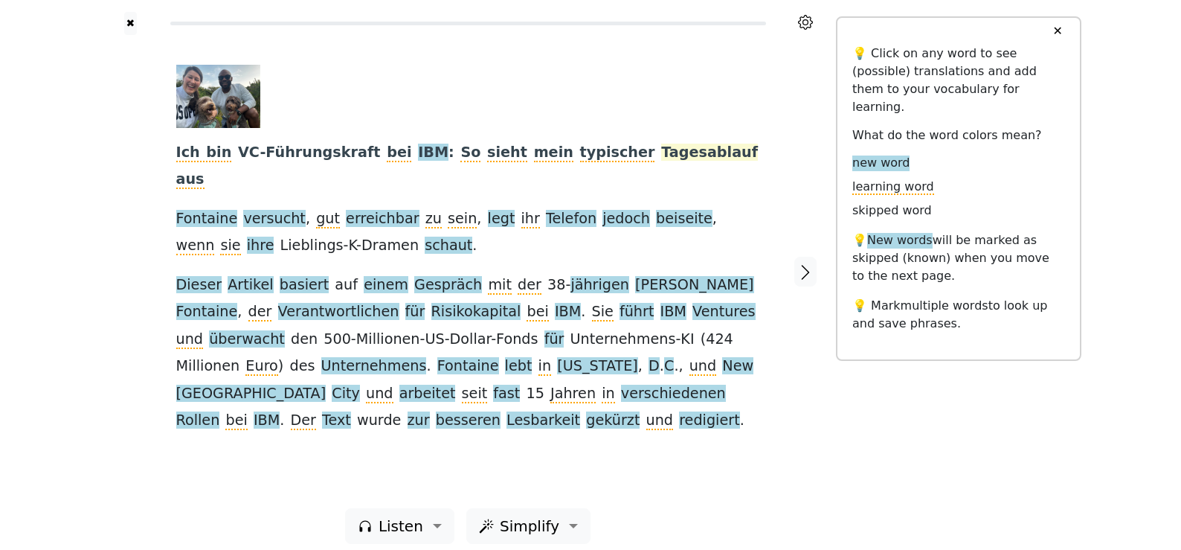
click at [661, 155] on span "Tagesablauf" at bounding box center [709, 153] width 97 height 19
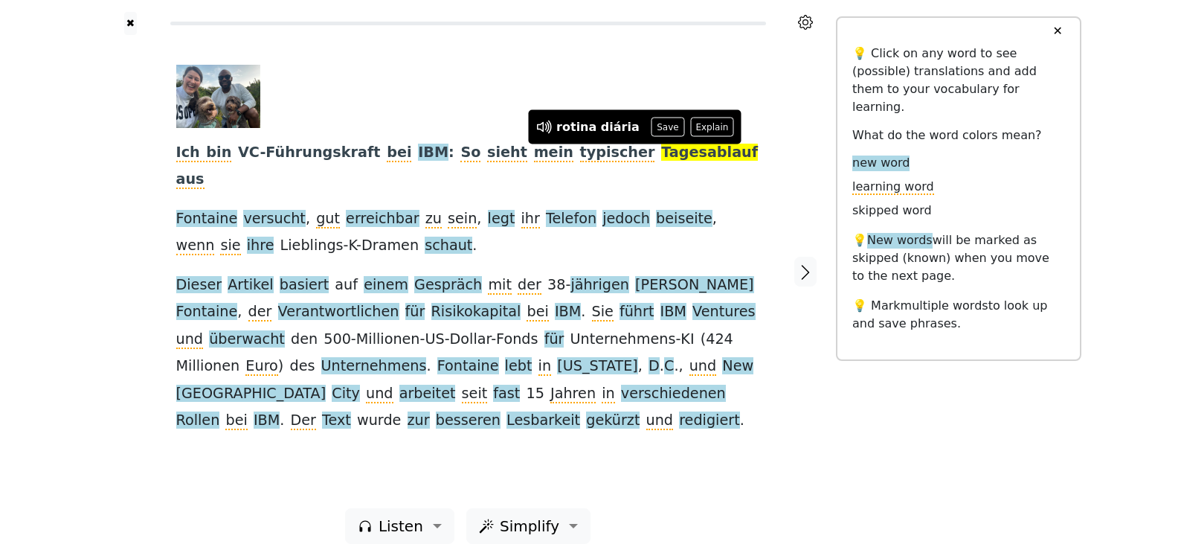
click at [651, 128] on button "Save" at bounding box center [667, 126] width 33 height 19
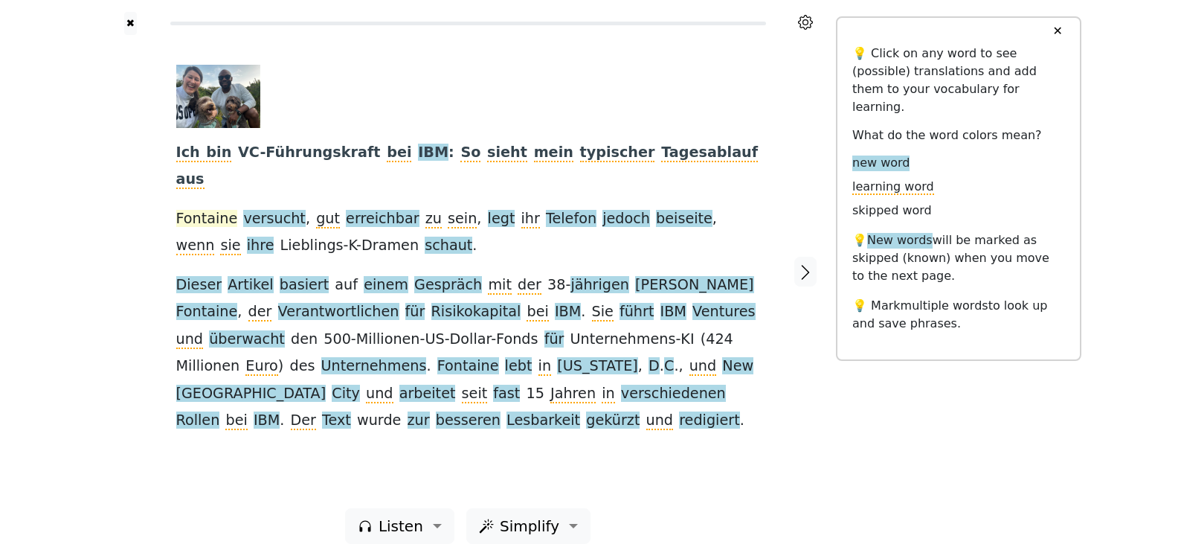
click at [196, 210] on span "Fontaine" at bounding box center [207, 219] width 62 height 19
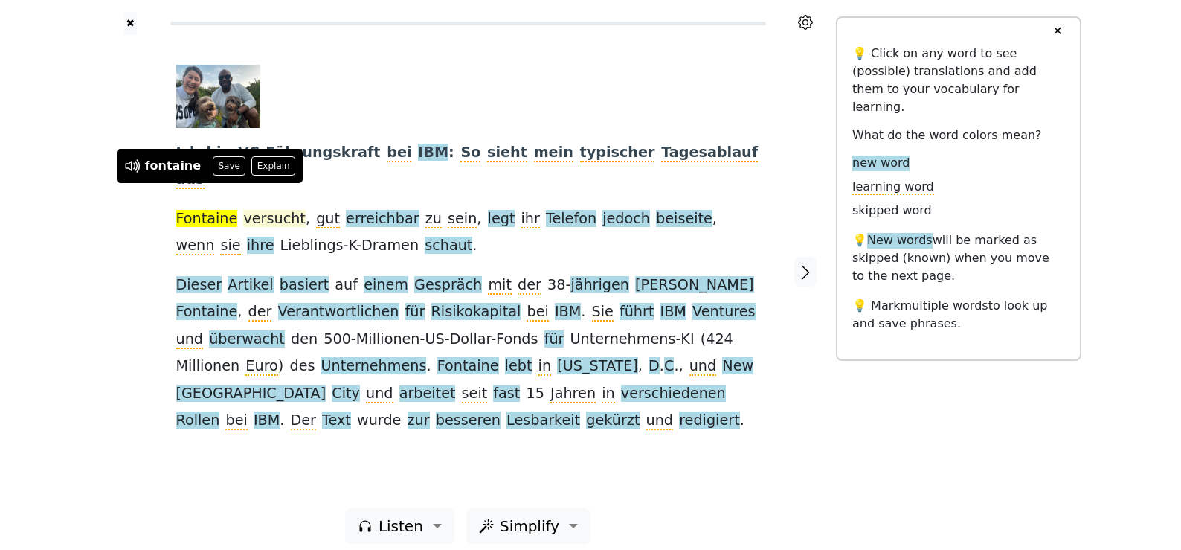
click at [243, 210] on span "versucht" at bounding box center [274, 219] width 62 height 19
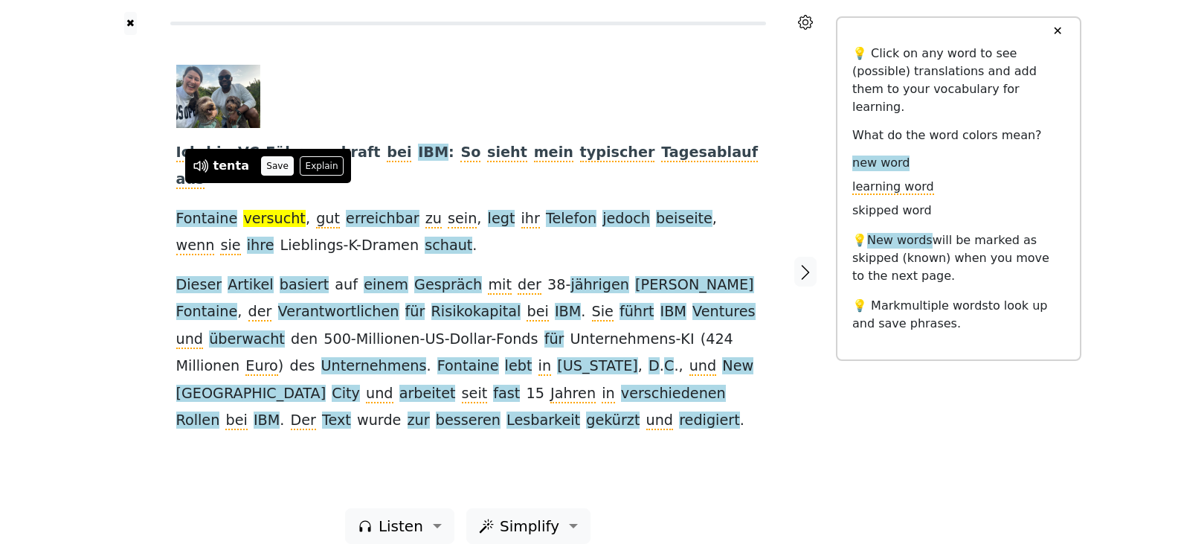
click at [264, 167] on button "Save" at bounding box center [277, 165] width 33 height 19
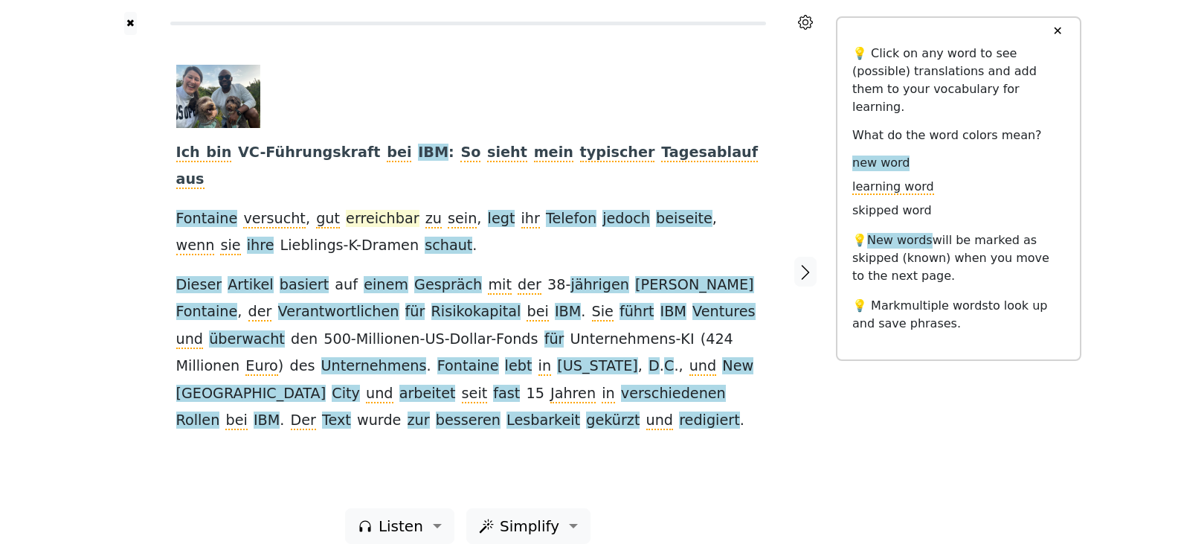
click at [355, 210] on span "erreichbar" at bounding box center [383, 219] width 74 height 19
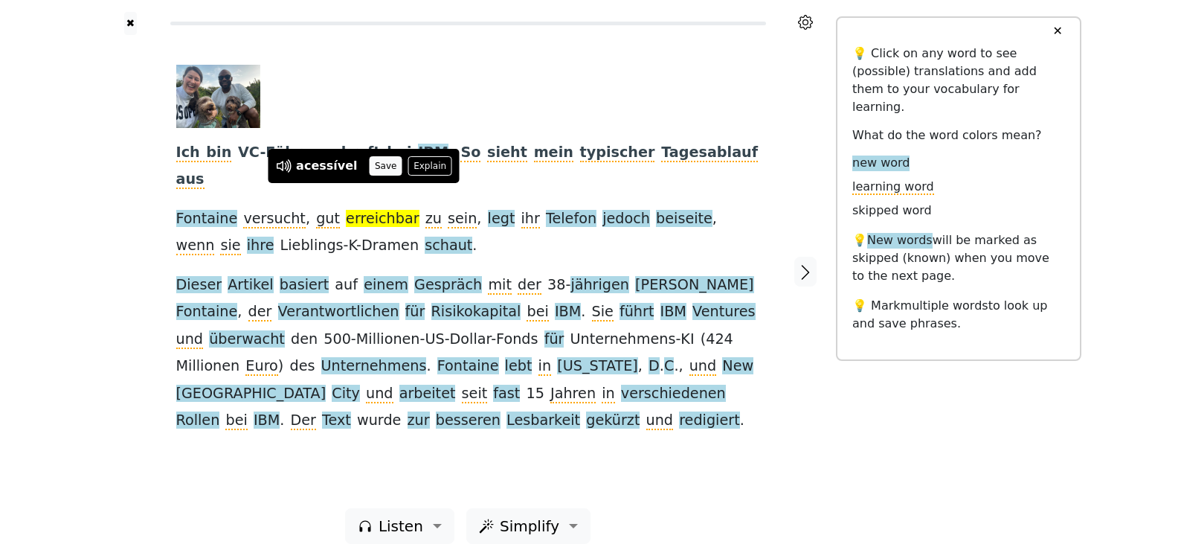
click at [383, 170] on button "Save" at bounding box center [386, 165] width 33 height 19
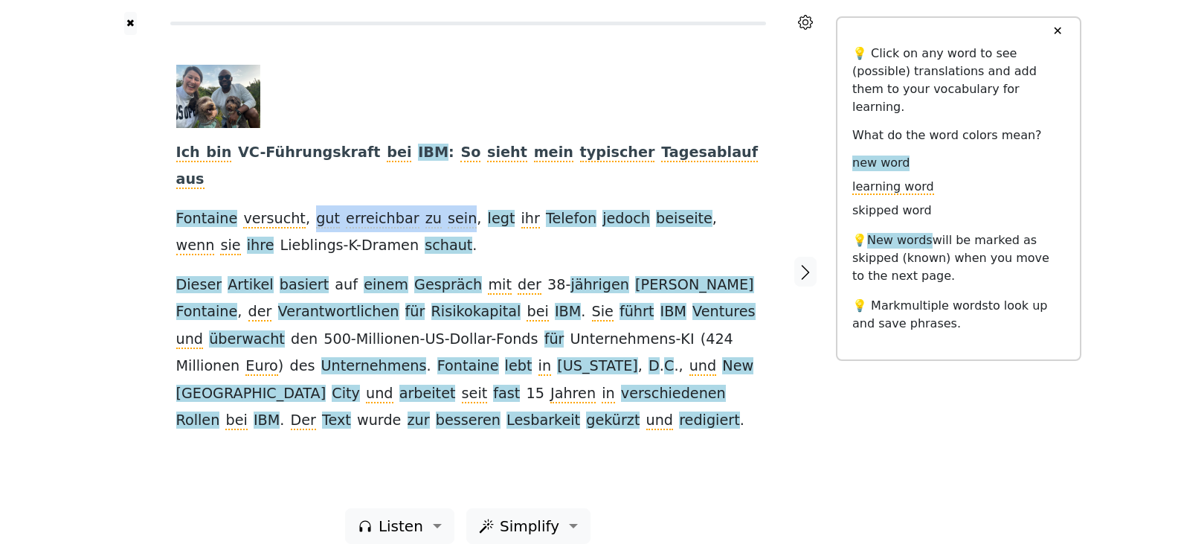
drag, startPoint x: 298, startPoint y: 192, endPoint x: 441, endPoint y: 191, distance: 142.8
click at [441, 191] on div "Ich bin VC-Führungskraft bei IBM : So sieht mein typischer Tagesablauf aus Font…" at bounding box center [468, 250] width 584 height 370
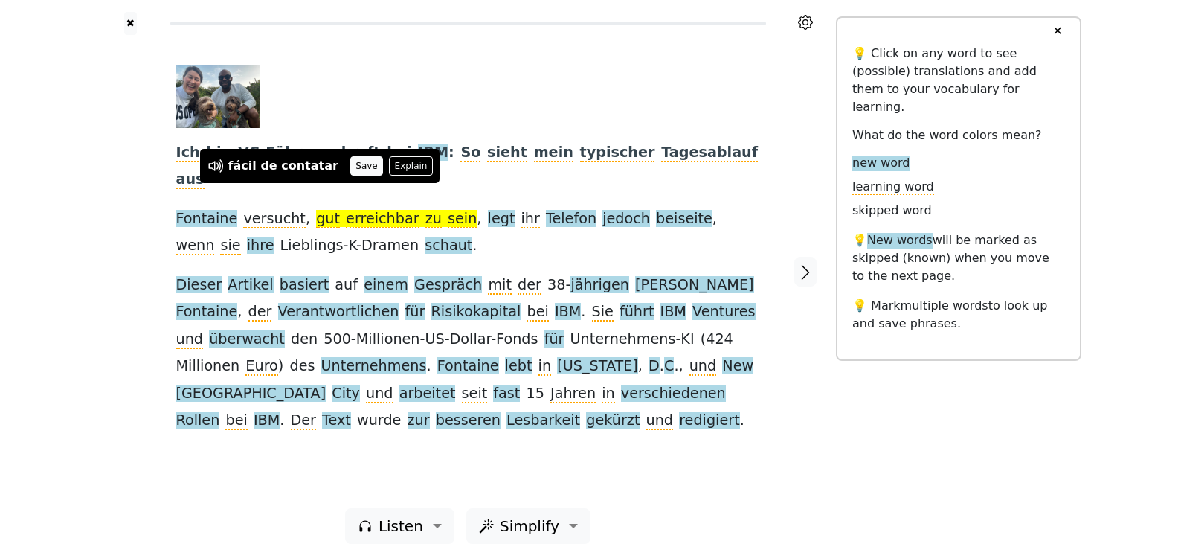
click at [350, 161] on button "Save" at bounding box center [366, 165] width 33 height 19
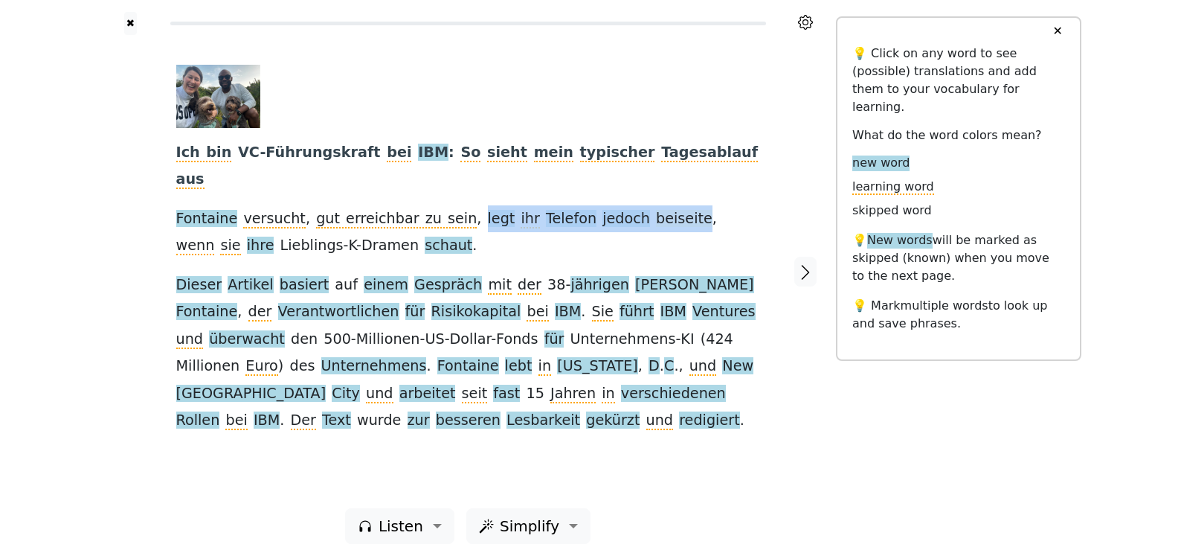
drag, startPoint x: 448, startPoint y: 189, endPoint x: 645, endPoint y: 190, distance: 197.1
click at [645, 190] on div "Ich bin VC-Führungskraft bei IBM : So sieht mein typischer Tagesablauf aus Font…" at bounding box center [468, 250] width 584 height 370
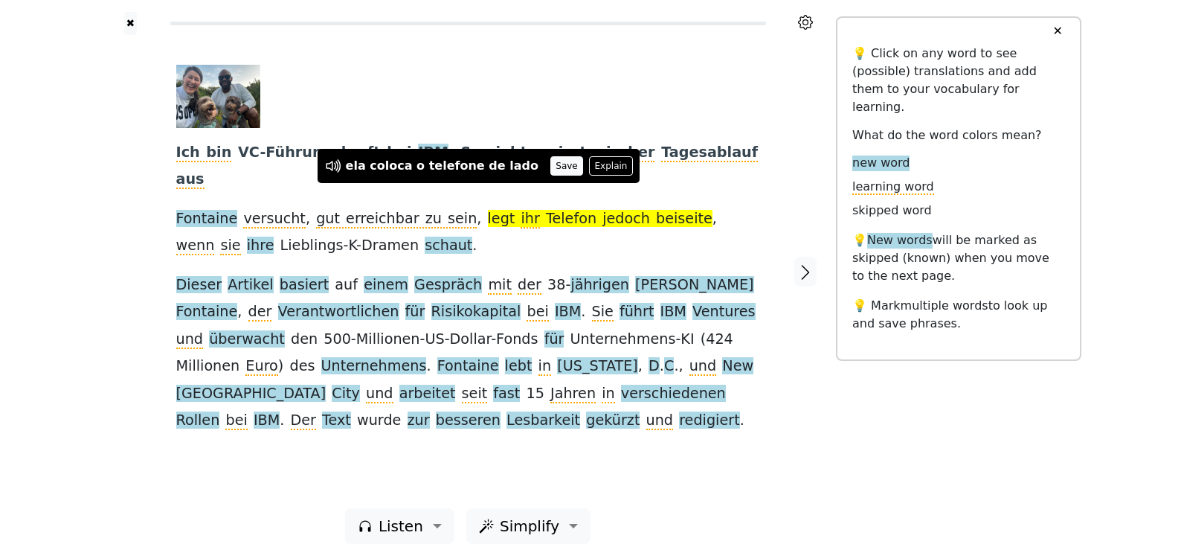
click at [550, 169] on button "Save" at bounding box center [566, 165] width 33 height 19
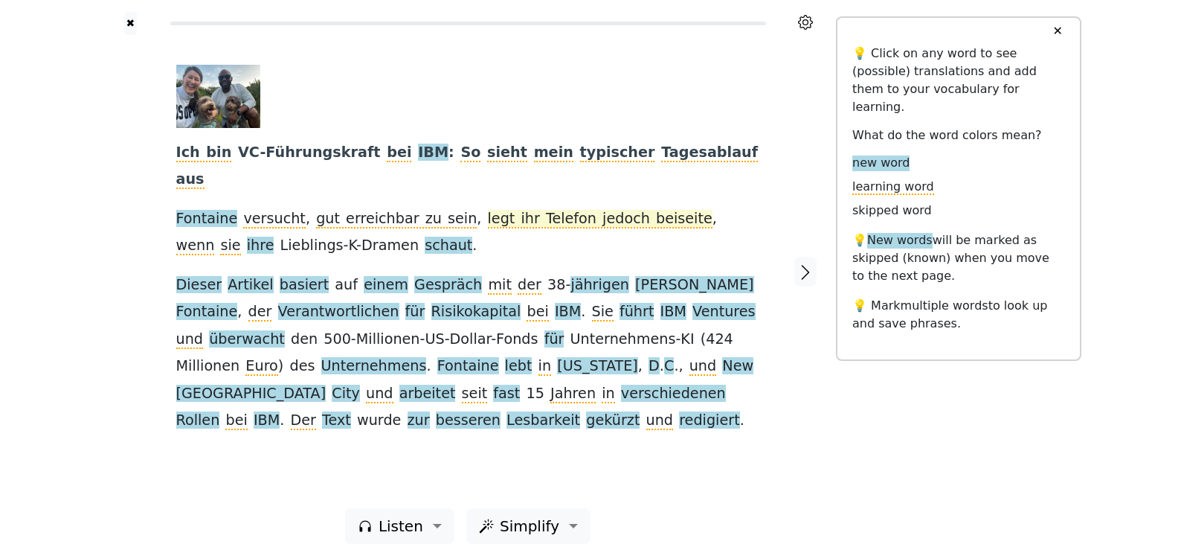
click at [488, 210] on span "legt ihr Telefon jedoch beiseite" at bounding box center [600, 219] width 225 height 19
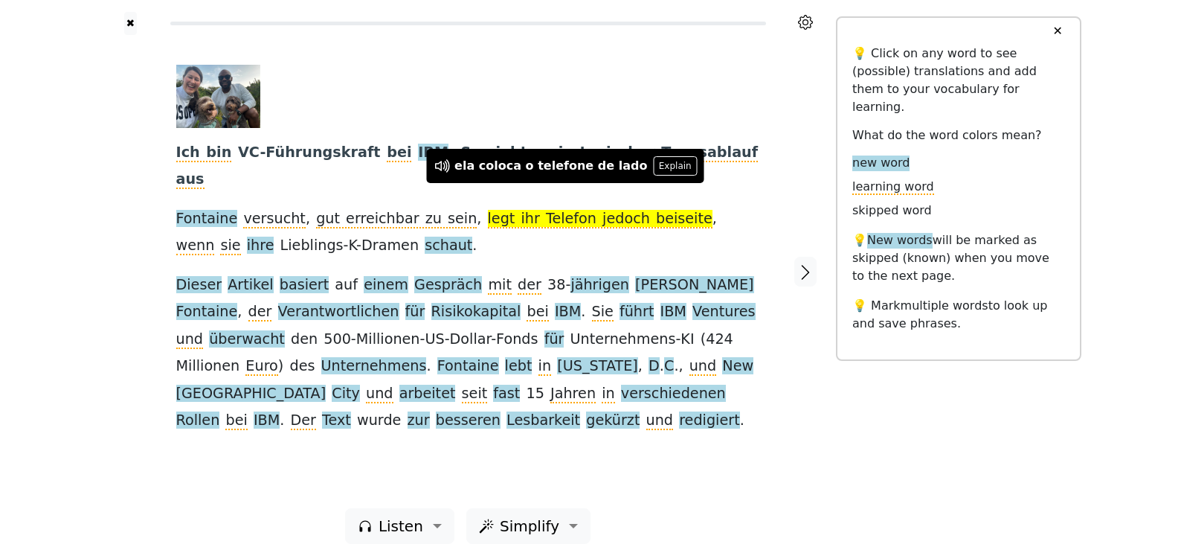
click at [488, 210] on span "legt ihr Telefon jedoch beiseite" at bounding box center [600, 219] width 225 height 19
click at [591, 210] on div "Ich bin VC-Führungskraft bei IBM : So sieht mein typischer Tagesablauf aus Font…" at bounding box center [468, 250] width 584 height 370
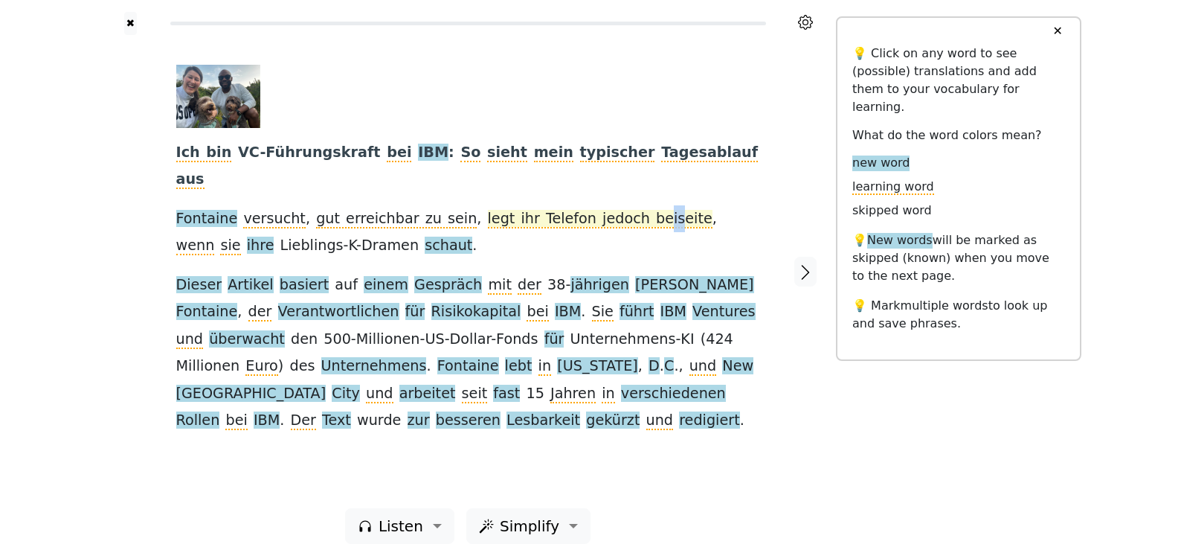
drag, startPoint x: 622, startPoint y: 196, endPoint x: 613, endPoint y: 197, distance: 9.0
click at [613, 210] on span "legt ihr Telefon jedoch beiseite" at bounding box center [600, 219] width 225 height 19
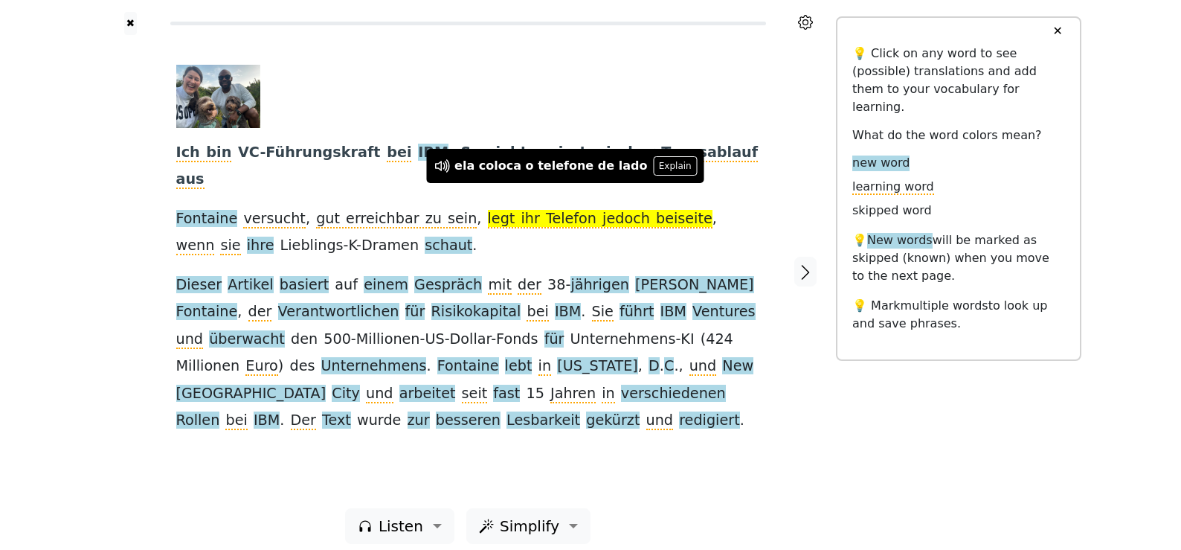
click at [594, 210] on span "legt ihr Telefon jedoch beiseite" at bounding box center [600, 219] width 225 height 19
drag, startPoint x: 550, startPoint y: 193, endPoint x: 593, endPoint y: 202, distance: 44.0
click at [593, 202] on div "Ich bin VC-Führungskraft bei IBM : So sieht mein typischer Tagesablauf aus Font…" at bounding box center [468, 250] width 584 height 370
click at [687, 209] on div "Ich bin VC-Führungskraft bei IBM : So sieht mein typischer Tagesablauf aus Font…" at bounding box center [468, 250] width 584 height 370
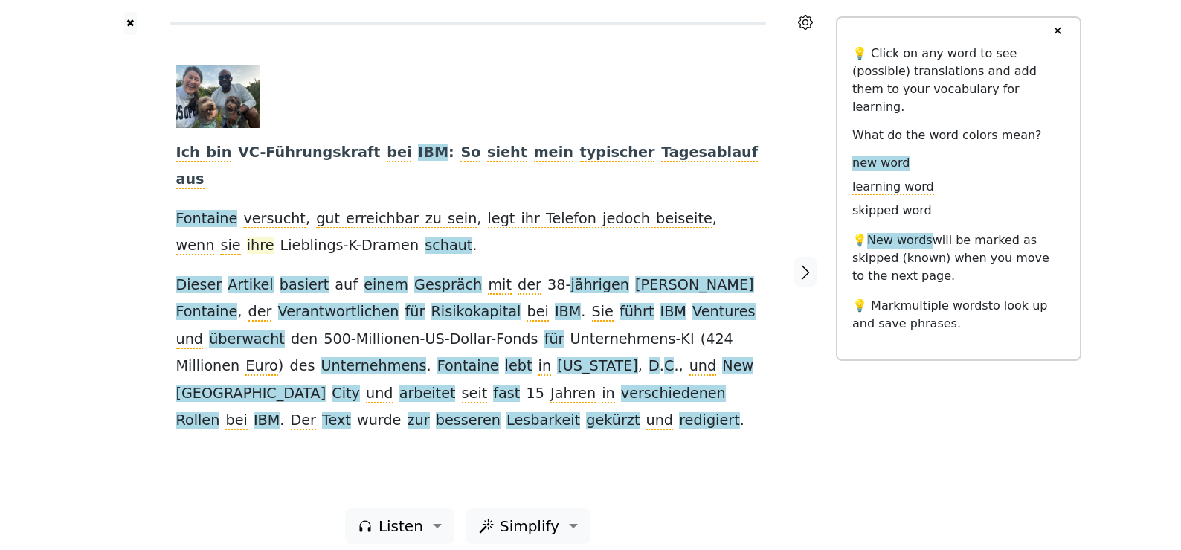
click at [274, 236] on span "ihre" at bounding box center [261, 245] width 28 height 19
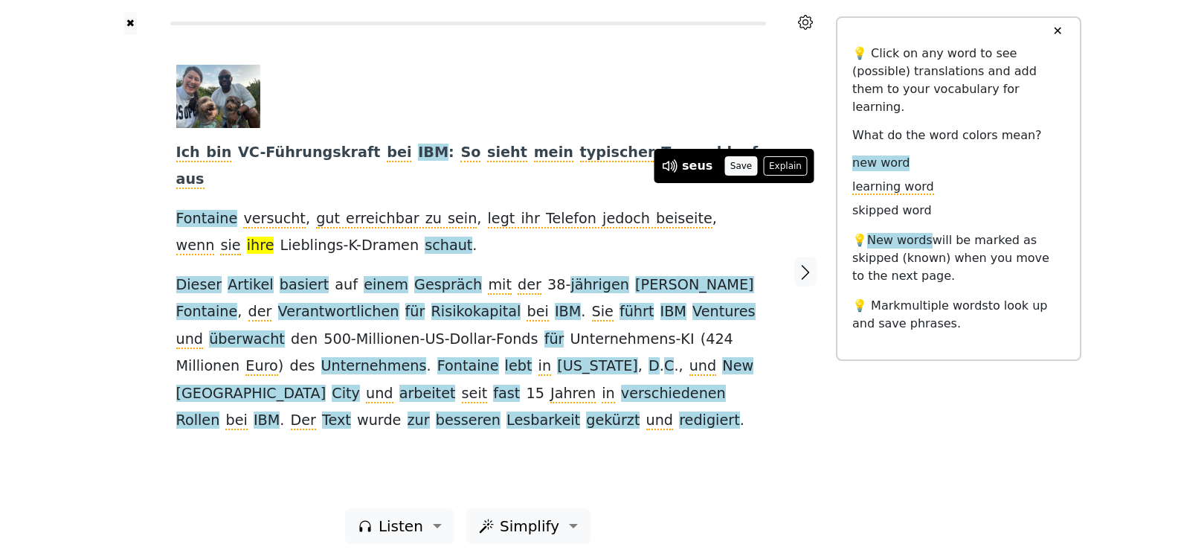
click at [734, 164] on button "Save" at bounding box center [740, 165] width 33 height 19
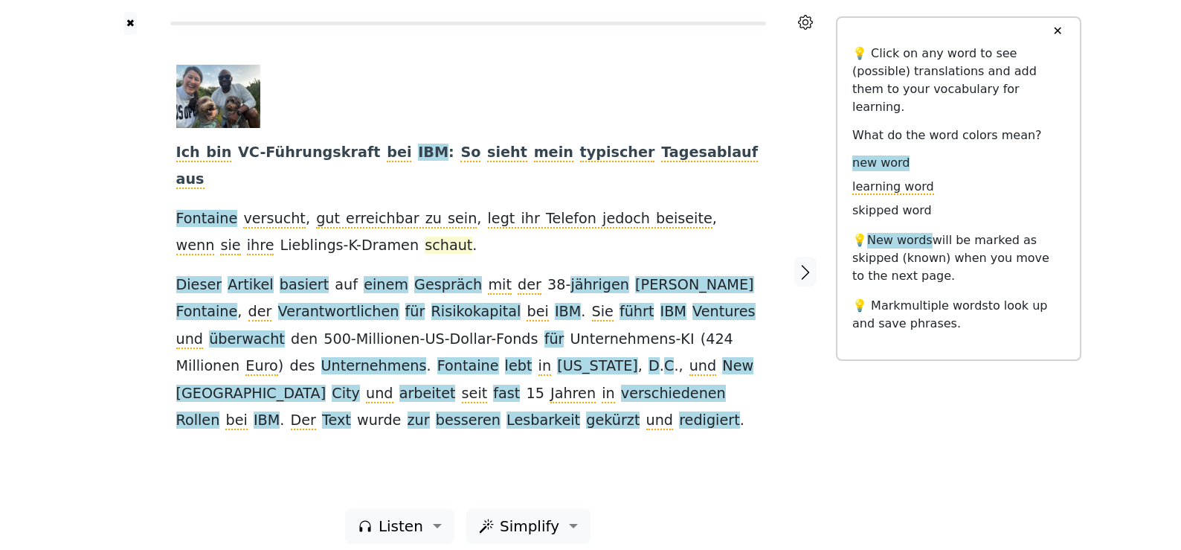
click at [425, 236] on span "schaut" at bounding box center [449, 245] width 48 height 19
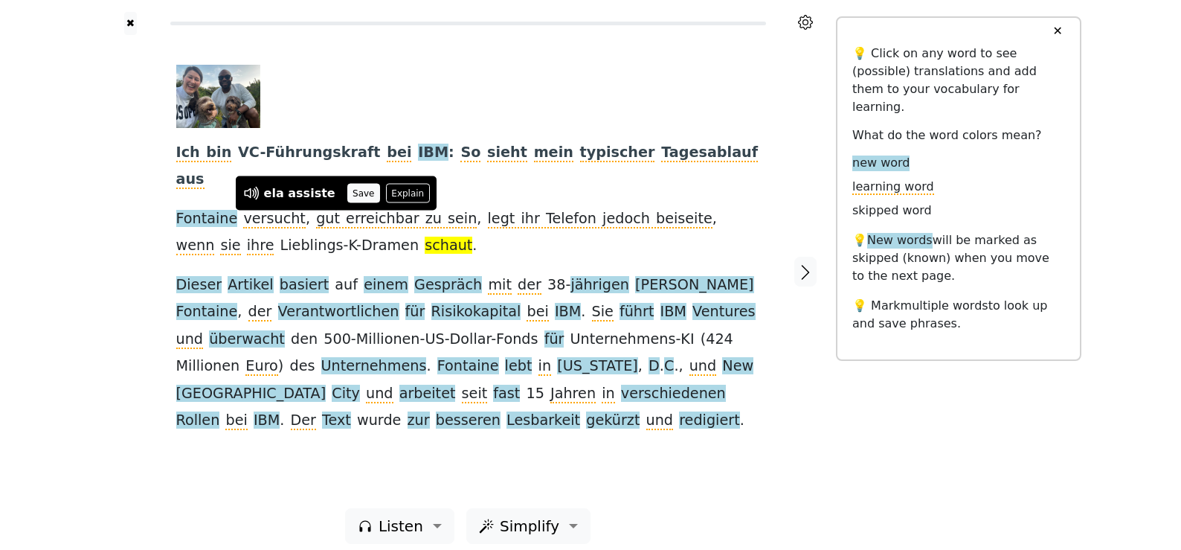
click at [354, 188] on button "Save" at bounding box center [363, 193] width 33 height 19
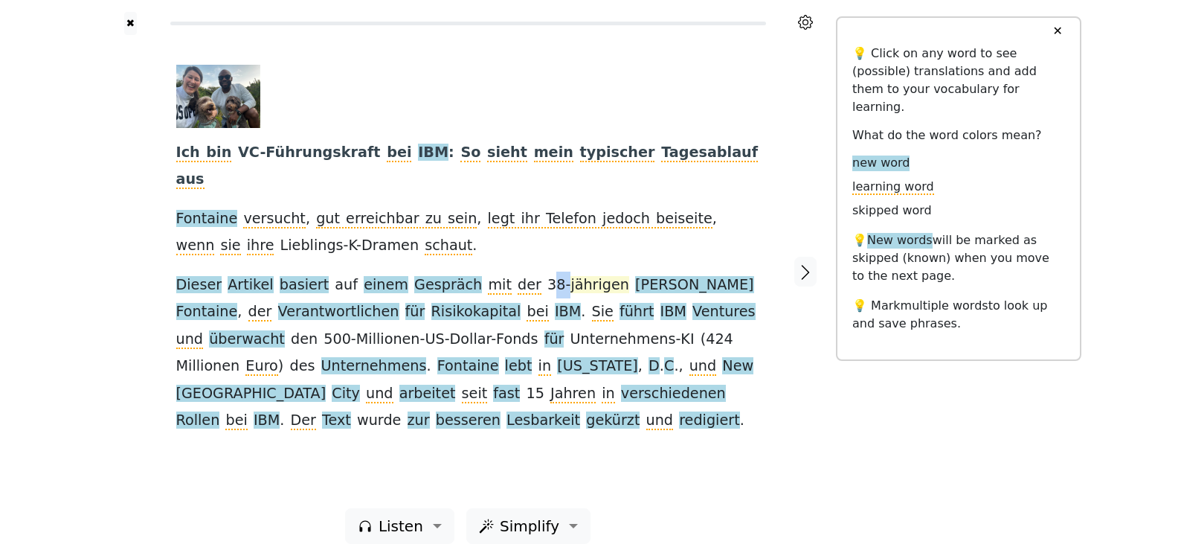
drag, startPoint x: 510, startPoint y: 259, endPoint x: 525, endPoint y: 257, distance: 14.9
click at [525, 257] on div "Ich bin VC-Führungskraft bei IBM : So sieht mein typischer Tagesablauf aus Font…" at bounding box center [468, 250] width 584 height 370
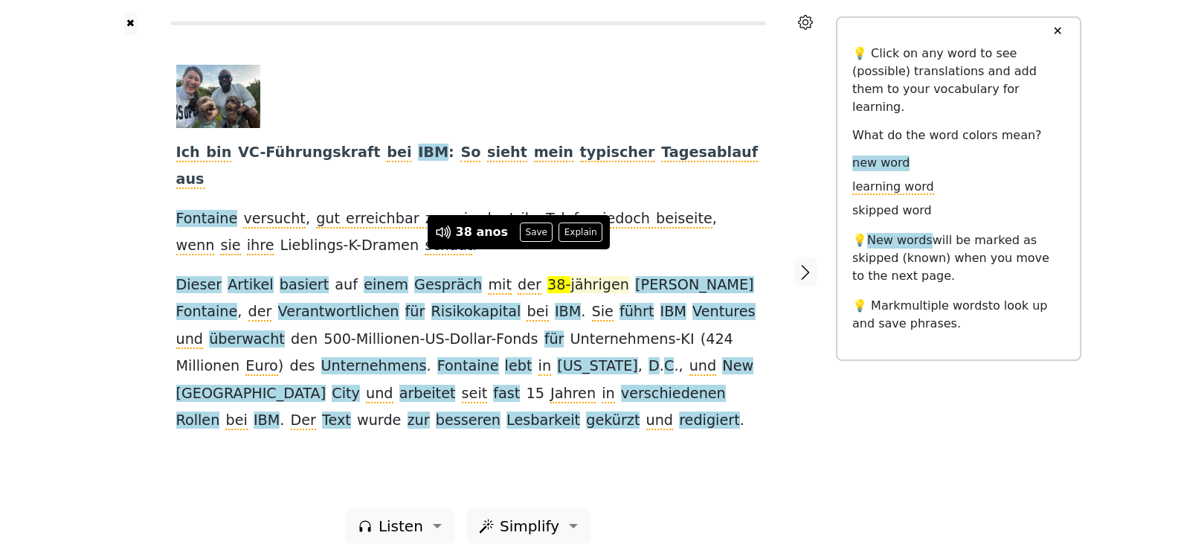
click at [570, 276] on span "jährigen" at bounding box center [599, 285] width 59 height 19
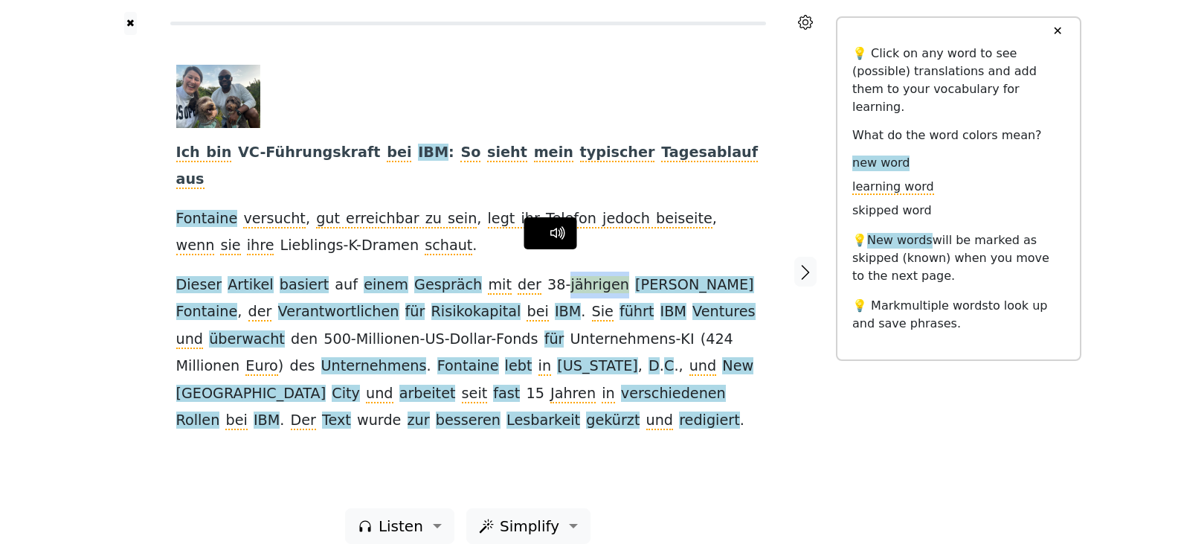
click at [570, 276] on span "jährigen" at bounding box center [599, 285] width 59 height 19
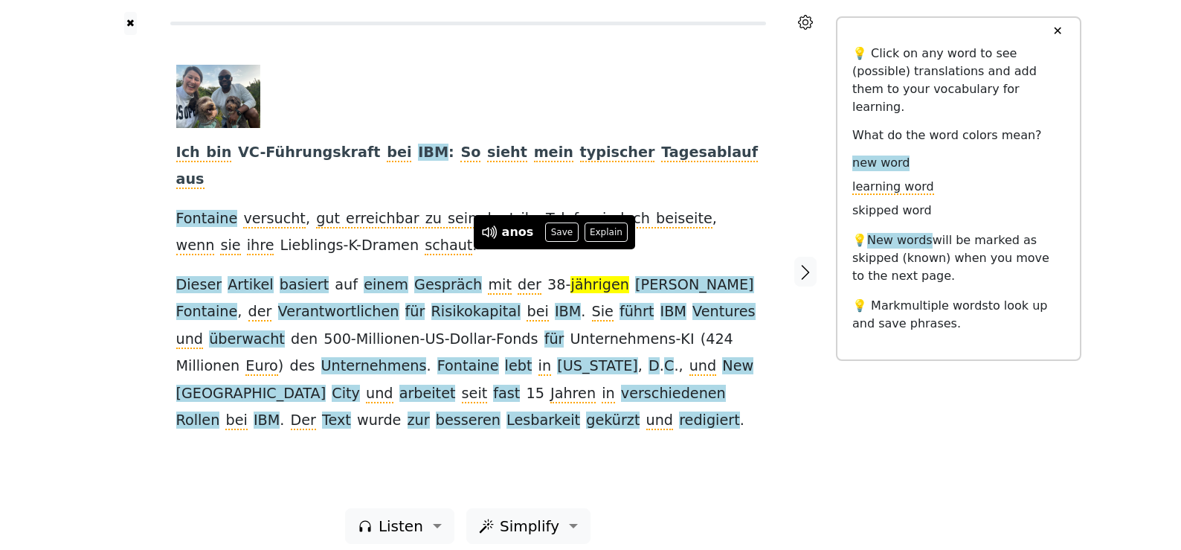
click at [321, 270] on div "Ich bin VC-Führungskraft bei IBM : So sieht mein typischer Tagesablauf aus Font…" at bounding box center [468, 250] width 584 height 370
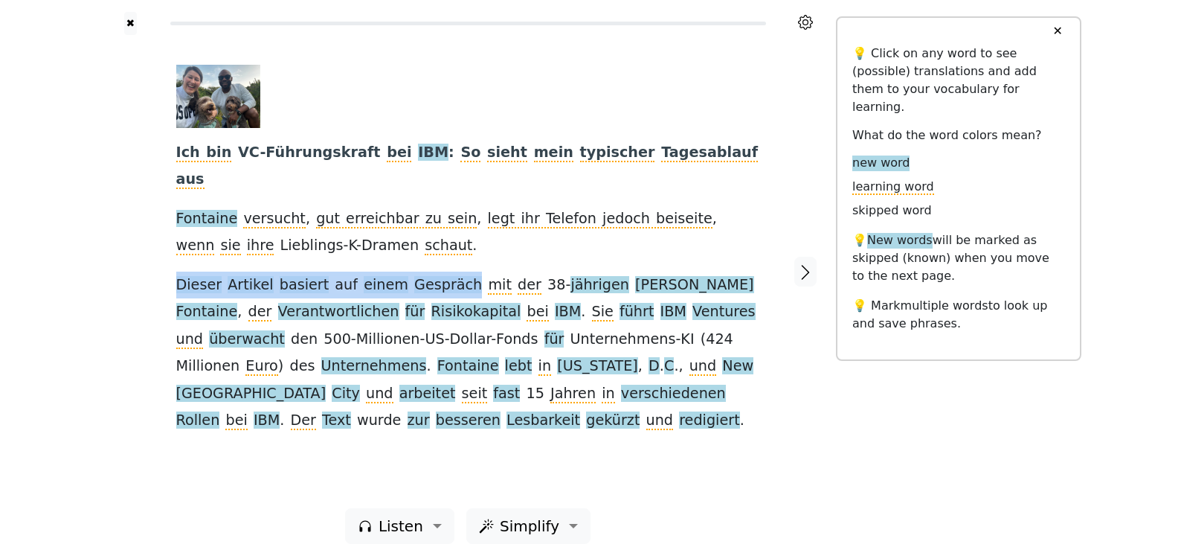
drag, startPoint x: 172, startPoint y: 260, endPoint x: 445, endPoint y: 265, distance: 273.7
click at [445, 265] on div "Ich bin VC-Führungskraft bei IBM : So sieht mein typischer Tagesablauf aus Font…" at bounding box center [468, 271] width 614 height 473
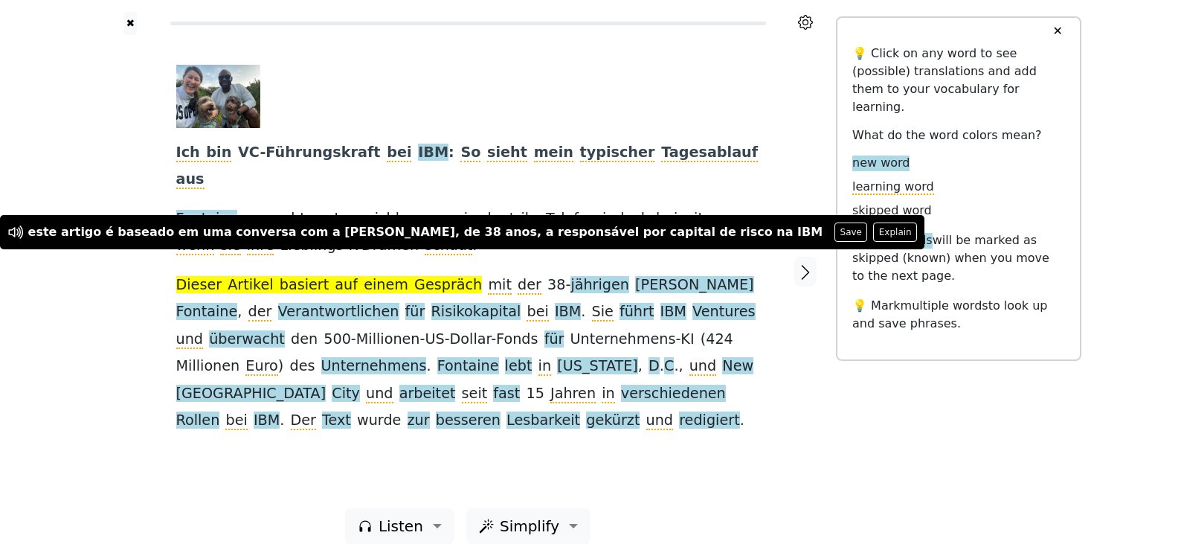
click at [320, 299] on div "Ich bin VC-Führungskraft bei IBM : So sieht mein typischer Tagesablauf aus Font…" at bounding box center [468, 250] width 584 height 370
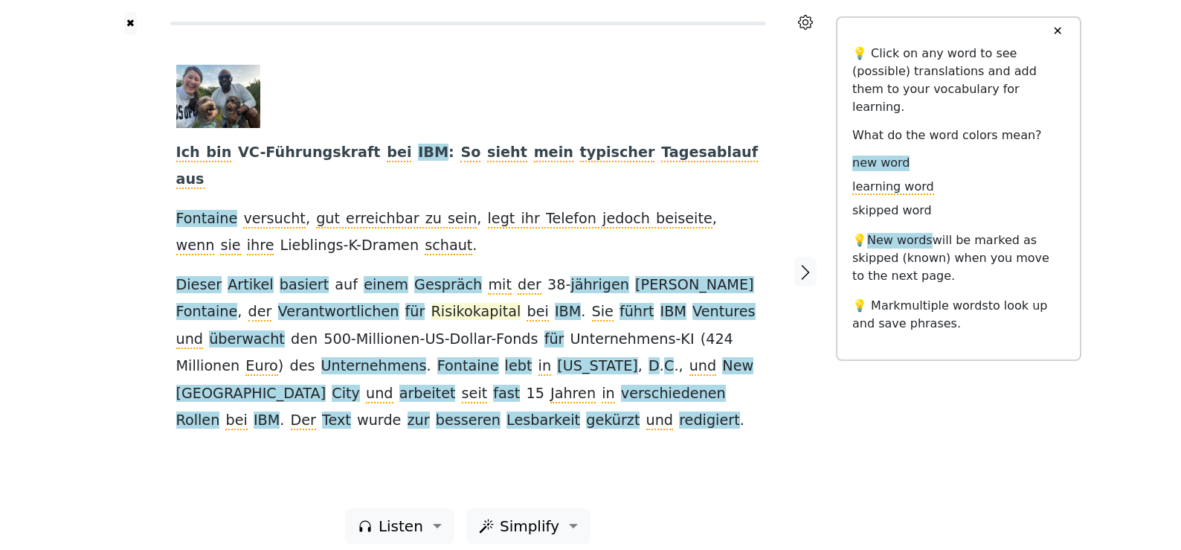
click at [431, 303] on span "Risikokapital" at bounding box center [476, 312] width 90 height 19
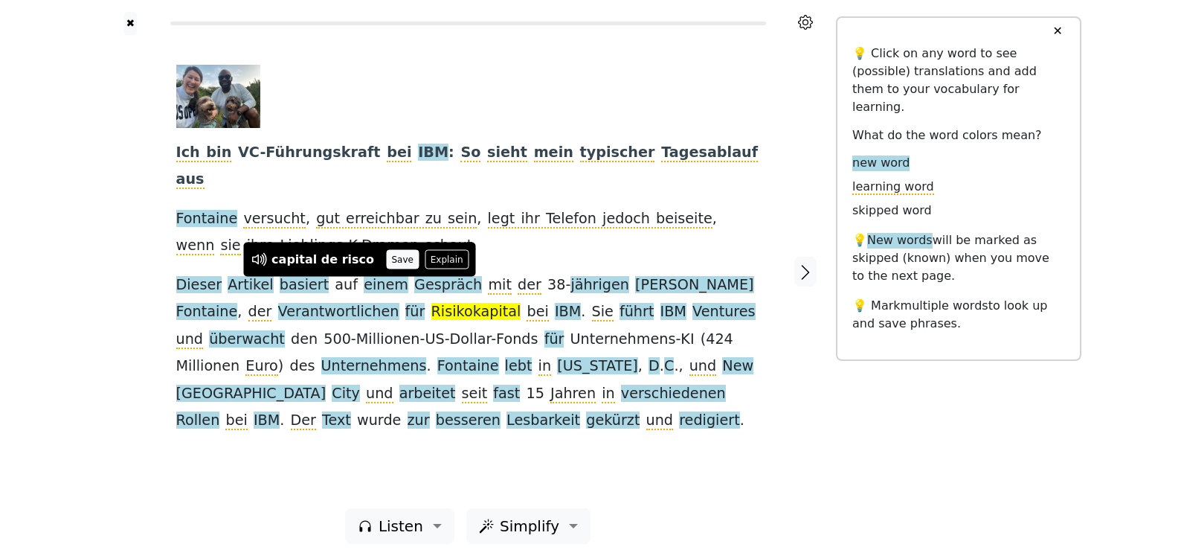
click at [393, 257] on button "Save" at bounding box center [402, 259] width 33 height 19
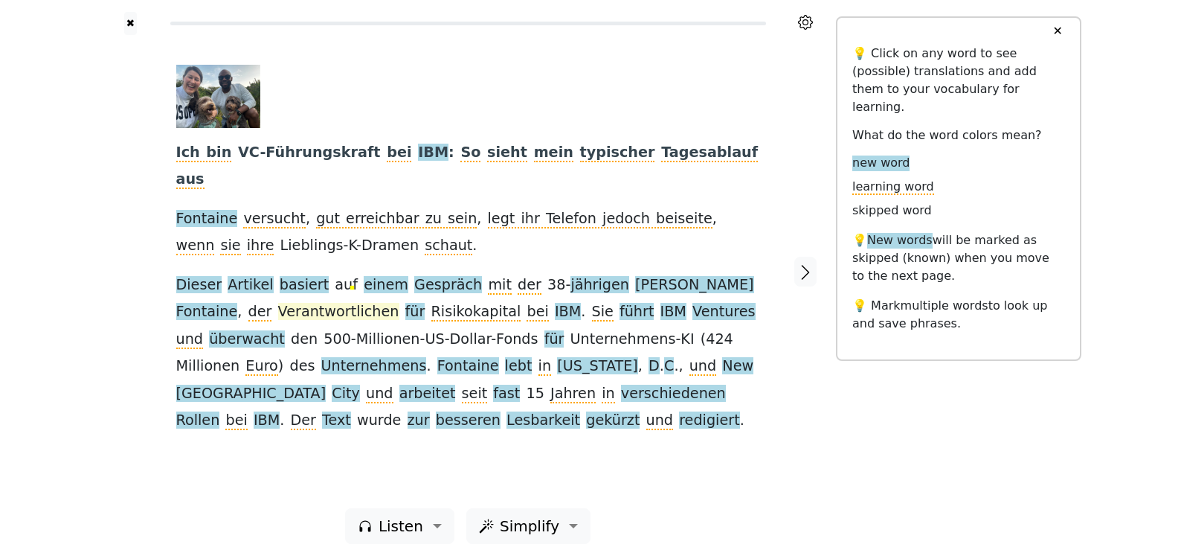
click at [278, 303] on span "Verantwortlichen" at bounding box center [338, 312] width 121 height 19
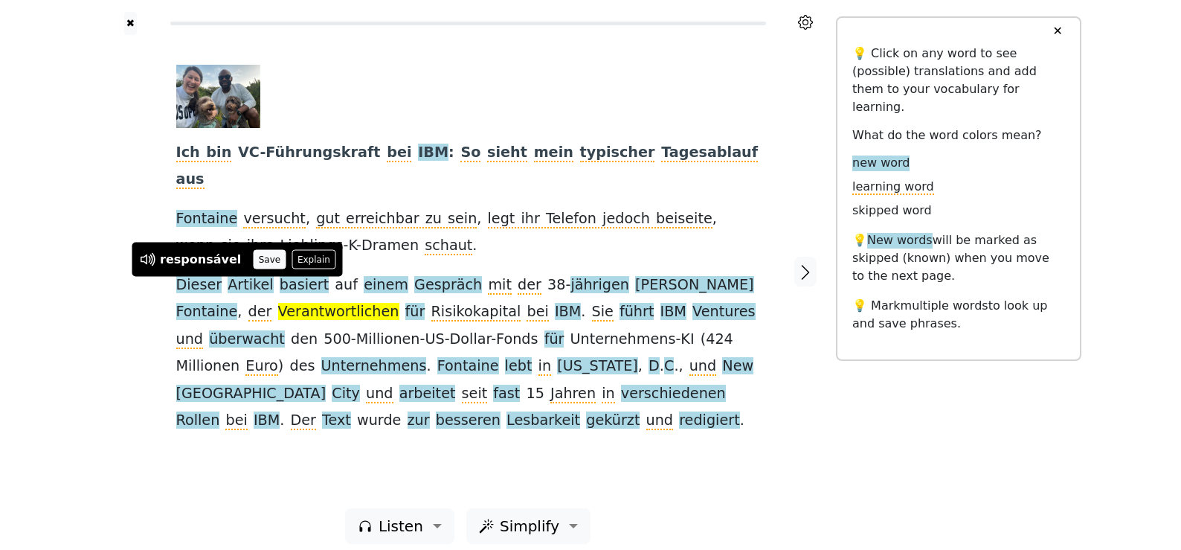
click at [259, 262] on button "Save" at bounding box center [269, 259] width 33 height 19
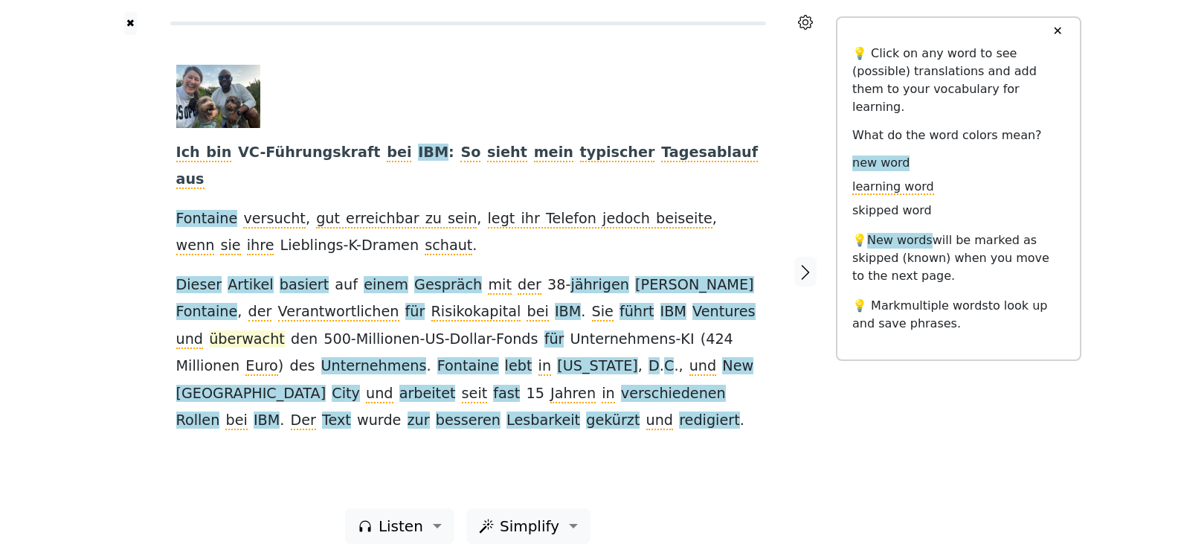
click at [285, 330] on span "überwacht" at bounding box center [247, 339] width 76 height 19
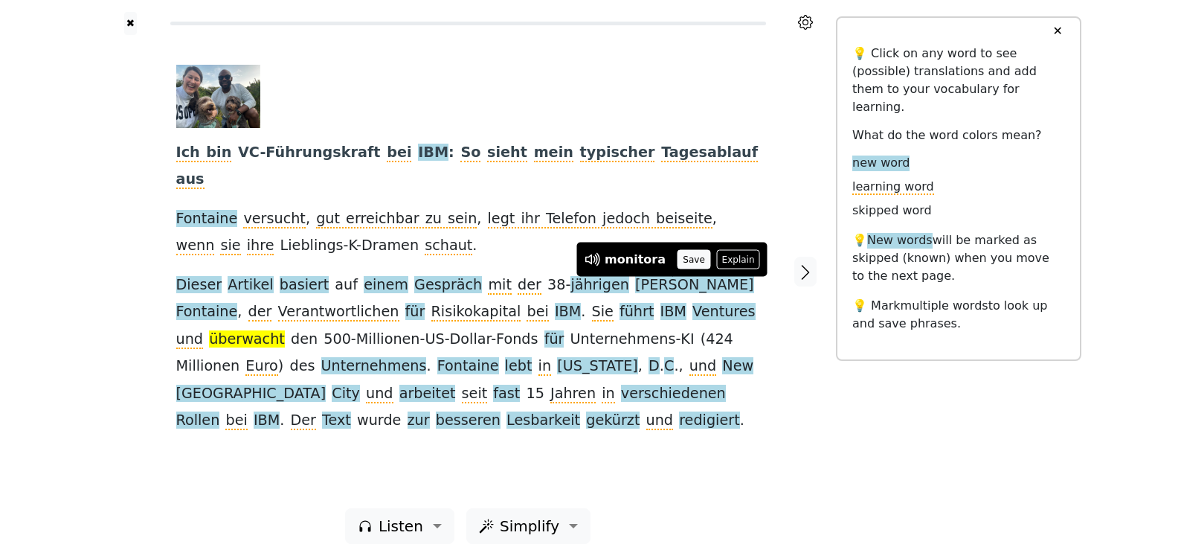
click at [683, 252] on button "Save" at bounding box center [693, 259] width 33 height 19
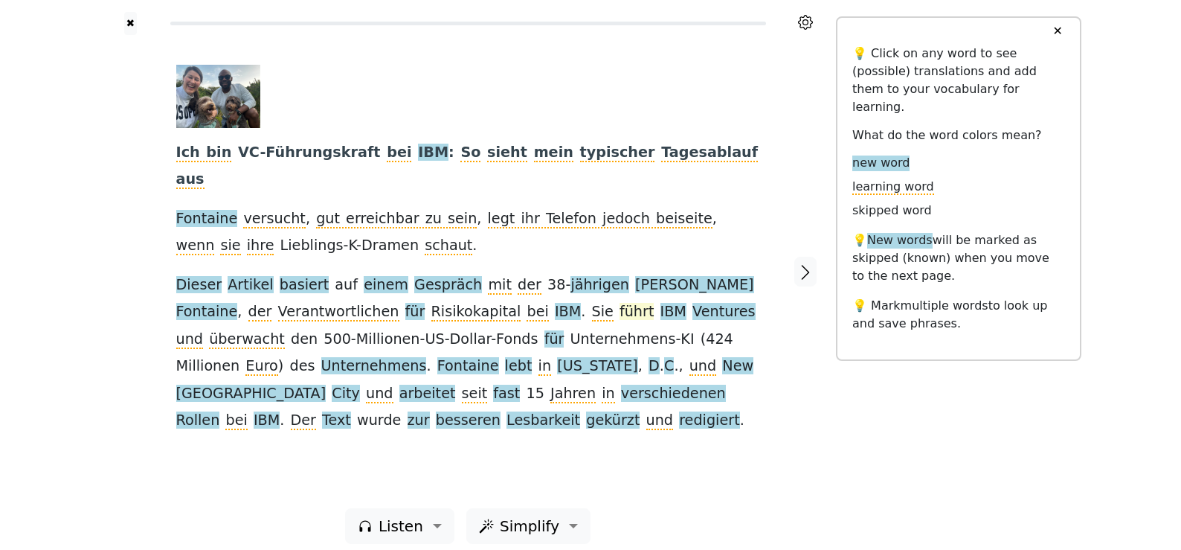
click at [619, 303] on span "führt" at bounding box center [636, 312] width 35 height 19
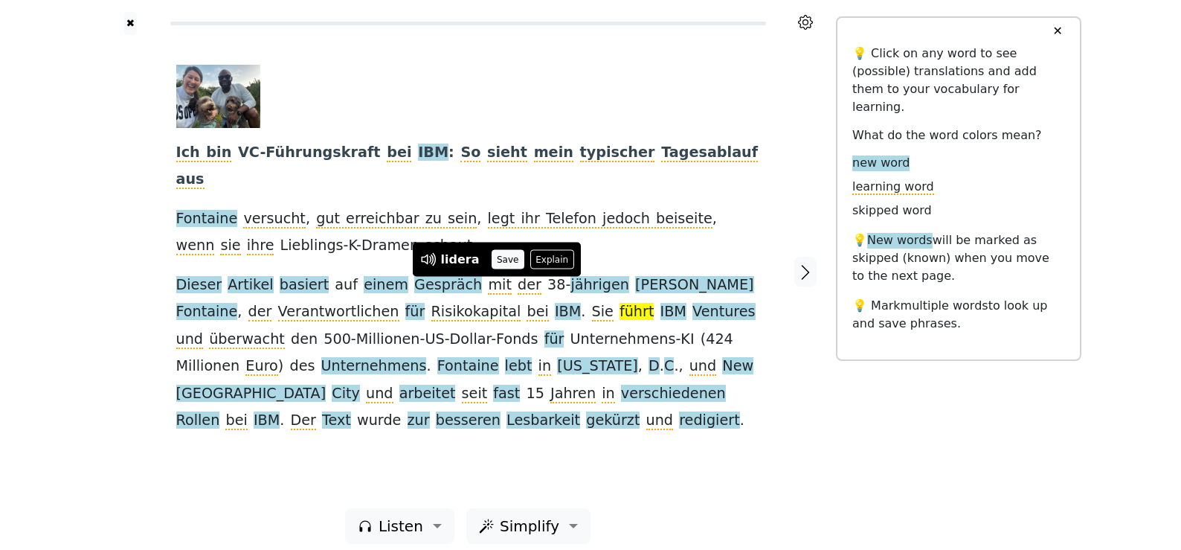
click at [498, 256] on button "Save" at bounding box center [508, 259] width 33 height 19
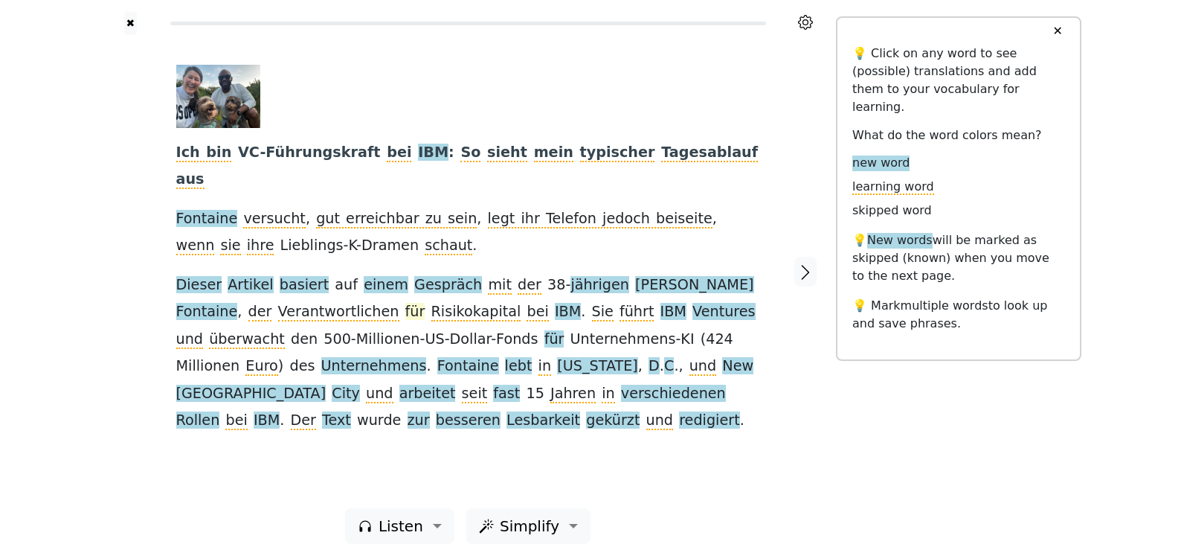
click at [405, 303] on span "für" at bounding box center [415, 312] width 20 height 19
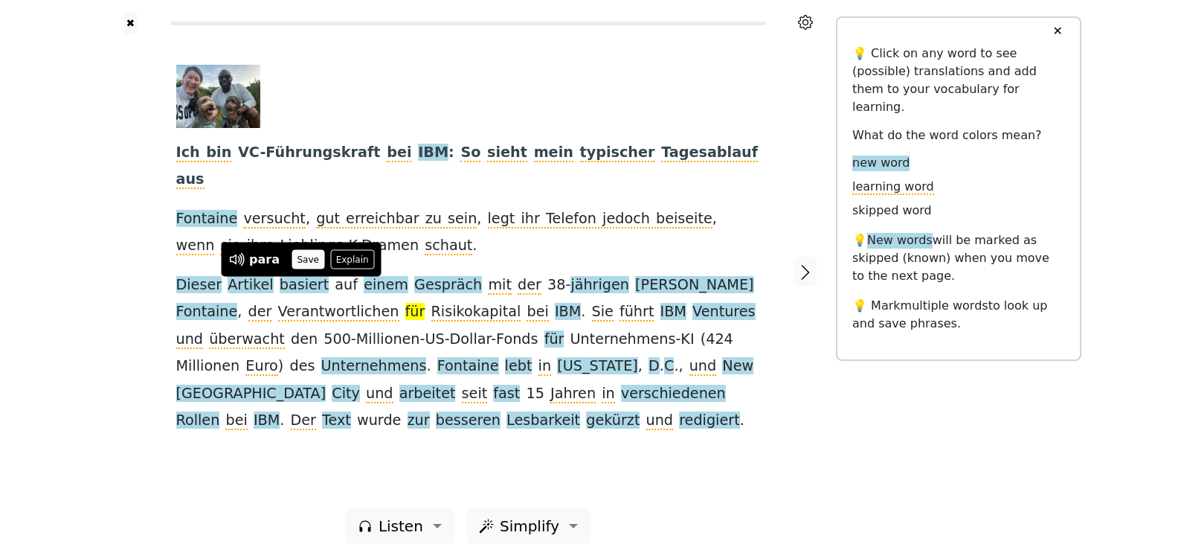
click at [299, 267] on button "Save" at bounding box center [308, 259] width 33 height 19
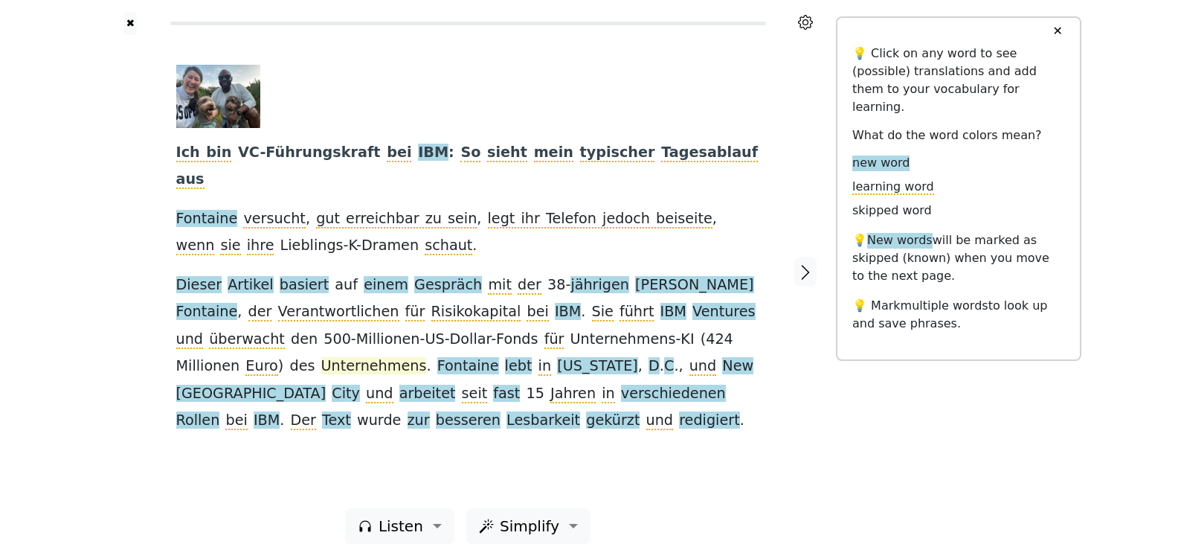
click at [321, 357] on span "Unternehmens" at bounding box center [374, 366] width 106 height 19
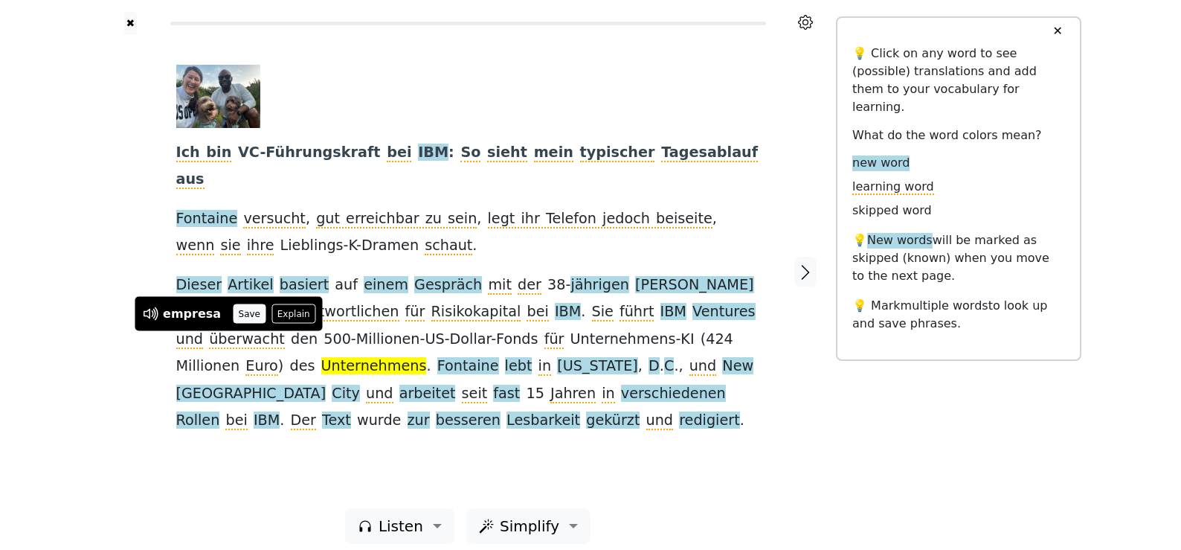
click at [239, 311] on button "Save" at bounding box center [249, 313] width 33 height 19
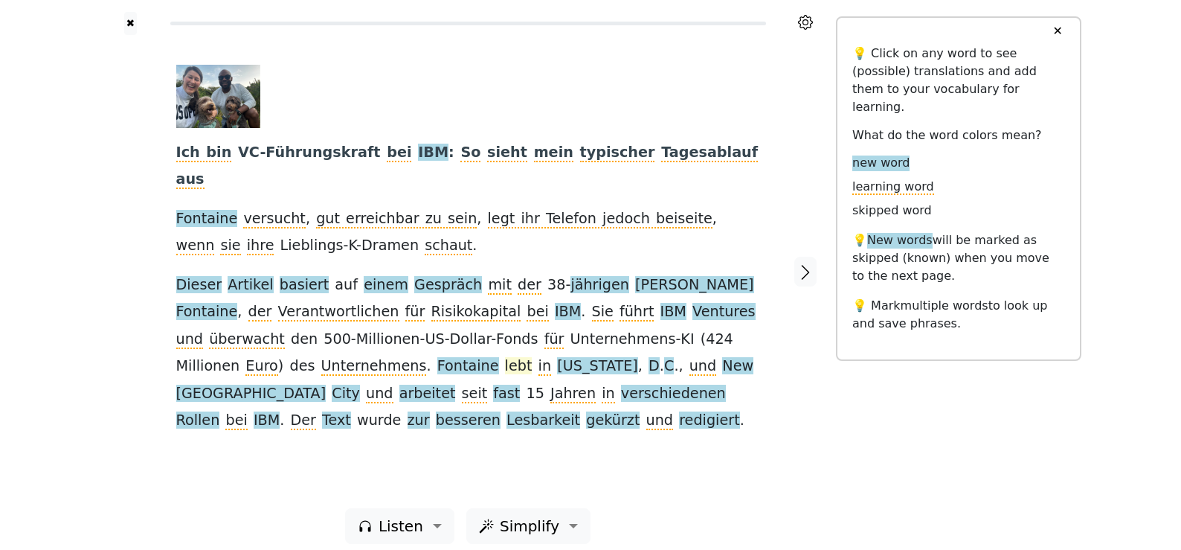
click at [505, 357] on span "lebt" at bounding box center [519, 366] width 28 height 19
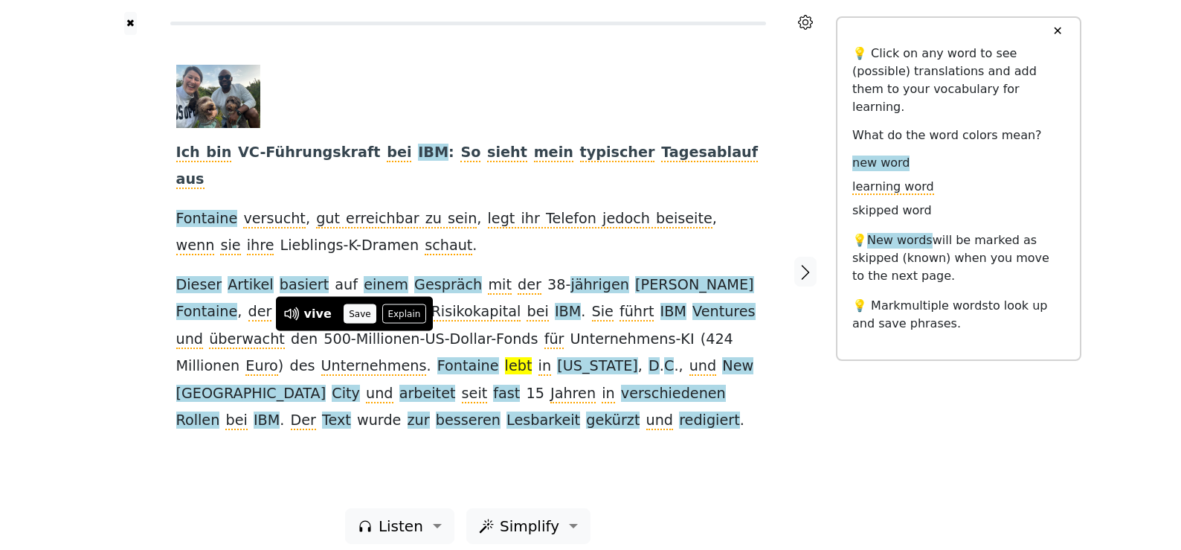
click at [347, 305] on button "Save" at bounding box center [360, 313] width 33 height 19
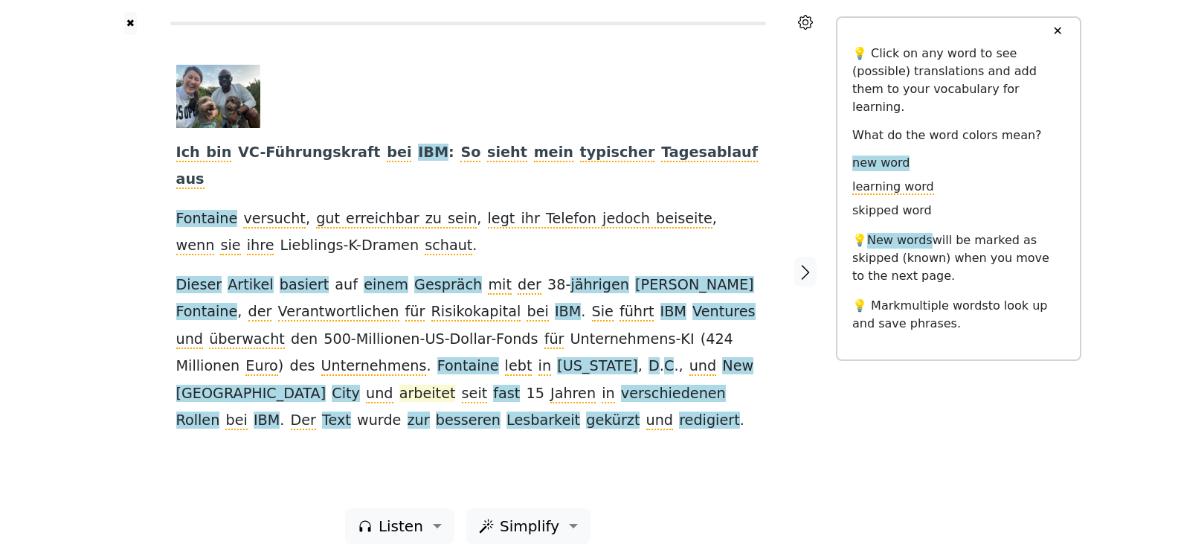
click at [456, 384] on span "arbeitet" at bounding box center [427, 393] width 57 height 19
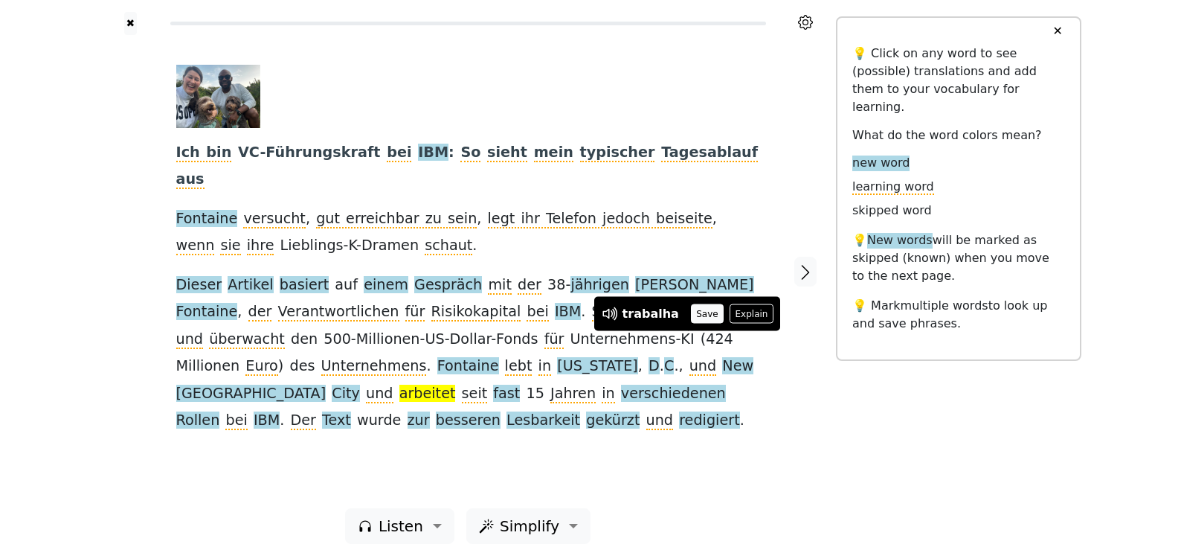
click at [691, 316] on button "Save" at bounding box center [707, 313] width 33 height 19
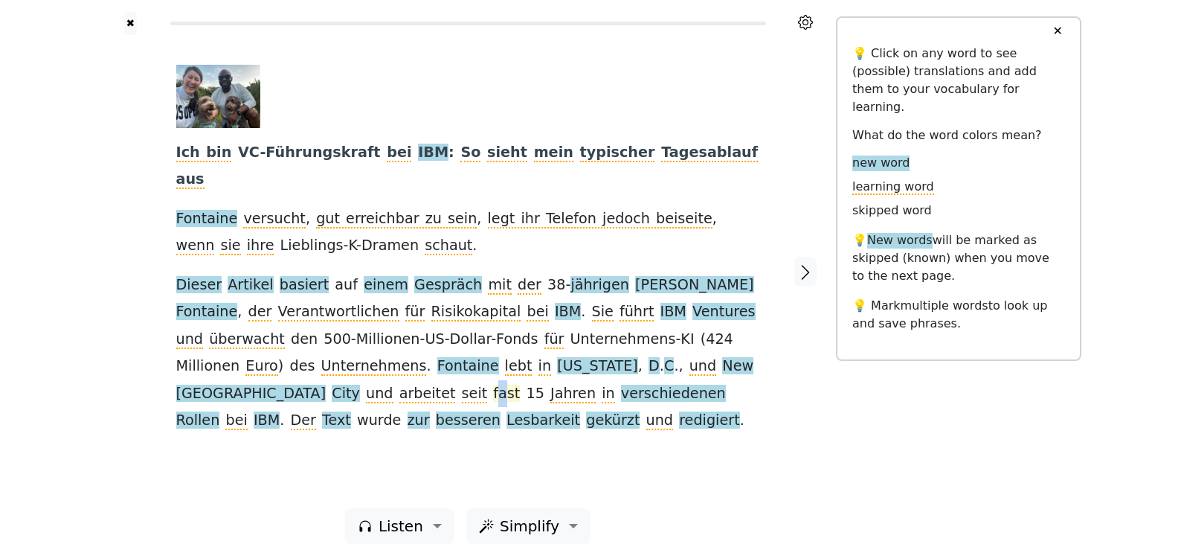
click at [493, 384] on span "fast" at bounding box center [506, 393] width 27 height 19
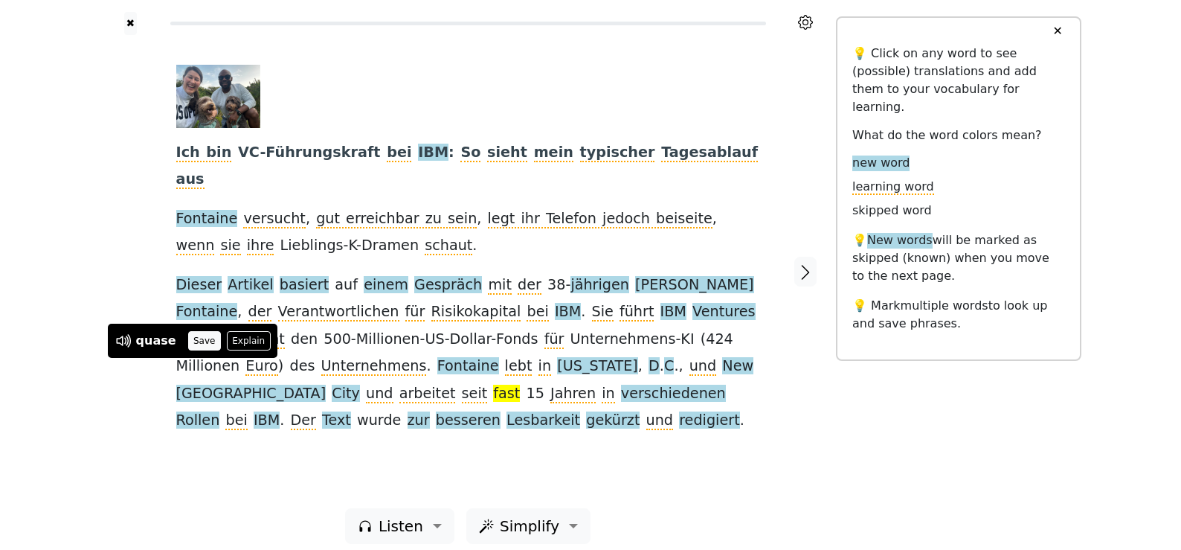
click at [191, 345] on button "Save" at bounding box center [204, 340] width 33 height 19
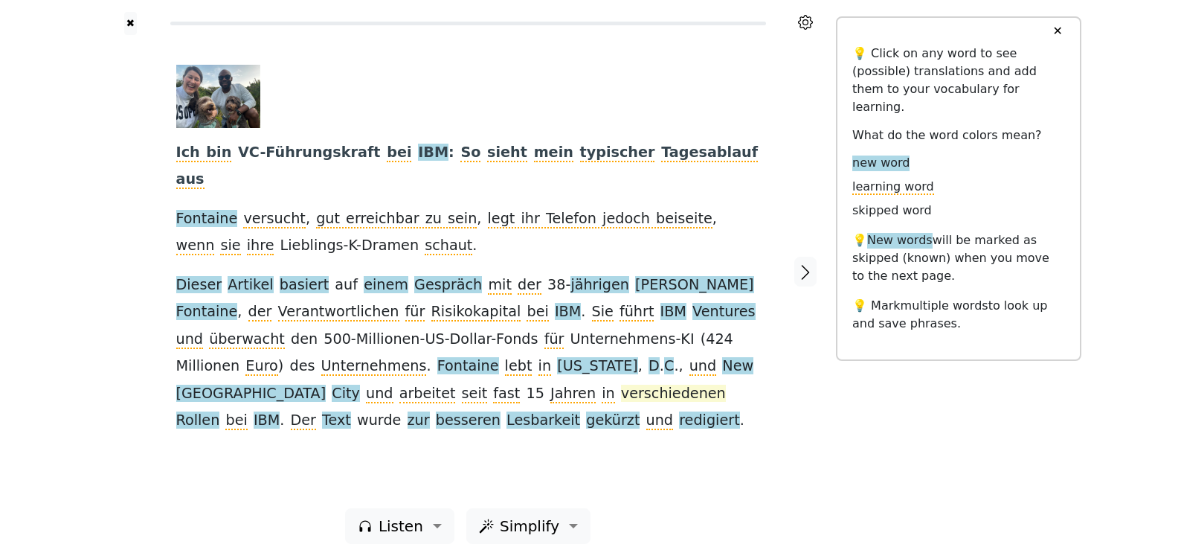
click at [621, 384] on span "verschiedenen" at bounding box center [673, 393] width 105 height 19
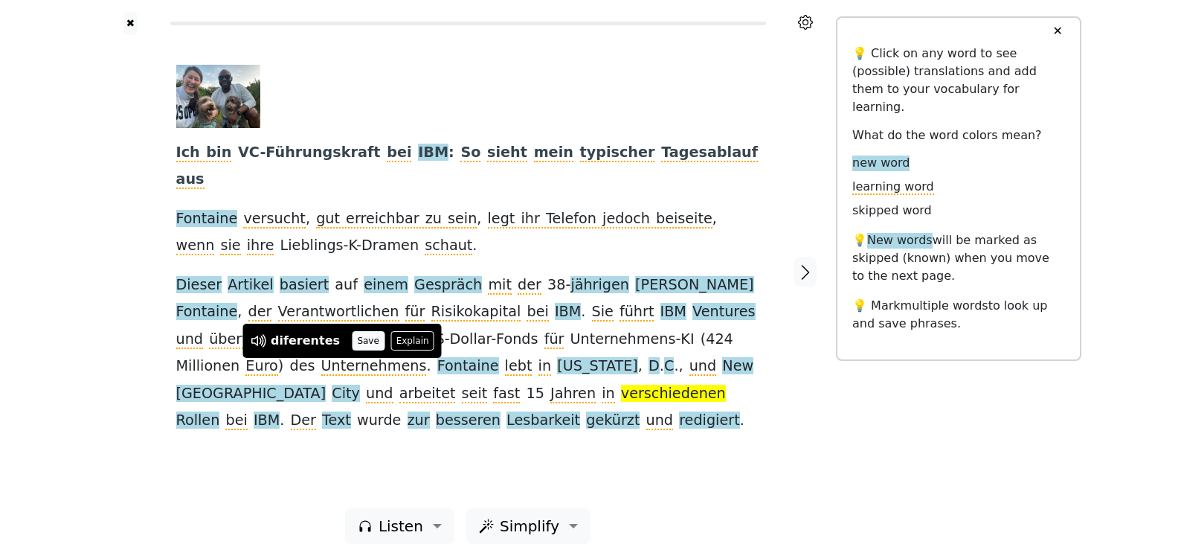
click at [354, 335] on button "Save" at bounding box center [368, 340] width 33 height 19
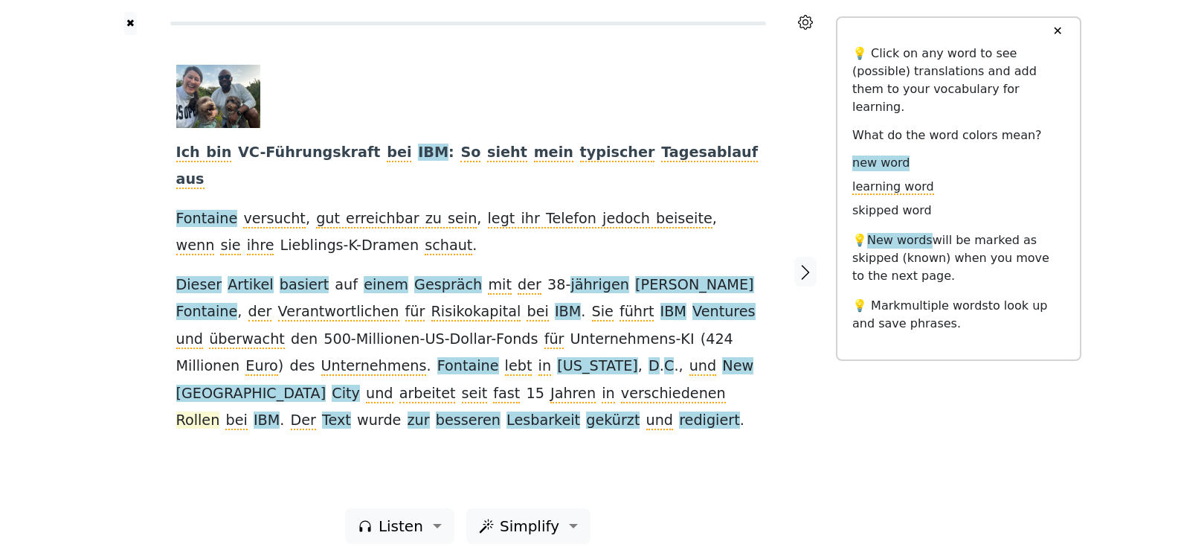
click at [220, 411] on span "Rollen" at bounding box center [198, 420] width 44 height 19
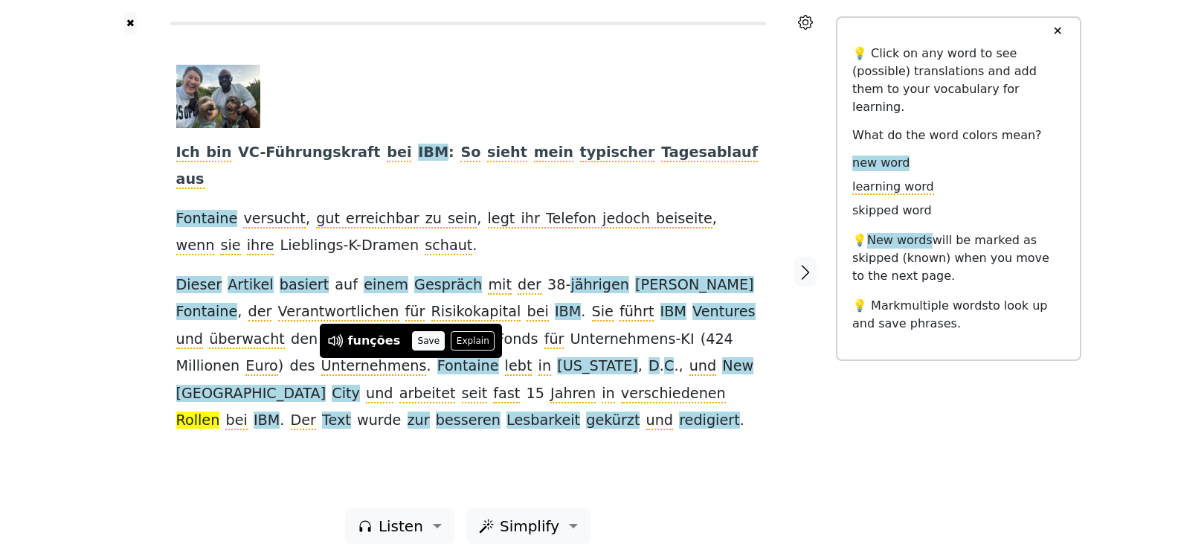
click at [416, 341] on button "Save" at bounding box center [428, 340] width 33 height 19
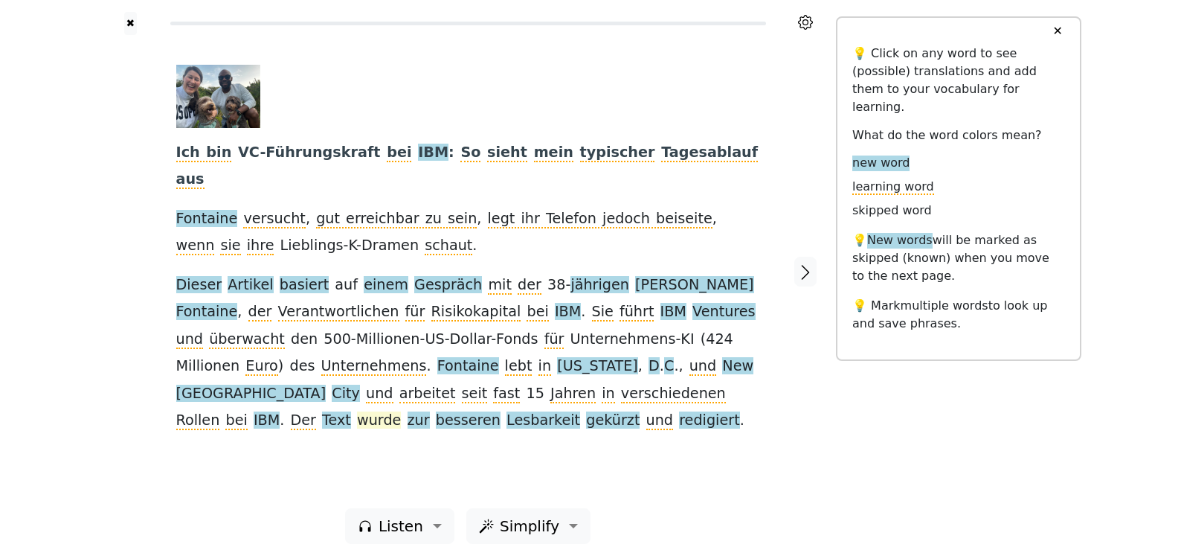
click at [401, 411] on span "wurde" at bounding box center [379, 420] width 44 height 19
click at [351, 411] on span "Text" at bounding box center [336, 420] width 29 height 19
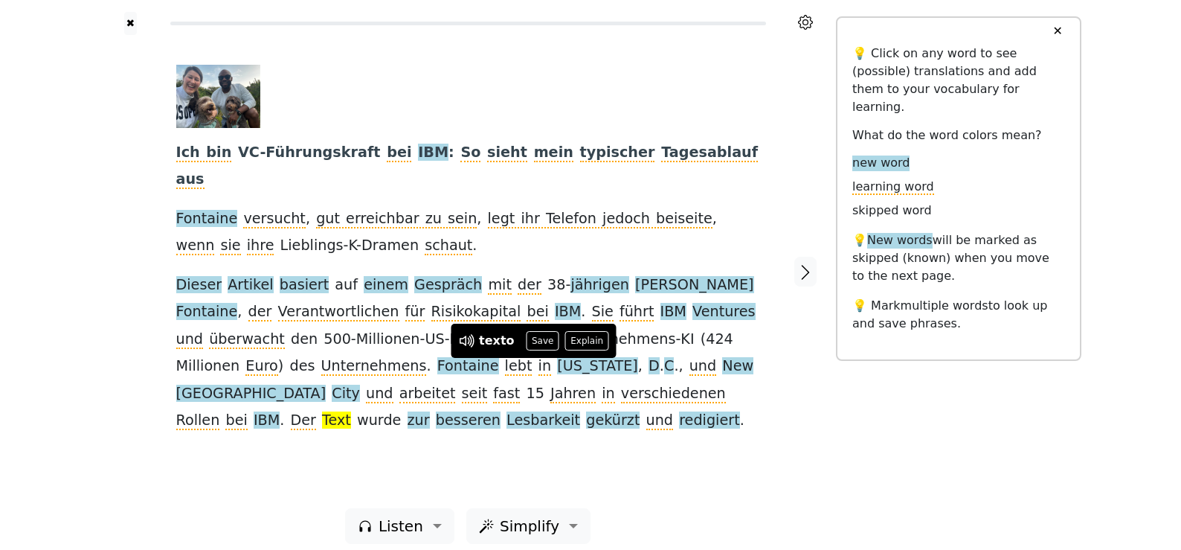
click at [539, 352] on div "texto Save Explain" at bounding box center [533, 340] width 165 height 34
click at [535, 346] on button "Save" at bounding box center [543, 340] width 33 height 19
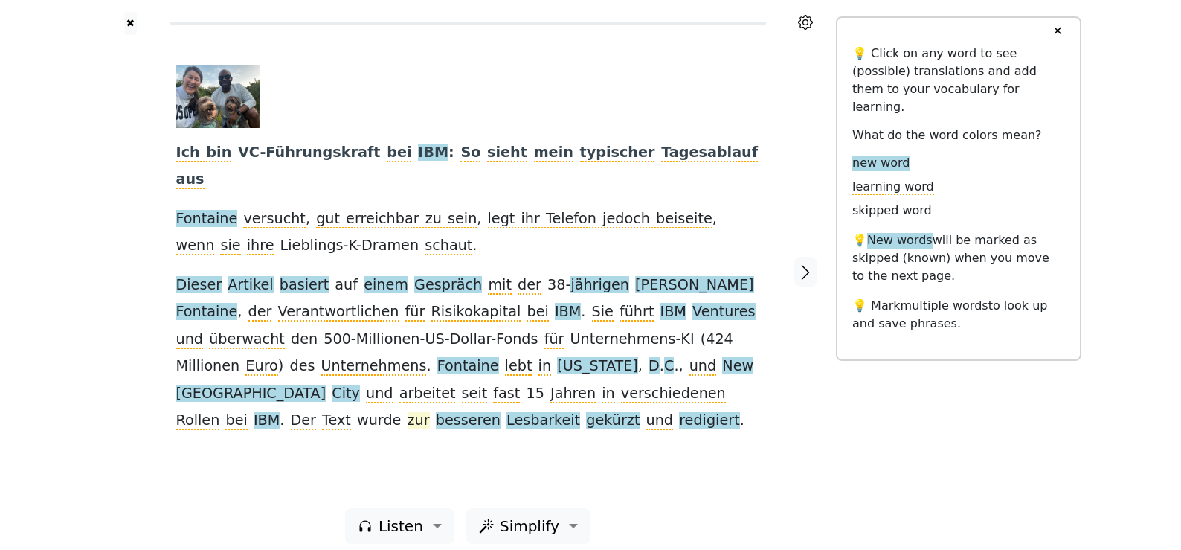
click at [430, 411] on span "zur" at bounding box center [419, 420] width 22 height 19
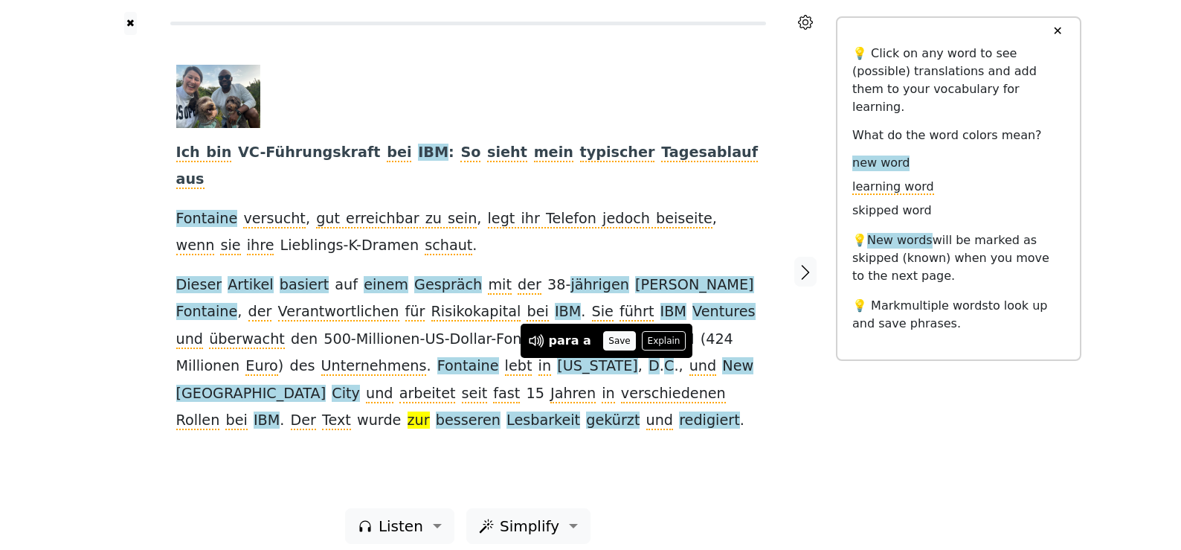
click at [603, 344] on button "Save" at bounding box center [619, 340] width 33 height 19
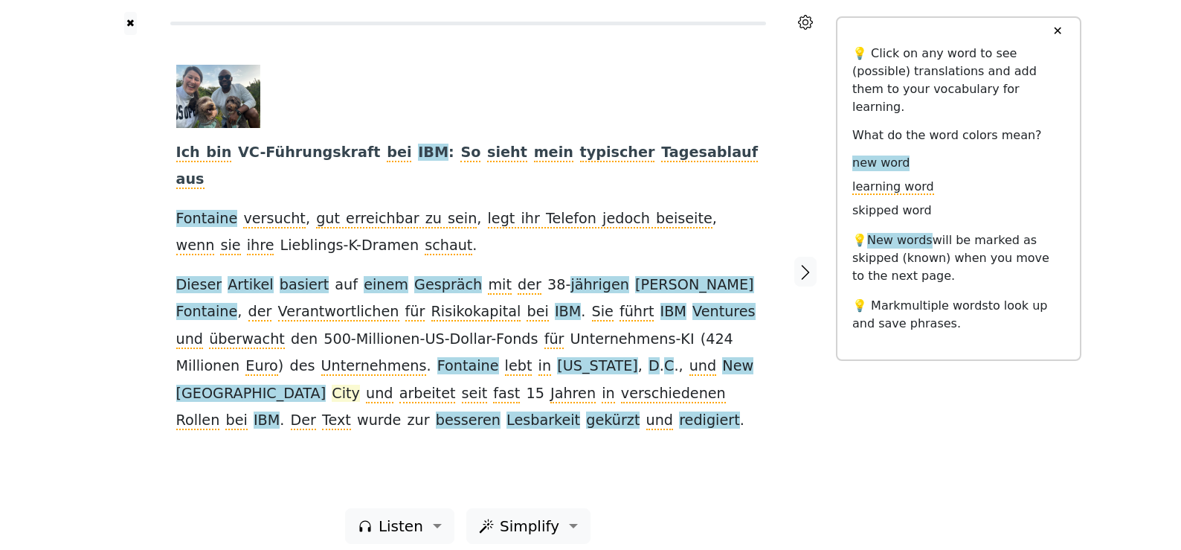
click at [360, 384] on span "City" at bounding box center [346, 393] width 28 height 19
click at [500, 411] on span "besseren" at bounding box center [468, 420] width 65 height 19
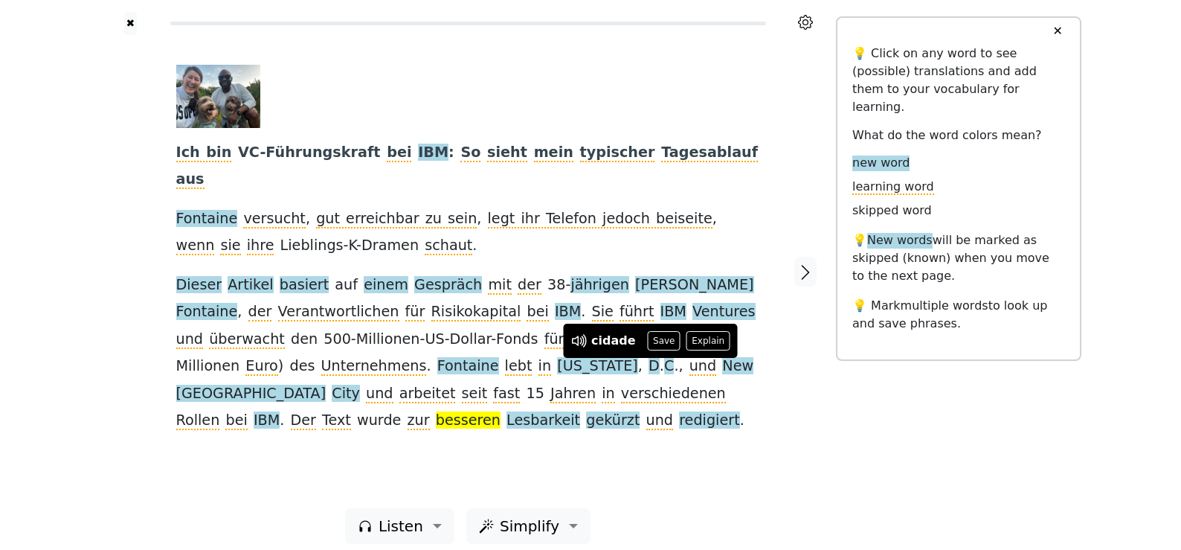
click at [500, 411] on span "besseren" at bounding box center [468, 420] width 65 height 19
click at [706, 342] on button "Save" at bounding box center [719, 340] width 33 height 19
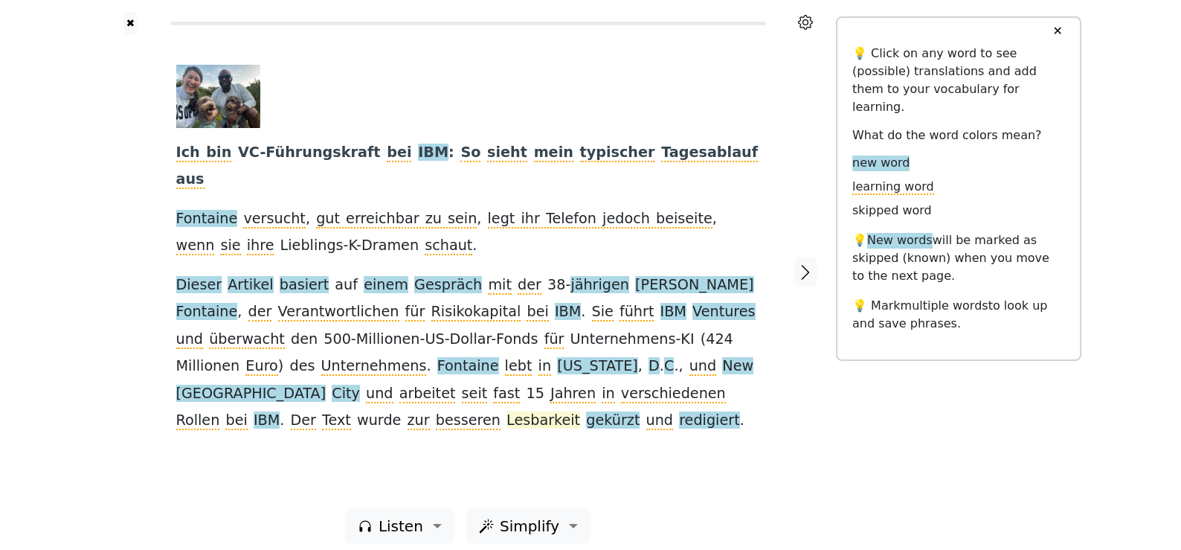
click at [580, 411] on span "Lesbarkeit" at bounding box center [543, 420] width 74 height 19
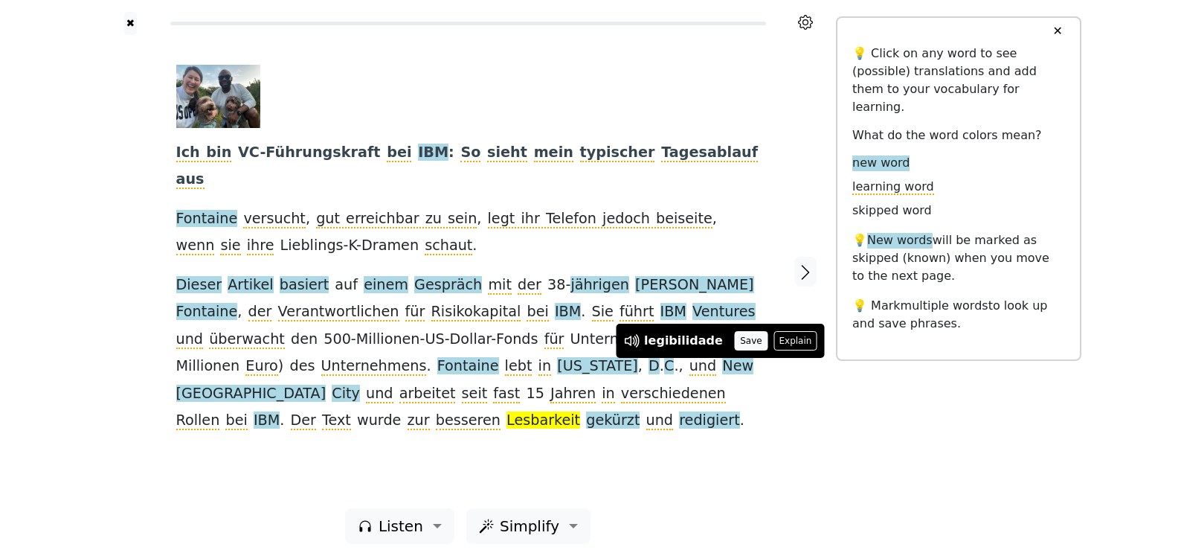
click at [744, 335] on button "Save" at bounding box center [751, 340] width 33 height 19
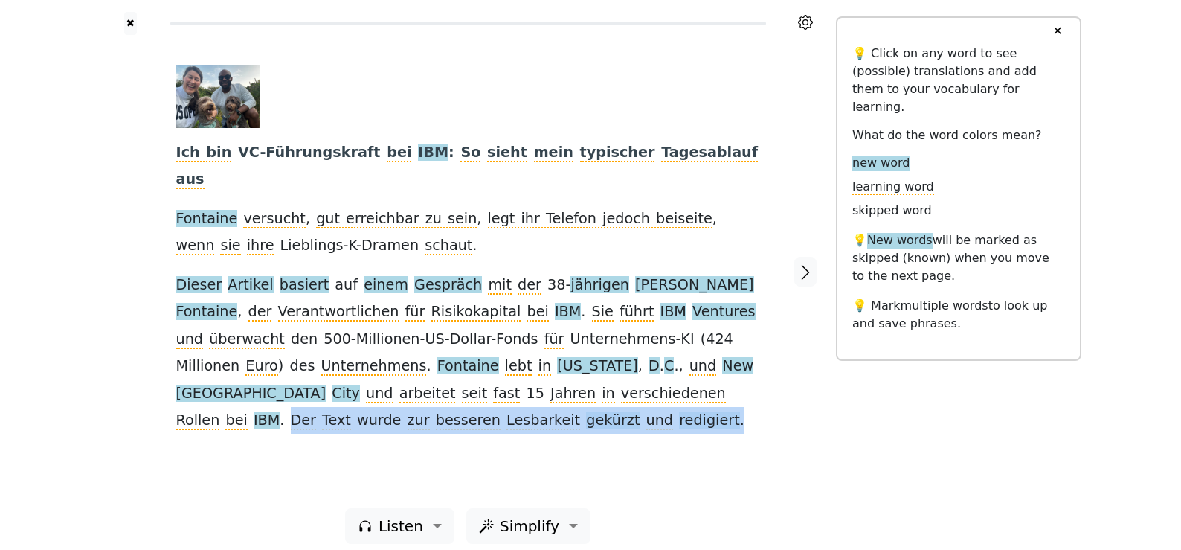
drag, startPoint x: 486, startPoint y: 367, endPoint x: 495, endPoint y: 388, distance: 23.1
click at [495, 388] on div "Ich bin VC-Führungskraft bei IBM : So sieht mein typischer Tagesablauf aus Font…" at bounding box center [468, 250] width 584 height 370
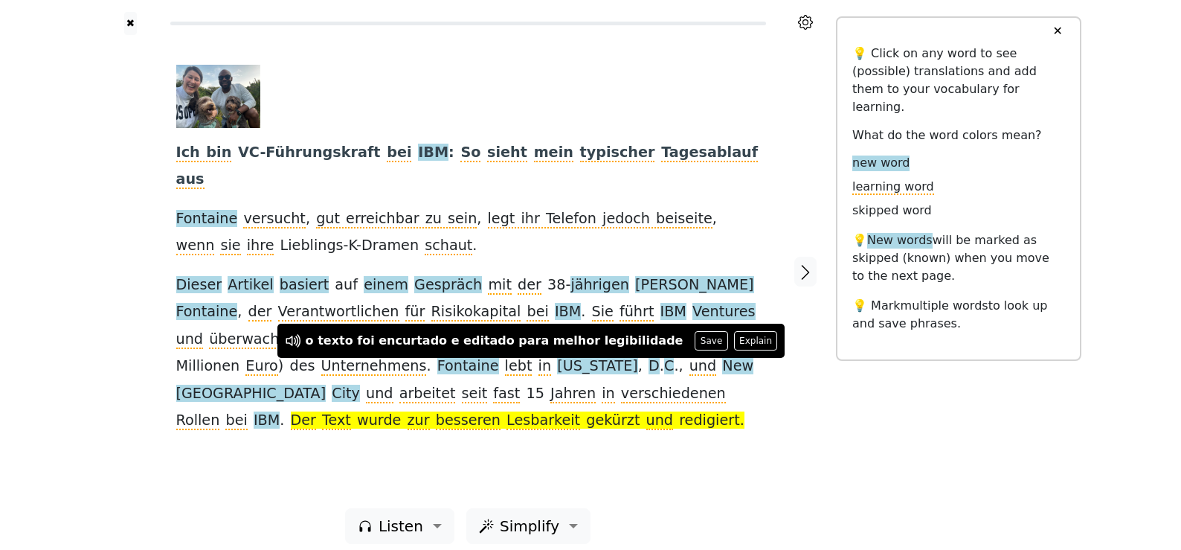
click at [654, 384] on div "Ich bin VC-Führungskraft bei IBM : So sieht mein typischer Tagesablauf aus Font…" at bounding box center [468, 250] width 584 height 370
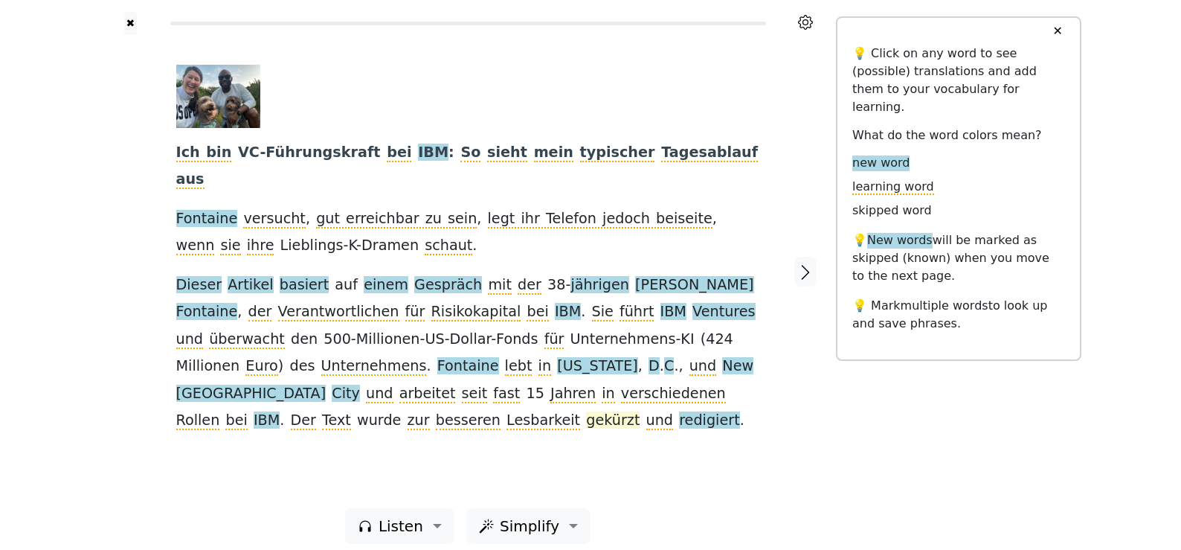
click at [586, 411] on span "gekürzt" at bounding box center [613, 420] width 54 height 19
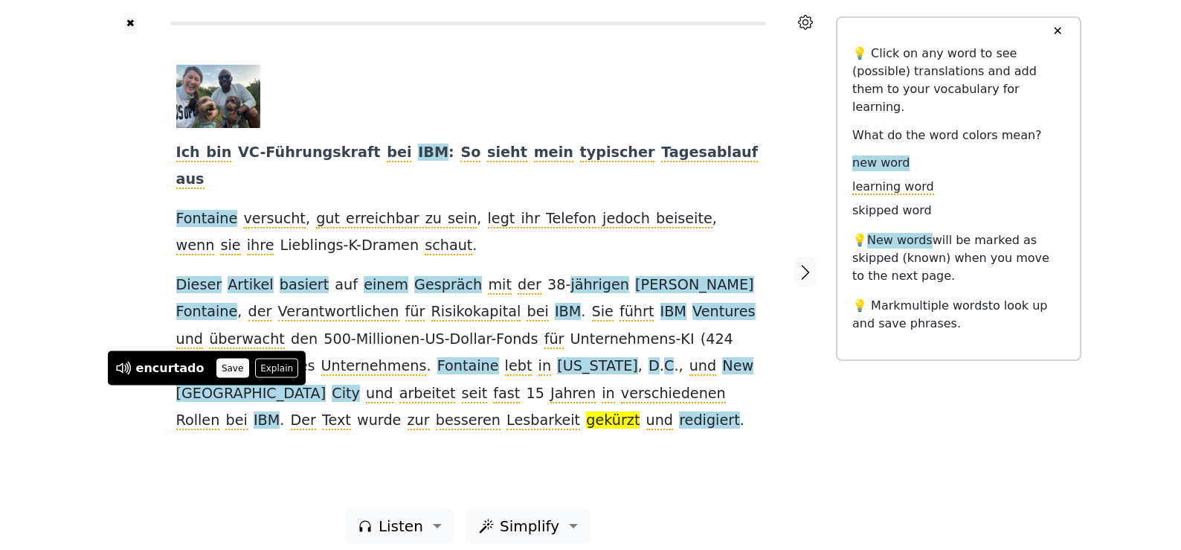
click at [221, 367] on button "Save" at bounding box center [232, 367] width 33 height 19
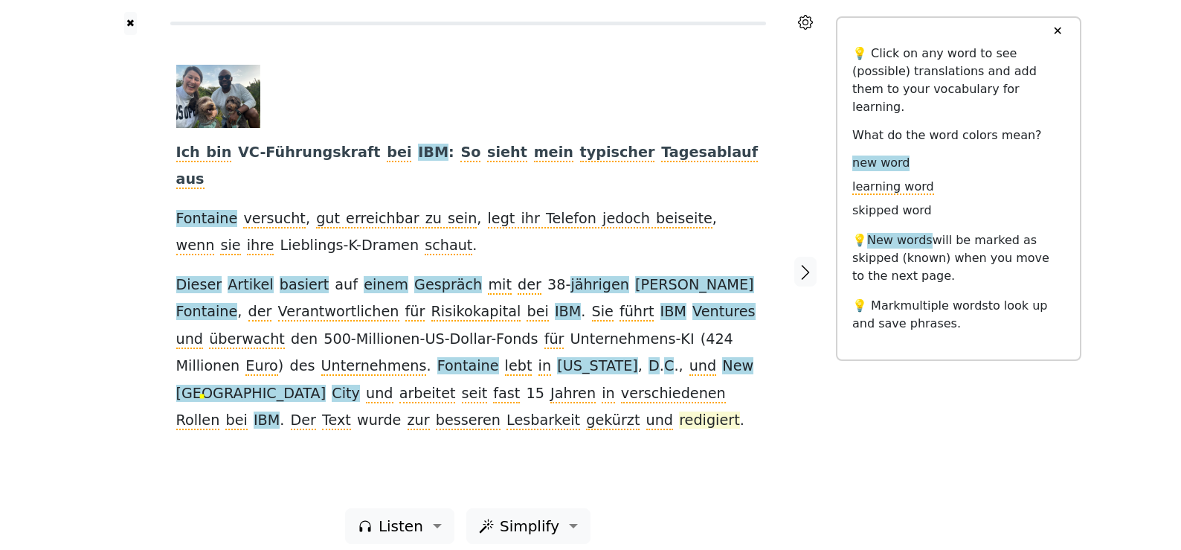
click at [679, 411] on span "redigiert" at bounding box center [709, 420] width 61 height 19
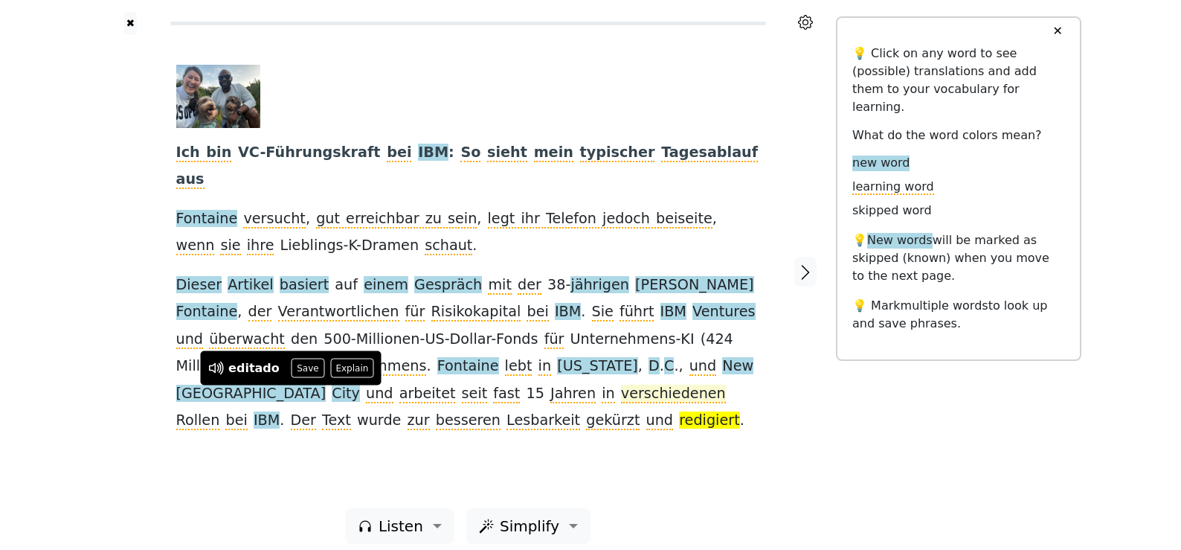
click at [299, 367] on button "Save" at bounding box center [308, 367] width 33 height 19
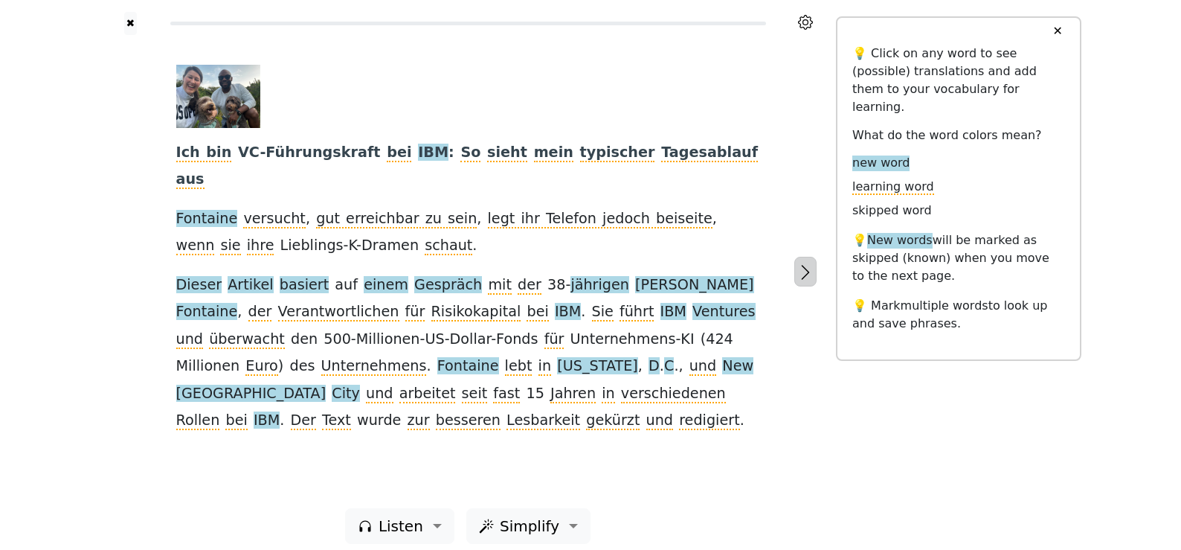
click at [808, 265] on icon "button" at bounding box center [805, 272] width 18 height 18
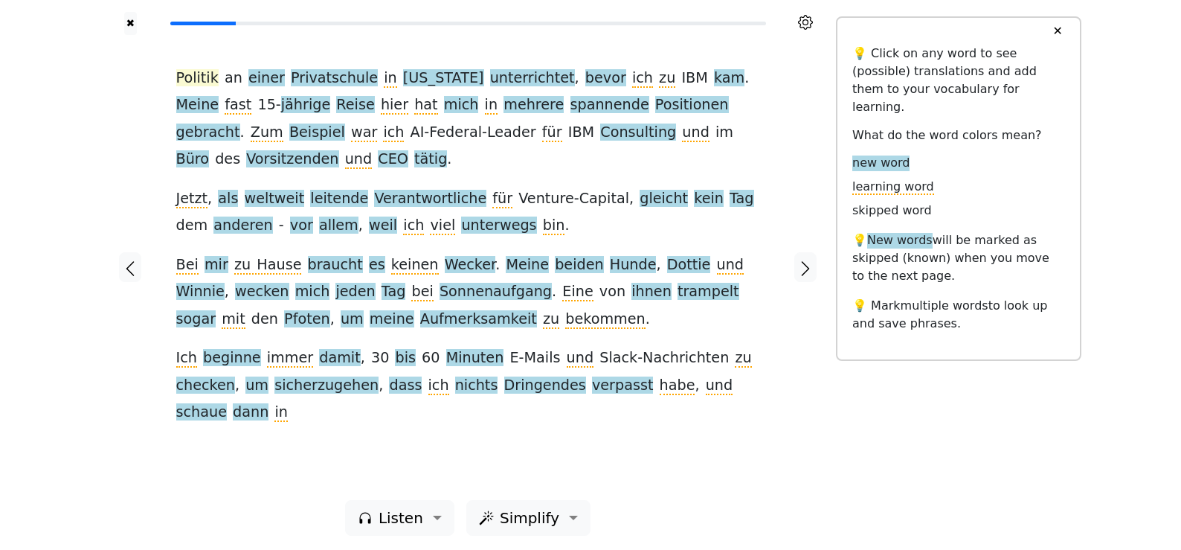
click at [200, 77] on span "Politik" at bounding box center [197, 78] width 42 height 19
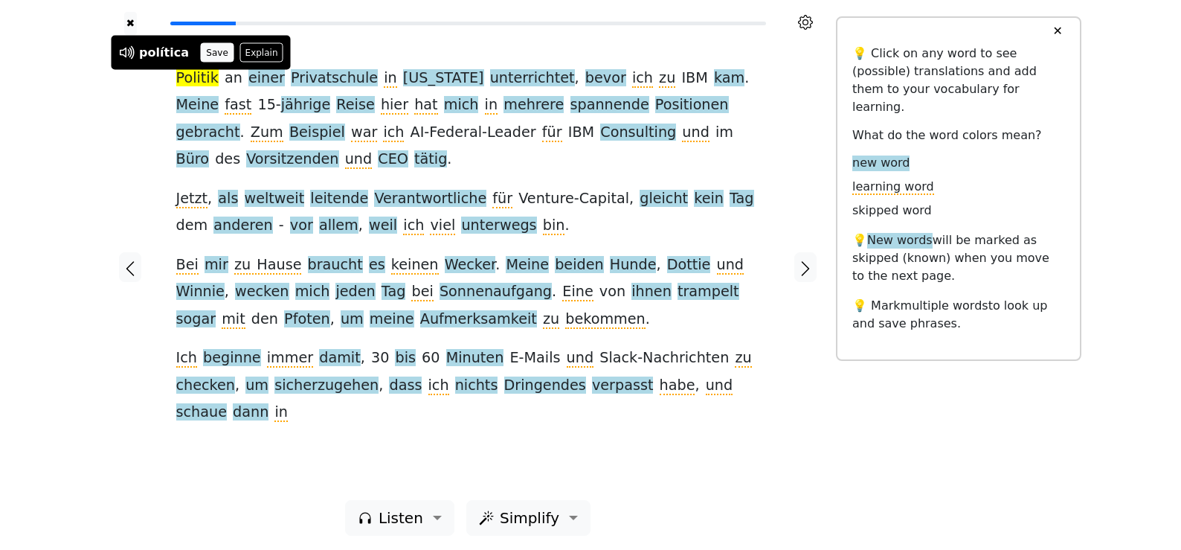
click at [207, 57] on button "Save" at bounding box center [217, 52] width 33 height 19
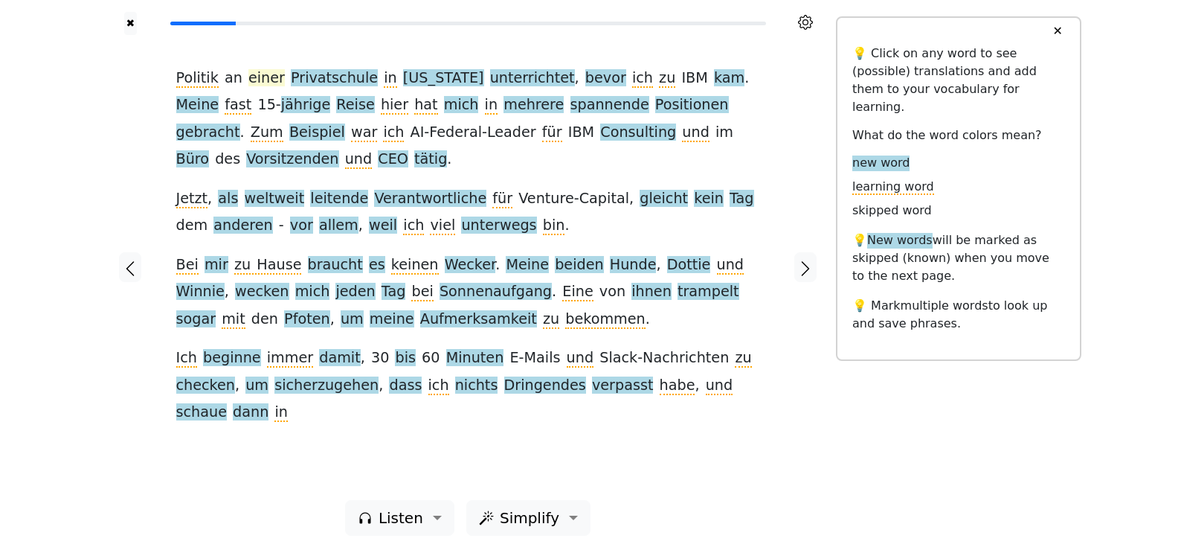
click at [251, 80] on span "einer" at bounding box center [266, 78] width 36 height 19
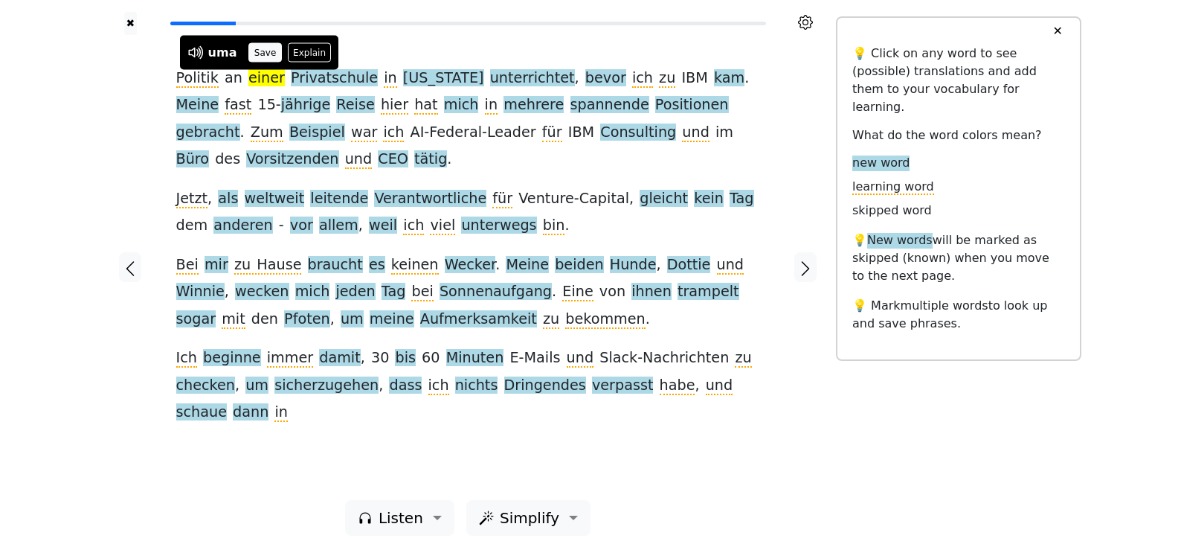
click at [255, 60] on button "Save" at bounding box center [264, 52] width 33 height 19
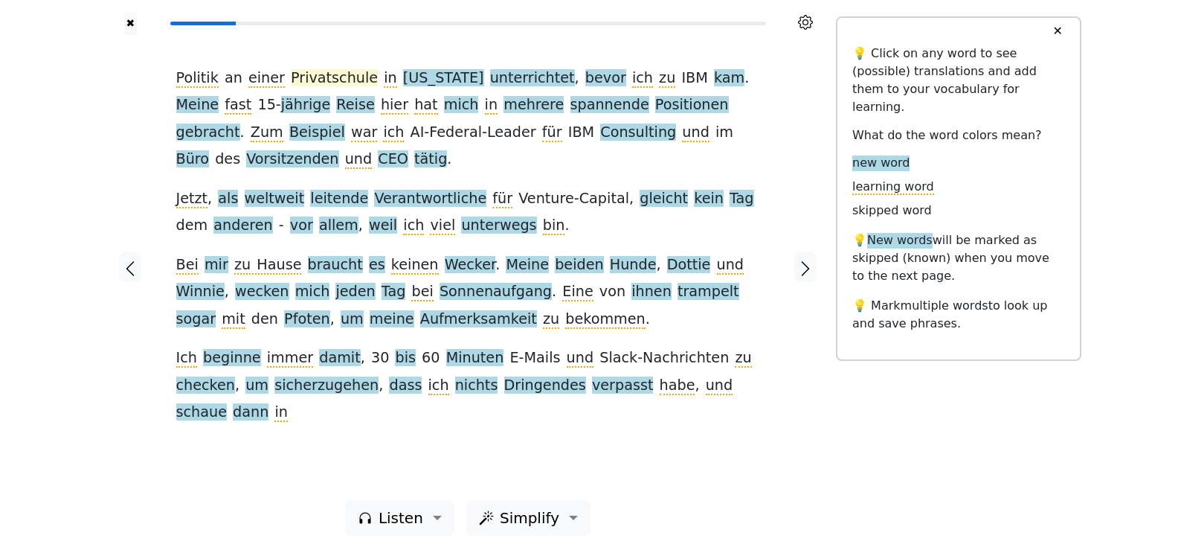
click at [326, 80] on span "Privatschule" at bounding box center [334, 78] width 87 height 19
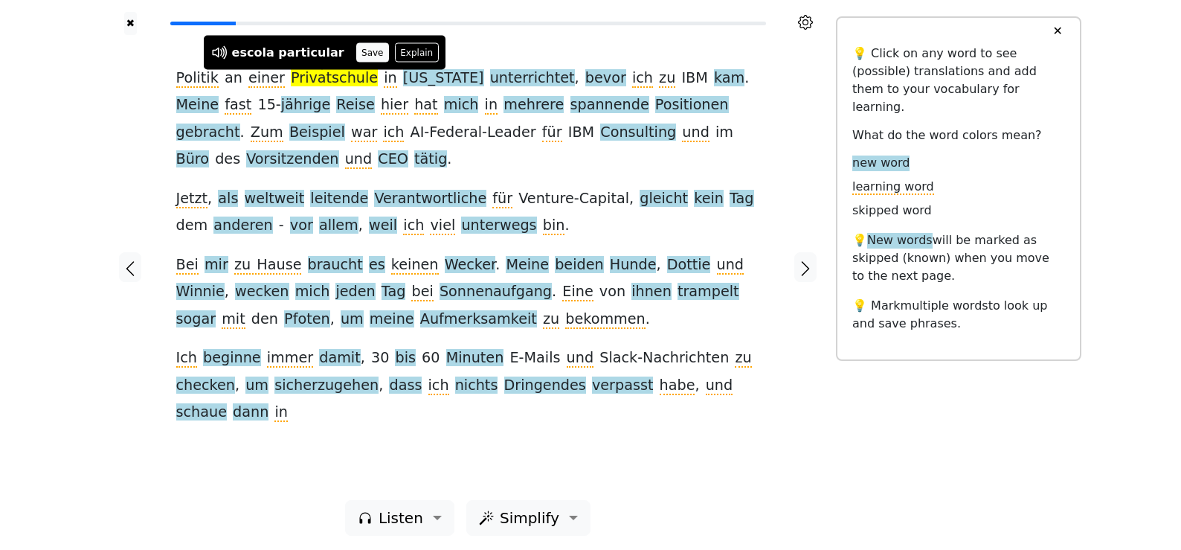
click at [356, 55] on button "Save" at bounding box center [372, 52] width 33 height 19
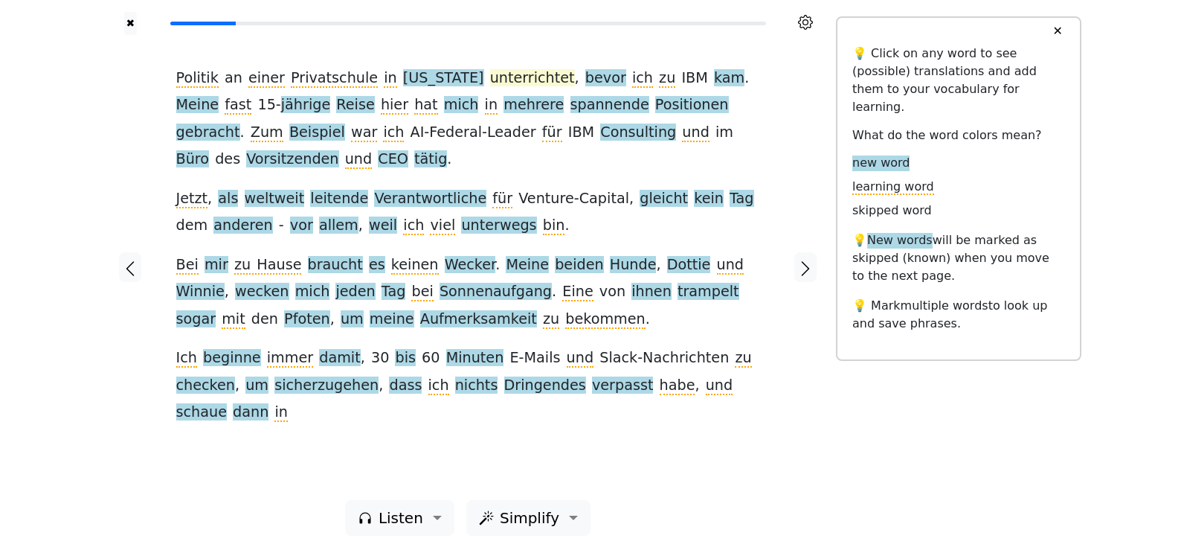
click at [505, 74] on span "unterrichtet" at bounding box center [532, 78] width 85 height 19
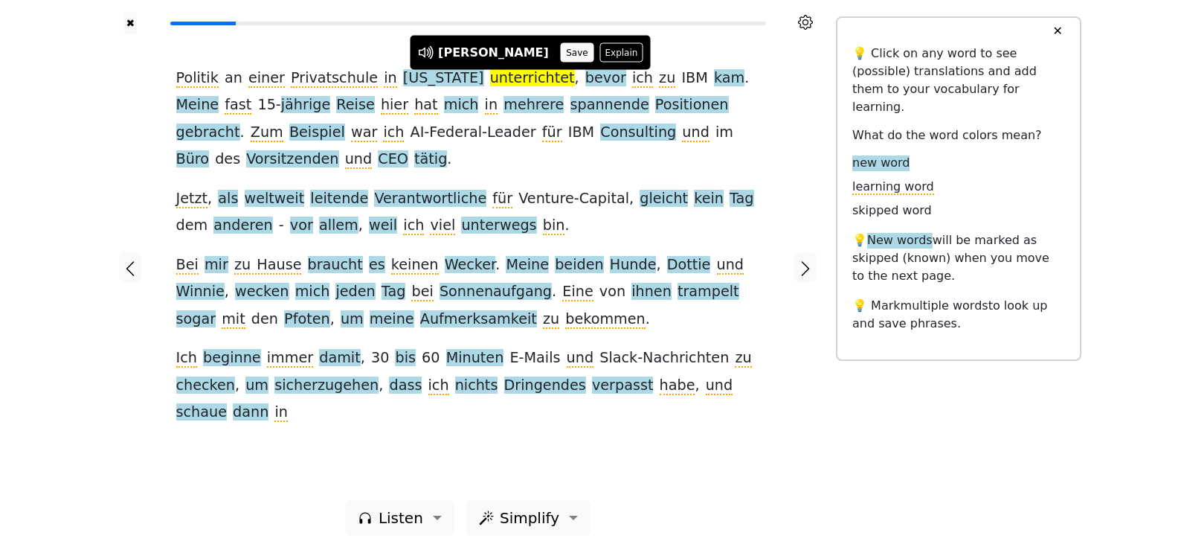
click at [561, 52] on button "Save" at bounding box center [577, 52] width 33 height 19
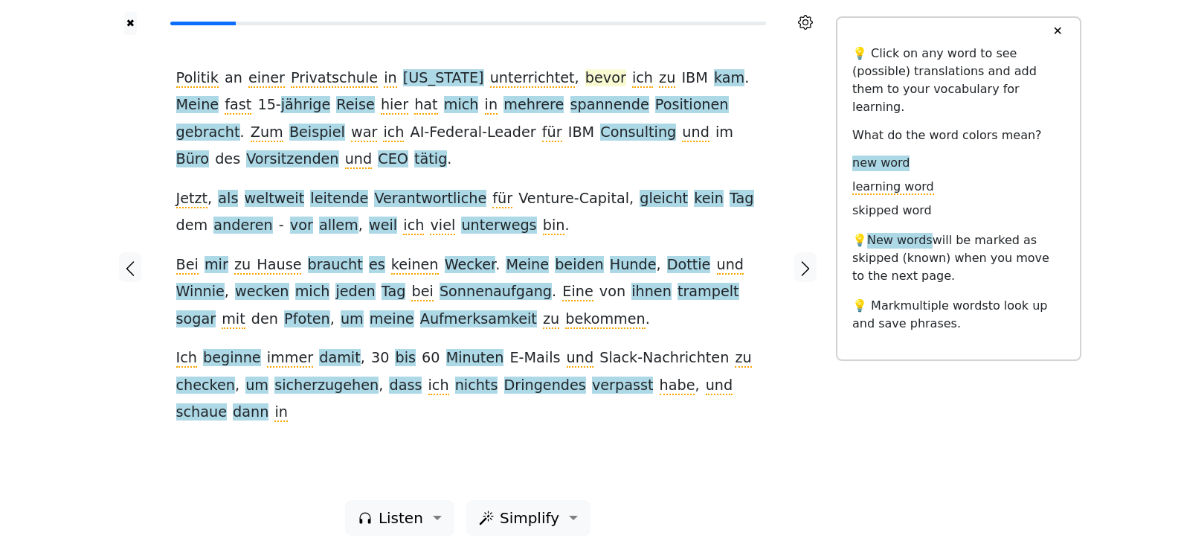
click at [585, 77] on span "bevor" at bounding box center [605, 78] width 41 height 19
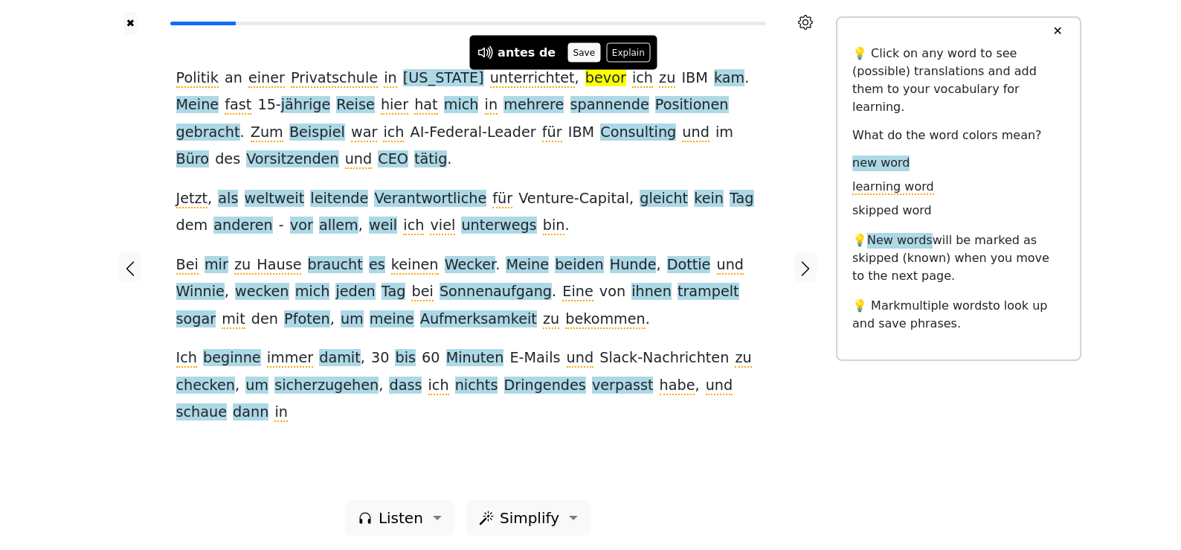
click at [567, 50] on button "Save" at bounding box center [583, 52] width 33 height 19
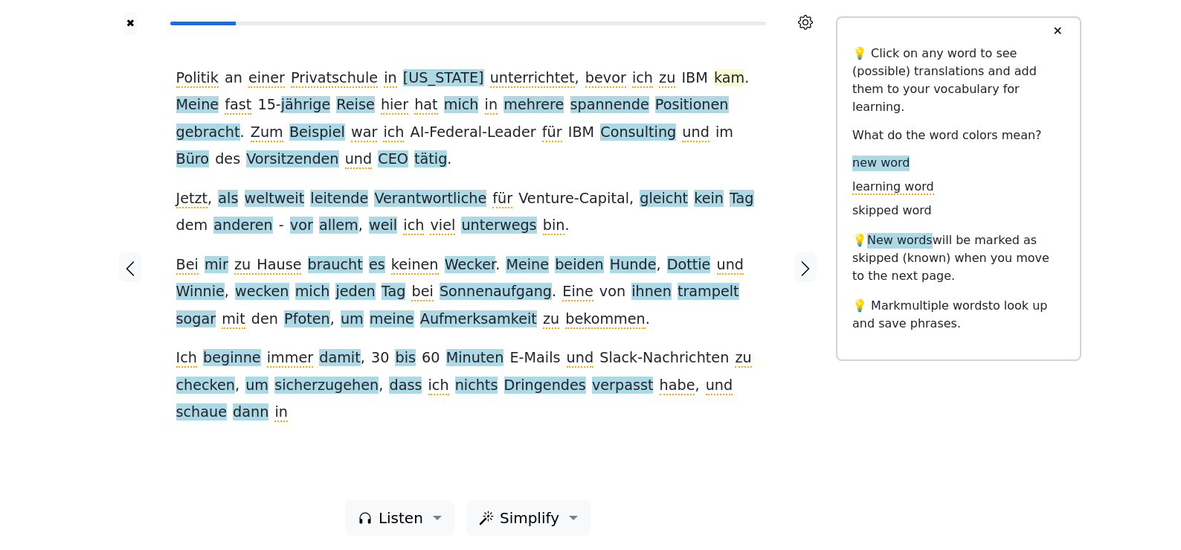
click at [714, 83] on span "kam" at bounding box center [729, 78] width 30 height 19
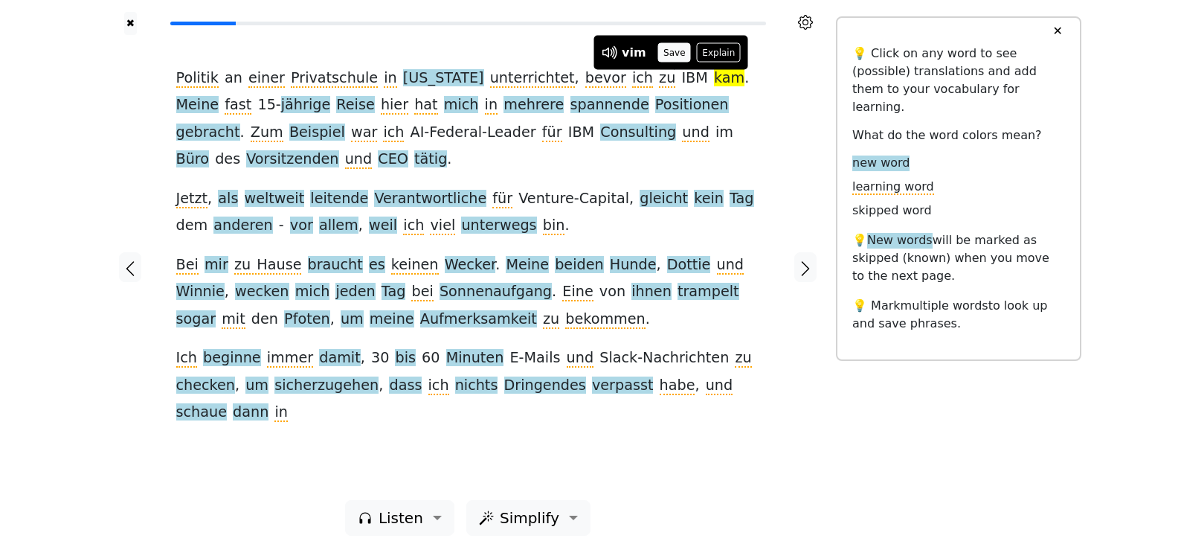
click at [672, 54] on button "Save" at bounding box center [674, 52] width 33 height 19
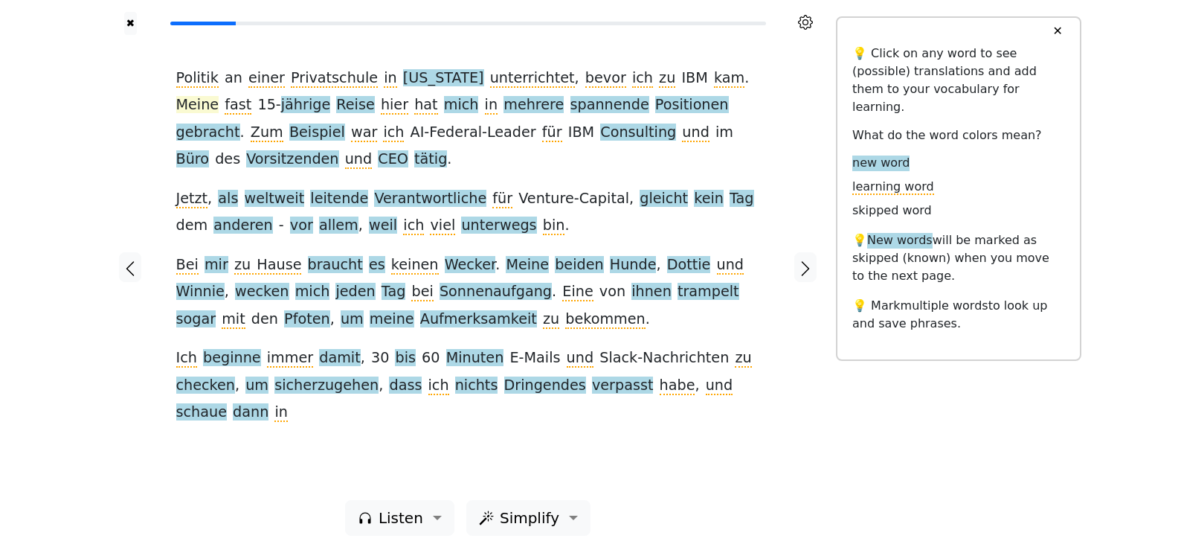
click at [219, 96] on span "Meine" at bounding box center [197, 105] width 43 height 19
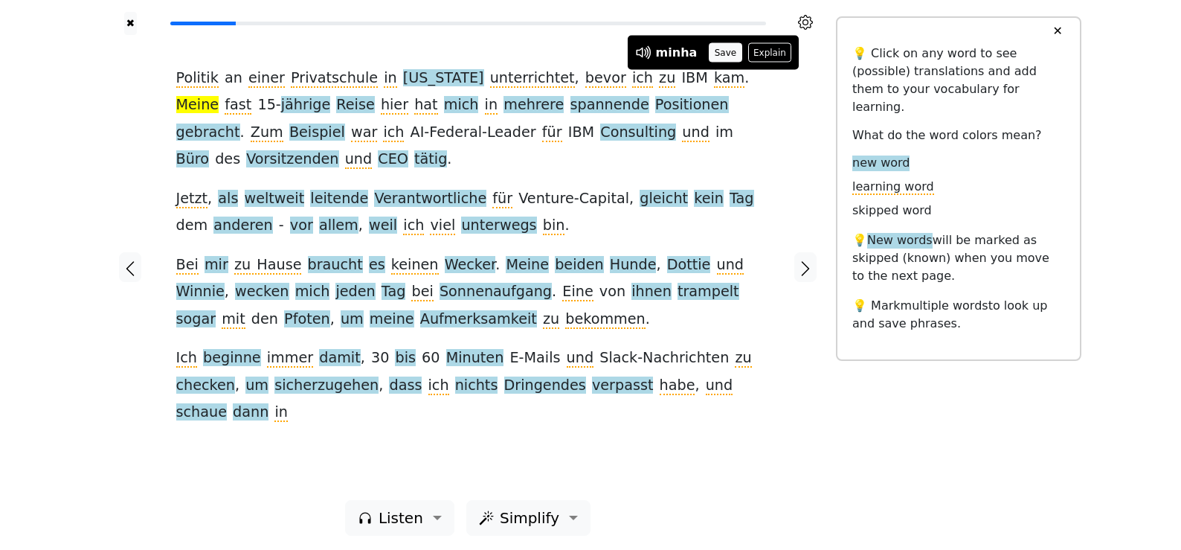
click at [709, 51] on button "Save" at bounding box center [725, 52] width 33 height 19
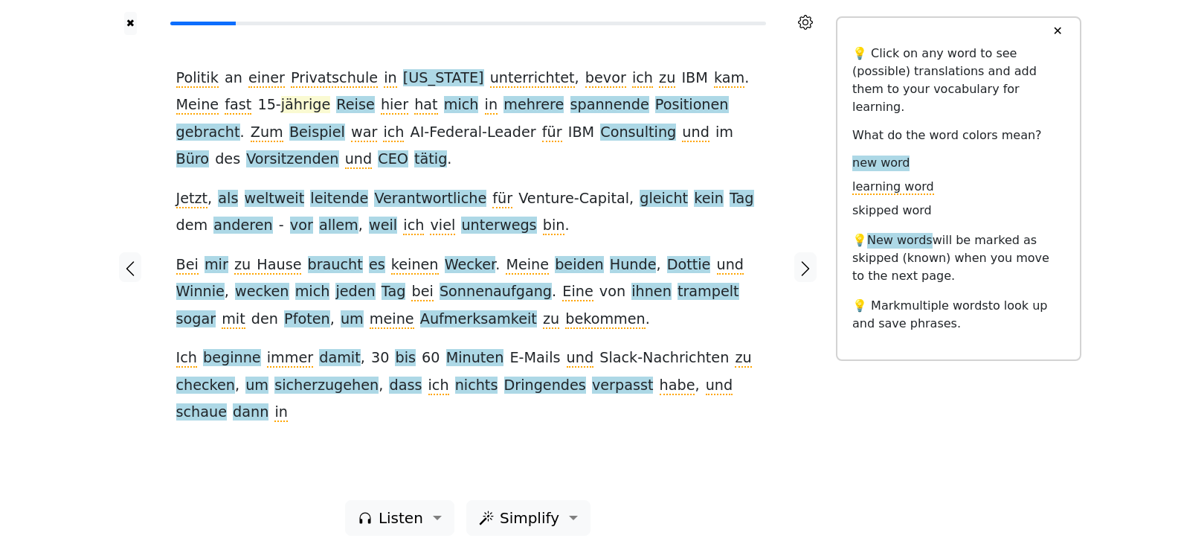
click at [281, 111] on span "jährige" at bounding box center [305, 105] width 49 height 19
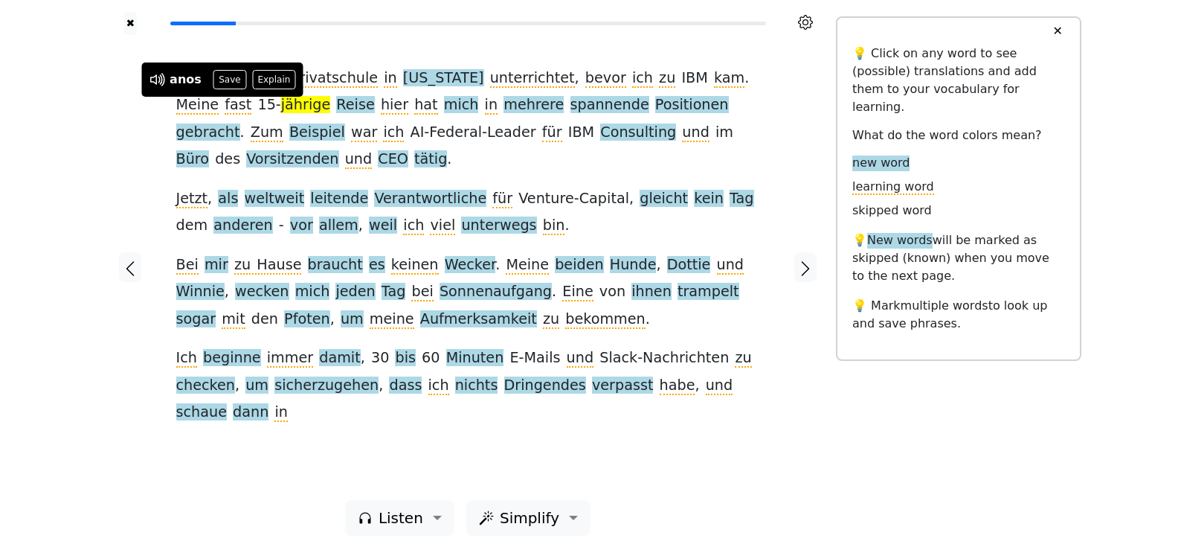
click at [222, 79] on button "Save" at bounding box center [229, 79] width 33 height 19
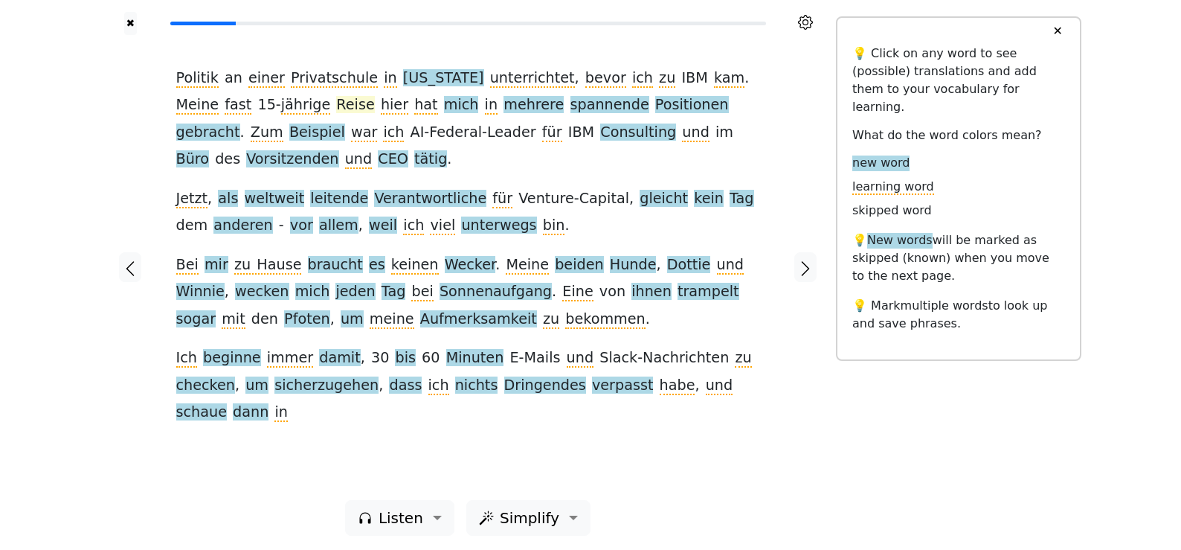
click at [336, 98] on span "Reise" at bounding box center [355, 105] width 38 height 19
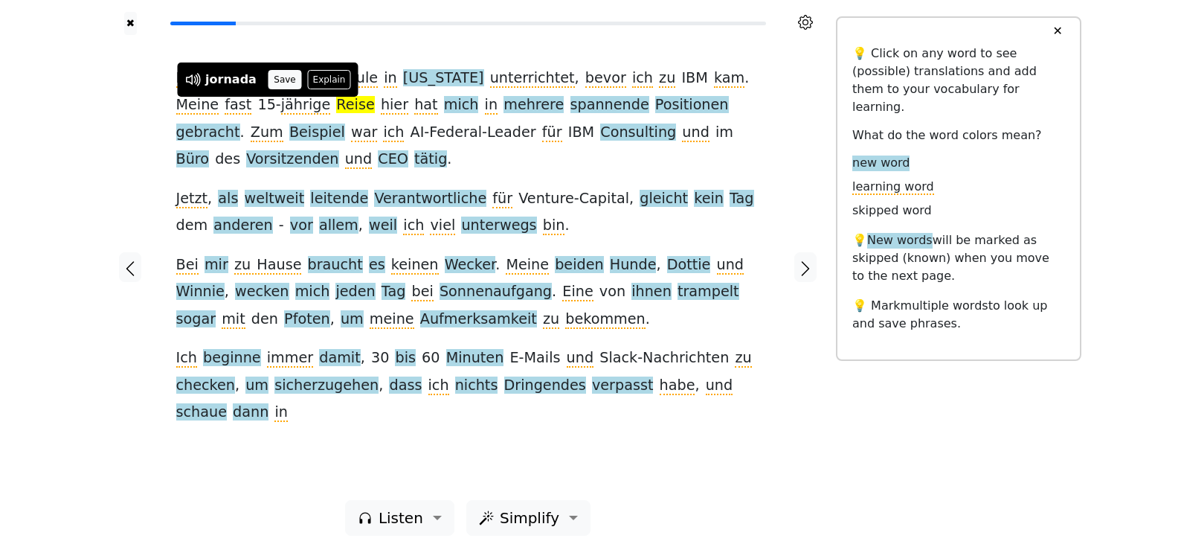
click at [277, 83] on button "Save" at bounding box center [284, 79] width 33 height 19
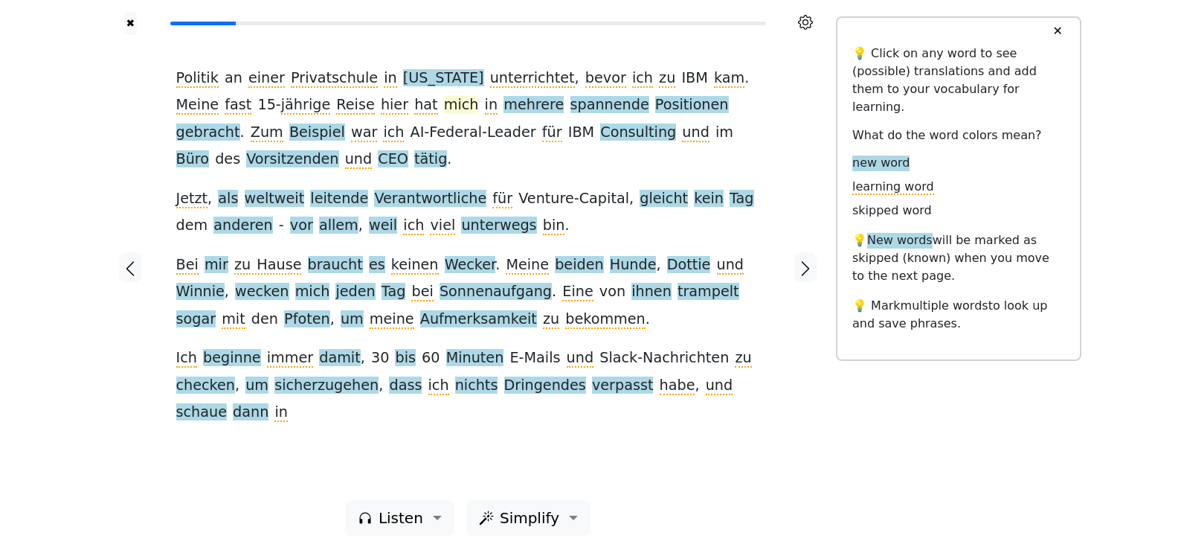
click at [444, 109] on span "mich" at bounding box center [461, 105] width 35 height 19
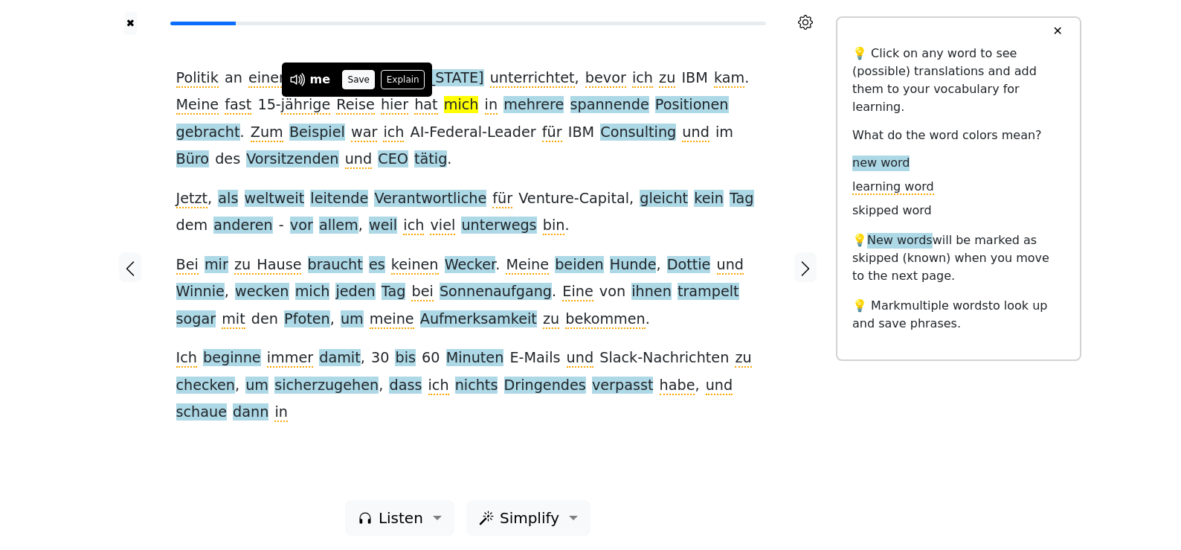
click at [355, 77] on button "Save" at bounding box center [358, 79] width 33 height 19
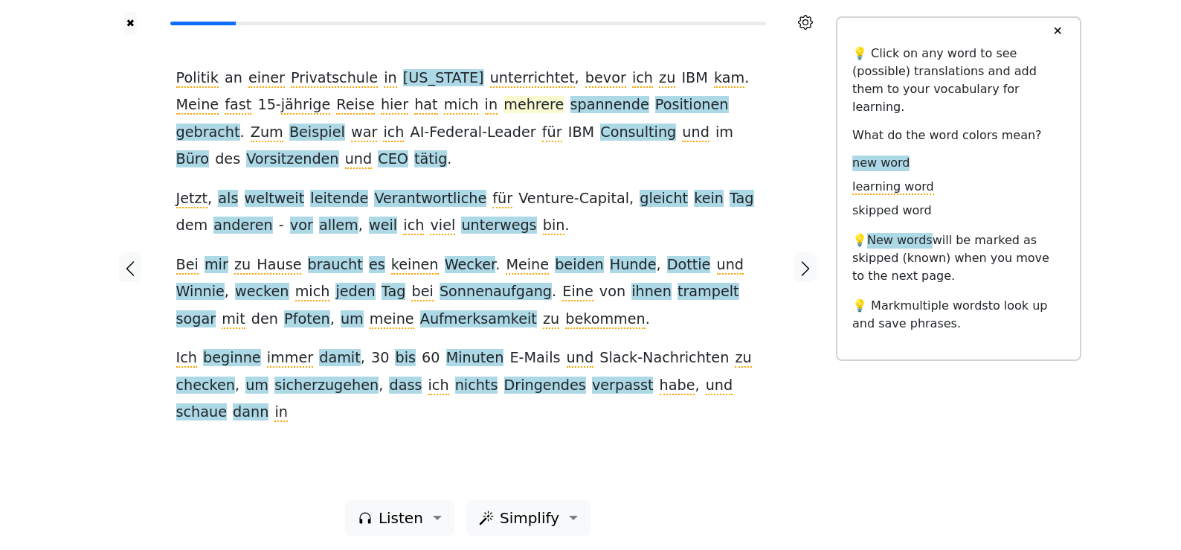
click at [503, 105] on span "mehrere" at bounding box center [533, 105] width 60 height 19
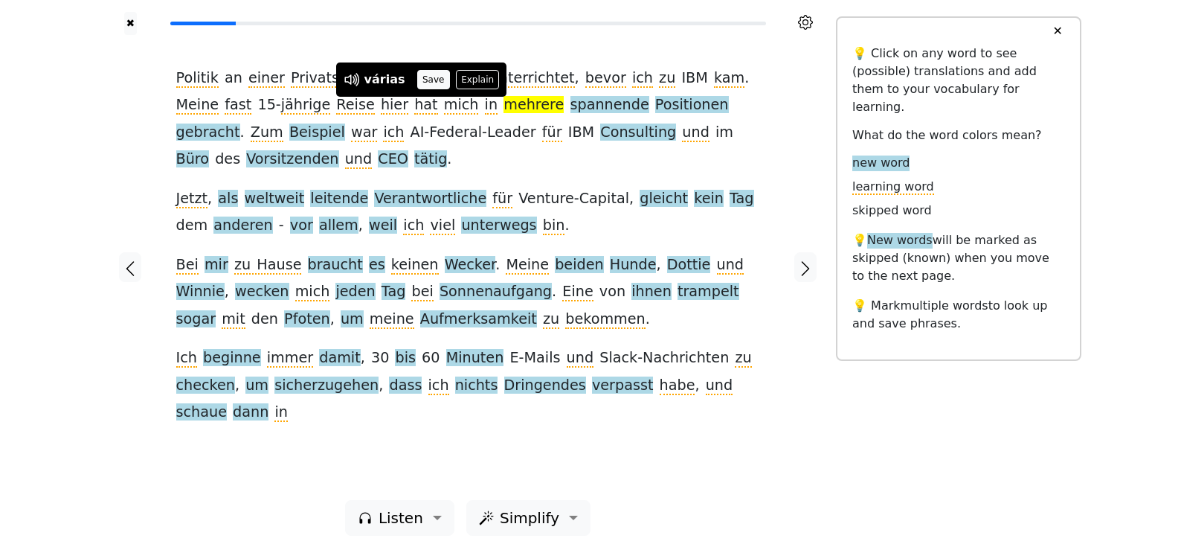
click at [425, 76] on button "Save" at bounding box center [433, 79] width 33 height 19
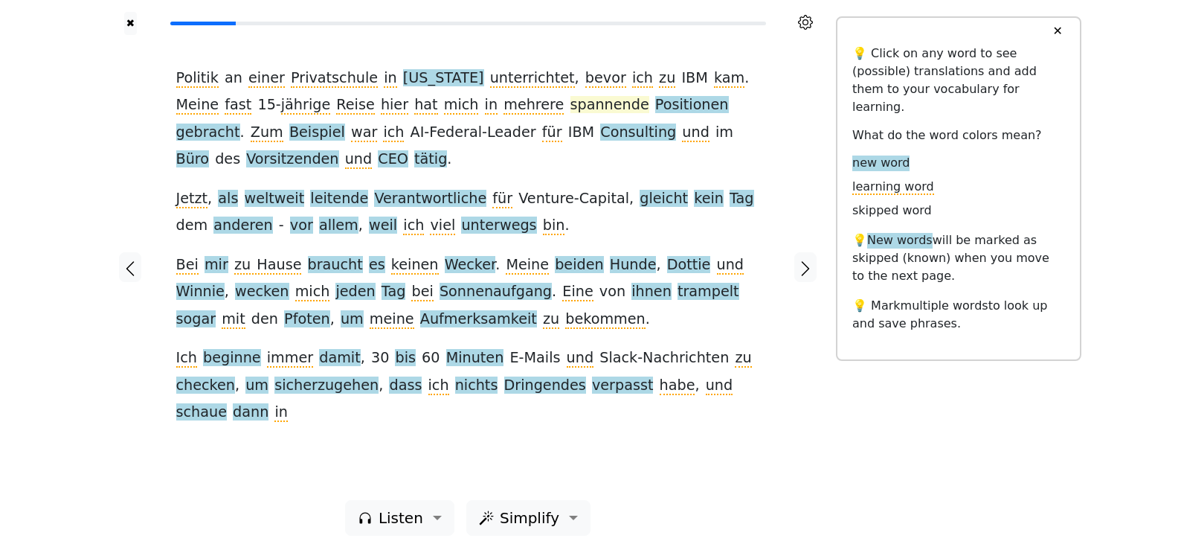
click at [570, 101] on span "spannende" at bounding box center [609, 105] width 79 height 19
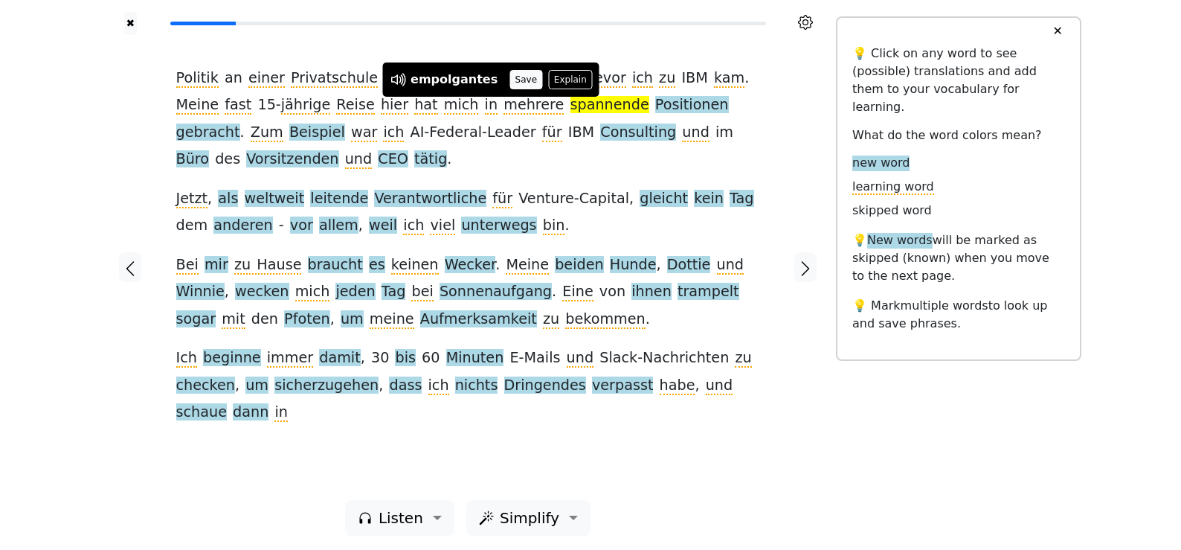
click at [515, 80] on button "Save" at bounding box center [525, 79] width 33 height 19
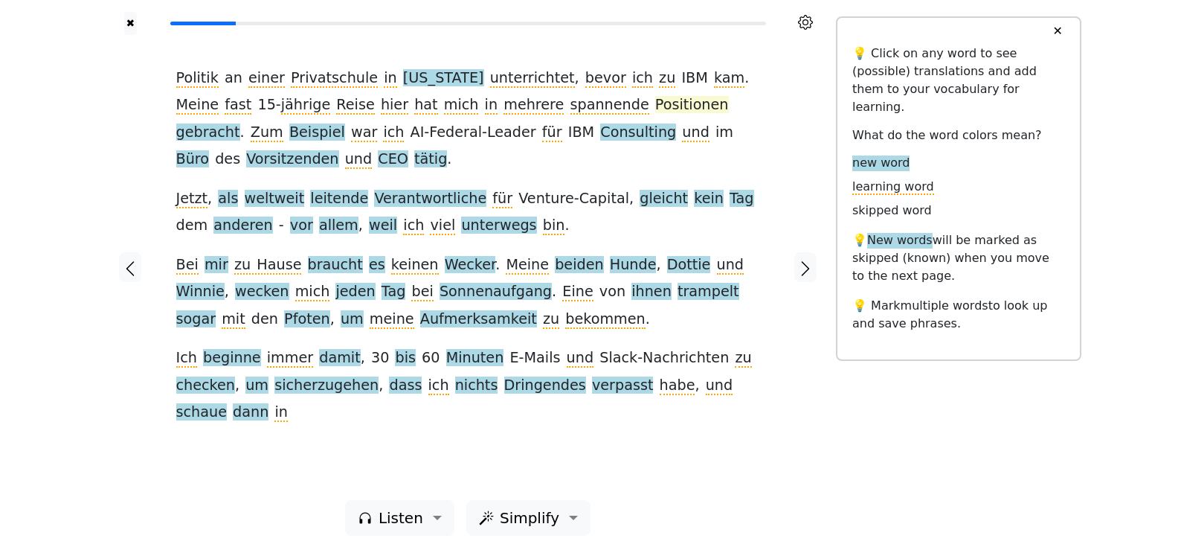
click at [655, 108] on span "Positionen" at bounding box center [692, 105] width 74 height 19
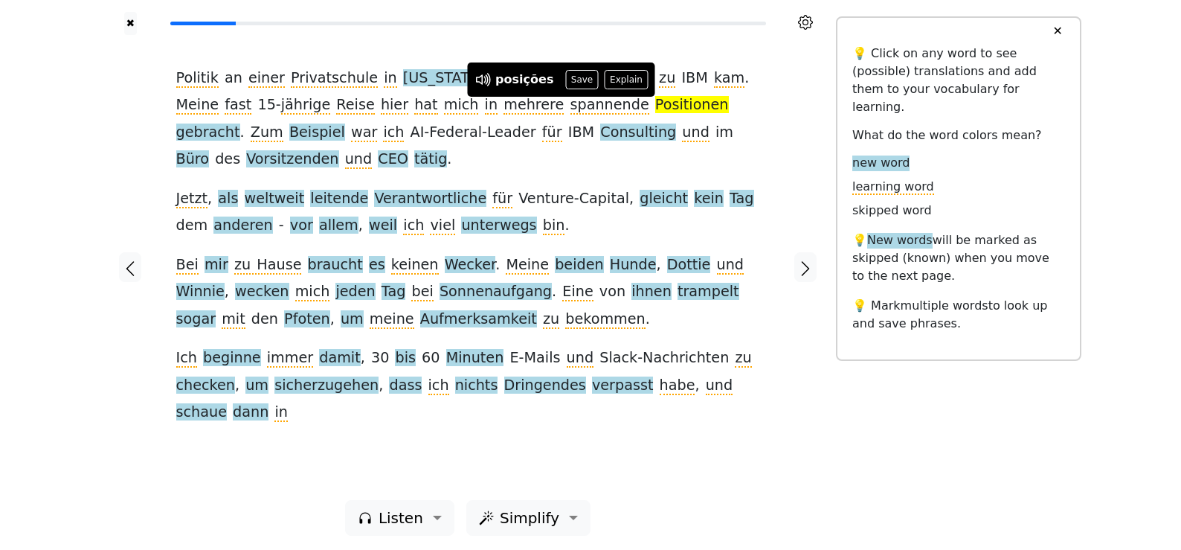
click at [565, 78] on button "Save" at bounding box center [581, 79] width 33 height 19
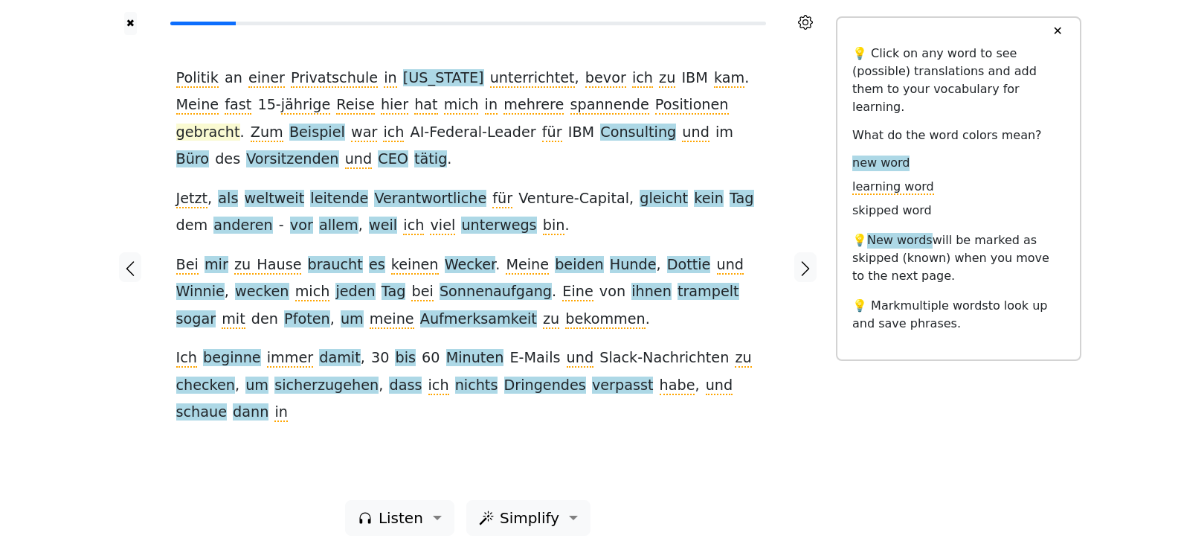
click at [240, 123] on span "gebracht" at bounding box center [208, 132] width 64 height 19
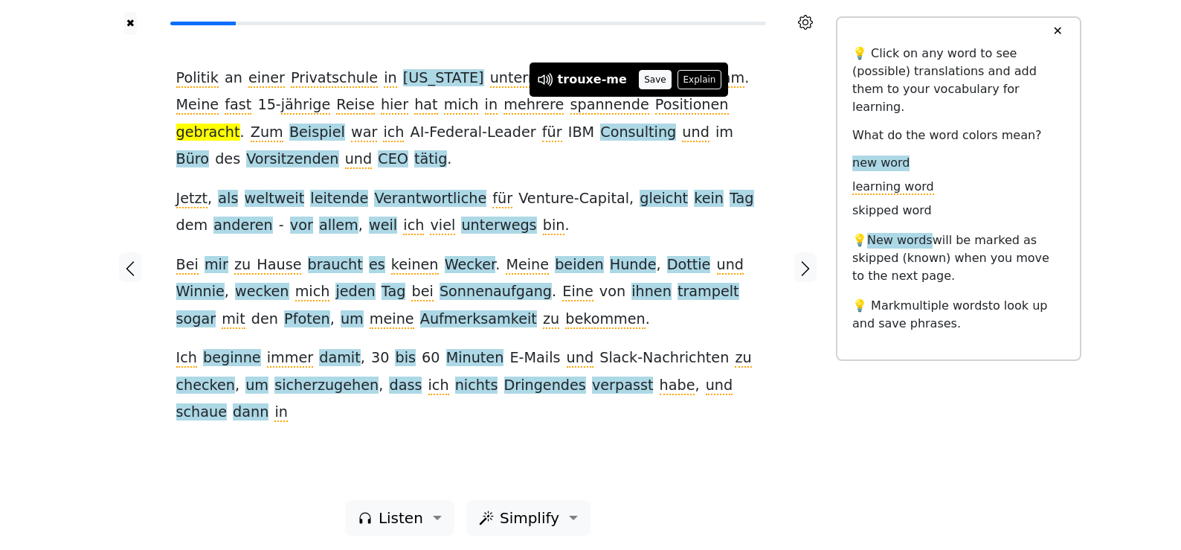
click at [652, 77] on button "Save" at bounding box center [655, 79] width 33 height 19
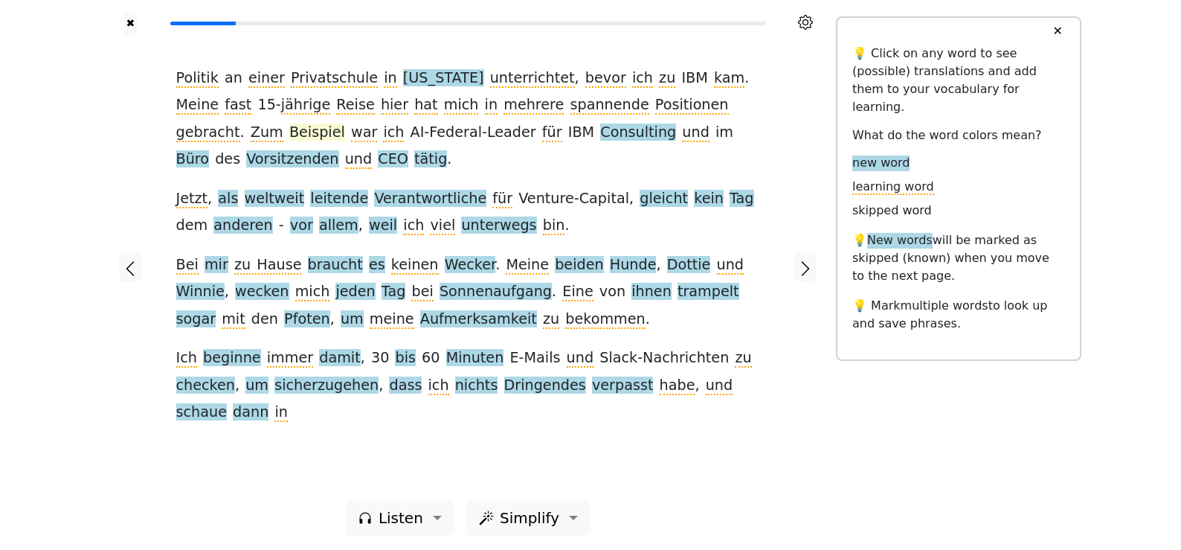
click at [345, 123] on span "Beispiel" at bounding box center [317, 132] width 56 height 19
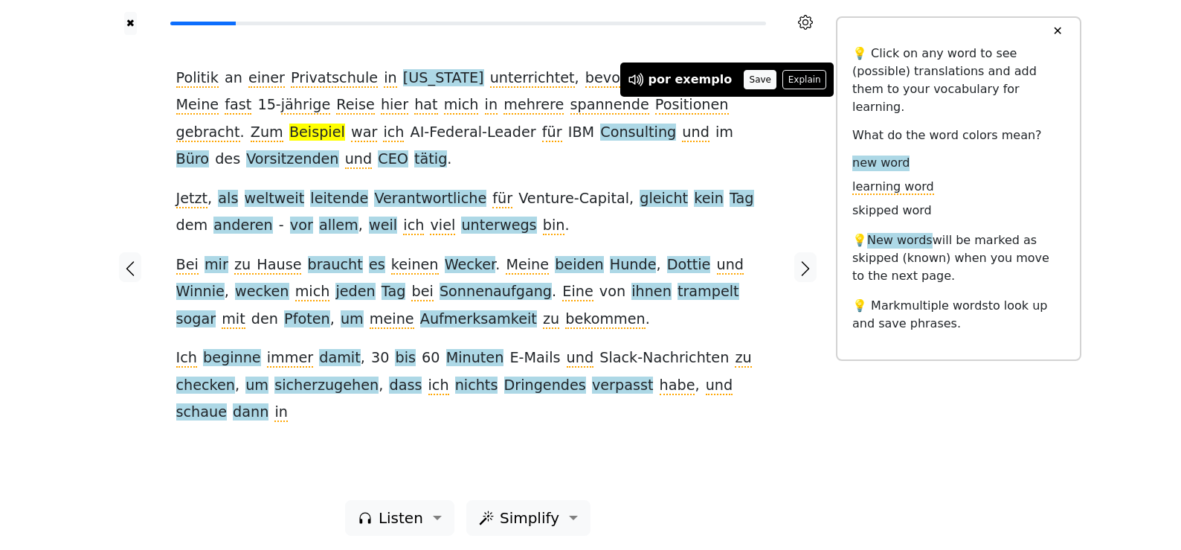
click at [747, 79] on button "Save" at bounding box center [760, 79] width 33 height 19
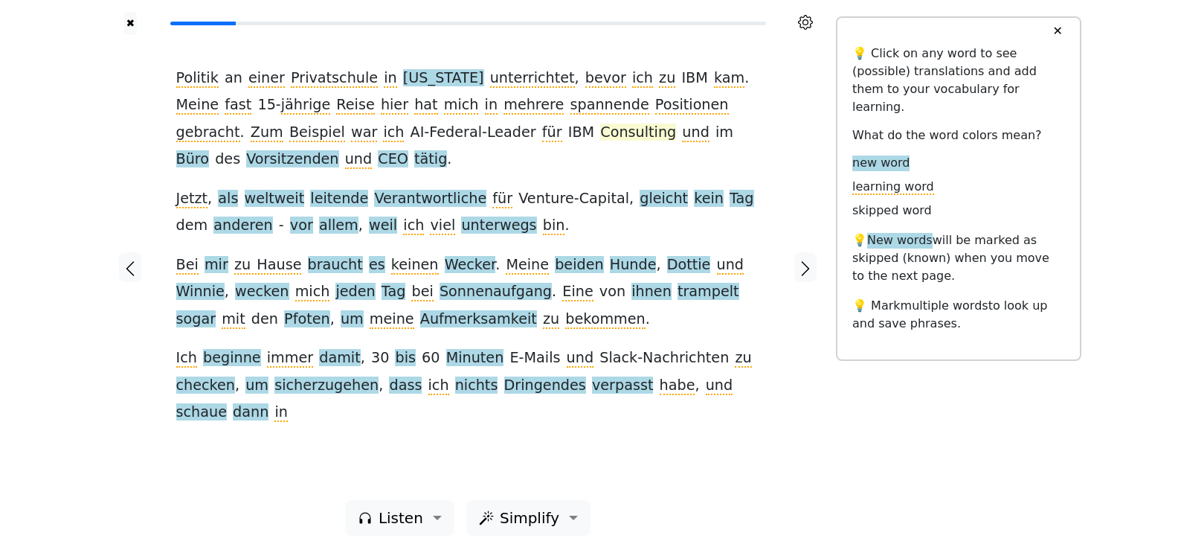
click at [600, 137] on span "Consulting" at bounding box center [638, 132] width 76 height 19
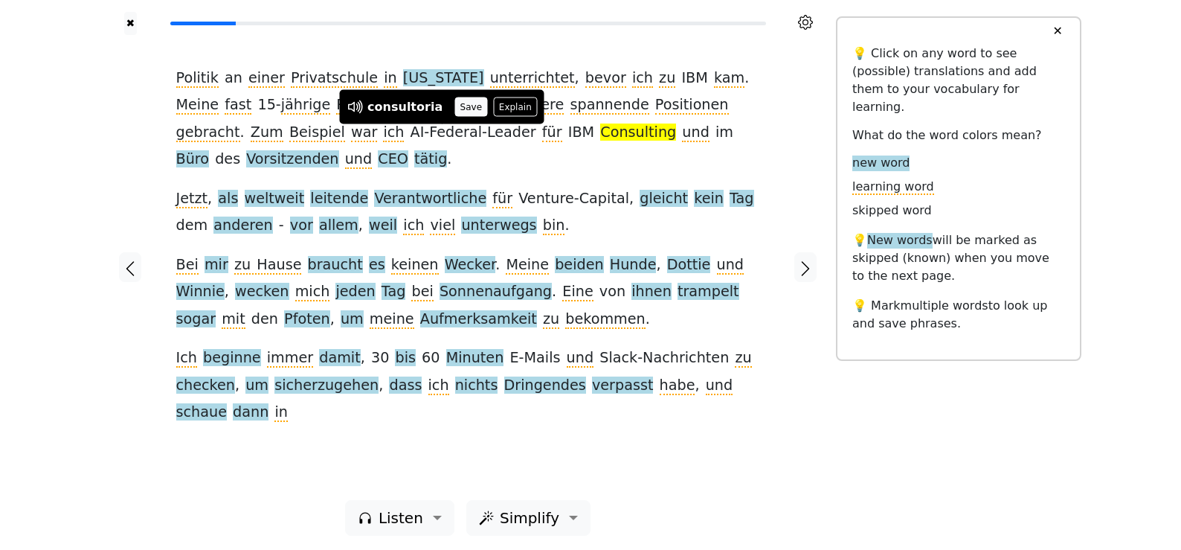
click at [470, 103] on button "Save" at bounding box center [470, 106] width 33 height 19
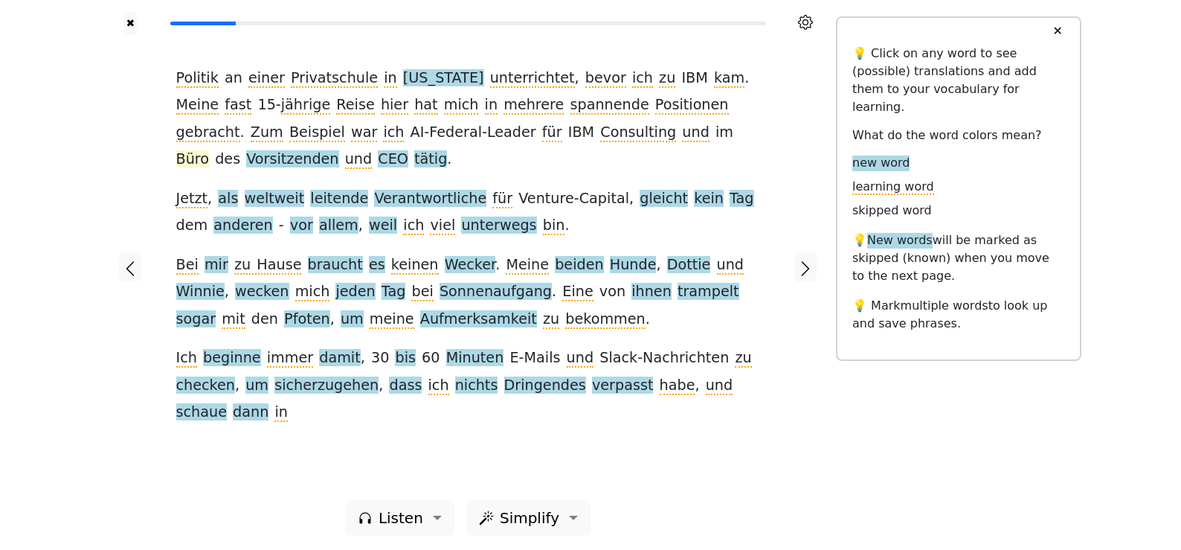
click at [210, 150] on span "Büro" at bounding box center [192, 159] width 33 height 19
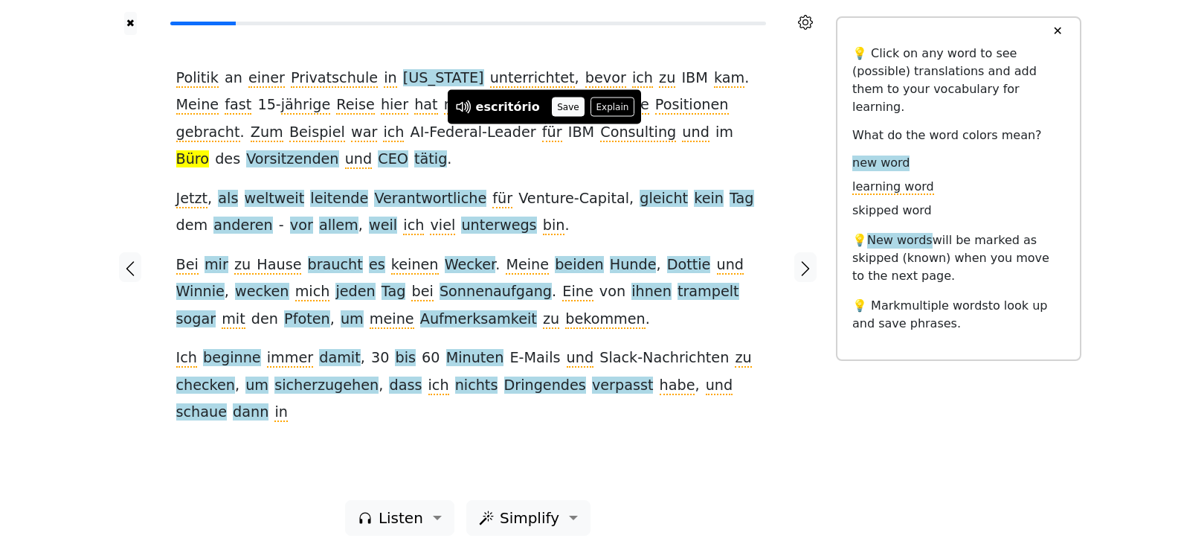
click at [552, 110] on button "Save" at bounding box center [568, 106] width 33 height 19
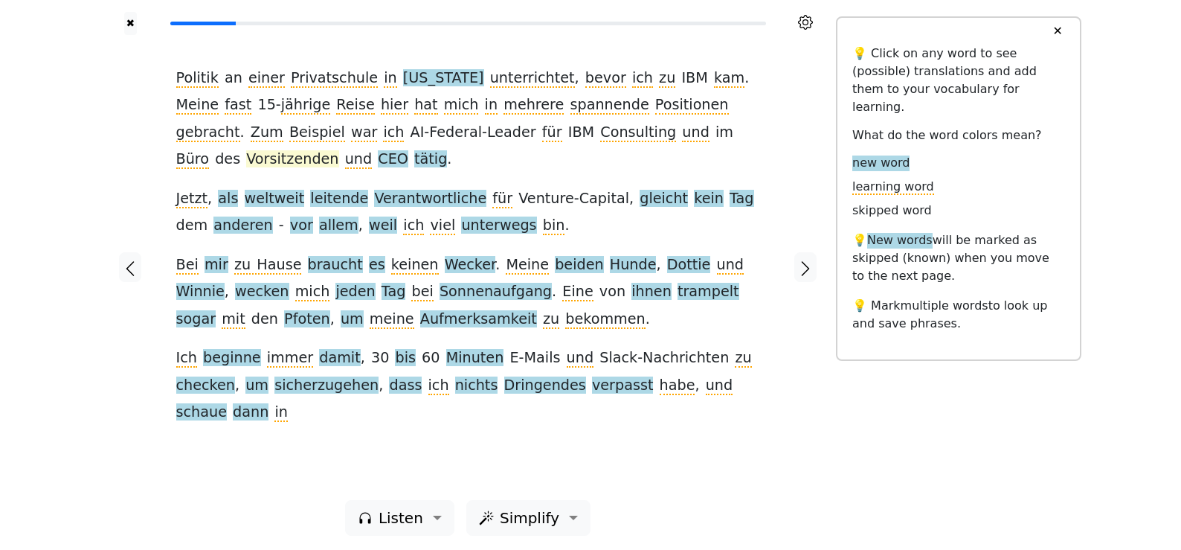
click at [338, 150] on span "Vorsitzenden" at bounding box center [292, 159] width 92 height 19
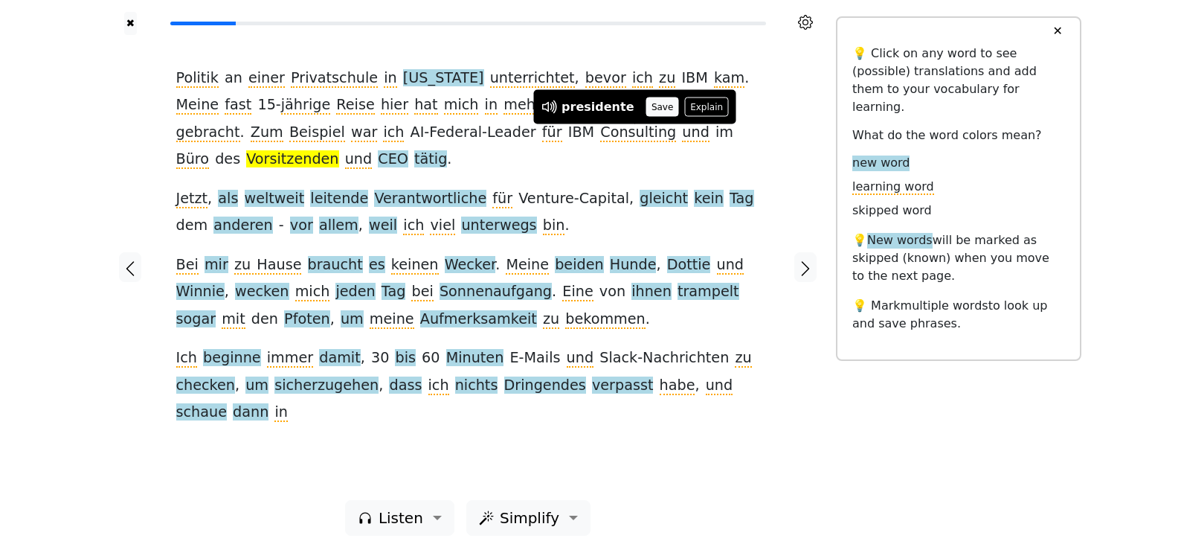
click at [646, 108] on button "Save" at bounding box center [662, 106] width 33 height 19
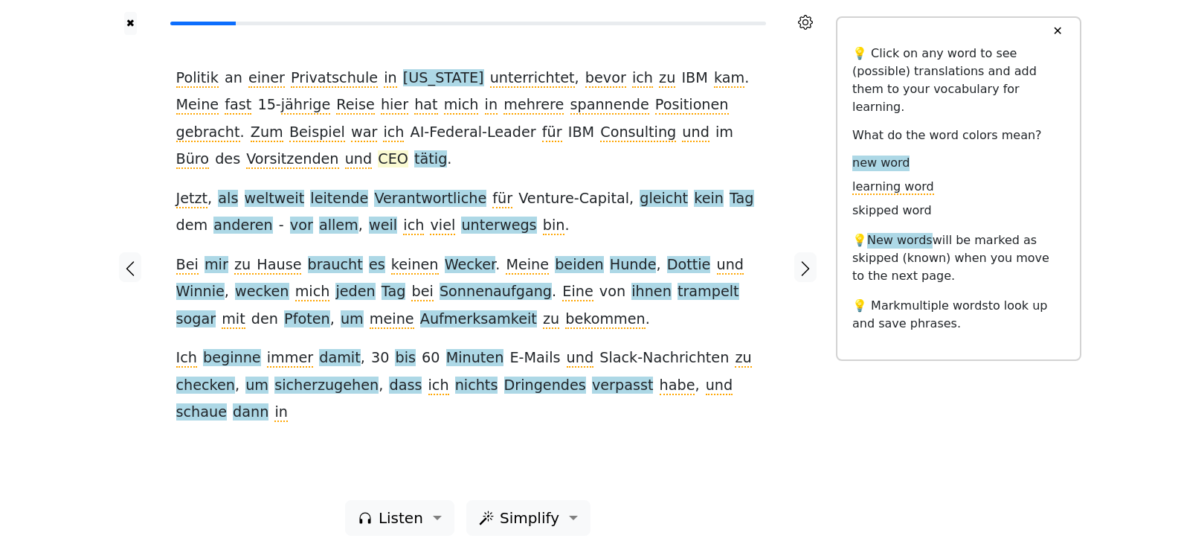
click at [408, 150] on span "CEO" at bounding box center [393, 159] width 30 height 19
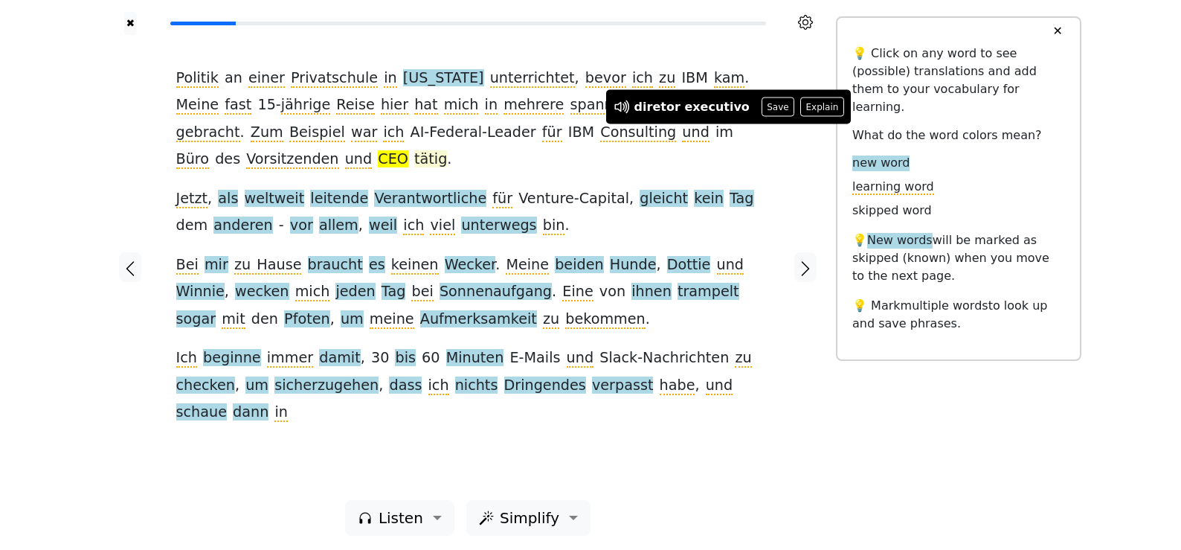
click at [414, 164] on span "tätig" at bounding box center [430, 159] width 33 height 19
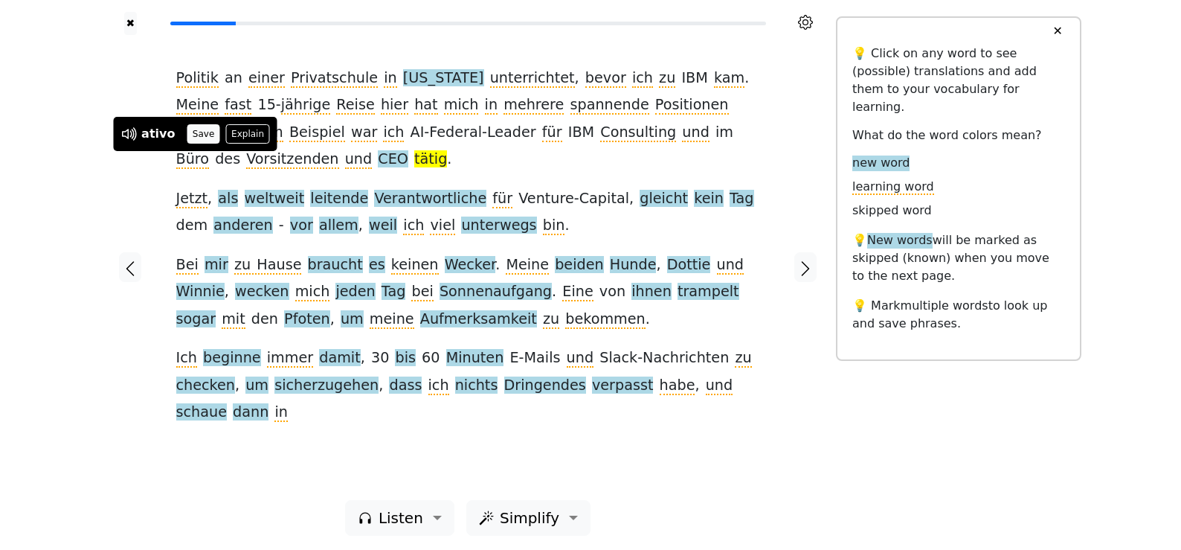
click at [193, 142] on button "Save" at bounding box center [203, 133] width 33 height 19
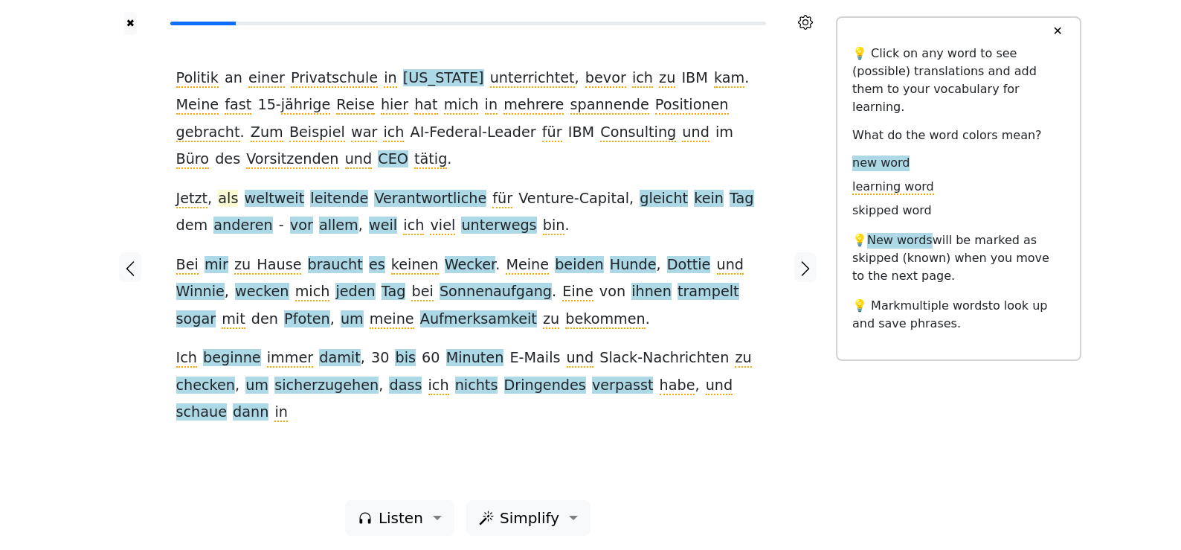
click at [230, 205] on span "als" at bounding box center [228, 199] width 20 height 19
click at [243, 181] on button "Save" at bounding box center [238, 173] width 33 height 19
click at [273, 205] on span "weltweit" at bounding box center [275, 199] width 60 height 19
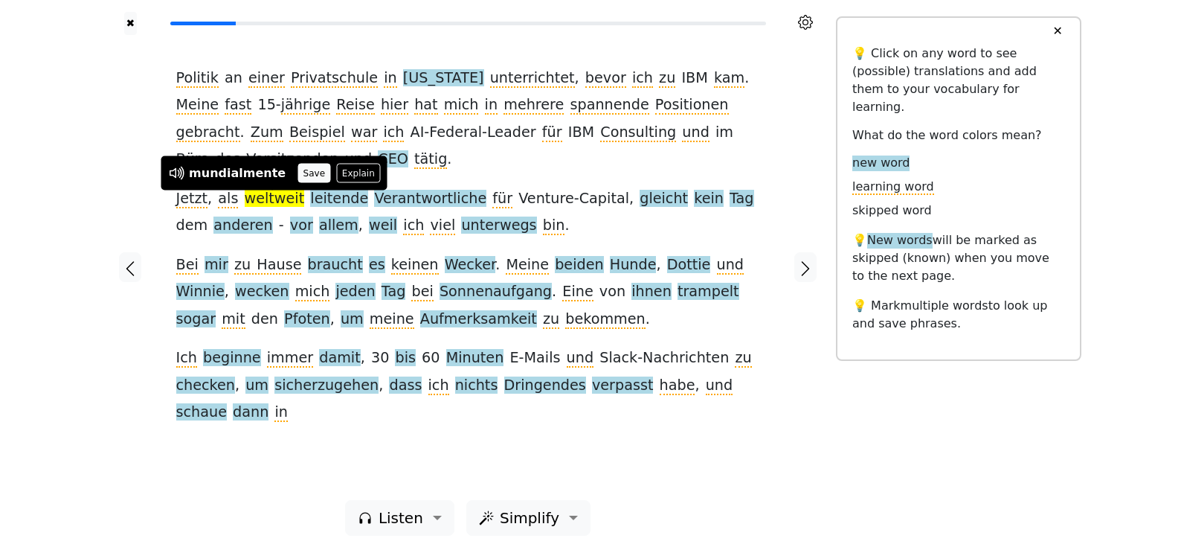
click at [308, 164] on button "Save" at bounding box center [313, 173] width 33 height 19
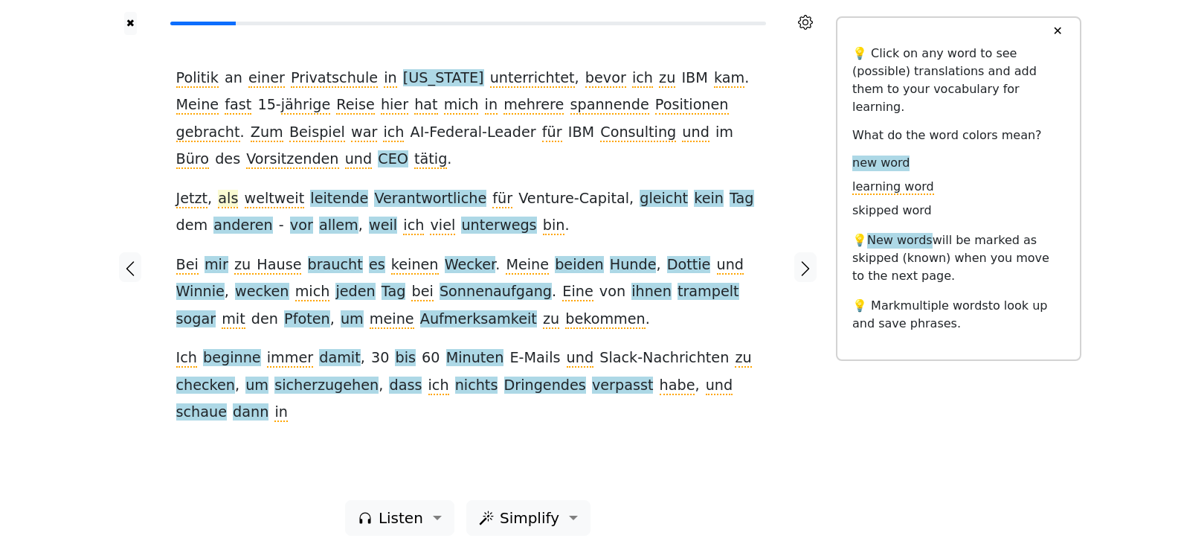
click at [222, 199] on span "als" at bounding box center [228, 199] width 20 height 19
click at [334, 201] on span "leitende" at bounding box center [339, 199] width 58 height 19
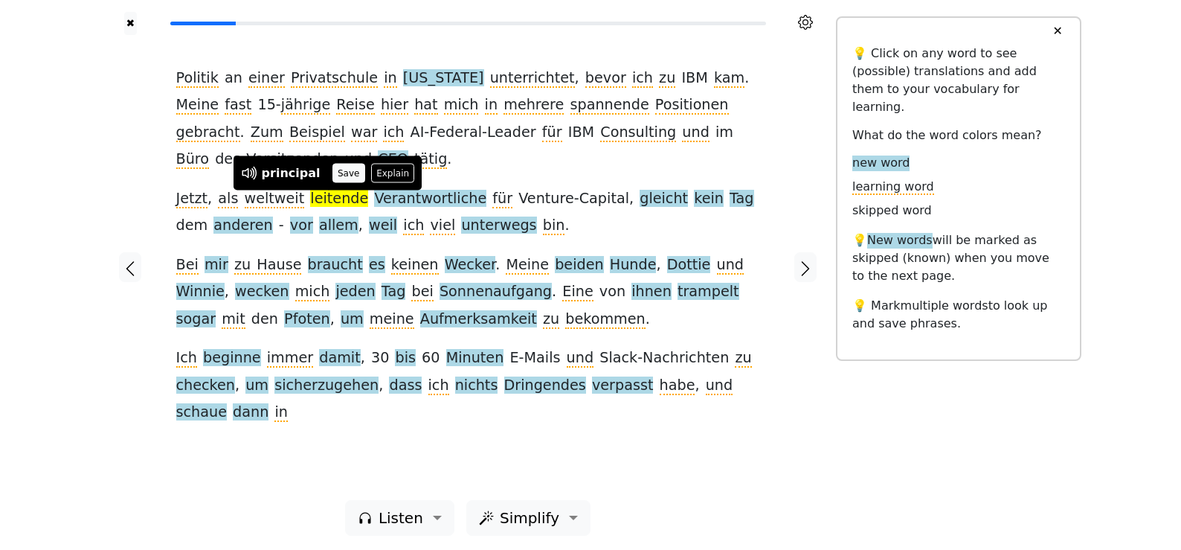
click at [341, 169] on button "Save" at bounding box center [348, 173] width 33 height 19
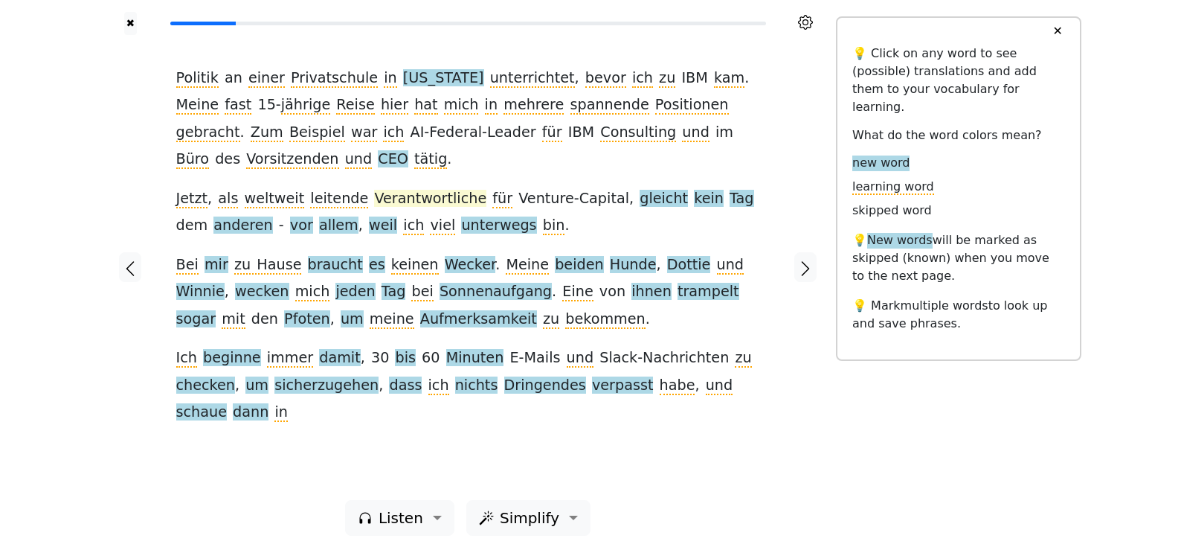
click at [430, 200] on span "Verantwortliche" at bounding box center [430, 199] width 112 height 19
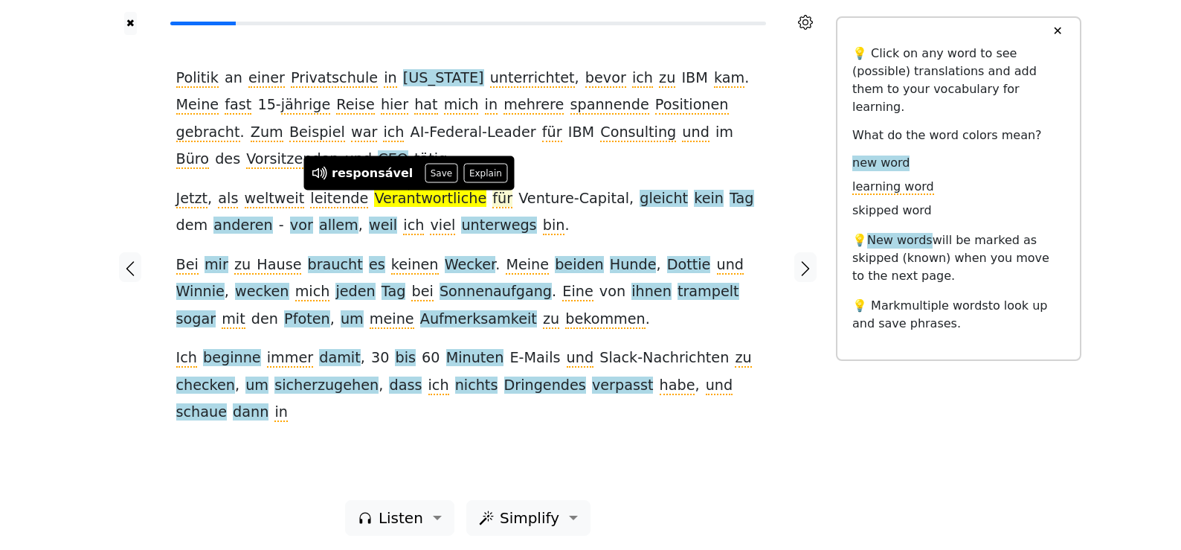
click at [434, 178] on button "Save" at bounding box center [441, 173] width 33 height 19
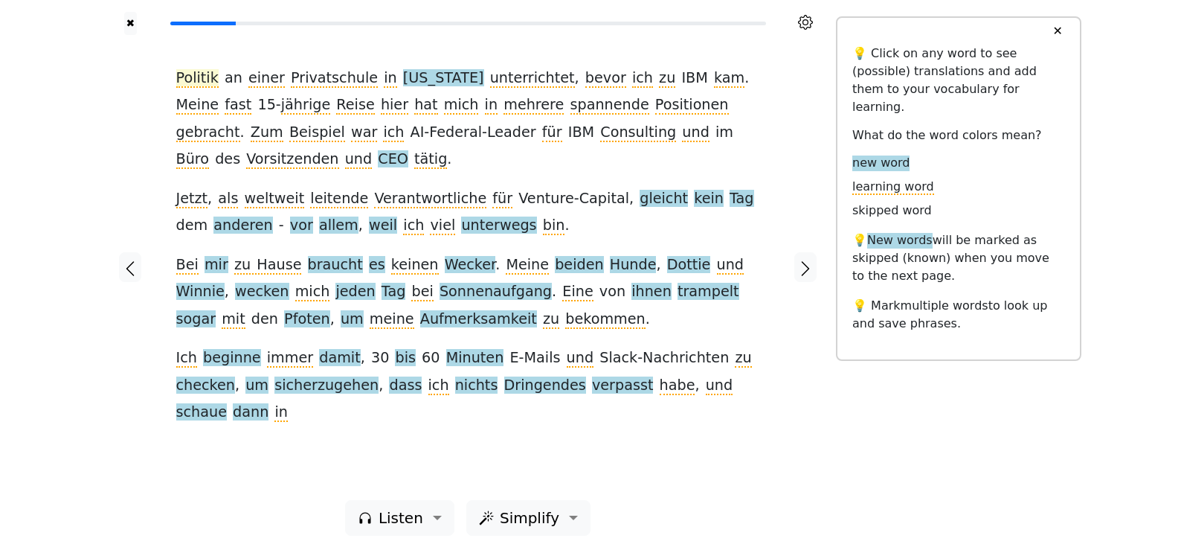
click at [206, 77] on span "Politik" at bounding box center [197, 78] width 42 height 19
click at [170, 86] on div "Politik an einer Privatschule in [US_STATE] unterrichtet , bevor ich zu IBM kam…" at bounding box center [468, 267] width 614 height 465
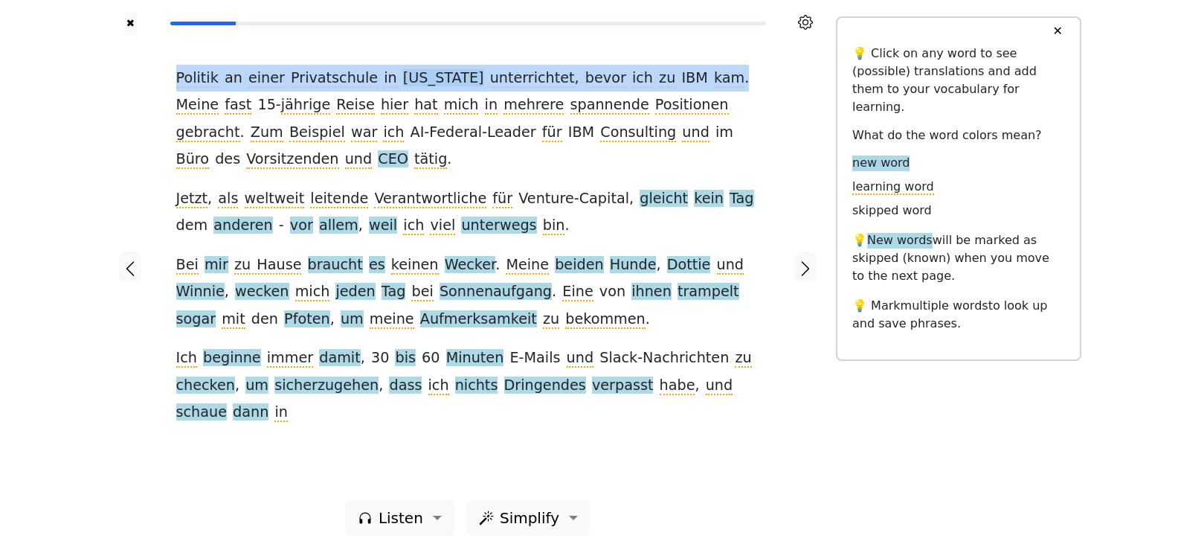
drag, startPoint x: 173, startPoint y: 80, endPoint x: 683, endPoint y: 77, distance: 510.2
click at [683, 77] on div "Politik an einer Privatschule in [US_STATE] unterrichtet , bevor ich zu IBM kam…" at bounding box center [468, 267] width 614 height 465
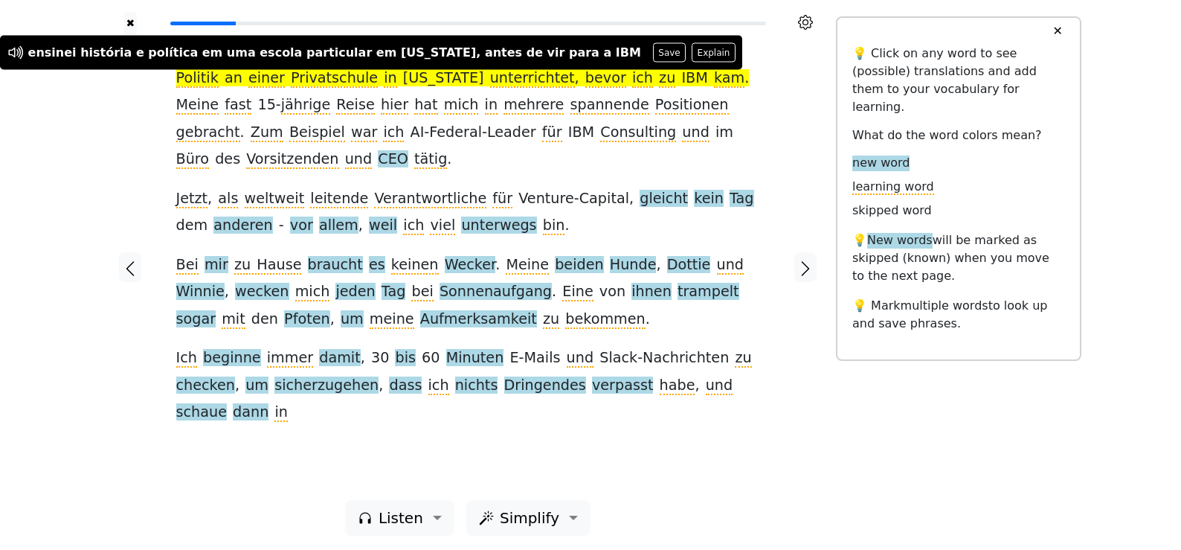
click at [614, 237] on div "Politik an einer Privatschule in [US_STATE] unterrichtet , bevor ich zu IBM kam…" at bounding box center [468, 245] width 584 height 361
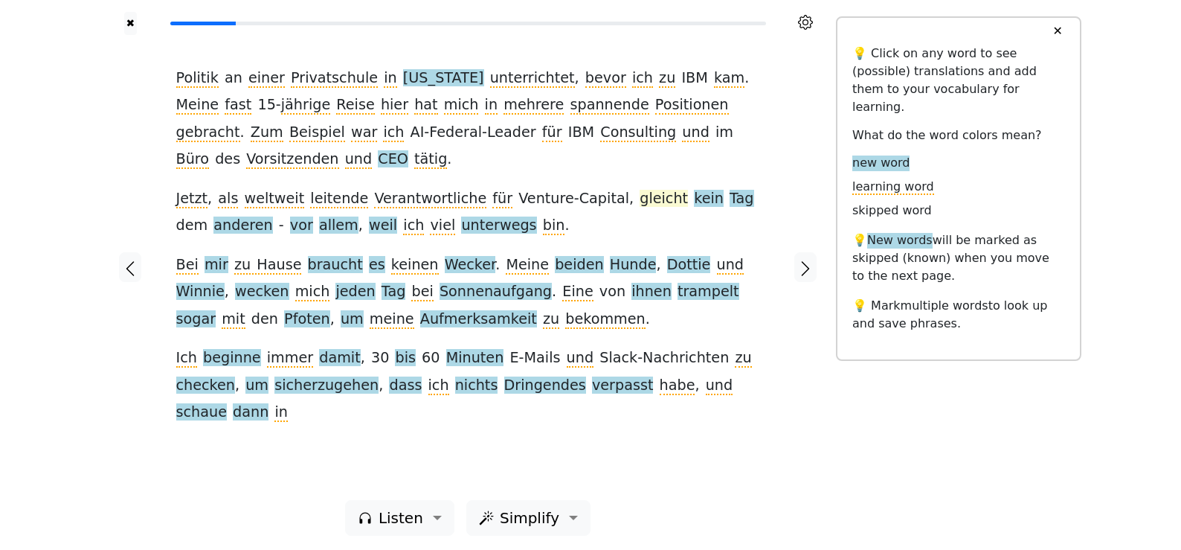
click at [640, 201] on span "gleicht" at bounding box center [664, 199] width 48 height 19
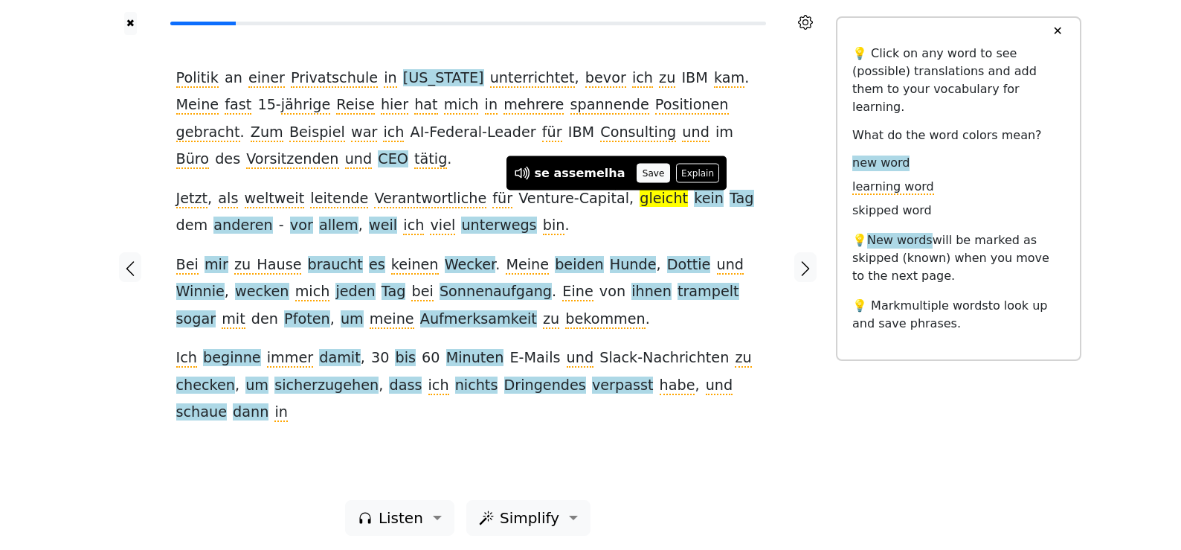
click at [637, 167] on button "Save" at bounding box center [653, 173] width 33 height 19
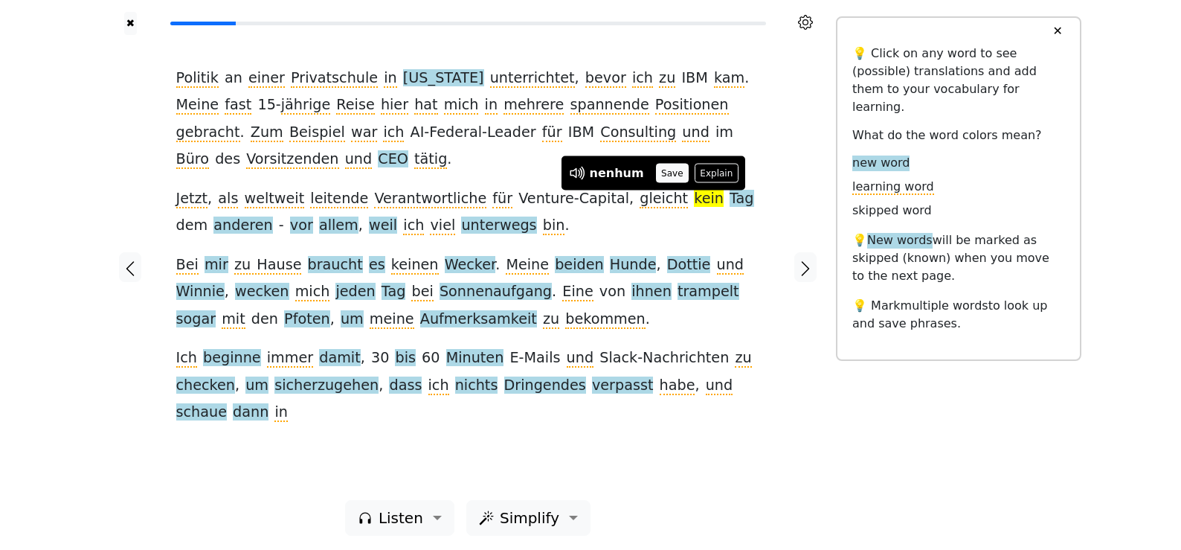
click at [656, 175] on button "Save" at bounding box center [672, 173] width 33 height 19
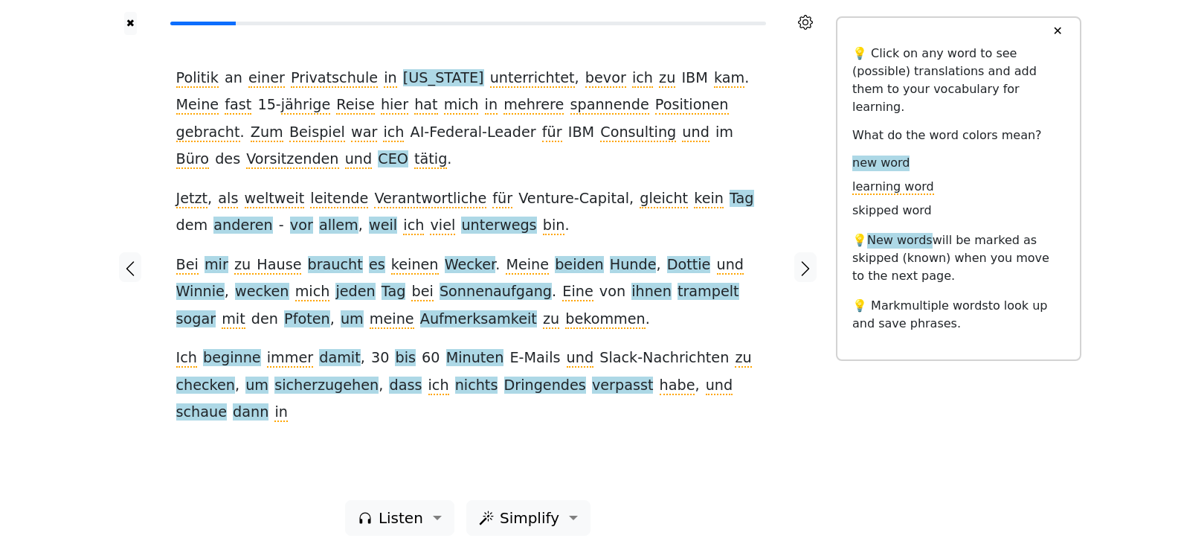
click at [730, 196] on span "Tag" at bounding box center [742, 199] width 24 height 19
click at [687, 173] on button "Save" at bounding box center [682, 173] width 33 height 19
click at [213, 233] on span "anderen" at bounding box center [242, 225] width 59 height 19
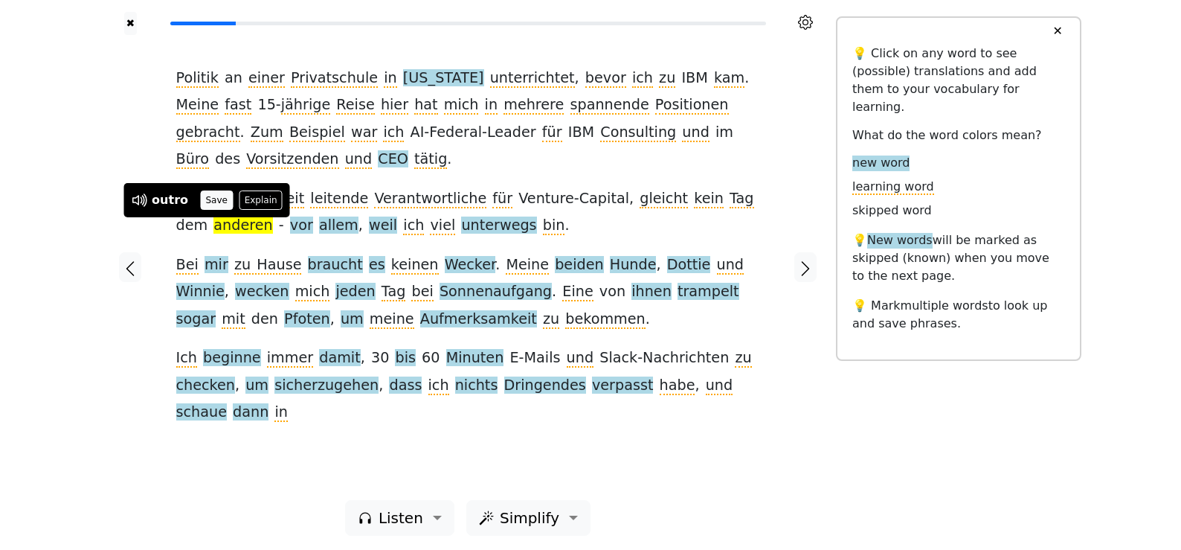
click at [211, 196] on button "Save" at bounding box center [216, 199] width 33 height 19
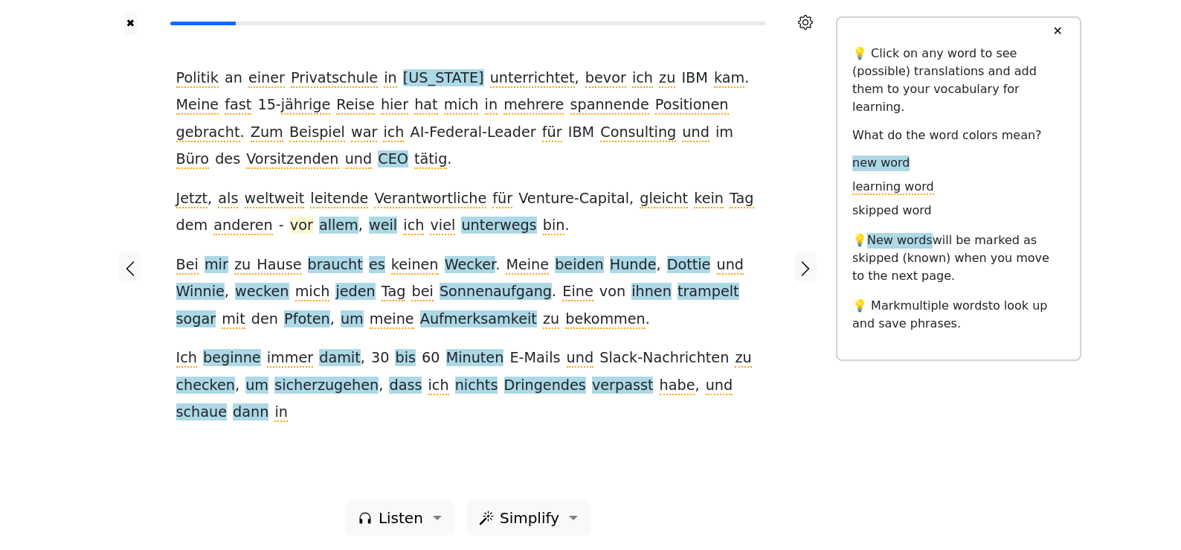
click at [290, 227] on span "vor" at bounding box center [301, 225] width 23 height 19
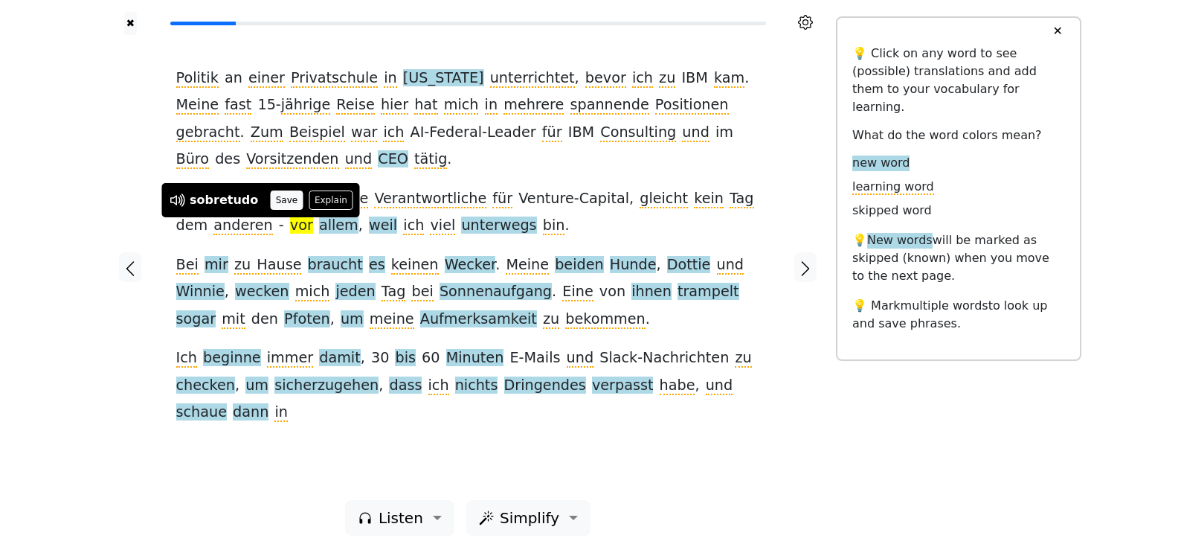
click at [285, 199] on button "Save" at bounding box center [286, 199] width 33 height 19
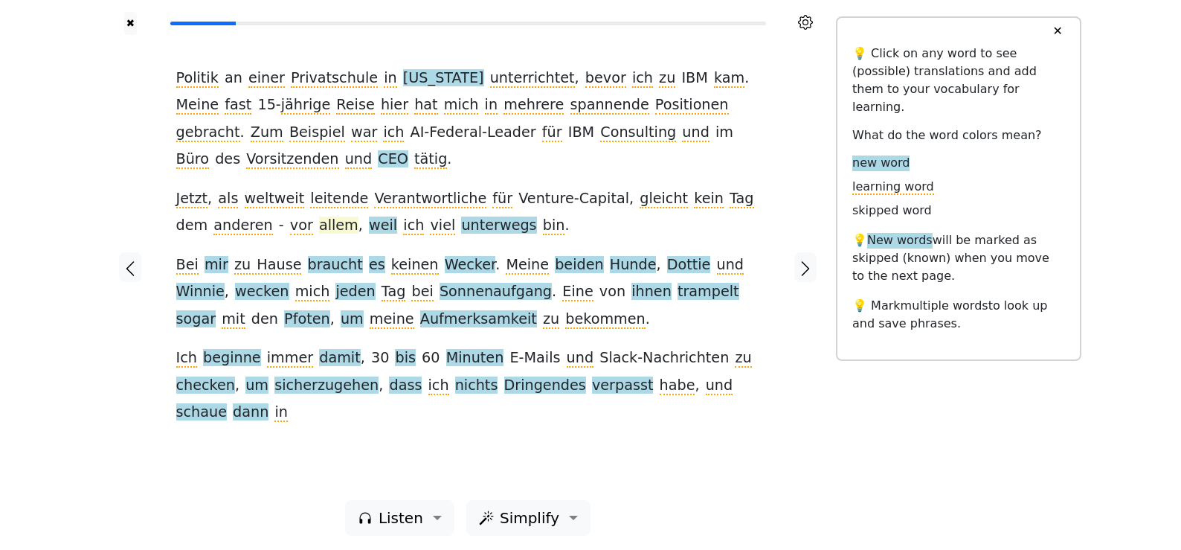
click at [319, 224] on span "allem" at bounding box center [338, 225] width 39 height 19
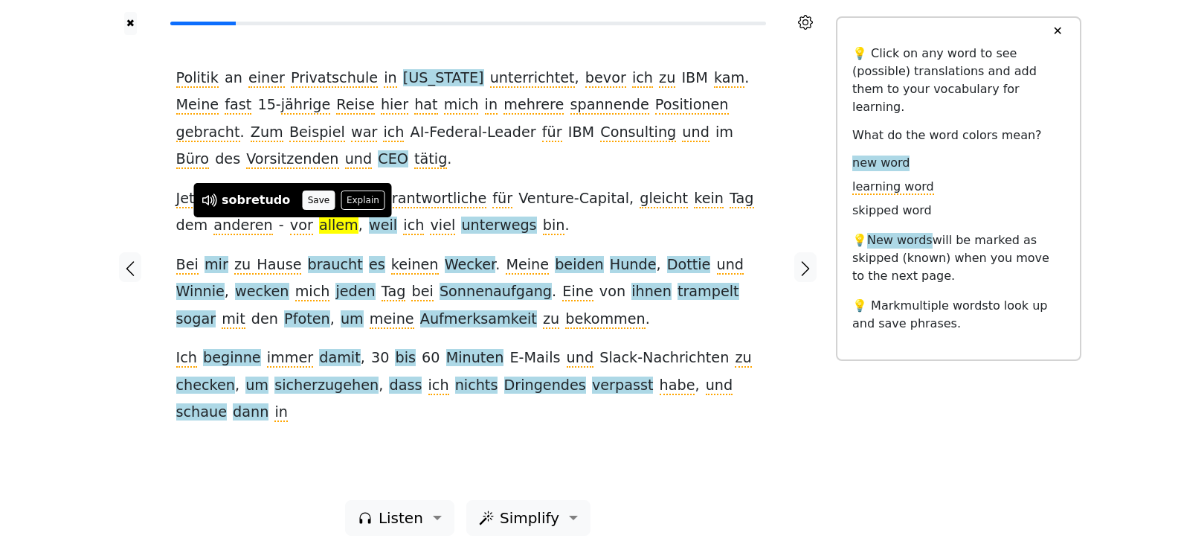
click at [302, 206] on button "Save" at bounding box center [318, 199] width 33 height 19
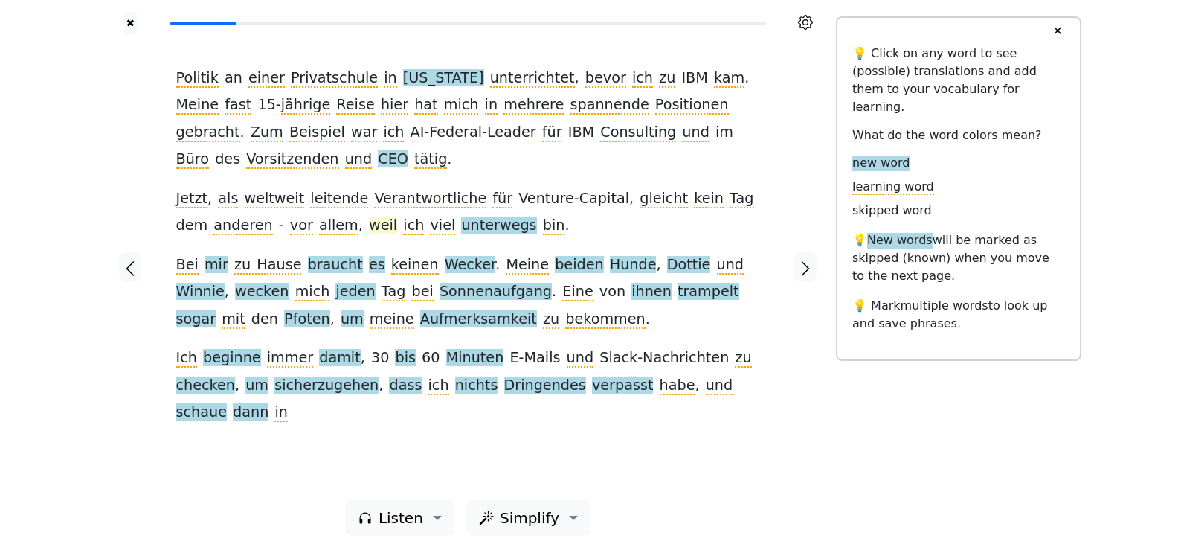
click at [369, 224] on span "weil" at bounding box center [383, 225] width 28 height 19
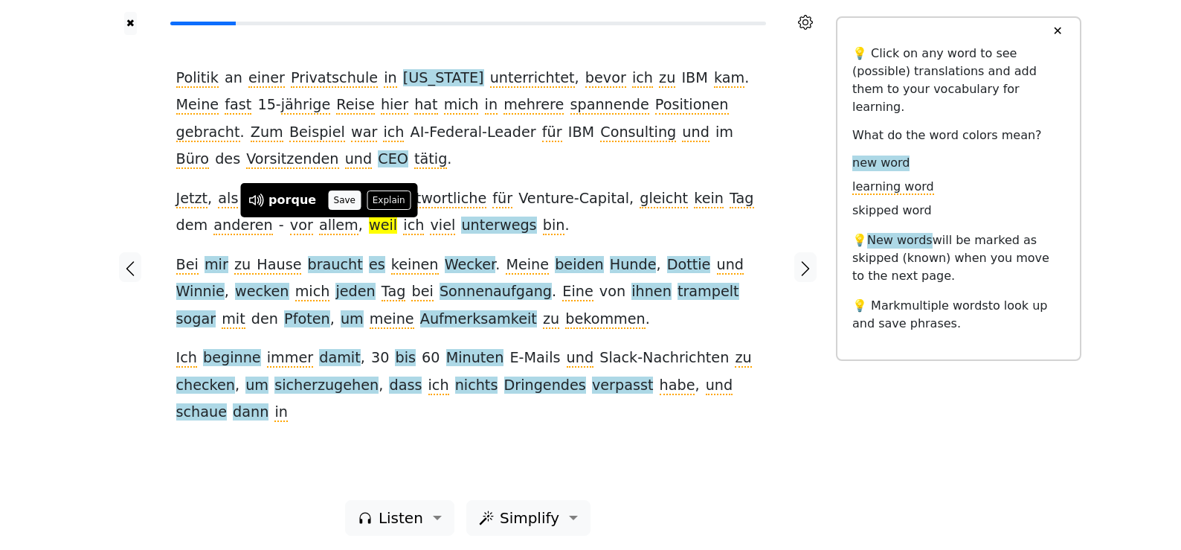
click at [340, 202] on button "Save" at bounding box center [344, 199] width 33 height 19
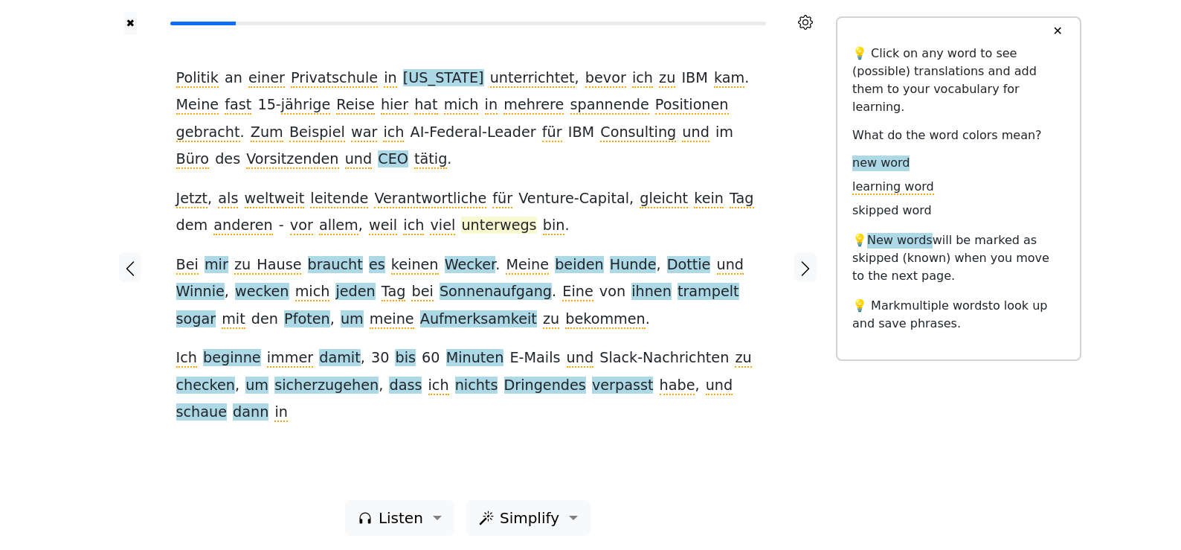
click at [461, 227] on span "unterwegs" at bounding box center [498, 225] width 75 height 19
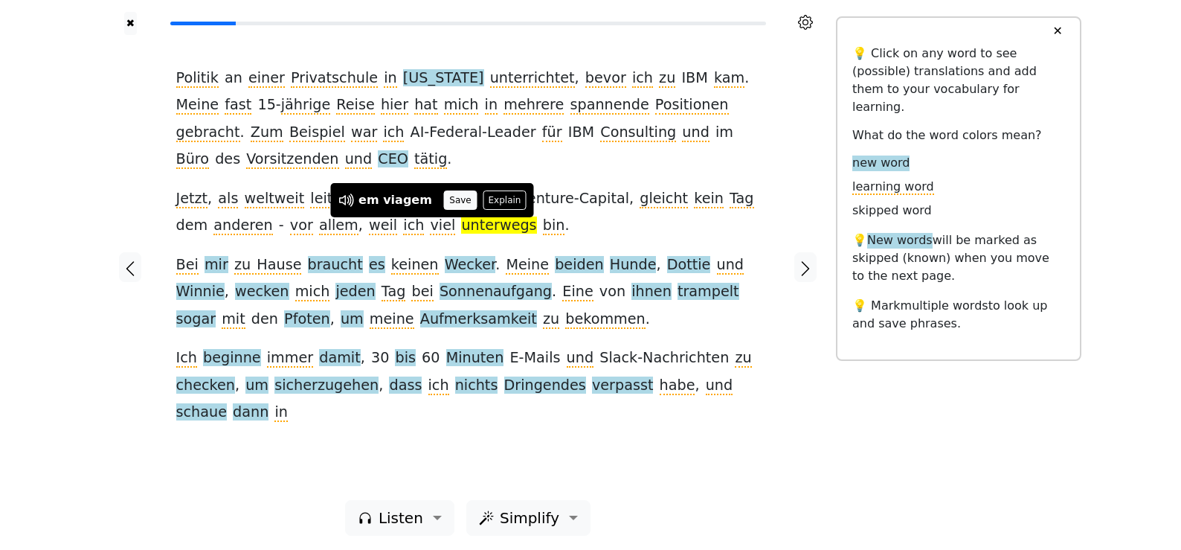
click at [455, 202] on button "Save" at bounding box center [460, 199] width 33 height 19
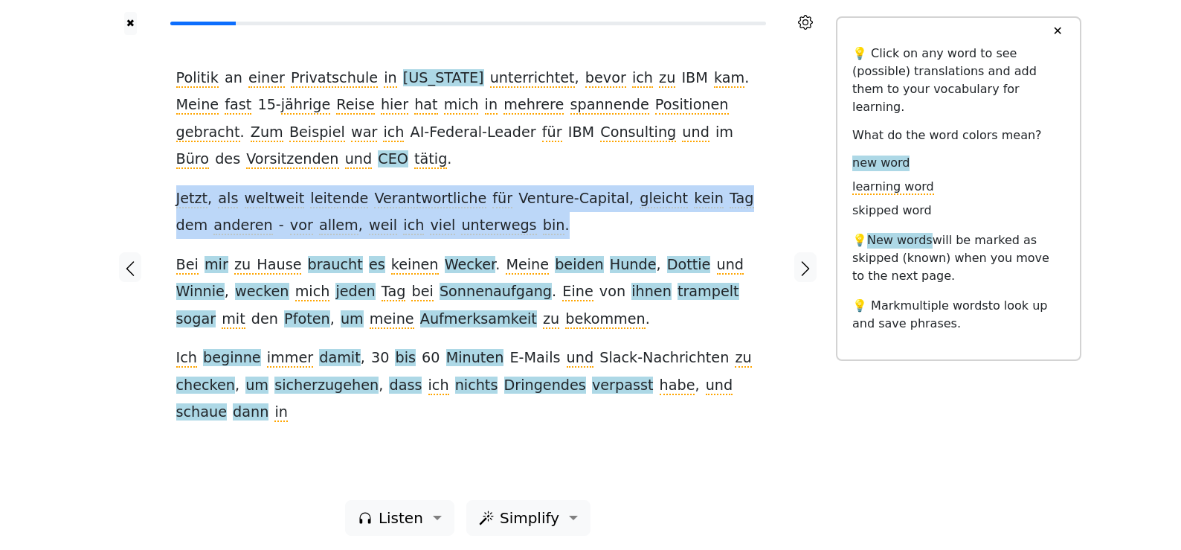
drag, startPoint x: 490, startPoint y: 225, endPoint x: 305, endPoint y: 184, distance: 189.8
click at [305, 184] on div "Politik an einer Privatschule in [US_STATE] unterrichtet , bevor ich zu IBM kam…" at bounding box center [468, 245] width 584 height 361
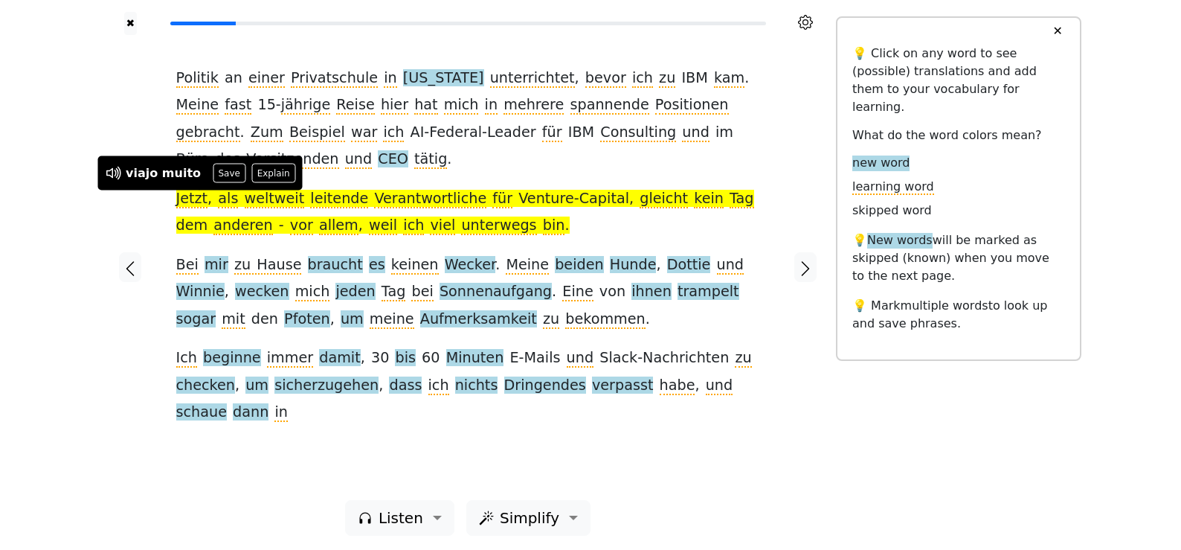
click at [524, 222] on div "Politik an einer Privatschule in [US_STATE] unterrichtet , bevor ich zu IBM kam…" at bounding box center [468, 245] width 584 height 361
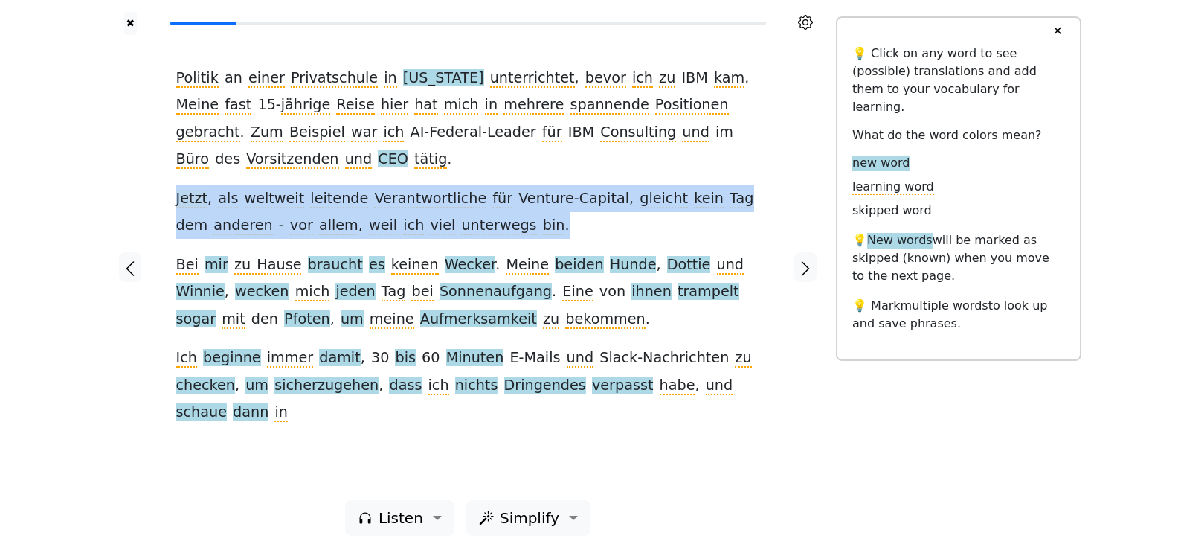
drag, startPoint x: 524, startPoint y: 227, endPoint x: 176, endPoint y: 203, distance: 348.8
click at [176, 203] on div "Politik an einer Privatschule in [US_STATE] unterrichtet , bevor ich zu IBM kam…" at bounding box center [468, 245] width 584 height 361
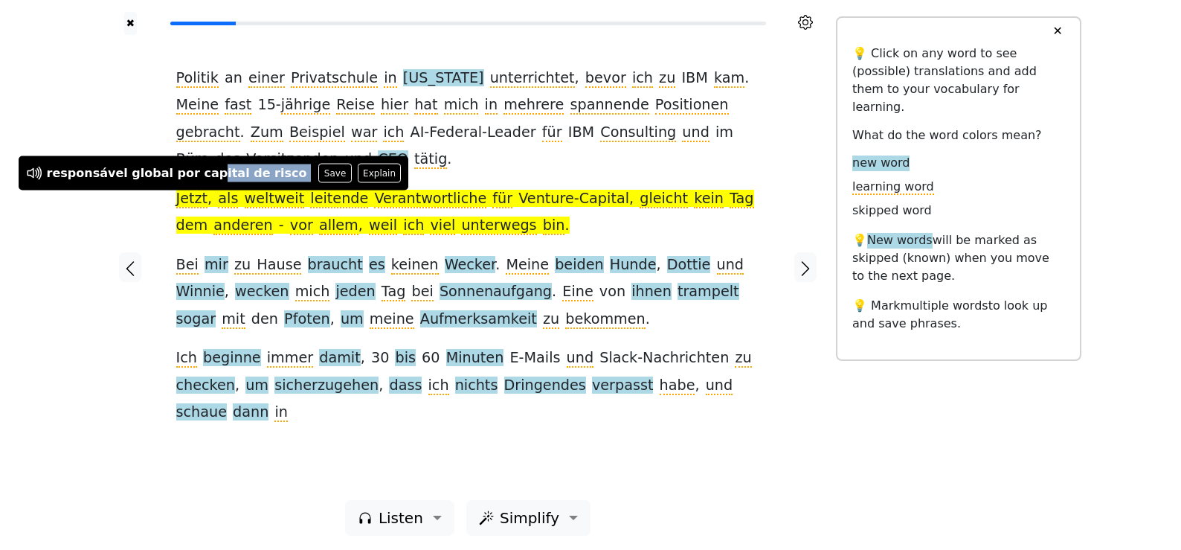
drag, startPoint x: 198, startPoint y: 177, endPoint x: 278, endPoint y: 168, distance: 80.8
click at [278, 168] on div "responsável global por capital de risco Save Explain" at bounding box center [214, 173] width 376 height 19
click at [358, 177] on button "Explain" at bounding box center [380, 173] width 44 height 19
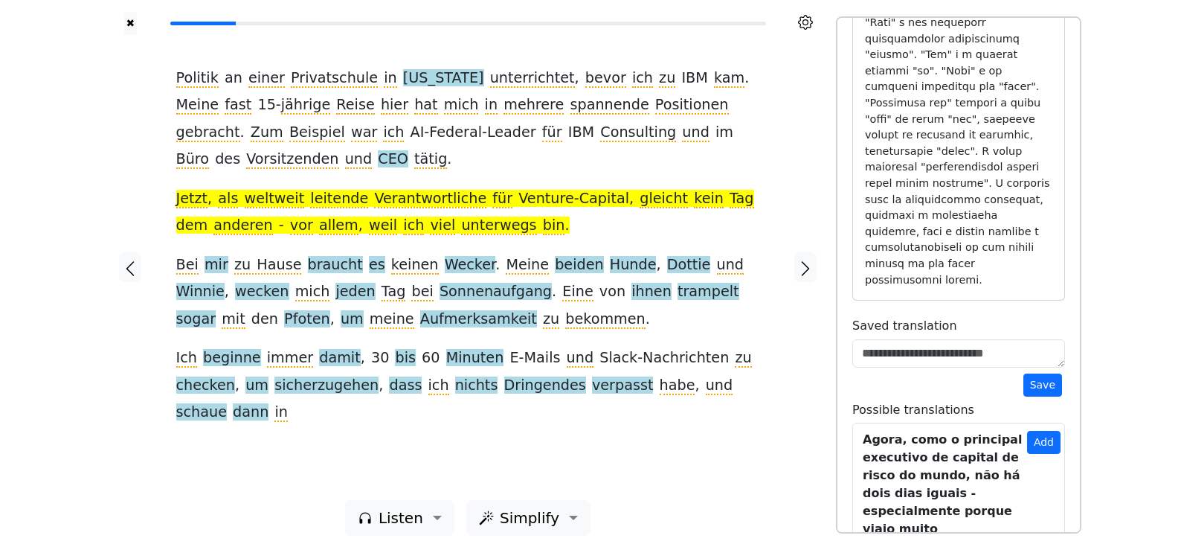
scroll to position [524, 0]
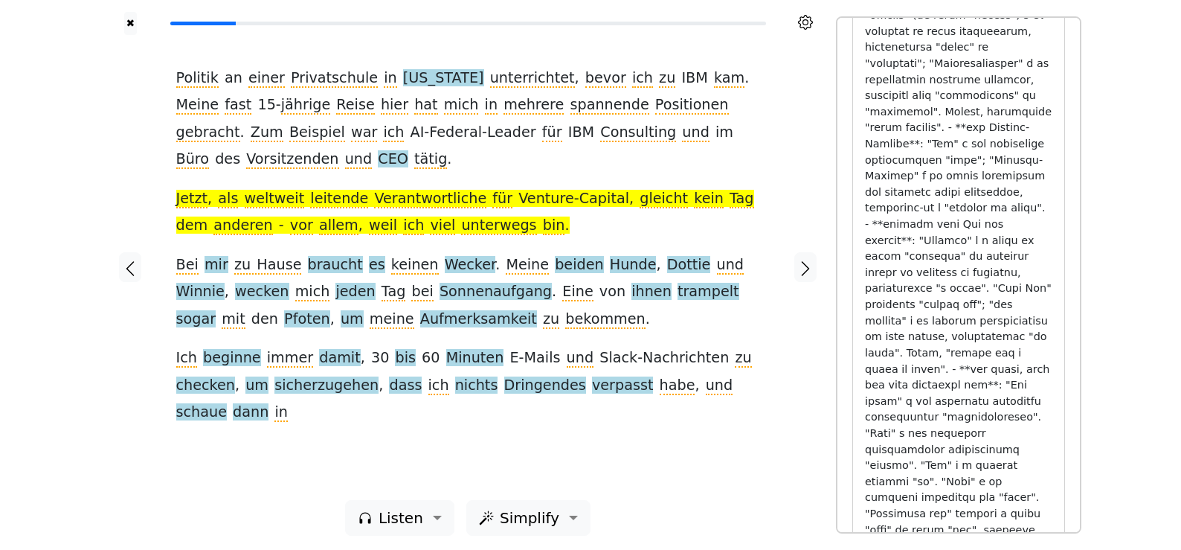
click at [734, 227] on div "Politik an einer Privatschule in [US_STATE] unterrichtet , bevor ich zu IBM kam…" at bounding box center [468, 245] width 584 height 361
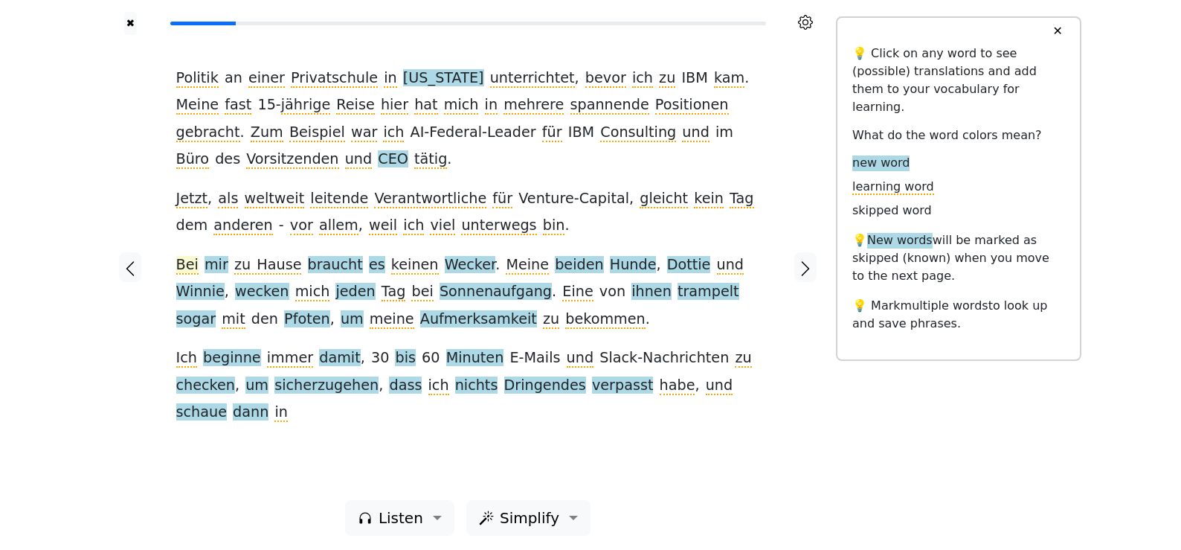
click at [184, 265] on span "Bei" at bounding box center [187, 265] width 22 height 19
click at [212, 266] on span "mir" at bounding box center [217, 265] width 24 height 19
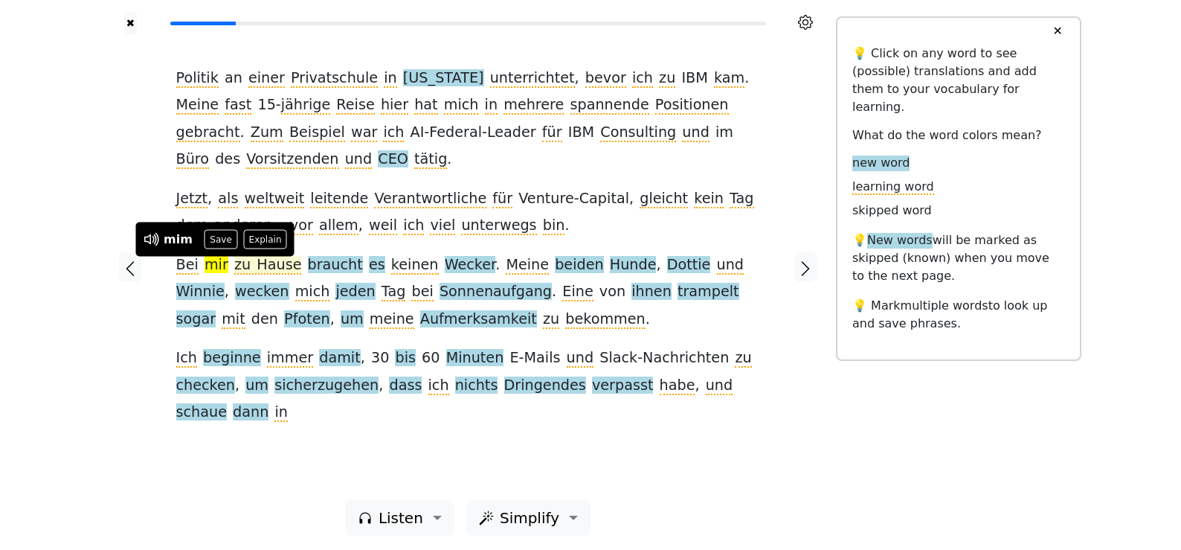
click at [239, 267] on span "zu Hause" at bounding box center [267, 265] width 67 height 19
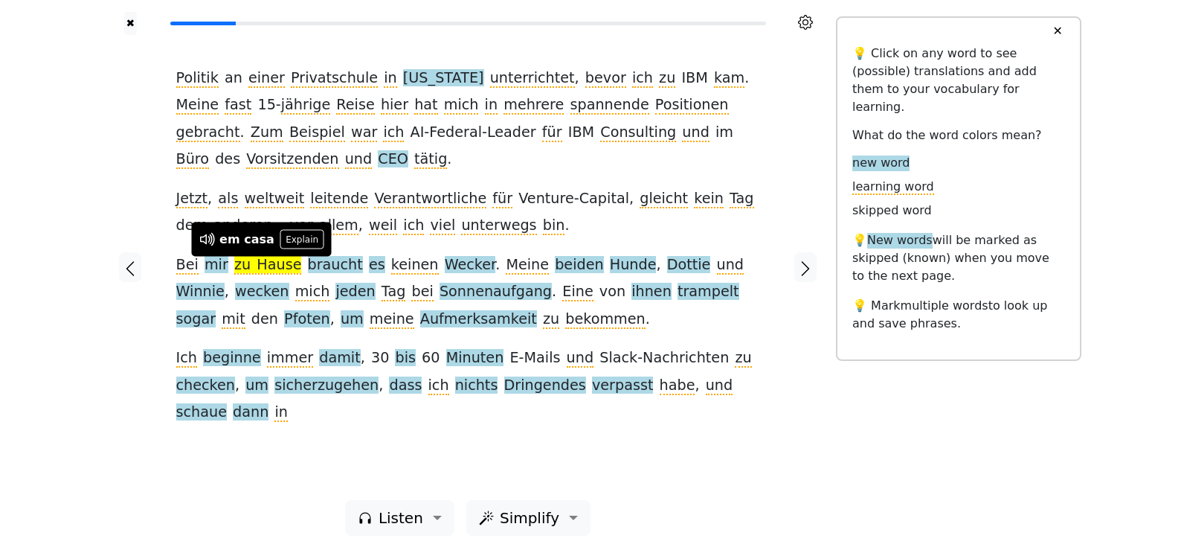
click at [271, 268] on span "zu Hause" at bounding box center [267, 265] width 67 height 19
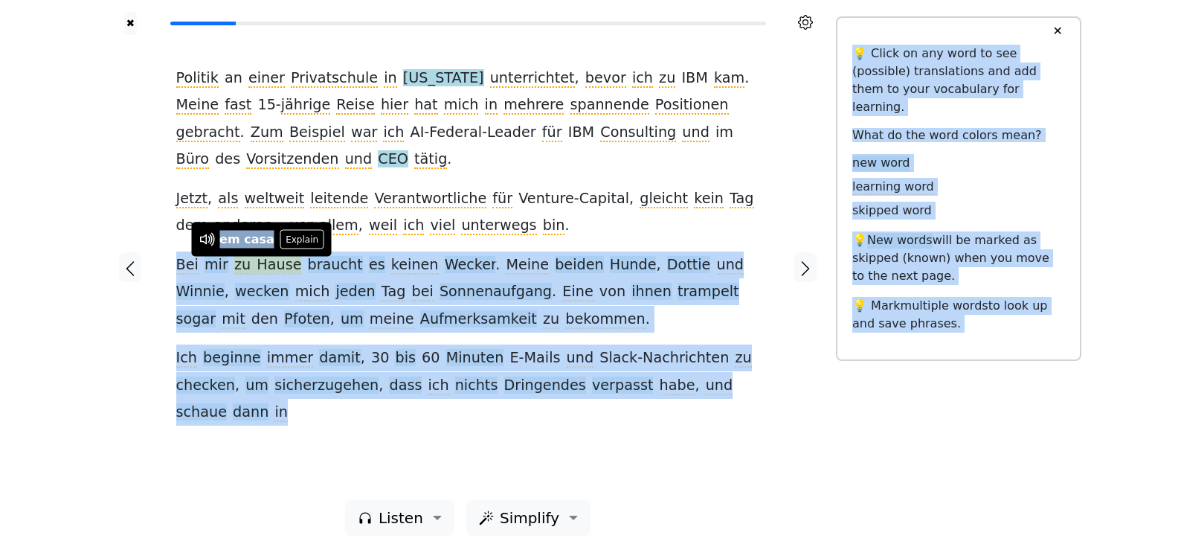
drag, startPoint x: 174, startPoint y: 265, endPoint x: 234, endPoint y: 252, distance: 61.5
click at [234, 252] on div "✖ Politik an einer Privatschule in [US_STATE] unterrichtet , bevor ich zu IBM k…" at bounding box center [590, 276] width 1181 height 553
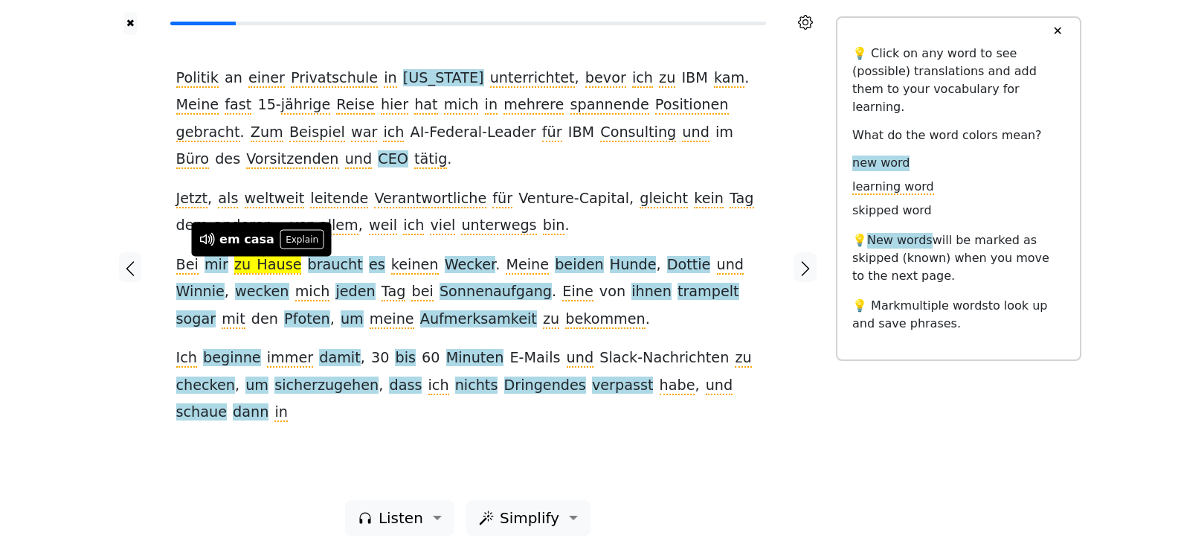
click at [768, 416] on div "Politik an einer Privatschule in [US_STATE] unterrichtet , bevor ich zu IBM kam…" at bounding box center [468, 267] width 614 height 465
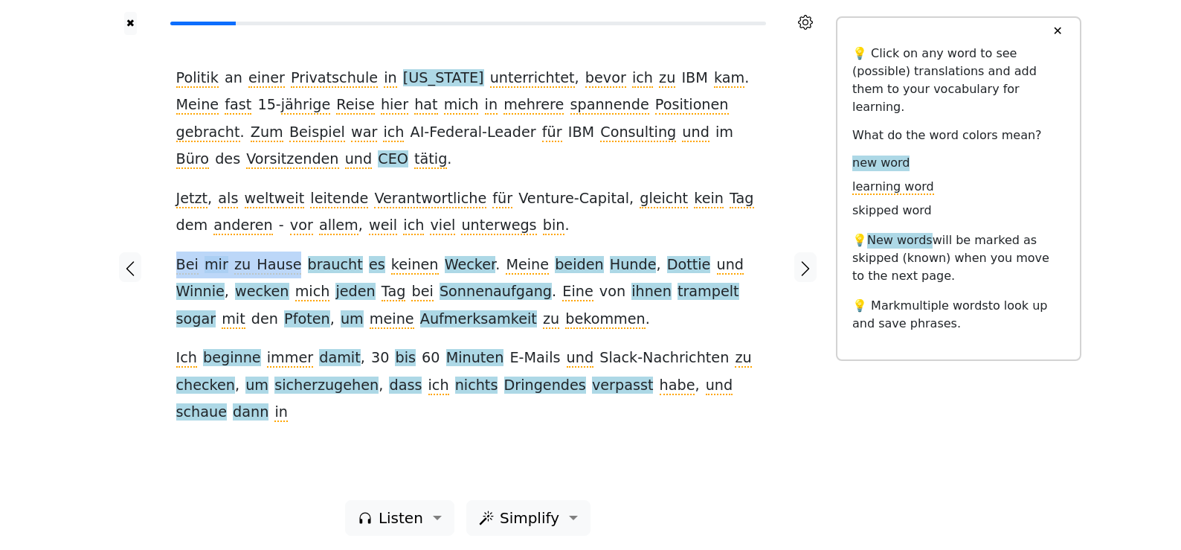
drag, startPoint x: 174, startPoint y: 268, endPoint x: 286, endPoint y: 259, distance: 112.0
click at [286, 259] on div "Politik an einer Privatschule in [US_STATE] unterrichtet , bevor ich zu IBM kam…" at bounding box center [468, 267] width 614 height 465
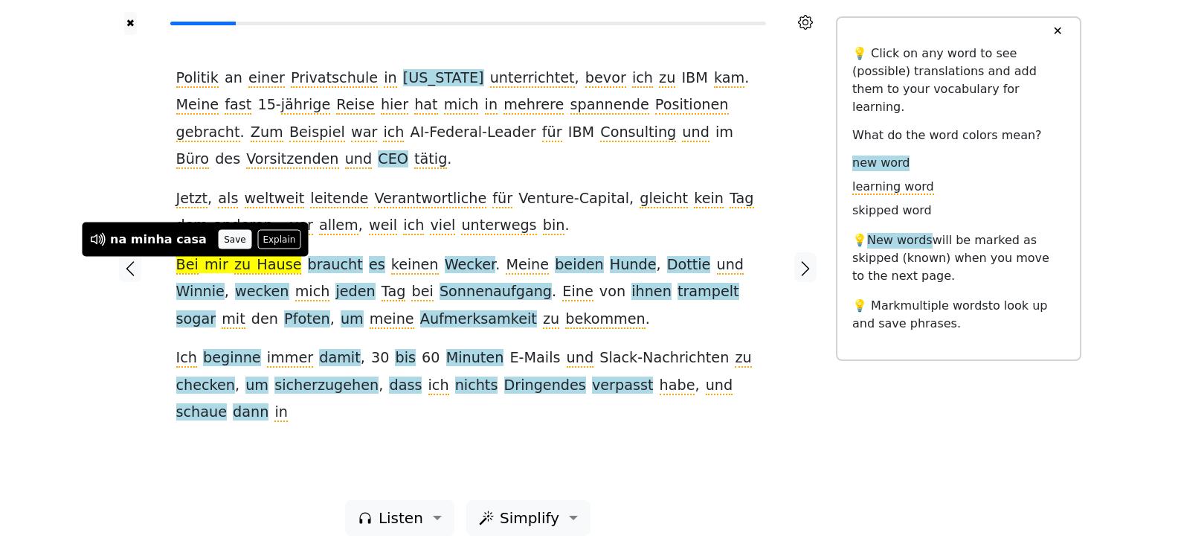
click at [219, 233] on button "Save" at bounding box center [235, 239] width 33 height 19
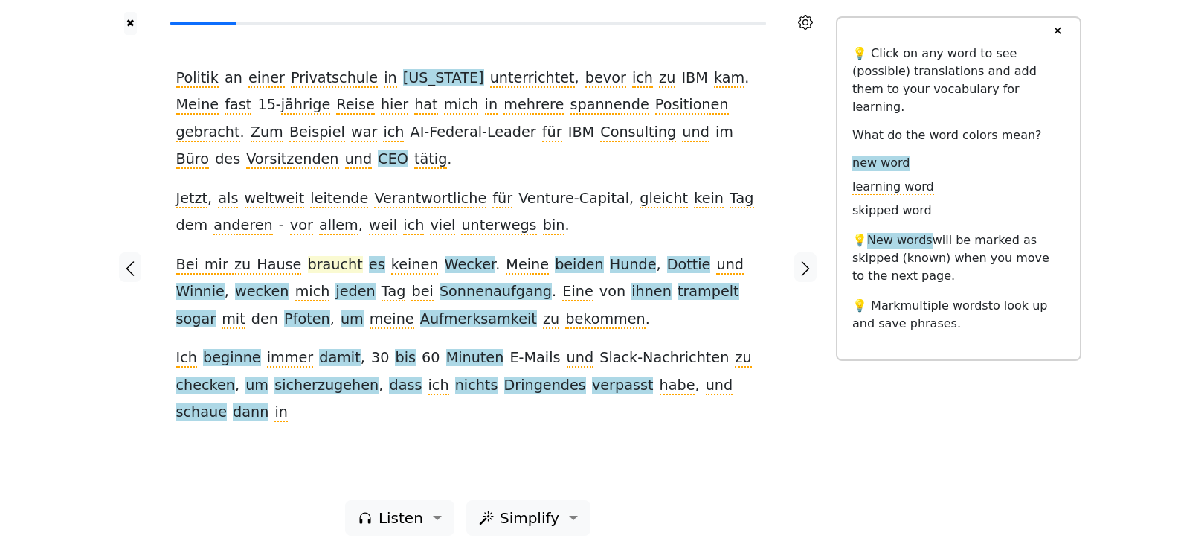
click at [316, 263] on span "braucht" at bounding box center [335, 265] width 55 height 19
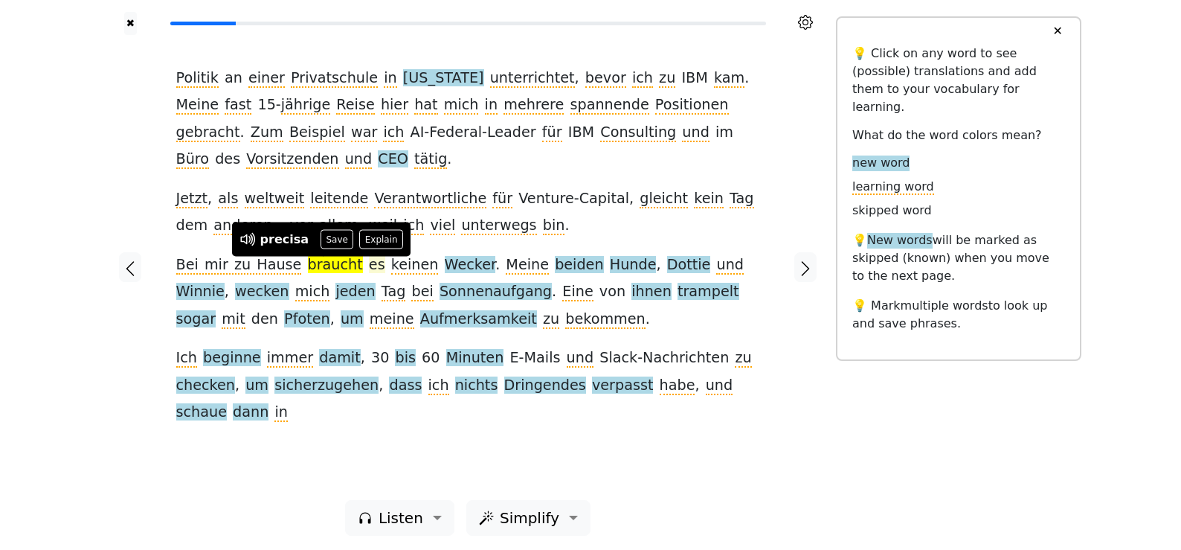
click at [369, 264] on span "es" at bounding box center [377, 265] width 16 height 19
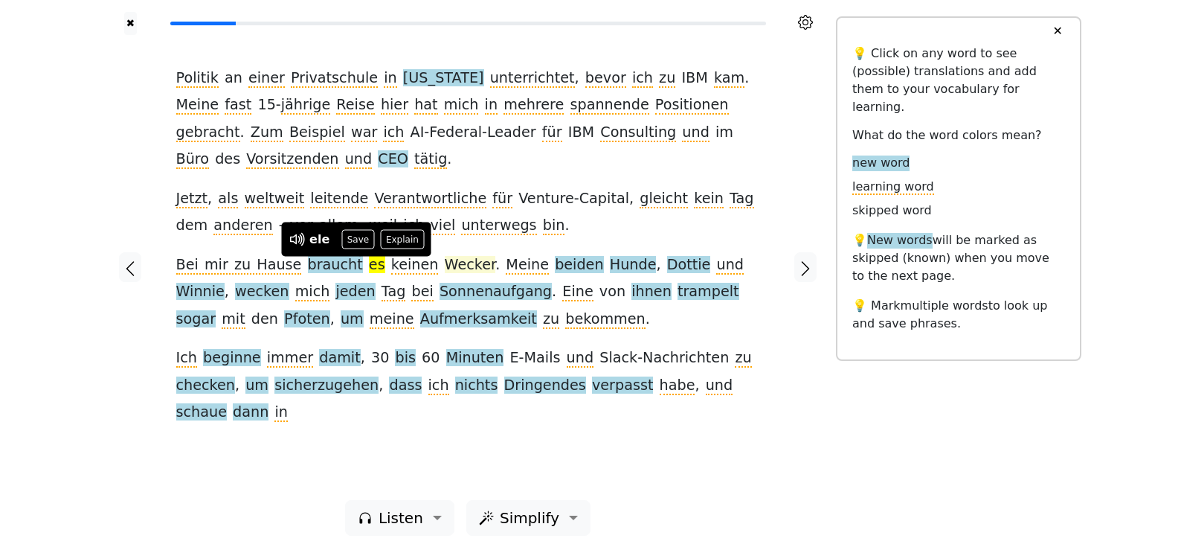
click at [445, 265] on span "Wecker" at bounding box center [470, 265] width 51 height 19
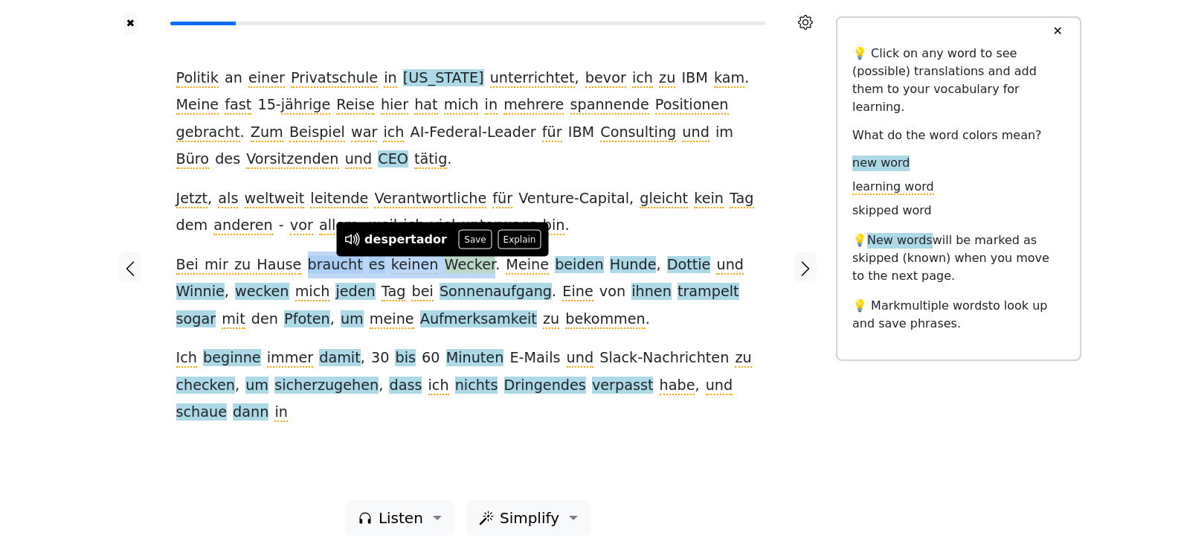
drag, startPoint x: 292, startPoint y: 265, endPoint x: 459, endPoint y: 263, distance: 167.3
click at [459, 263] on div "Politik an einer Privatschule in [US_STATE] unterrichtet , bevor ich zu IBM kam…" at bounding box center [468, 245] width 584 height 361
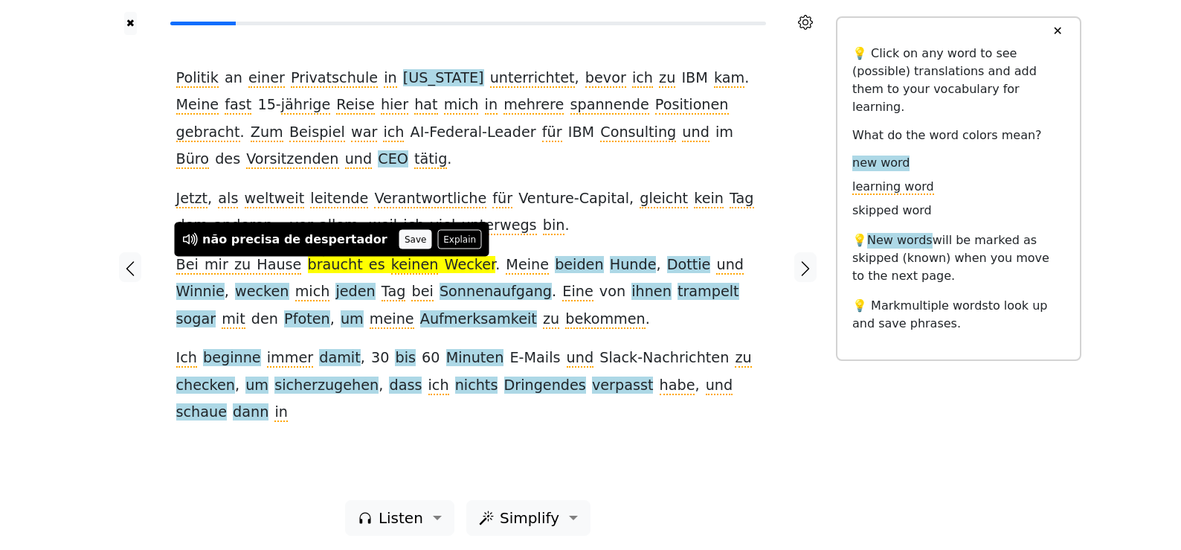
click at [399, 239] on button "Save" at bounding box center [415, 239] width 33 height 19
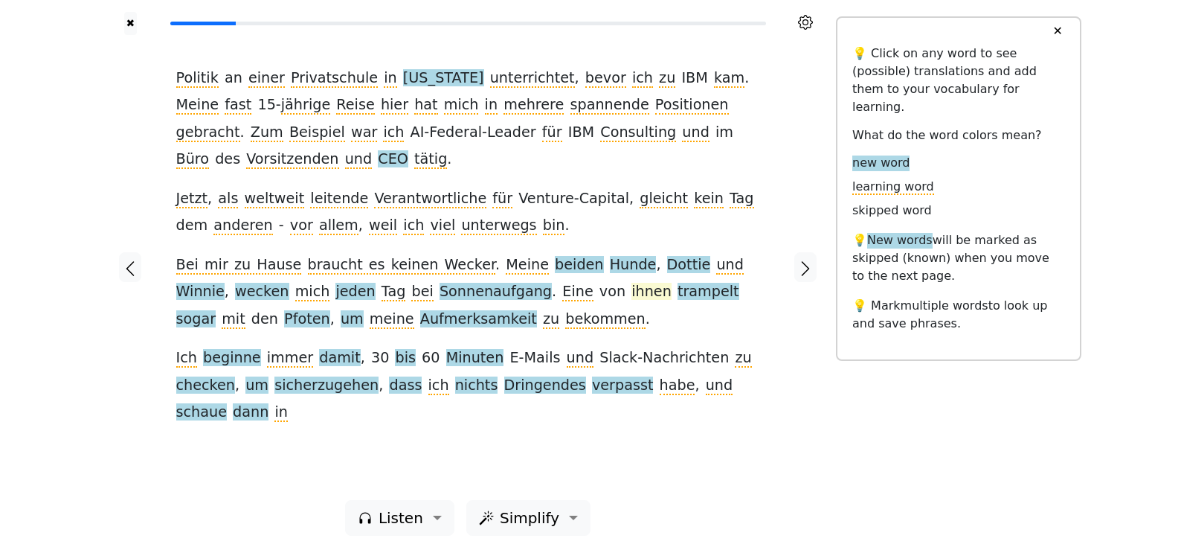
click at [555, 260] on span "beiden" at bounding box center [579, 265] width 48 height 19
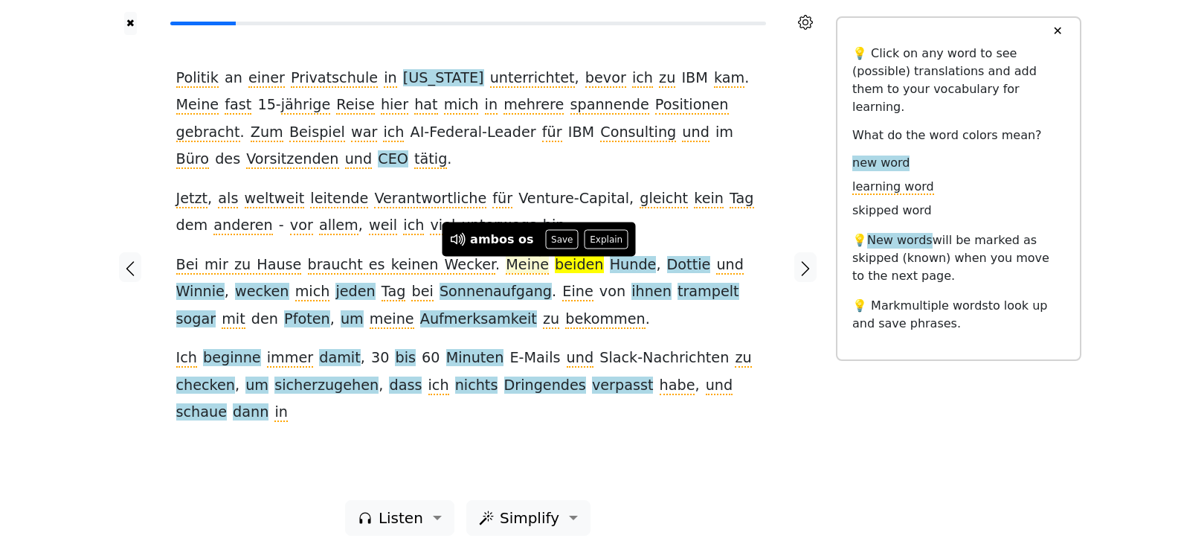
click at [506, 267] on span "Meine" at bounding box center [527, 265] width 43 height 19
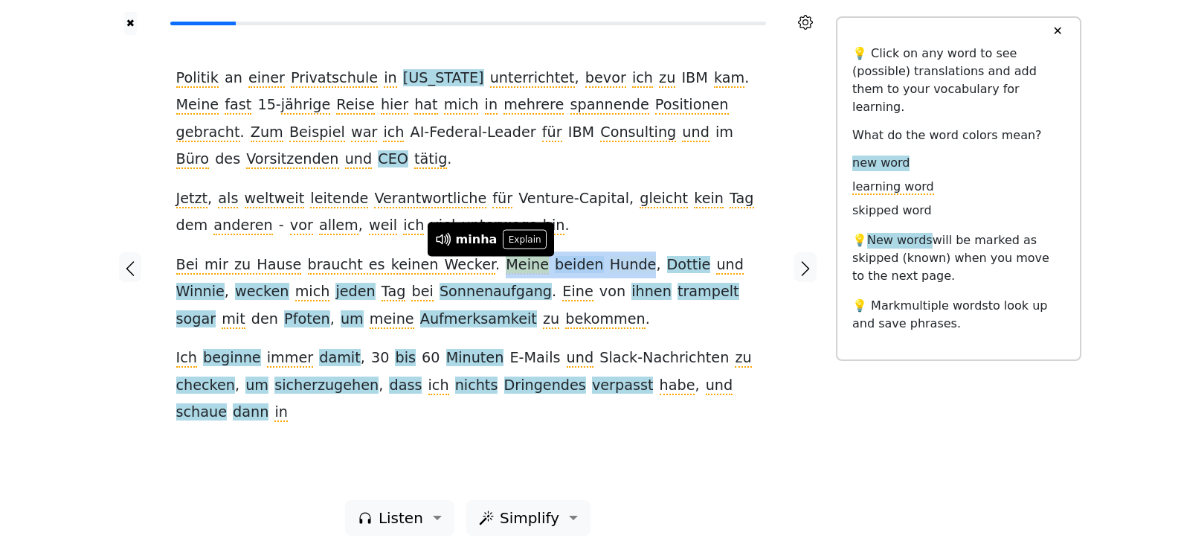
drag, startPoint x: 467, startPoint y: 270, endPoint x: 599, endPoint y: 259, distance: 132.1
click at [599, 259] on div "Politik an einer Privatschule in [US_STATE] unterrichtet , bevor ich zu IBM kam…" at bounding box center [468, 245] width 584 height 361
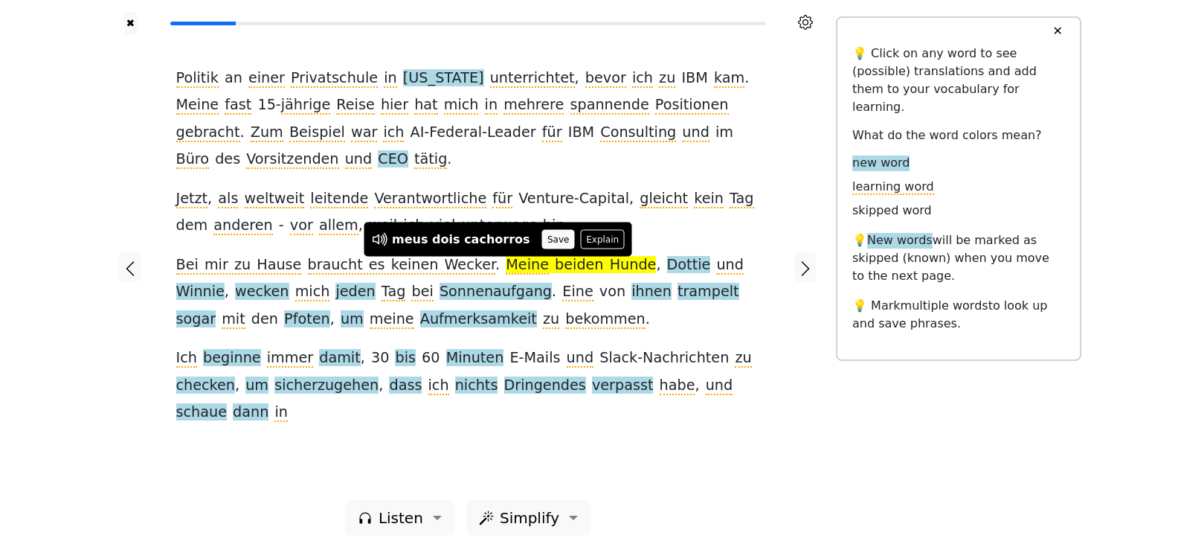
click at [542, 239] on button "Save" at bounding box center [558, 239] width 33 height 19
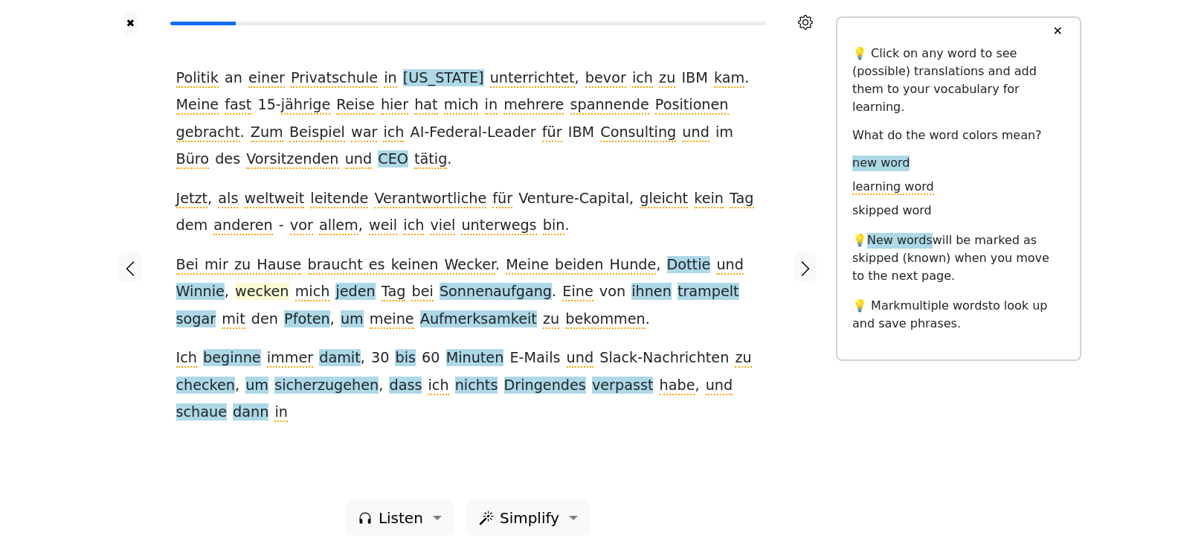
click at [235, 292] on span "wecken" at bounding box center [262, 292] width 54 height 19
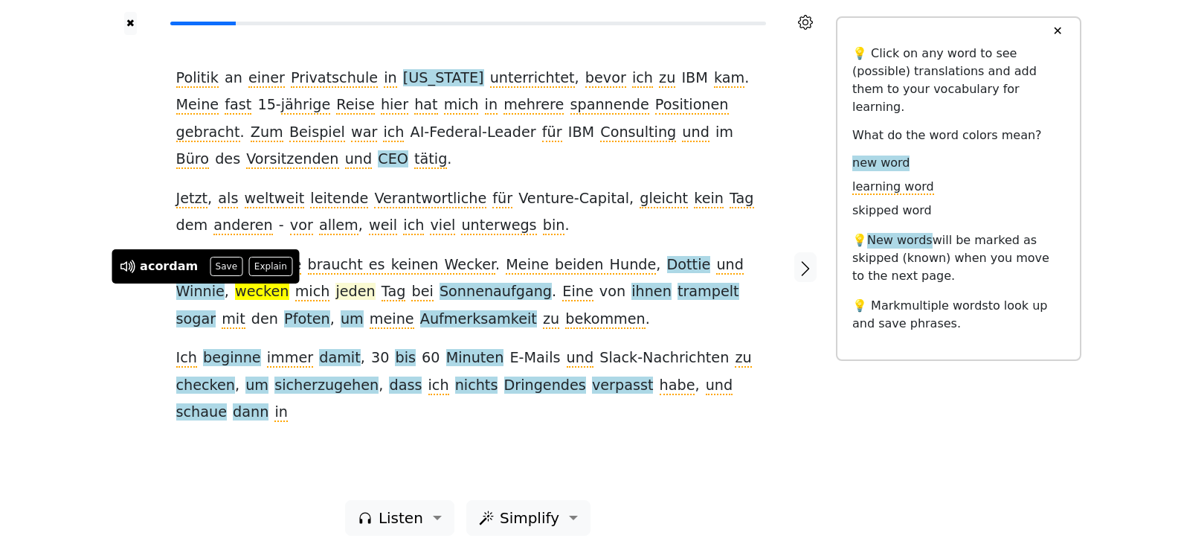
click at [335, 296] on span "jeden" at bounding box center [354, 292] width 39 height 19
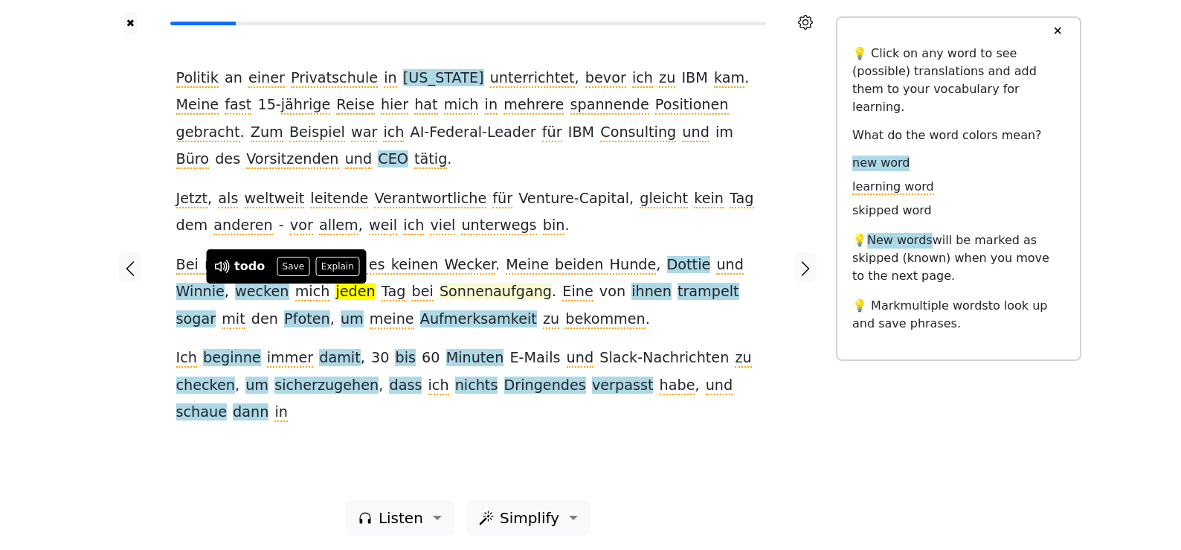
click at [440, 295] on span "Sonnenaufgang" at bounding box center [496, 292] width 112 height 19
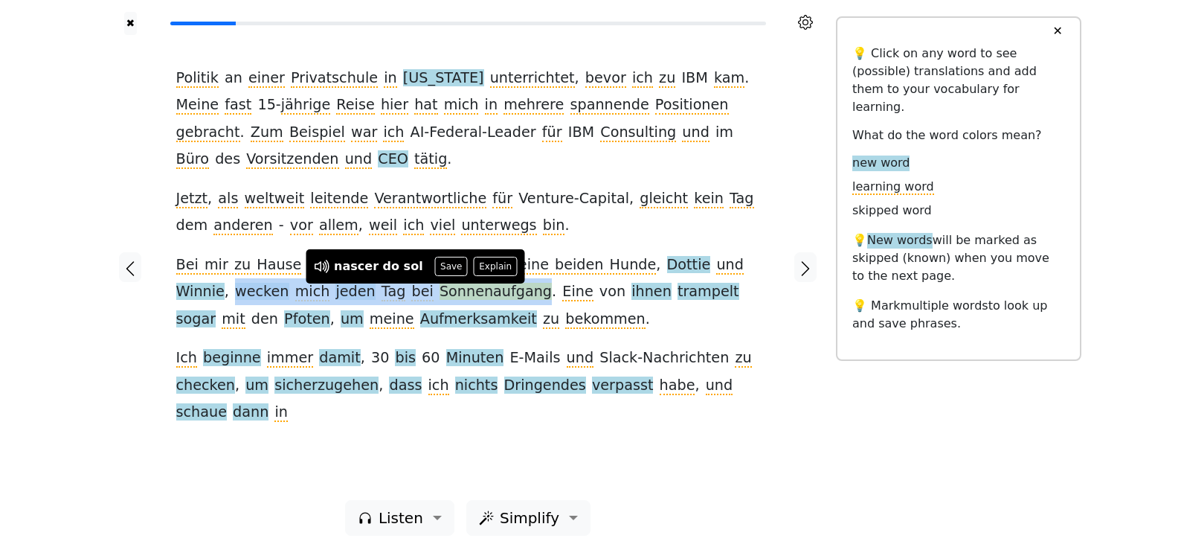
drag, startPoint x: 175, startPoint y: 296, endPoint x: 454, endPoint y: 294, distance: 278.9
click at [454, 294] on div "Politik an einer Privatschule in [US_STATE] unterrichtet , bevor ich zu IBM kam…" at bounding box center [468, 267] width 614 height 465
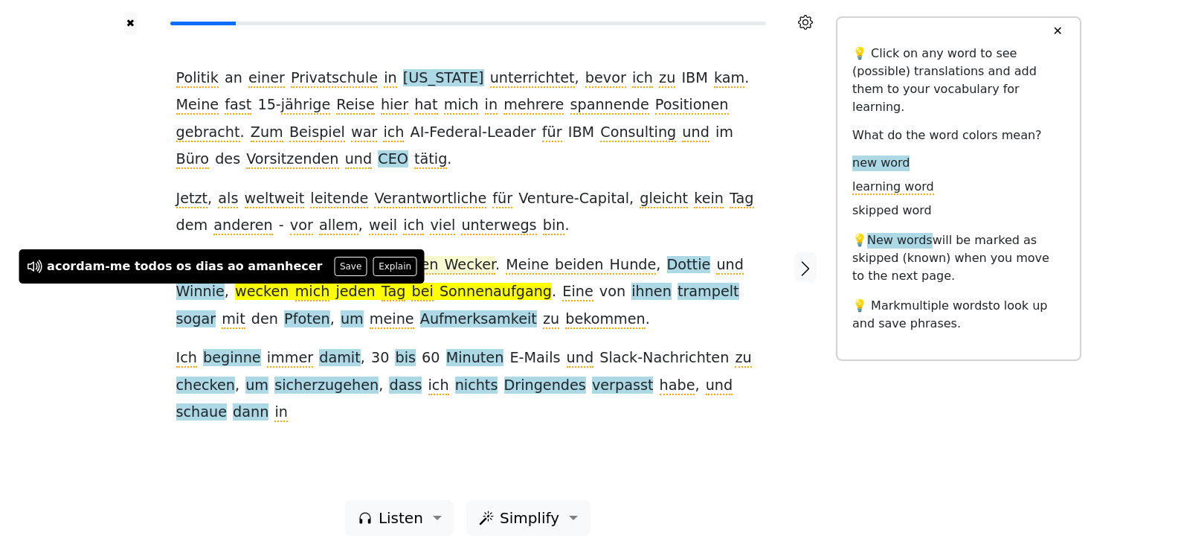
click at [335, 264] on button "Save" at bounding box center [351, 266] width 33 height 19
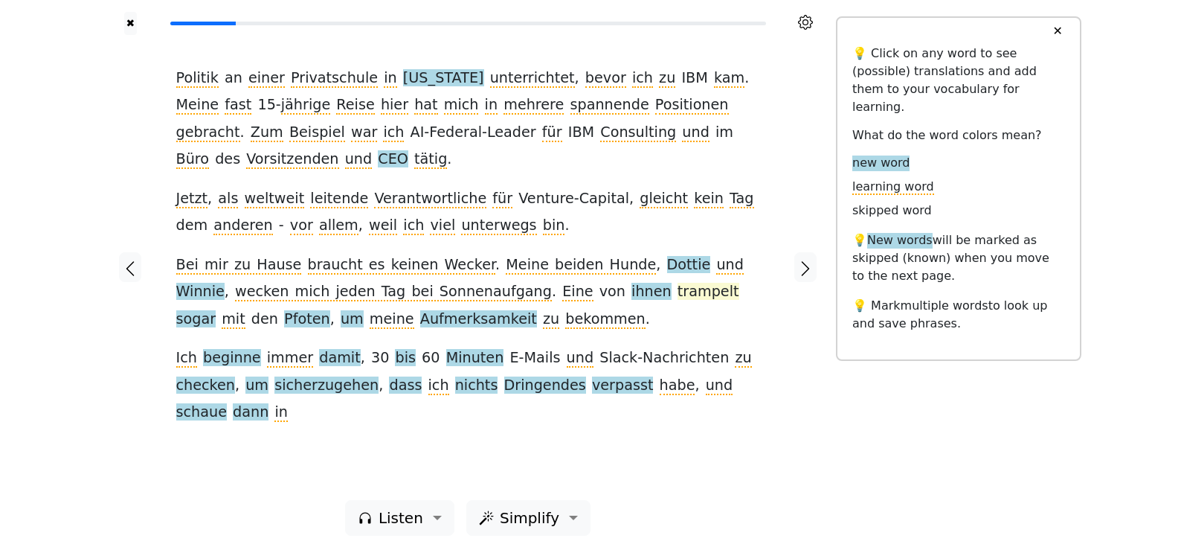
click at [677, 290] on span "trampelt" at bounding box center [708, 292] width 62 height 19
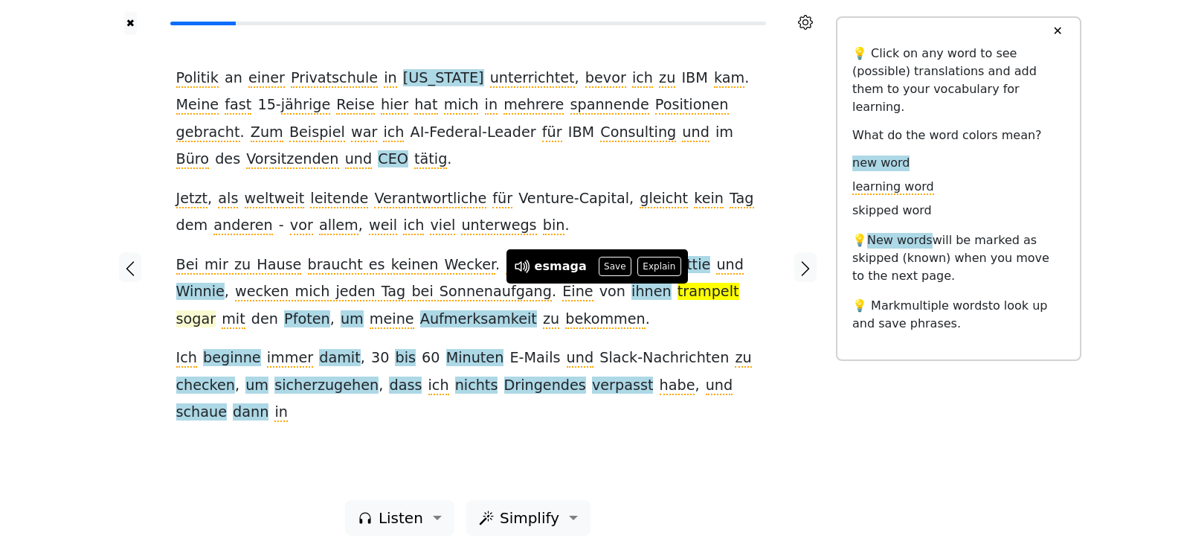
click at [216, 310] on span "sogar" at bounding box center [196, 319] width 40 height 19
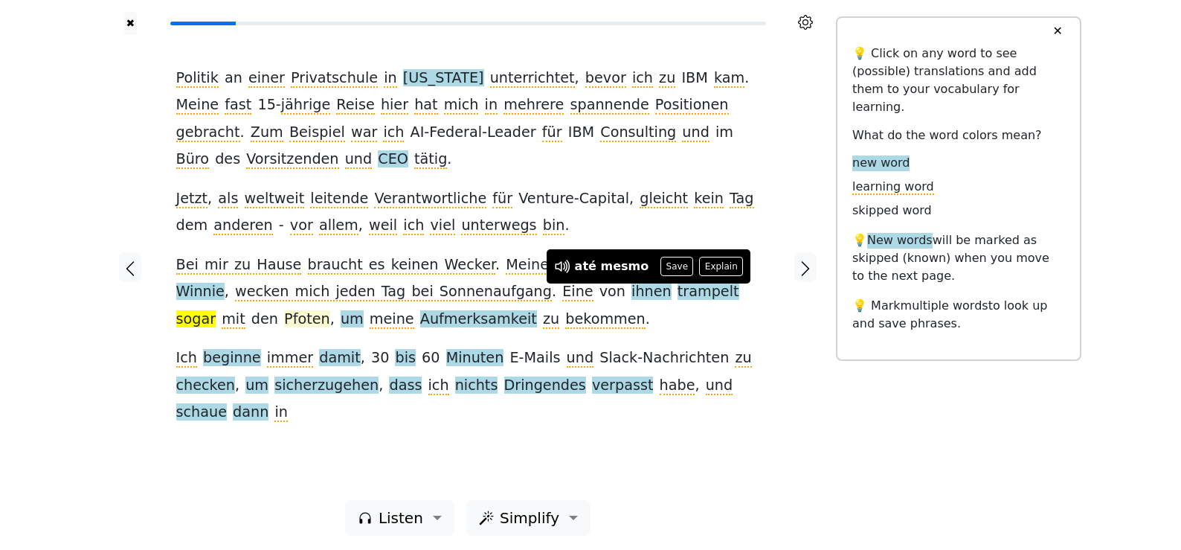
click at [284, 324] on span "Pfoten" at bounding box center [307, 319] width 46 height 19
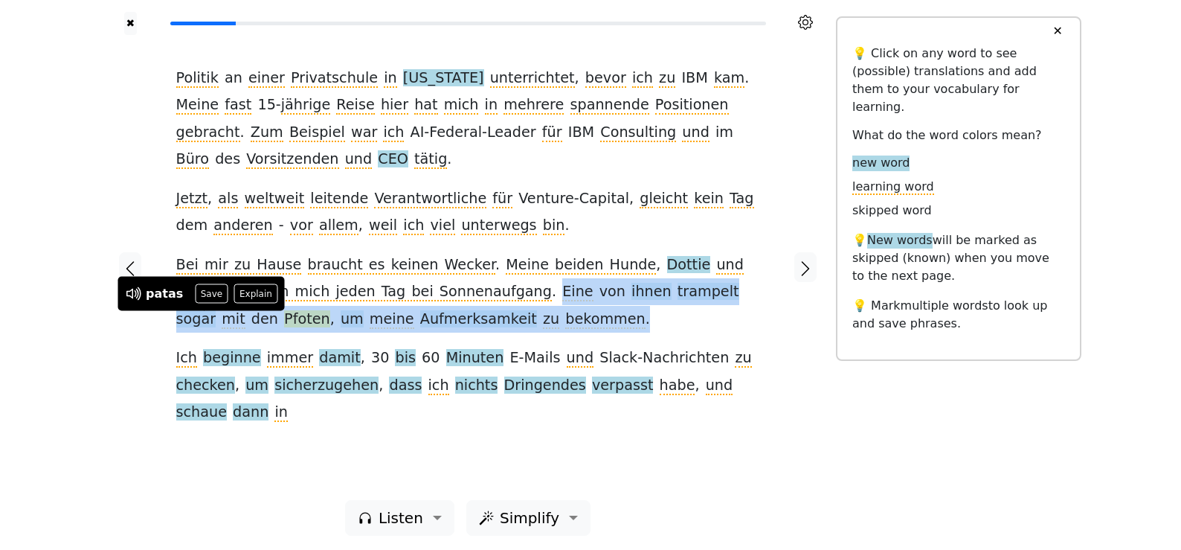
drag, startPoint x: 466, startPoint y: 296, endPoint x: 505, endPoint y: 323, distance: 47.6
click at [505, 323] on div "Politik an einer Privatschule in [US_STATE] unterrichtet , bevor ich zu IBM kam…" at bounding box center [468, 245] width 584 height 361
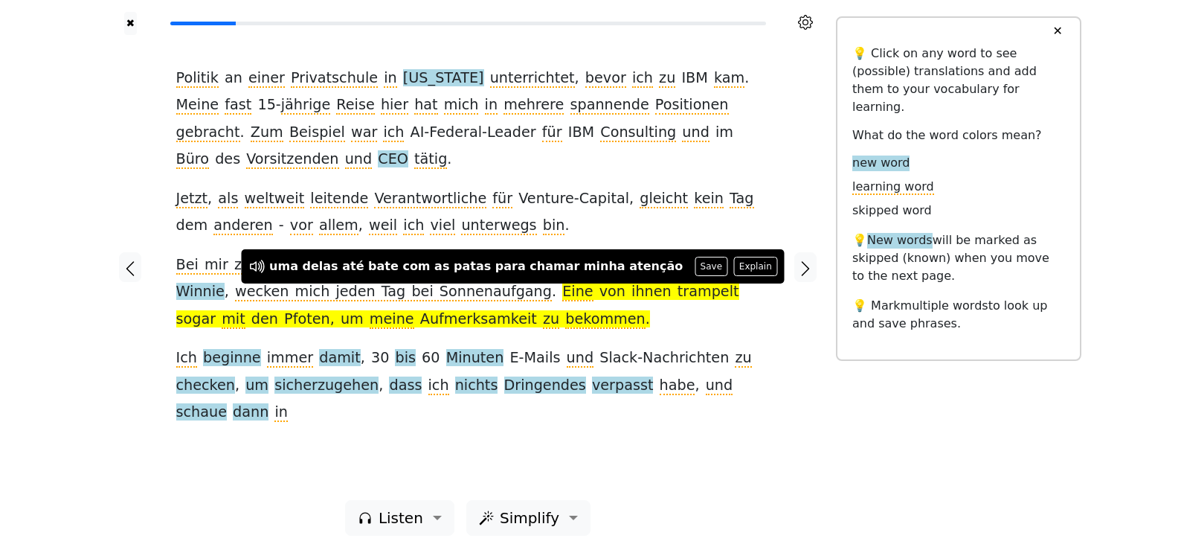
click at [544, 321] on div "Politik an einer Privatschule in [US_STATE] unterrichtet , bevor ich zu IBM kam…" at bounding box center [468, 245] width 584 height 361
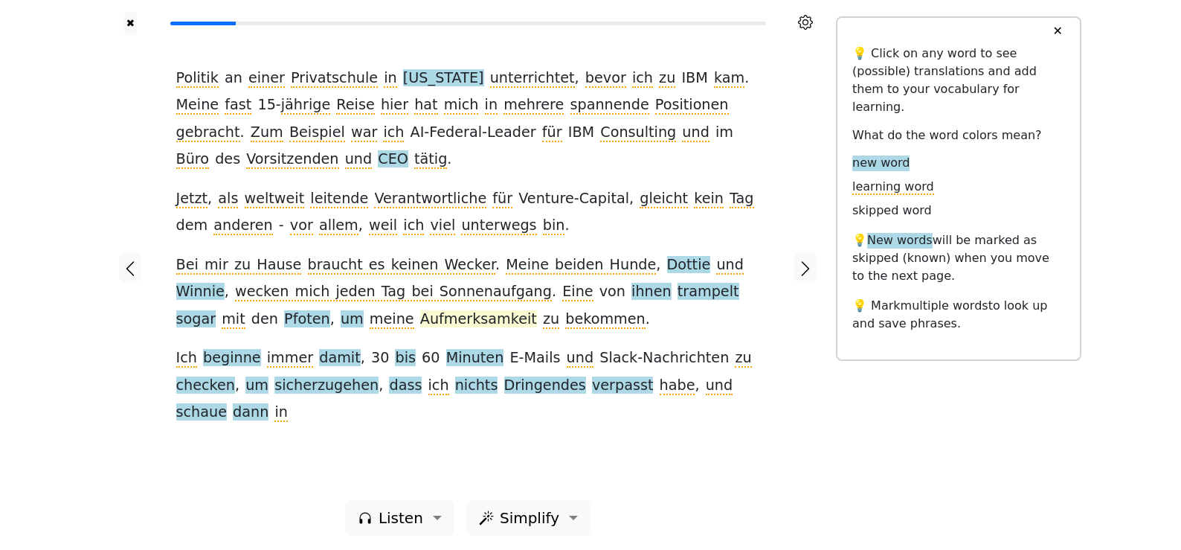
click at [420, 321] on span "Aufmerksamkeit" at bounding box center [478, 319] width 117 height 19
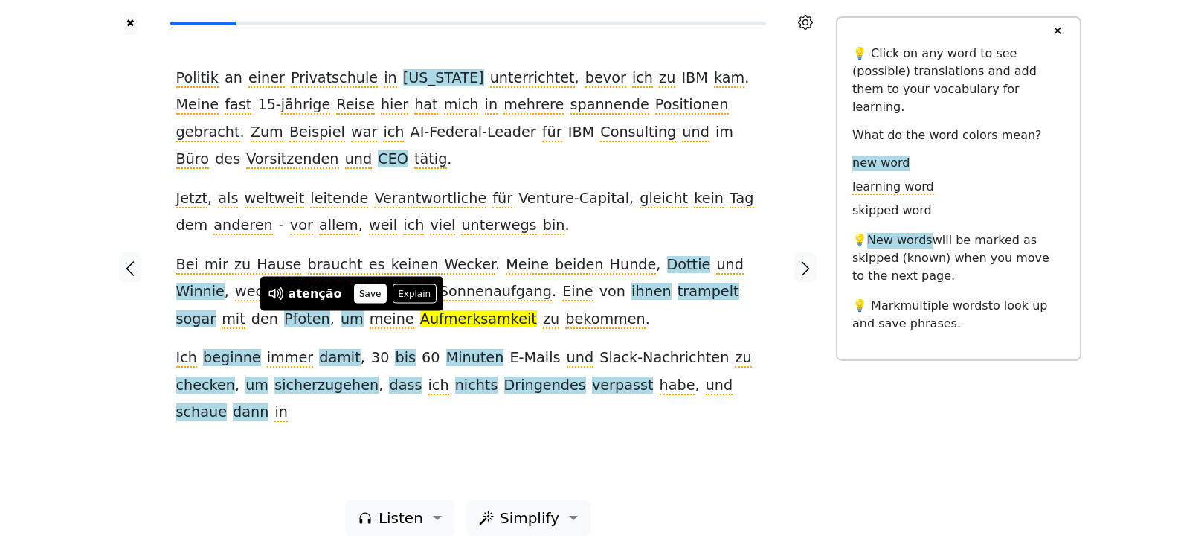
click at [365, 292] on button "Save" at bounding box center [370, 293] width 33 height 19
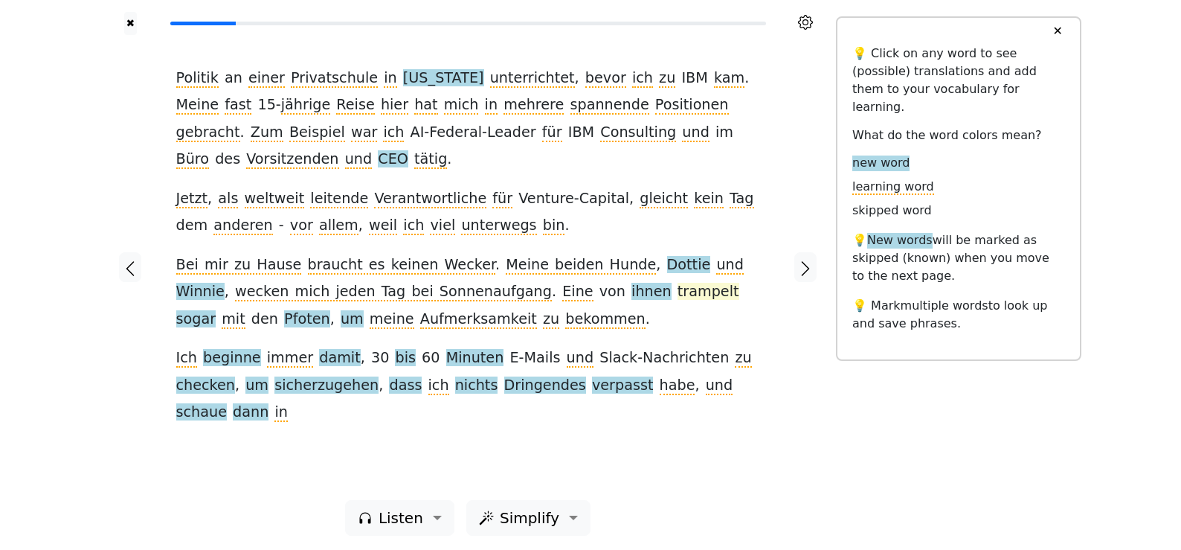
click at [677, 295] on span "trampelt" at bounding box center [708, 292] width 62 height 19
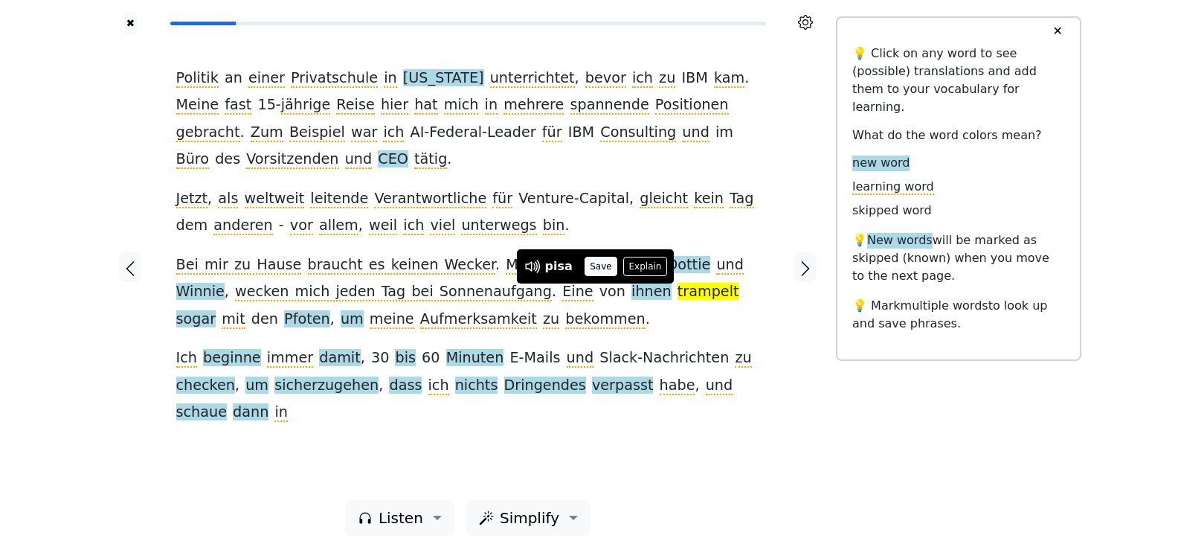
click at [602, 261] on button "Save" at bounding box center [601, 266] width 33 height 19
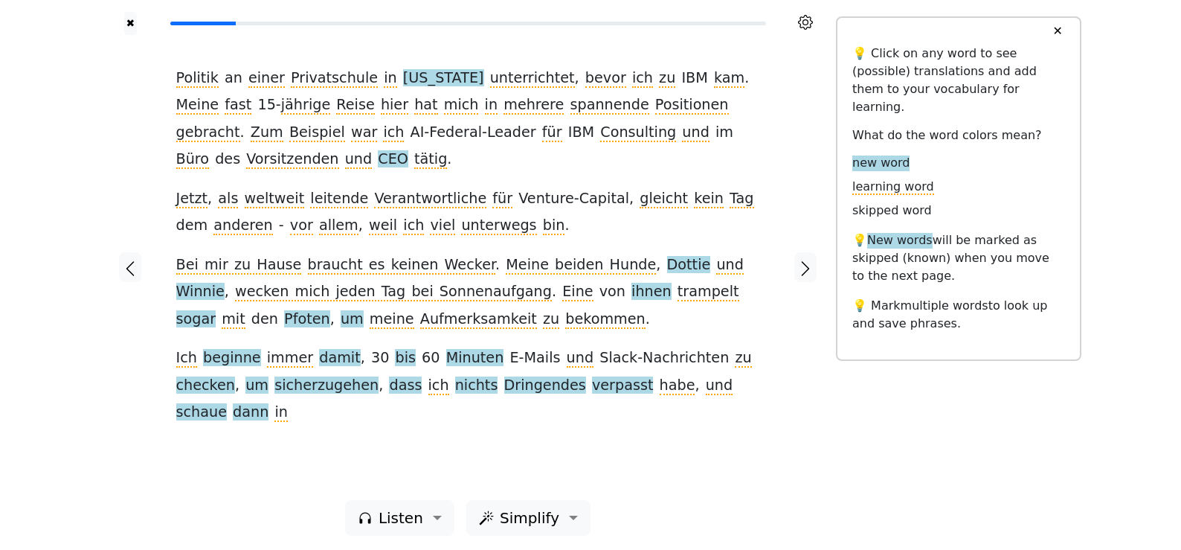
click at [631, 290] on span "ihnen" at bounding box center [651, 292] width 40 height 19
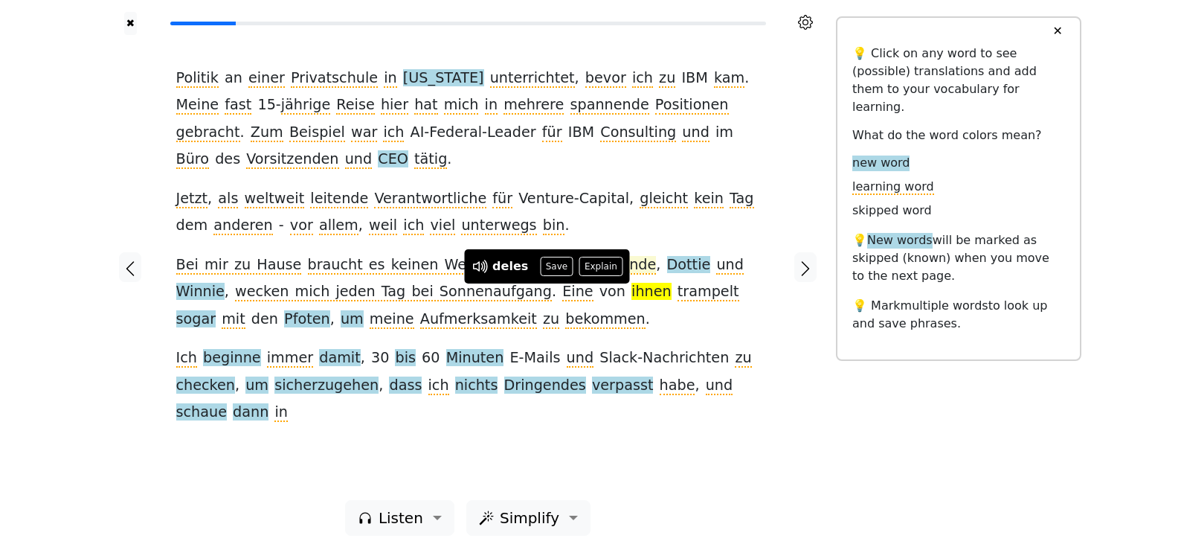
click at [547, 263] on button "Save" at bounding box center [556, 266] width 33 height 19
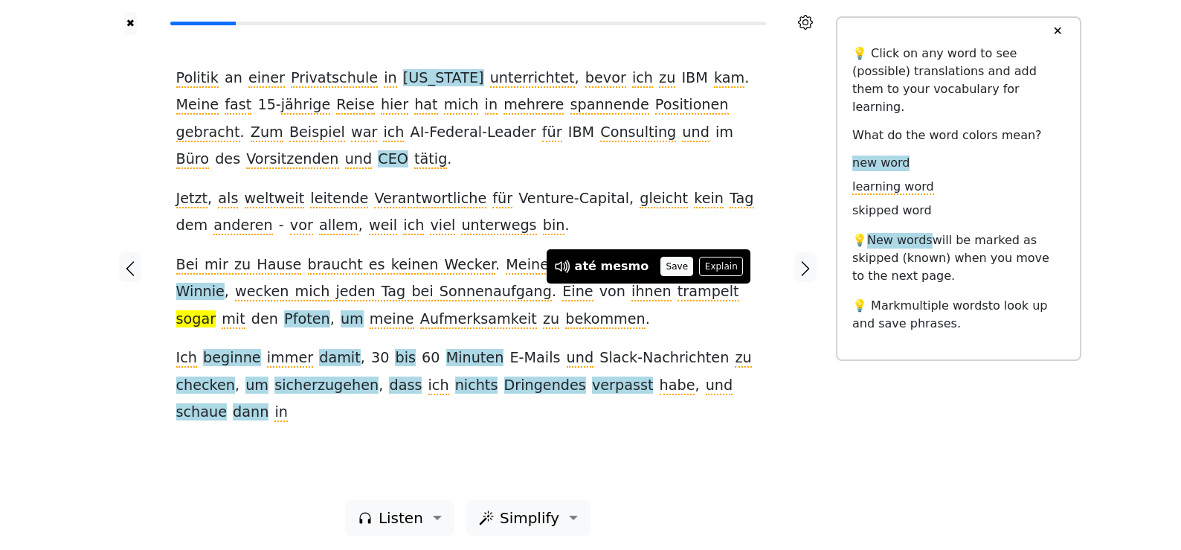
click at [660, 257] on button "Save" at bounding box center [676, 266] width 33 height 19
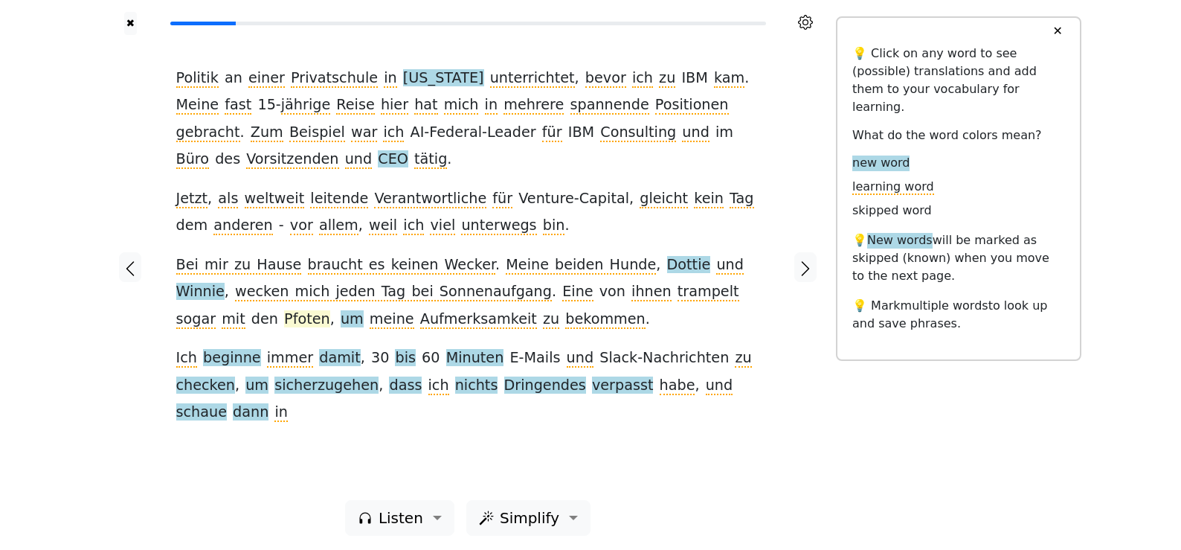
click at [284, 315] on span "Pfoten" at bounding box center [307, 319] width 46 height 19
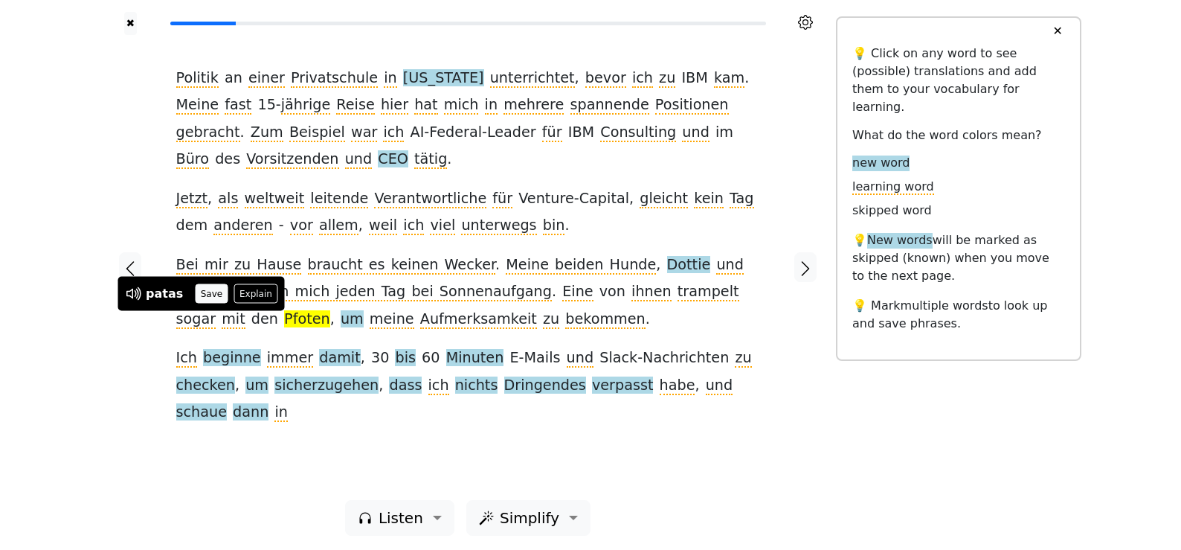
click at [208, 295] on button "Save" at bounding box center [211, 293] width 33 height 19
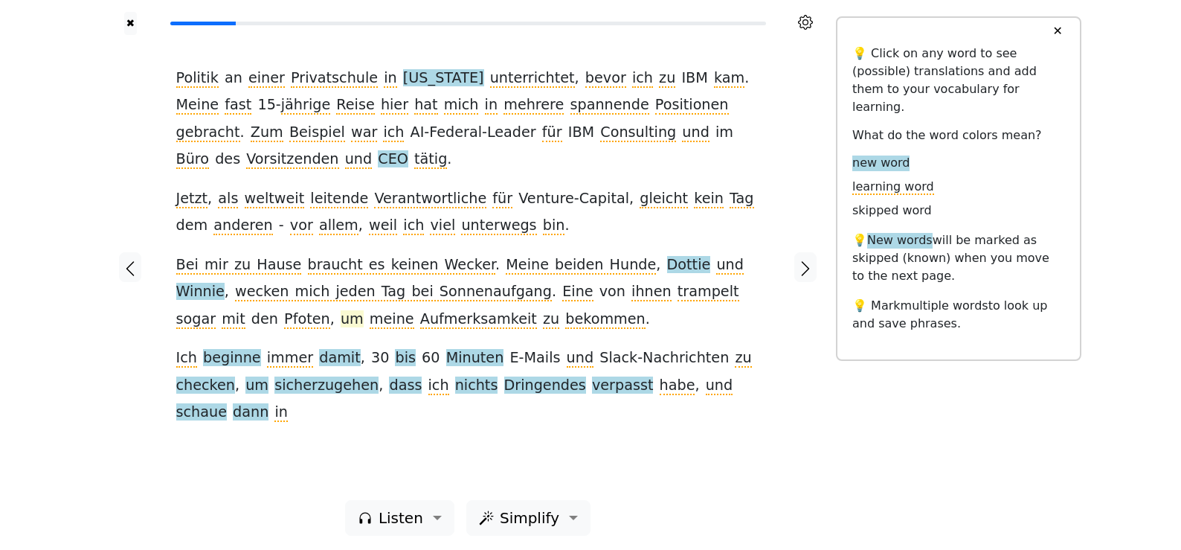
click at [341, 314] on span "um" at bounding box center [352, 319] width 23 height 19
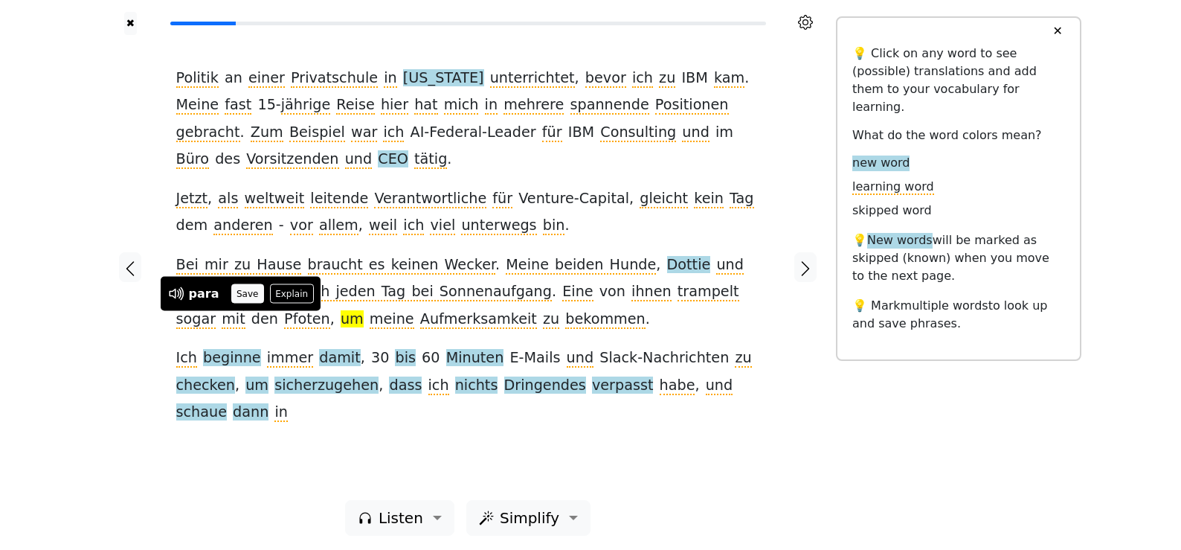
click at [248, 289] on button "Save" at bounding box center [247, 293] width 33 height 19
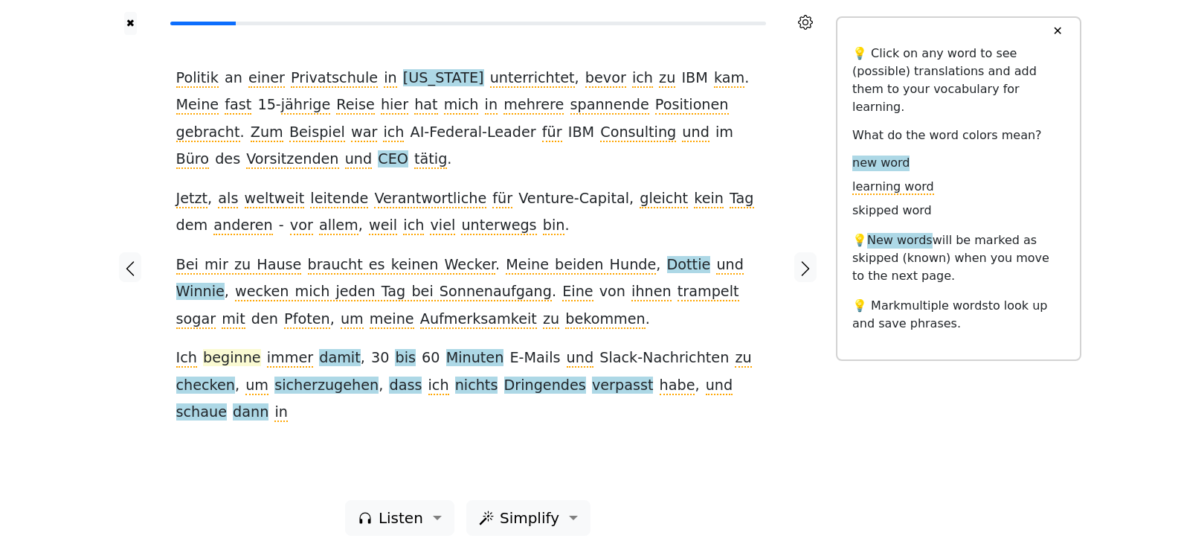
click at [231, 364] on span "beginne" at bounding box center [232, 358] width 58 height 19
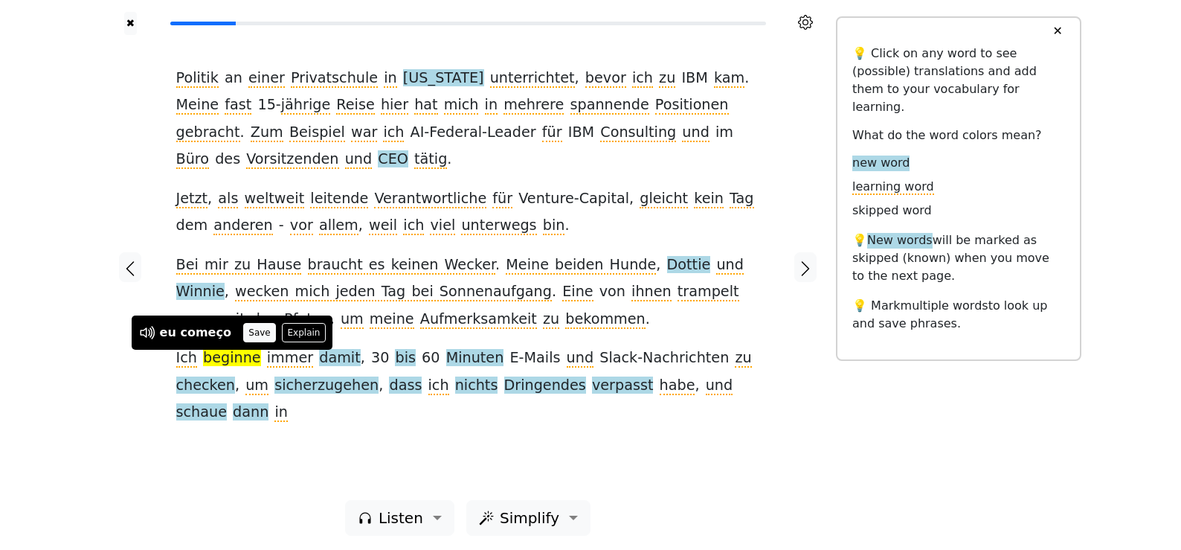
click at [244, 338] on button "Save" at bounding box center [259, 332] width 33 height 19
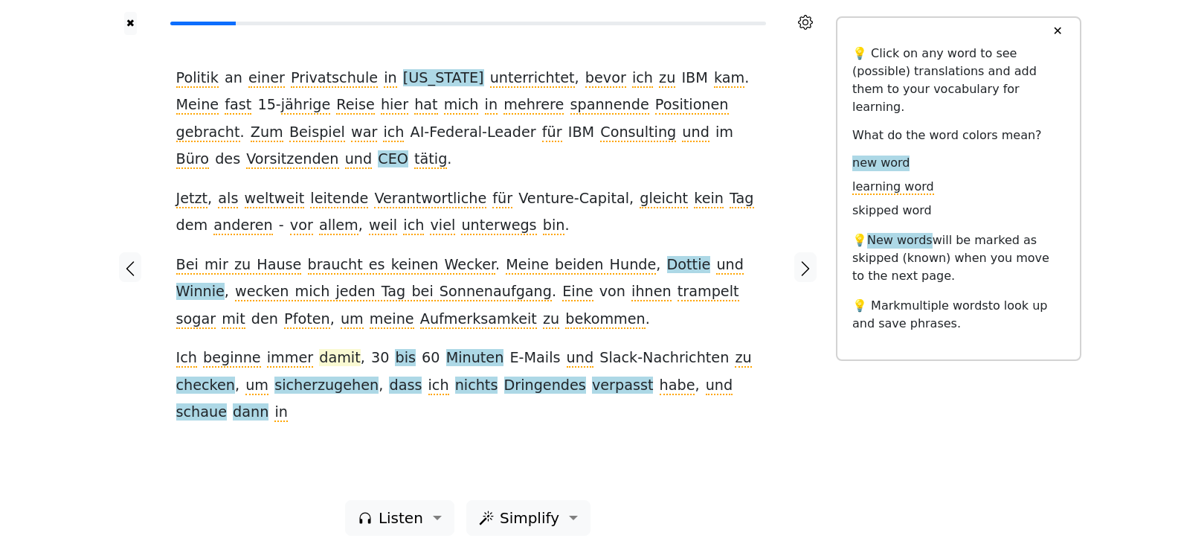
click at [319, 359] on span "damit" at bounding box center [339, 358] width 41 height 19
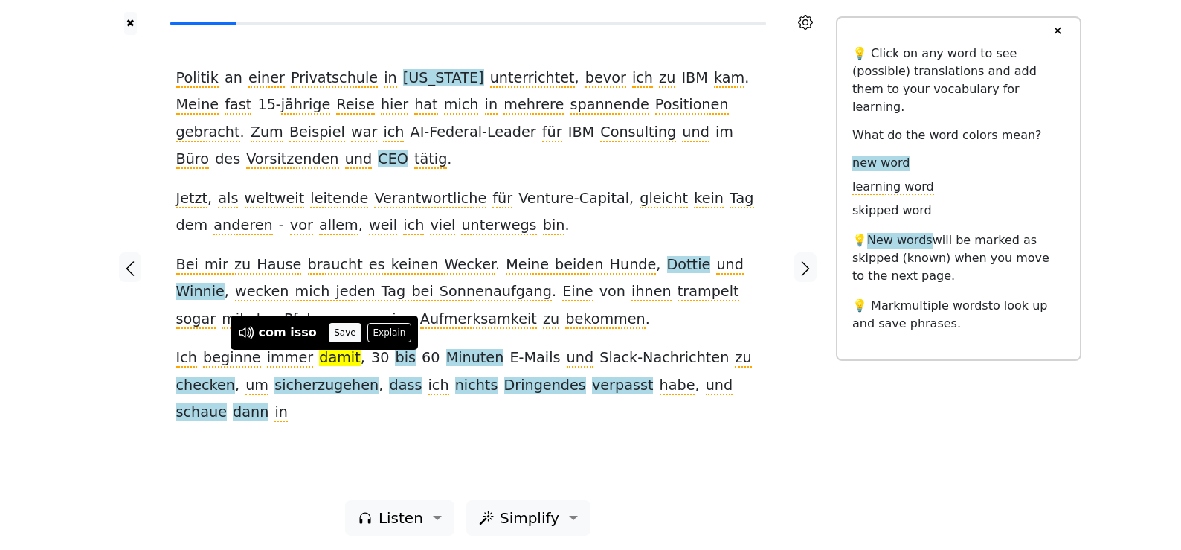
click at [332, 338] on button "Save" at bounding box center [345, 332] width 33 height 19
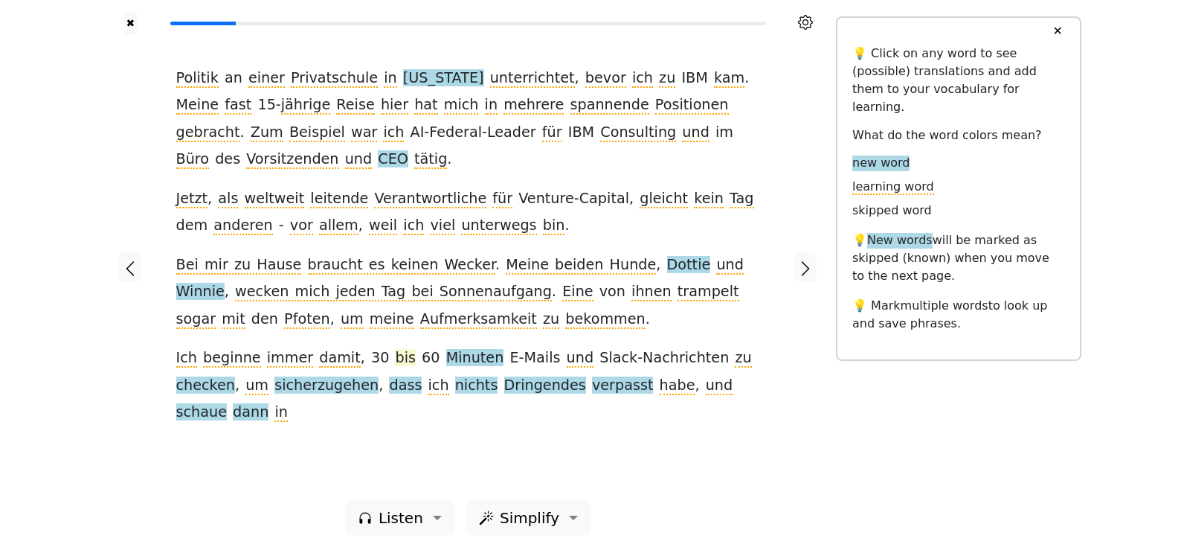
click at [395, 358] on span "bis" at bounding box center [405, 358] width 21 height 19
click at [384, 332] on button "Save" at bounding box center [383, 332] width 33 height 19
click at [446, 358] on span "Minuten" at bounding box center [475, 358] width 58 height 19
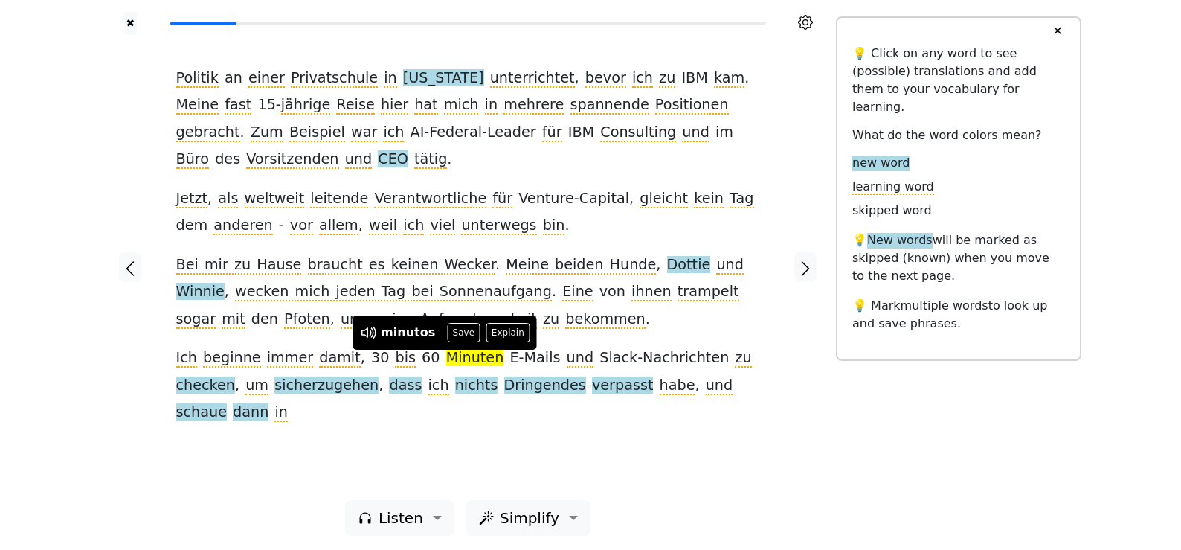
click at [449, 333] on button "Save" at bounding box center [463, 332] width 33 height 19
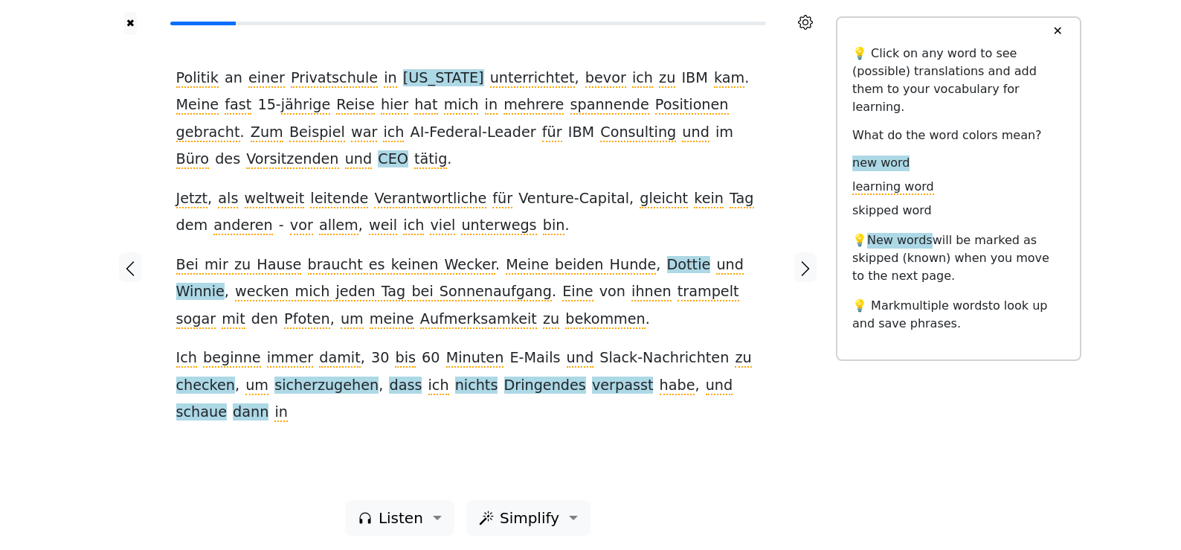
click at [623, 357] on span "Slack-Nachrichten" at bounding box center [663, 358] width 129 height 19
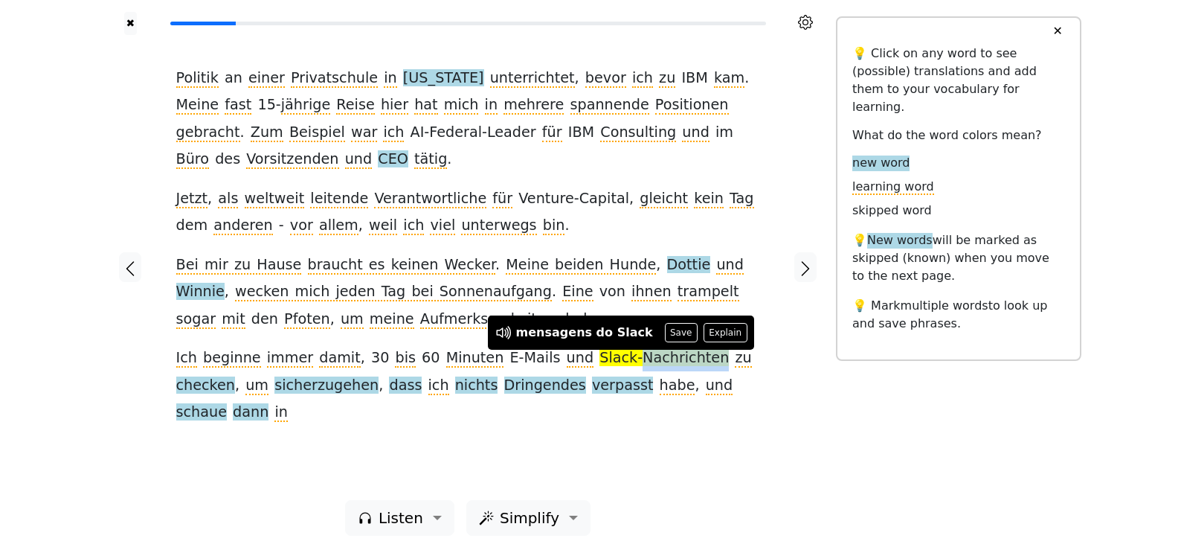
drag, startPoint x: 593, startPoint y: 360, endPoint x: 665, endPoint y: 351, distance: 72.7
click at [665, 351] on span "Slack-Nachrichten" at bounding box center [663, 358] width 129 height 19
click at [235, 376] on span "checken" at bounding box center [205, 385] width 59 height 19
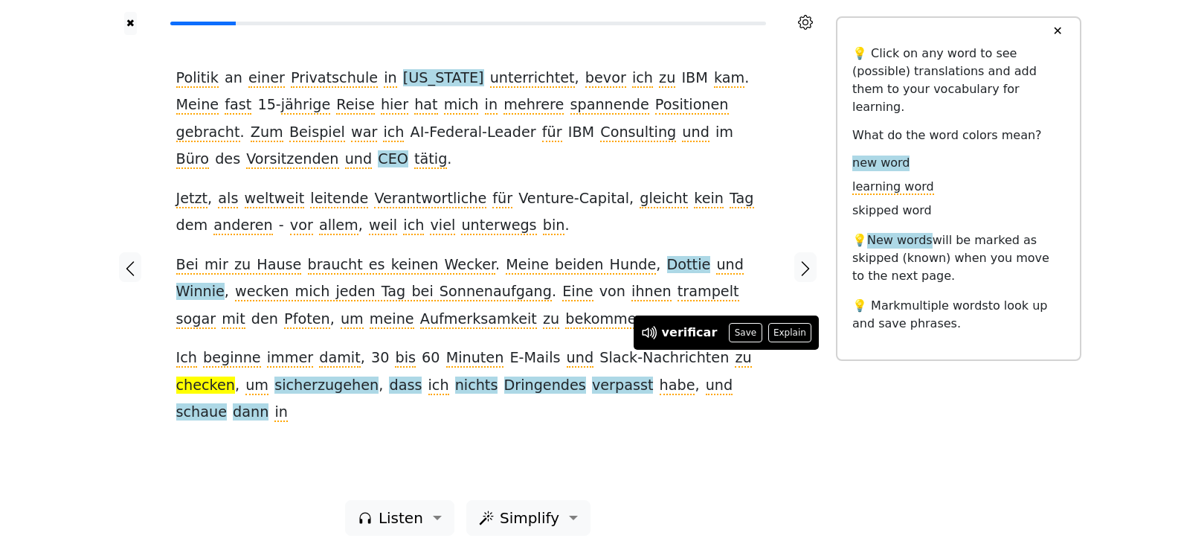
click at [738, 333] on button "Save" at bounding box center [745, 332] width 33 height 19
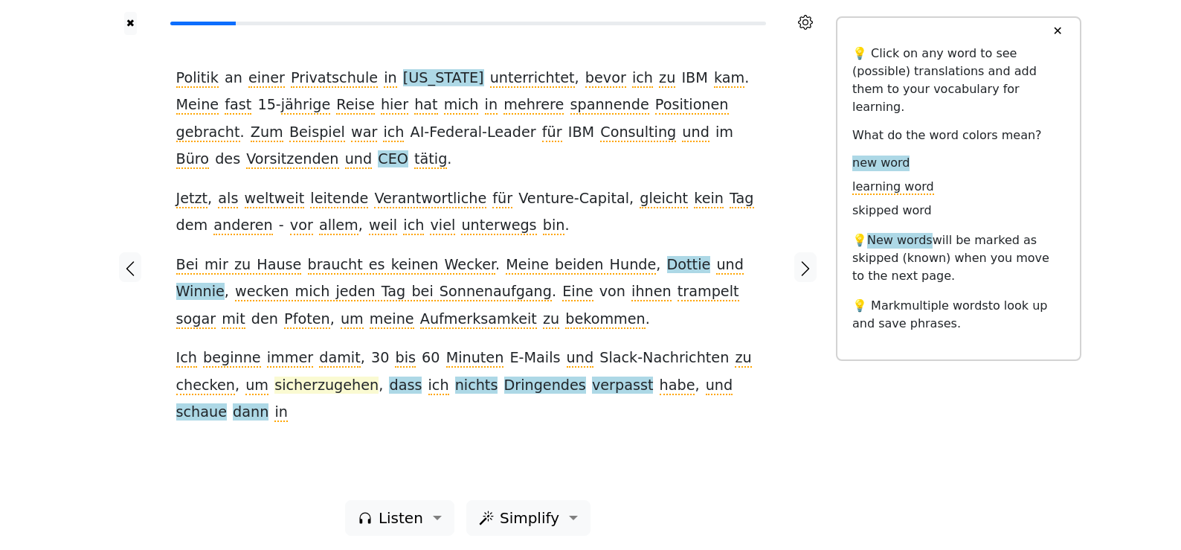
click at [274, 387] on span "sicherzugehen" at bounding box center [326, 385] width 104 height 19
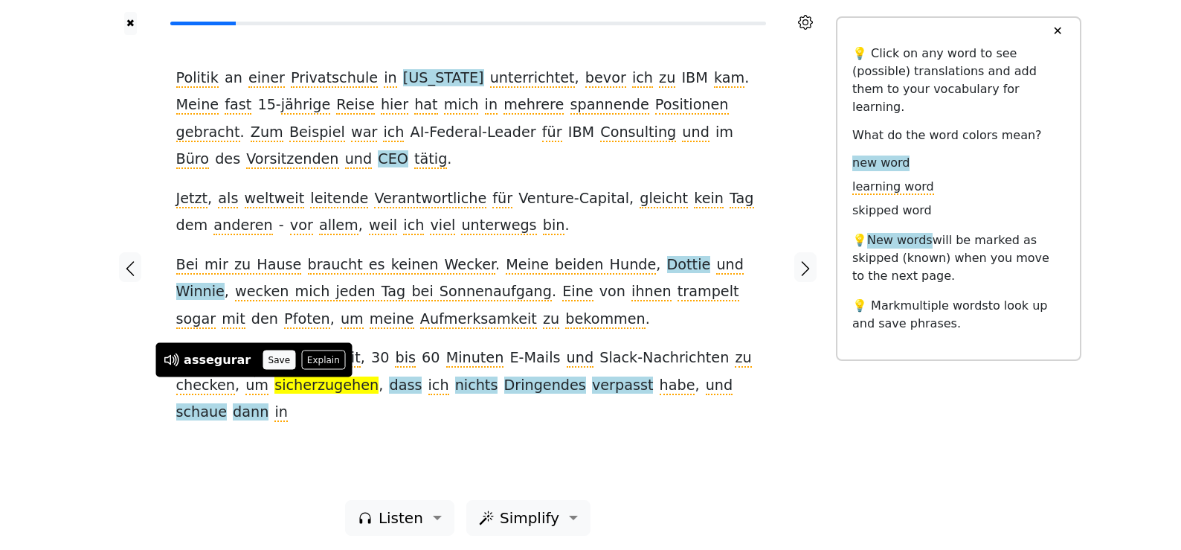
click at [266, 363] on button "Save" at bounding box center [279, 359] width 33 height 19
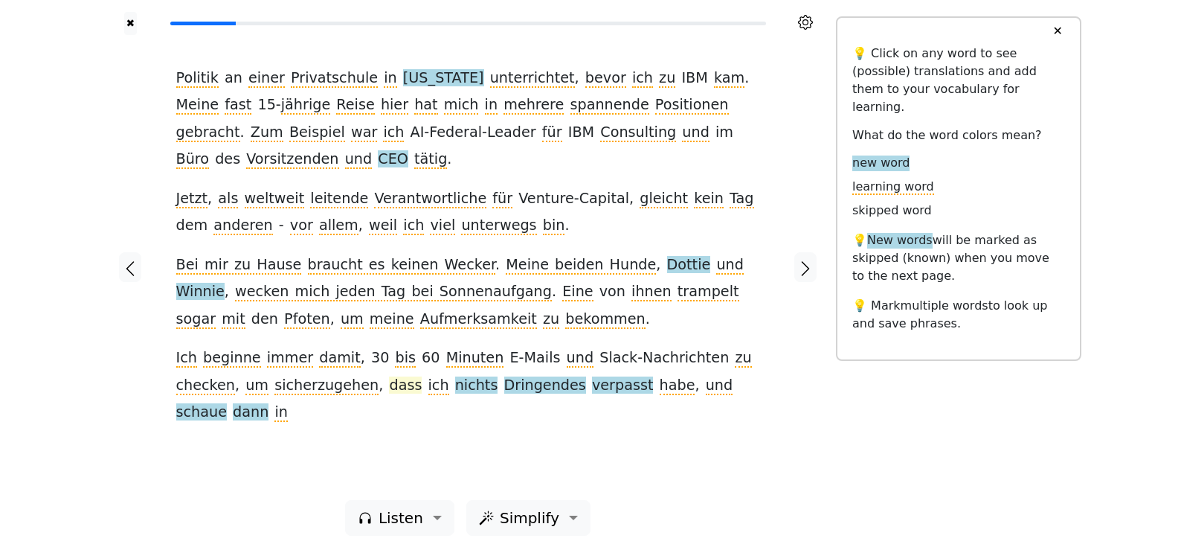
click at [389, 387] on span "dass" at bounding box center [405, 385] width 33 height 19
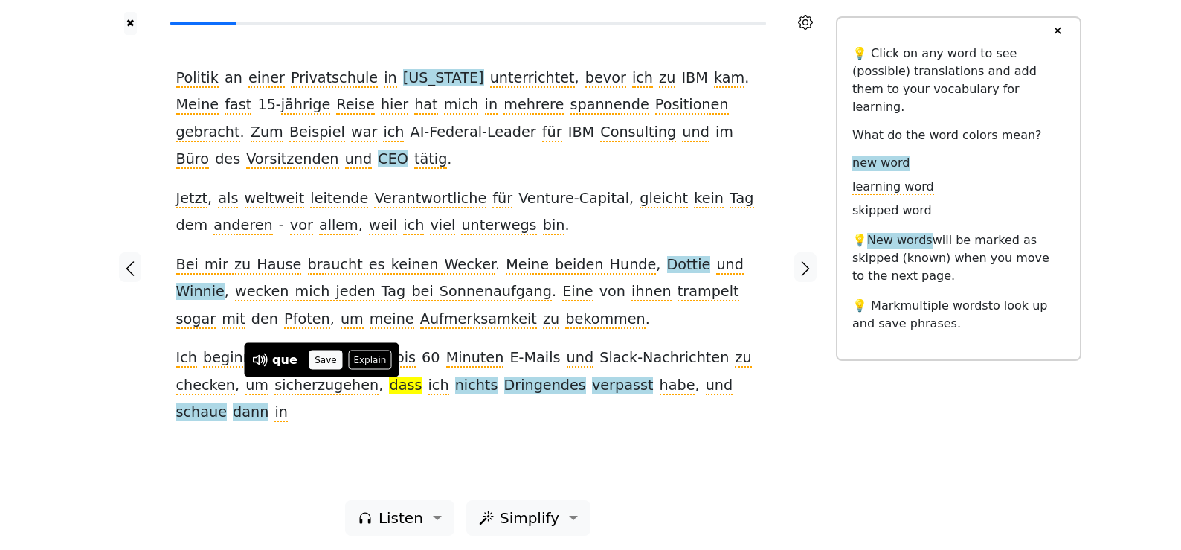
click at [328, 353] on button "Save" at bounding box center [325, 359] width 33 height 19
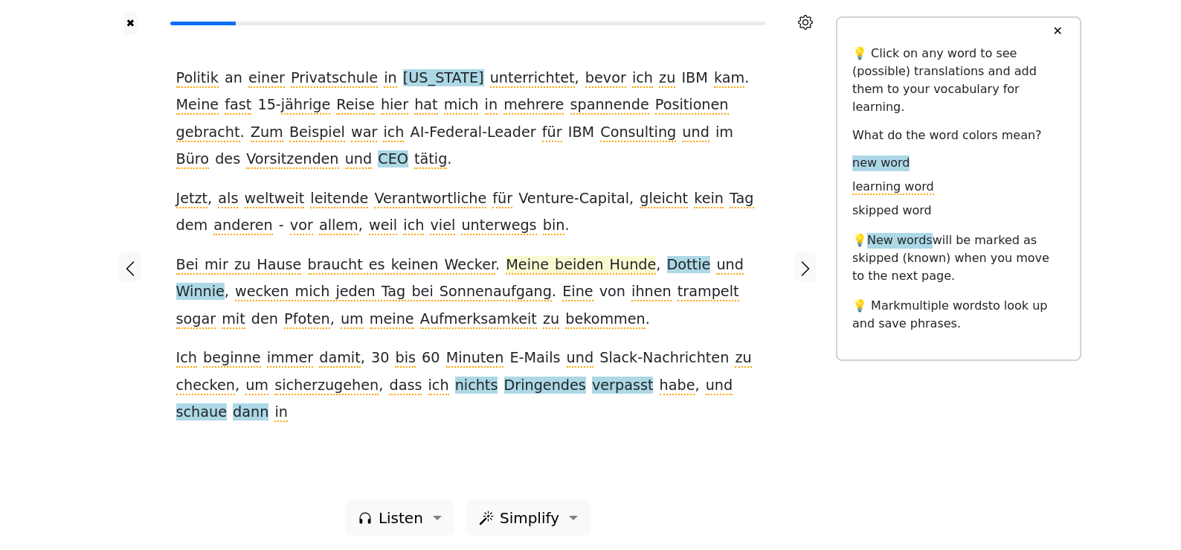
click at [455, 385] on span "nichts" at bounding box center [476, 385] width 43 height 19
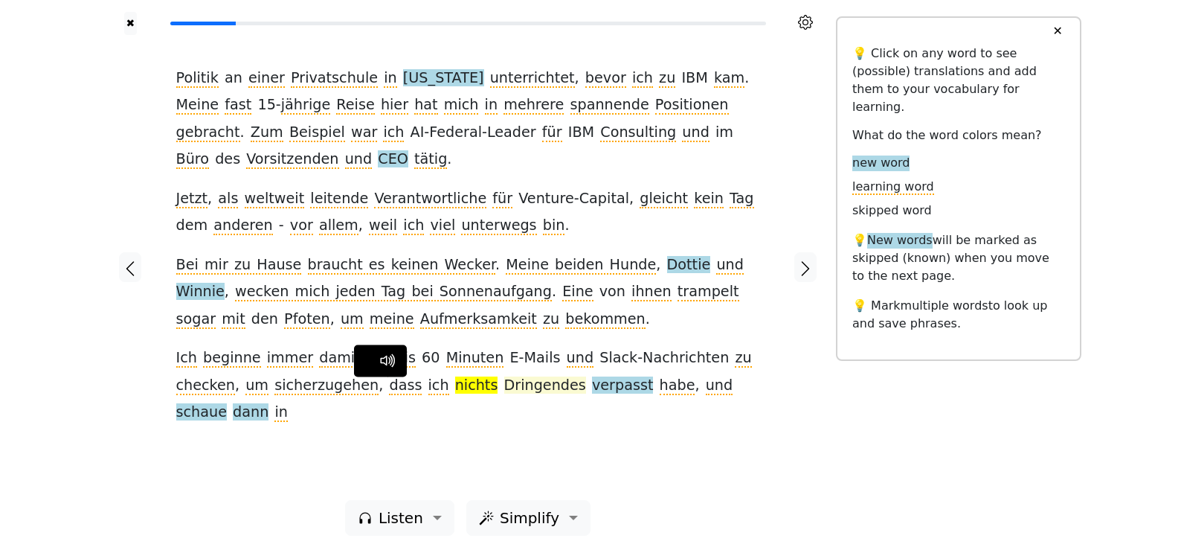
click at [504, 386] on span "Dringendes" at bounding box center [545, 385] width 82 height 19
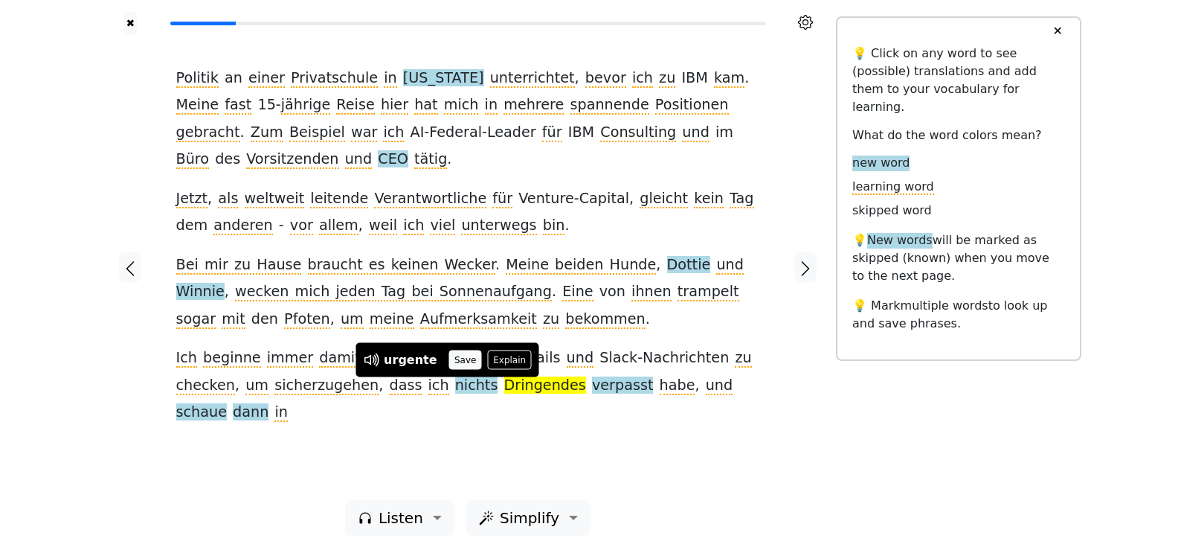
click at [466, 361] on button "Save" at bounding box center [465, 359] width 33 height 19
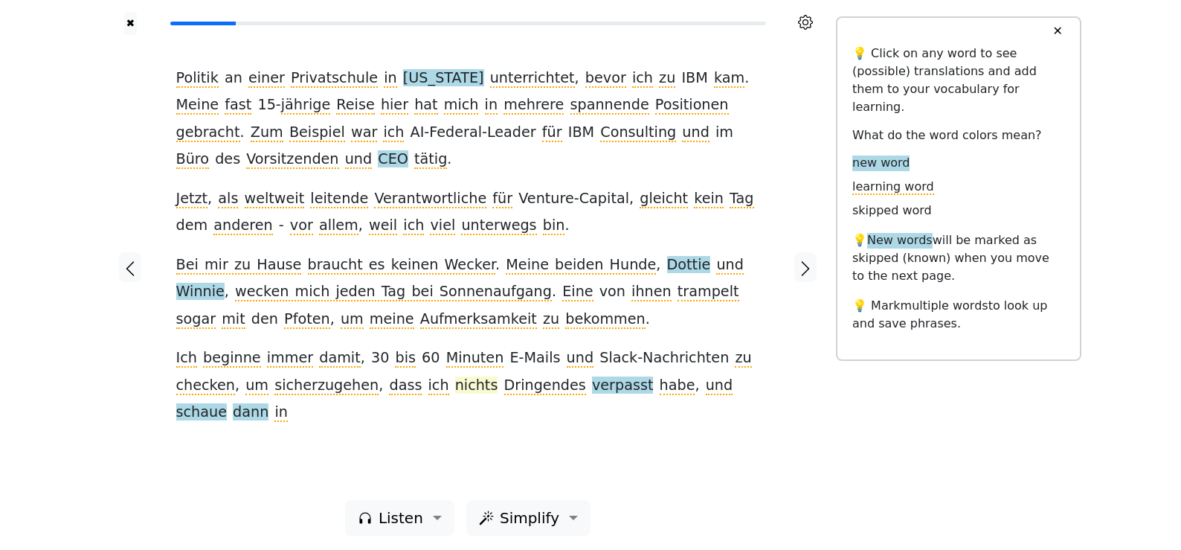
click at [455, 382] on span "nichts" at bounding box center [476, 385] width 43 height 19
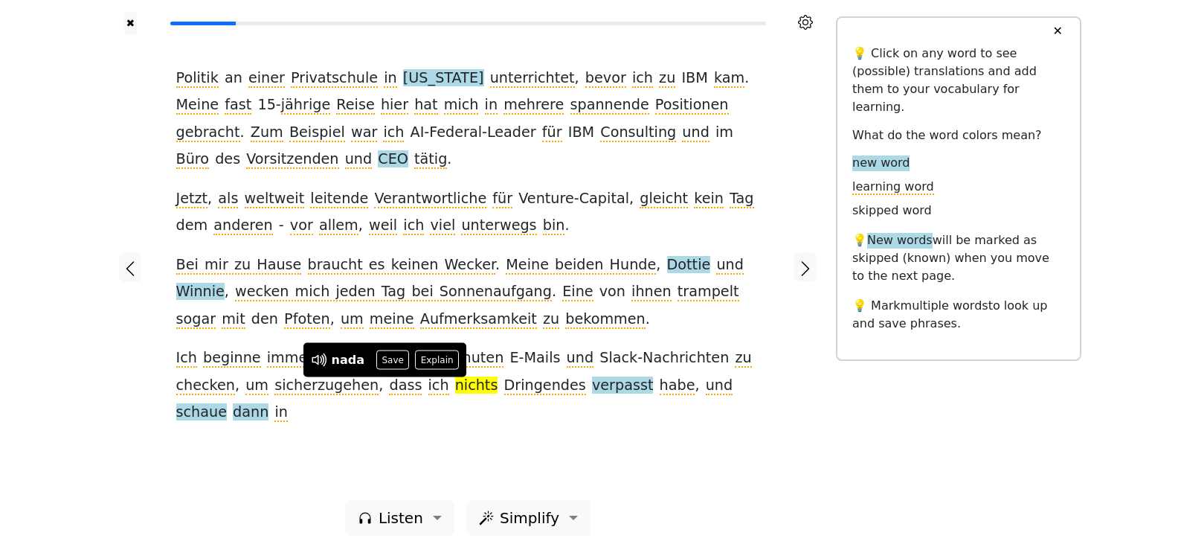
click at [394, 366] on button "Save" at bounding box center [392, 359] width 33 height 19
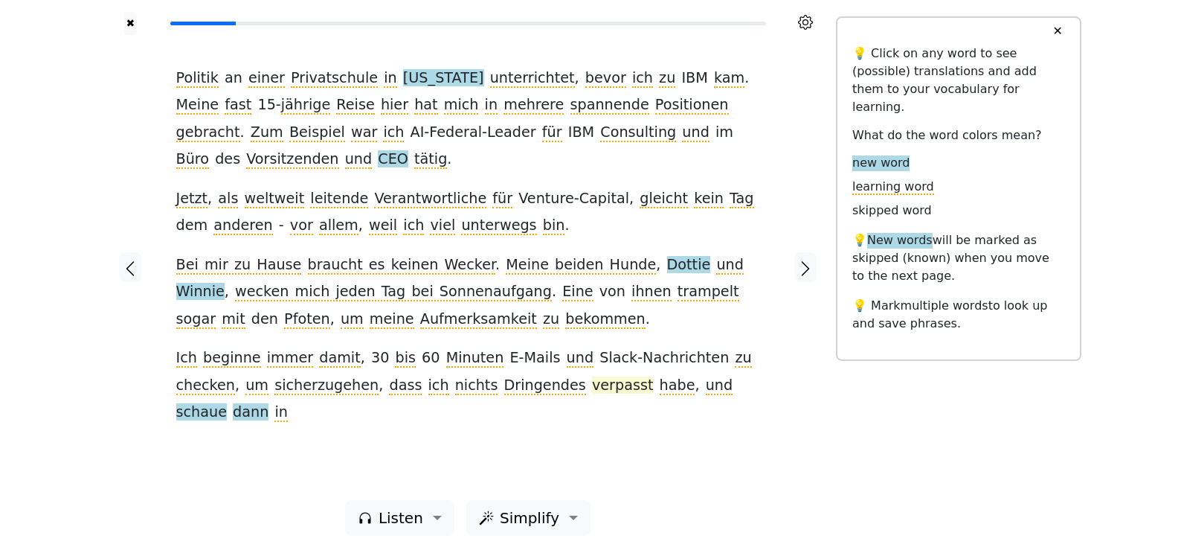
click at [592, 386] on span "verpasst" at bounding box center [623, 385] width 62 height 19
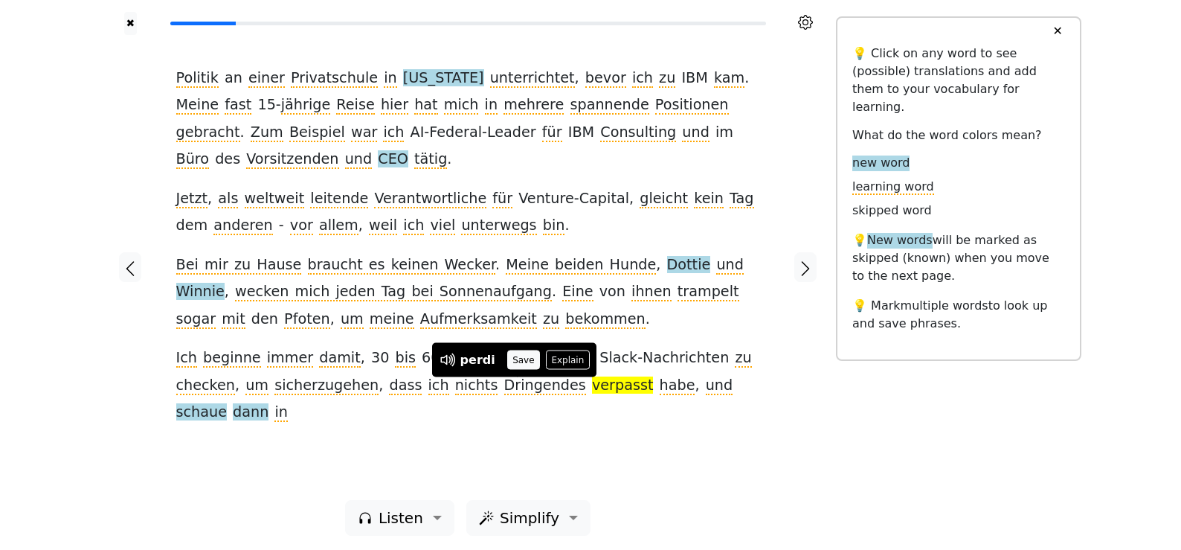
click at [516, 367] on button "Save" at bounding box center [523, 359] width 33 height 19
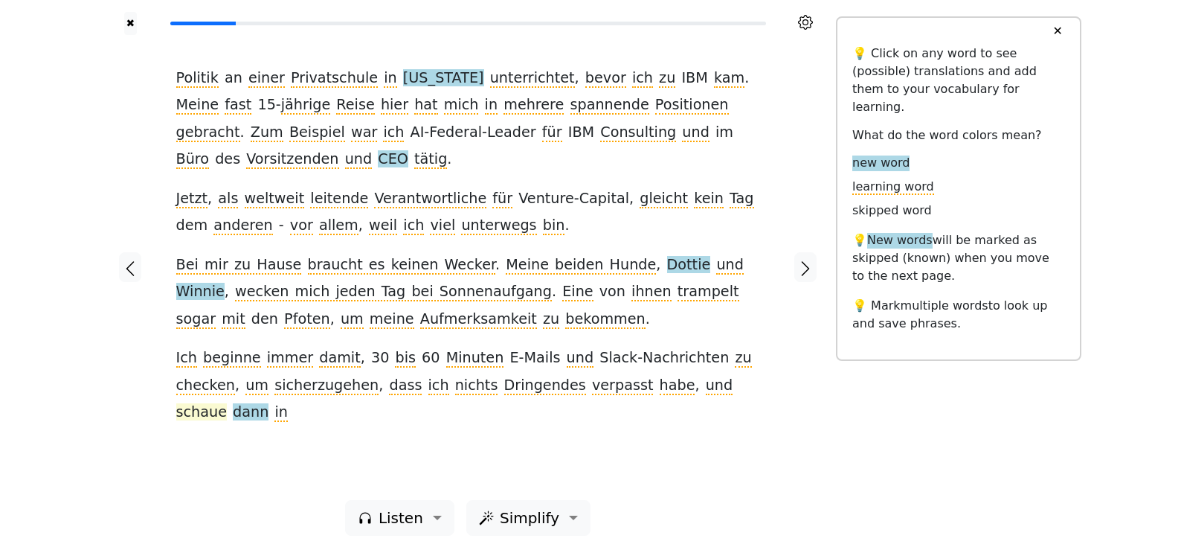
click at [227, 403] on span "schaue" at bounding box center [201, 412] width 51 height 19
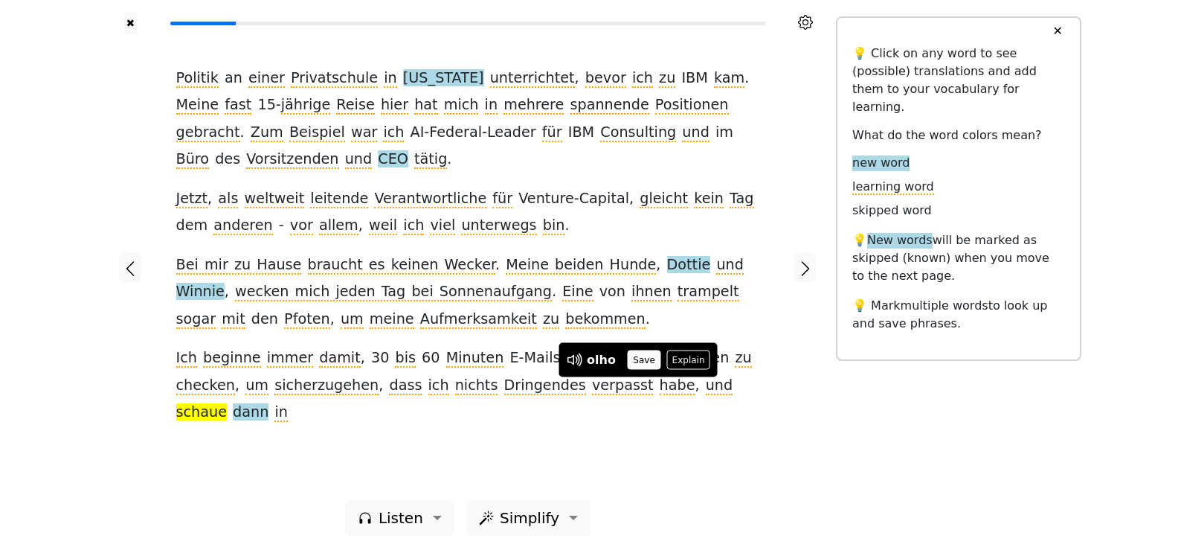
click at [635, 368] on button "Save" at bounding box center [644, 359] width 33 height 19
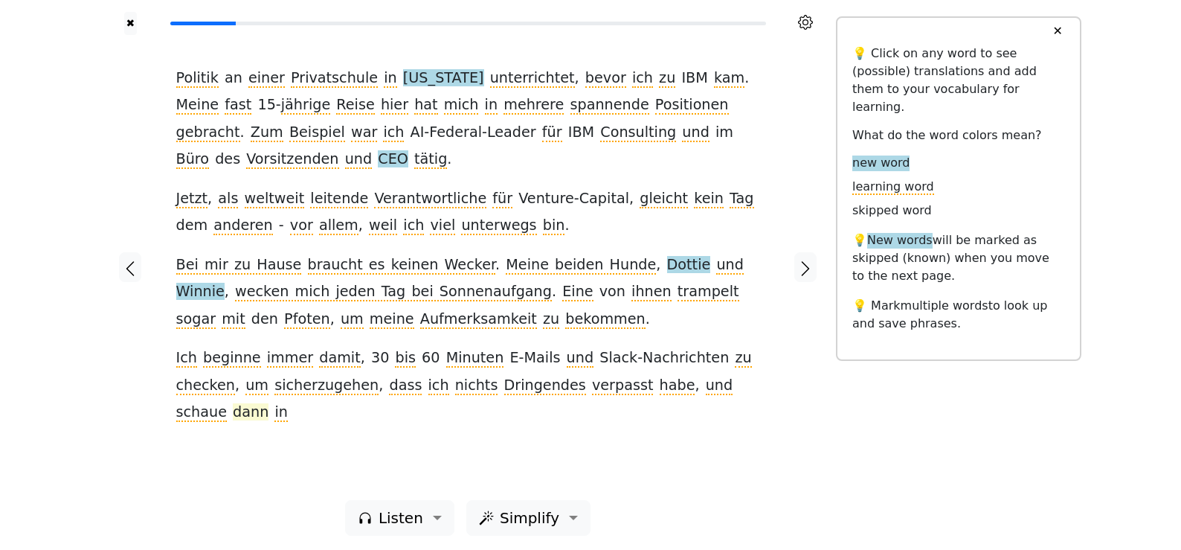
click at [268, 403] on span "dann" at bounding box center [251, 412] width 36 height 19
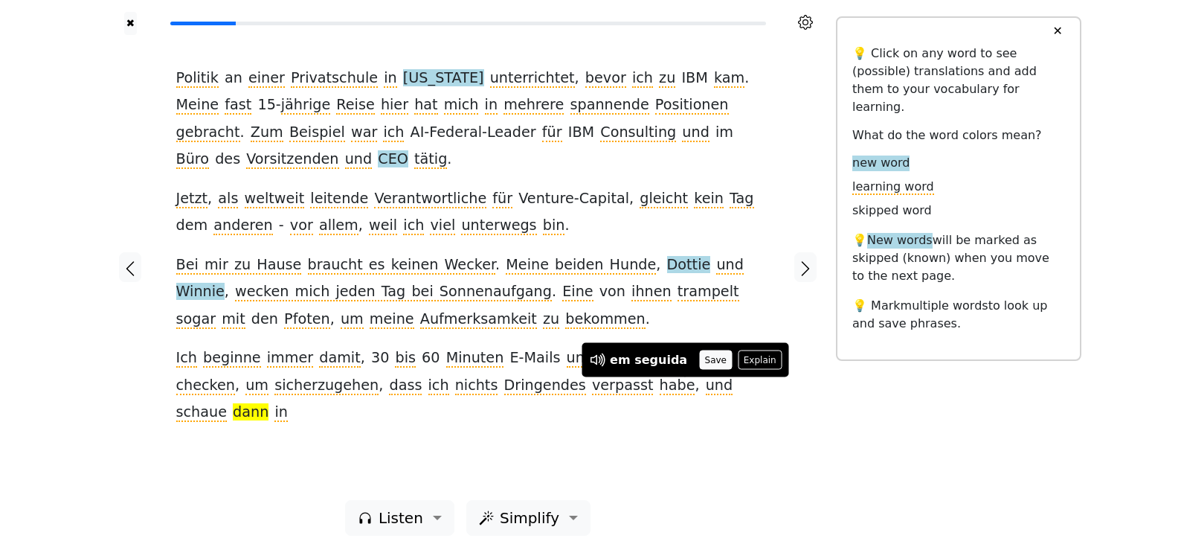
click at [701, 359] on button "Save" at bounding box center [715, 359] width 33 height 19
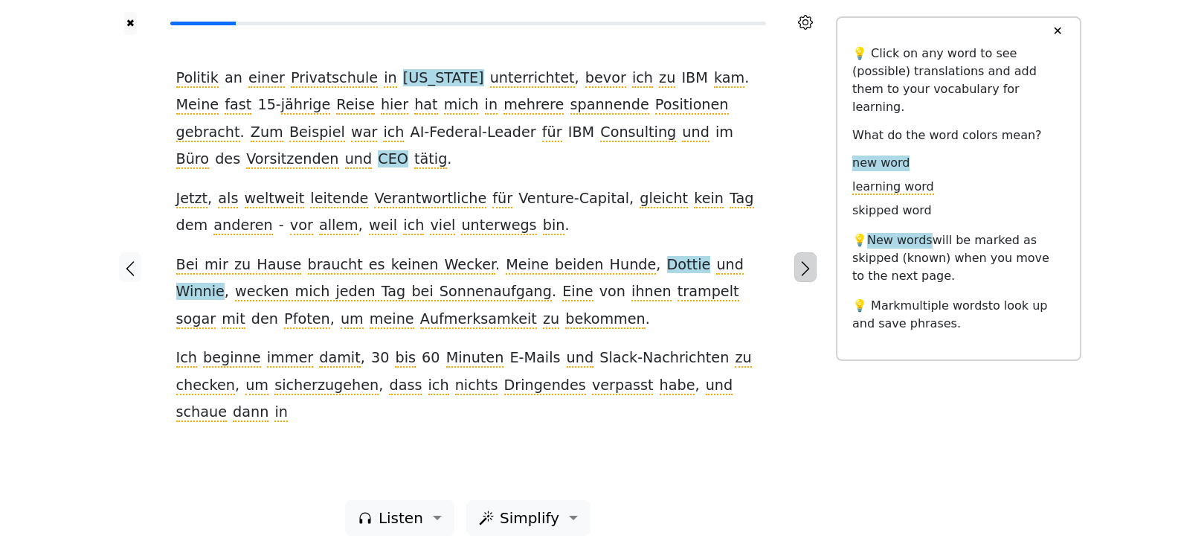
click at [801, 263] on icon "button" at bounding box center [805, 269] width 18 height 18
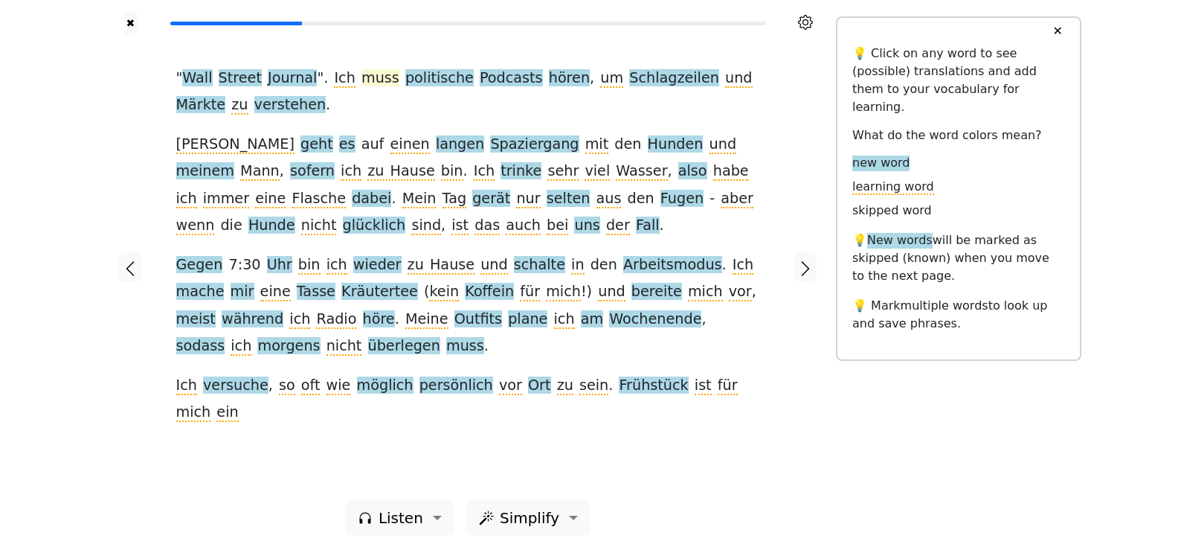
click at [361, 74] on span "muss" at bounding box center [380, 78] width 38 height 19
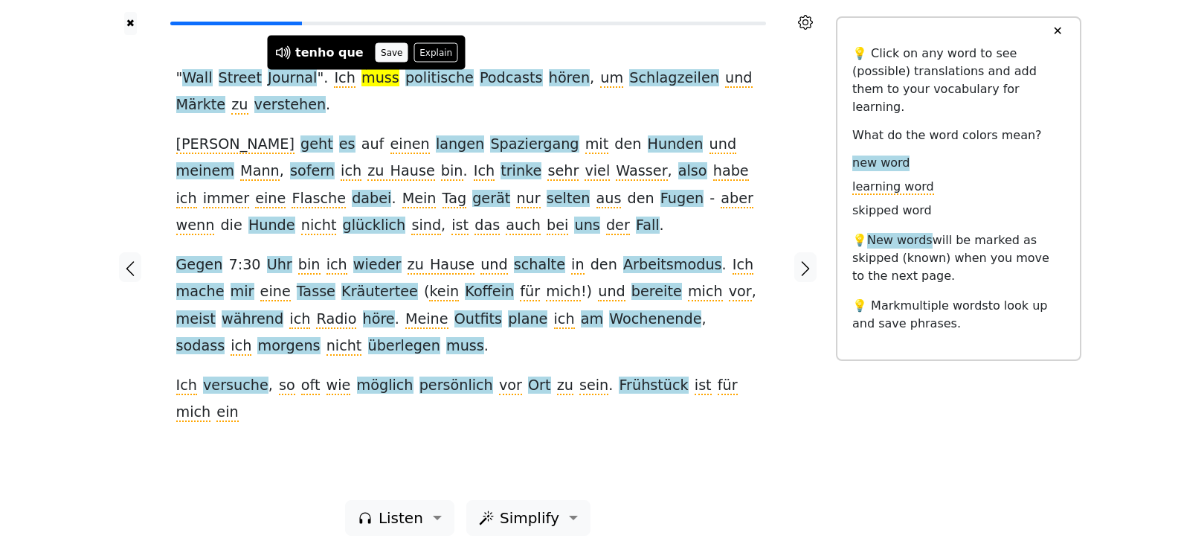
click at [376, 58] on button "Save" at bounding box center [392, 52] width 33 height 19
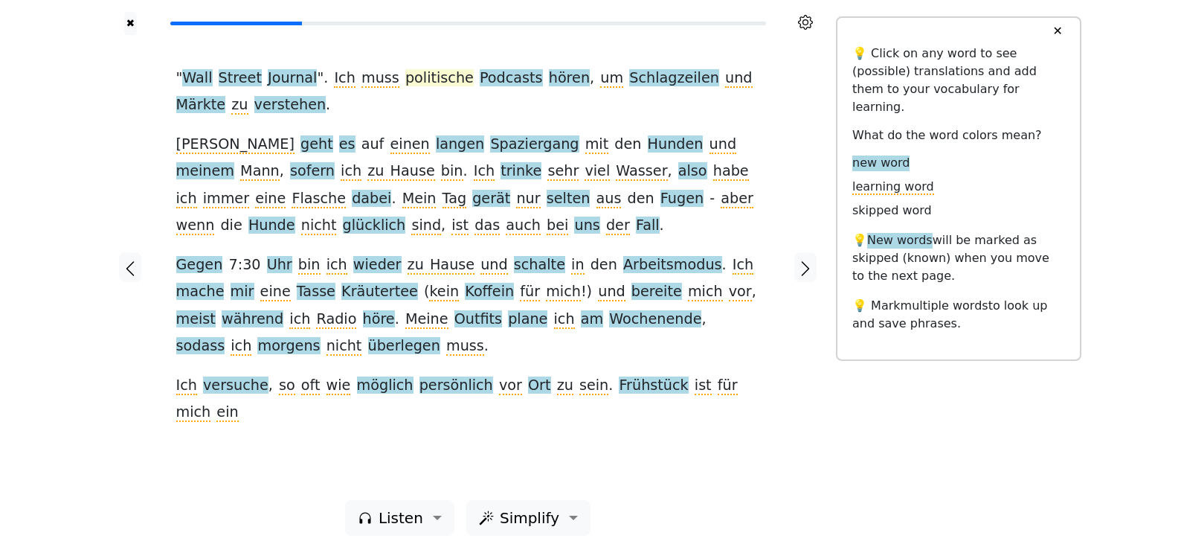
click at [405, 80] on span "politische" at bounding box center [439, 78] width 68 height 19
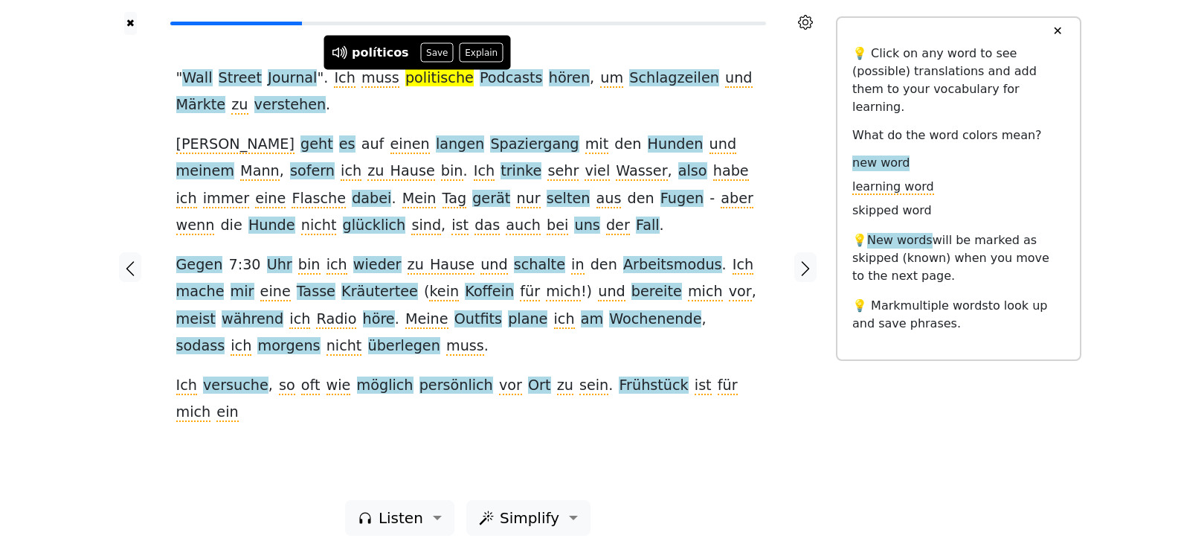
drag, startPoint x: 421, startPoint y: 60, endPoint x: 430, endPoint y: 49, distance: 14.3
click at [421, 59] on button "Save" at bounding box center [437, 52] width 33 height 19
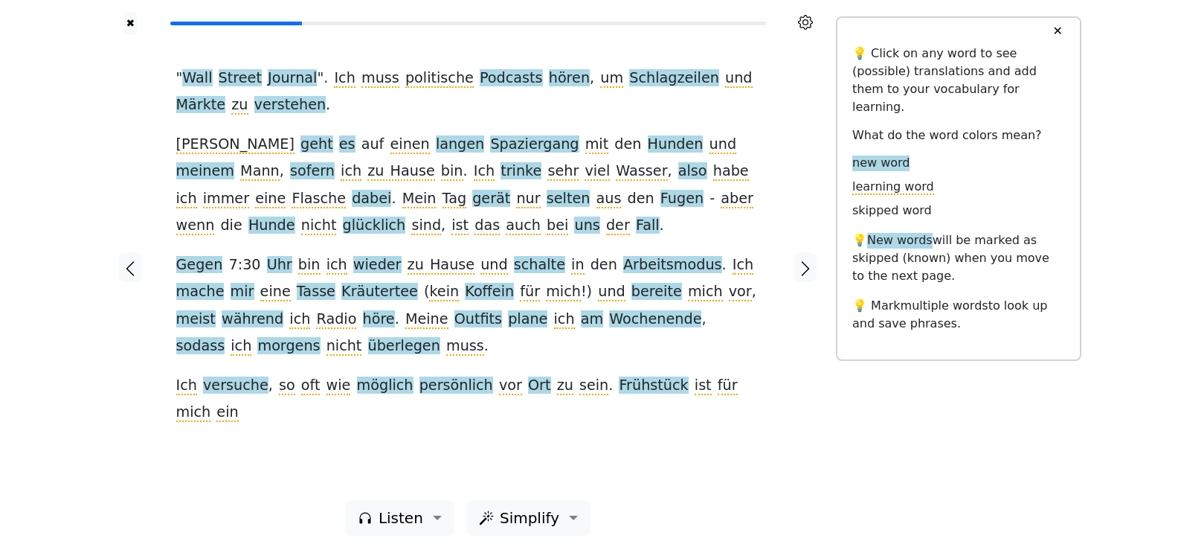
click at [549, 77] on span "hören" at bounding box center [569, 78] width 41 height 19
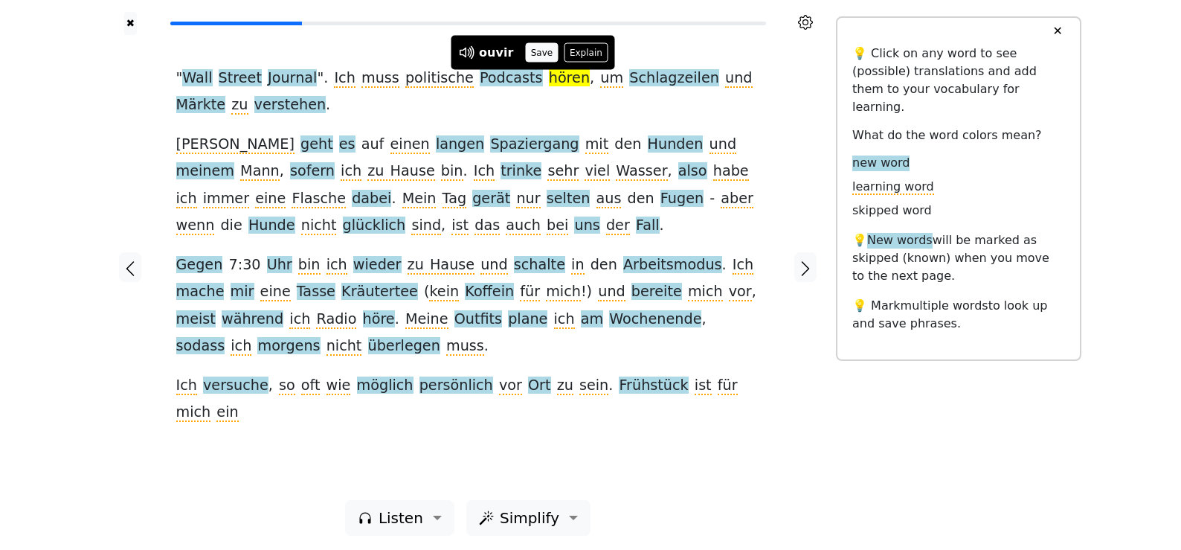
click at [525, 59] on button "Save" at bounding box center [541, 52] width 33 height 19
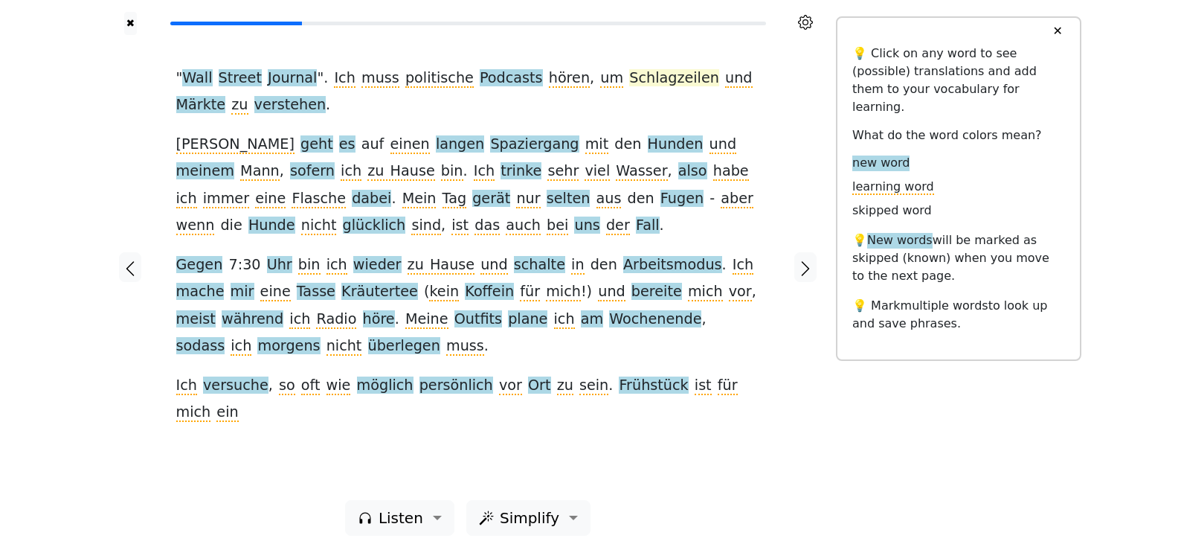
click at [654, 80] on span "Schlagzeilen" at bounding box center [674, 78] width 90 height 19
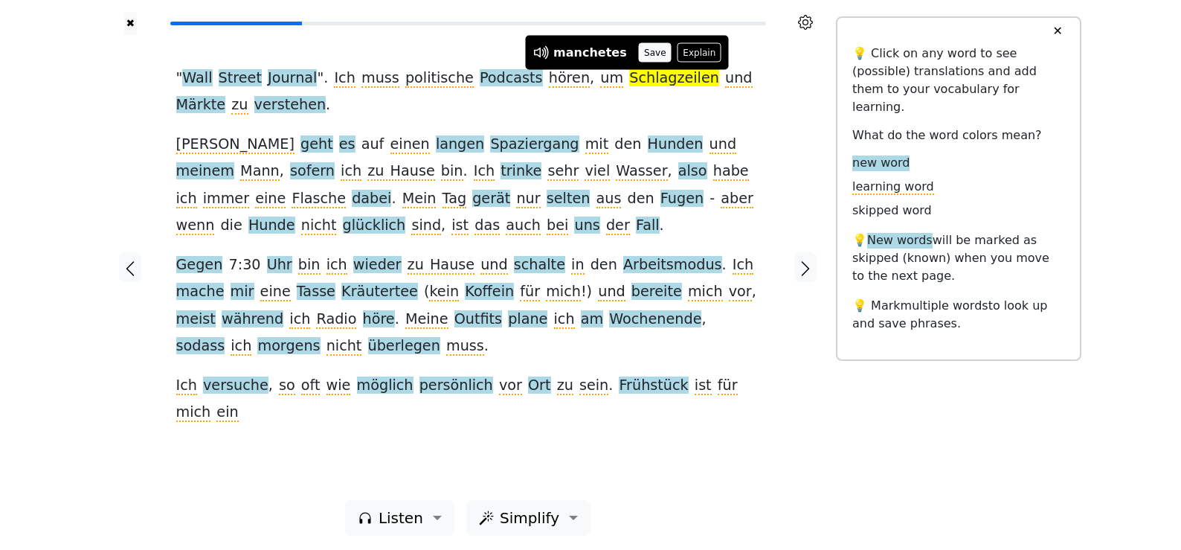
click at [651, 56] on button "Save" at bounding box center [655, 52] width 33 height 19
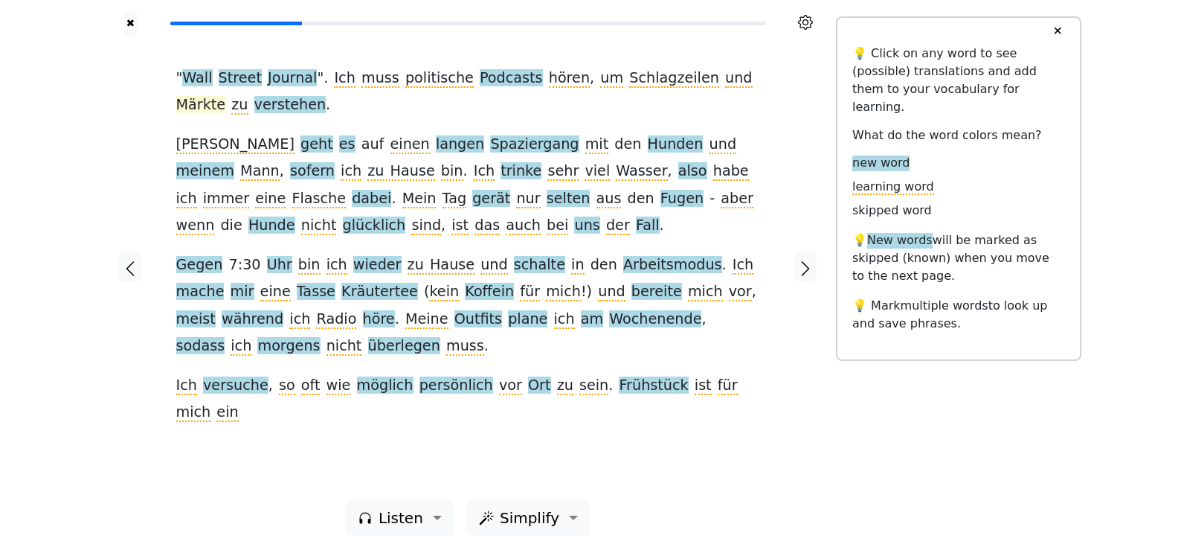
click at [226, 96] on span "Märkte" at bounding box center [201, 105] width 50 height 19
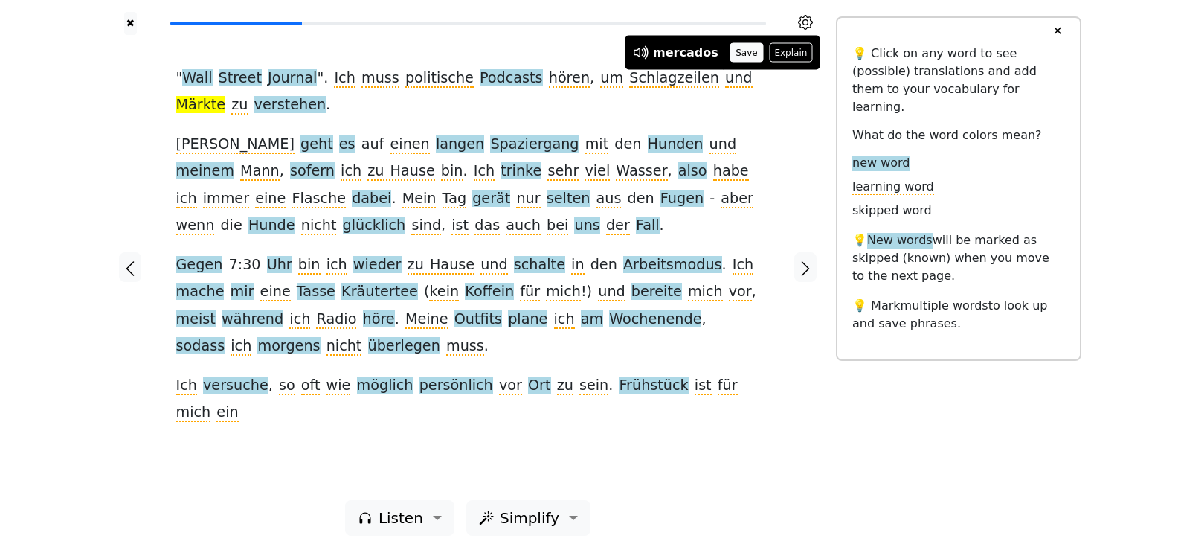
click at [738, 57] on button "Save" at bounding box center [746, 52] width 33 height 19
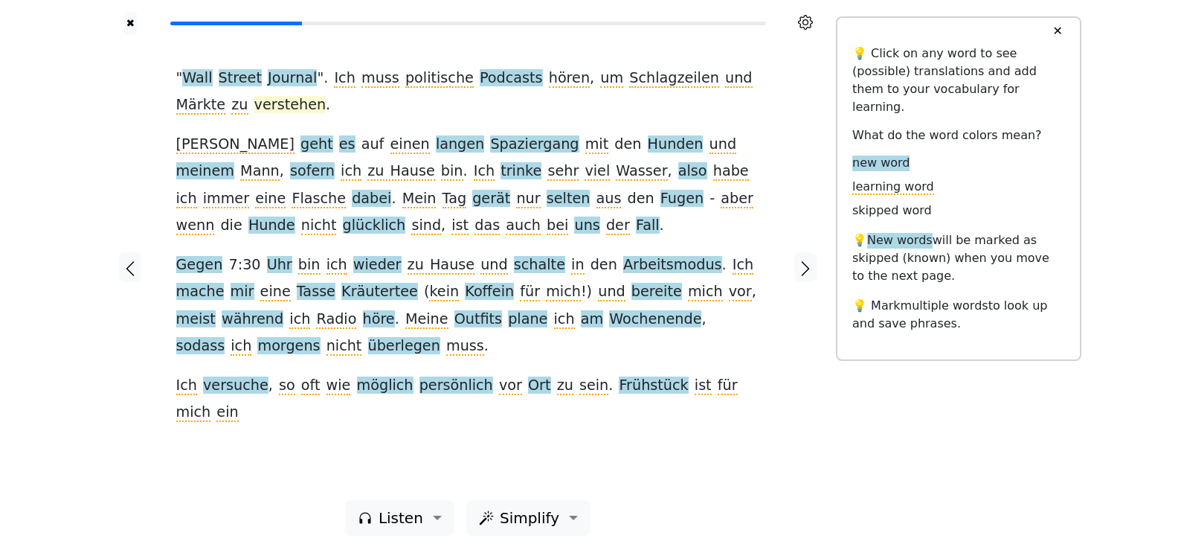
click at [254, 106] on span "verstehen" at bounding box center [290, 105] width 72 height 19
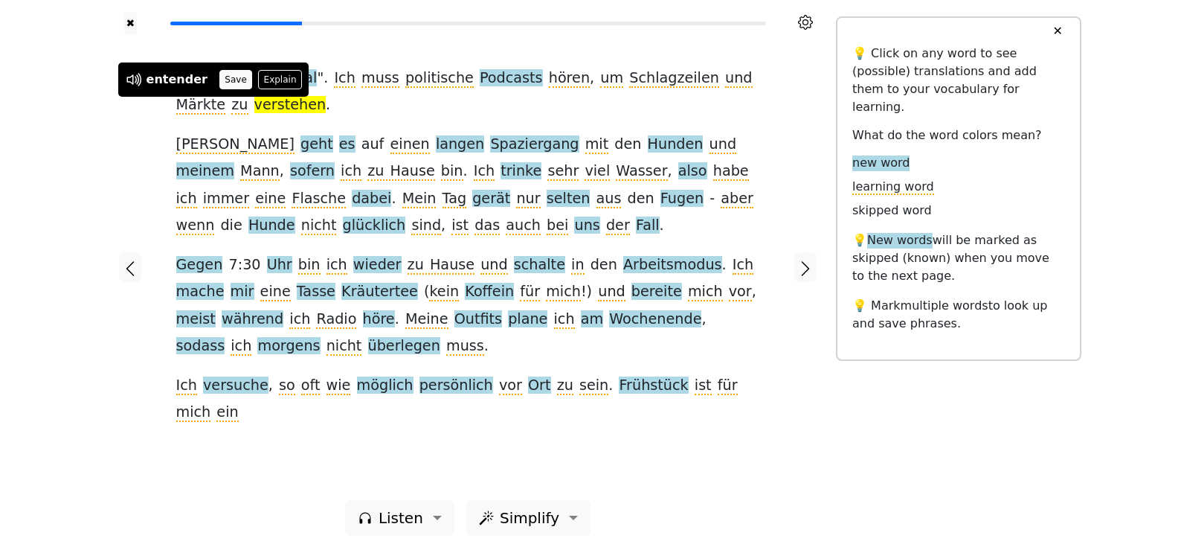
click at [225, 80] on button "Save" at bounding box center [235, 79] width 33 height 19
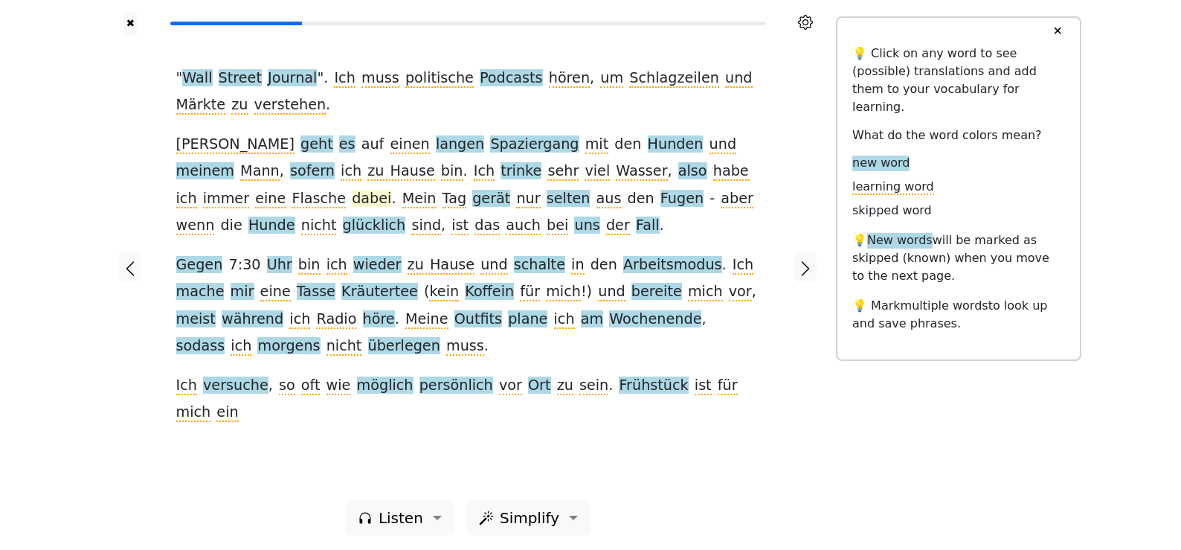
click at [391, 190] on span "dabei" at bounding box center [371, 199] width 39 height 19
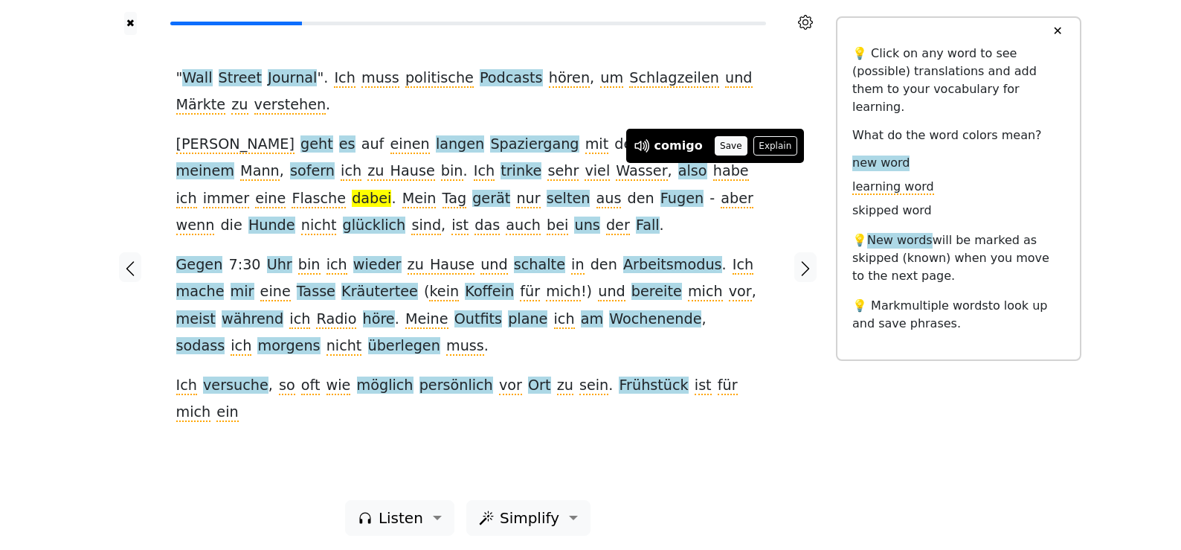
click at [735, 148] on button "Save" at bounding box center [731, 145] width 33 height 19
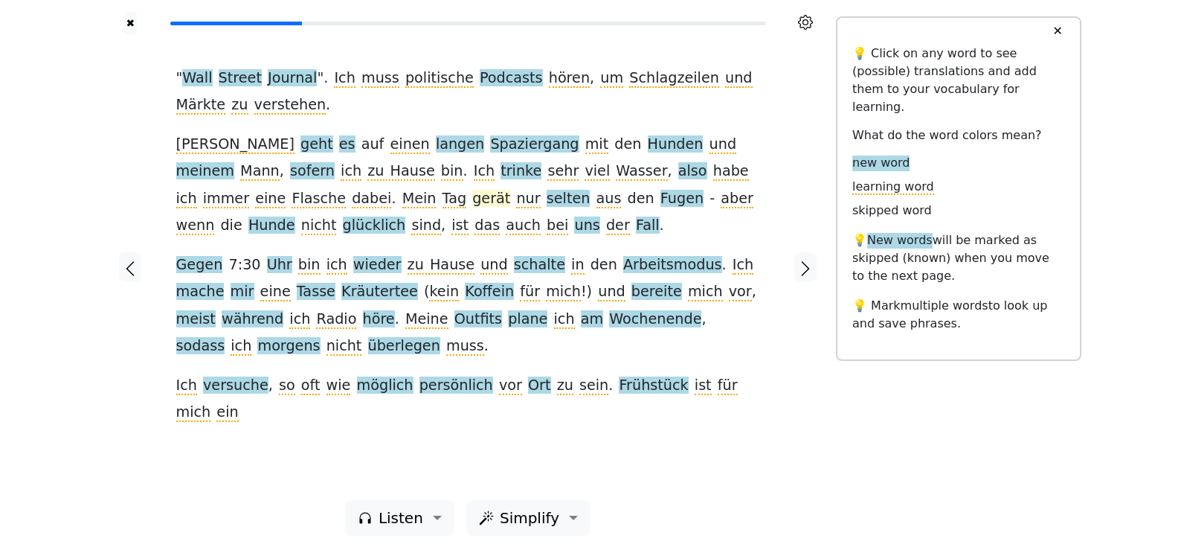
click at [472, 197] on span "gerät" at bounding box center [491, 199] width 38 height 19
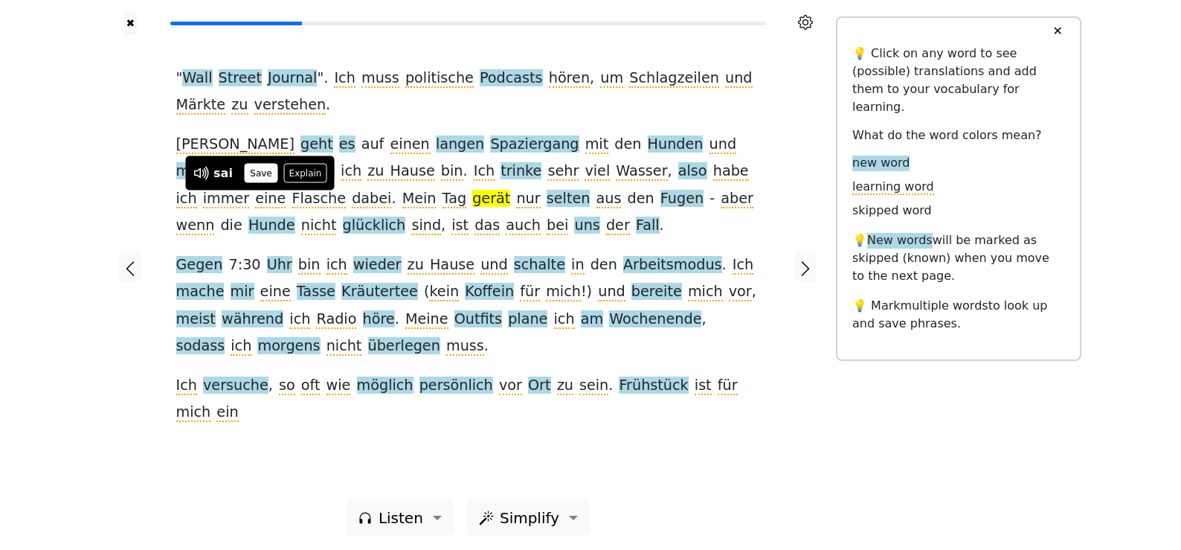
click at [258, 167] on button "Save" at bounding box center [261, 173] width 33 height 19
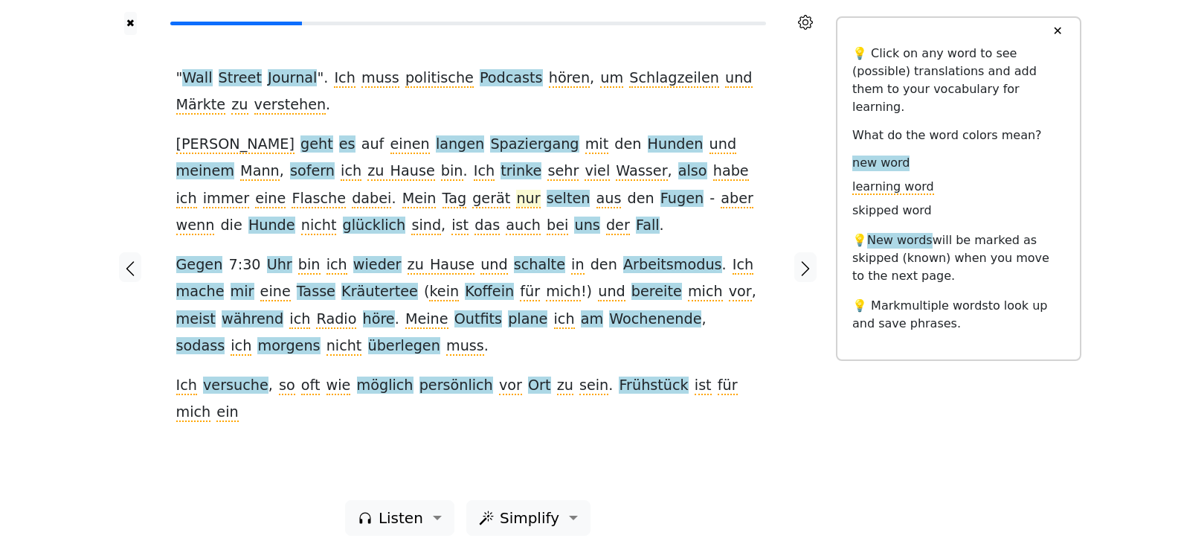
click at [516, 202] on span "nur" at bounding box center [528, 199] width 24 height 19
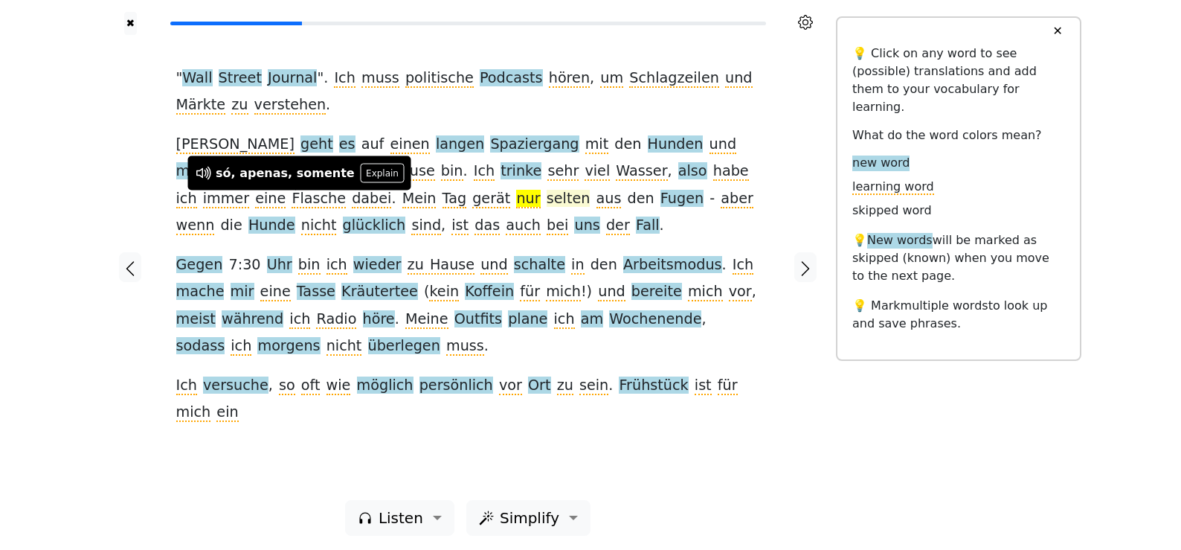
click at [547, 205] on span "selten" at bounding box center [569, 199] width 44 height 19
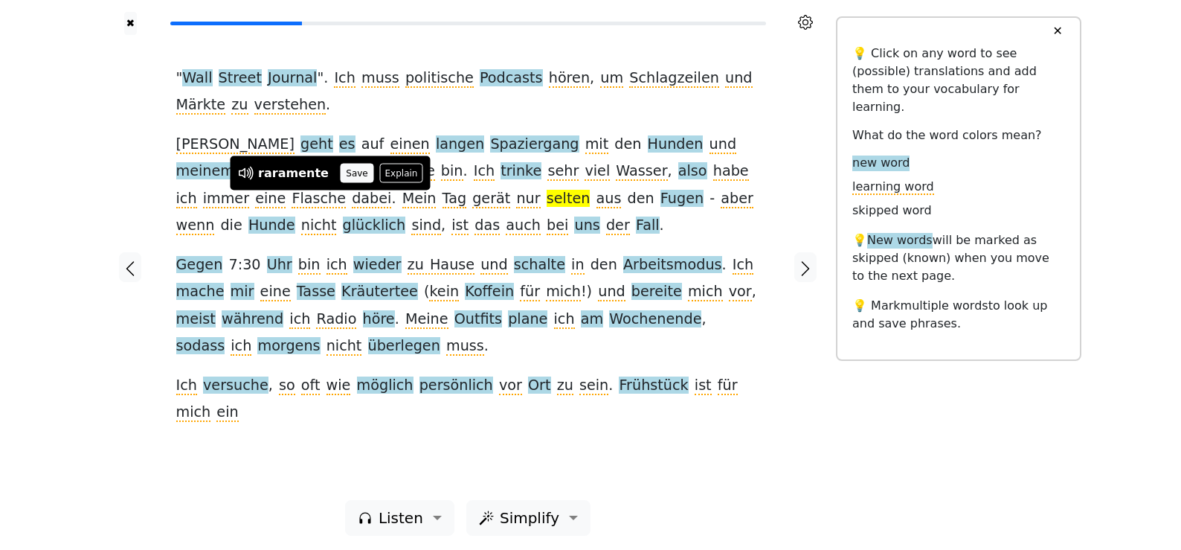
click at [341, 180] on button "Save" at bounding box center [357, 173] width 33 height 19
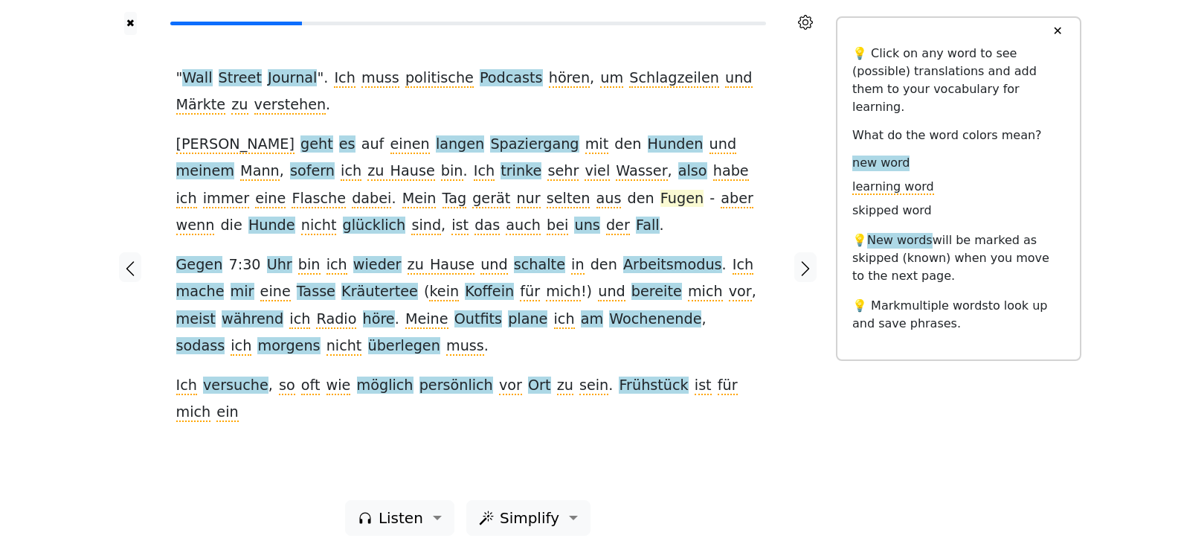
click at [660, 200] on span "Fugen" at bounding box center [681, 199] width 43 height 19
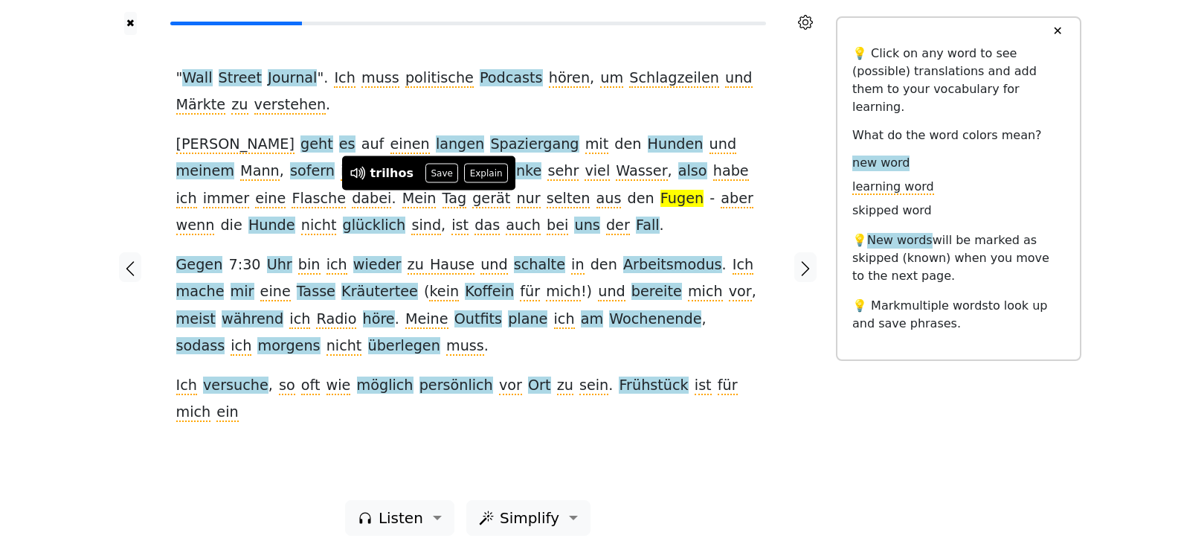
click at [431, 183] on div "trilhos Save Explain" at bounding box center [428, 173] width 173 height 34
click at [434, 173] on button "Save" at bounding box center [441, 173] width 33 height 19
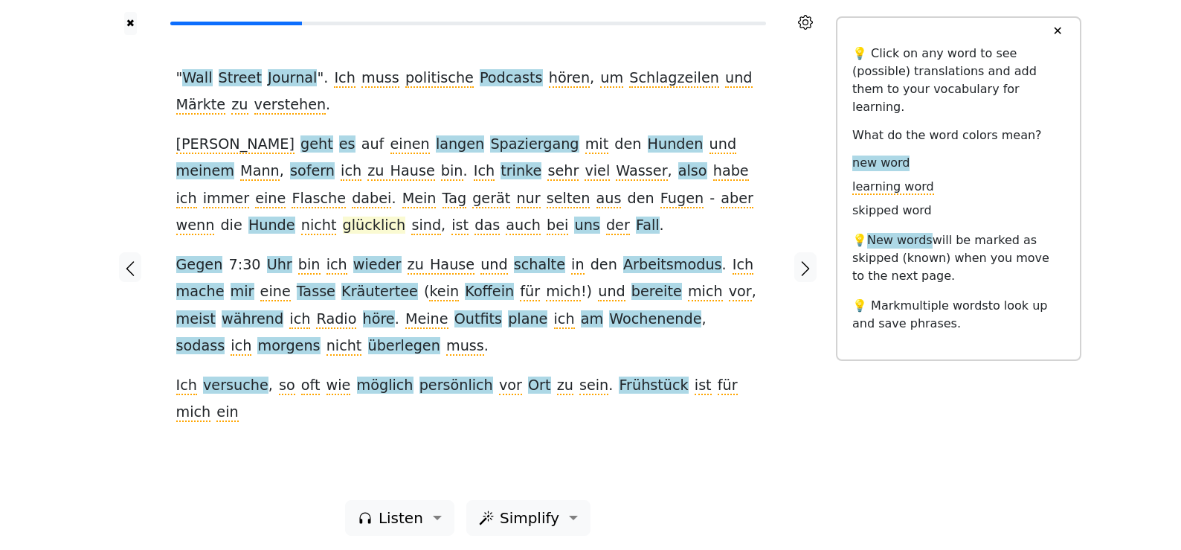
click at [406, 216] on span "glücklich" at bounding box center [374, 225] width 63 height 19
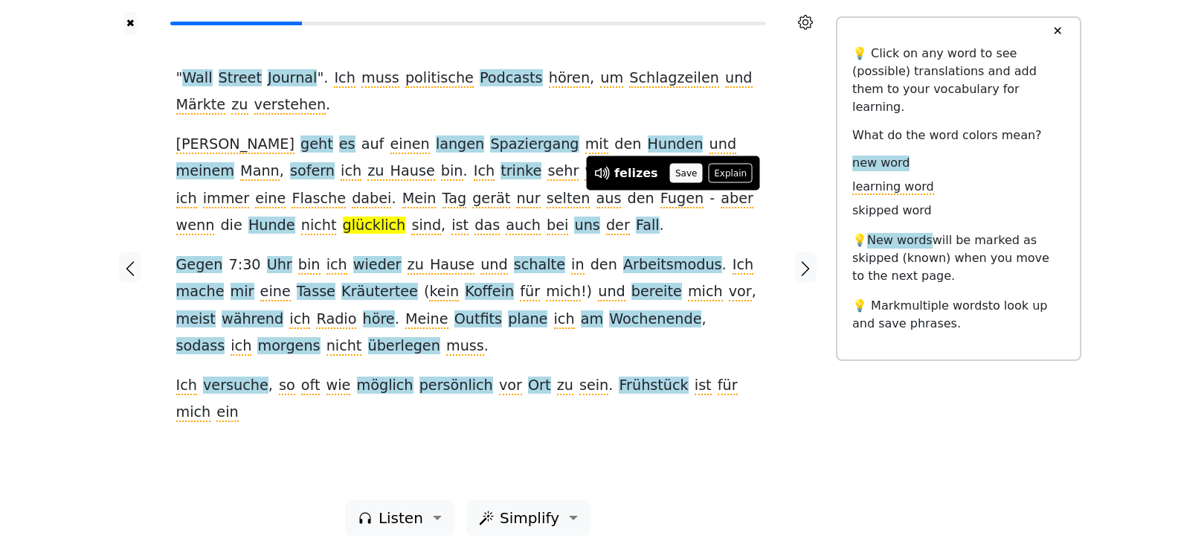
click at [672, 177] on button "Save" at bounding box center [686, 173] width 33 height 19
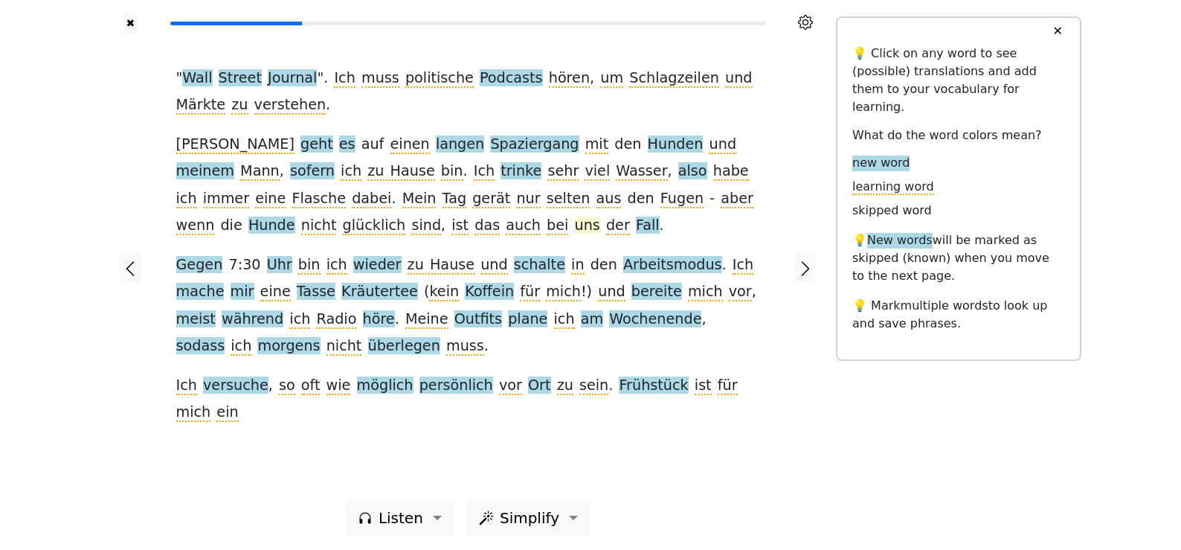
click at [574, 228] on span "uns" at bounding box center [586, 225] width 25 height 19
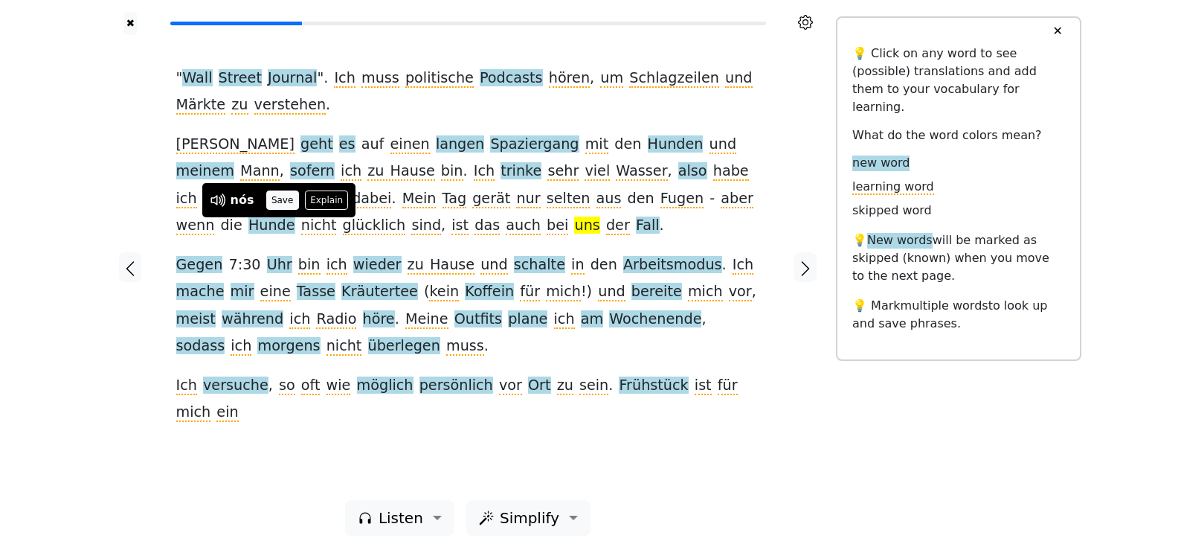
click at [276, 204] on button "Save" at bounding box center [282, 199] width 33 height 19
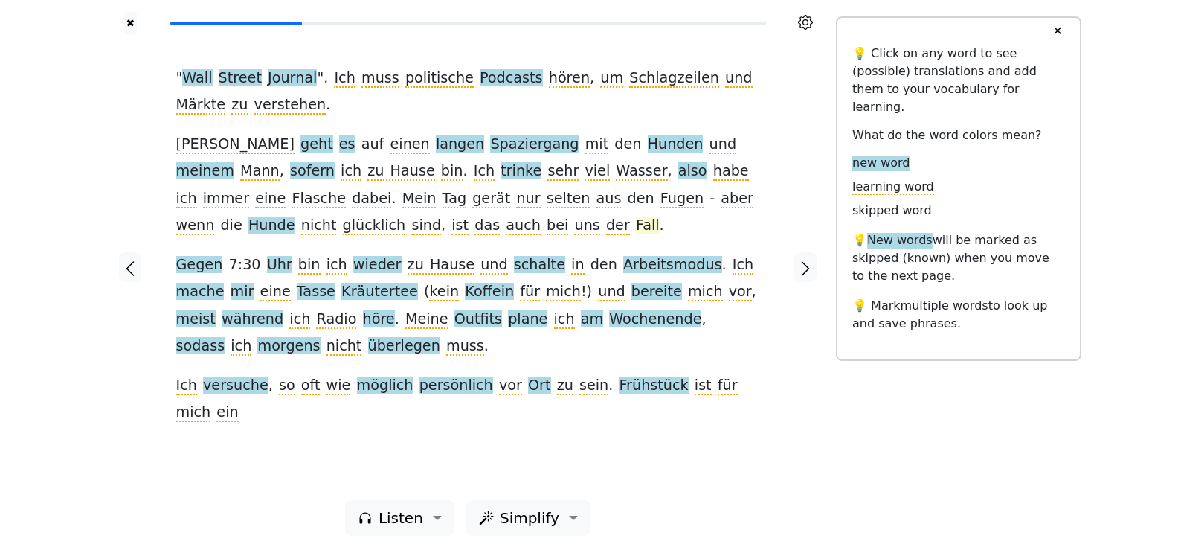
click at [636, 226] on span "Fall" at bounding box center [648, 225] width 24 height 19
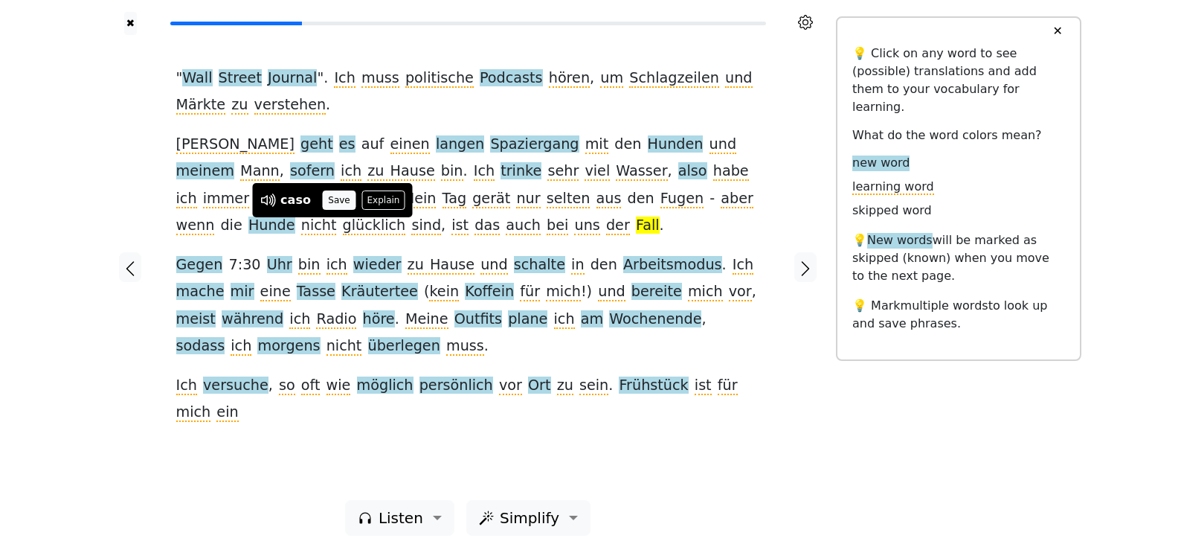
click at [327, 199] on button "Save" at bounding box center [339, 199] width 33 height 19
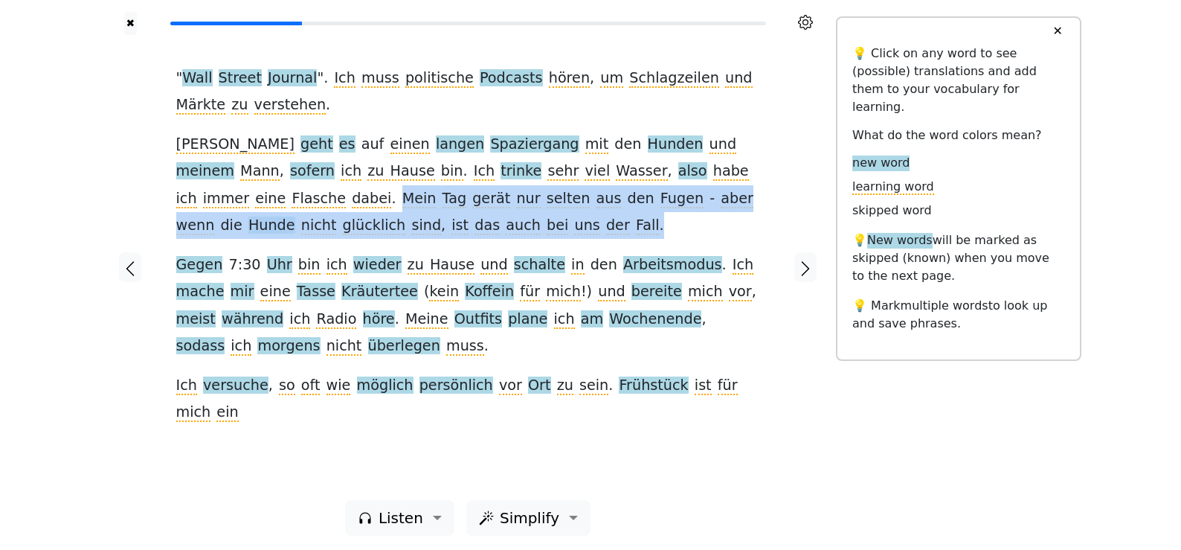
drag, startPoint x: 173, startPoint y: 202, endPoint x: 358, endPoint y: 230, distance: 187.2
click at [358, 230] on div "" Wall Street Journal ". Ich muss politische Podcasts hören , um Schlagzeilen u…" at bounding box center [468, 267] width 614 height 465
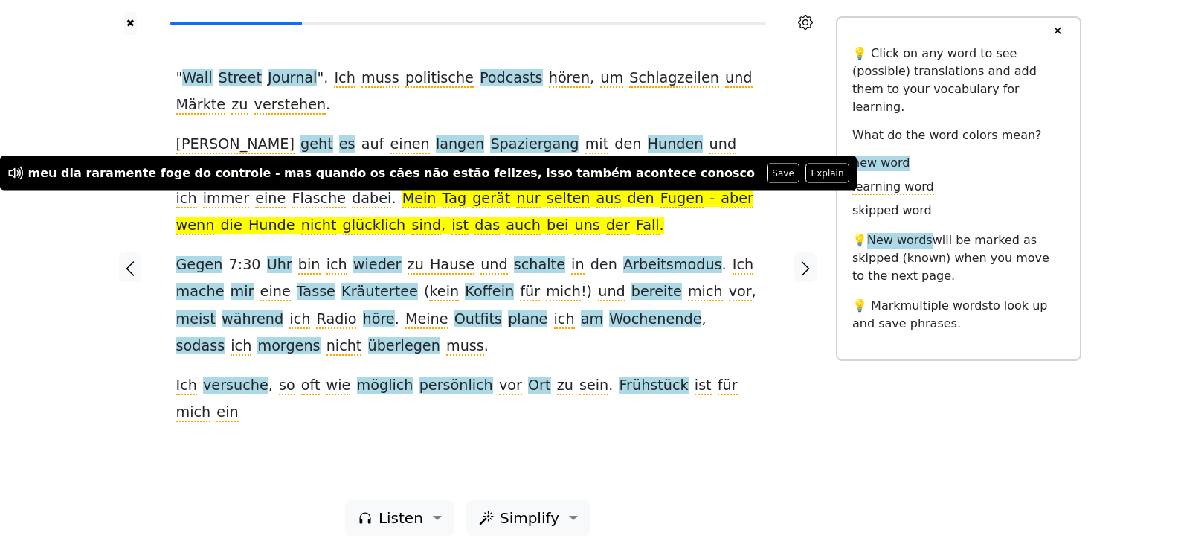
click at [400, 228] on div "" Wall Street Journal ". Ich muss politische Podcasts hören , um Schlagzeilen u…" at bounding box center [468, 245] width 584 height 361
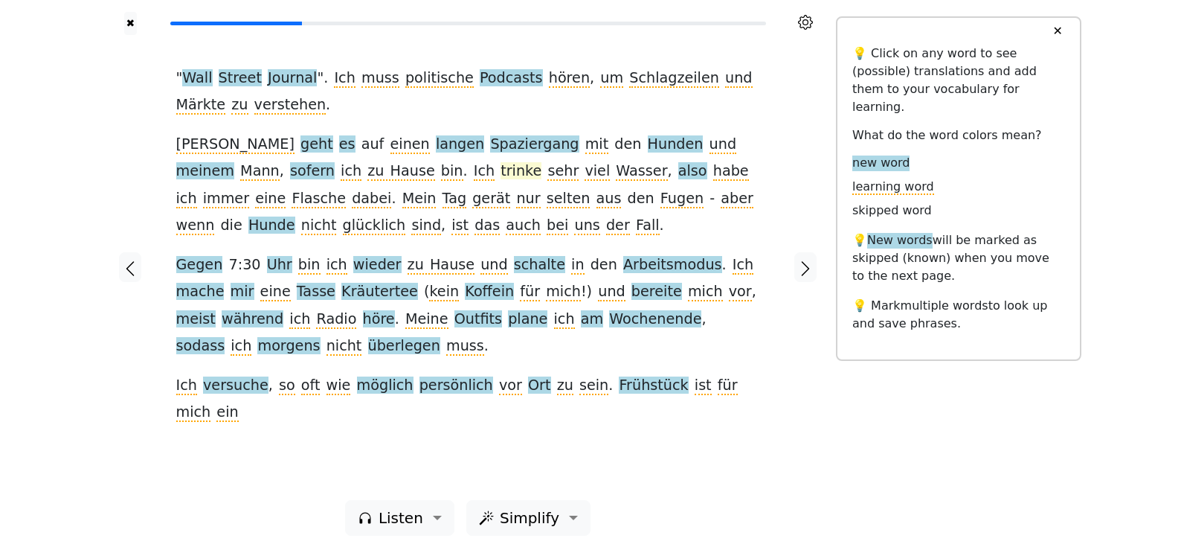
click at [500, 166] on span "trinke" at bounding box center [520, 171] width 41 height 19
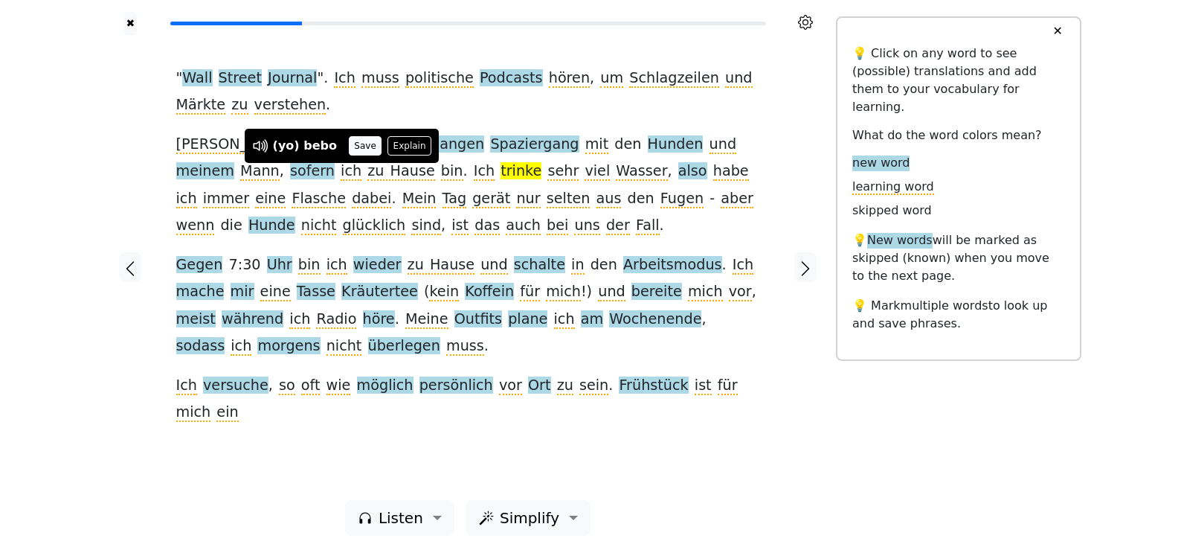
click at [360, 152] on button "Save" at bounding box center [365, 145] width 33 height 19
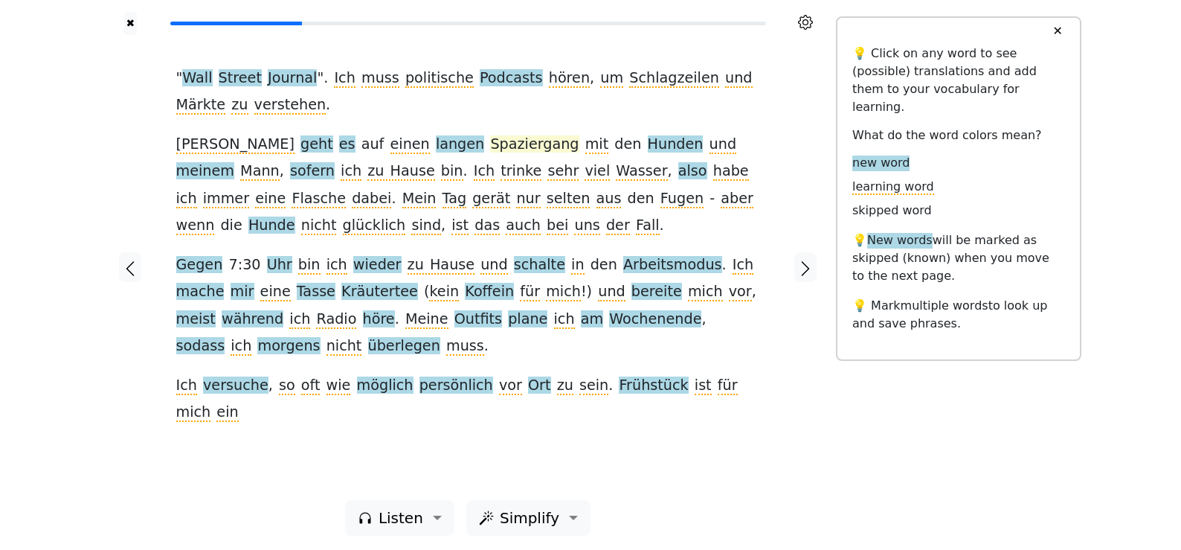
click at [490, 149] on span "Spaziergang" at bounding box center [534, 144] width 88 height 19
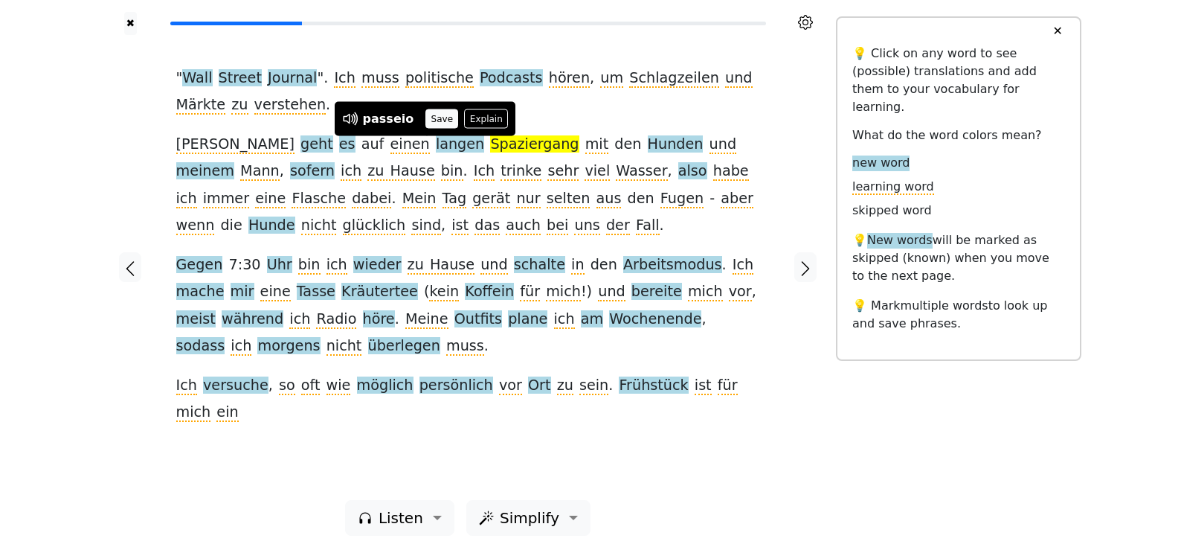
click at [434, 112] on button "Save" at bounding box center [441, 118] width 33 height 19
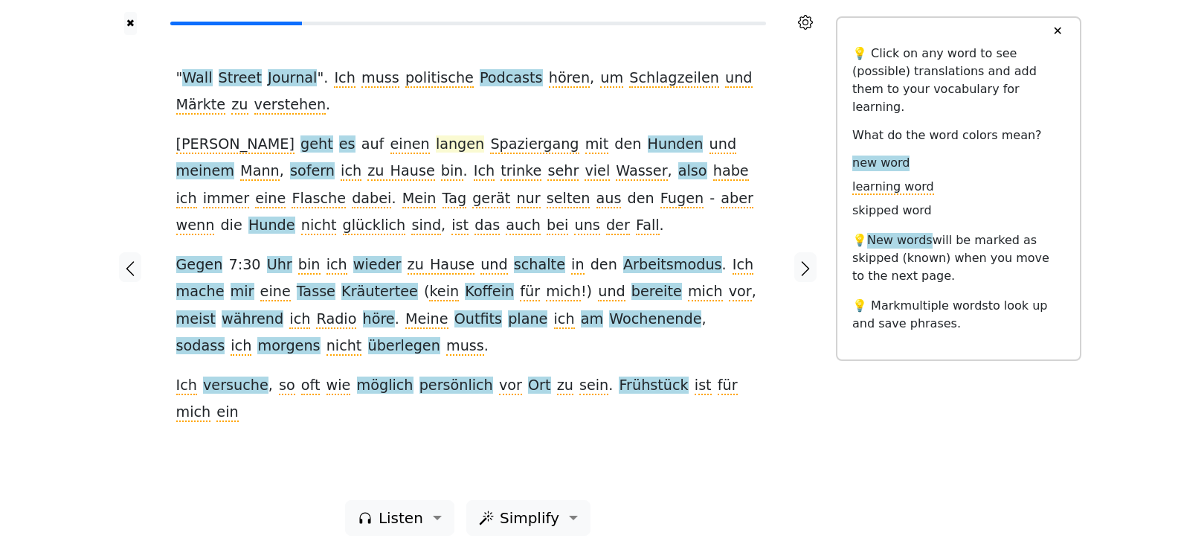
click at [436, 141] on span "langen" at bounding box center [460, 144] width 48 height 19
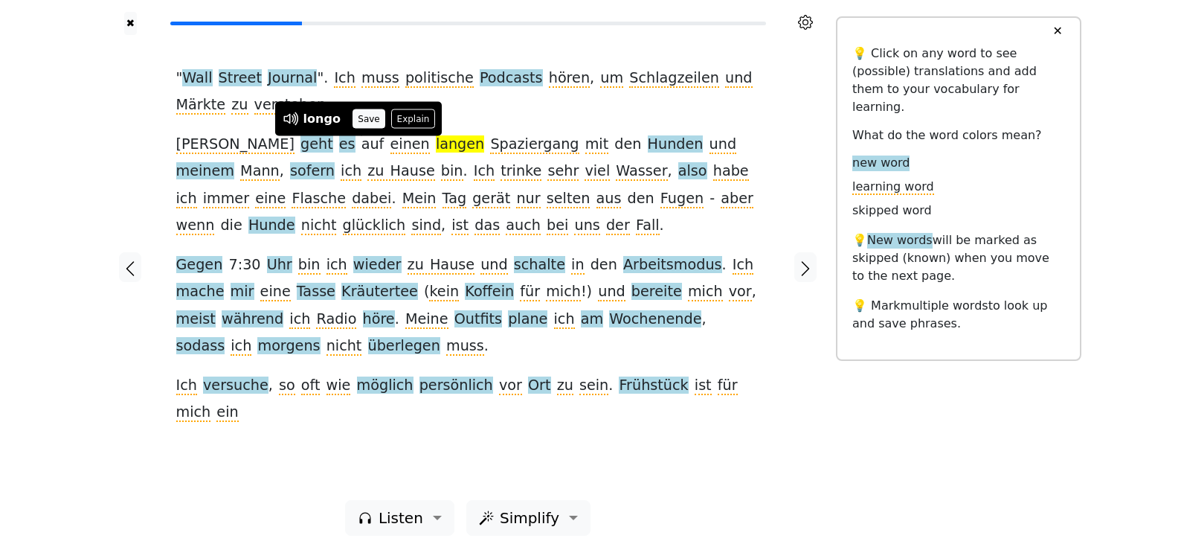
click at [373, 117] on button "Save" at bounding box center [368, 118] width 33 height 19
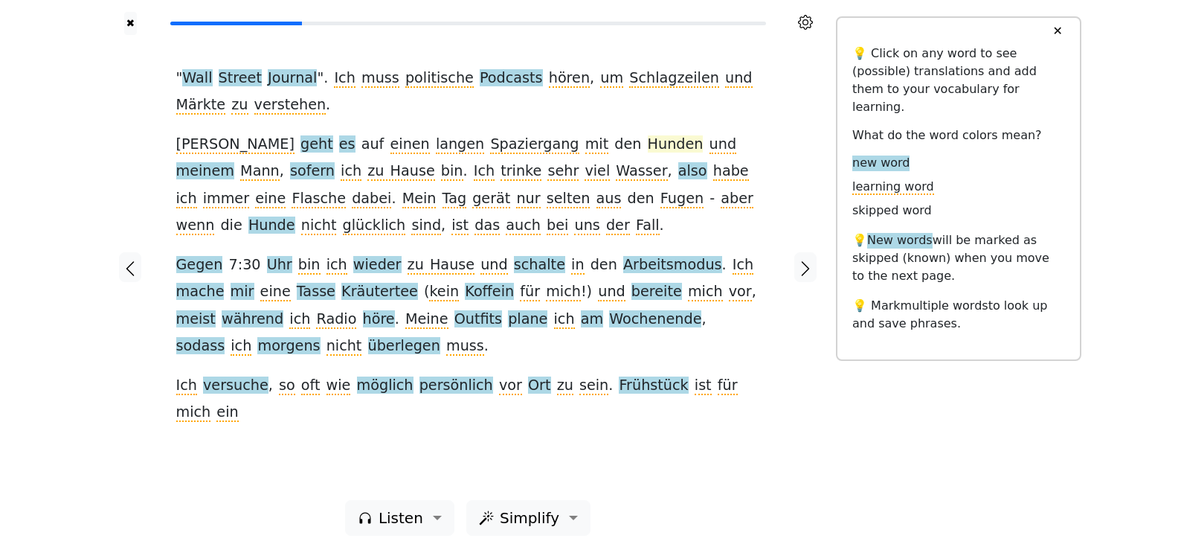
click at [648, 144] on span "Hunden" at bounding box center [676, 144] width 56 height 19
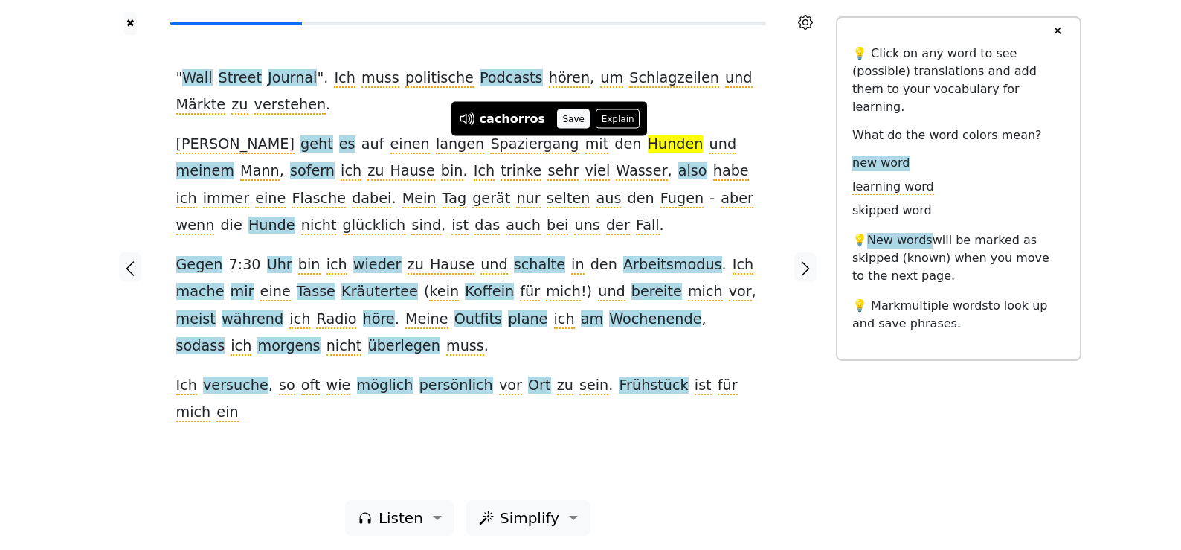
click at [564, 119] on button "Save" at bounding box center [573, 118] width 33 height 19
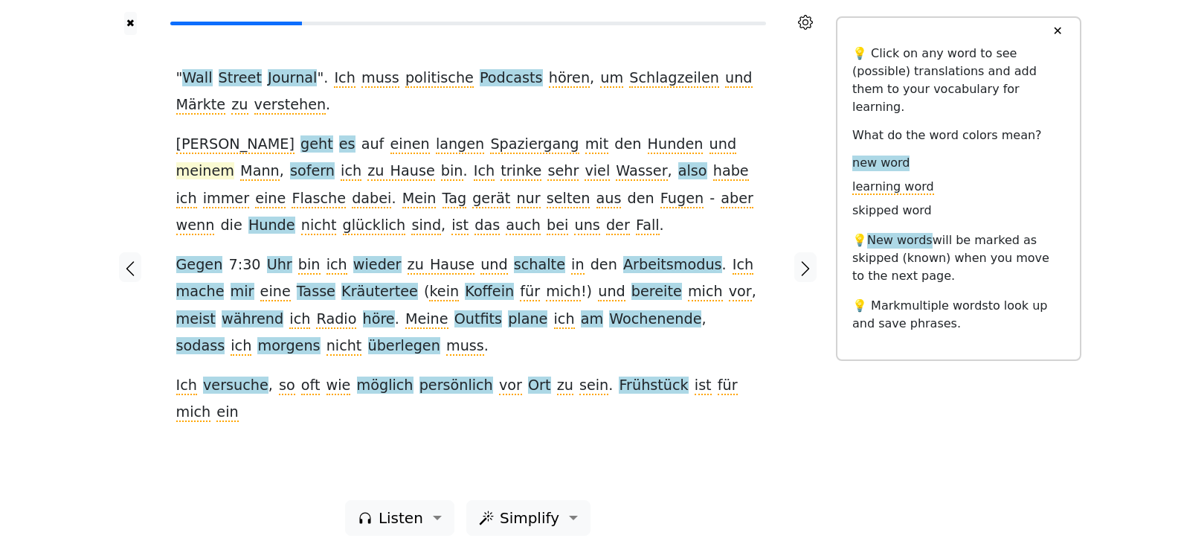
click at [234, 162] on span "meinem" at bounding box center [205, 171] width 58 height 19
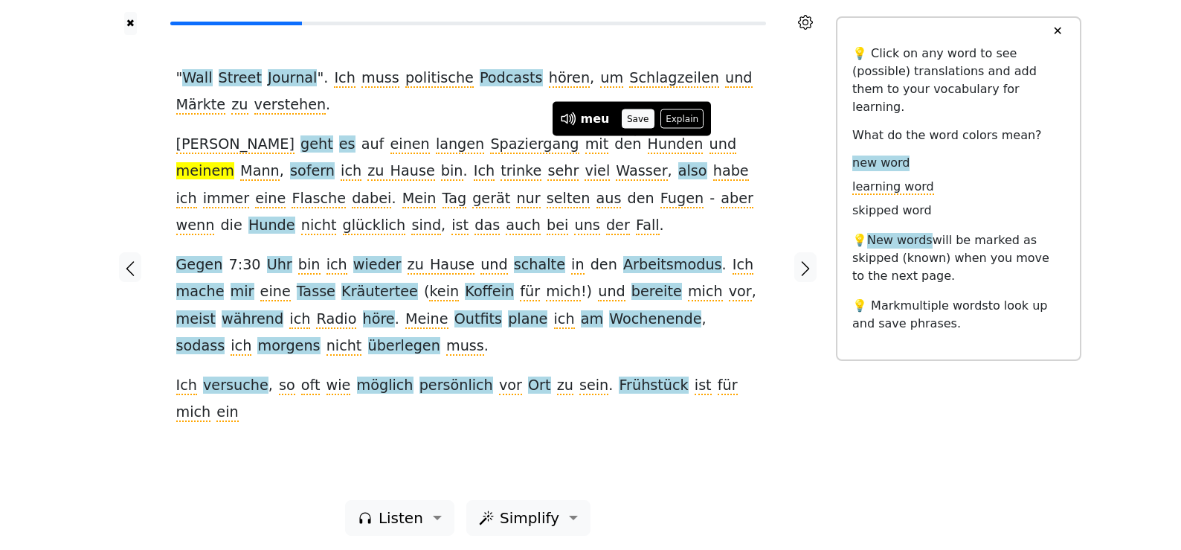
click at [625, 126] on button "Save" at bounding box center [638, 118] width 33 height 19
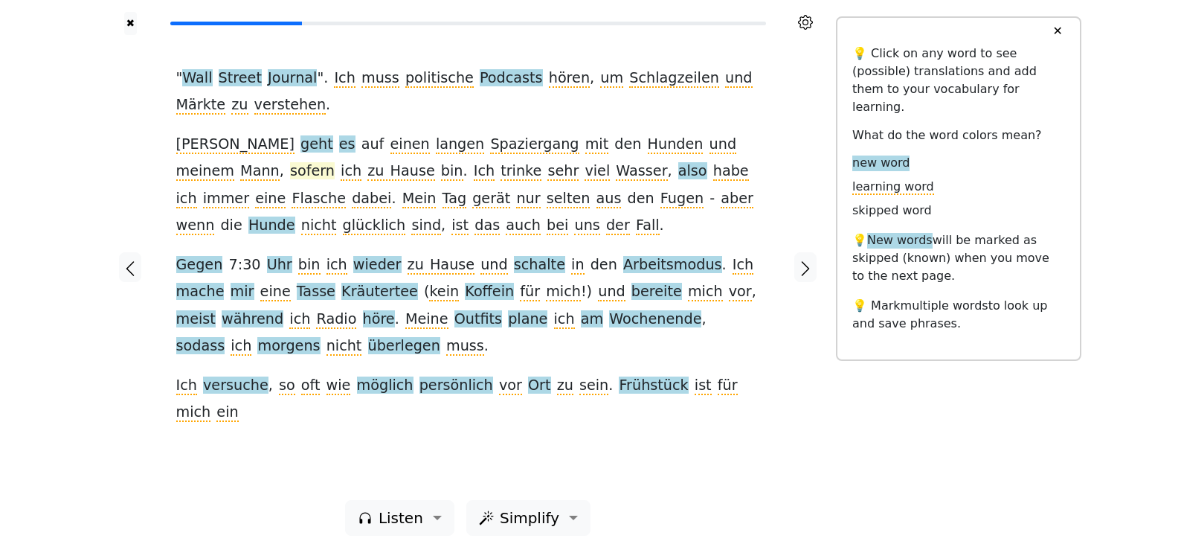
click at [335, 162] on span "sofern" at bounding box center [312, 171] width 45 height 19
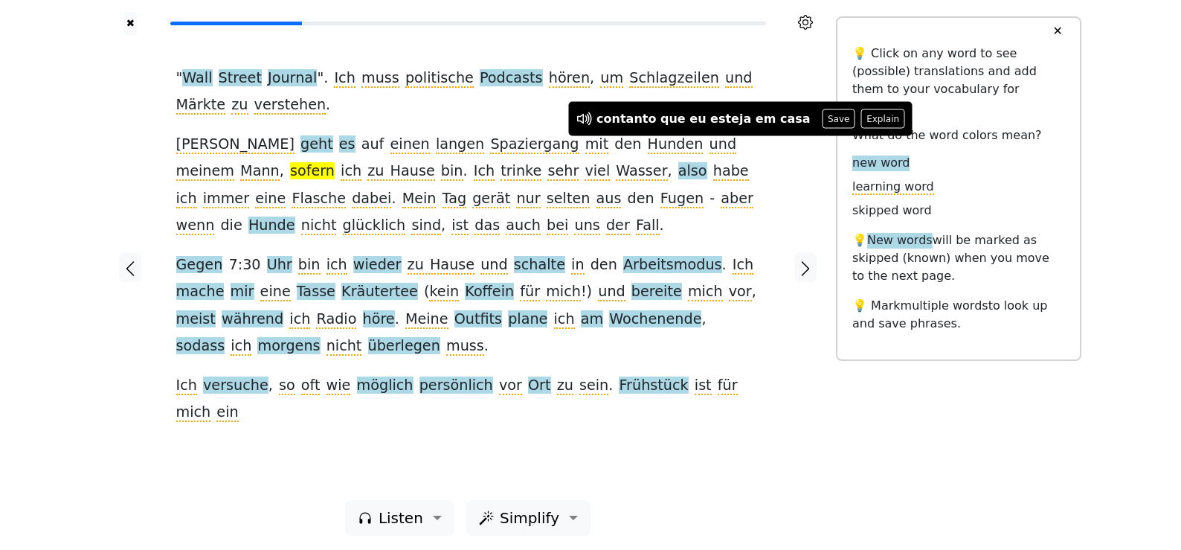
click at [789, 147] on div at bounding box center [806, 267] width 62 height 465
click at [808, 144] on div at bounding box center [806, 267] width 62 height 465
click at [300, 141] on span "geht" at bounding box center [316, 144] width 33 height 19
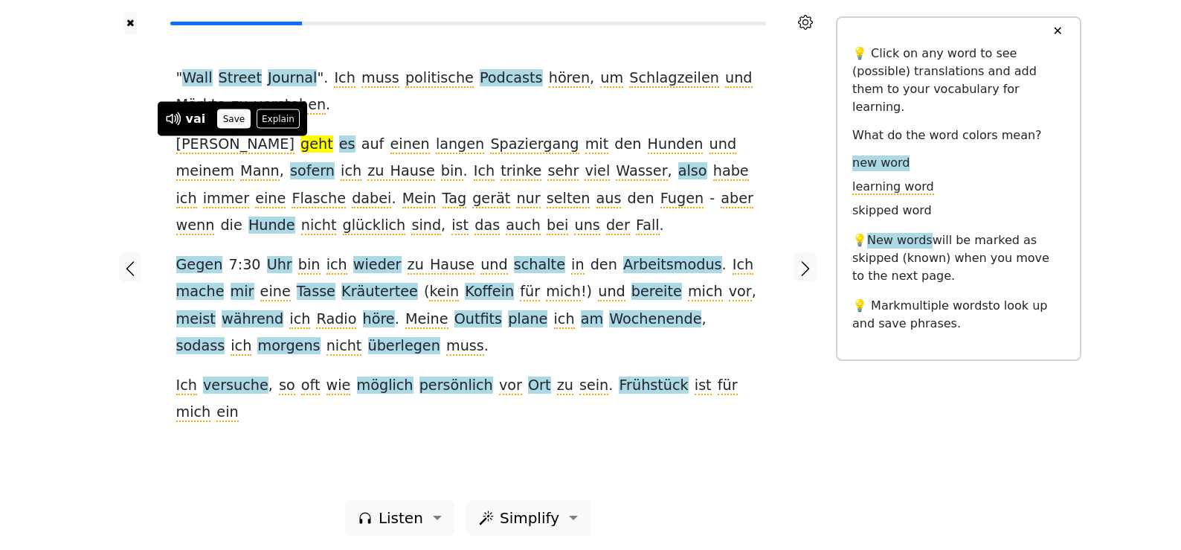
click at [228, 117] on button "Save" at bounding box center [233, 118] width 33 height 19
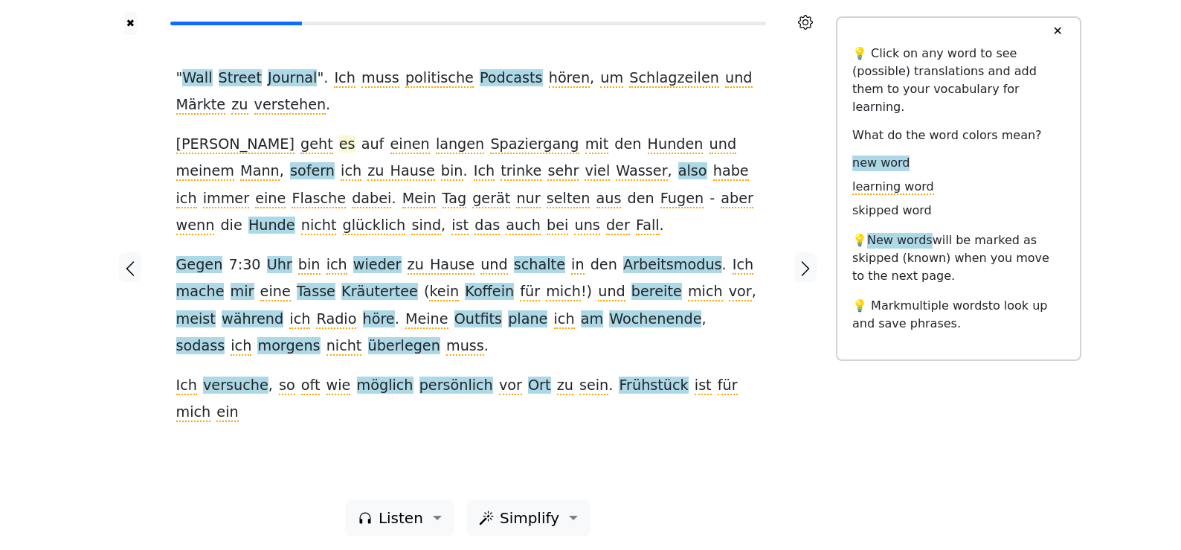
click at [339, 146] on span "es" at bounding box center [347, 144] width 16 height 19
click at [254, 120] on button "Save" at bounding box center [264, 118] width 33 height 19
click at [203, 265] on span "Gegen" at bounding box center [199, 265] width 47 height 19
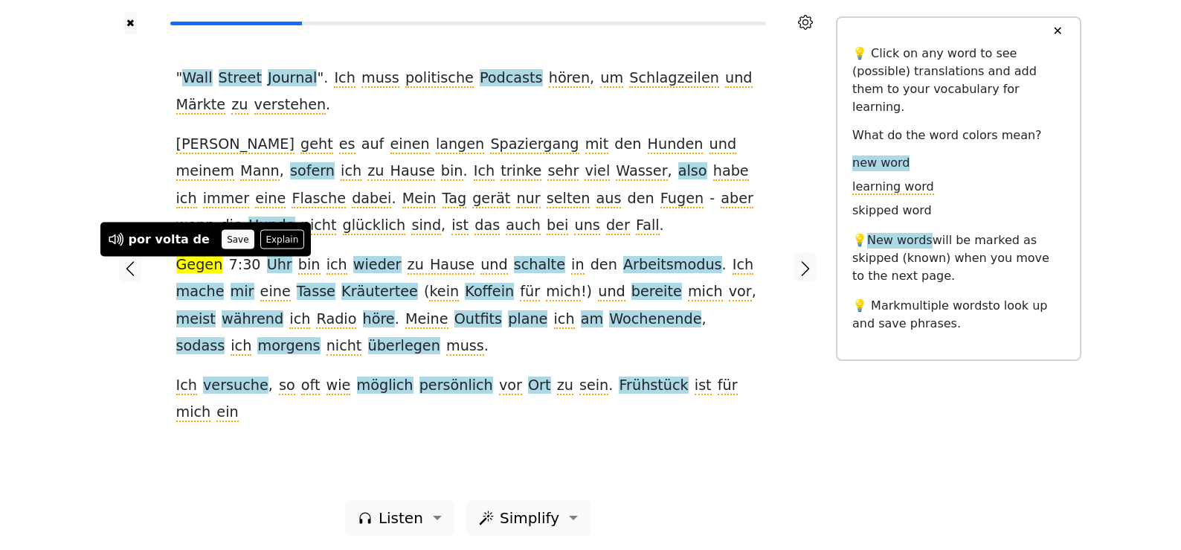
click at [222, 236] on button "Save" at bounding box center [238, 239] width 33 height 19
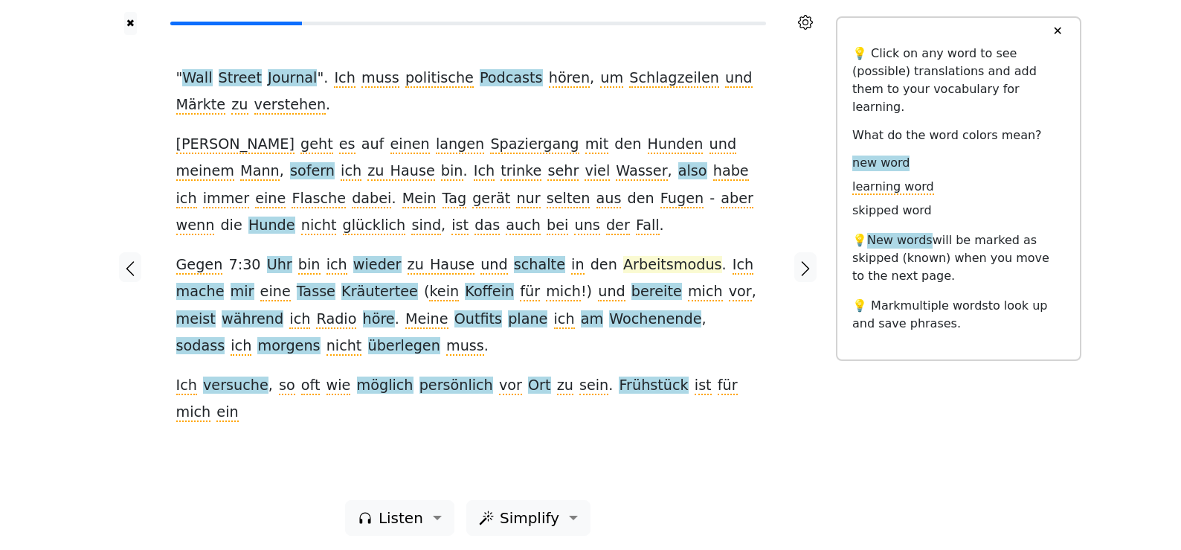
click at [623, 268] on span "Arbeitsmodus" at bounding box center [672, 265] width 99 height 19
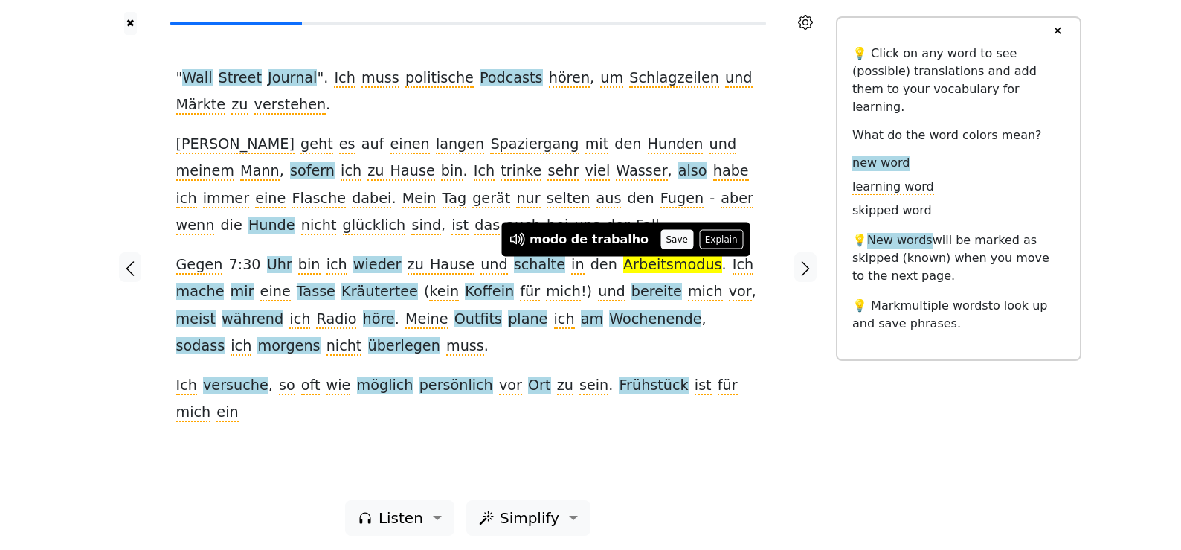
click at [666, 241] on button "Save" at bounding box center [676, 239] width 33 height 19
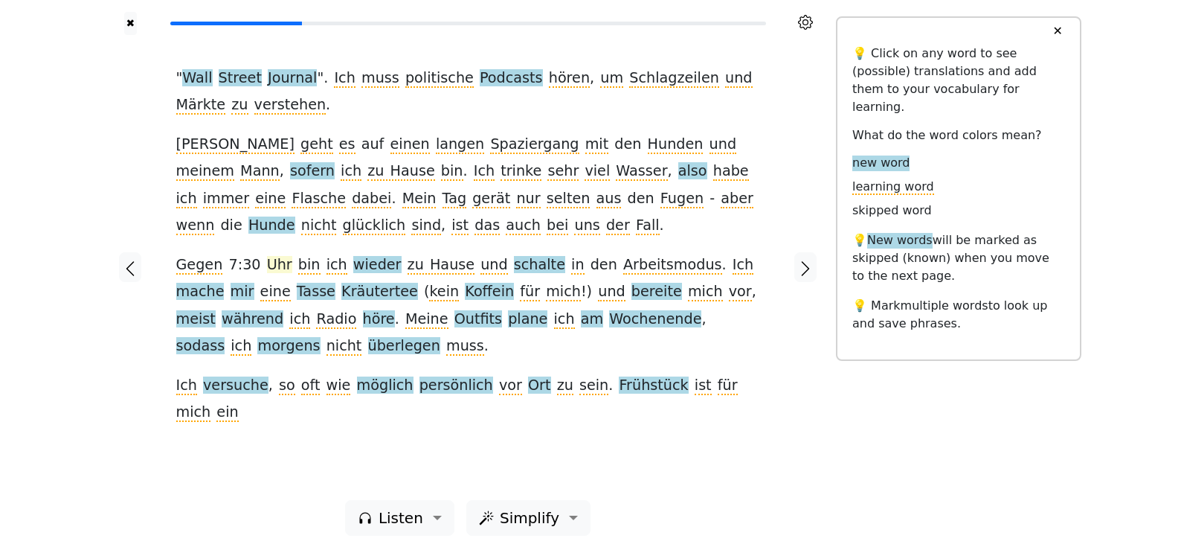
click at [268, 257] on span "Uhr" at bounding box center [279, 265] width 25 height 19
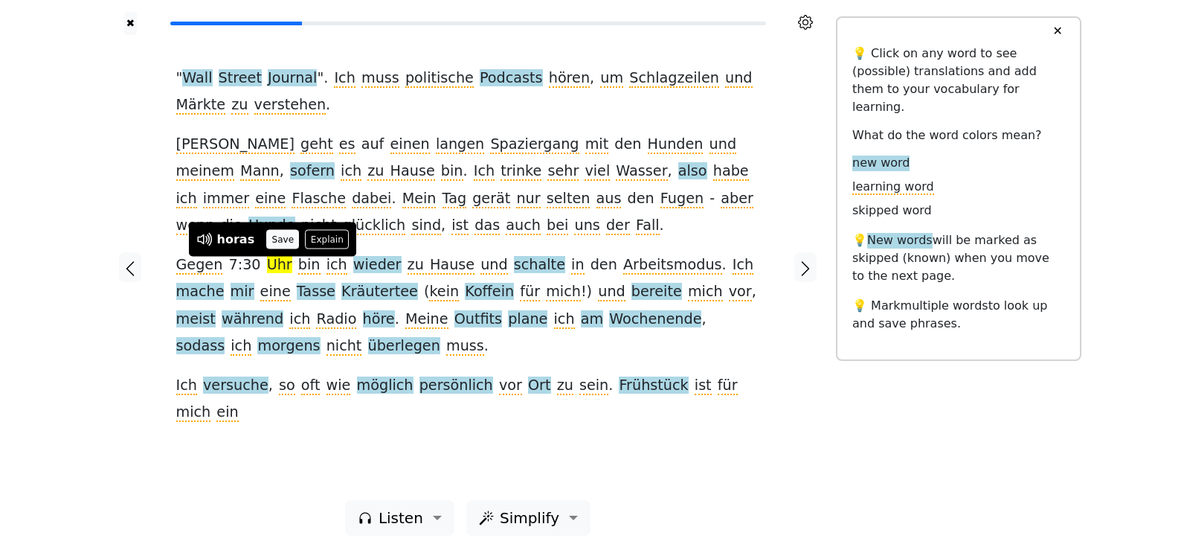
click at [280, 231] on button "Save" at bounding box center [282, 239] width 33 height 19
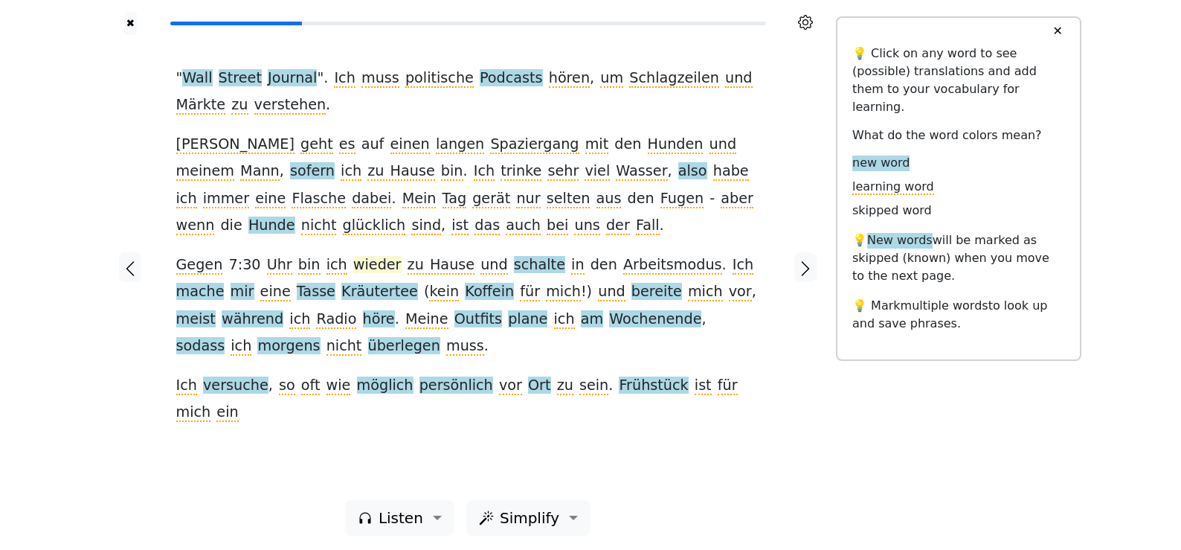
click at [364, 263] on span "wieder" at bounding box center [377, 265] width 48 height 19
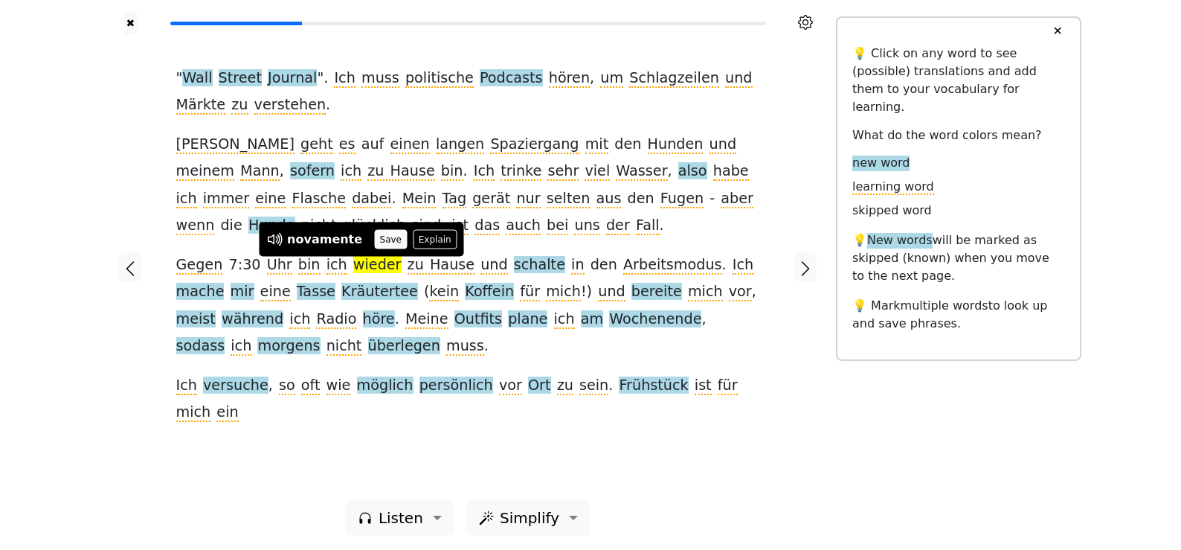
click at [374, 236] on button "Save" at bounding box center [390, 239] width 33 height 19
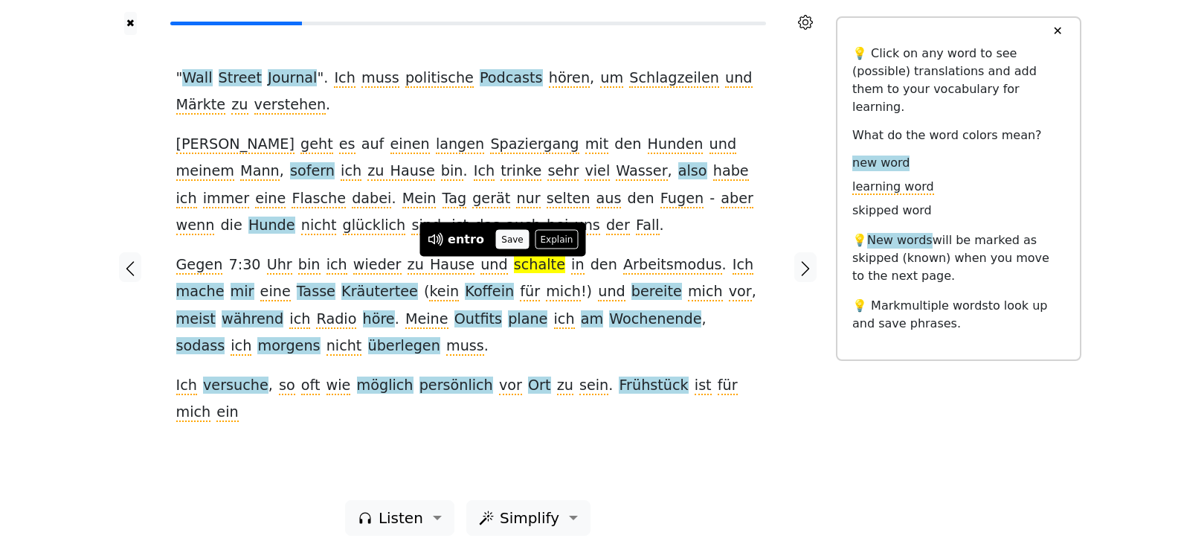
click at [507, 239] on button "Save" at bounding box center [512, 239] width 33 height 19
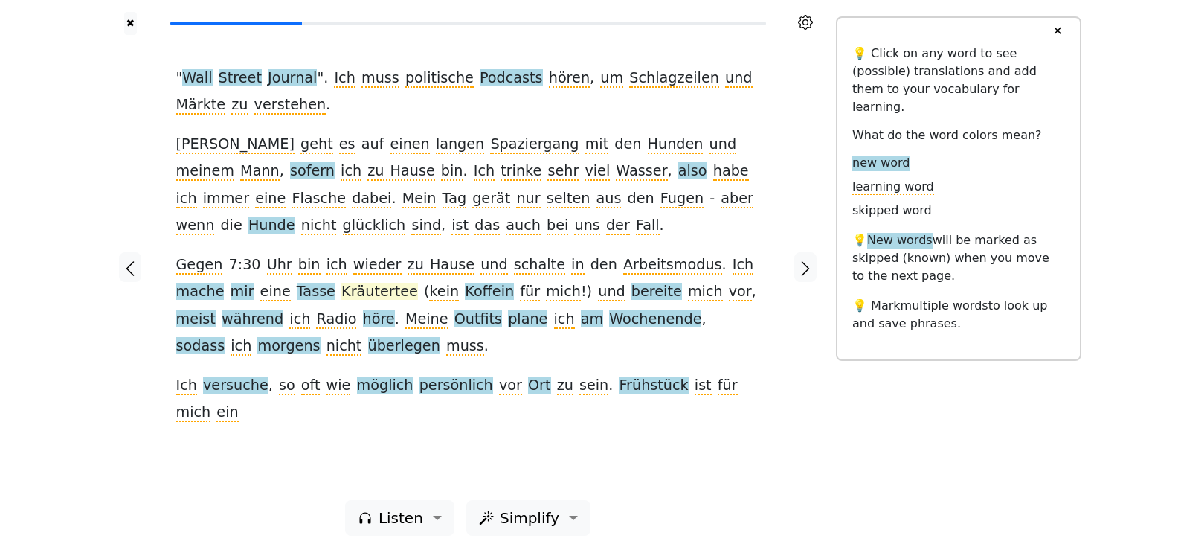
click at [341, 293] on span "Kräutertee" at bounding box center [379, 292] width 77 height 19
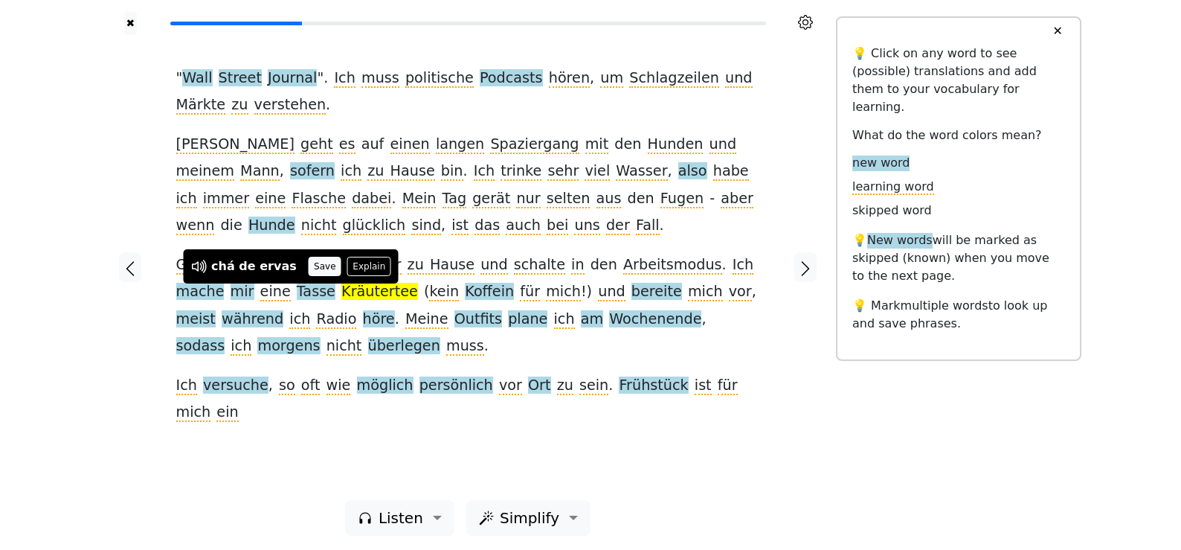
click at [309, 268] on button "Save" at bounding box center [325, 266] width 33 height 19
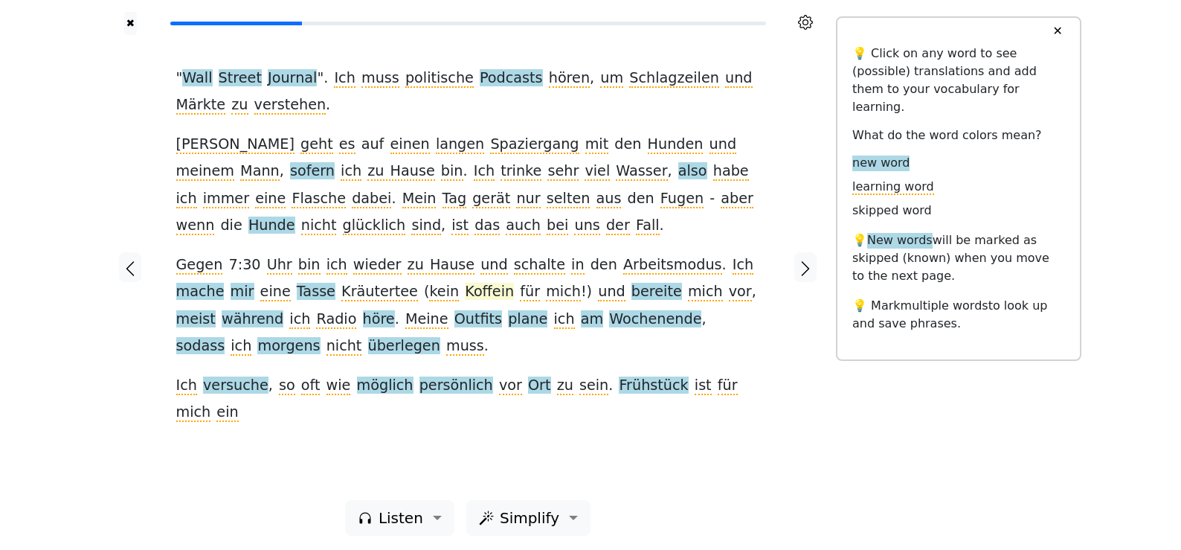
click at [465, 293] on span "Koffein" at bounding box center [489, 292] width 49 height 19
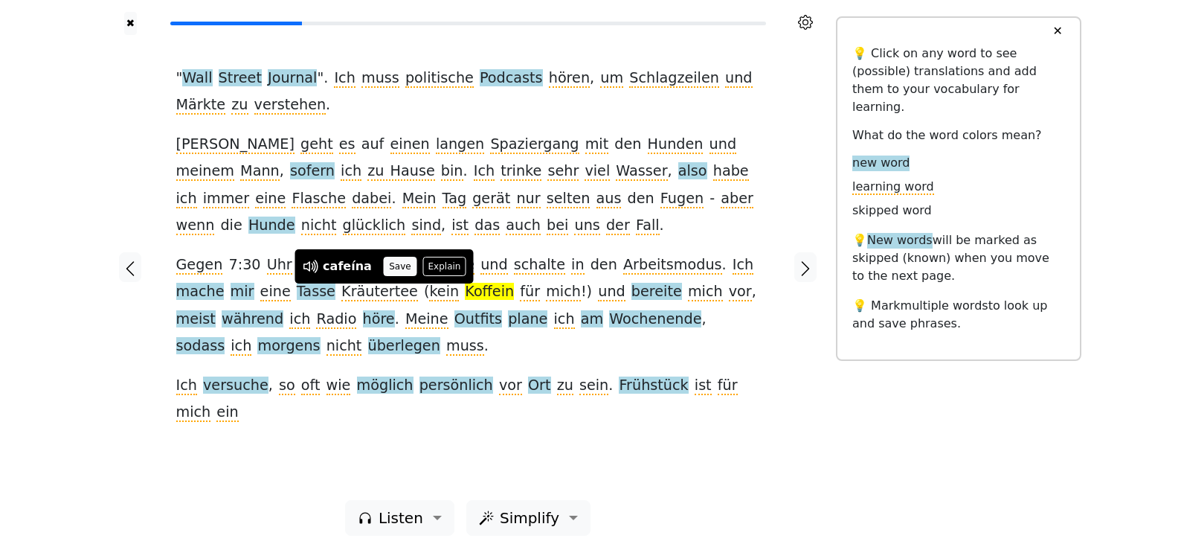
click at [388, 263] on button "Save" at bounding box center [400, 266] width 33 height 19
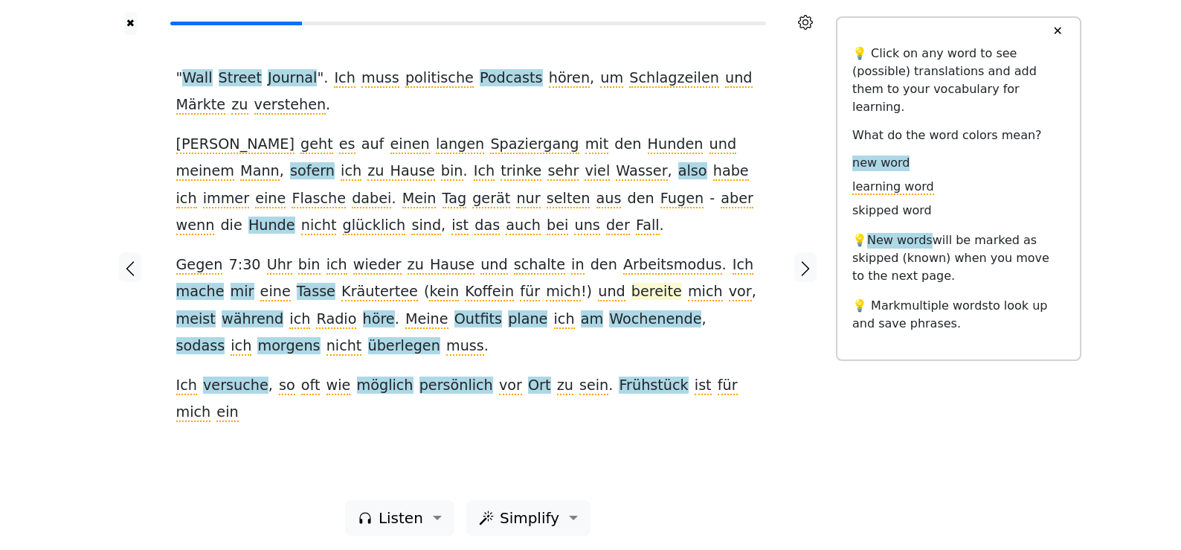
click at [631, 288] on span "bereite" at bounding box center [656, 292] width 51 height 19
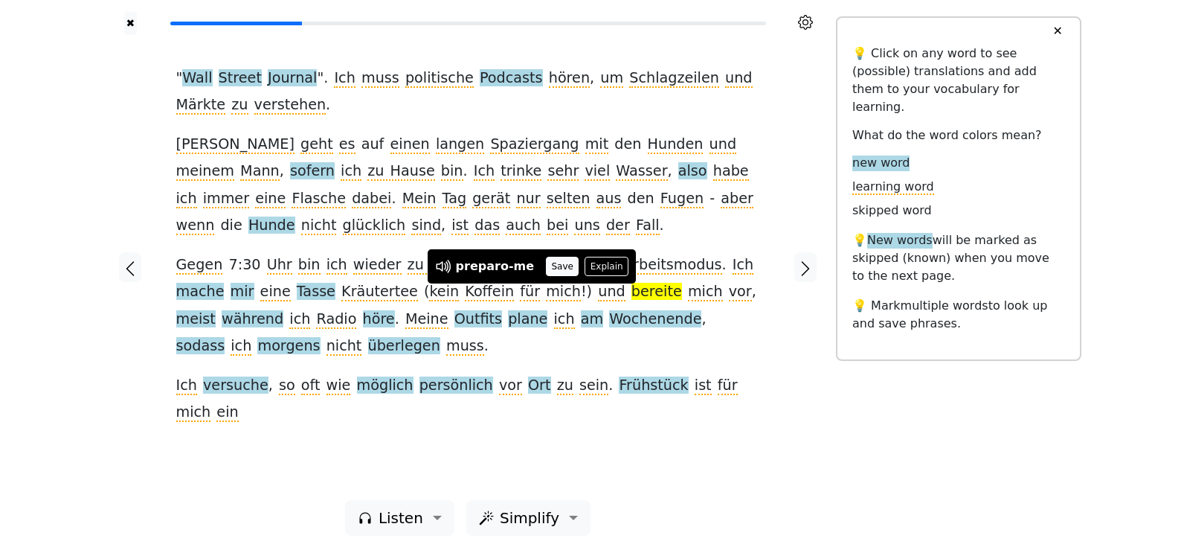
click at [546, 268] on button "Save" at bounding box center [562, 266] width 33 height 19
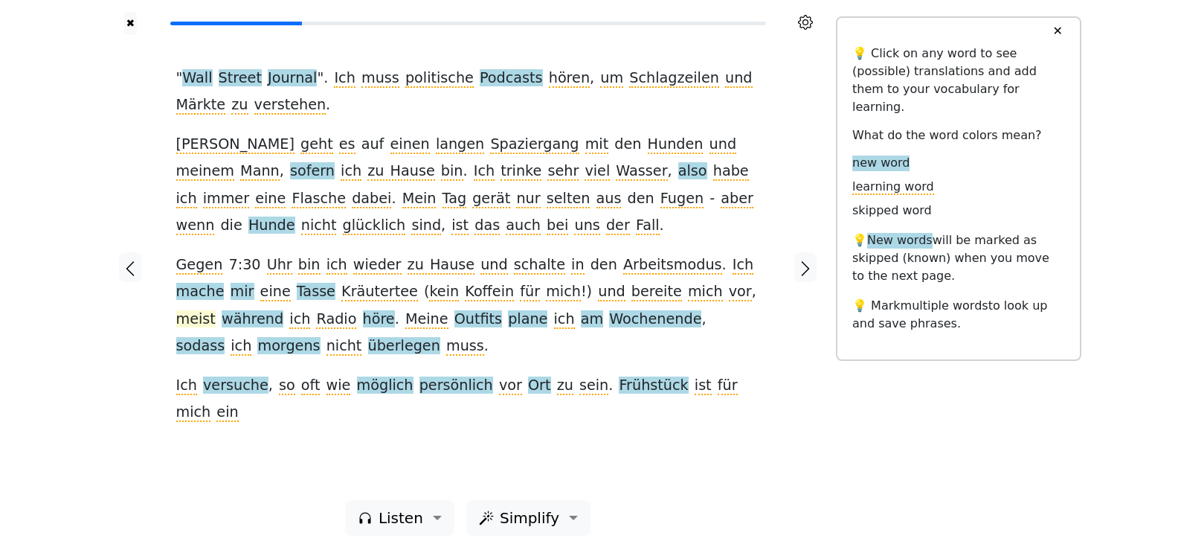
click at [216, 310] on span "meist" at bounding box center [195, 319] width 39 height 19
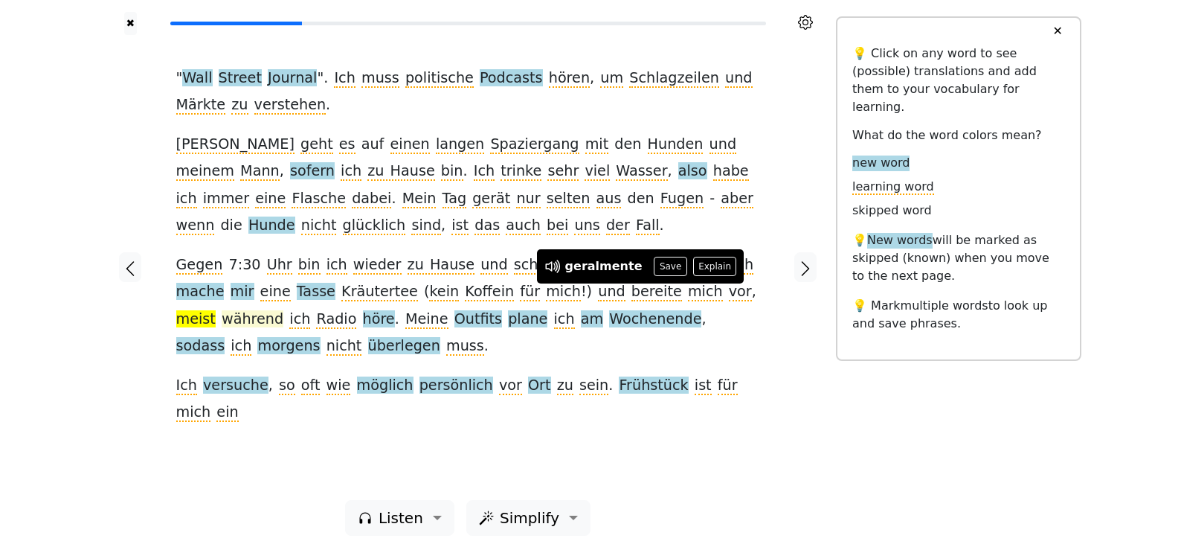
click at [655, 271] on button "Save" at bounding box center [670, 266] width 33 height 19
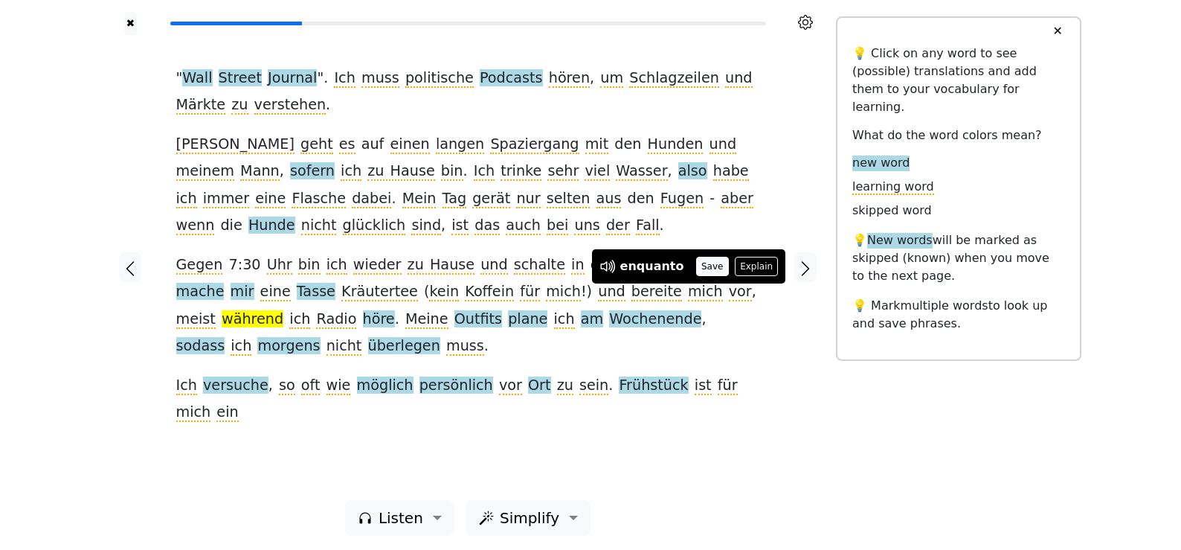
click at [709, 264] on button "Save" at bounding box center [712, 266] width 33 height 19
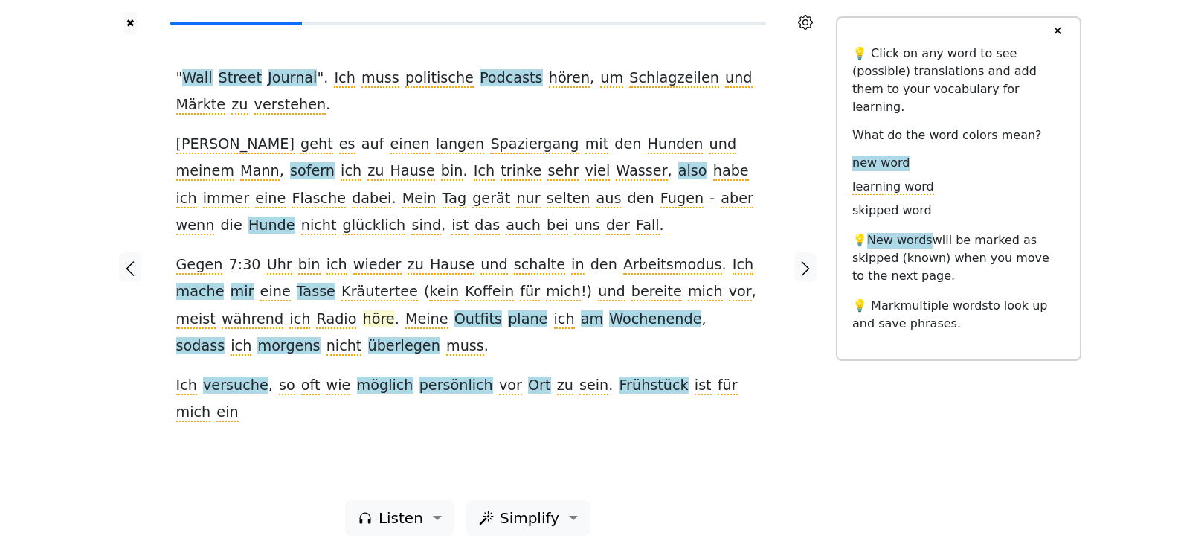
click at [363, 317] on span "höre" at bounding box center [379, 319] width 32 height 19
click at [226, 296] on button "Save" at bounding box center [242, 293] width 33 height 19
click at [297, 292] on span "Tasse" at bounding box center [316, 292] width 39 height 19
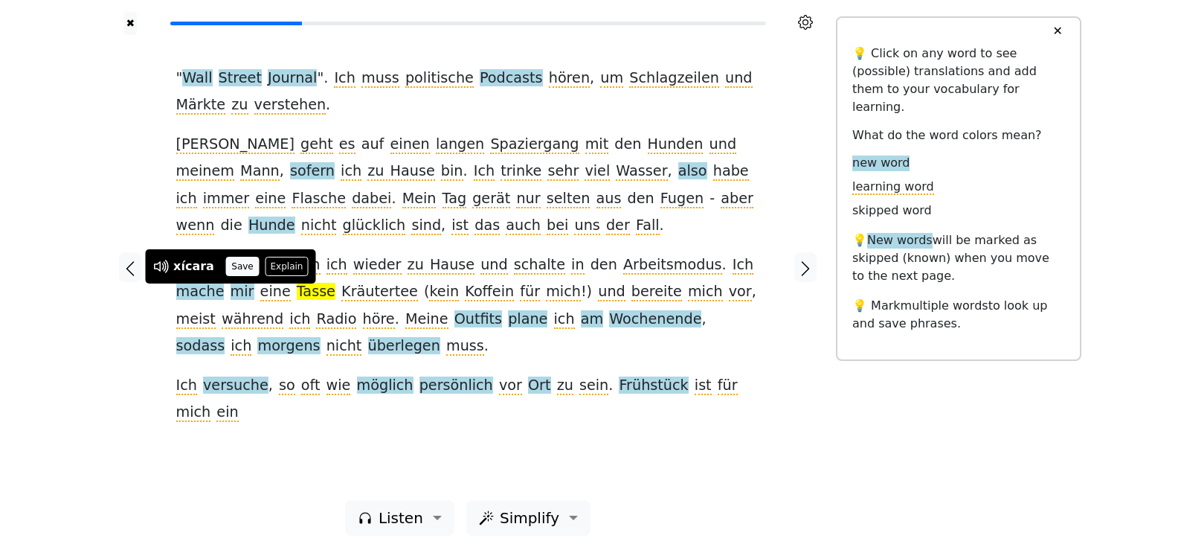
click at [229, 268] on button "Save" at bounding box center [242, 266] width 33 height 19
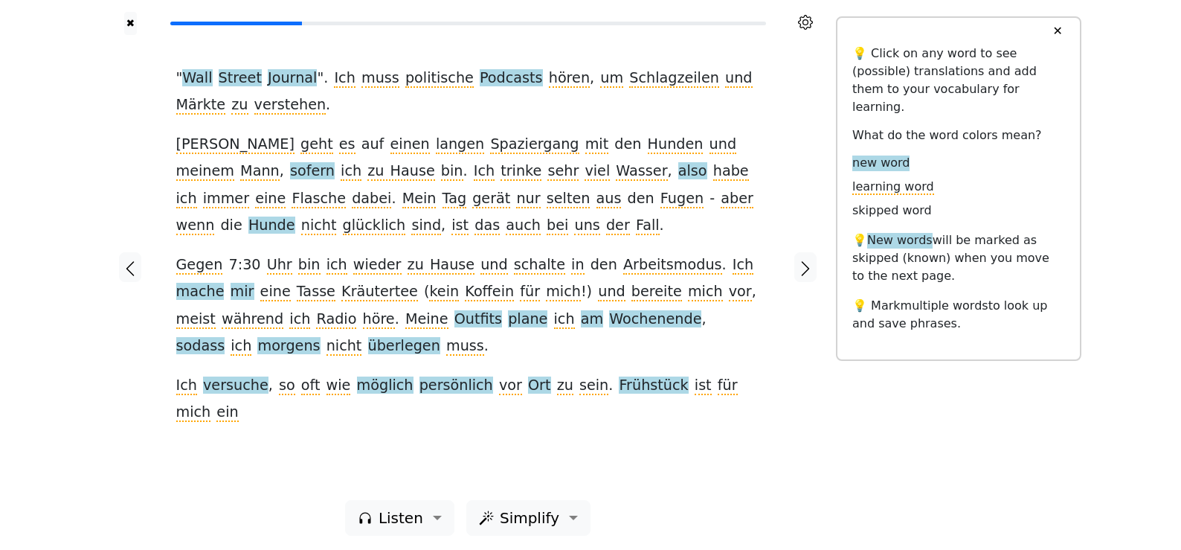
click at [804, 22] on icon at bounding box center [805, 22] width 15 height 15
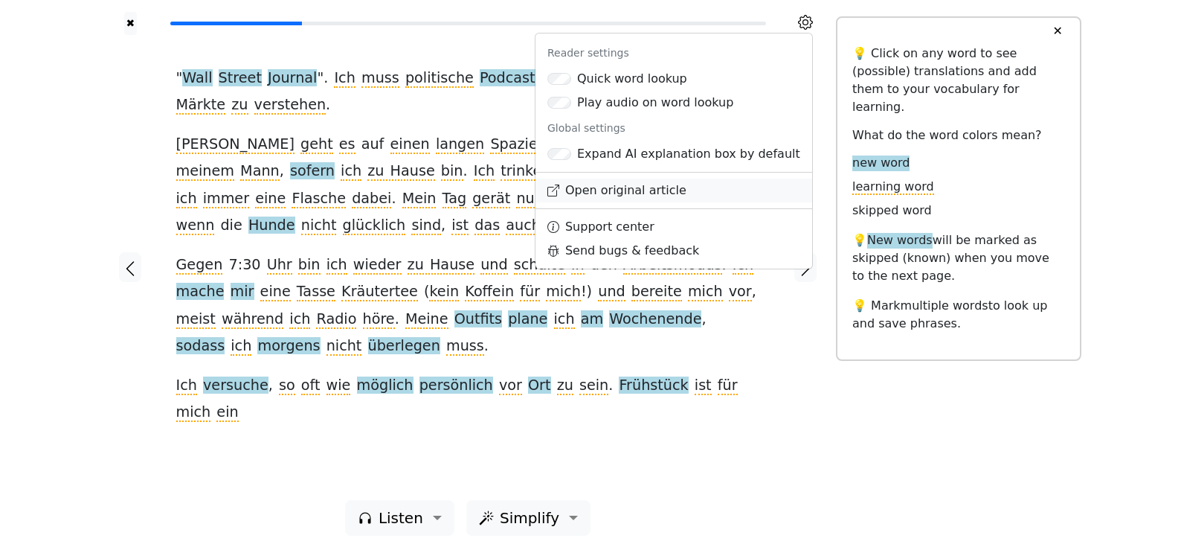
click at [669, 179] on link "Open original article" at bounding box center [673, 190] width 277 height 24
